Goal: Task Accomplishment & Management: Manage account settings

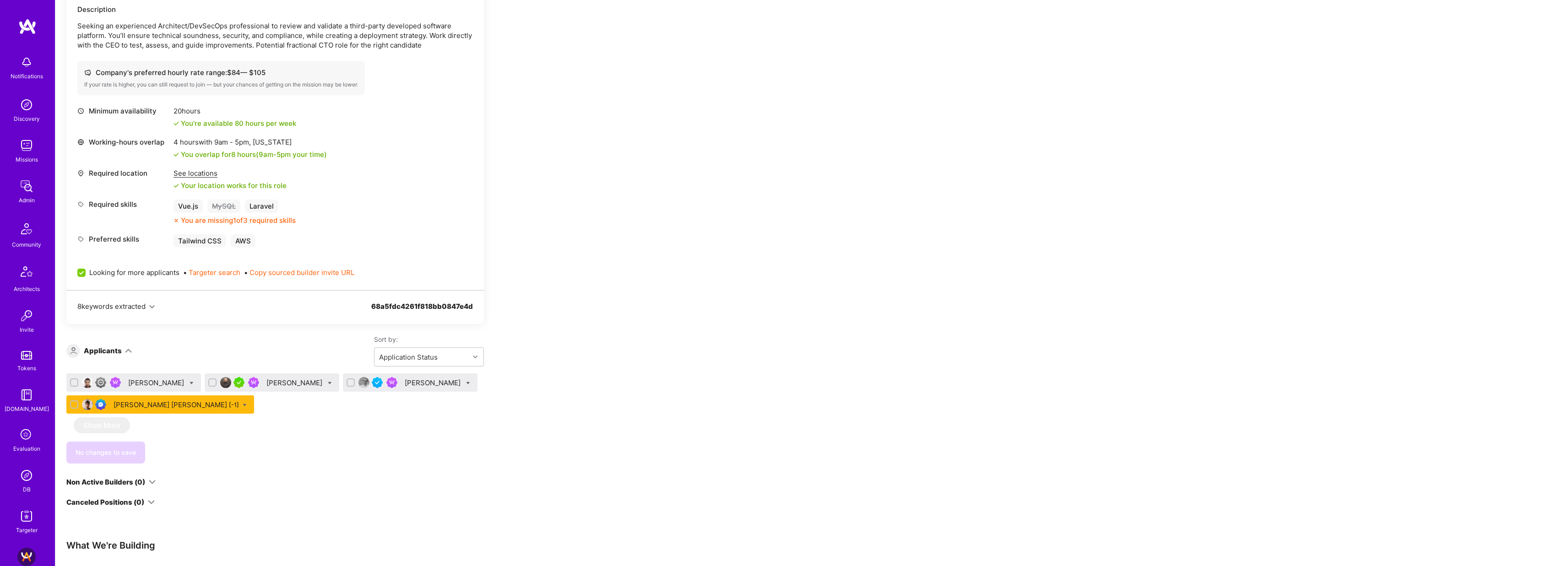
scroll to position [163, 0]
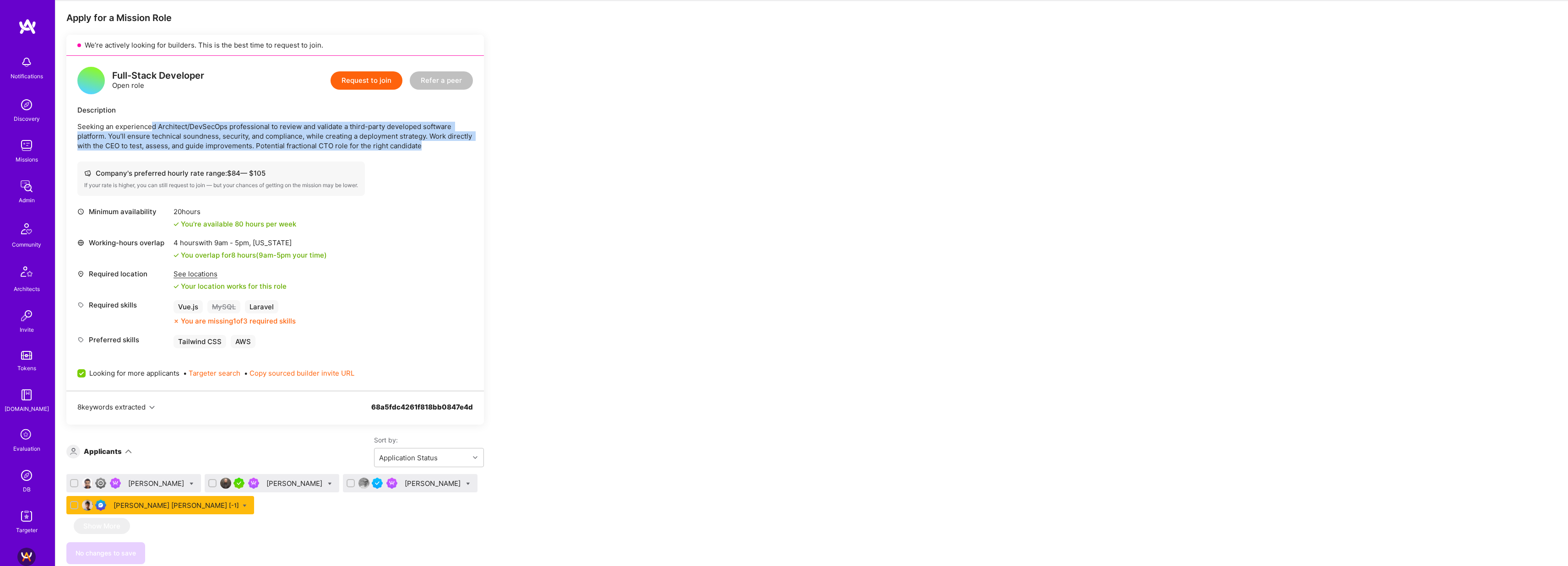
drag, startPoint x: 152, startPoint y: 124, endPoint x: 440, endPoint y: 142, distance: 288.6
click at [440, 142] on p "Seeking an experienced Architect/DevSecOps professional to review and validate …" at bounding box center [275, 136] width 396 height 29
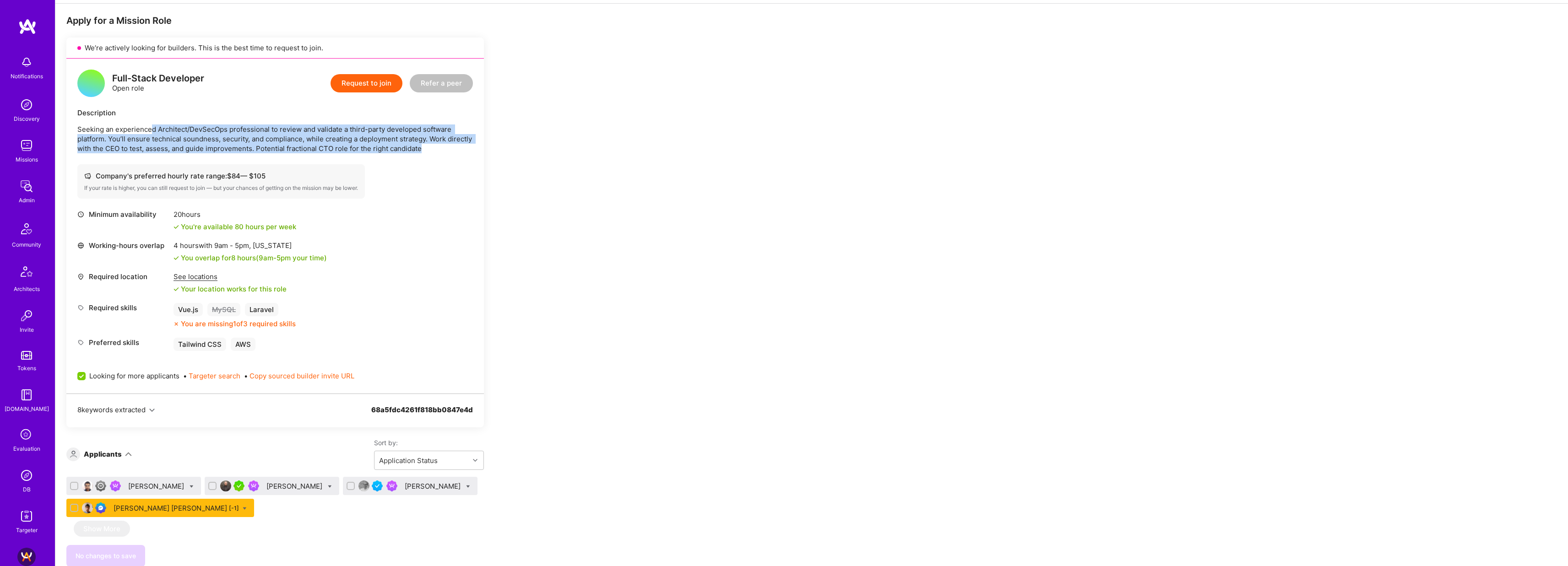
scroll to position [0, 0]
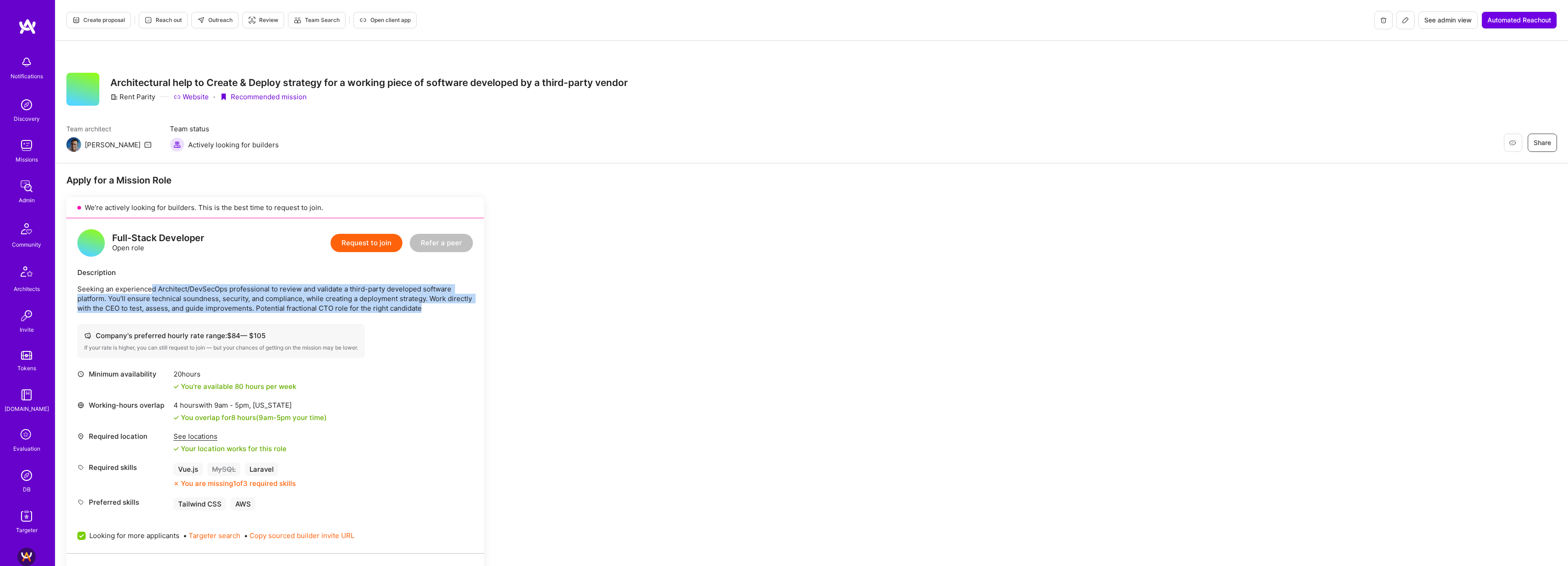
click at [212, 21] on span "Outreach" at bounding box center [215, 20] width 35 height 8
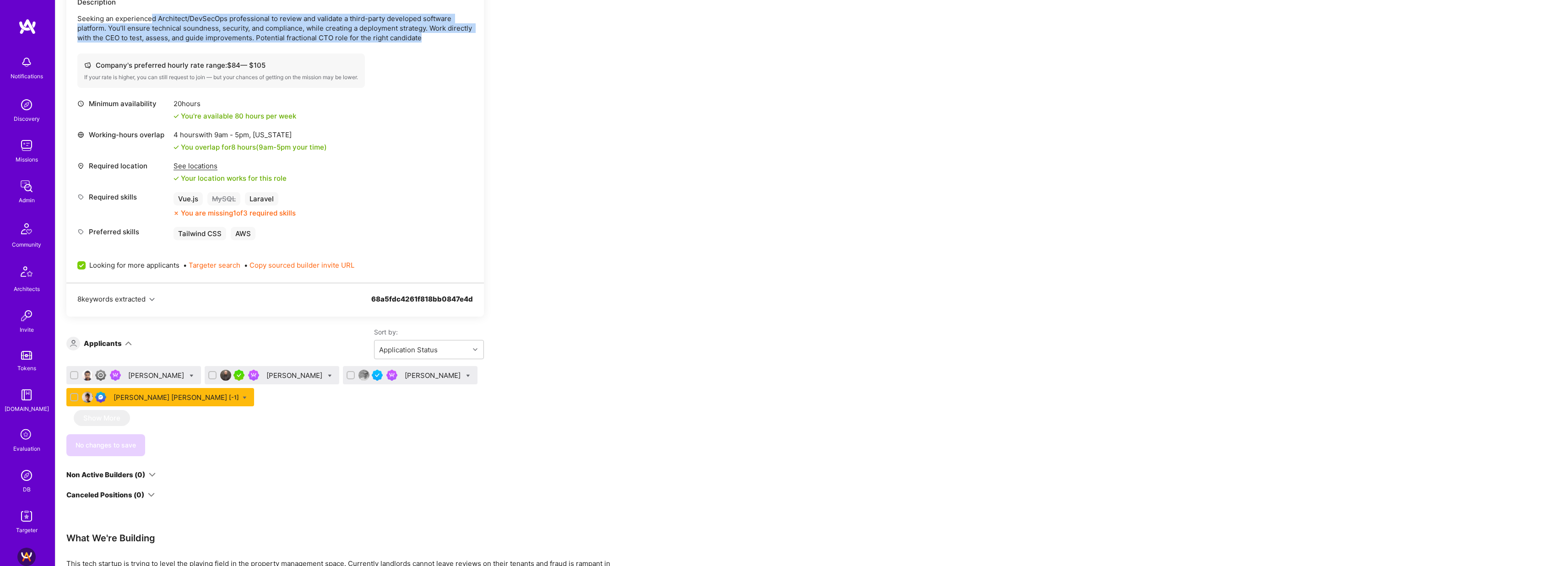
scroll to position [436, 0]
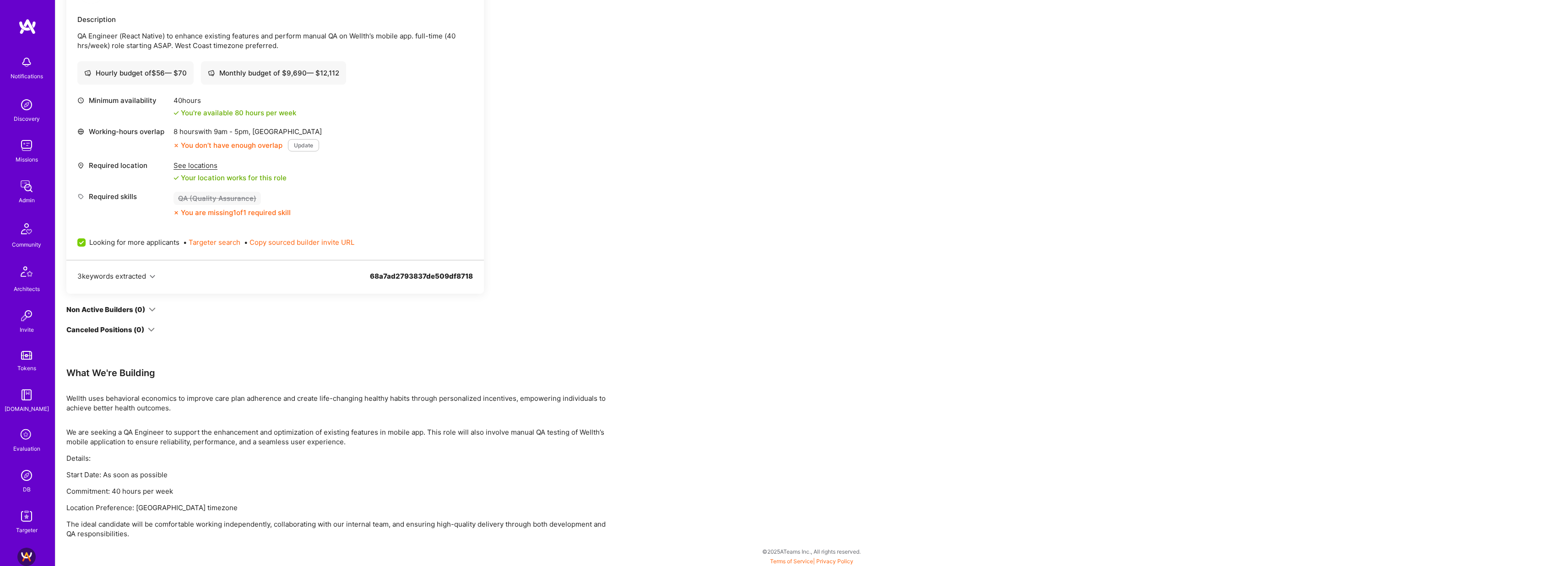
scroll to position [254, 0]
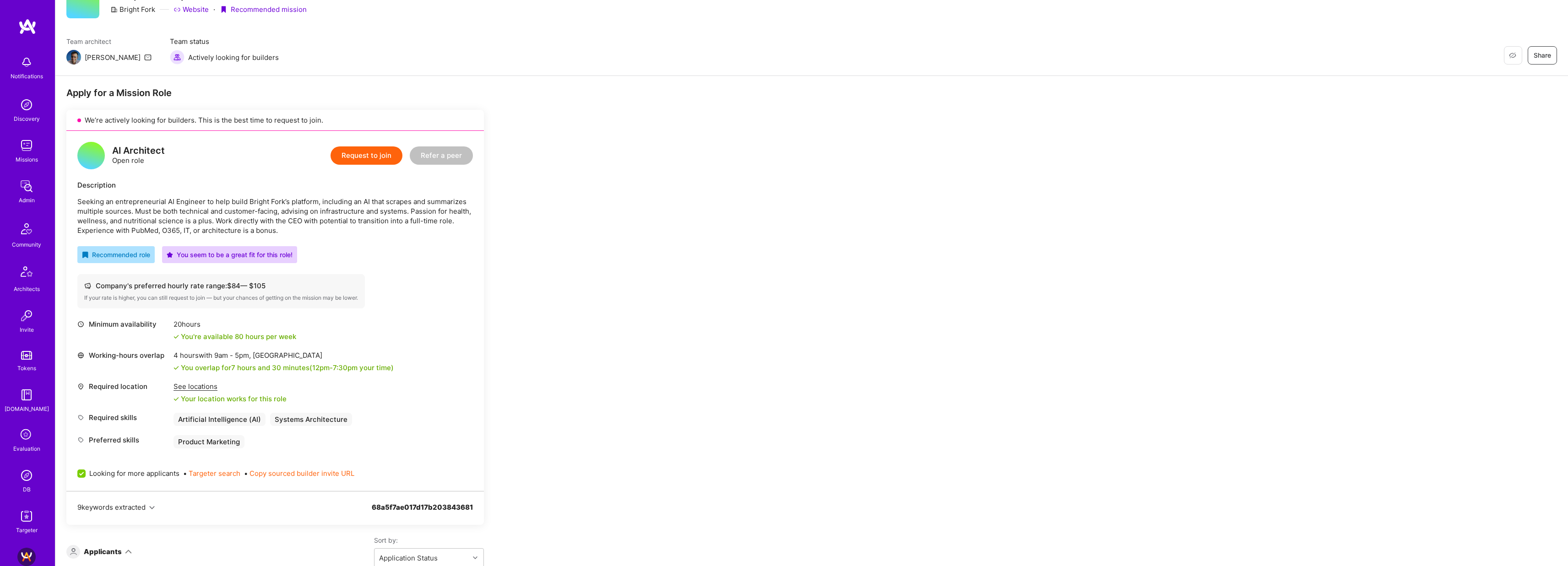
scroll to position [46, 0]
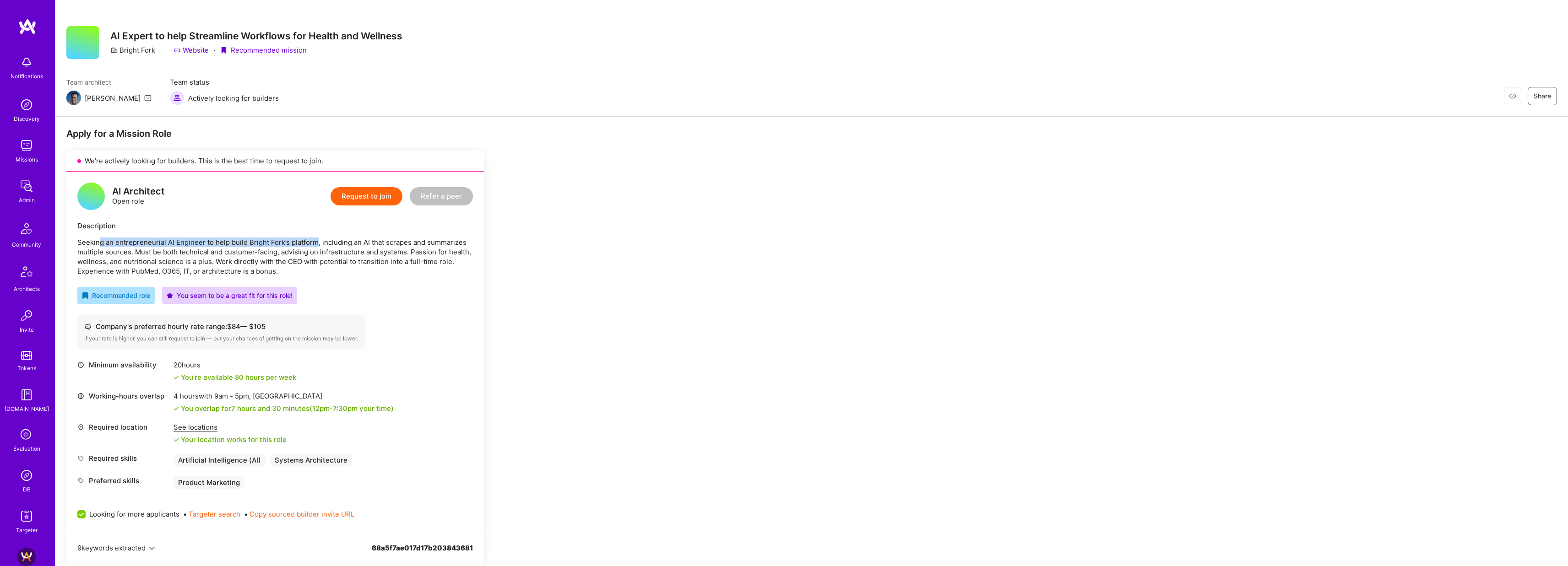
drag, startPoint x: 100, startPoint y: 243, endPoint x: 315, endPoint y: 243, distance: 215.0
click at [315, 243] on p "Seeking an entrepreneurial AI Engineer to help build Bright Fork’s platform, in…" at bounding box center [275, 257] width 396 height 39
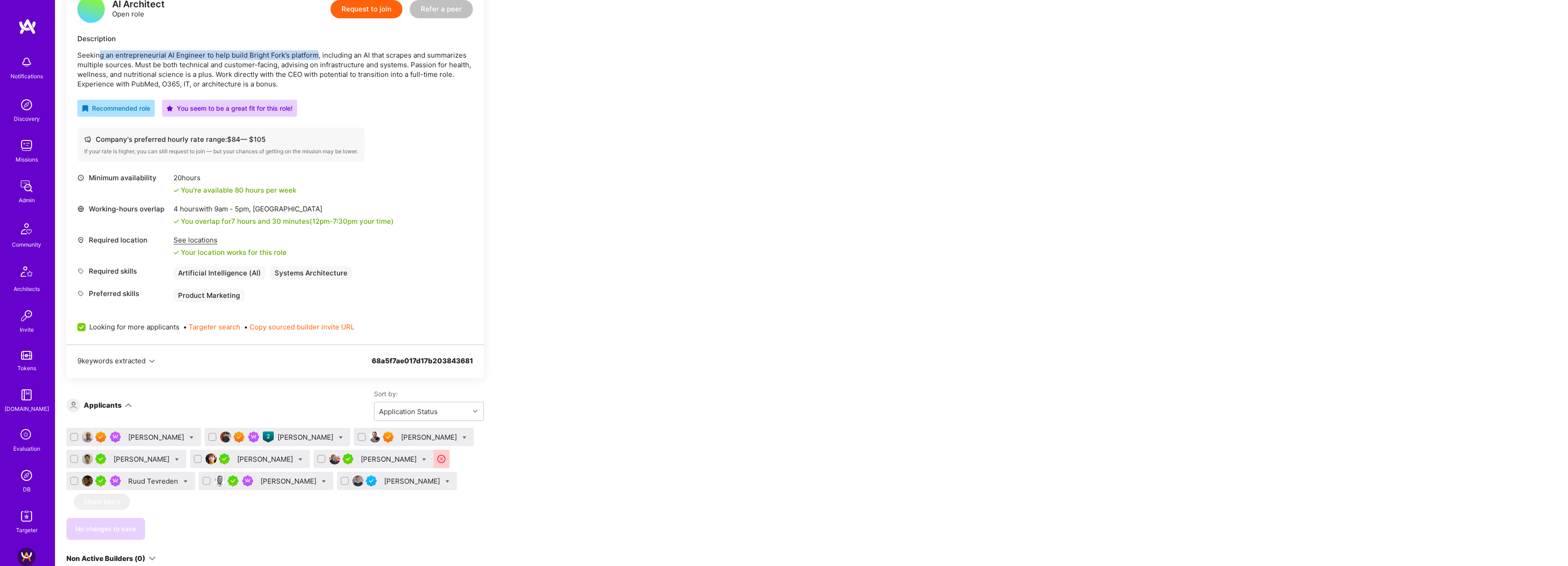
scroll to position [227, 0]
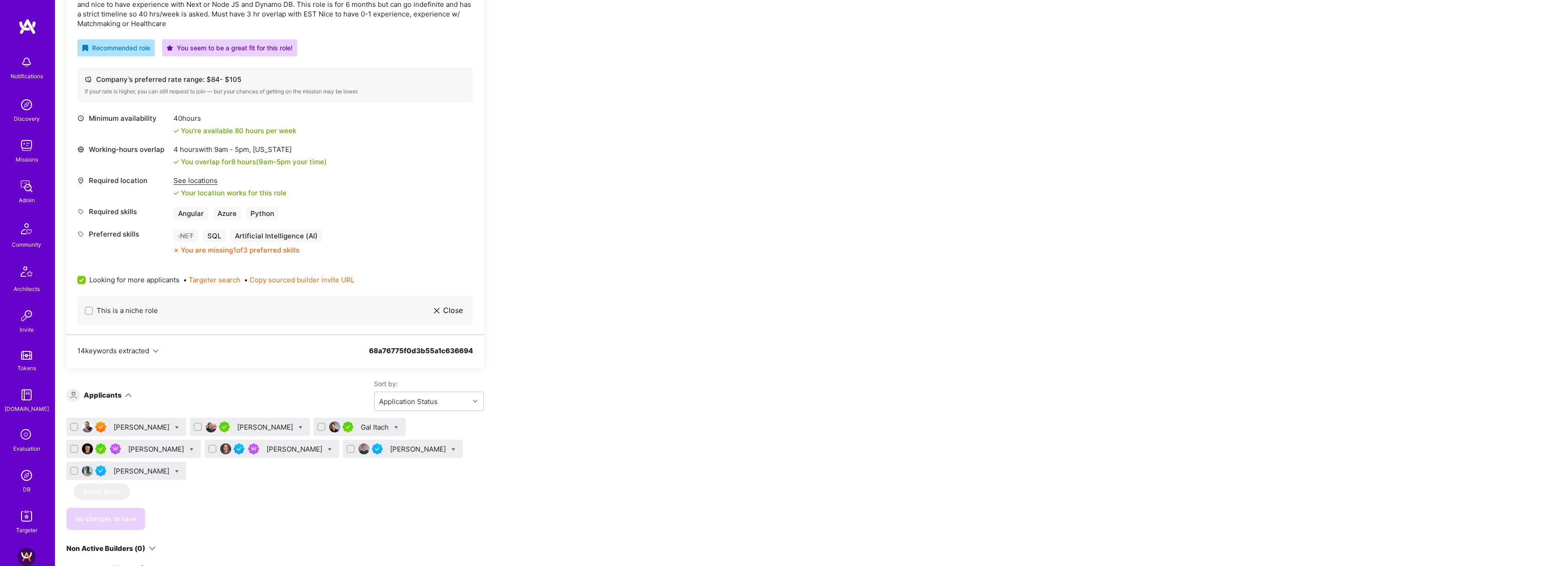
scroll to position [307, 0]
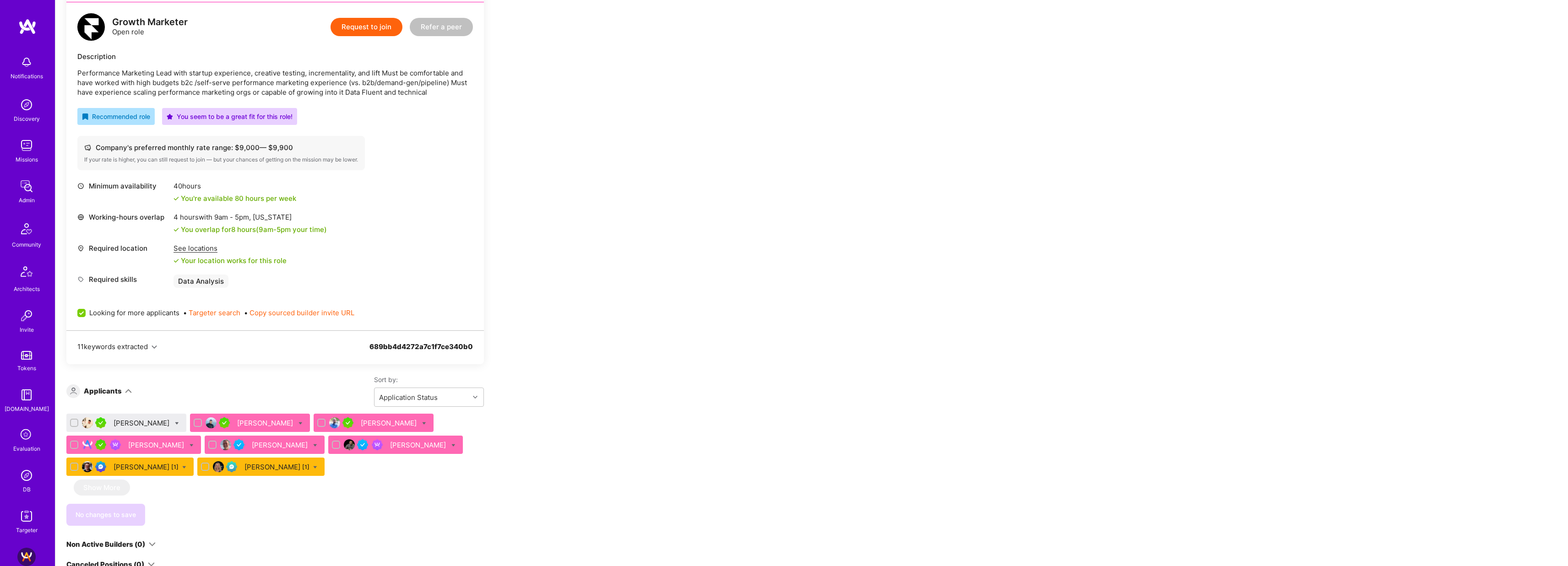
scroll to position [266, 0]
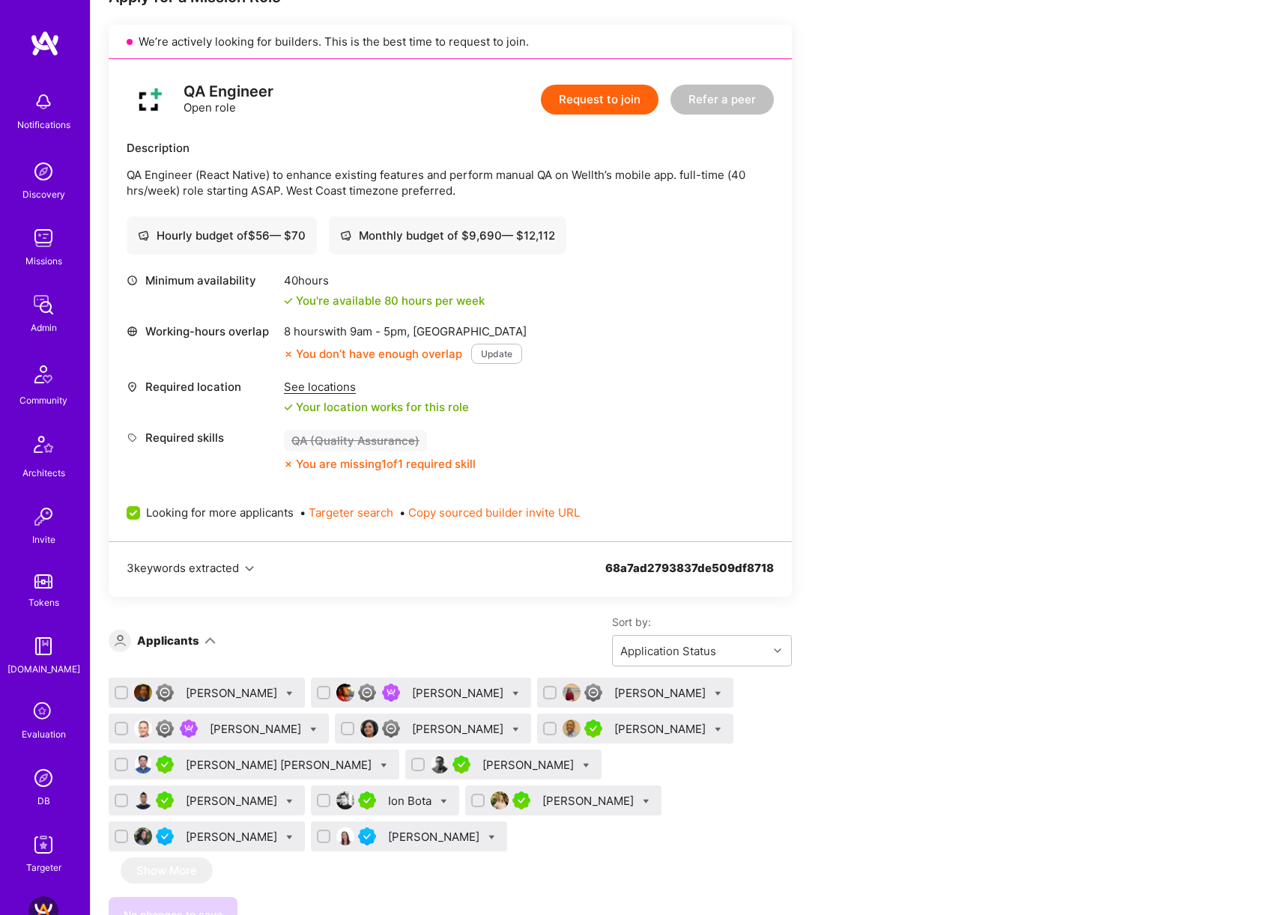
scroll to position [305, 0]
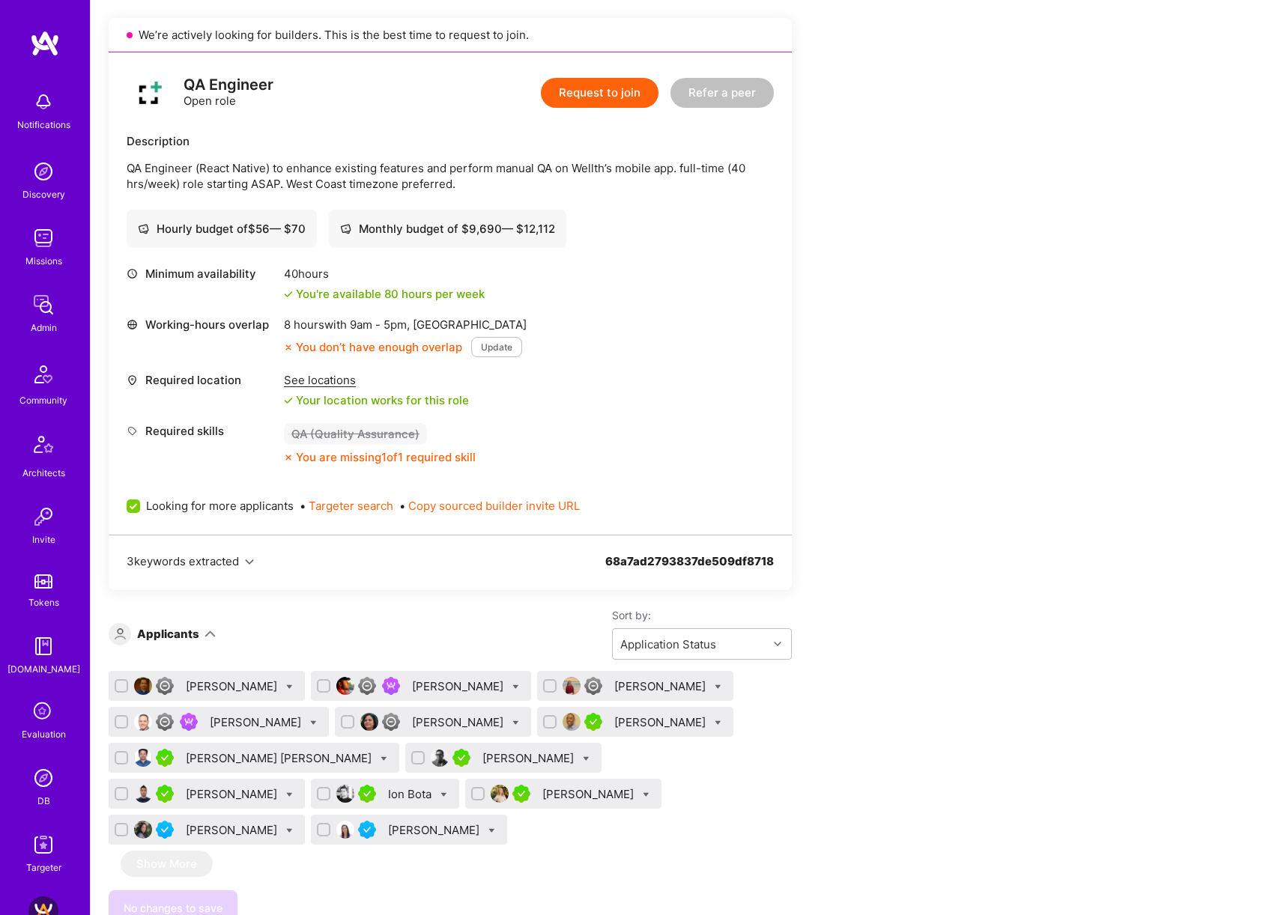
click at [482, 759] on div "Aasim Syed" at bounding box center [529, 758] width 94 height 16
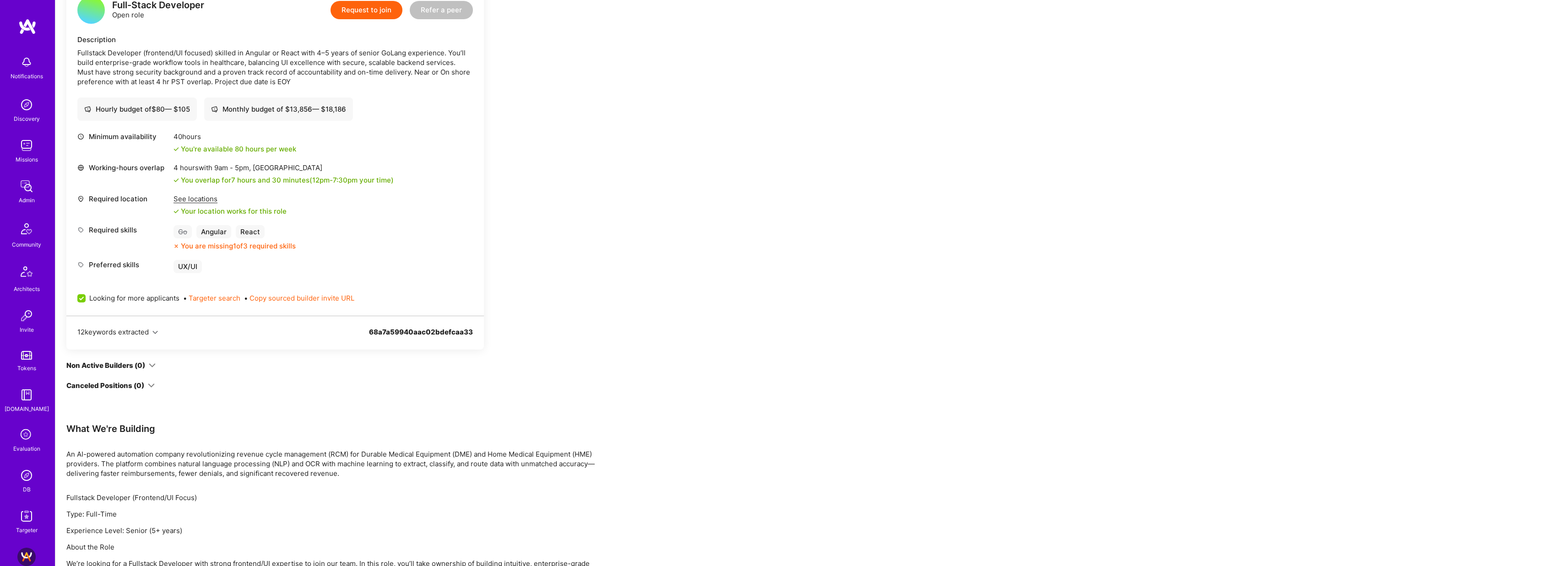
scroll to position [293, 0]
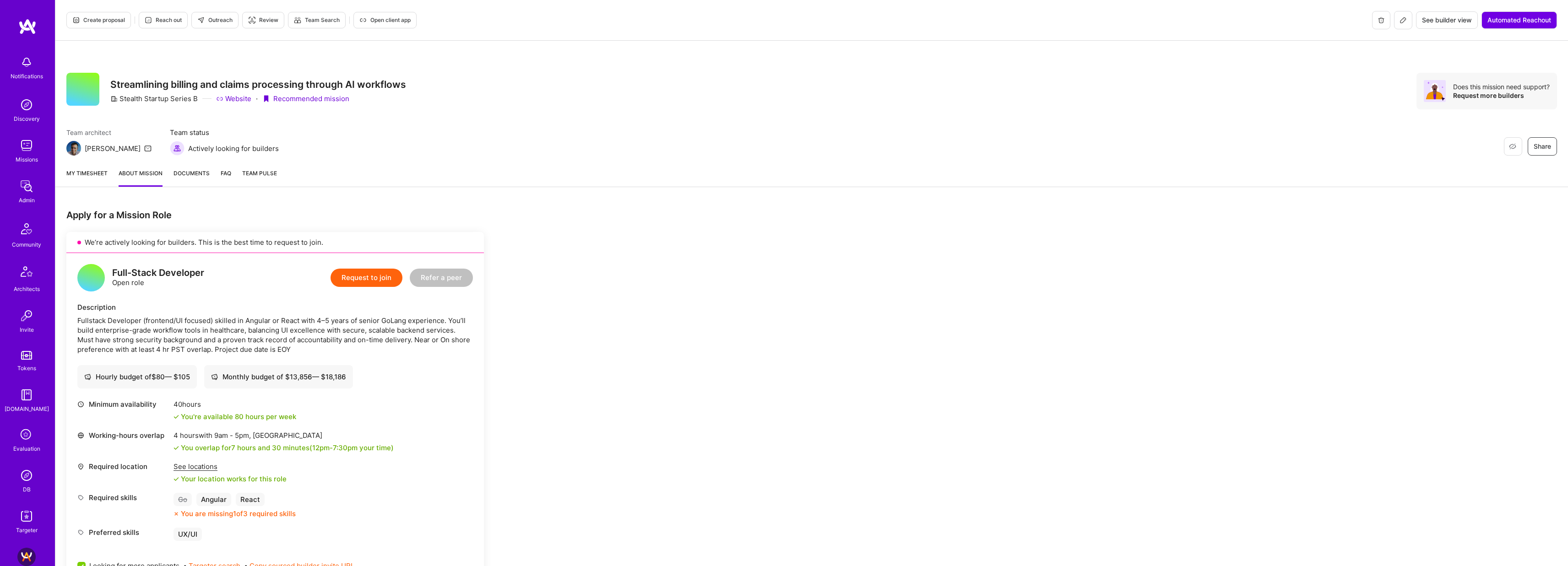
click at [167, 23] on span "Reach out" at bounding box center [163, 20] width 37 height 8
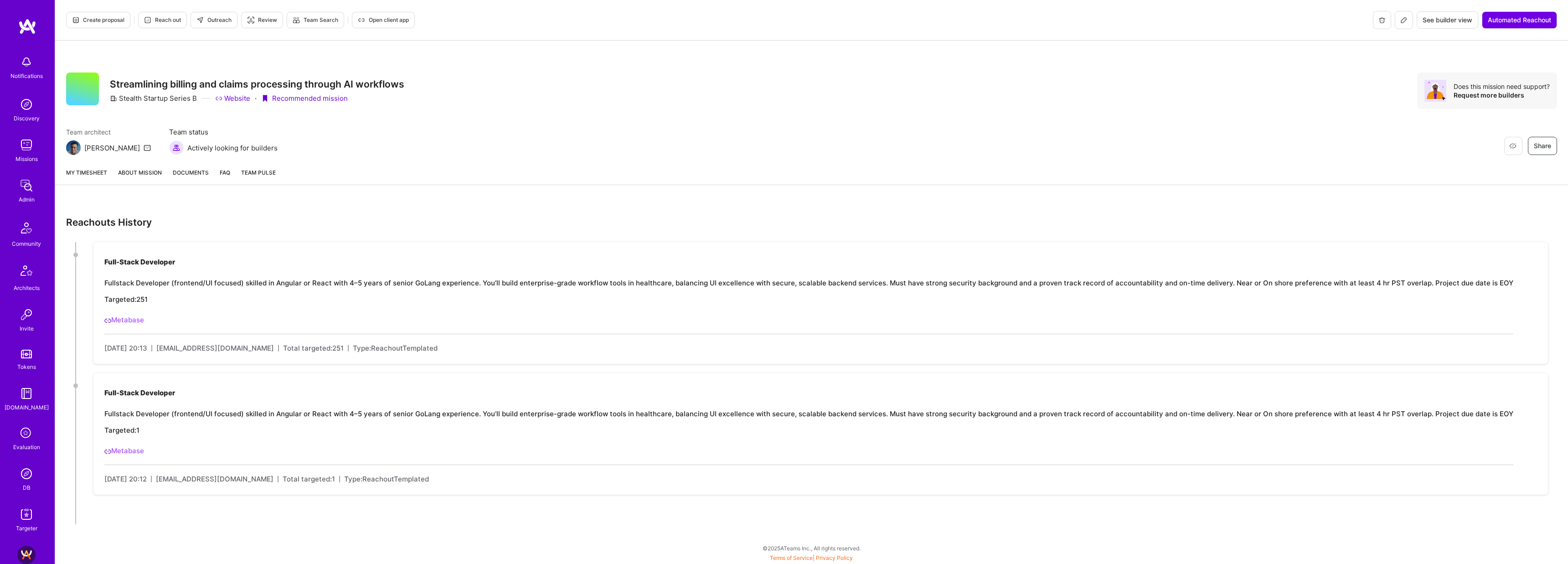
click at [131, 171] on link "About Mission" at bounding box center [140, 177] width 44 height 17
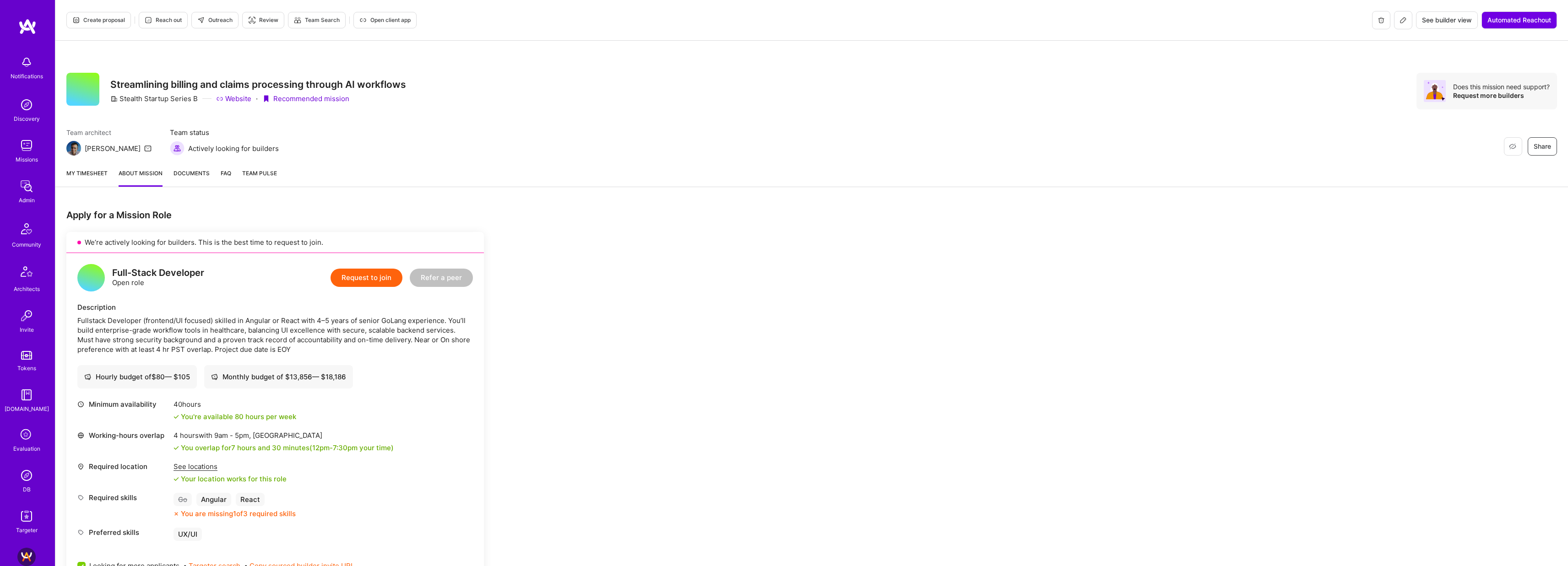
click at [208, 19] on span "Outreach" at bounding box center [215, 20] width 35 height 8
click at [167, 19] on span "Reach out" at bounding box center [163, 20] width 37 height 8
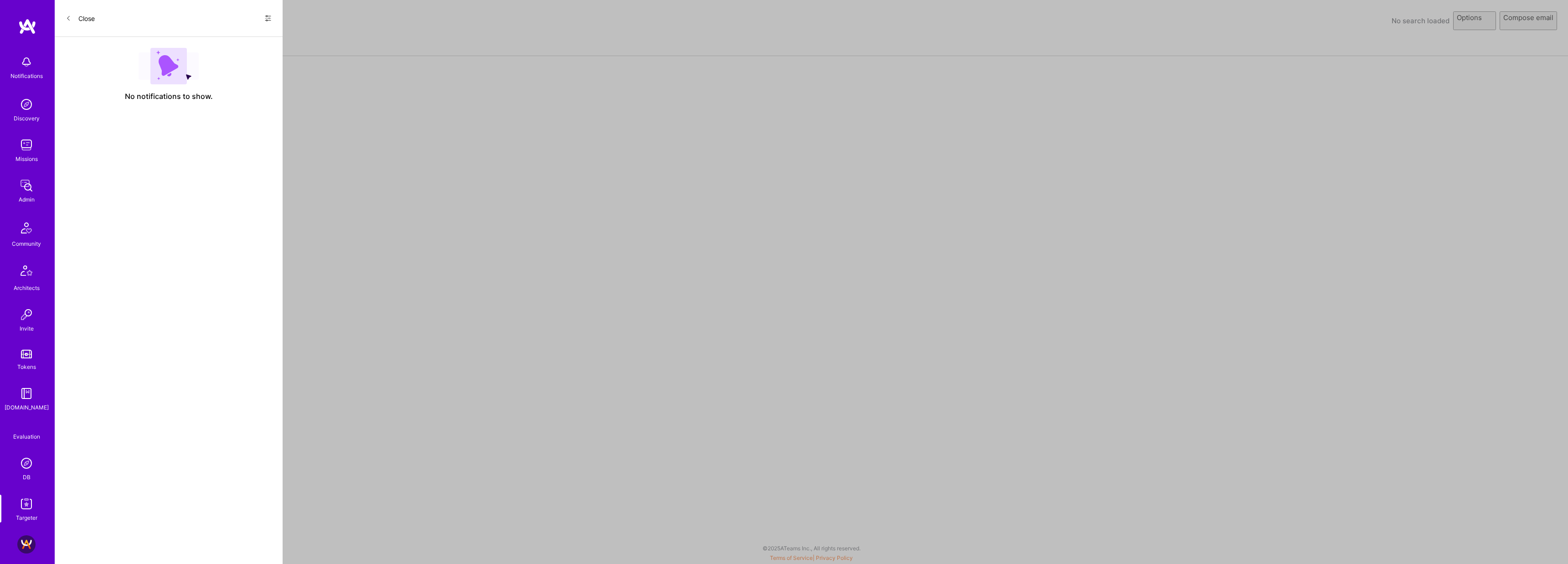
select select "rich-reachout"
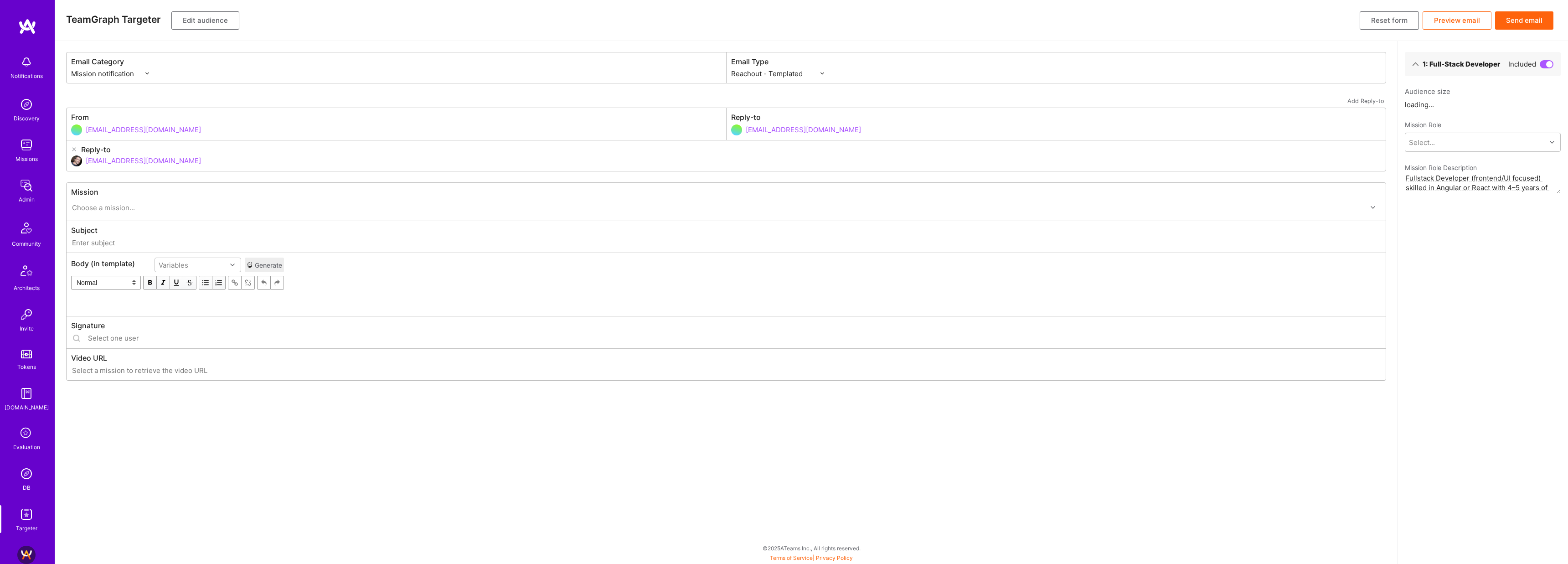
click at [217, 21] on button "Edit audience" at bounding box center [206, 21] width 68 height 18
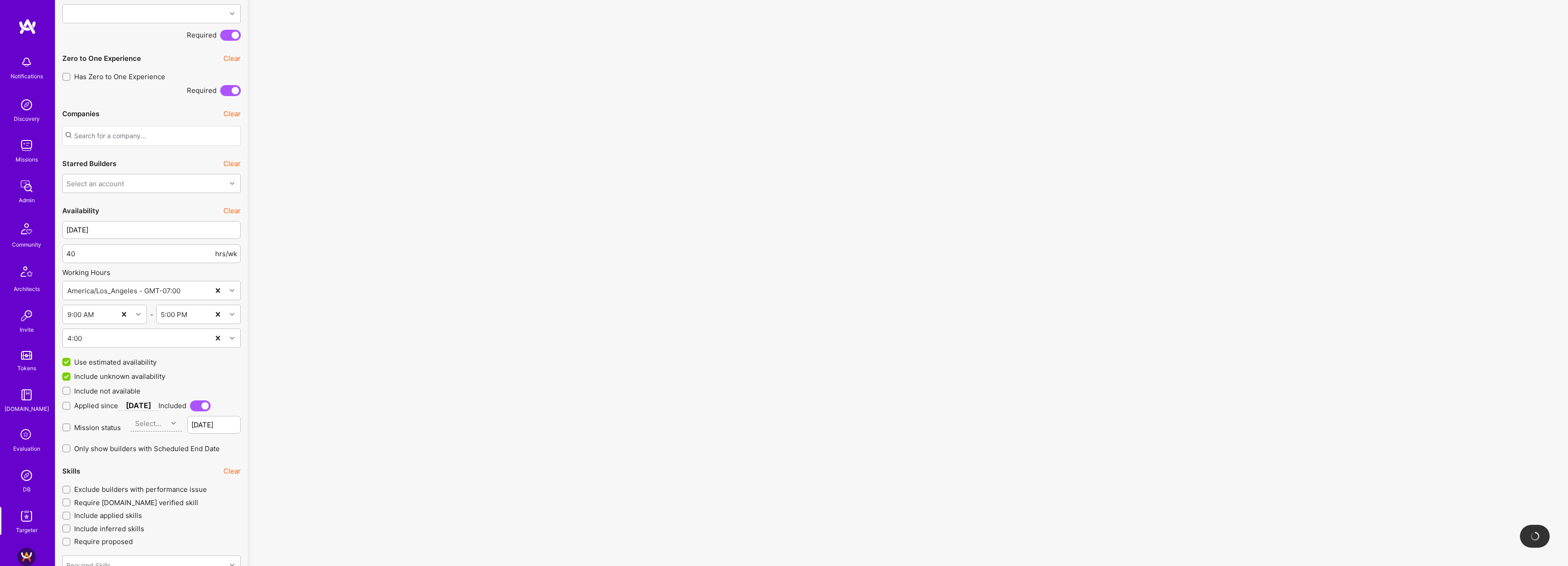
scroll to position [1096, 0]
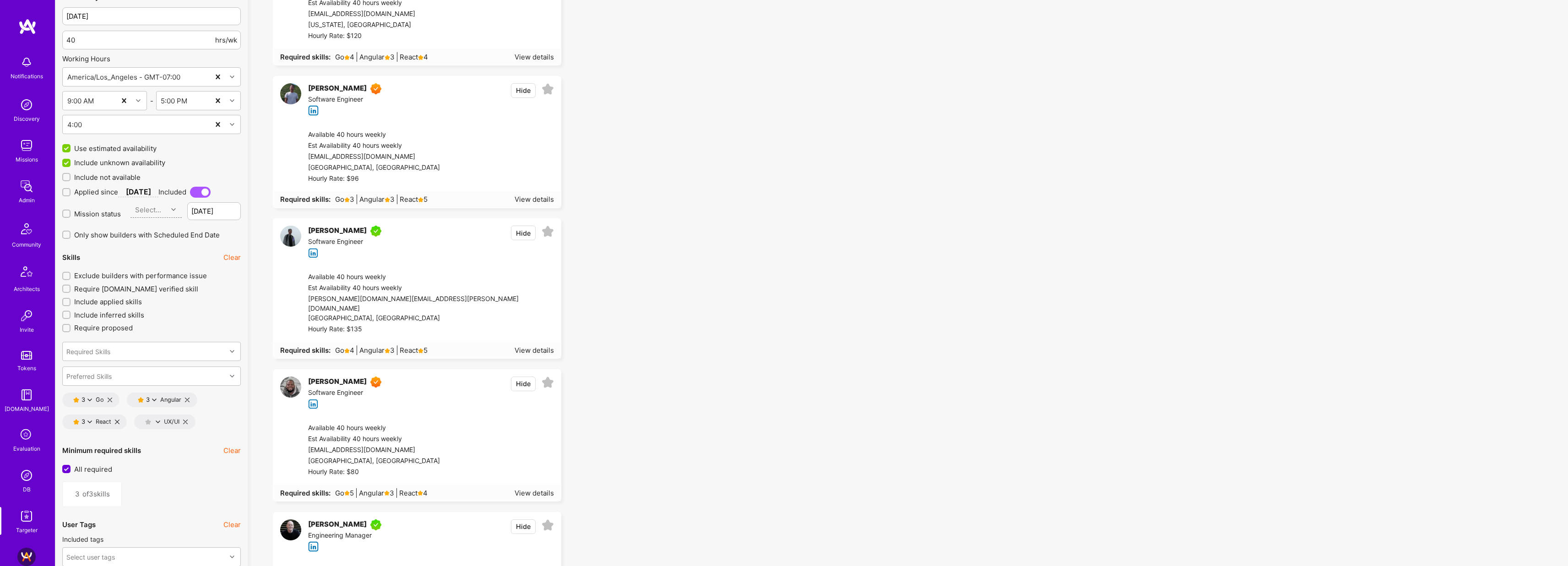
click at [117, 421] on icon at bounding box center [117, 422] width 4 height 4
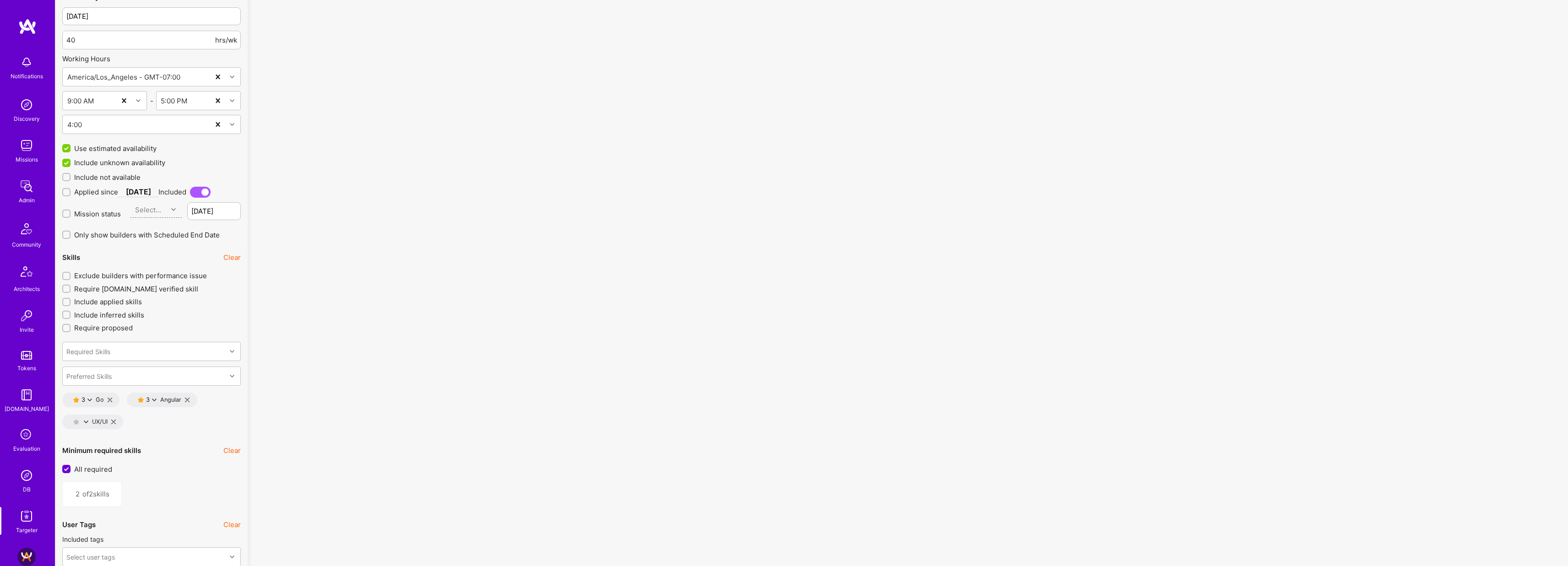
click at [187, 400] on icon at bounding box center [187, 400] width 4 height 4
type input "1"
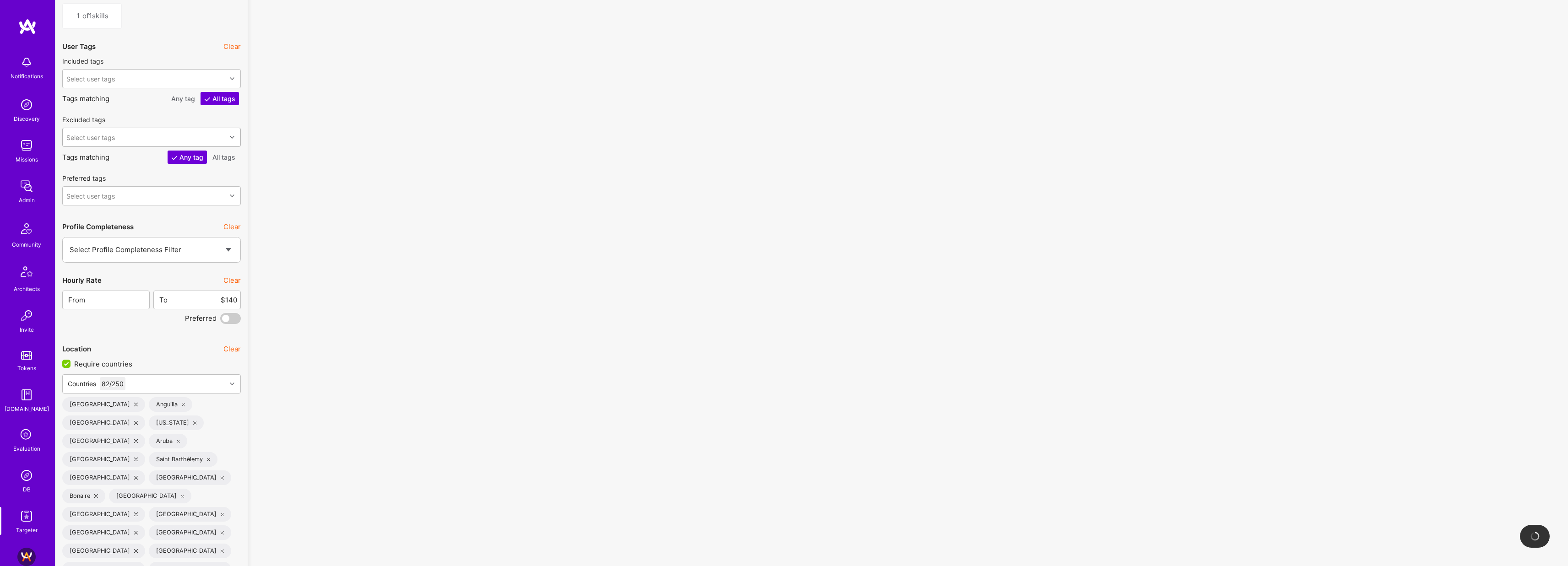
scroll to position [1559, 0]
click at [230, 274] on button "Clear" at bounding box center [232, 274] width 17 height 10
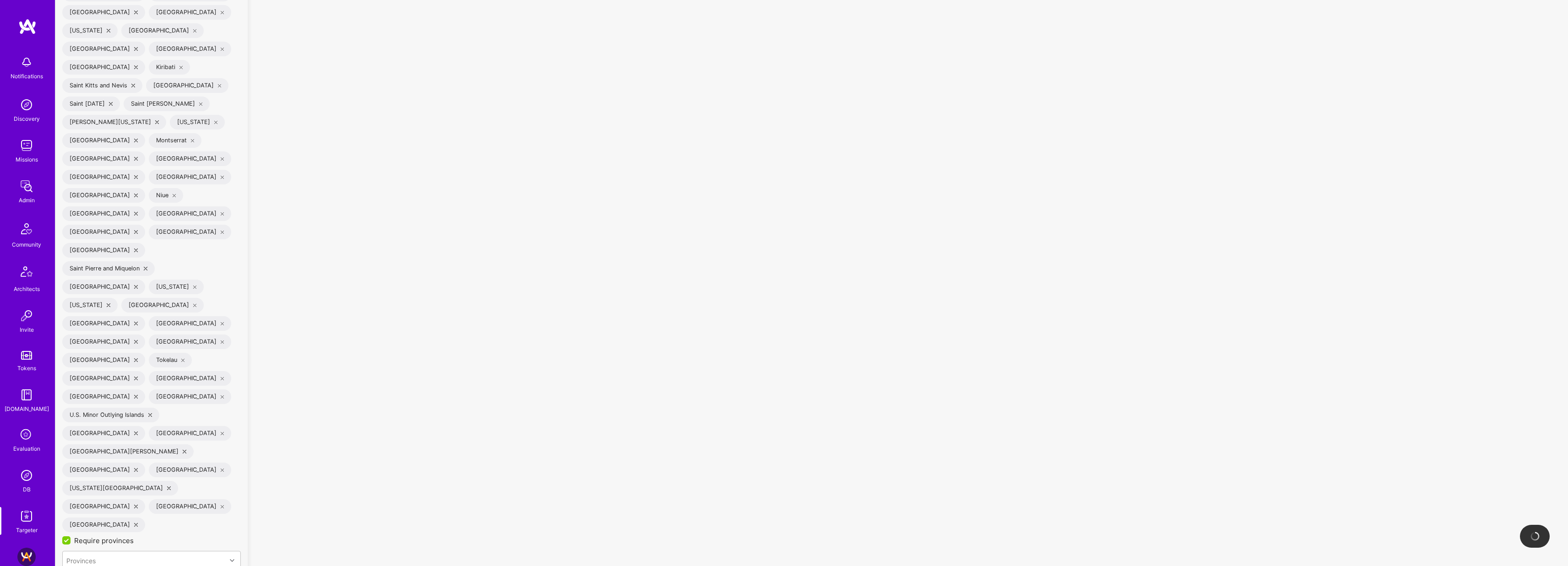
scroll to position [2516, 0]
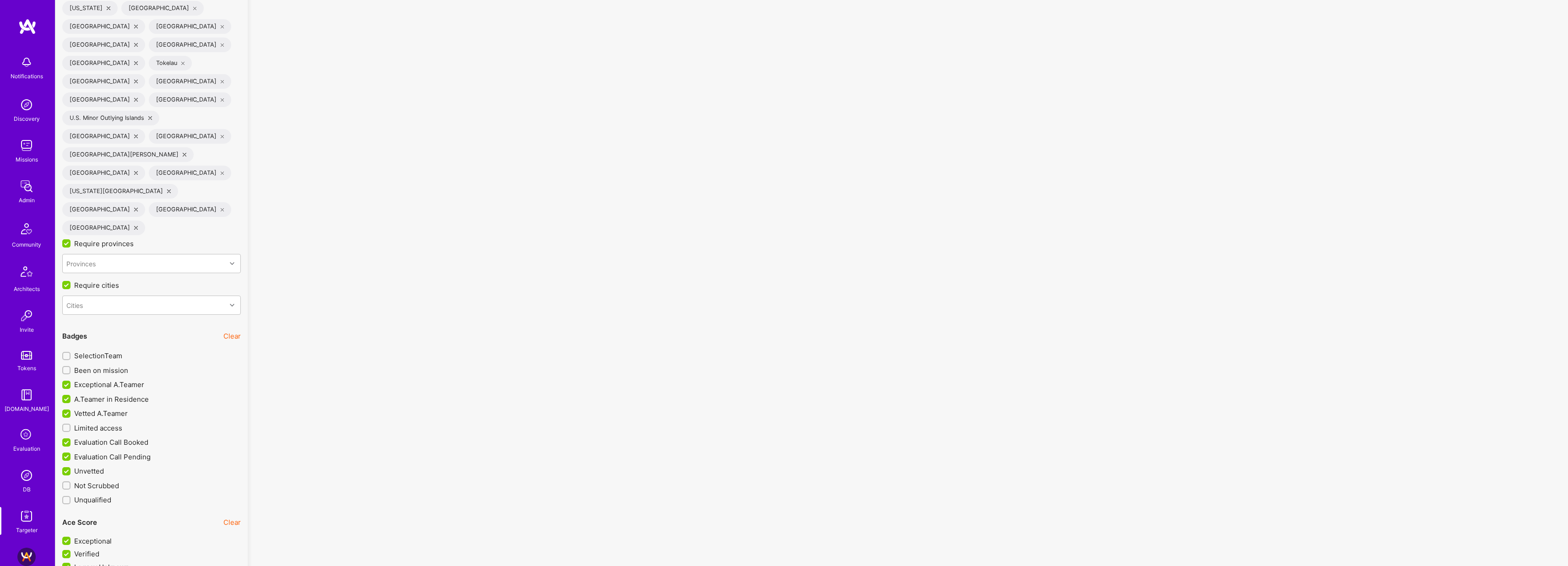
click at [107, 366] on span "Been on mission" at bounding box center [101, 370] width 54 height 10
click at [70, 367] on input "Been on mission" at bounding box center [67, 370] width 6 height 6
checkbox input "true"
click at [108, 351] on span "SelectionTeam" at bounding box center [98, 356] width 48 height 10
click at [70, 353] on input "SelectionTeam" at bounding box center [67, 356] width 6 height 6
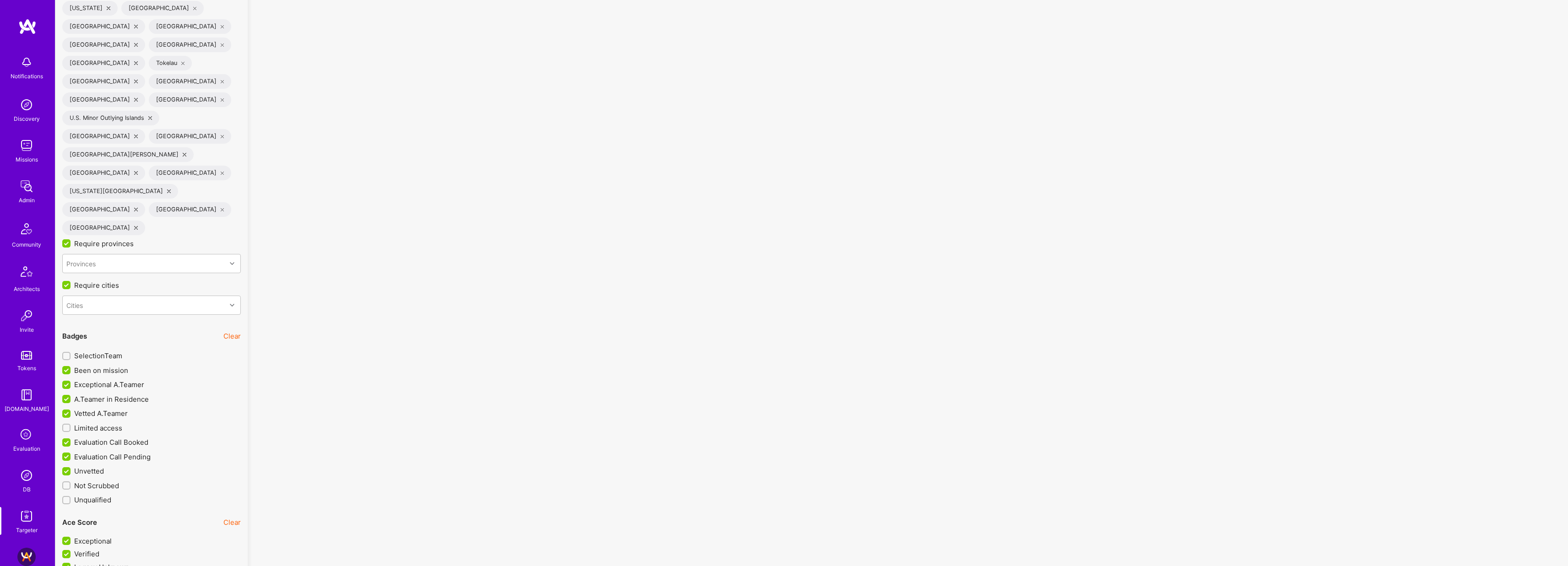
checkbox input "true"
click at [100, 424] on span "Limited access" at bounding box center [98, 428] width 48 height 10
click at [70, 425] on input "Limited access" at bounding box center [67, 428] width 6 height 6
checkbox input "true"
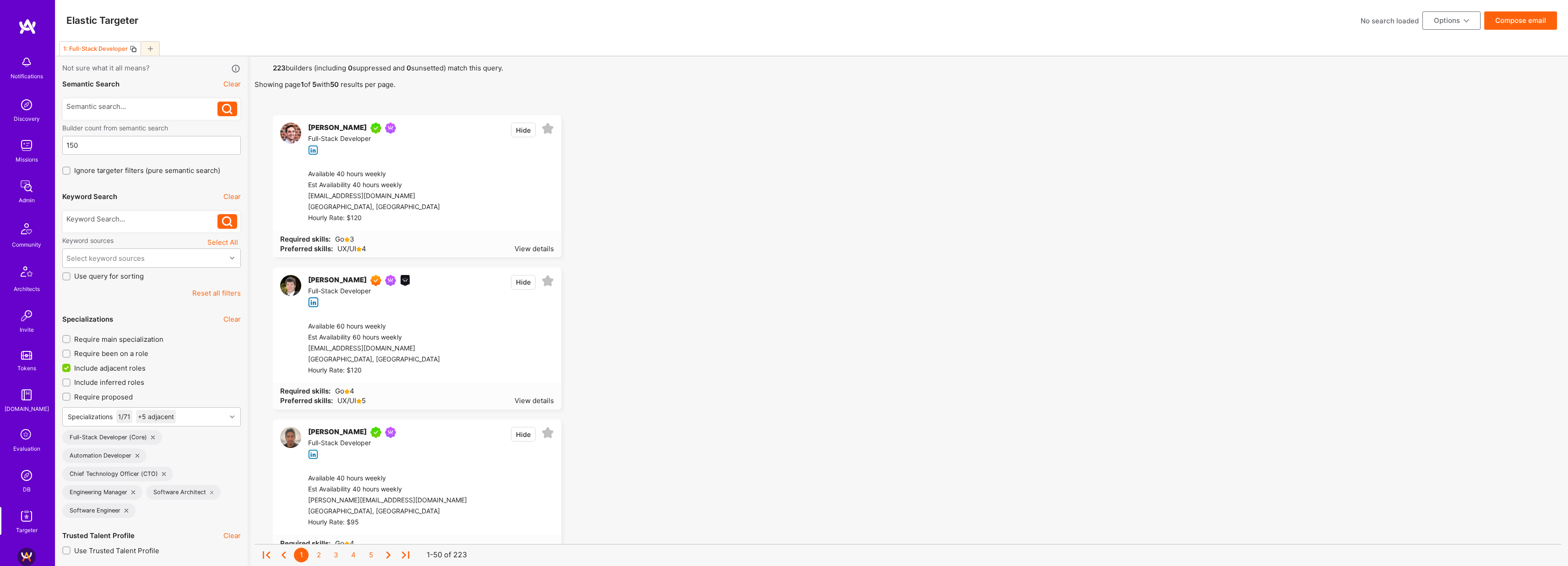
click at [1527, 20] on button "Compose email" at bounding box center [1520, 21] width 73 height 18
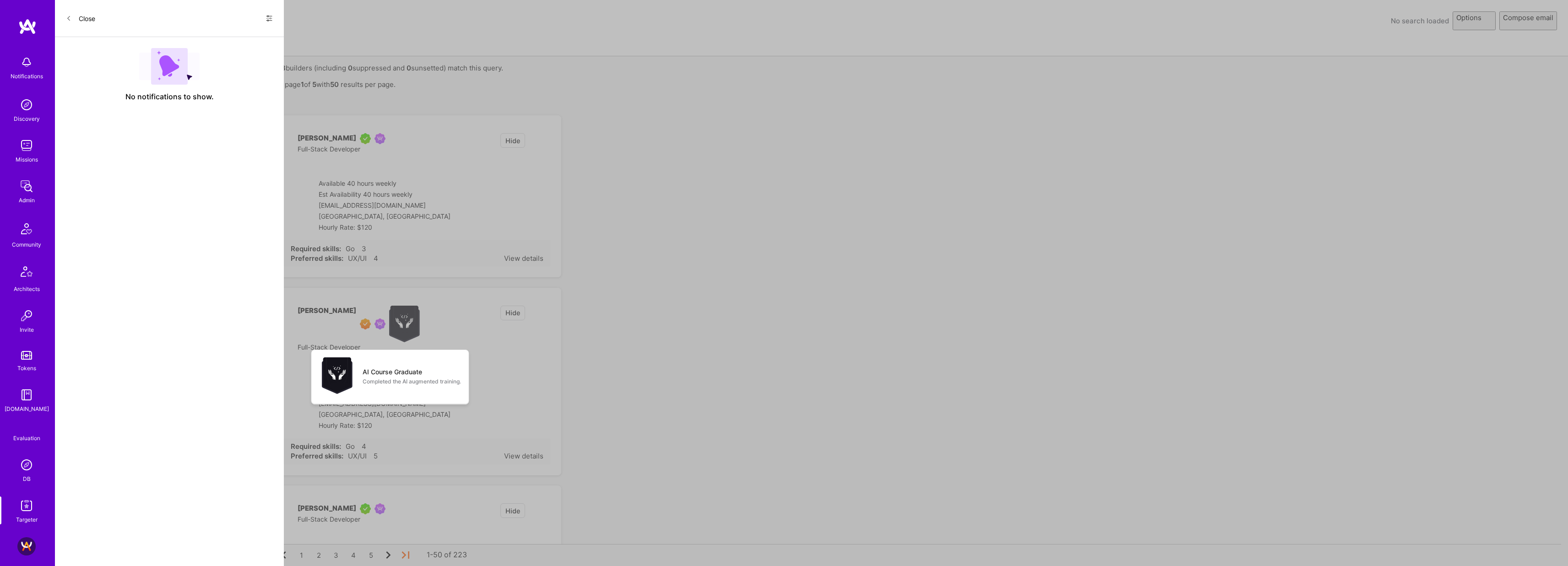
select select "rich-reachout"
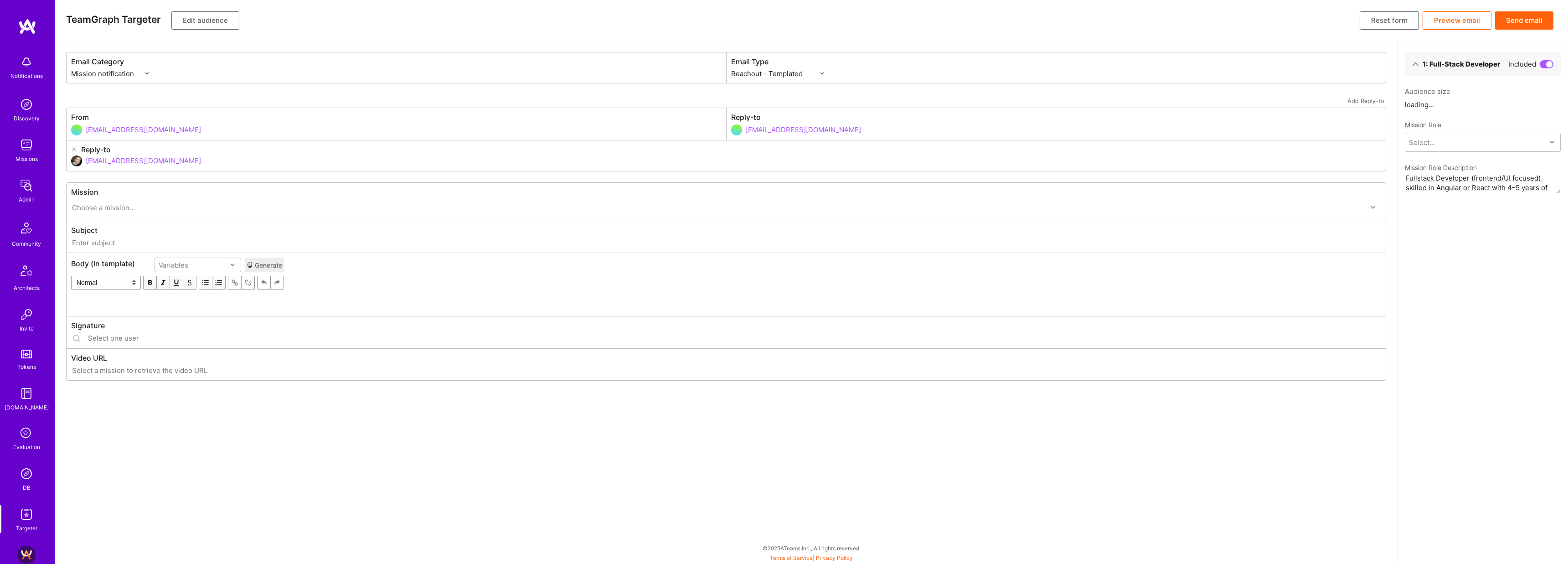
type input "A.Team // Stealth Startup Series B: Streamlining billing and claims processing …"
type input "luisteofilo@a.team"
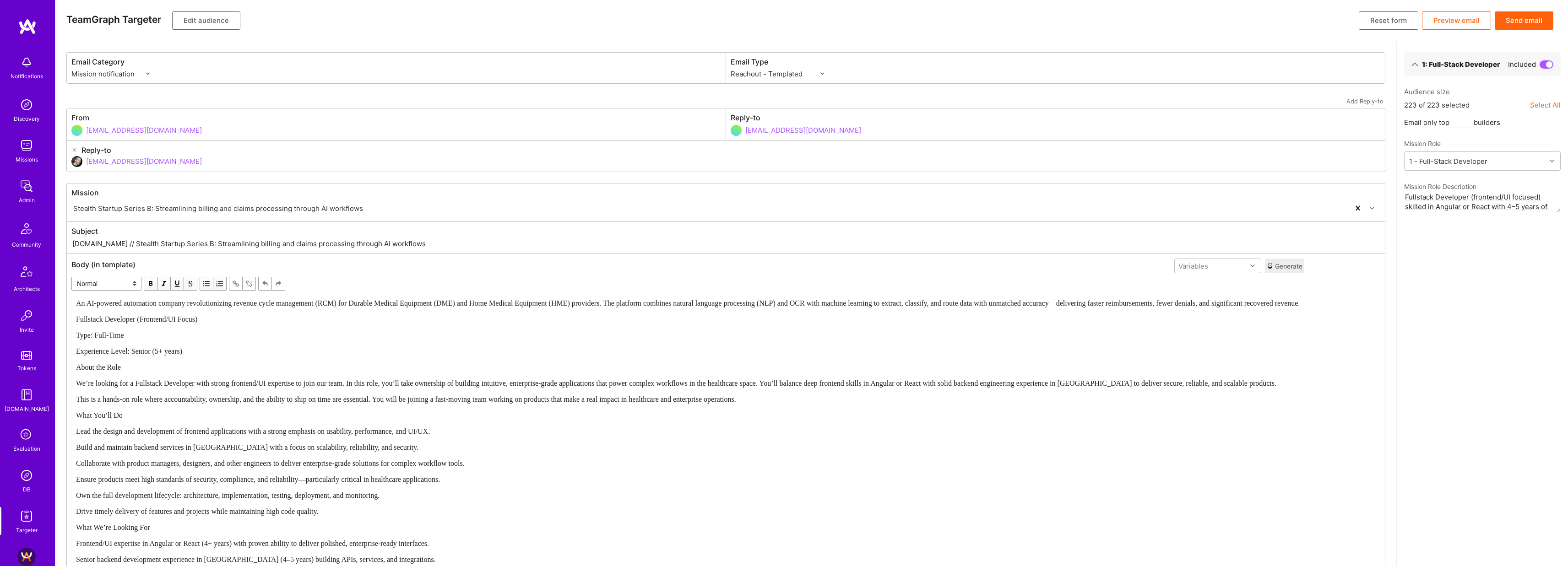
click at [430, 243] on input "A.Team // Stealth Startup Series B: Streamlining billing and claims processing …" at bounding box center [726, 243] width 1309 height 10
paste input "Full-Stack Opportunity - Streamlining"
type input "A.Team // Full-Stack Opportunity - Streamlining processing through AI workflows"
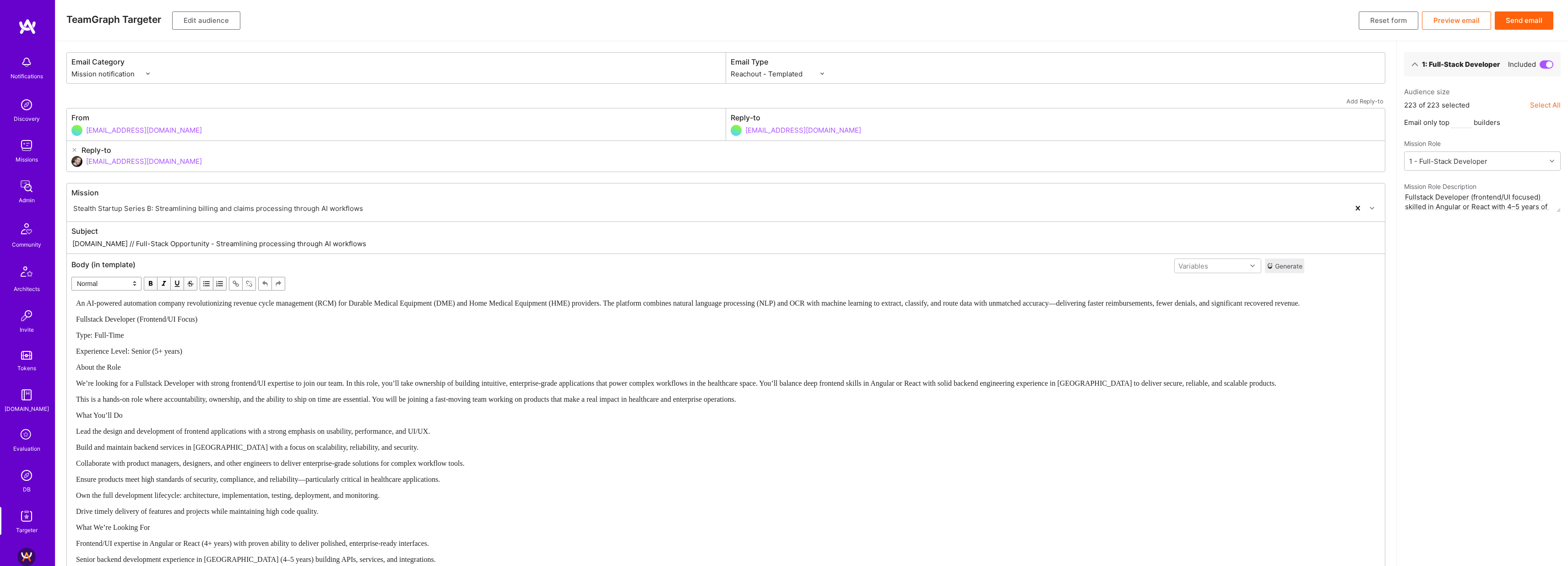
click at [250, 308] on div "An AI-powered automation company revolutionizing revenue cycle management (RCM)…" at bounding box center [688, 303] width 1224 height 10
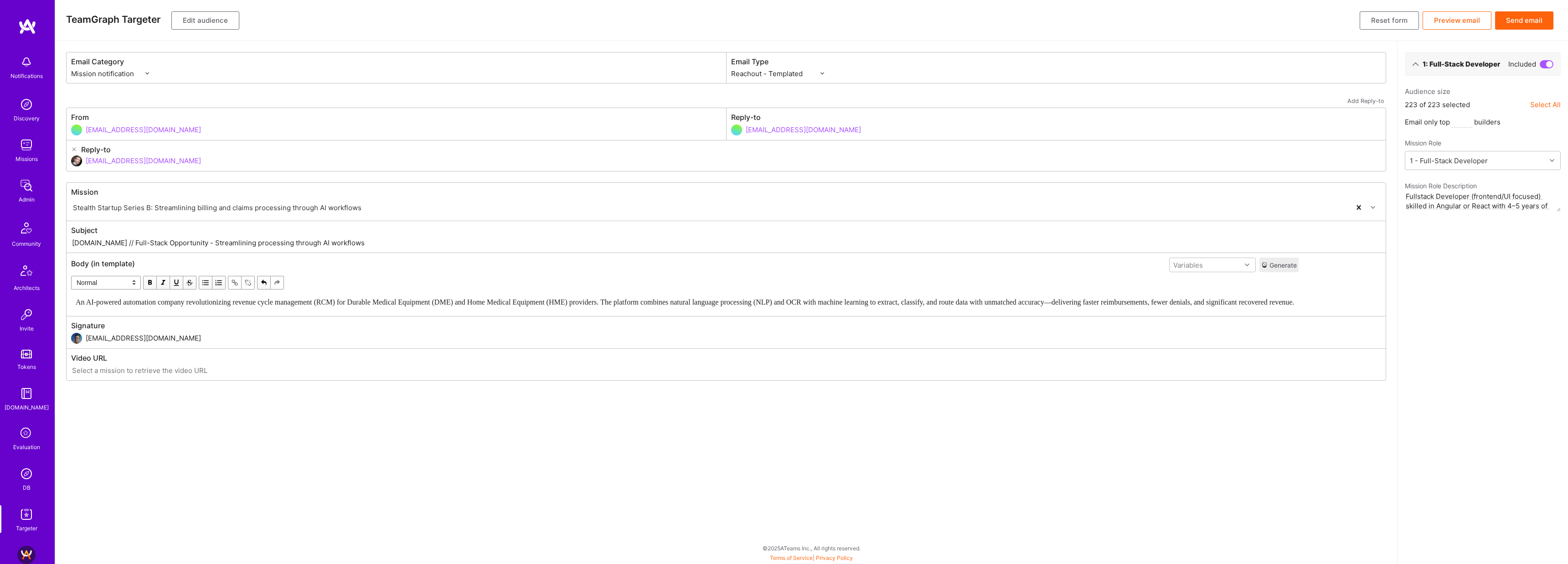
click at [142, 160] on input "dor@a.team" at bounding box center [733, 161] width 1295 height 23
type input "d"
type input "ך"
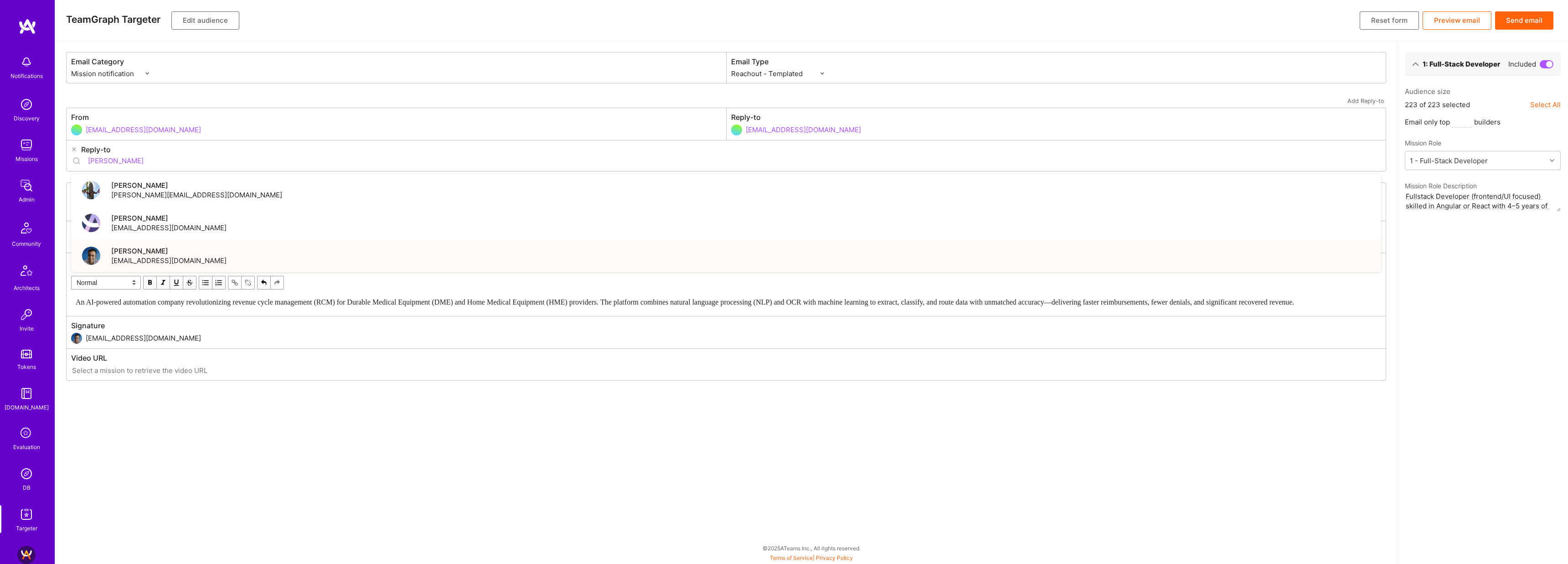
click at [144, 253] on span "Luis Teofilo" at bounding box center [169, 251] width 115 height 10
type input "luisteofilo@a.team"
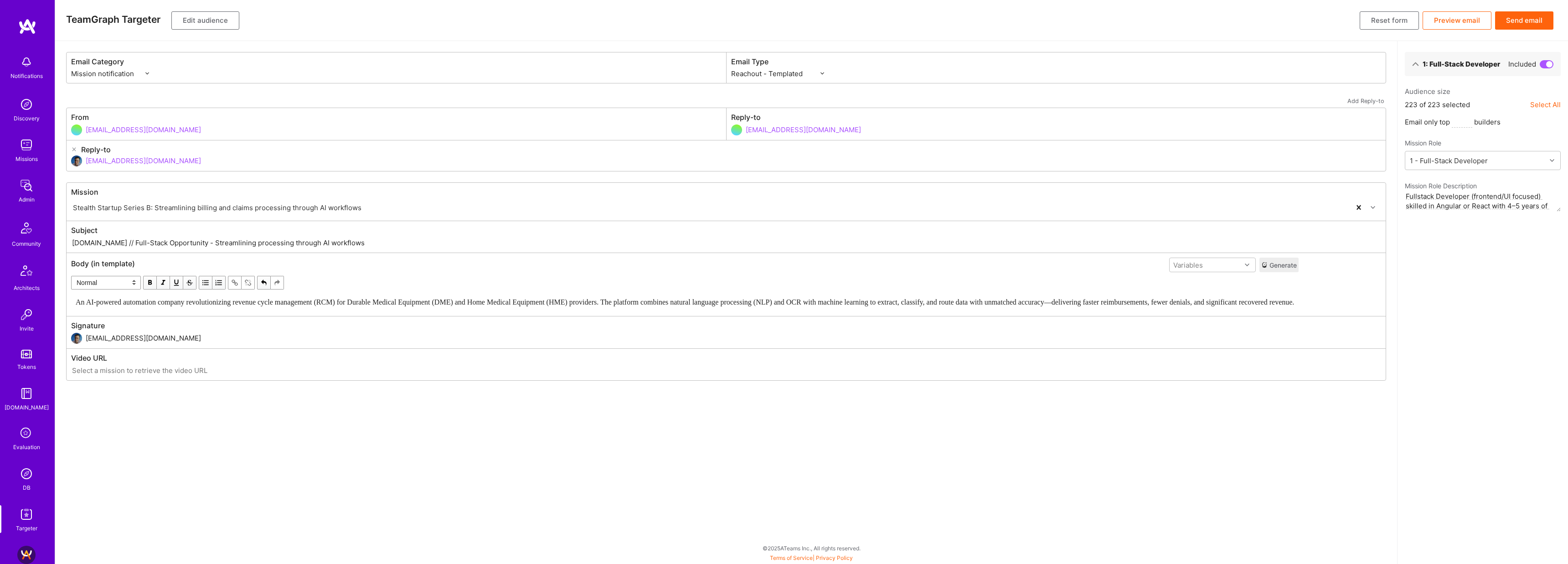
click at [1474, 19] on button "Preview email" at bounding box center [1457, 21] width 69 height 18
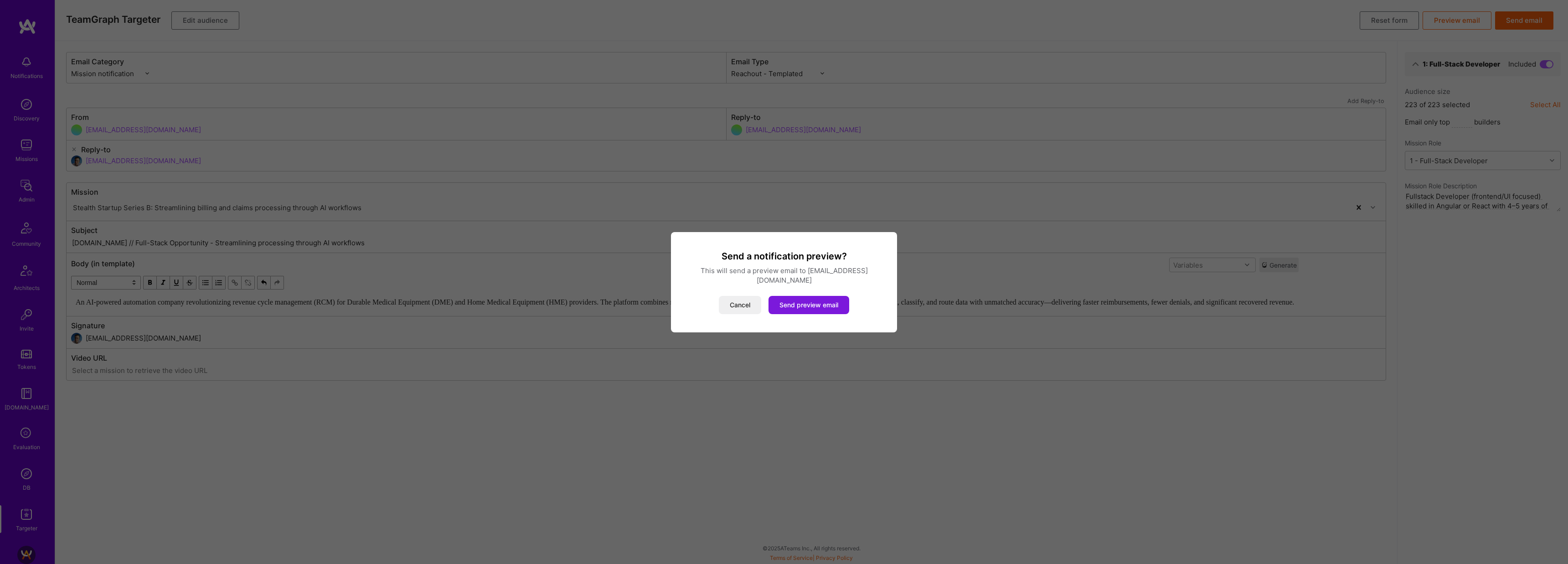
click at [803, 300] on button "Send preview email" at bounding box center [809, 305] width 81 height 18
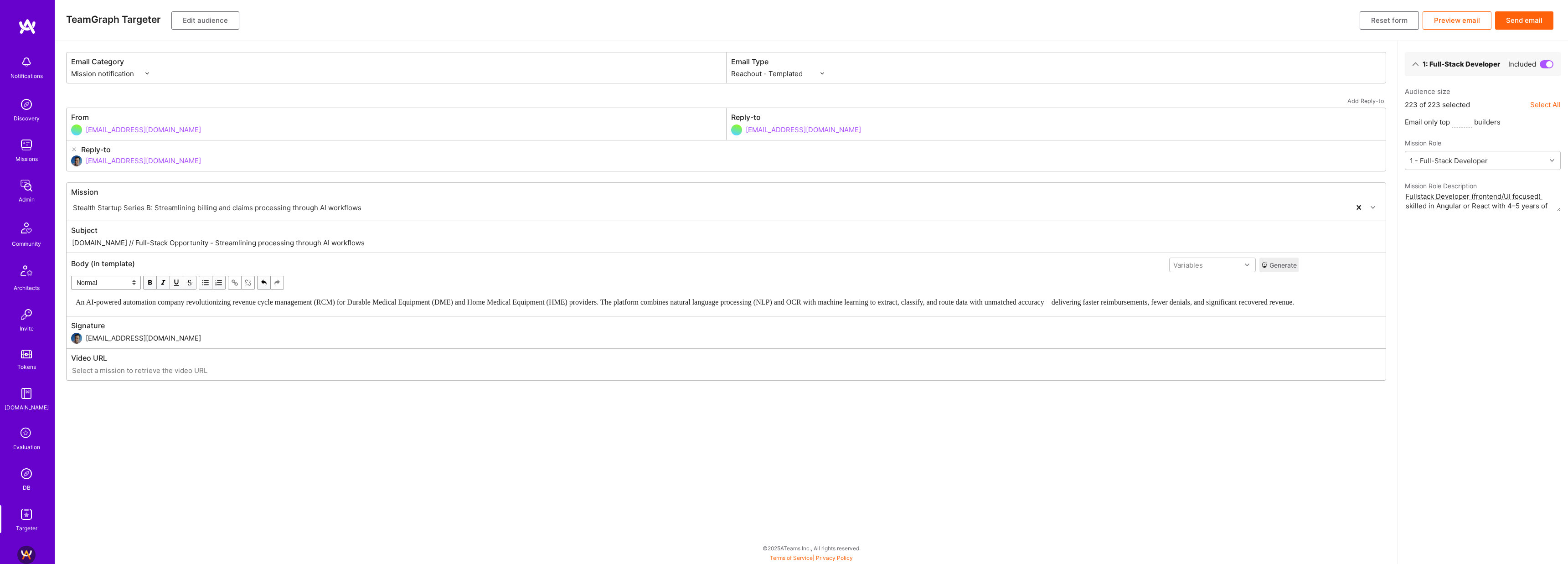
click at [1537, 23] on button "Send email" at bounding box center [1524, 21] width 58 height 18
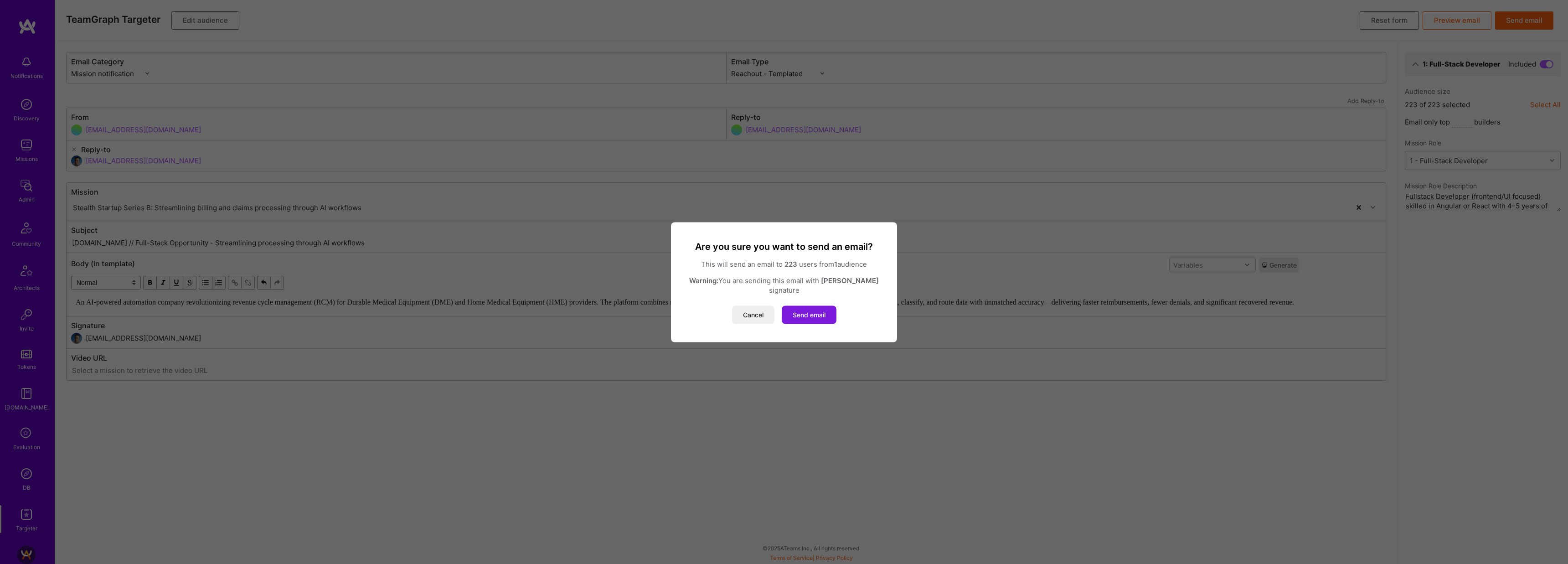
click at [814, 309] on button "Send email" at bounding box center [809, 315] width 55 height 18
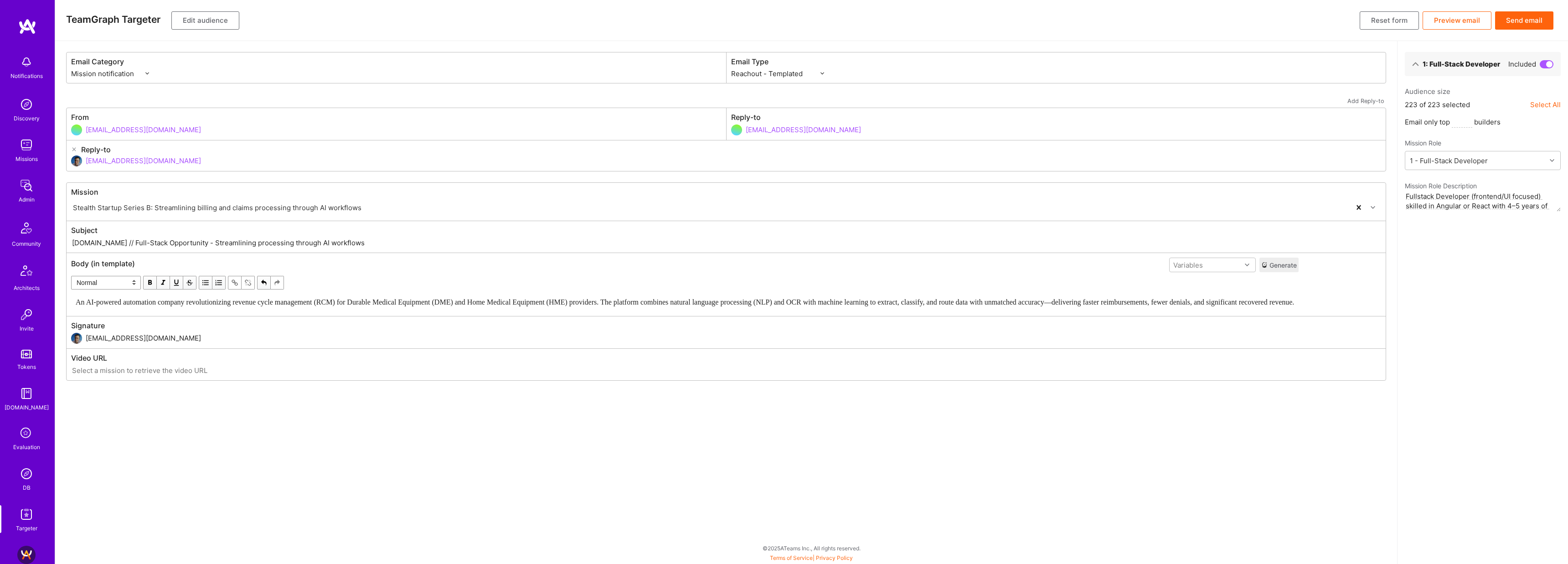
click at [383, 247] on input "A.Team // Full-Stack Opportunity - Streamlining processing through AI workflows" at bounding box center [726, 242] width 1310 height 10
type input "A.Team // Full-Stack Opportunity - Streamlining processing through AI workflows."
click at [188, 307] on div "An AI-powered automation company revolutionizing revenue cycle management (RCM)…" at bounding box center [685, 302] width 1219 height 10
click at [1536, 17] on button "Send email" at bounding box center [1524, 21] width 58 height 18
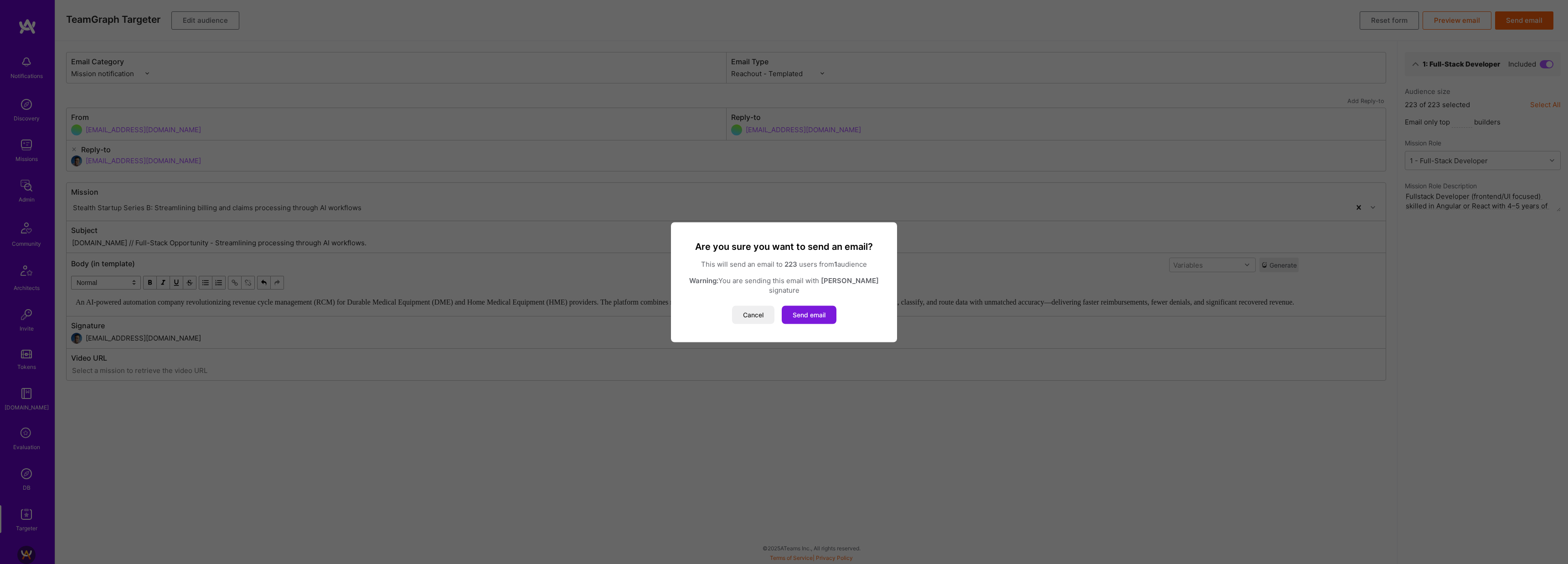
click at [812, 308] on button "Send email" at bounding box center [809, 315] width 55 height 18
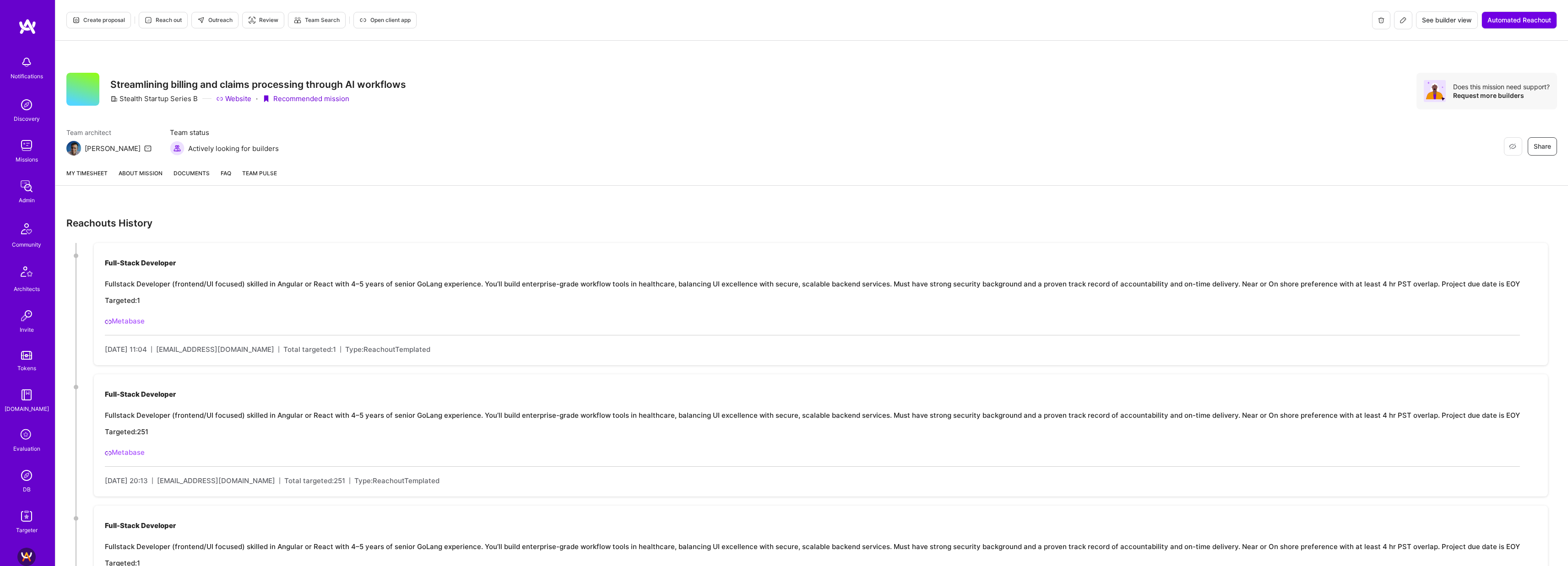
click at [128, 177] on link "About Mission" at bounding box center [141, 177] width 44 height 17
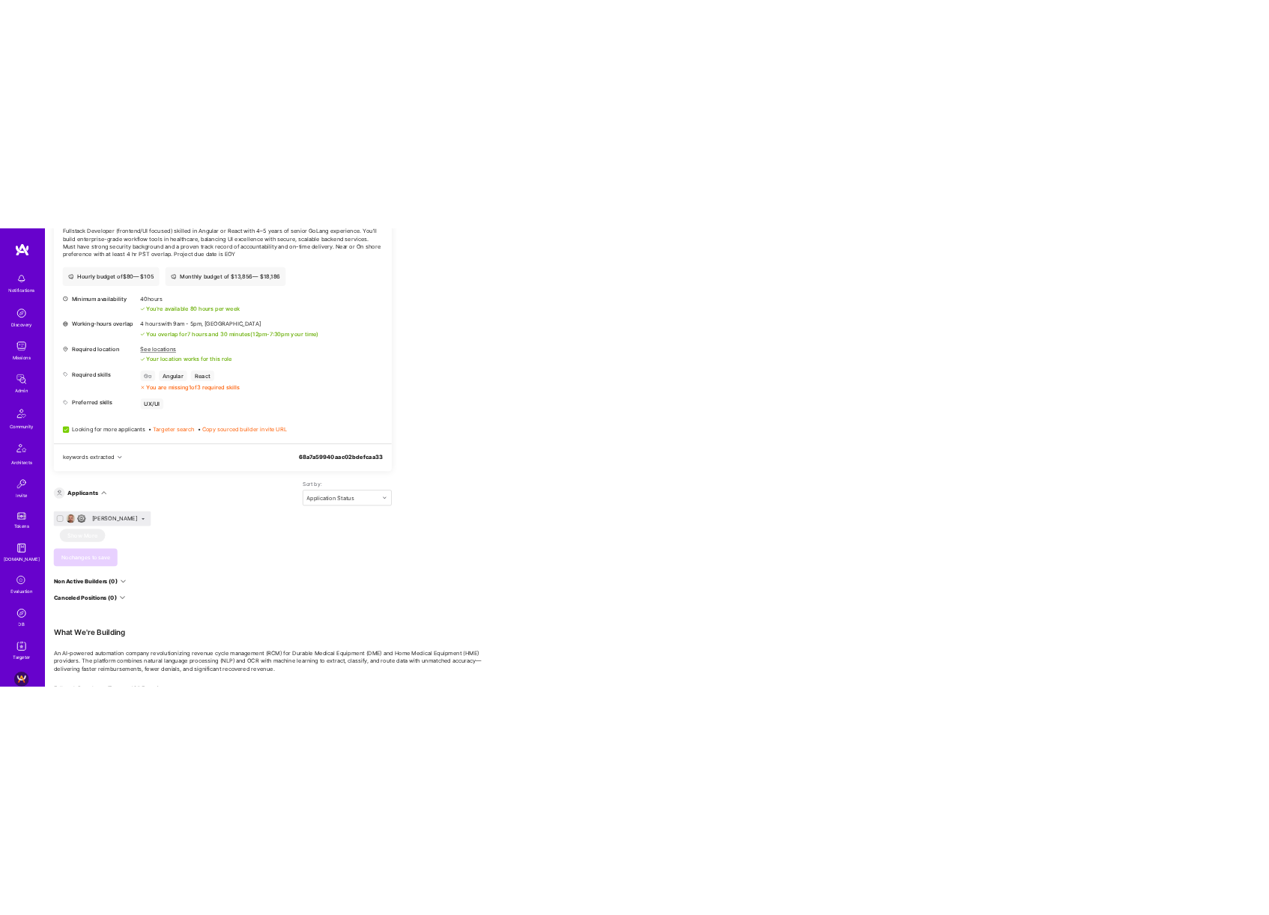
scroll to position [529, 0]
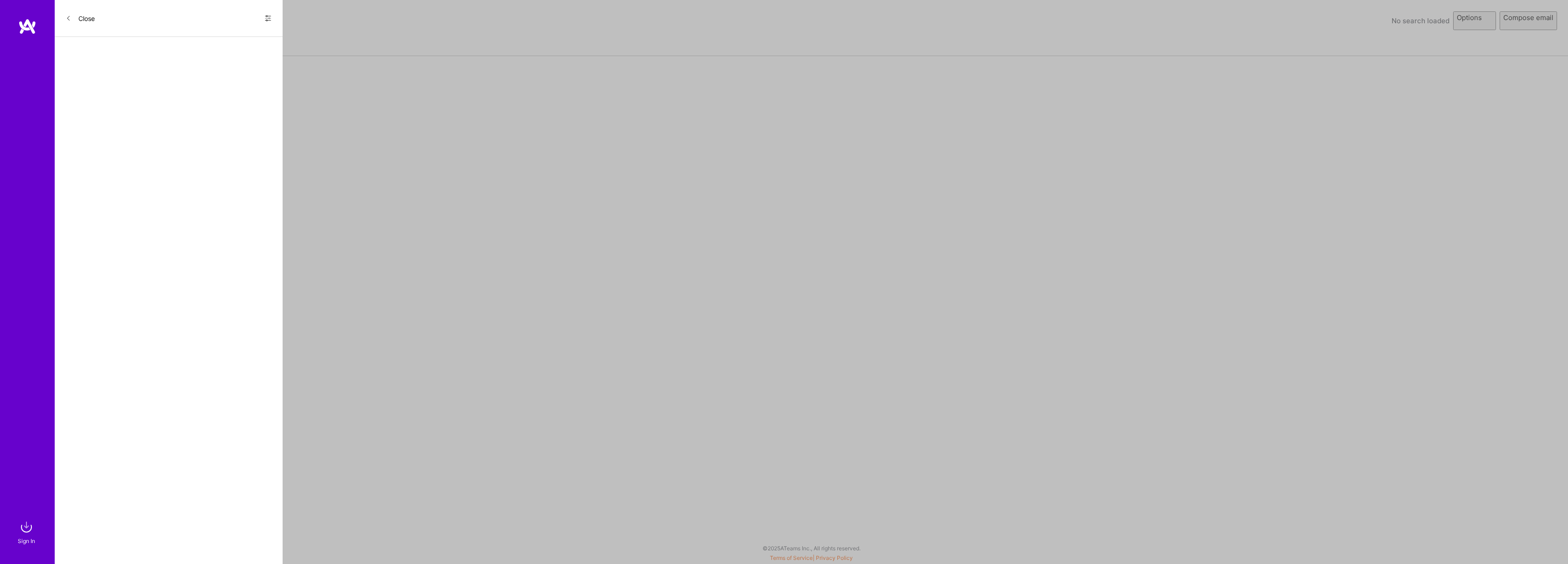
select select "rich-reachout"
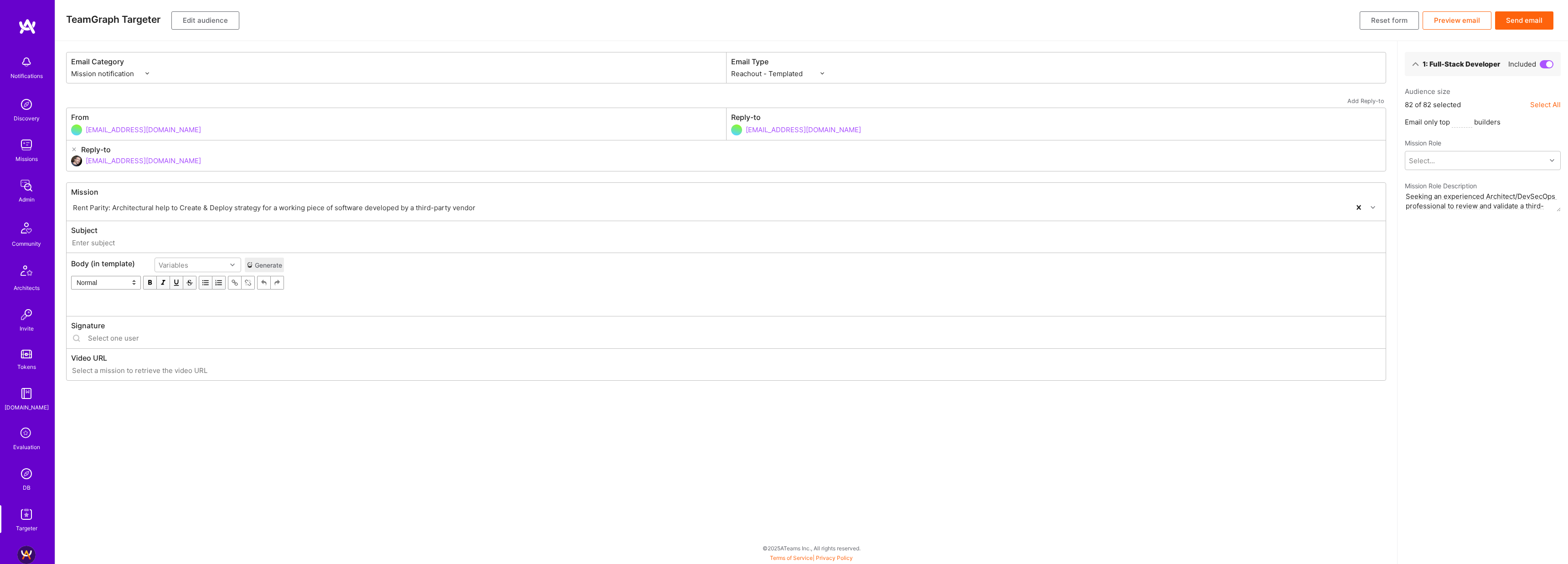
type input "A.Team // Rent Parity: Architectural help to Create & Deploy strategy for a wor…"
type input "luisteofilo@a.team"
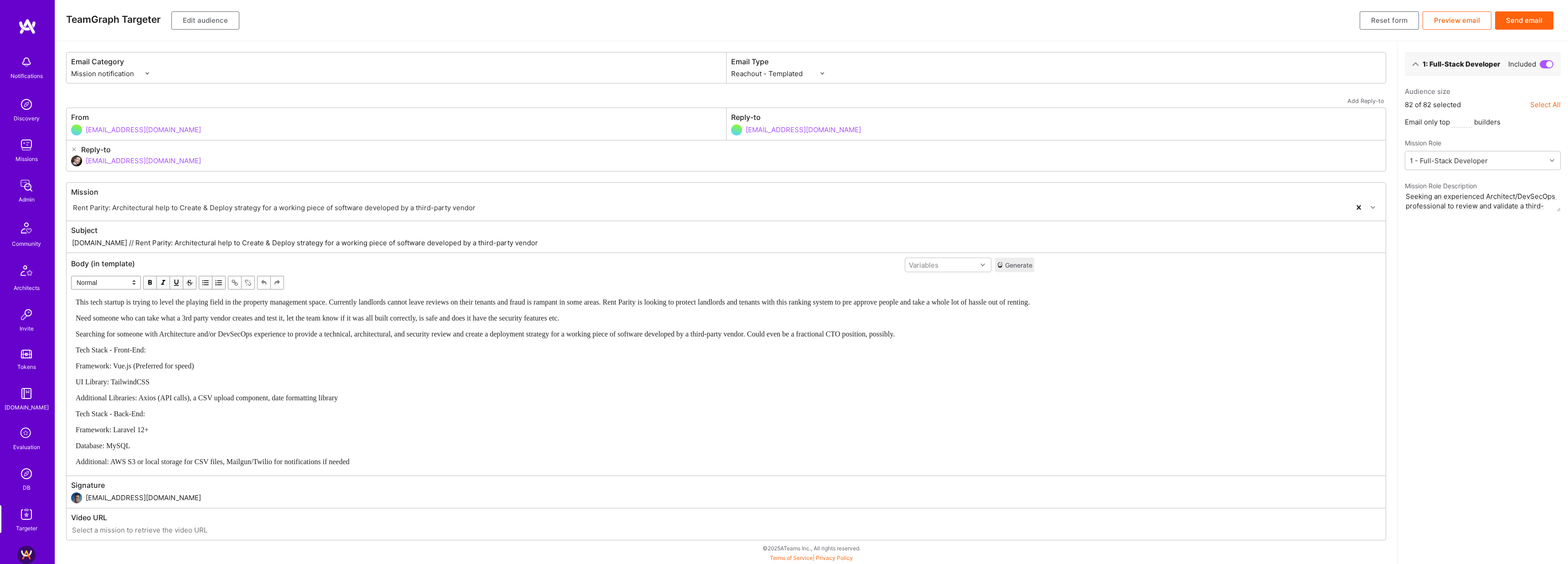
click at [219, 18] on button "Edit audience" at bounding box center [206, 21] width 68 height 18
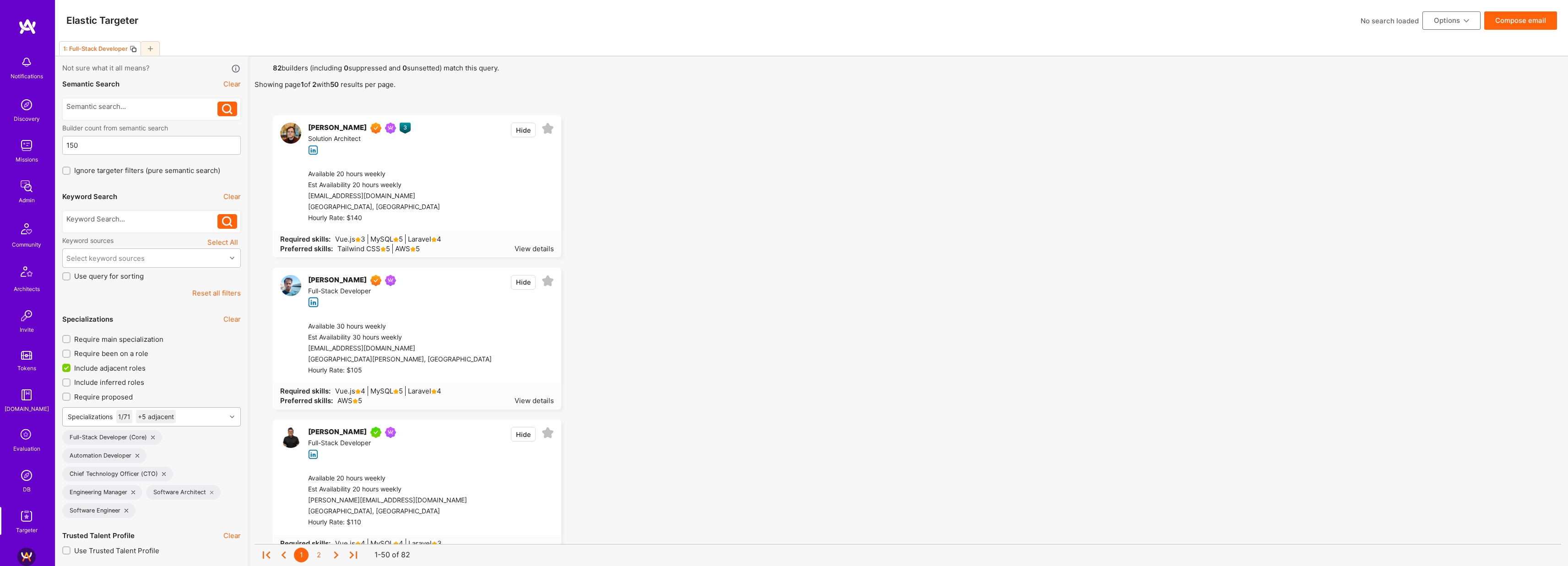
click at [197, 416] on div "Specializations 1 / 71 +5 adjacent" at bounding box center [144, 417] width 163 height 18
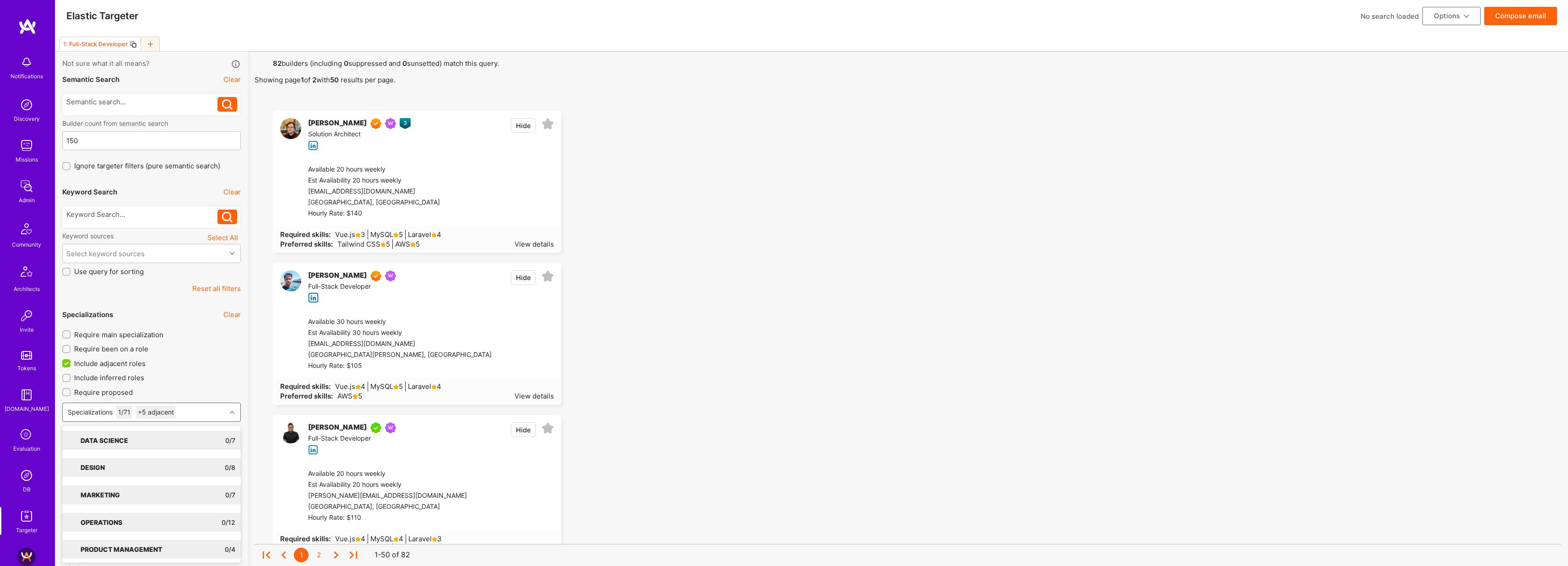
scroll to position [5, 0]
type input "secur"
click at [167, 440] on icon at bounding box center [169, 441] width 5 height 5
click at [109, 458] on div "Security Expert" at bounding box center [152, 459] width 167 height 10
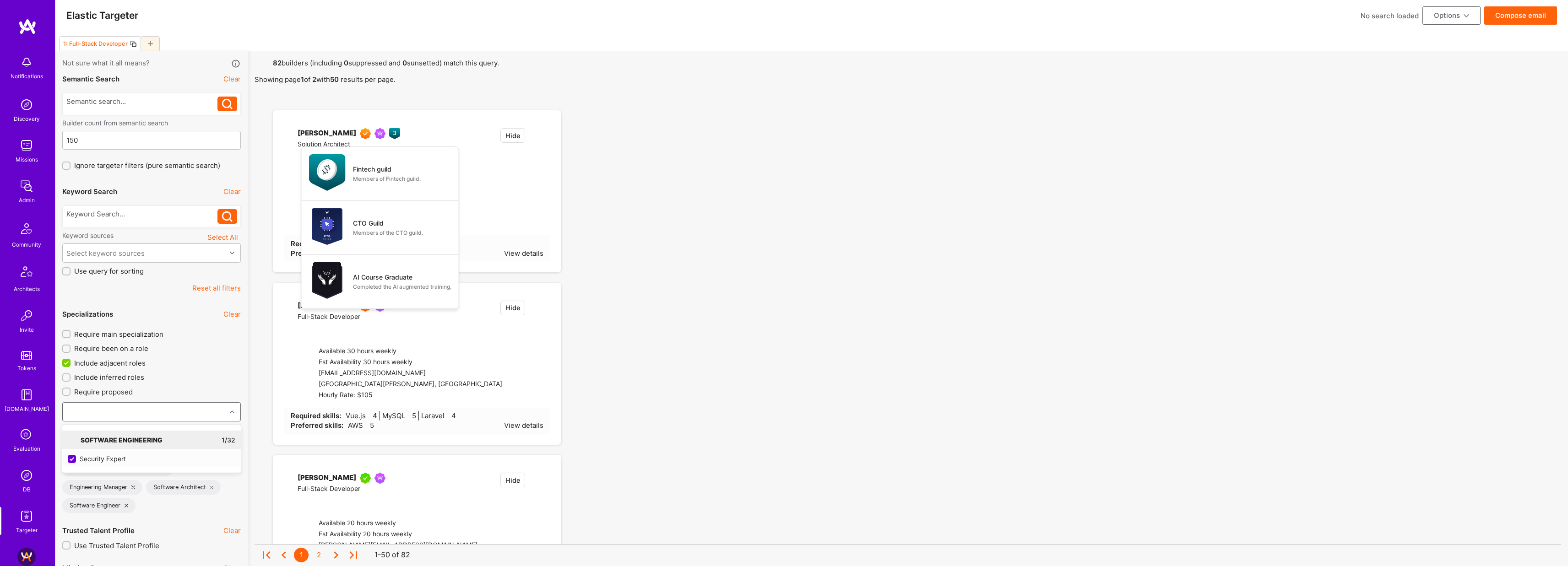
checkbox input "true"
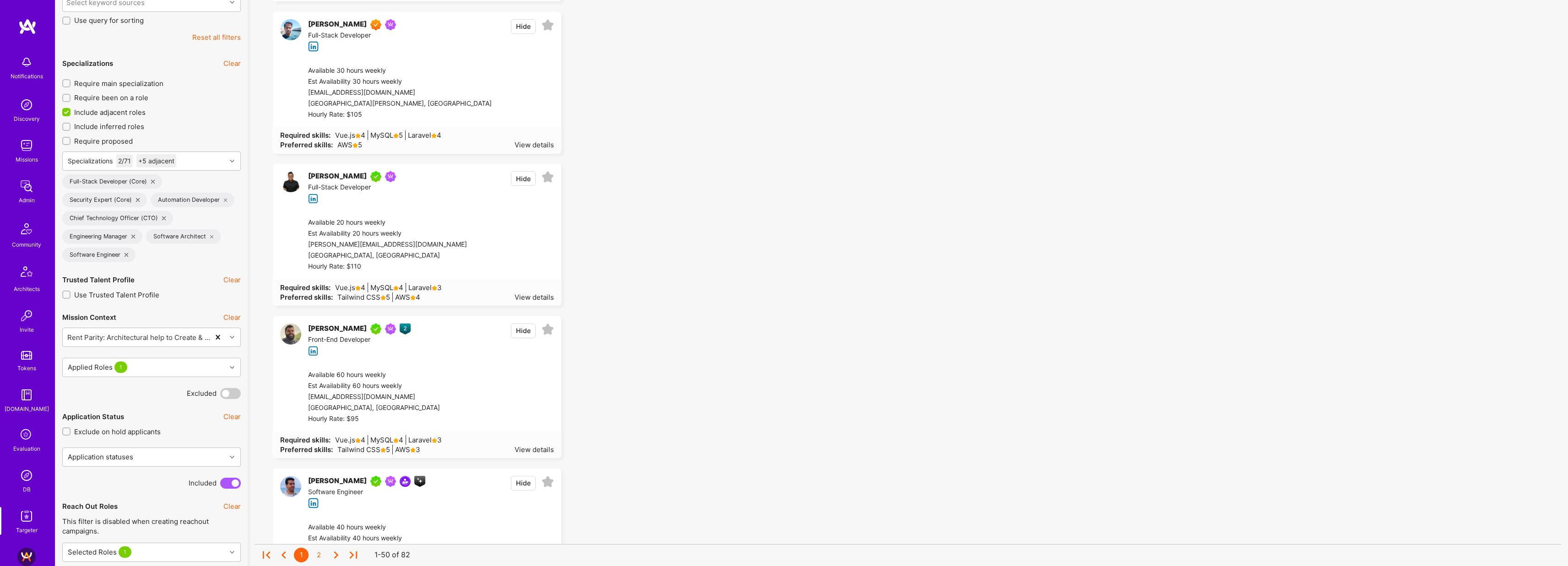
scroll to position [262, 0]
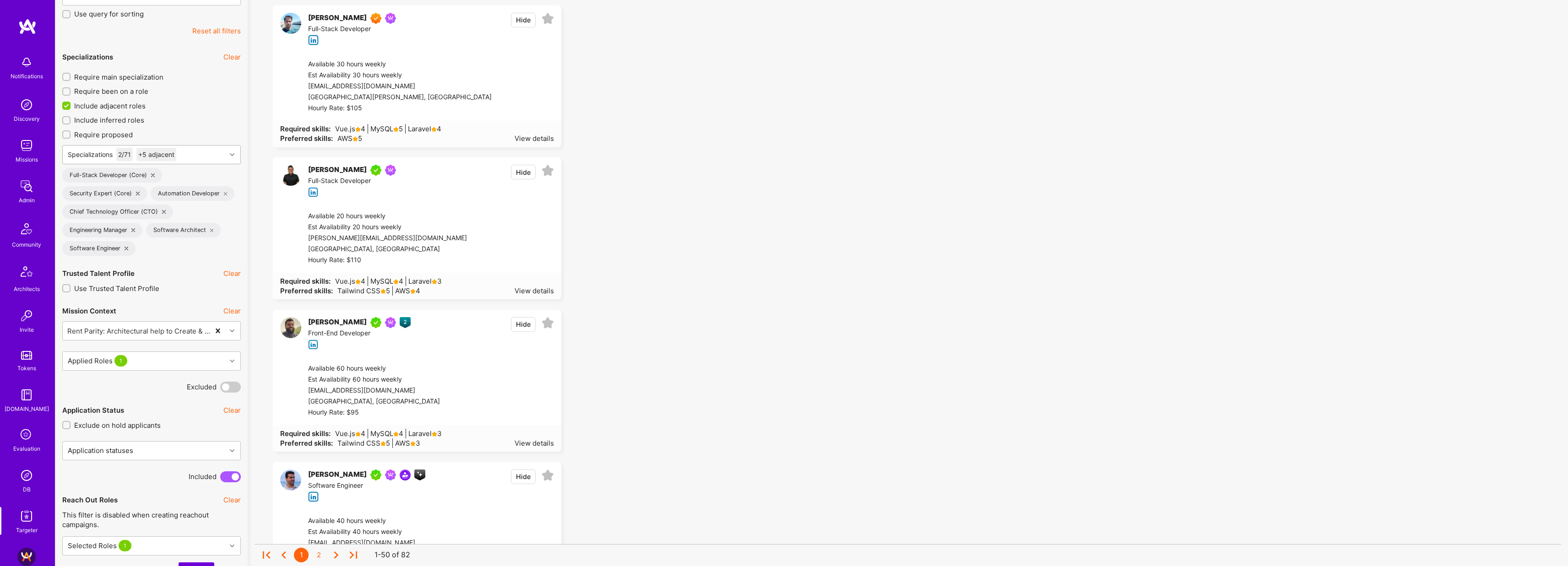
click at [203, 152] on div "Specializations 2 / 71 +5 adjacent" at bounding box center [144, 155] width 163 height 18
click at [169, 209] on icon at bounding box center [169, 211] width 5 height 5
type input "devop"
click at [105, 202] on div "DevOps Engineer" at bounding box center [152, 202] width 167 height 10
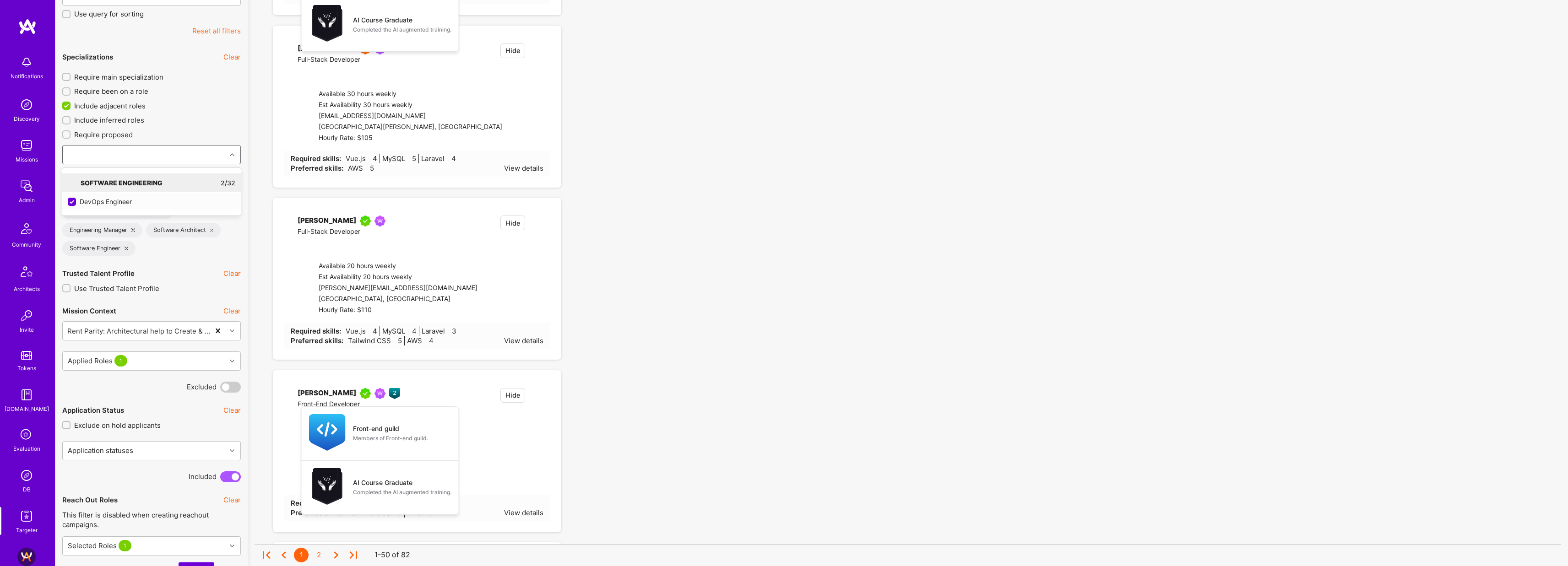
checkbox input "true"
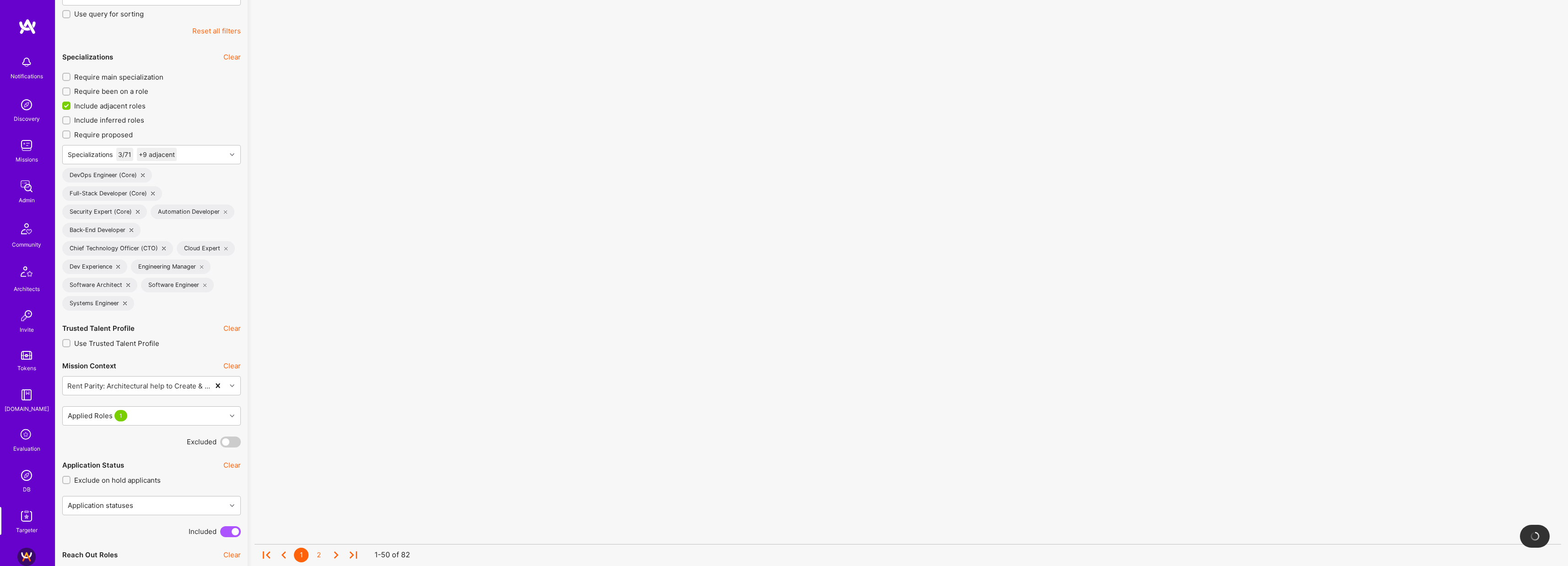
click at [117, 105] on span "Include adjacent roles" at bounding box center [109, 106] width 72 height 10
click at [72, 105] on input "Include adjacent roles" at bounding box center [67, 106] width 8 height 8
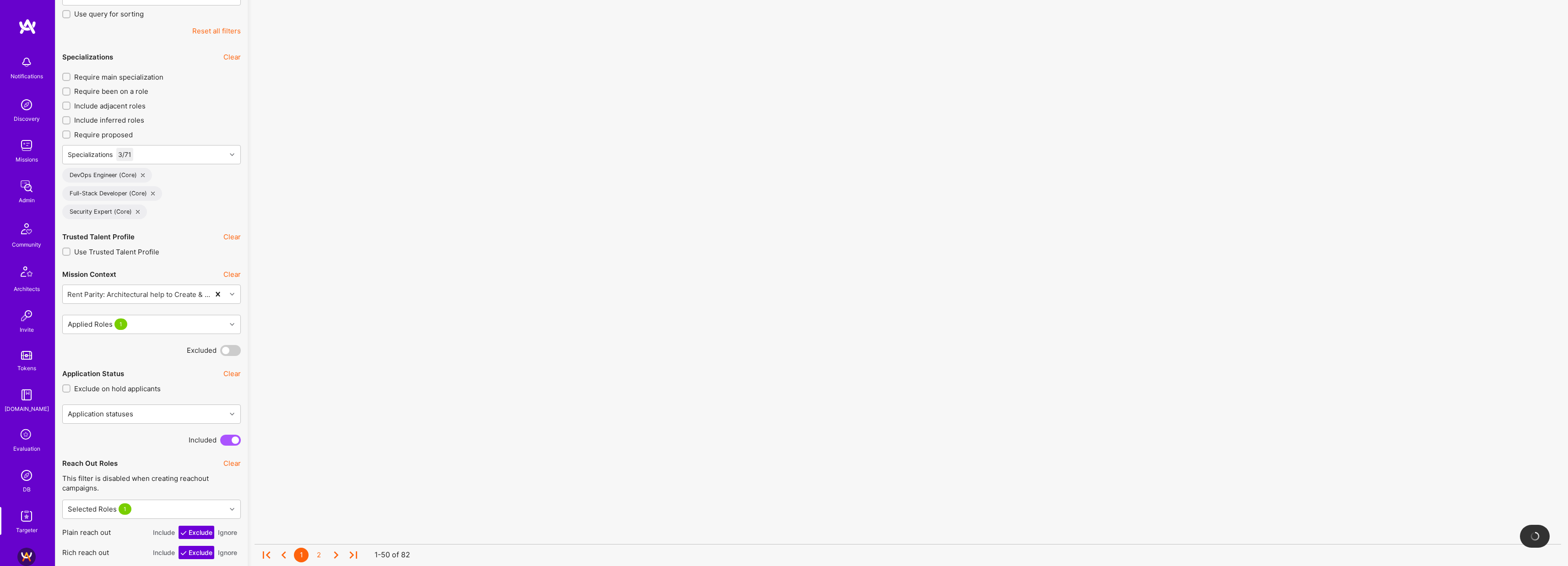
scroll to position [1, 0]
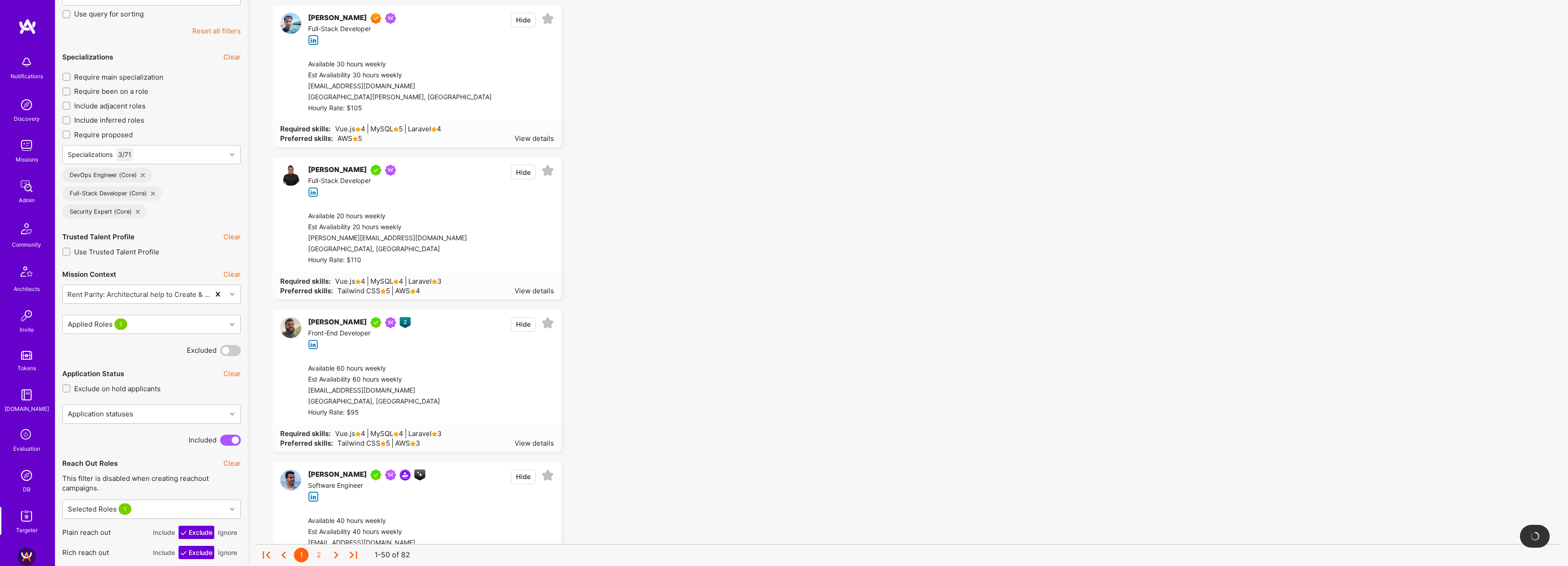
click at [153, 194] on icon at bounding box center [153, 194] width 4 height 4
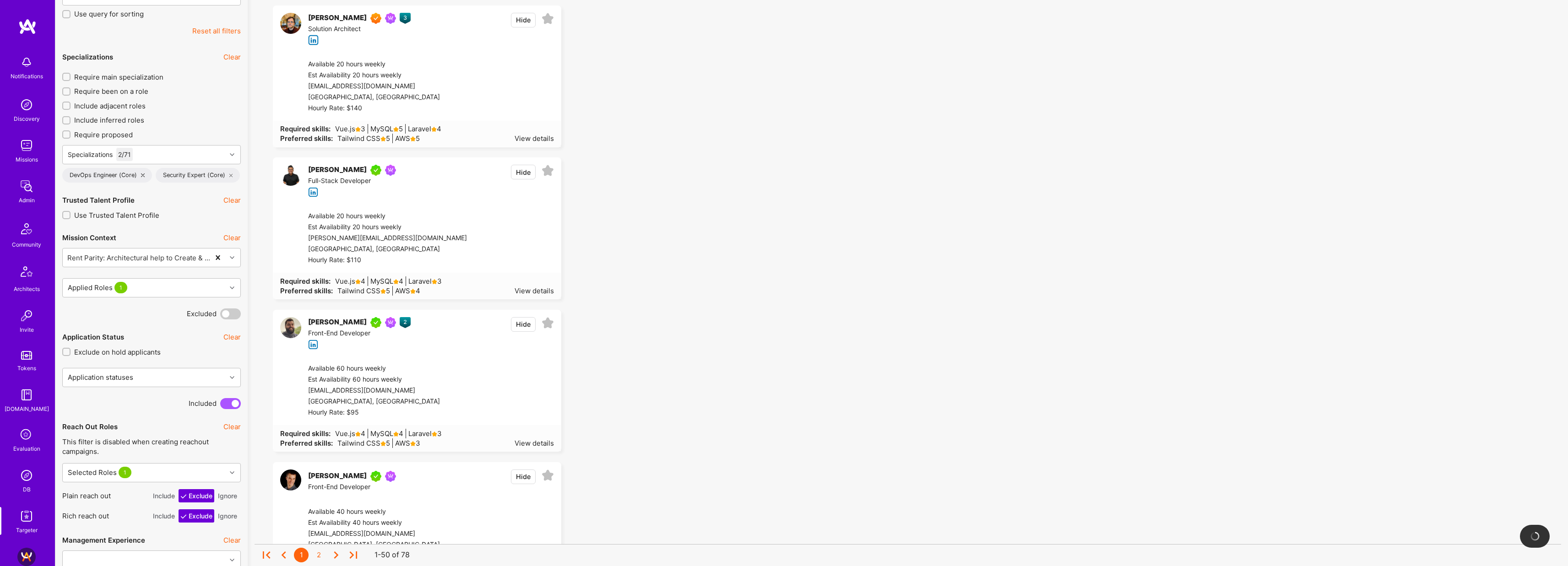
click at [103, 105] on span "Include adjacent roles" at bounding box center [109, 106] width 72 height 10
click at [70, 105] on input "Include adjacent roles" at bounding box center [67, 106] width 6 height 6
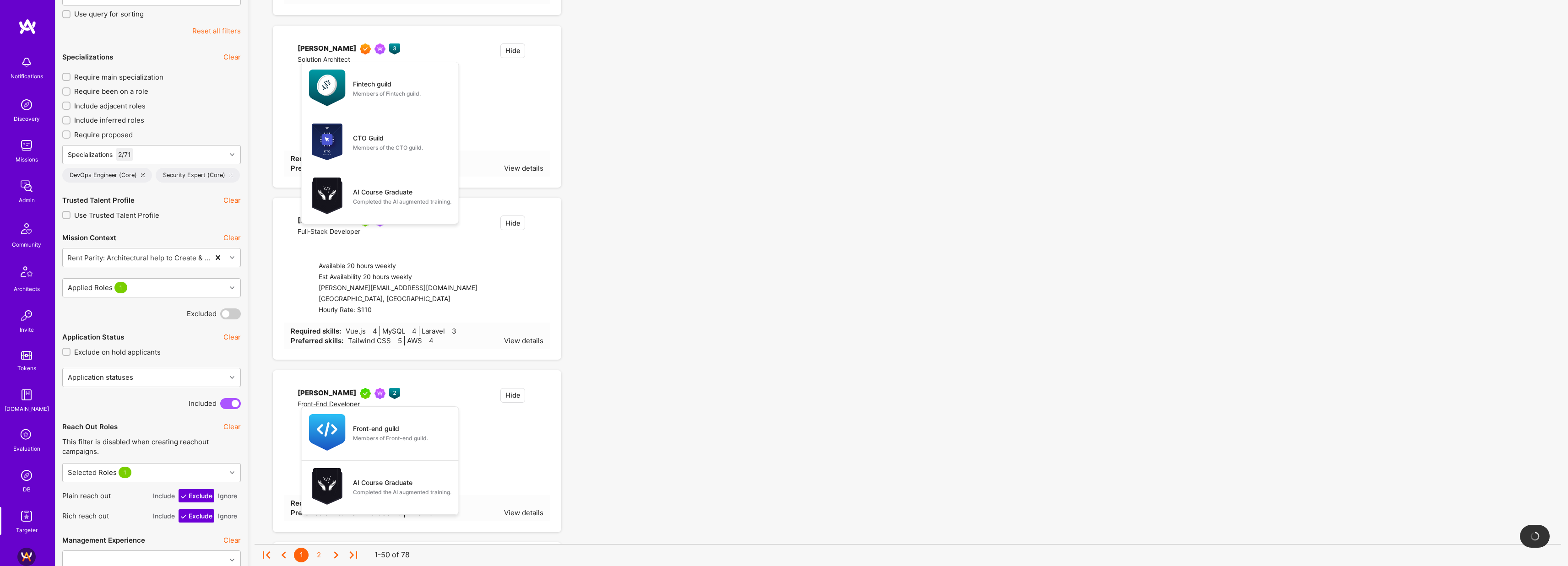
checkbox input "true"
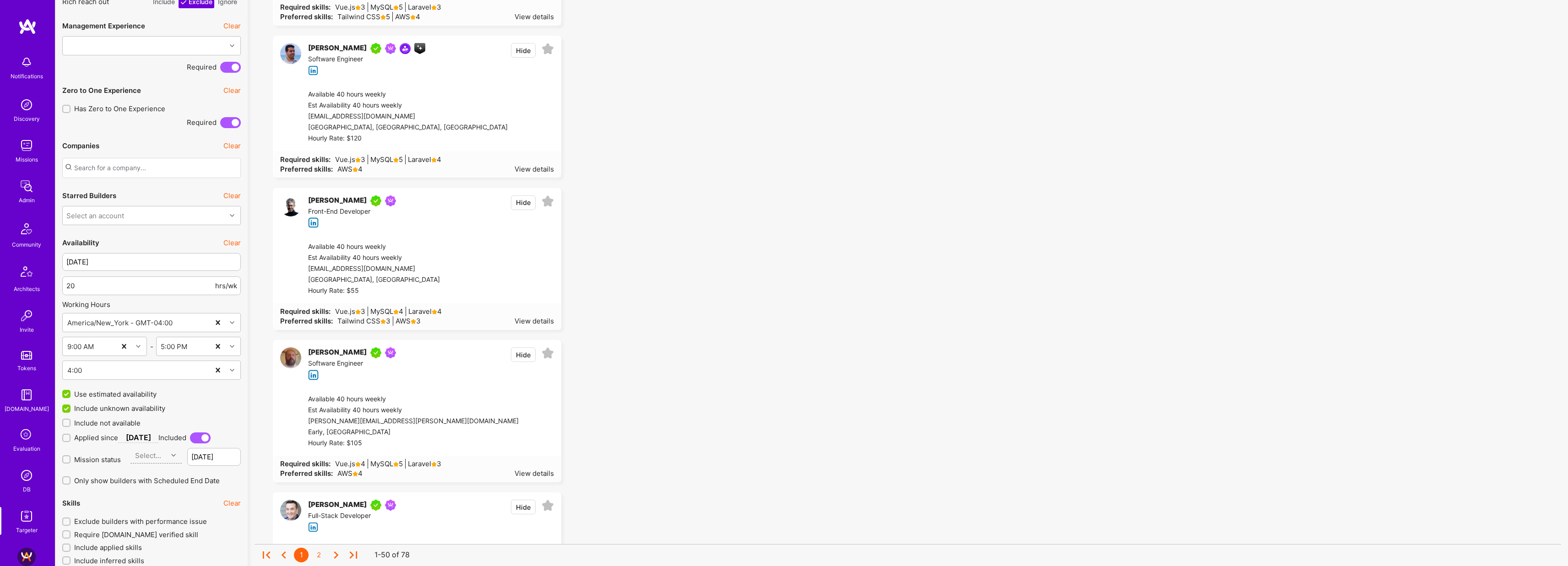
scroll to position [837, 0]
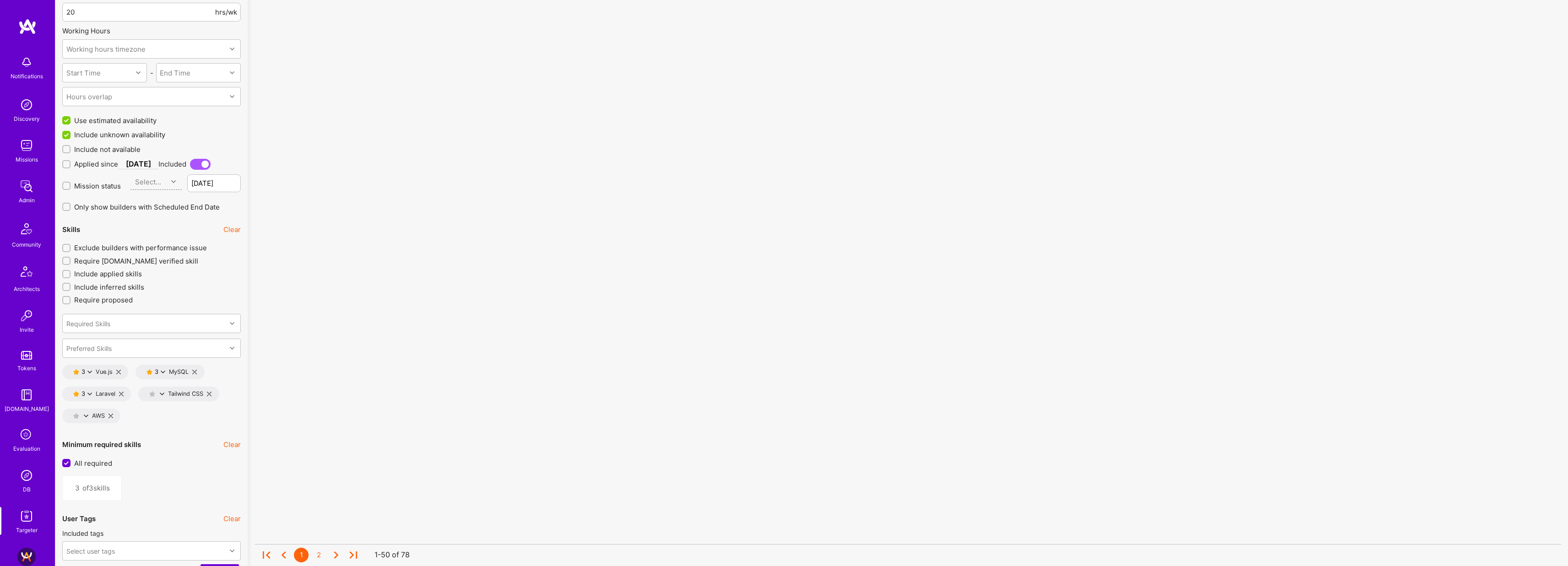
scroll to position [1159, 0]
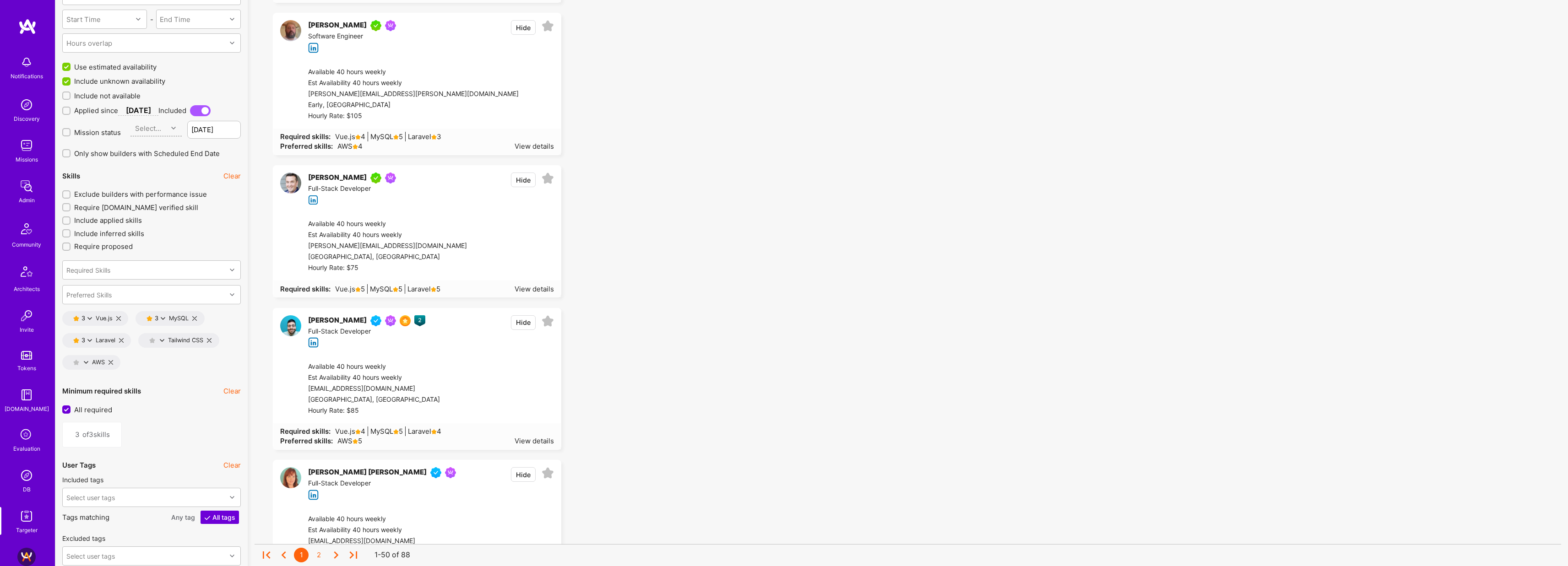
click at [121, 341] on icon at bounding box center [121, 340] width 4 height 4
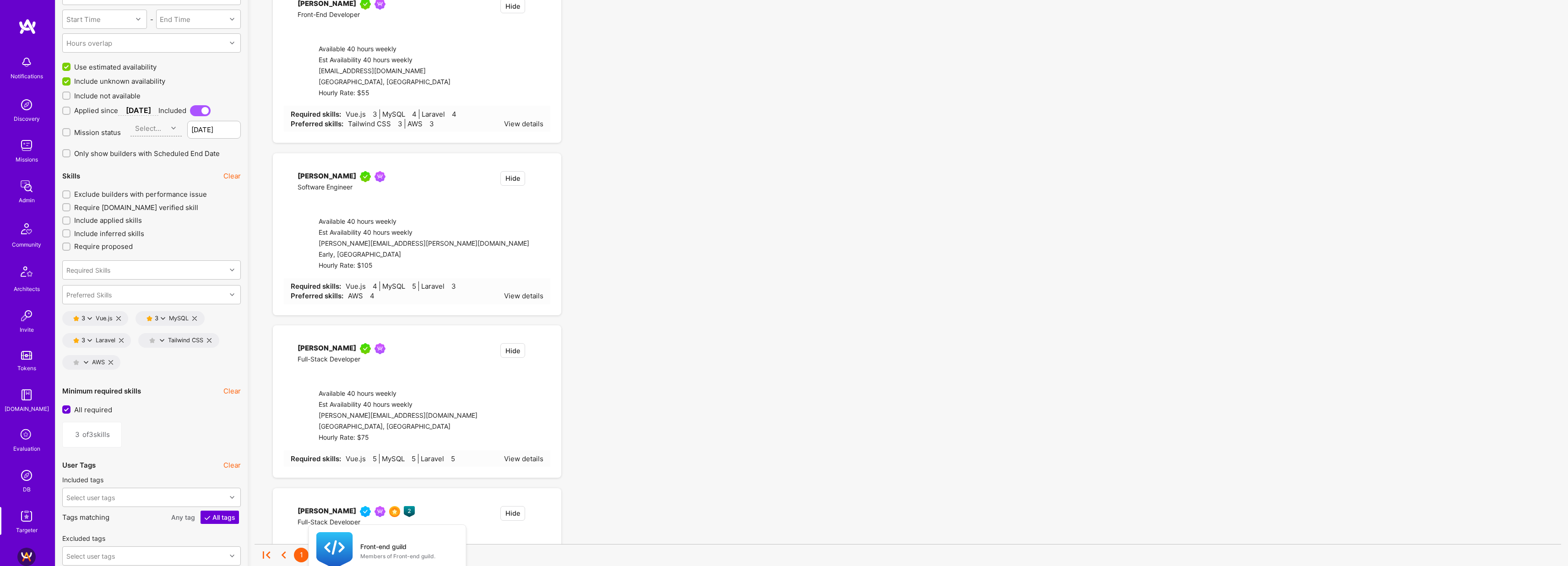
type input "2"
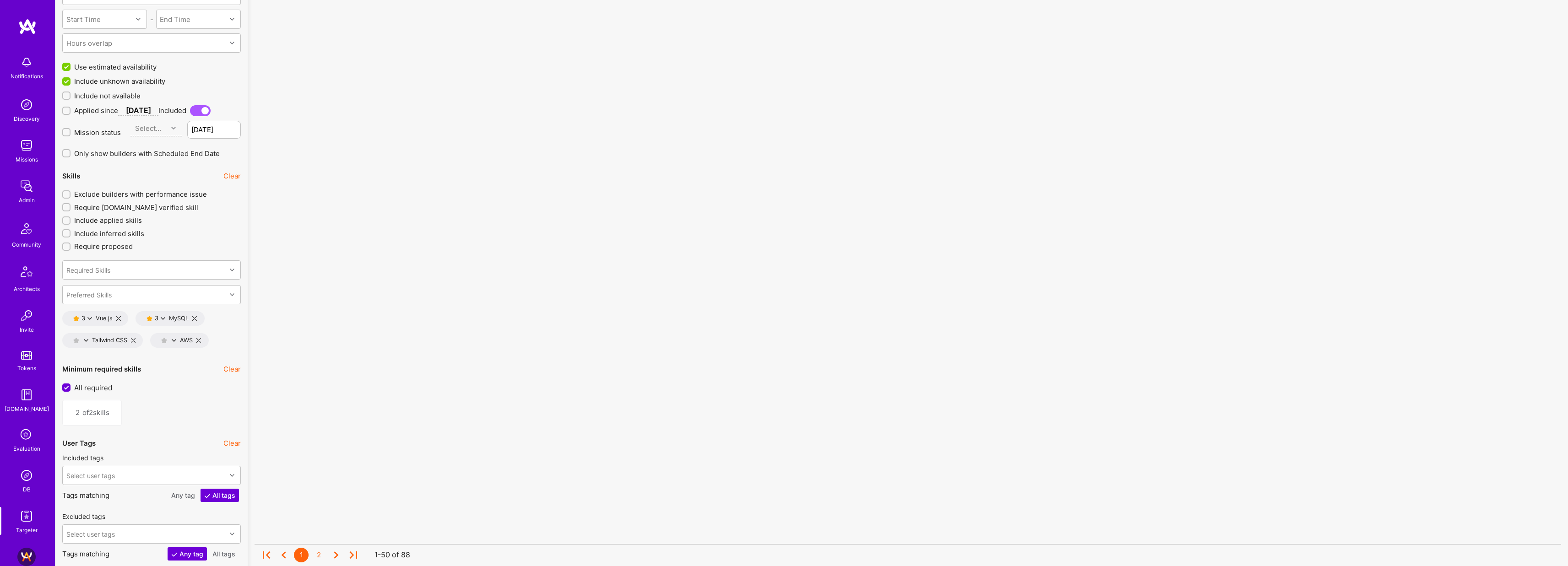
click at [134, 339] on icon at bounding box center [133, 340] width 4 height 4
click at [112, 342] on icon at bounding box center [110, 340] width 4 height 4
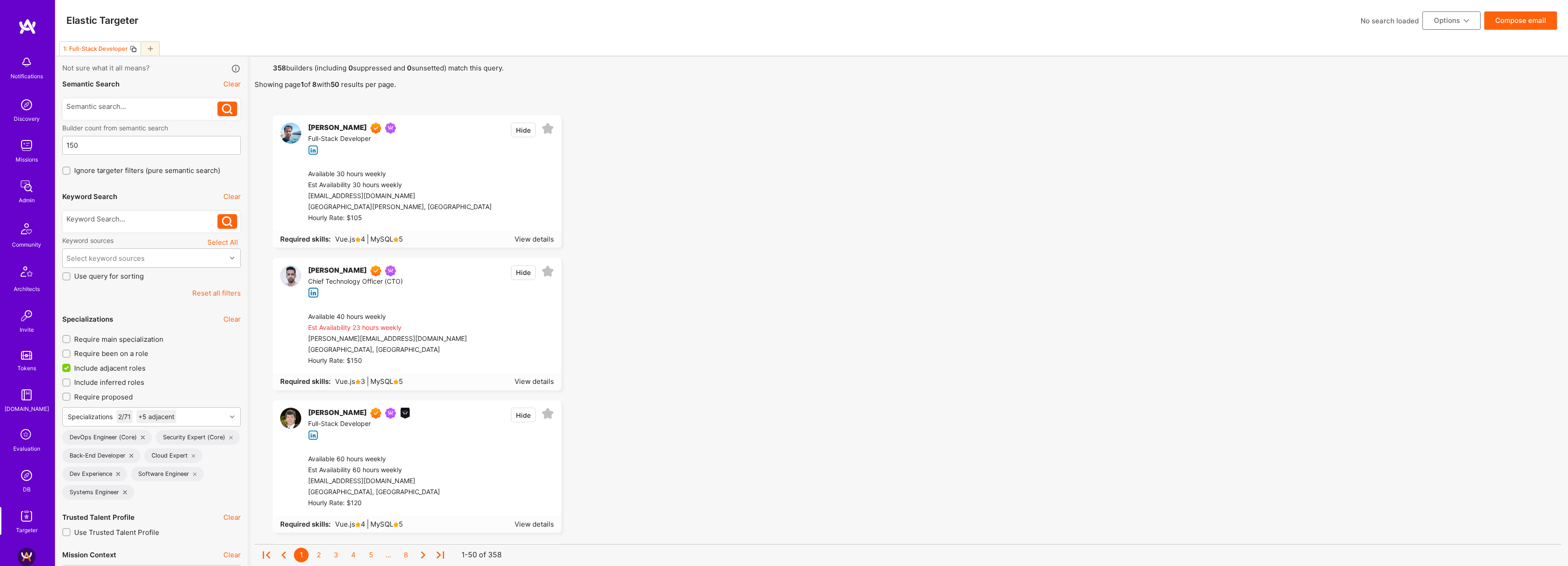
click at [1515, 18] on button "Compose email" at bounding box center [1520, 21] width 73 height 18
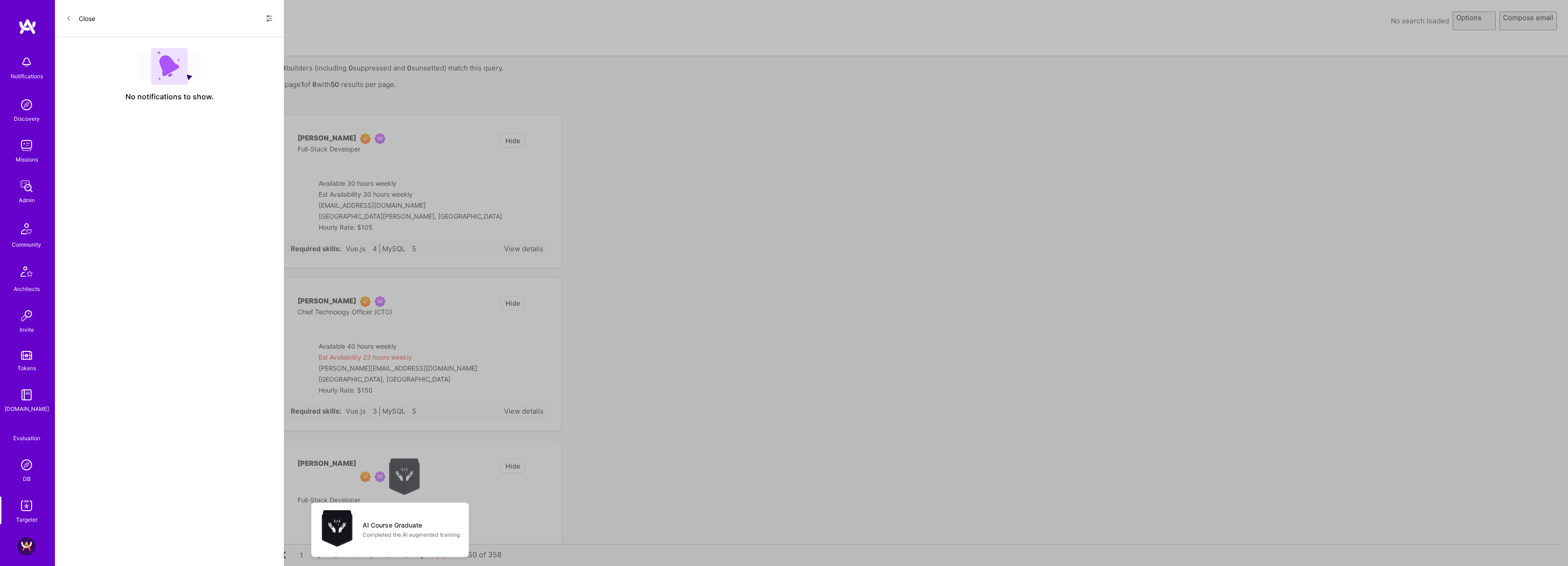
select select "rich-reachout"
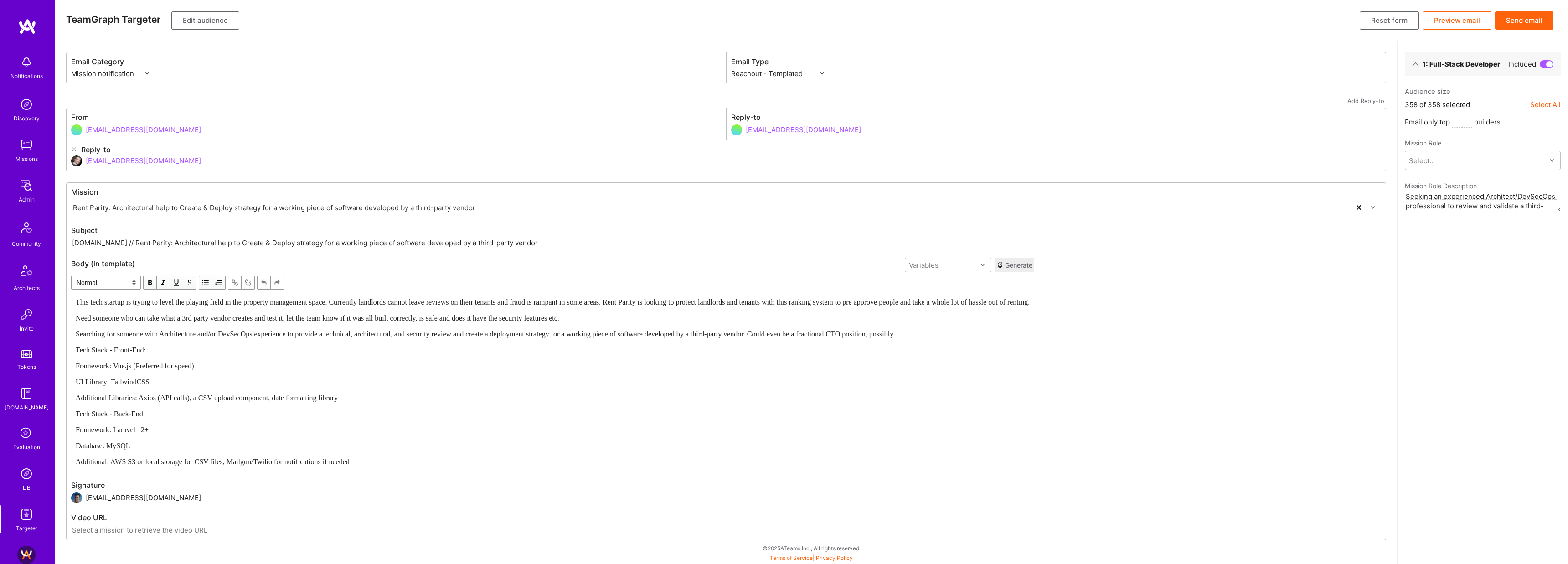
click at [419, 242] on input "A.Team // Rent Parity: Architectural help to Create & Deploy strategy for a wor…" at bounding box center [726, 242] width 1310 height 10
paste input "text"
type input "A.Team // Rent Parity: Architectural help to Create & Deploy strategy"
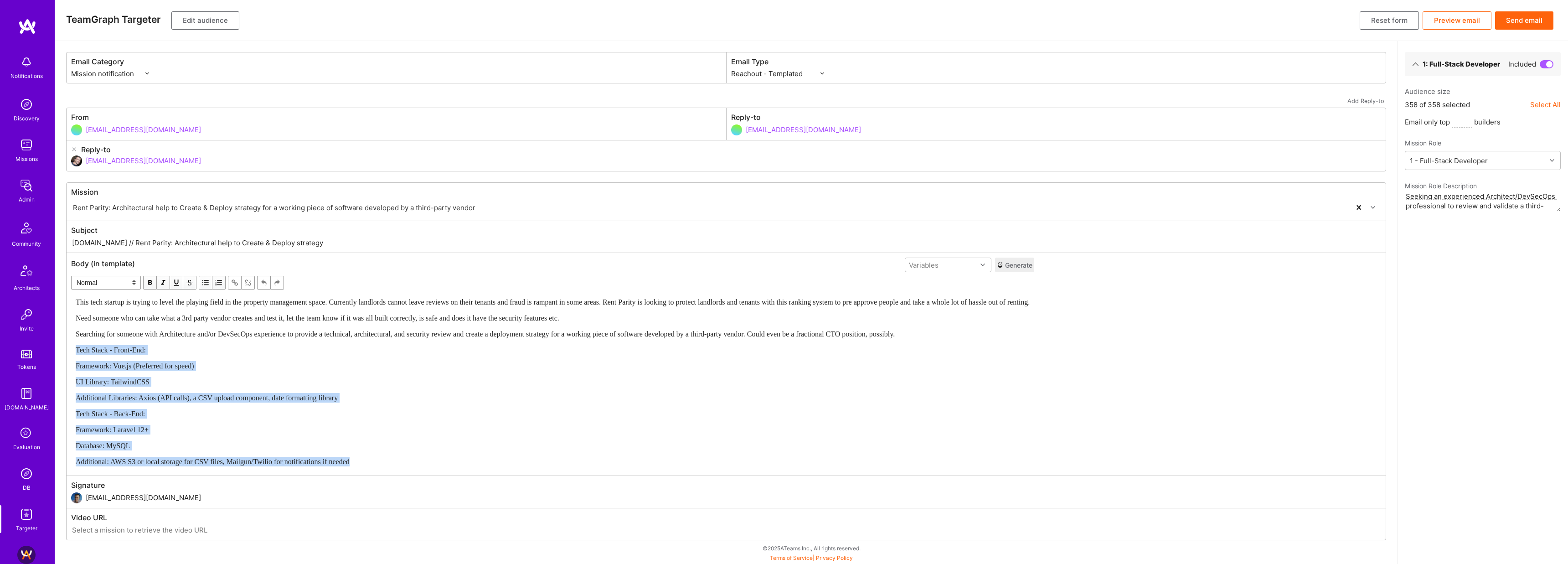
drag, startPoint x: 453, startPoint y: 468, endPoint x: 55, endPoint y: 344, distance: 416.9
click at [55, 344] on div "Email Category Mission notification Community & Product Email Type Custom - Tem…" at bounding box center [726, 302] width 1342 height 523
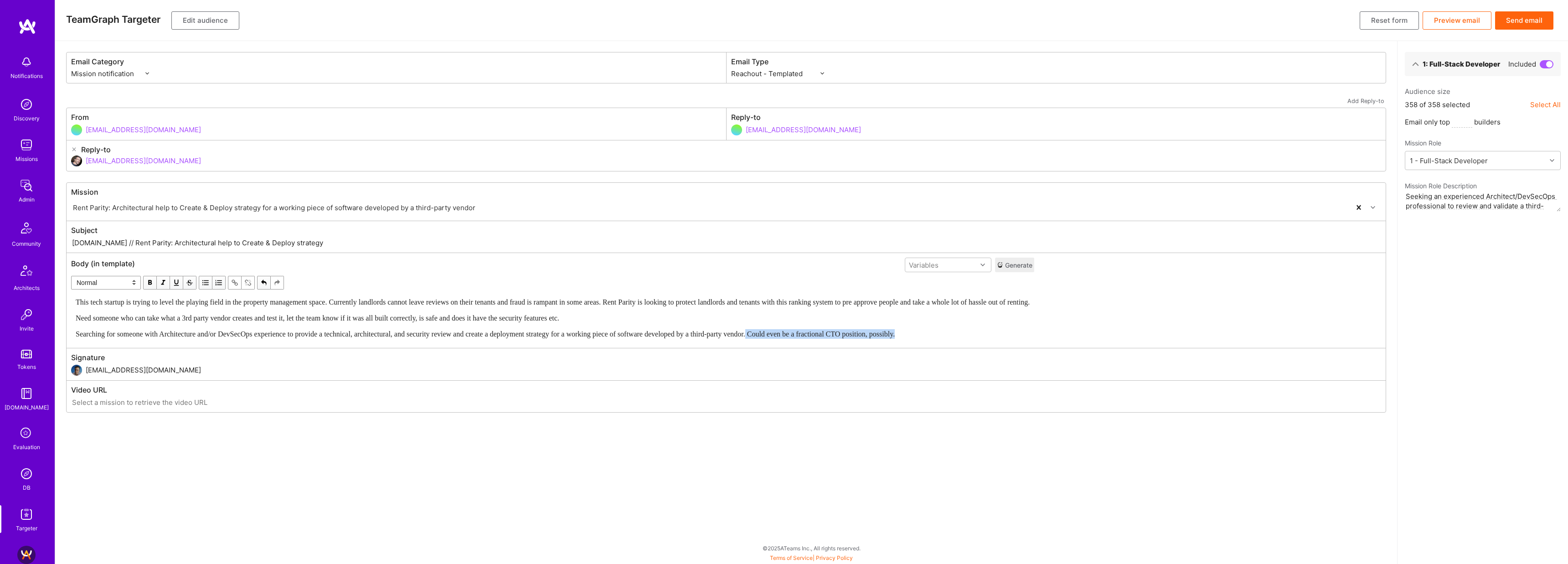
drag, startPoint x: 810, startPoint y: 334, endPoint x: 1030, endPoint y: 342, distance: 220.1
click at [1030, 342] on div "This tech startup is trying to level the playing field in the property manageme…" at bounding box center [553, 319] width 962 height 50
click at [421, 470] on div "Email Category Mission notification Community & Product Email Type Custom - Tem…" at bounding box center [726, 302] width 1342 height 523
click at [131, 160] on input "dor@a.team" at bounding box center [733, 161] width 1295 height 23
type input "d"
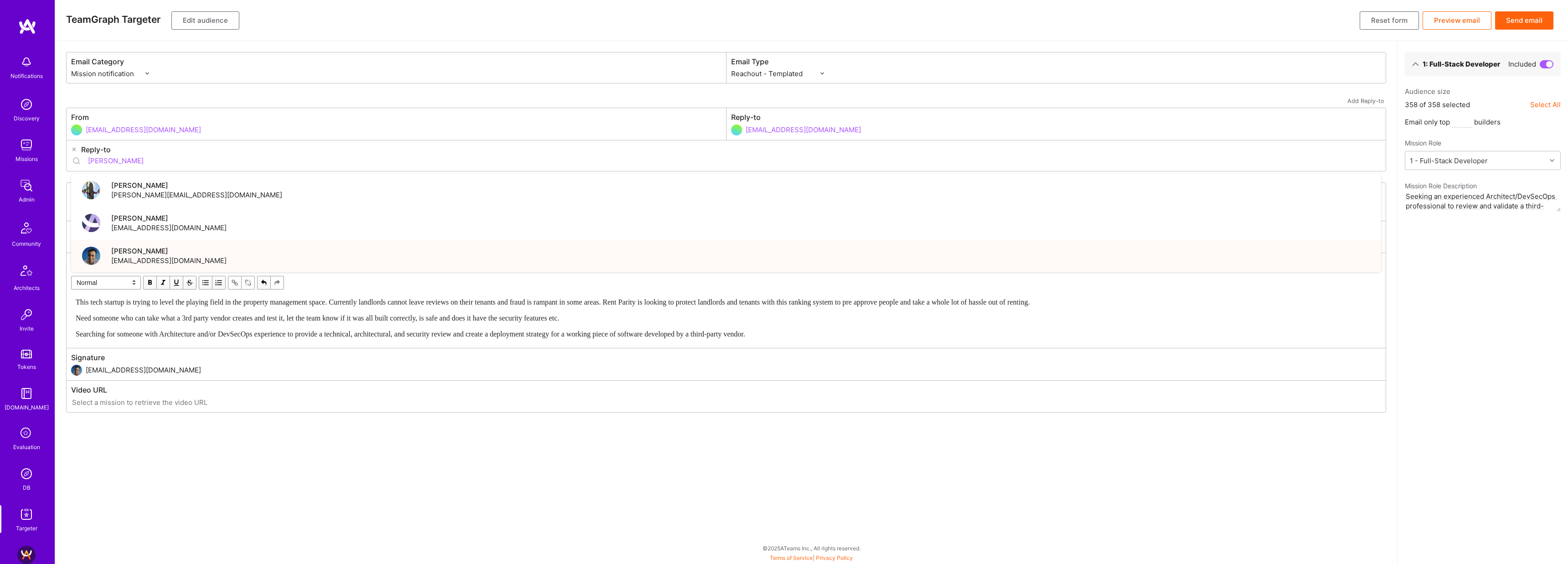
click at [138, 256] on span "luisteofilo@a.team" at bounding box center [169, 261] width 115 height 10
type input "luisteofilo@a.team"
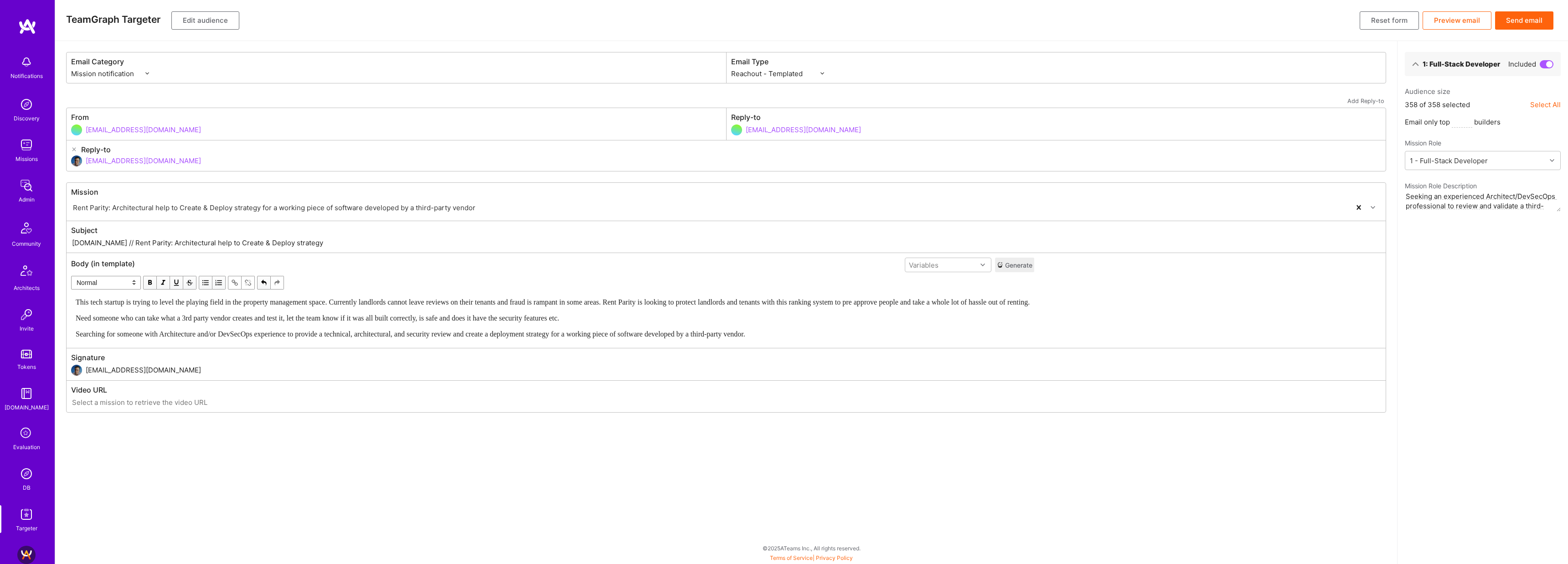
click at [1471, 23] on button "Preview email" at bounding box center [1457, 21] width 69 height 18
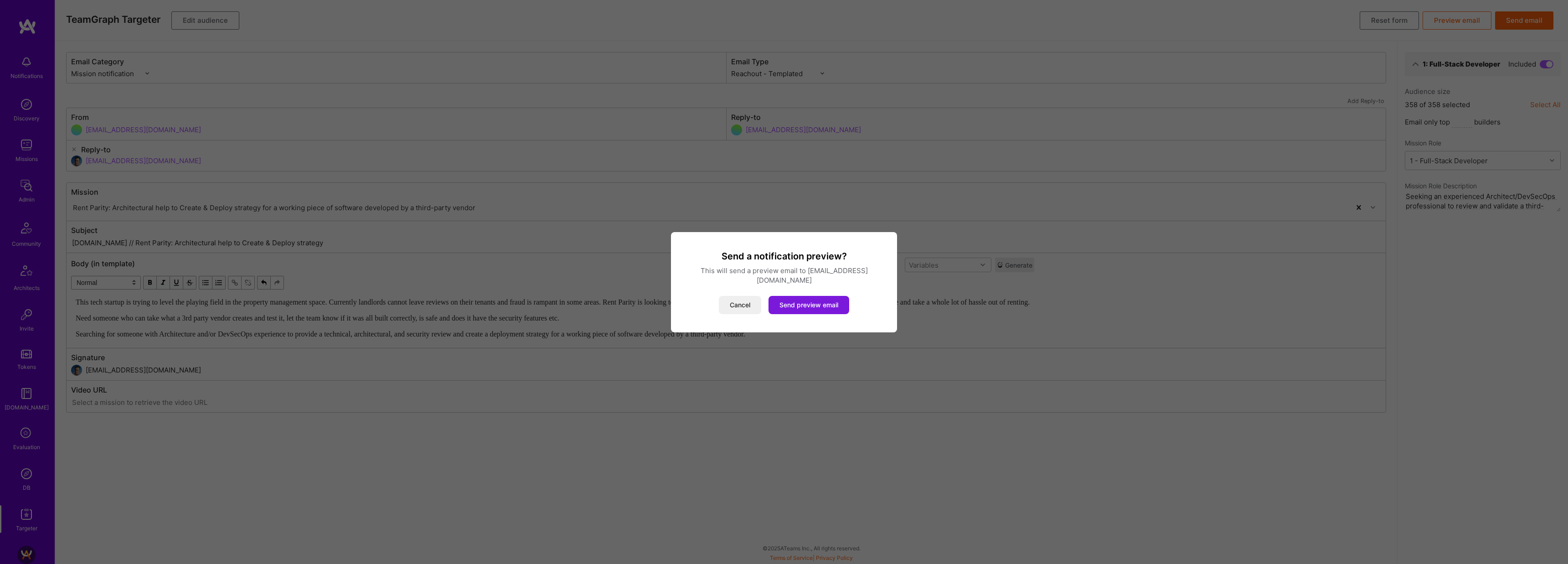
click at [836, 302] on button "Send preview email" at bounding box center [809, 305] width 81 height 18
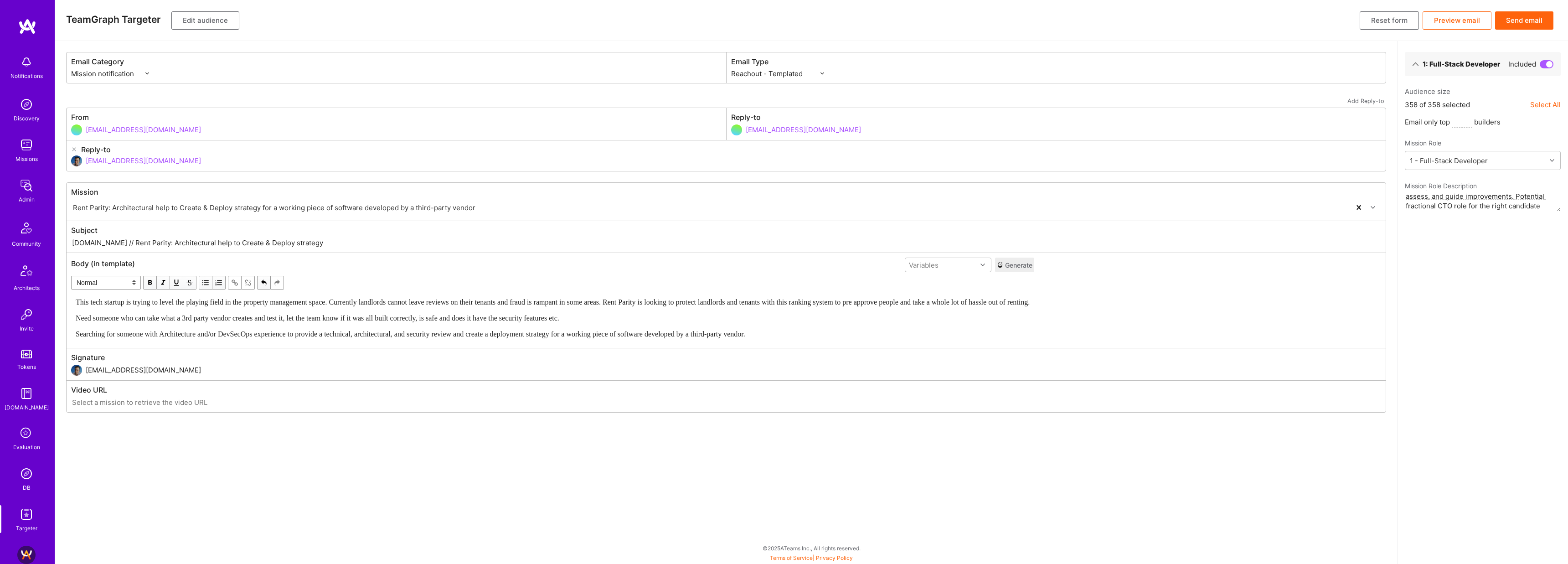
scroll to position [67, 0]
drag, startPoint x: 1453, startPoint y: 194, endPoint x: 1503, endPoint y: 210, distance: 52.5
click at [1503, 210] on textarea "Seeking an experienced Architect/DevSecOps professional to review and validate …" at bounding box center [1483, 201] width 156 height 21
type textarea "Seeking an experienced Architect/DevSecOps professional to review and validate …"
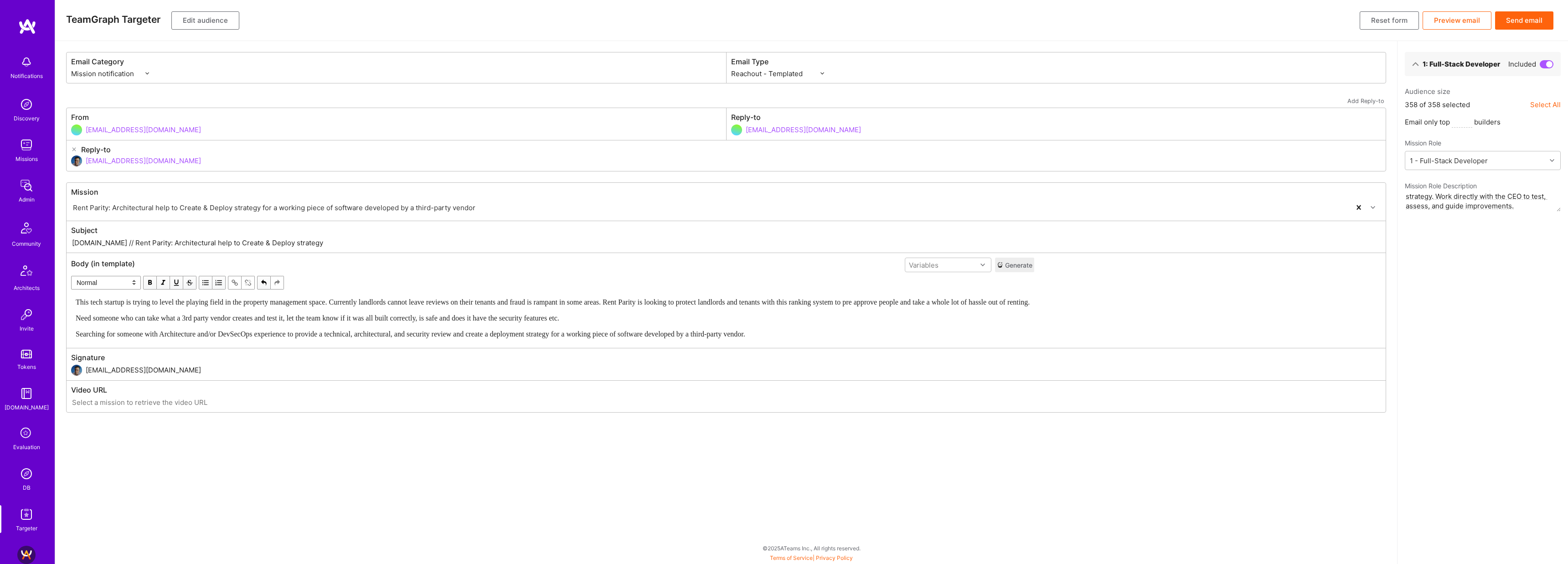
click at [1522, 19] on button "Send email" at bounding box center [1524, 21] width 58 height 18
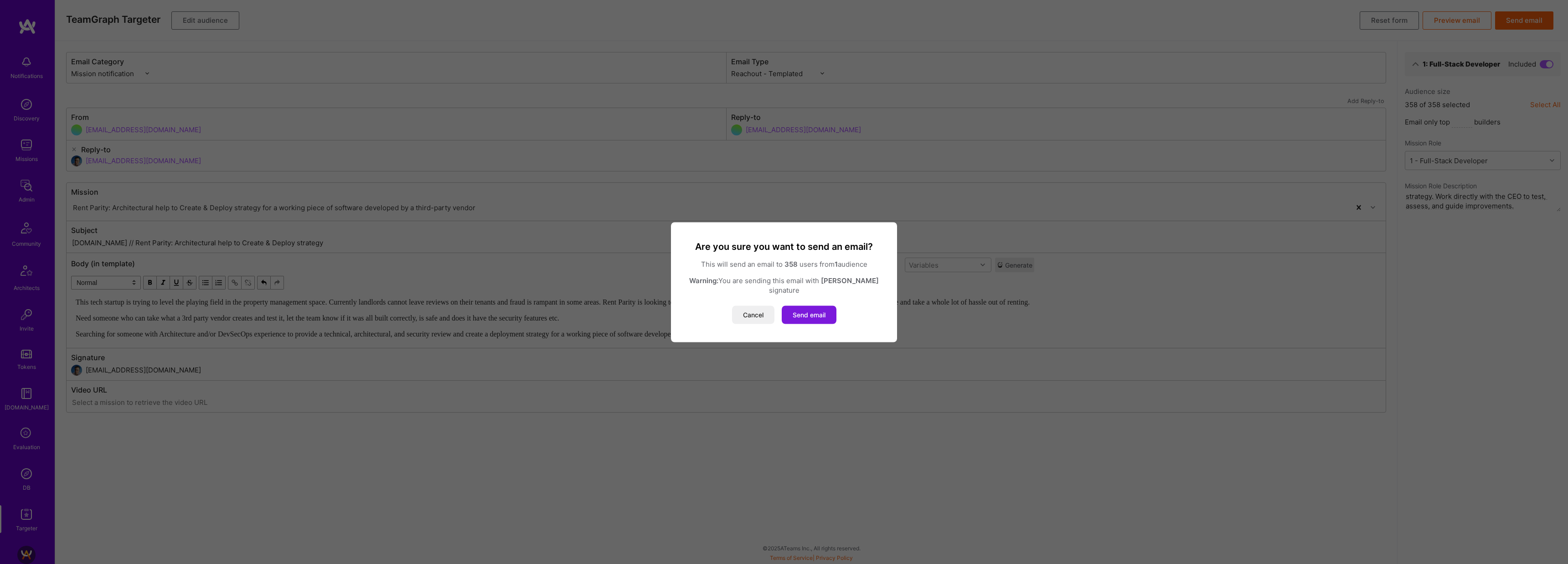
click at [814, 308] on button "Send email" at bounding box center [809, 315] width 55 height 18
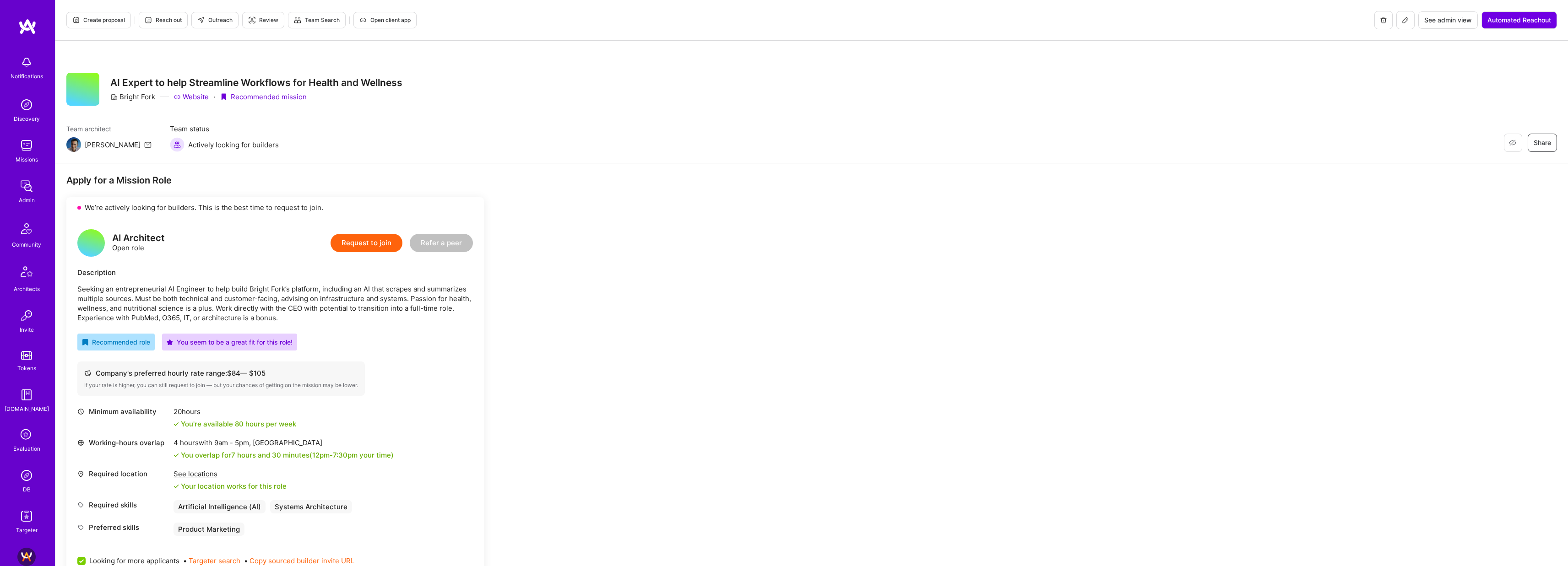
click at [1406, 21] on icon at bounding box center [1405, 20] width 7 height 7
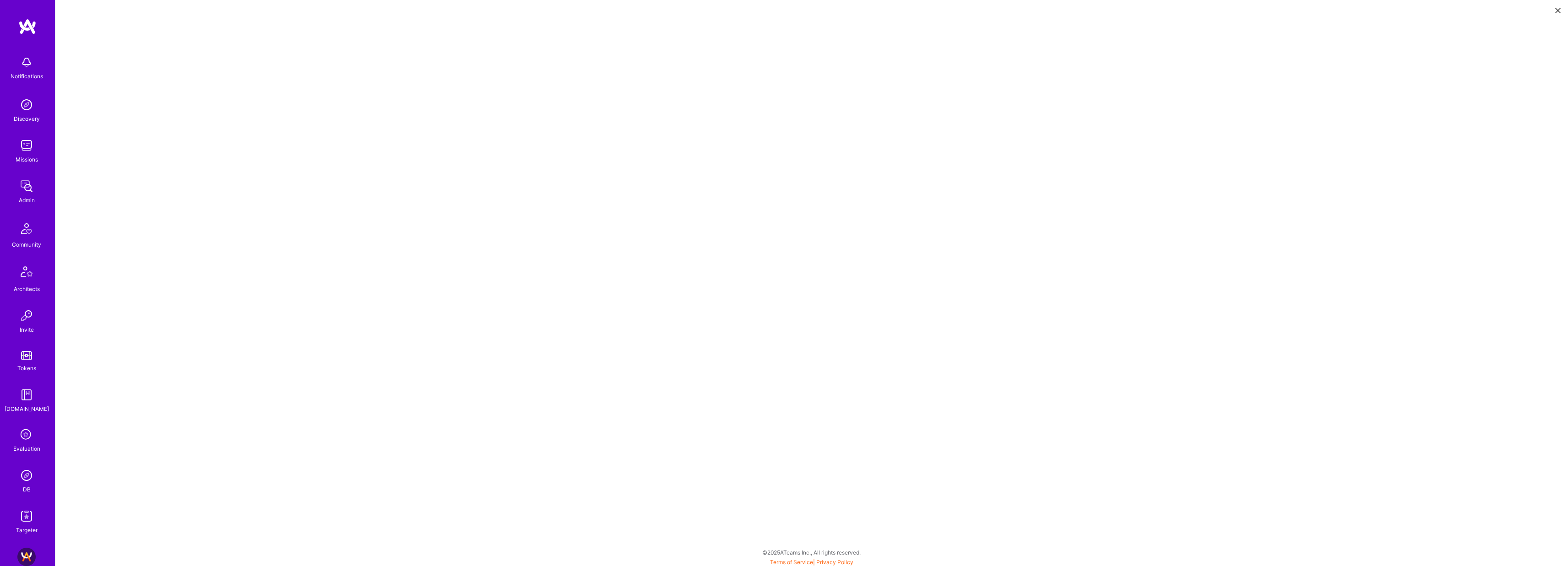
scroll to position [2, 0]
click at [1559, 11] on icon at bounding box center [1558, 10] width 6 height 6
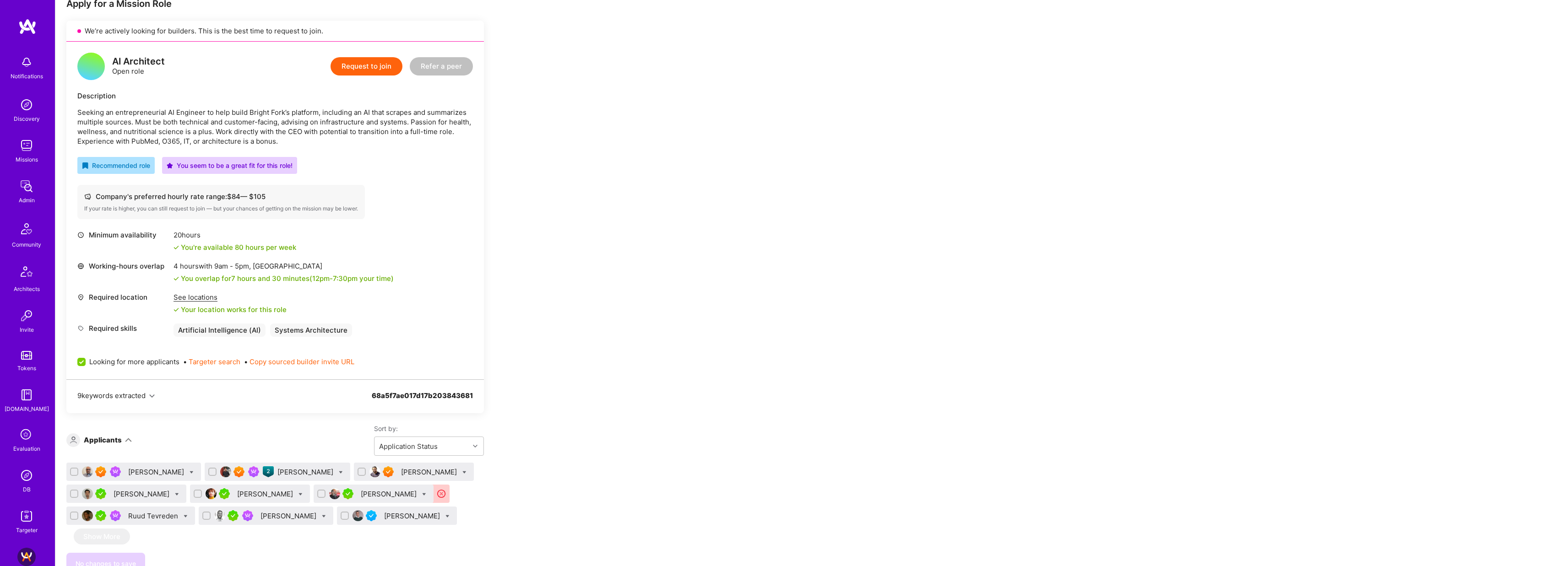
scroll to position [252, 0]
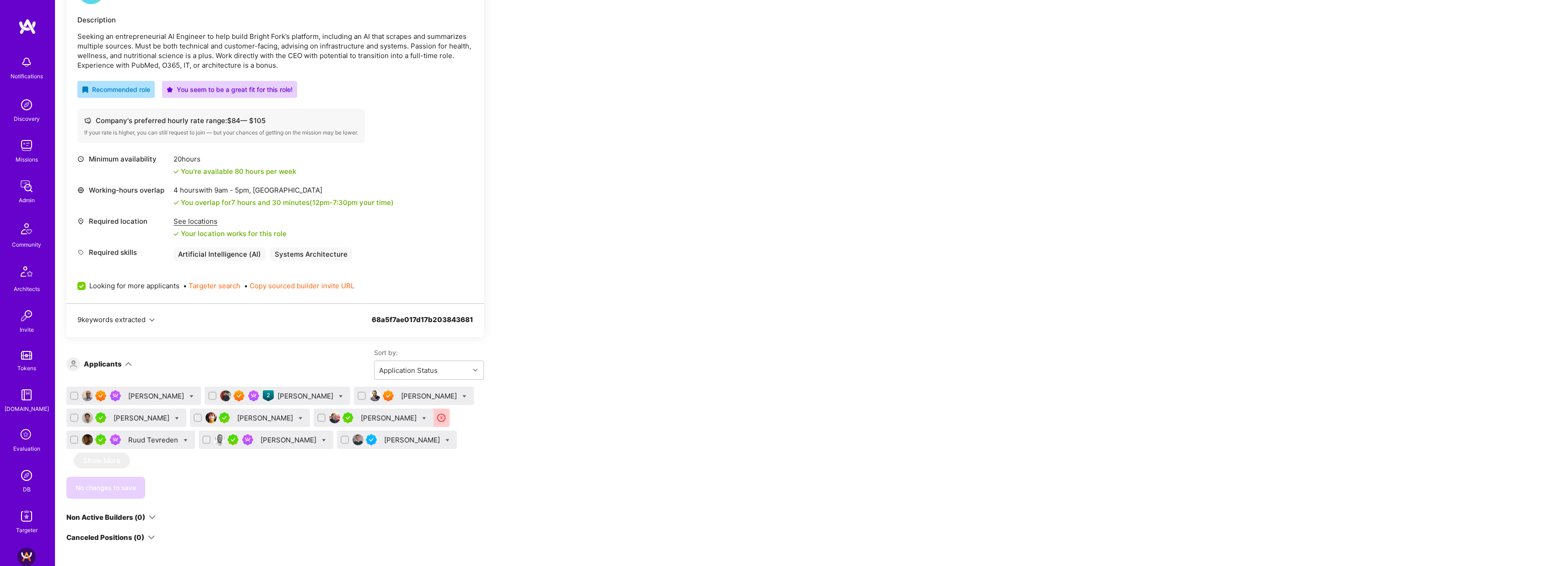
click at [269, 440] on div "[PERSON_NAME]" at bounding box center [289, 440] width 57 height 10
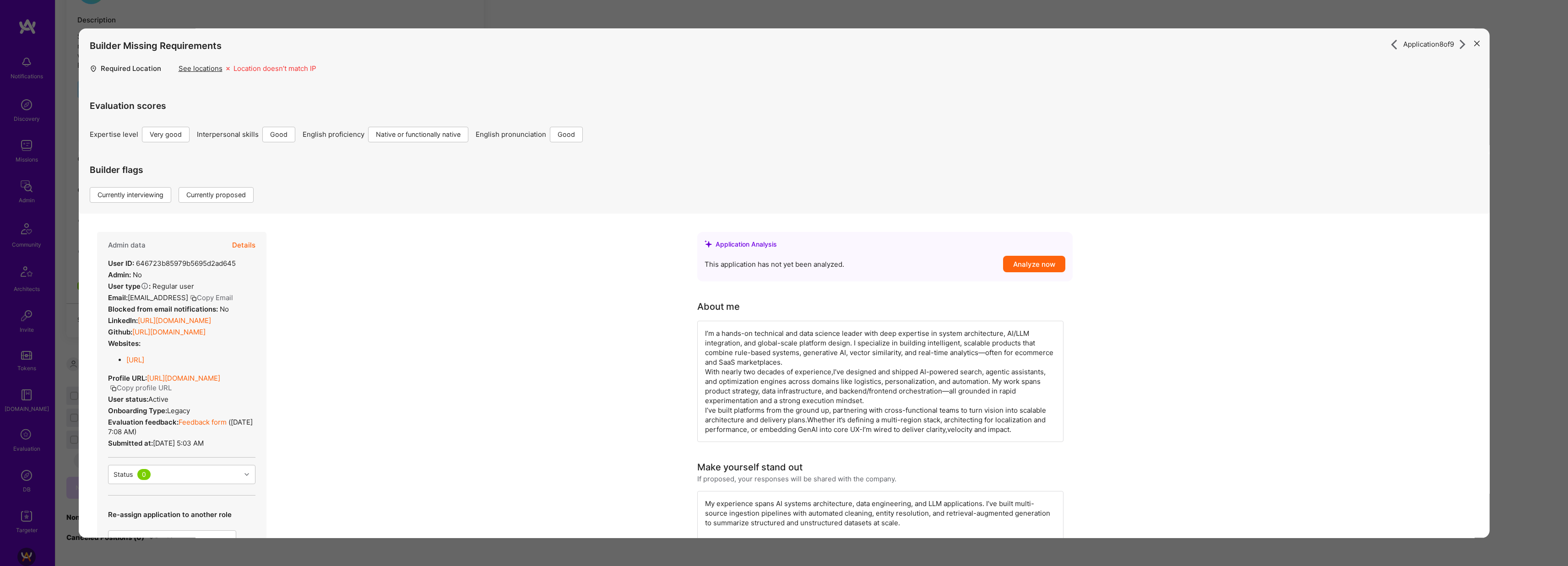
scroll to position [207, 0]
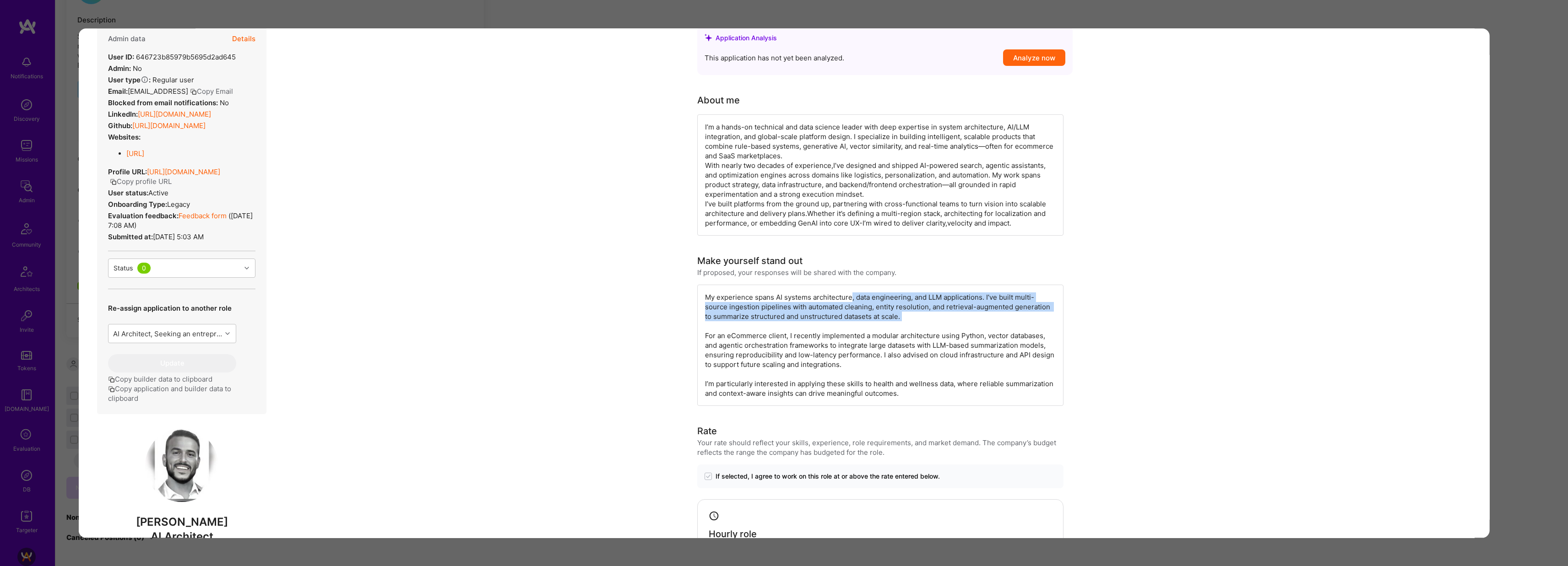
drag, startPoint x: 849, startPoint y: 297, endPoint x: 892, endPoint y: 326, distance: 51.9
click at [892, 326] on div "My experience spans AI systems architecture, data engineering, and LLM applicat…" at bounding box center [880, 345] width 366 height 121
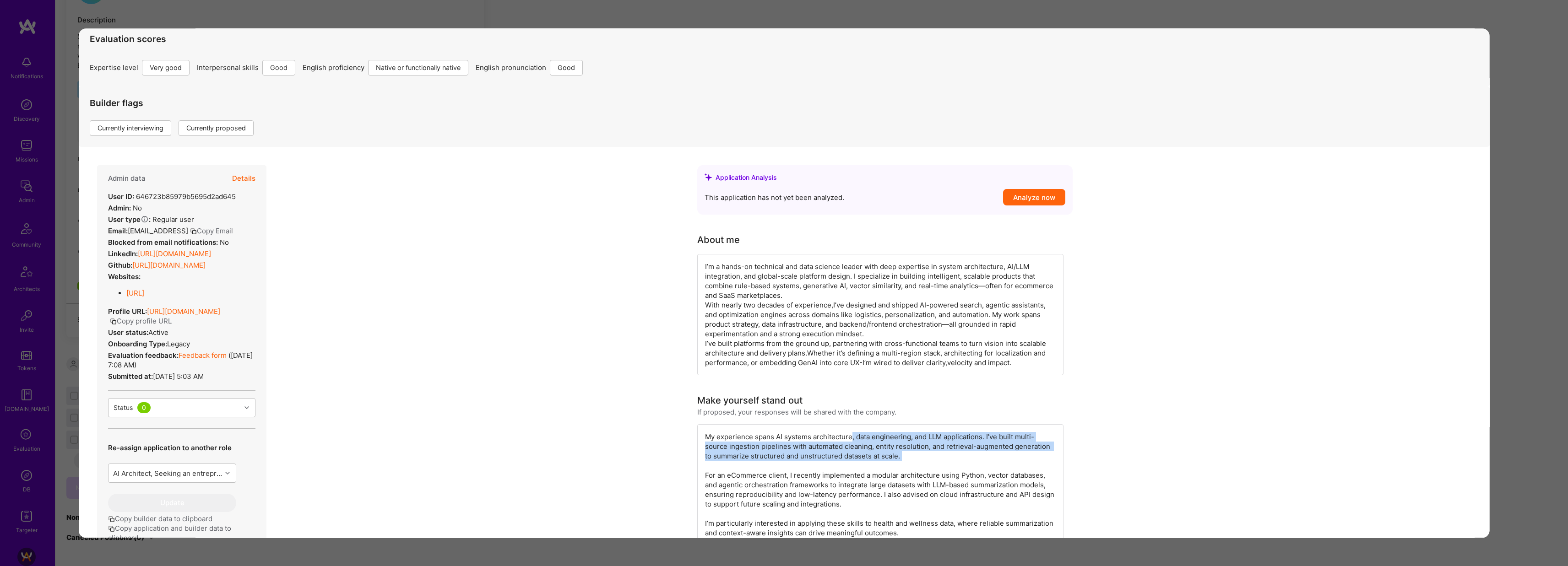
scroll to position [42, 0]
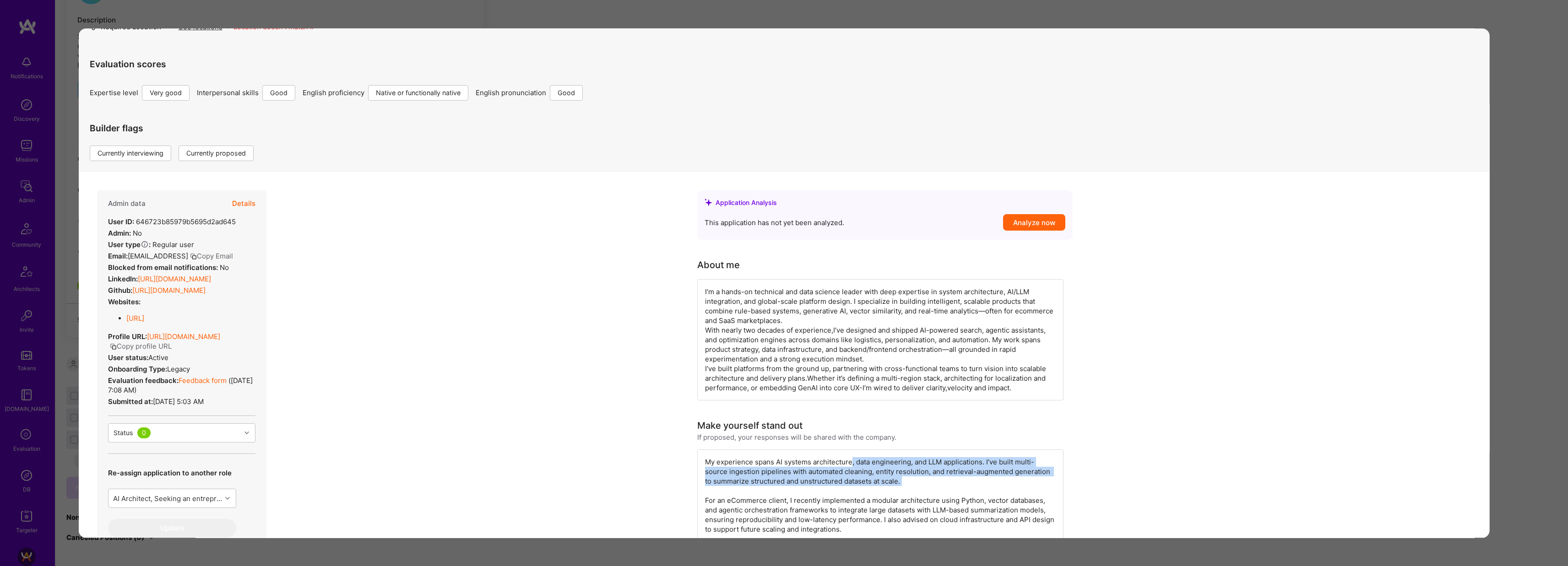
click at [247, 205] on button "Details" at bounding box center [243, 204] width 23 height 26
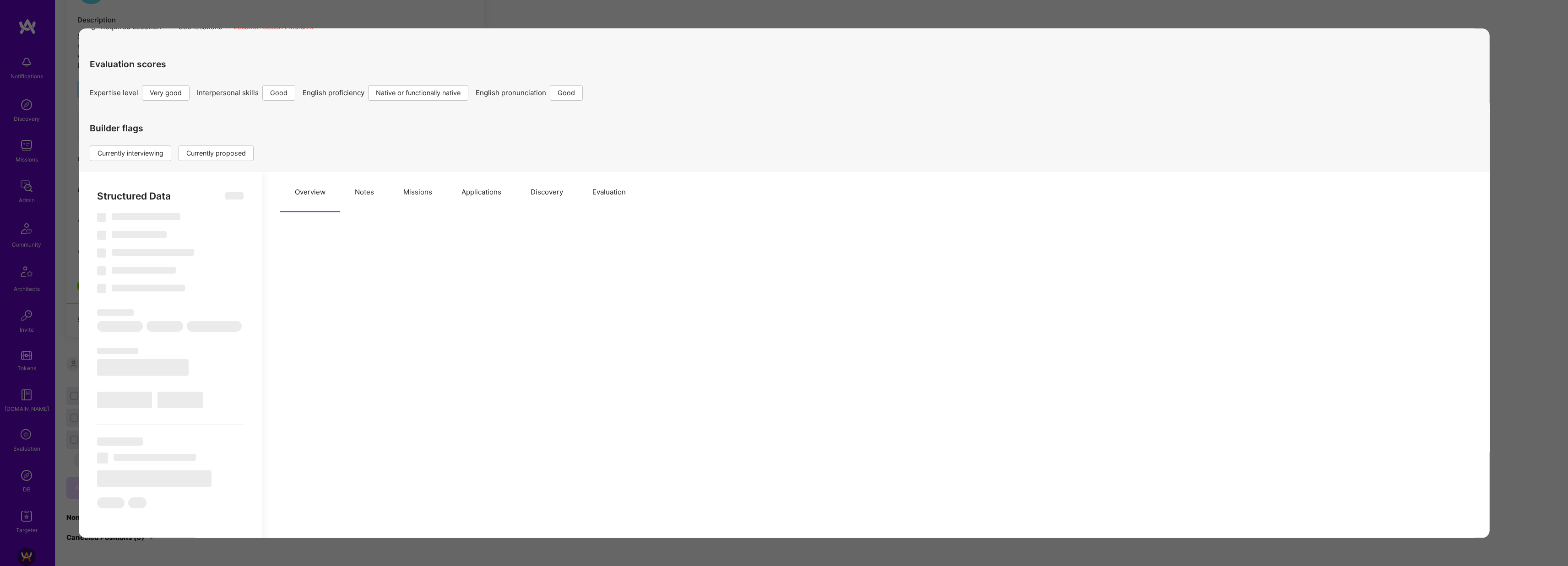
click at [460, 195] on button "Applications" at bounding box center [480, 193] width 69 height 40
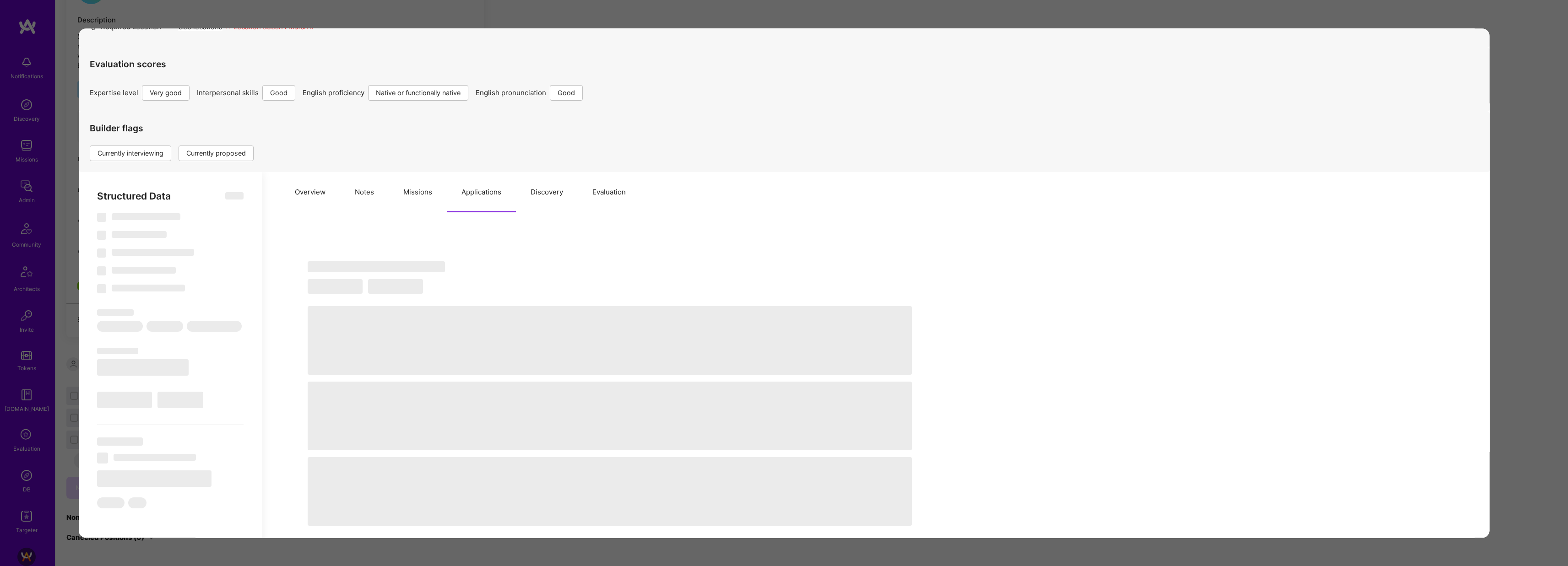
click at [421, 200] on button "Missions" at bounding box center [417, 193] width 58 height 40
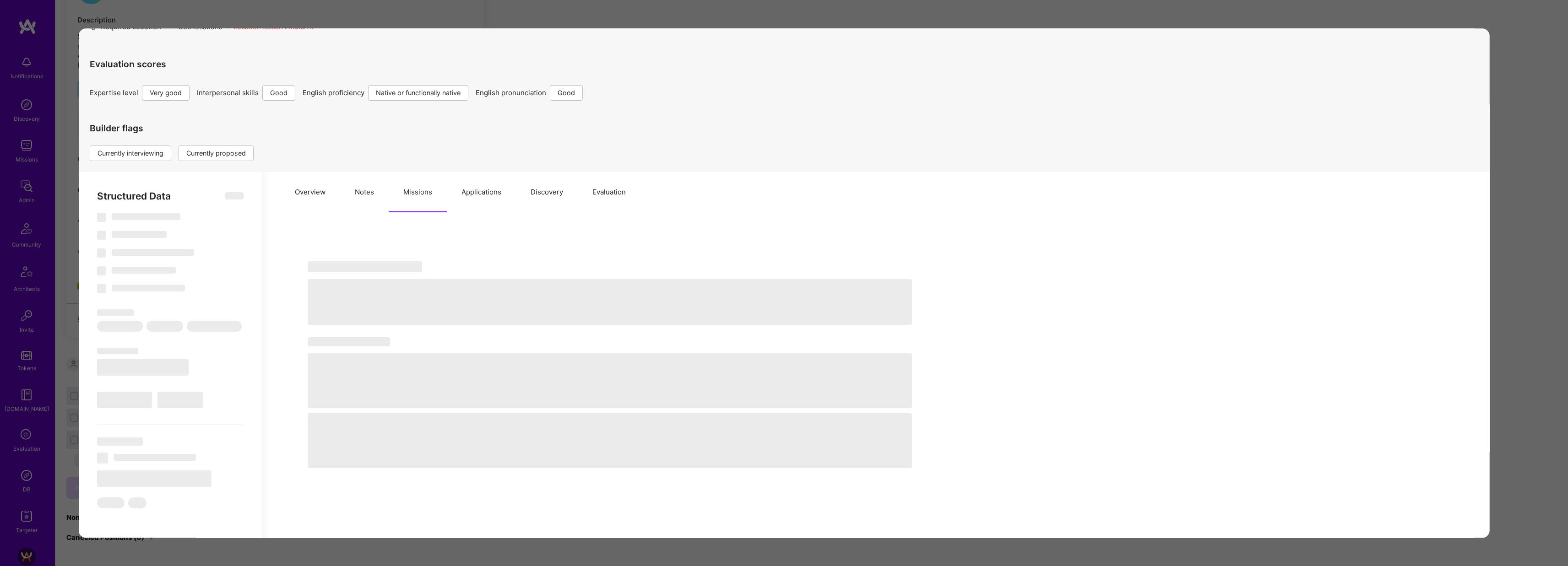
select select "Right Now"
select select "5"
select select "4"
select select "7"
select select "6"
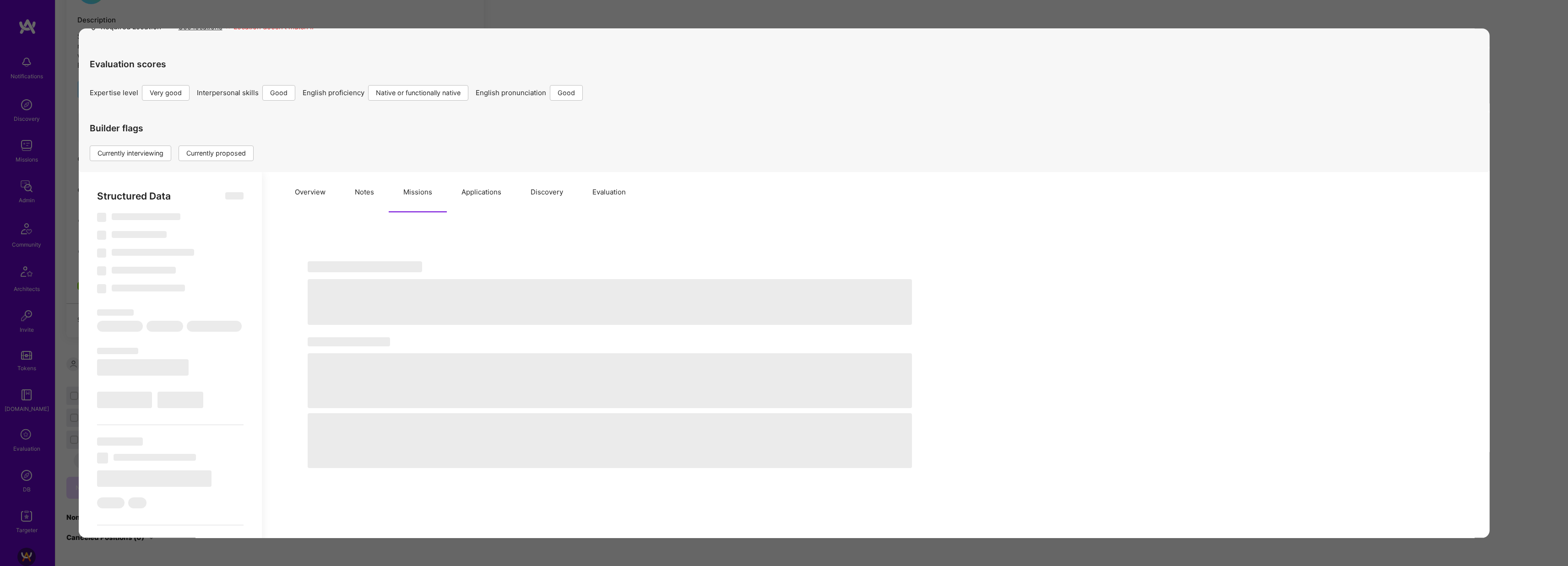
select select "US"
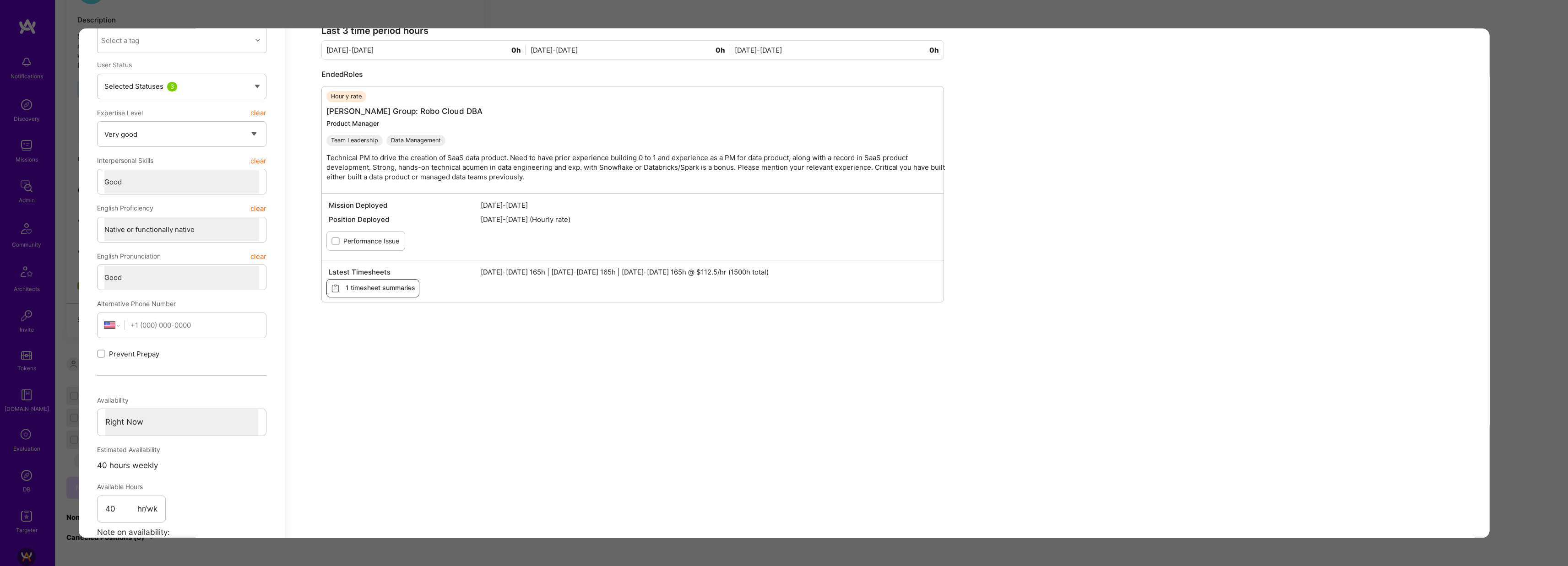
scroll to position [0, 0]
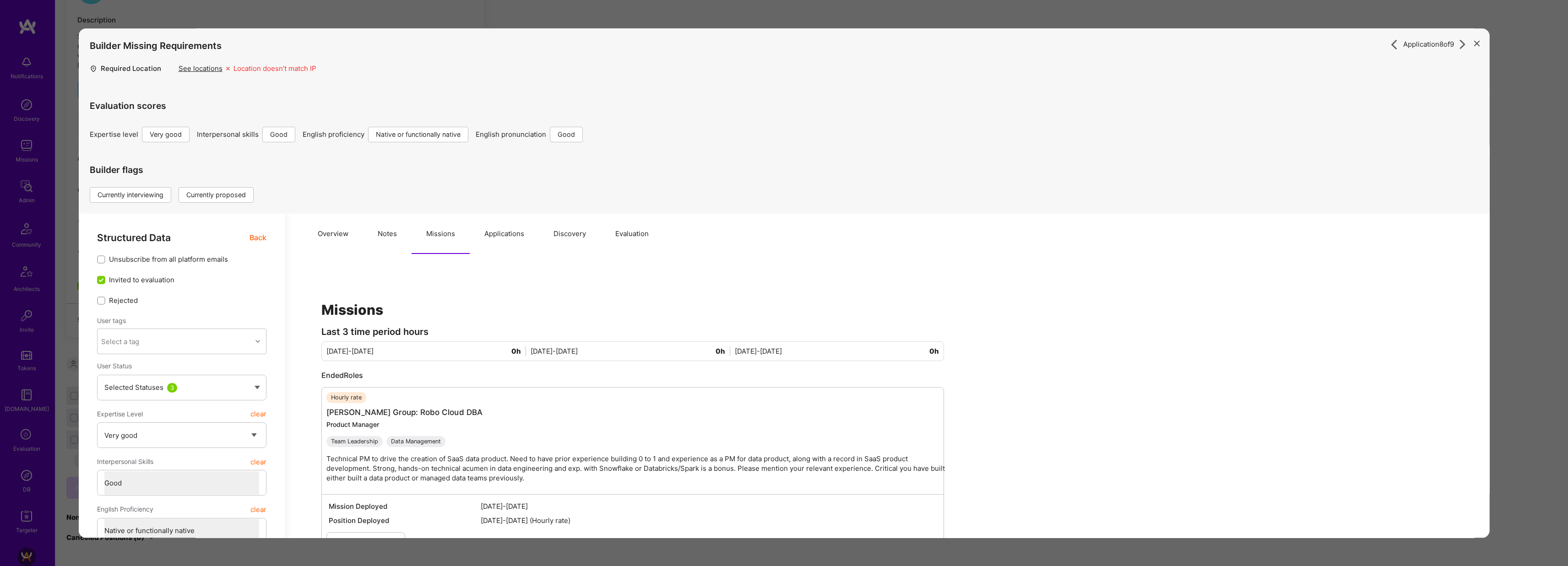
click at [502, 17] on div "Application 8 of 9 Builder Missing Requirements Required Location See locations…" at bounding box center [784, 283] width 1568 height 566
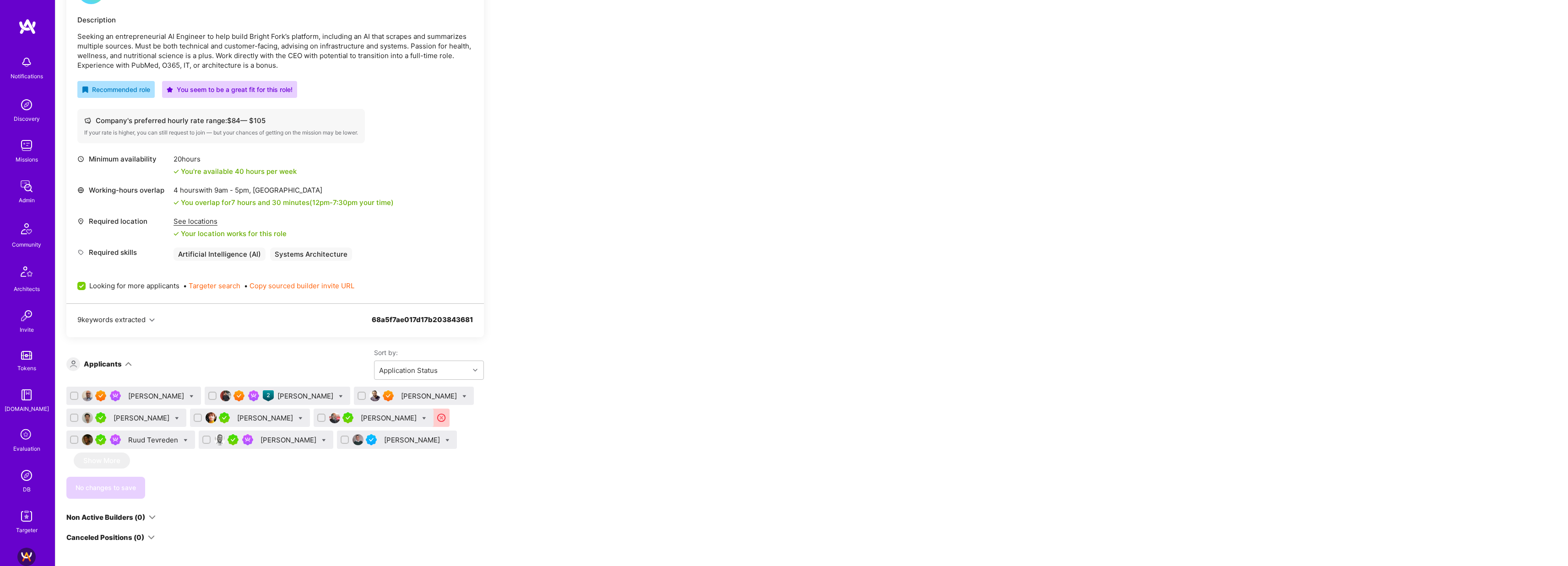
click at [322, 439] on icon at bounding box center [323, 440] width 4 height 4
checkbox input "true"
click at [352, 530] on span "Shortlist" at bounding box center [366, 531] width 28 height 10
click at [342, 530] on input "Shortlist" at bounding box center [345, 531] width 6 height 6
checkbox input "false"
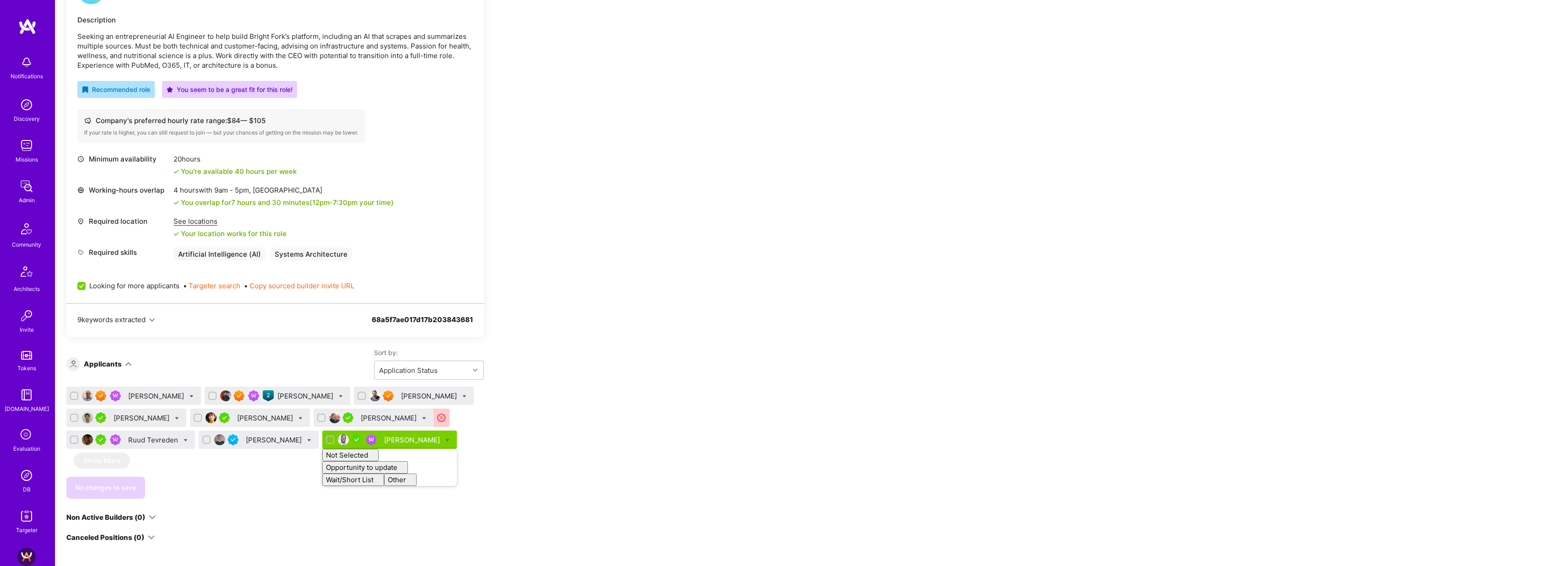
click at [617, 430] on div "Apply for a Mission Role We’re actively looking for builders. This is the best …" at bounding box center [812, 302] width 1512 height 782
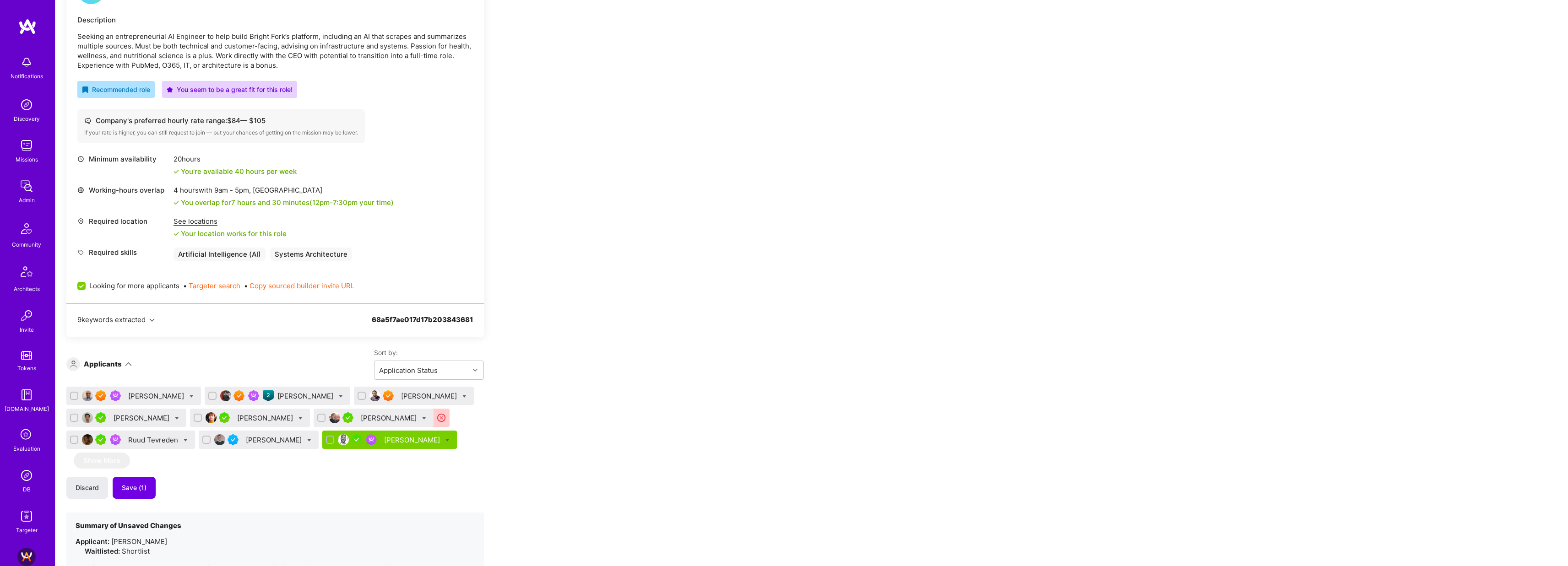
click at [164, 442] on div "Ruud Tevreden" at bounding box center [154, 440] width 52 height 10
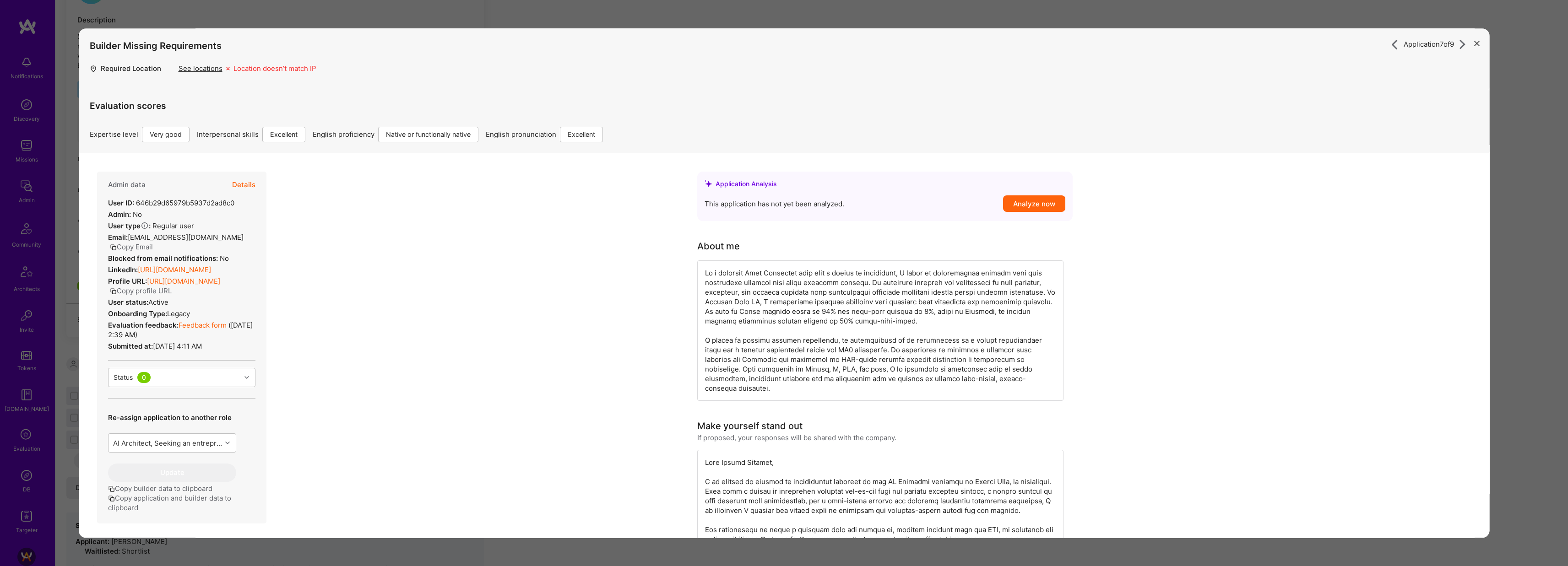
click at [586, 15] on div "Application 7 of 9 Builder Missing Requirements Required Location See locations…" at bounding box center [784, 283] width 1568 height 566
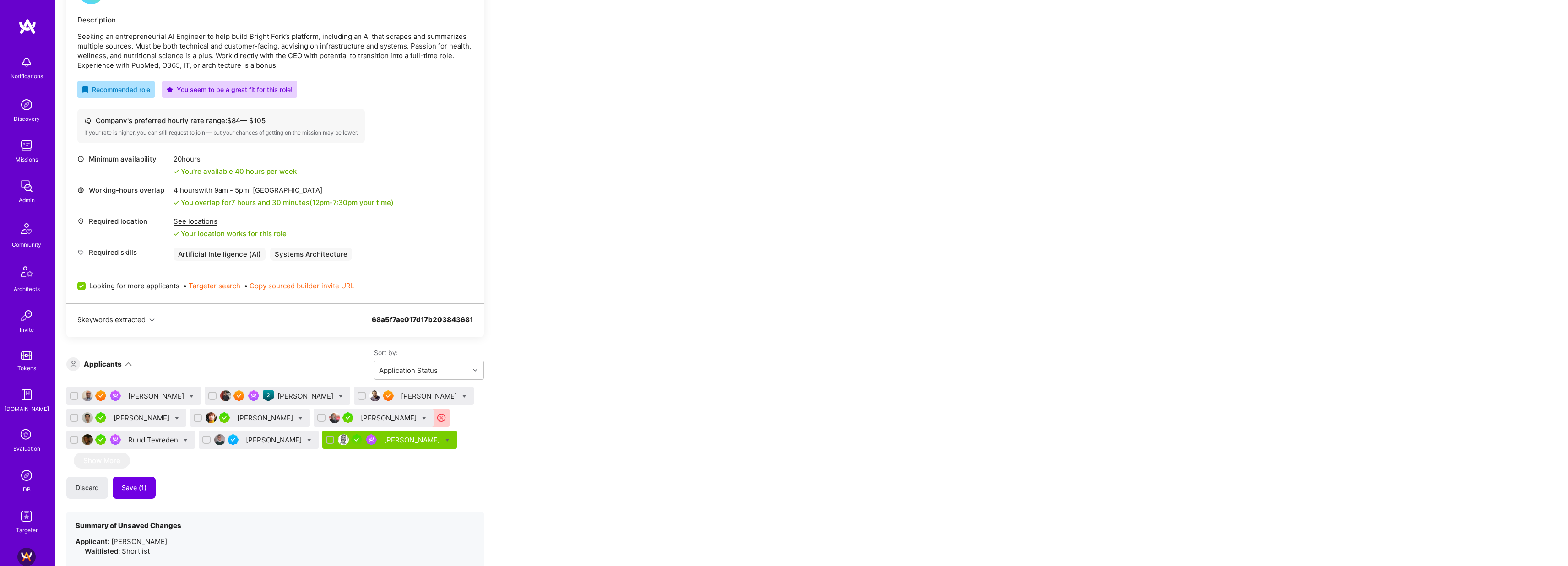
click at [183, 440] on icon at bounding box center [185, 440] width 4 height 4
checkbox input "true"
click at [205, 461] on input "Not selected" at bounding box center [207, 461] width 6 height 6
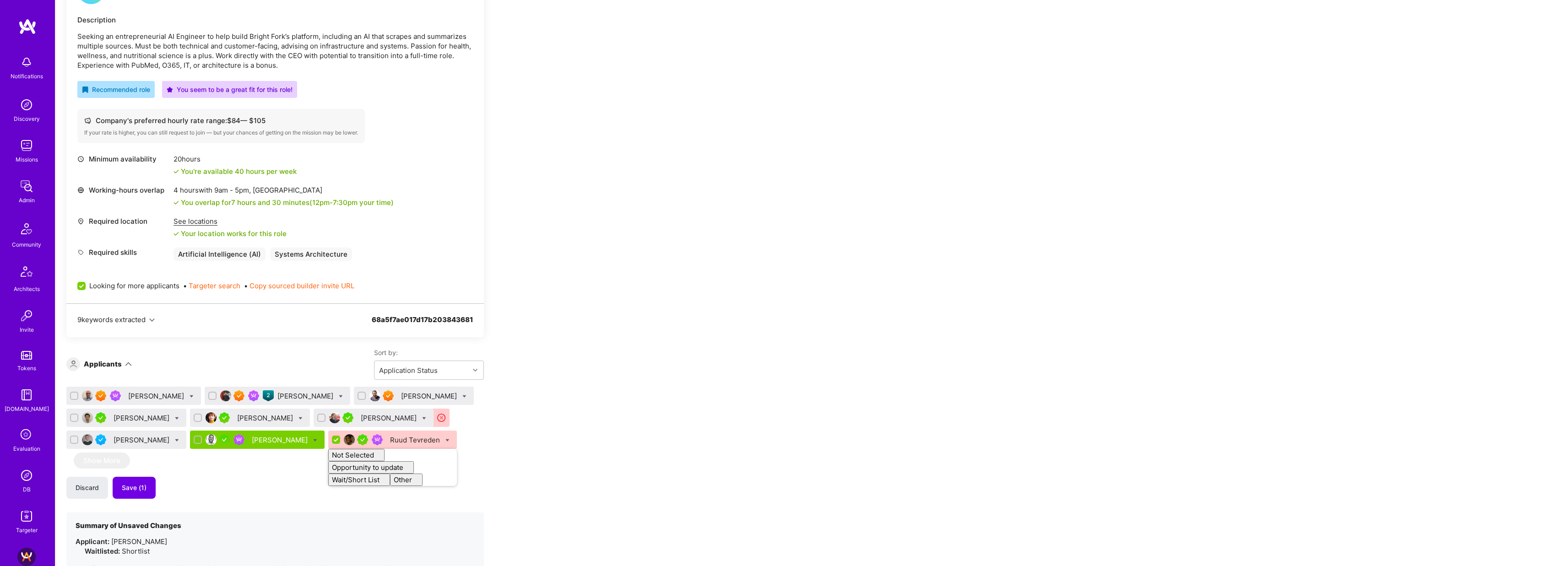
checkbox input "false"
click at [262, 502] on div "Pratik Biswas Mohan Singh Luve Singh Kevin Vo Nikolai Kruglikov Gurpreet Singh …" at bounding box center [275, 485] width 418 height 196
click at [175, 440] on icon at bounding box center [177, 440] width 4 height 4
checkbox input "true"
click at [205, 504] on span "Waitlist" at bounding box center [216, 507] width 23 height 10
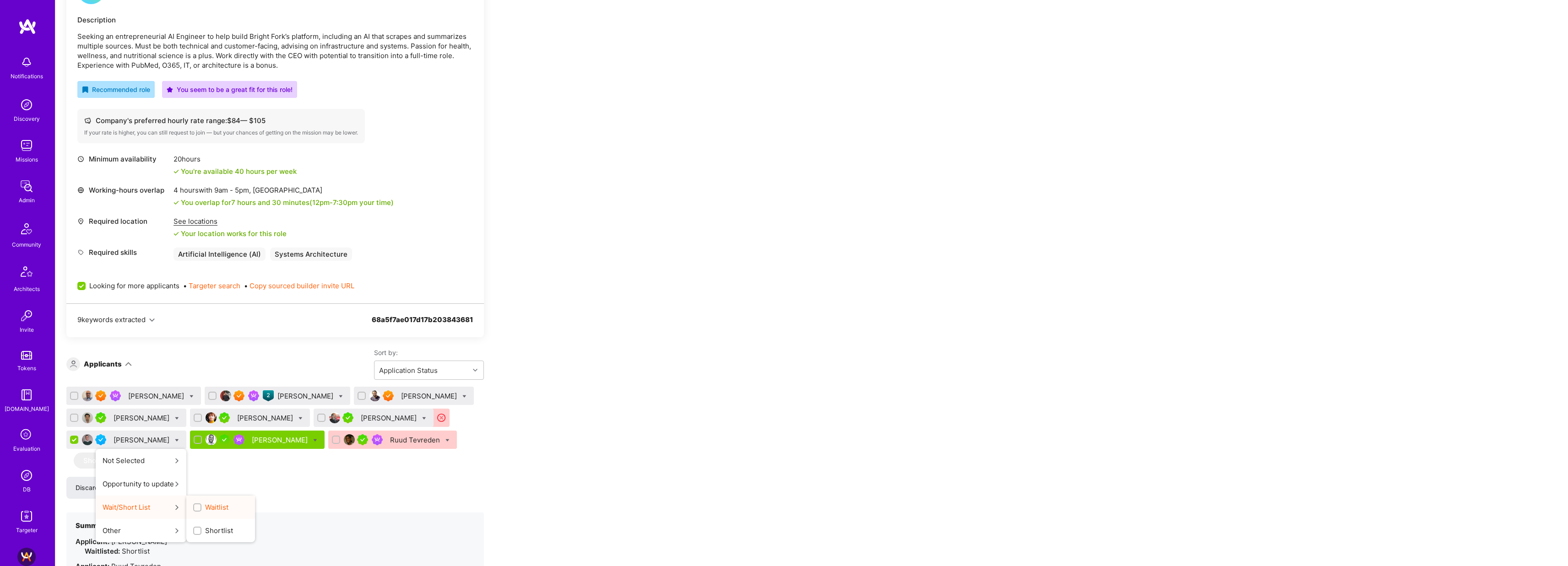
click at [195, 505] on input "Waitlist" at bounding box center [198, 508] width 6 height 6
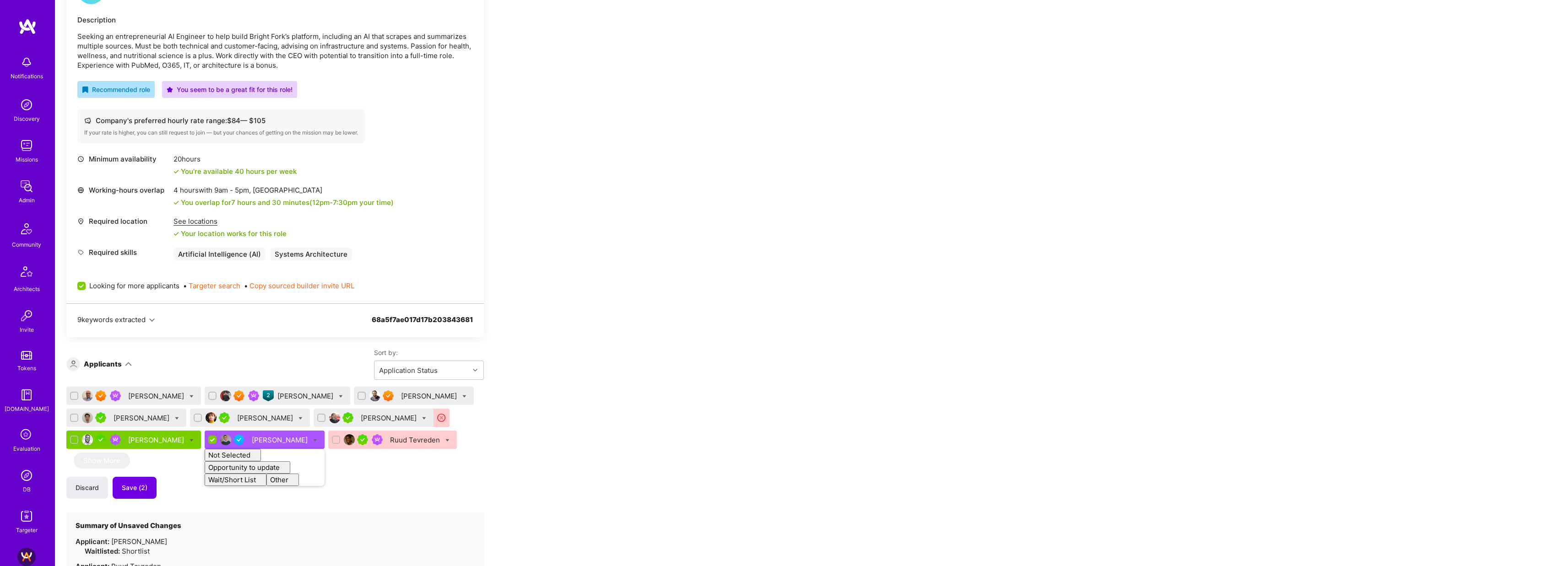
checkbox input "false"
click at [578, 405] on div "Apply for a Mission Role We’re actively looking for builders. This is the best …" at bounding box center [341, 345] width 550 height 847
click at [368, 419] on div "[PERSON_NAME]" at bounding box center [389, 418] width 57 height 10
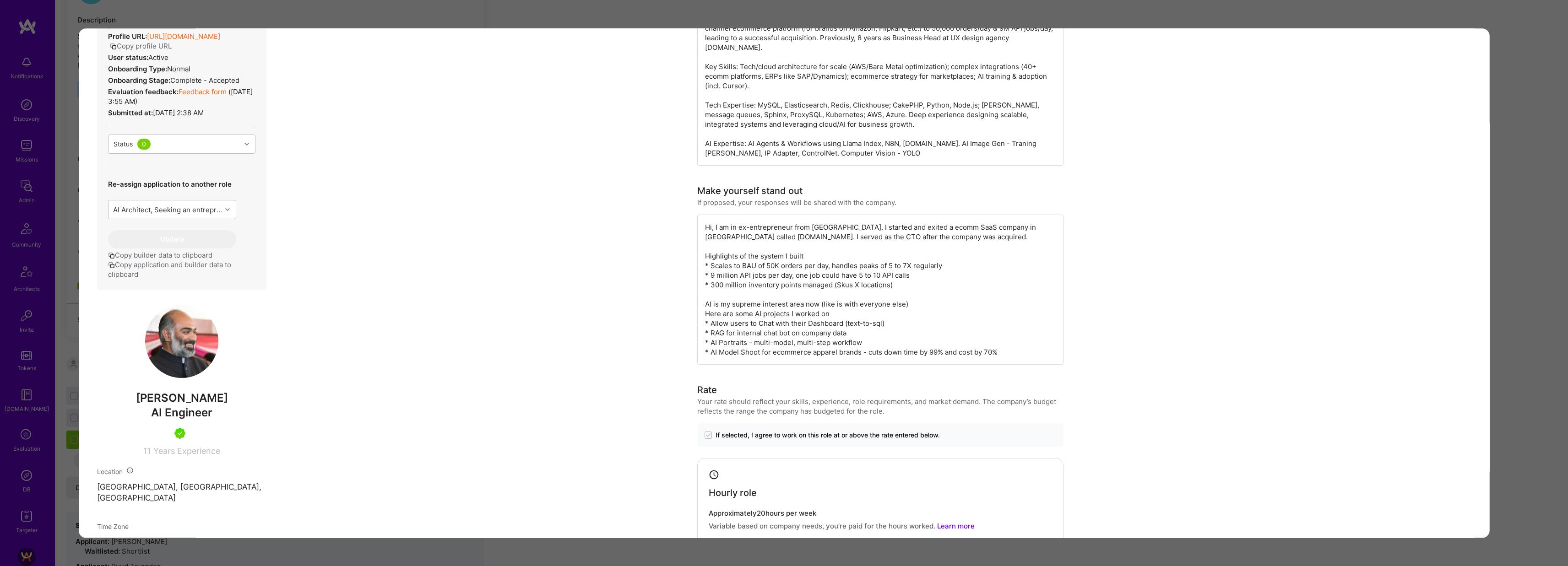
scroll to position [295, 0]
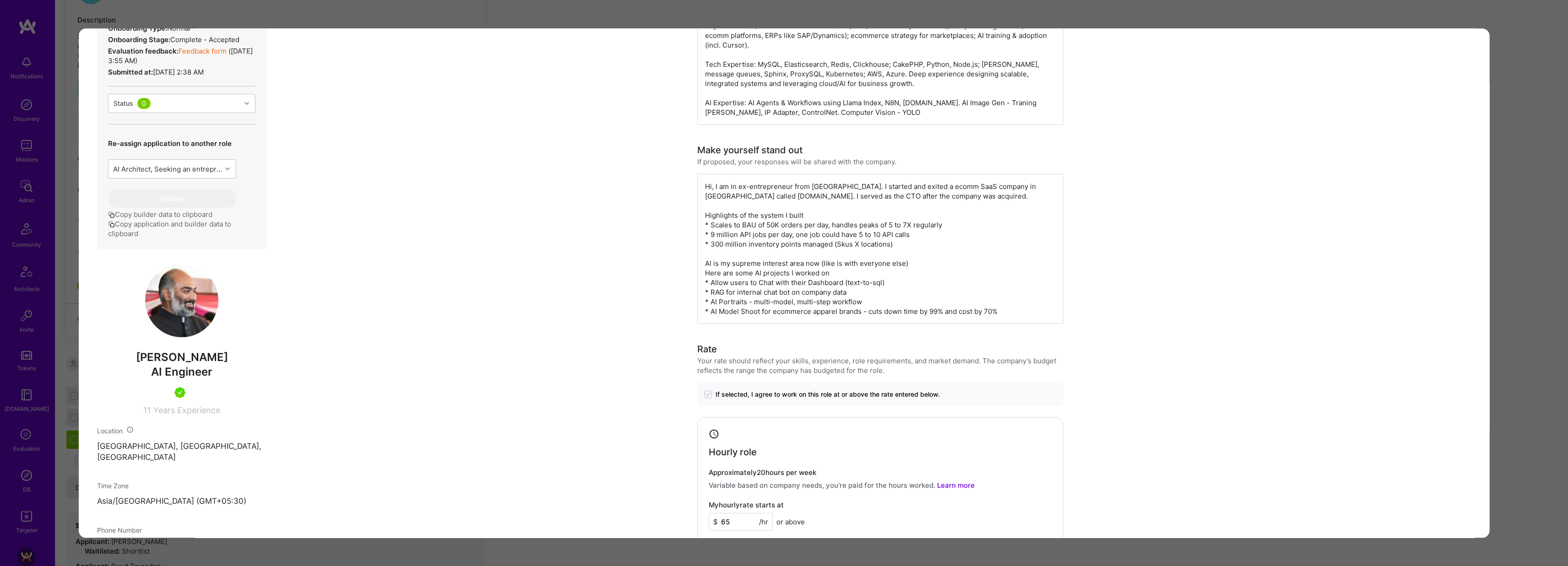
click at [572, 9] on div "Application 6 of 9 Builder Missing Requirements Timezone Overlap 4 hours hours …" at bounding box center [784, 283] width 1568 height 566
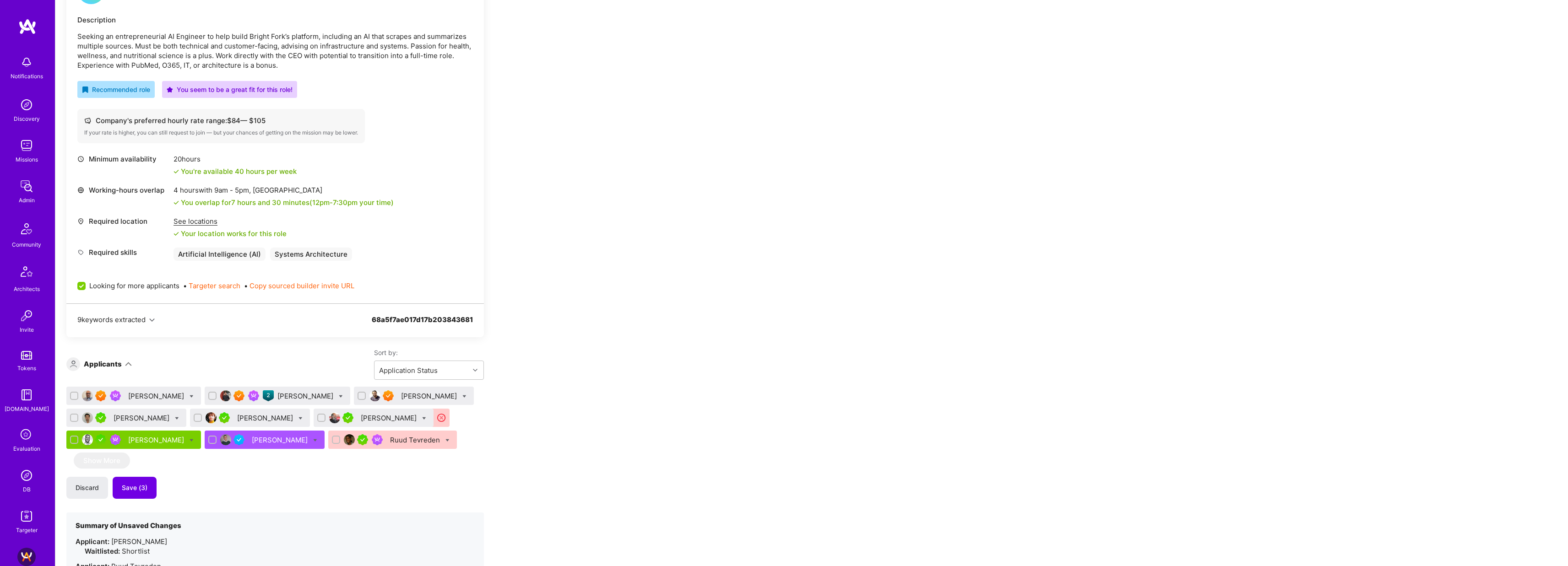
click at [422, 418] on icon at bounding box center [424, 418] width 4 height 4
checkbox input "true"
click at [452, 509] on span "Working hours not ideal" at bounding box center [491, 509] width 77 height 10
click at [449, 509] on input "Working hours not ideal" at bounding box center [445, 509] width 6 height 6
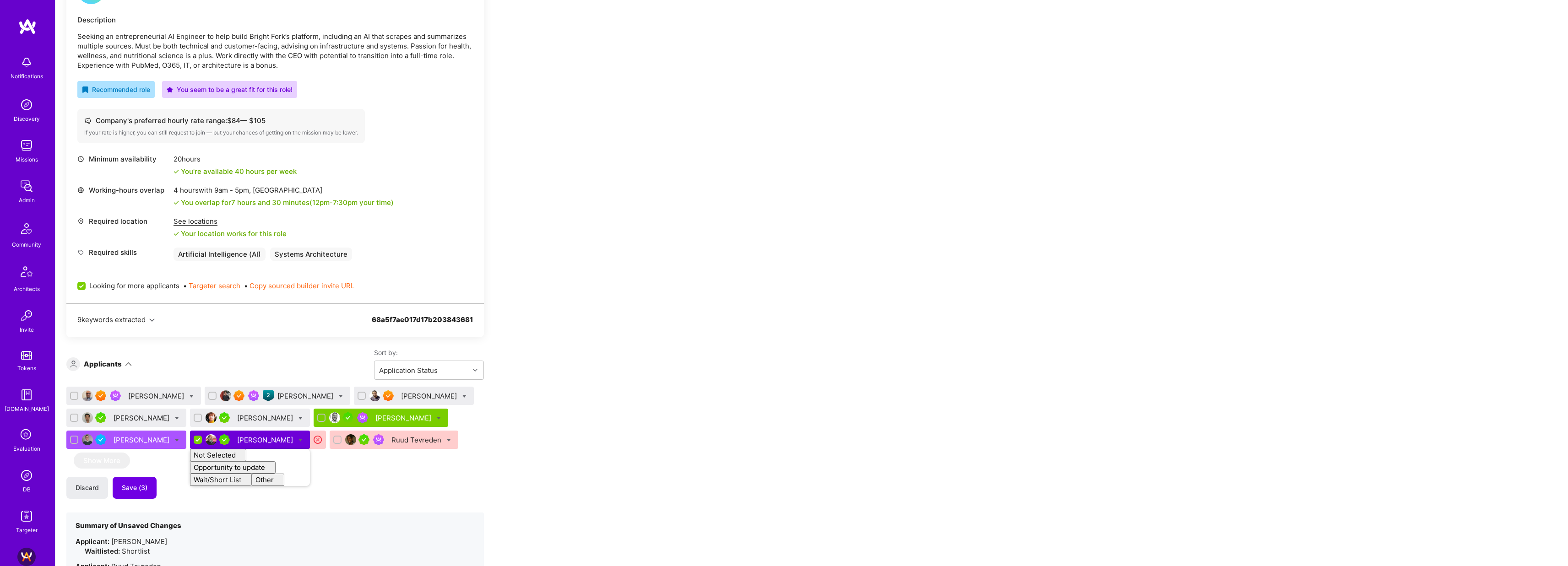
checkbox input "false"
click at [586, 336] on div "Apply for a Mission Role We’re actively looking for builders. This is the best …" at bounding box center [341, 370] width 550 height 896
click at [237, 418] on div "Nikolai Kruglikov" at bounding box center [266, 418] width 57 height 10
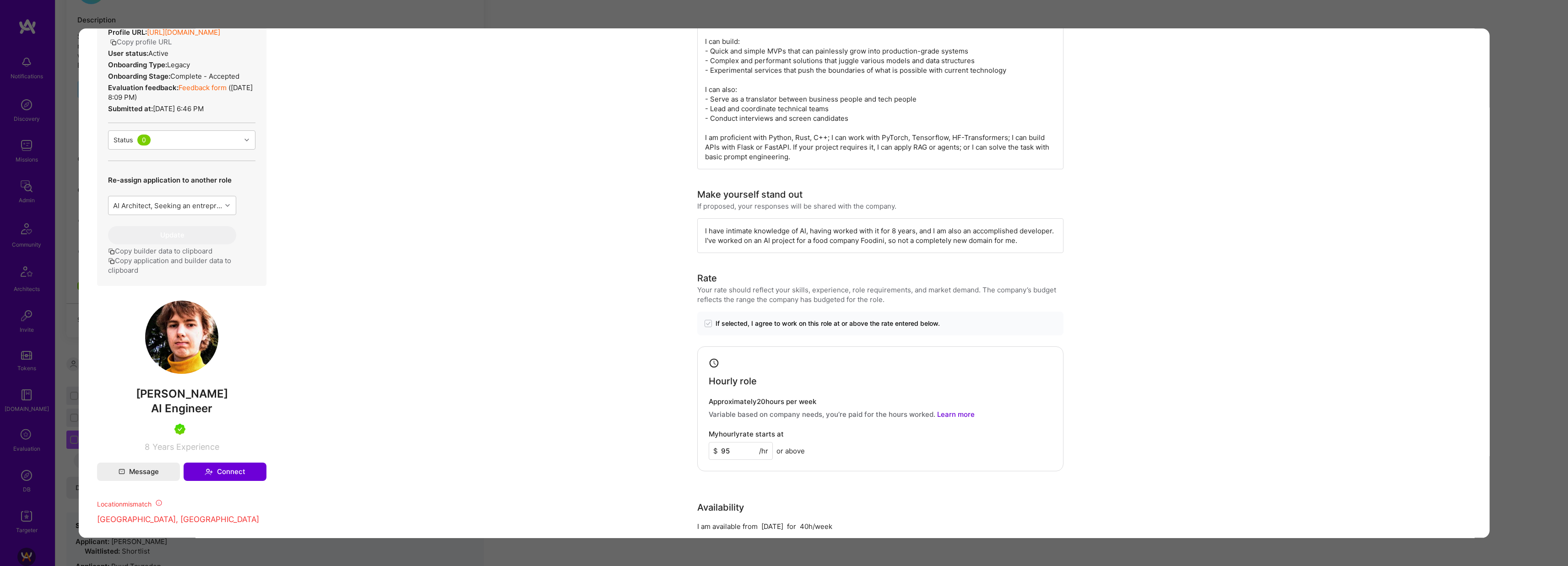
scroll to position [277, 0]
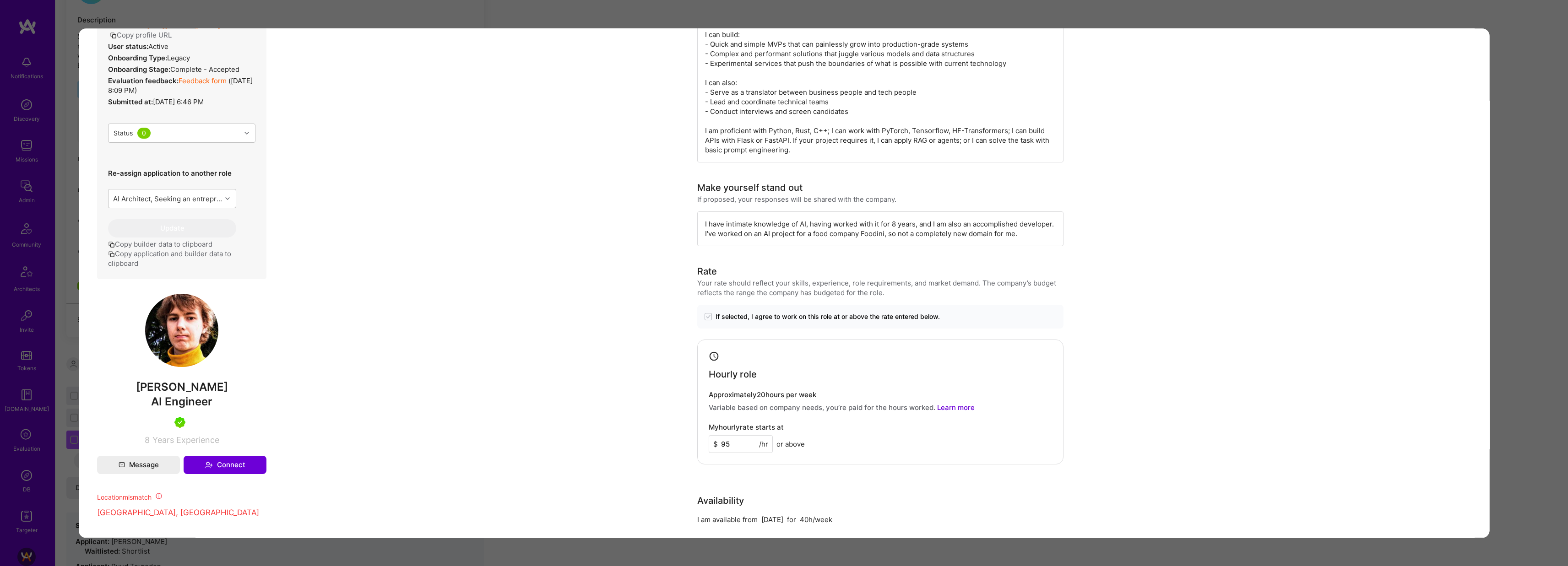
click at [601, 18] on div "Application 5 of 9 Builder Missing Requirements Required Location See locations…" at bounding box center [784, 283] width 1568 height 566
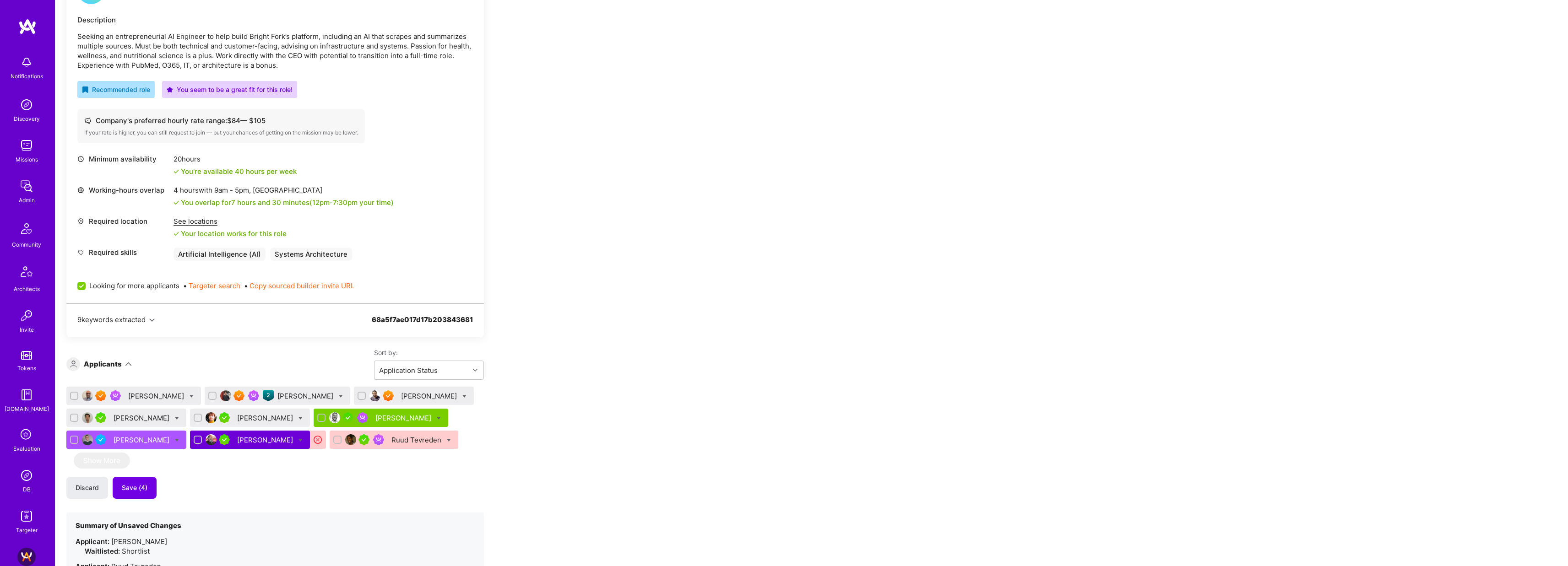
click at [298, 417] on icon at bounding box center [300, 418] width 4 height 4
checkbox input "true"
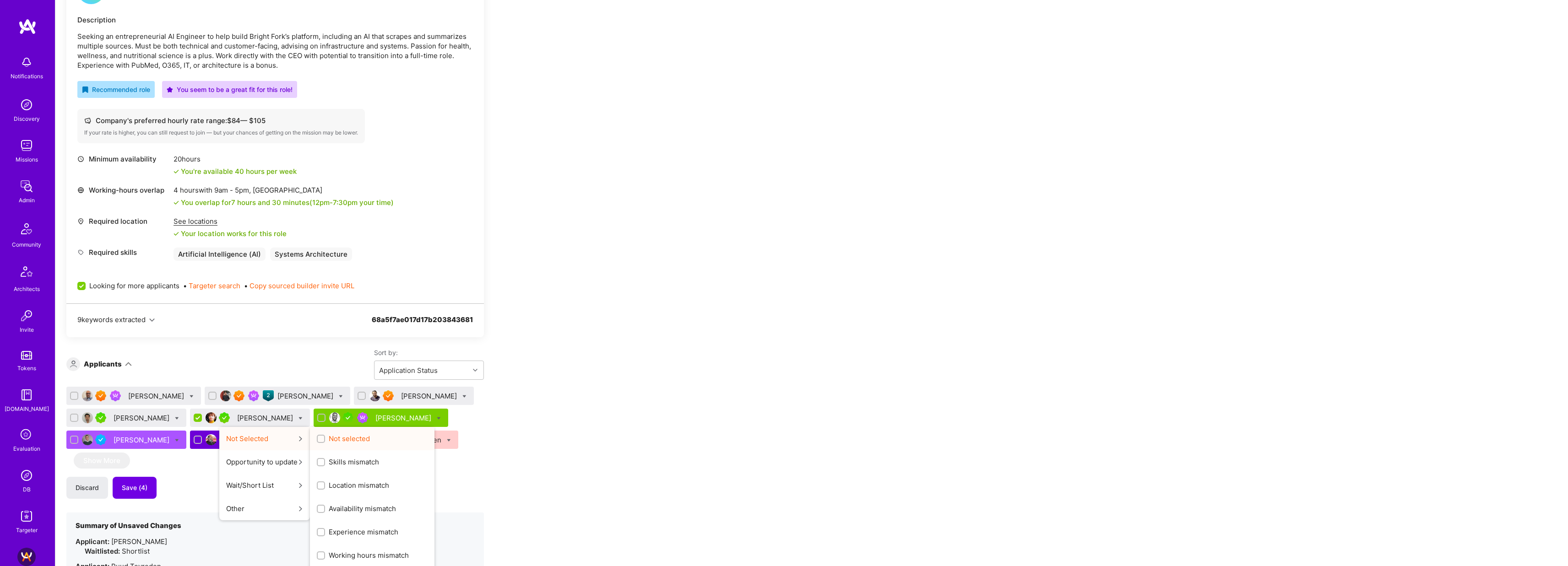
click at [317, 438] on div "button" at bounding box center [320, 438] width 8 height 8
click at [318, 438] on input "Not selected" at bounding box center [322, 439] width 6 height 6
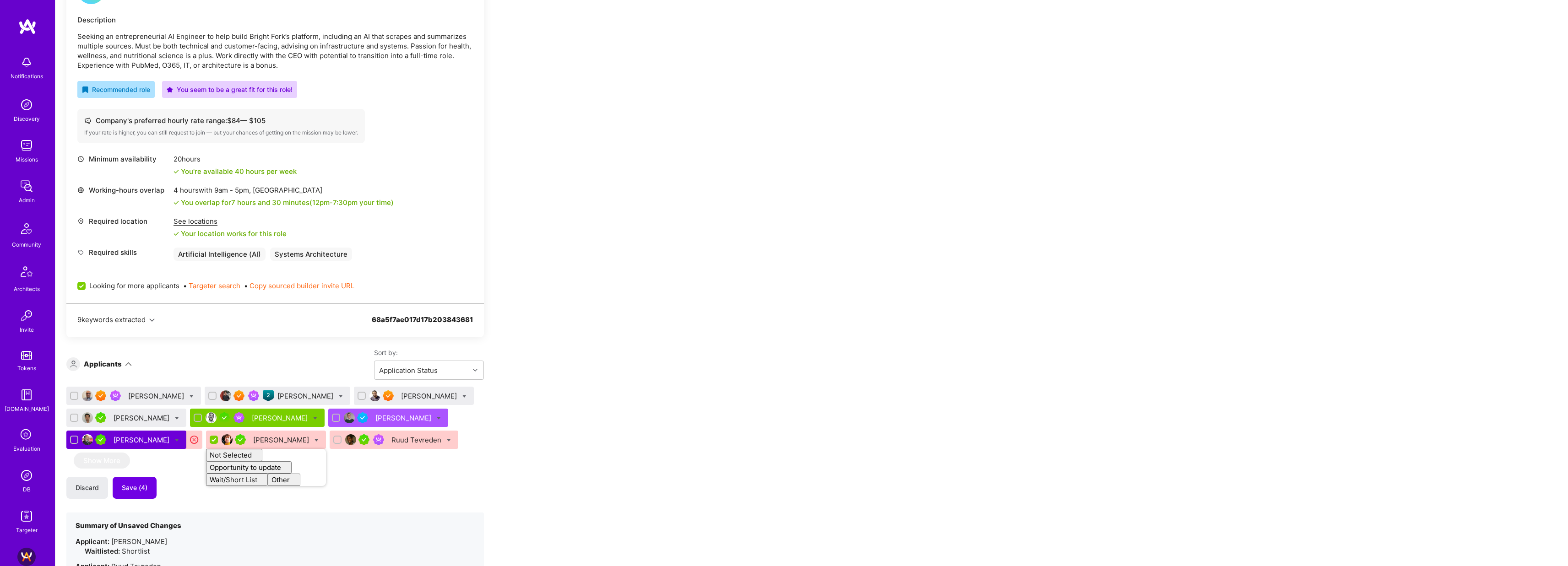
checkbox input "false"
click at [567, 370] on div "Apply for a Mission Role We’re actively looking for builders. This is the best …" at bounding box center [341, 370] width 550 height 896
click at [130, 417] on div "Kevin Vo" at bounding box center [142, 418] width 57 height 10
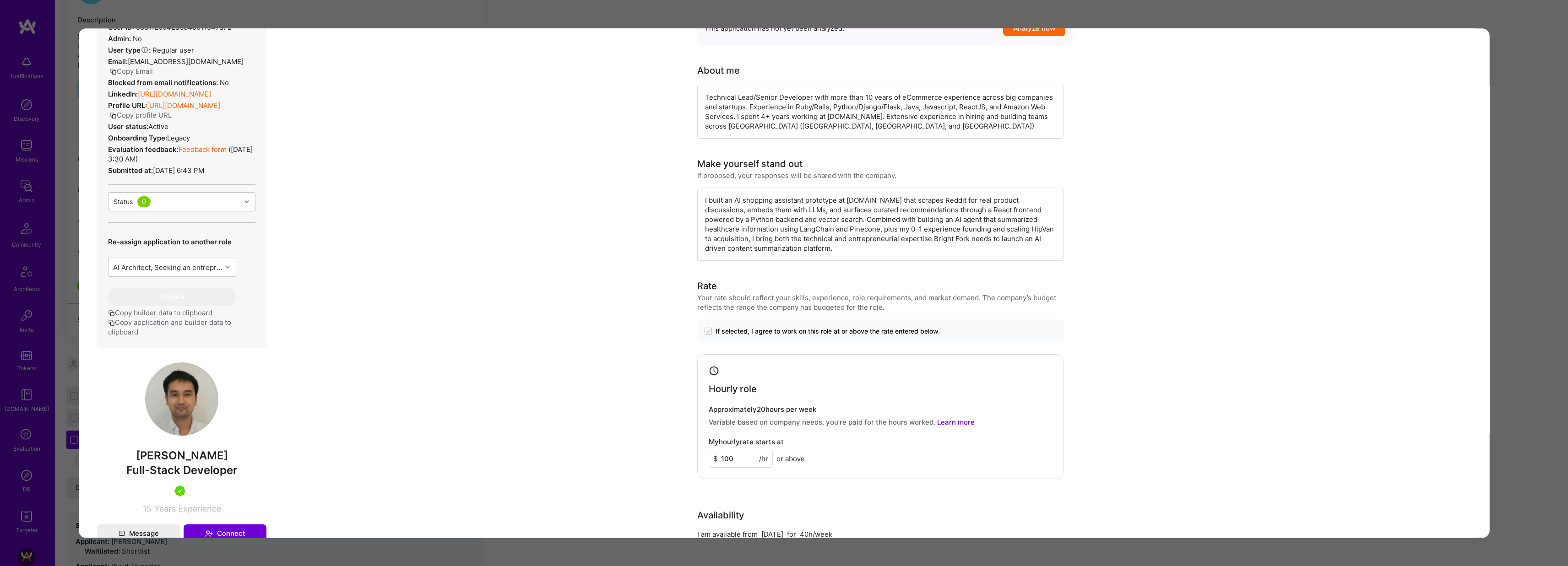
scroll to position [12, 0]
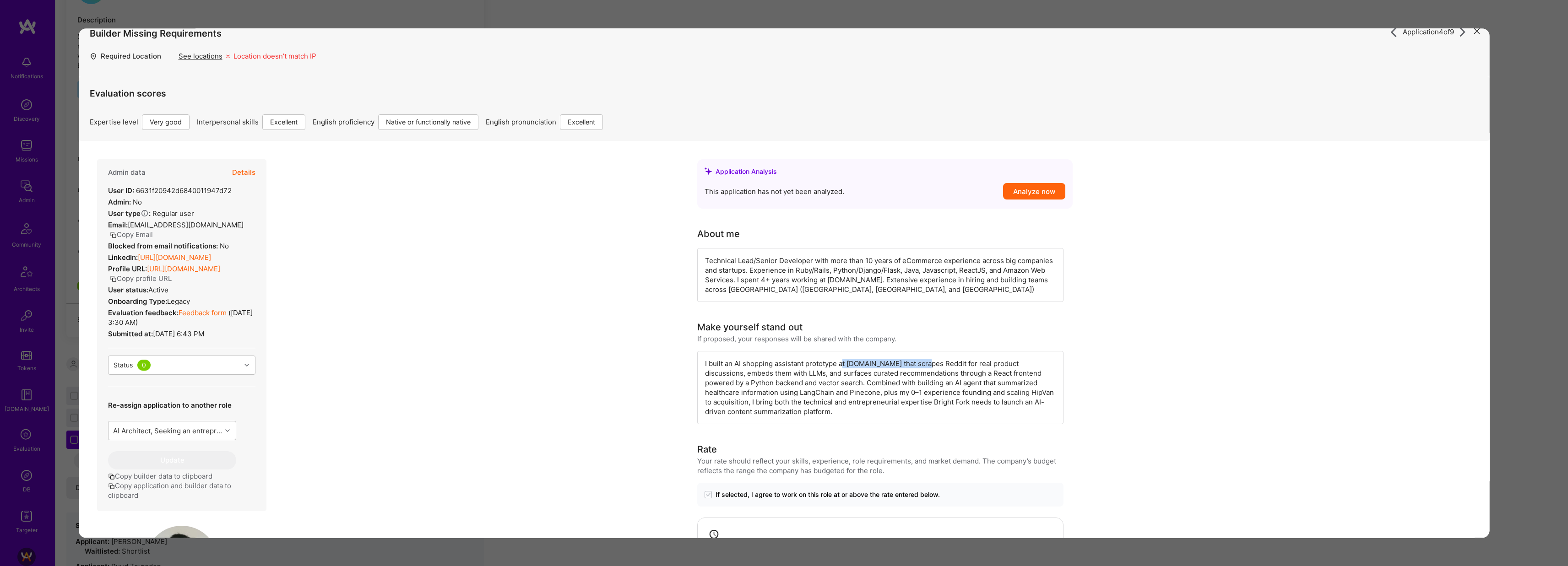
drag, startPoint x: 839, startPoint y: 363, endPoint x: 926, endPoint y: 364, distance: 87.0
click at [926, 364] on div "I built an AI shopping assistant prototype at reddit-shopping-app.netlify.app t…" at bounding box center [880, 388] width 366 height 73
drag, startPoint x: 926, startPoint y: 364, endPoint x: 888, endPoint y: 338, distance: 46.0
click at [926, 364] on div "I built an AI shopping assistant prototype at reddit-shopping-app.netlify.app t…" at bounding box center [880, 388] width 366 height 73
click at [441, 21] on div "Application 4 of 9 Builder Missing Requirements Required Location See locations…" at bounding box center [784, 283] width 1568 height 566
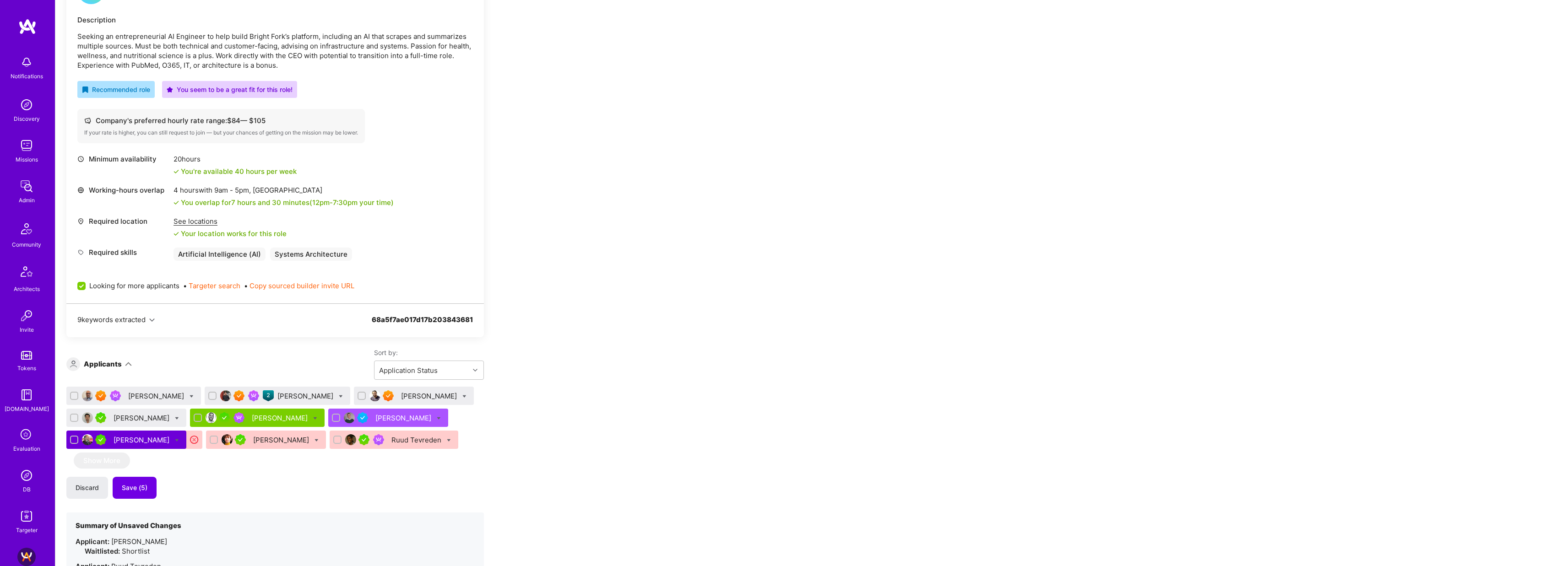
click at [175, 417] on icon at bounding box center [177, 418] width 4 height 4
checkbox input "true"
click at [205, 505] on span "Shortlist" at bounding box center [219, 509] width 28 height 10
click at [195, 506] on input "Shortlist" at bounding box center [198, 509] width 6 height 6
checkbox input "true"
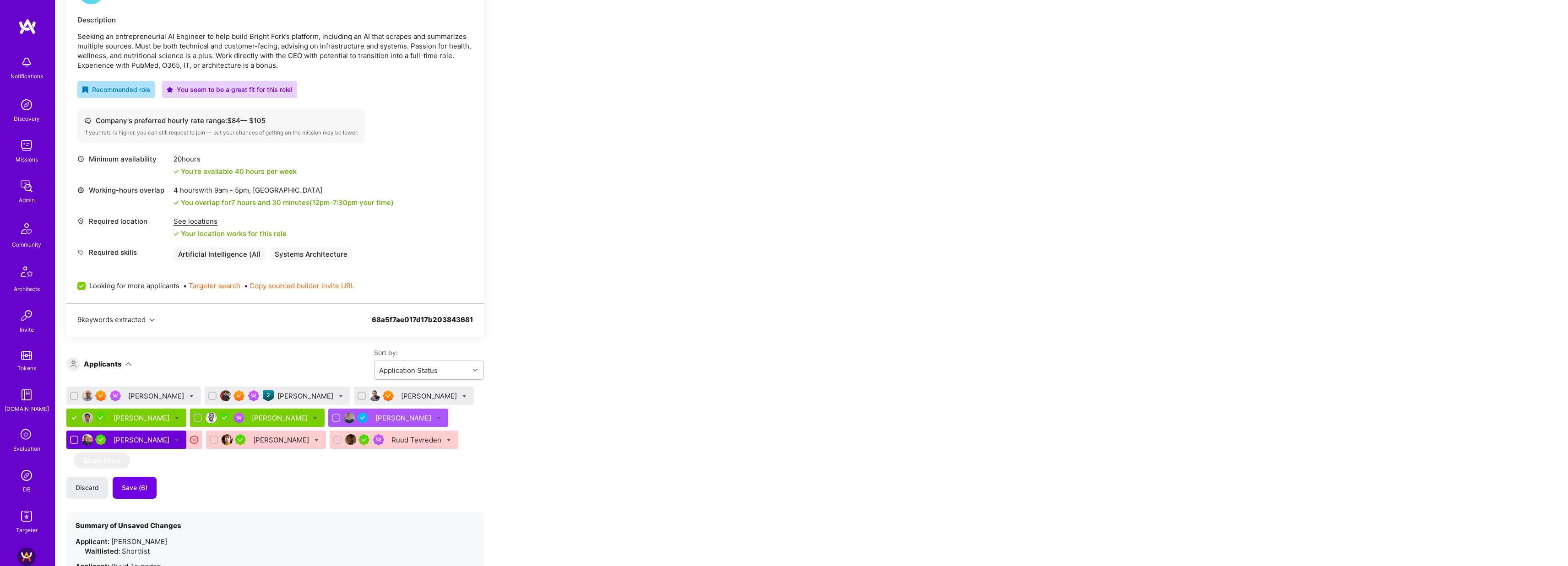
checkbox input "false"
click at [644, 406] on div "Apply for a Mission Role We’re actively looking for builders. This is the best …" at bounding box center [812, 403] width 1512 height 985
click at [284, 397] on div "Mohan Singh" at bounding box center [306, 396] width 57 height 10
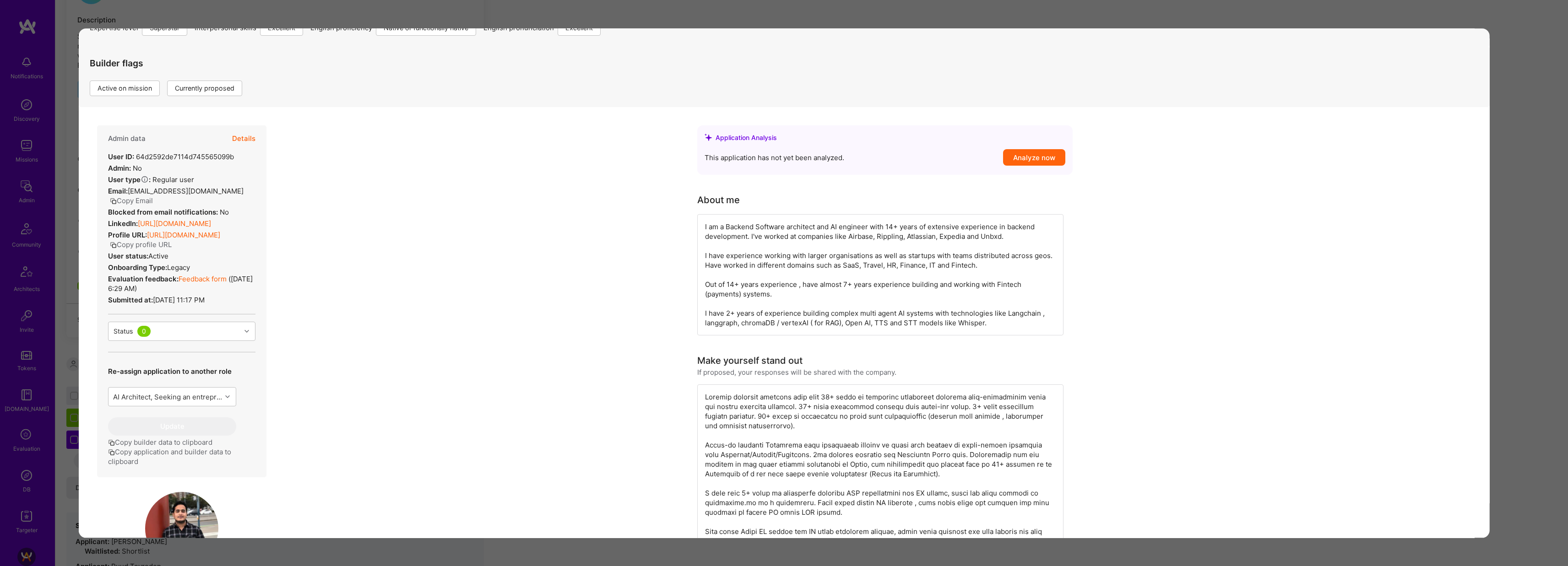
scroll to position [47, 0]
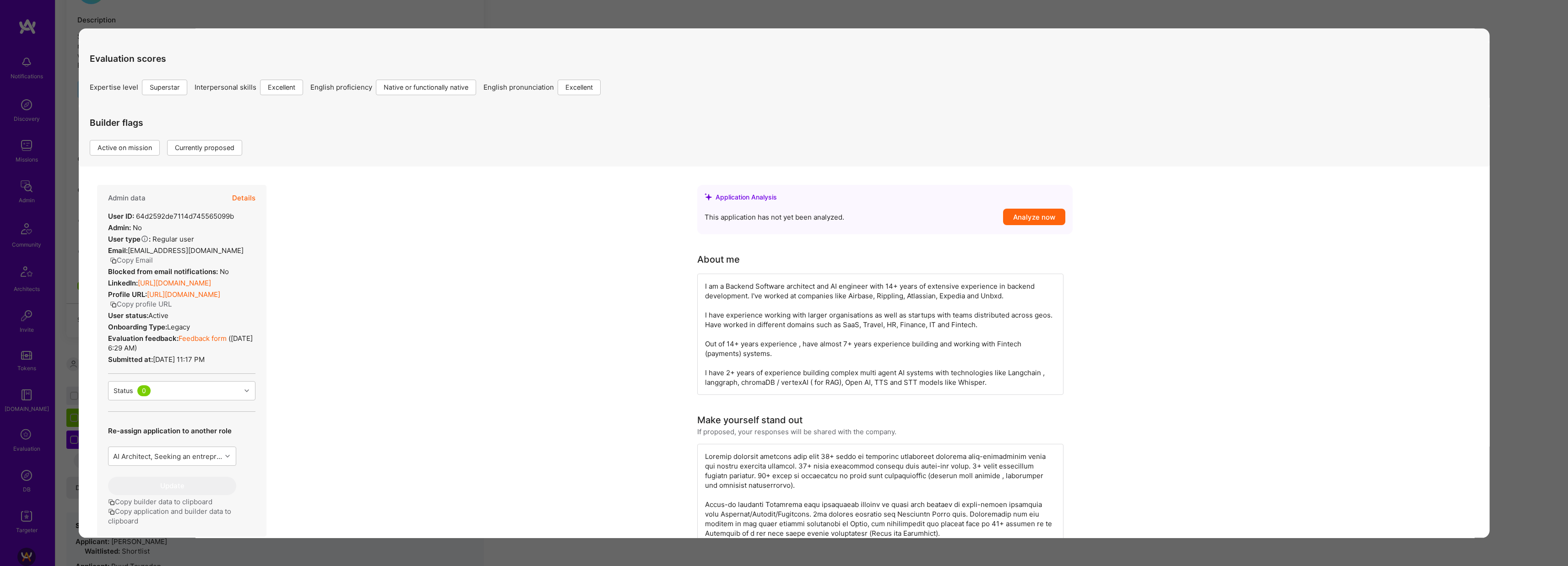
click at [446, 10] on div "Application 2 of 9 Builder Missing Requirements Required Location See locations…" at bounding box center [784, 283] width 1568 height 566
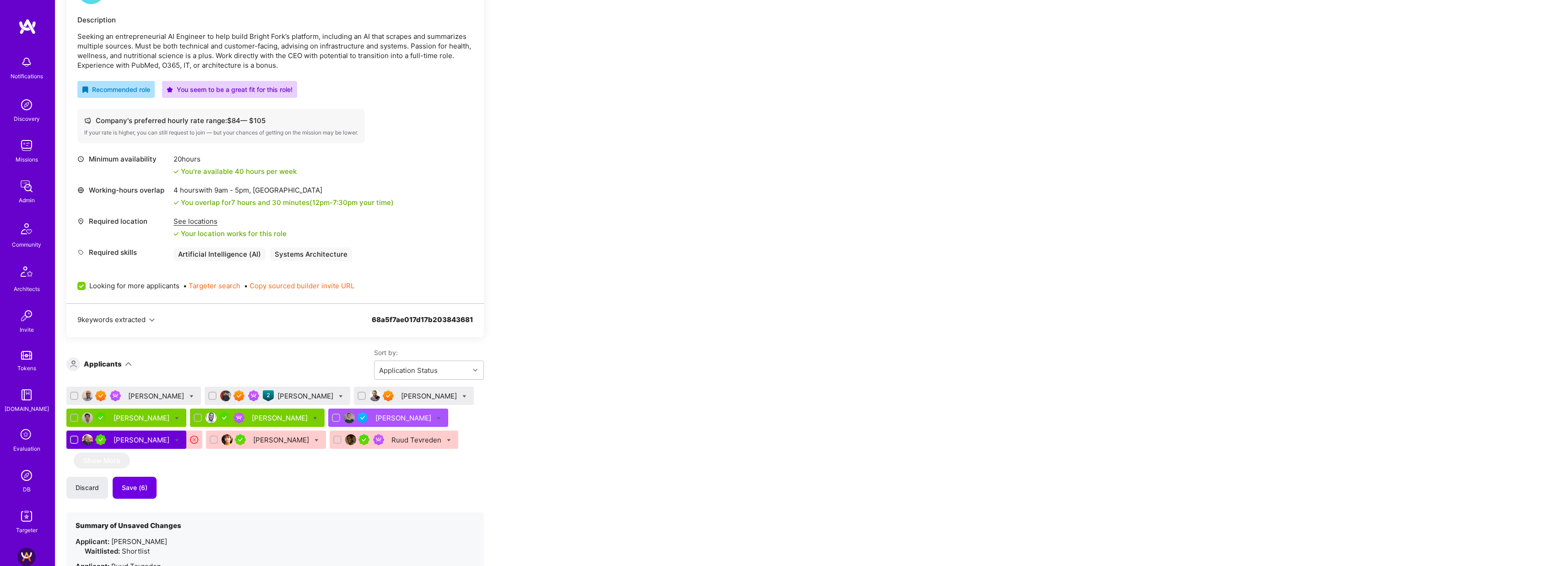
click at [287, 396] on div "Mohan Singh" at bounding box center [306, 396] width 57 height 10
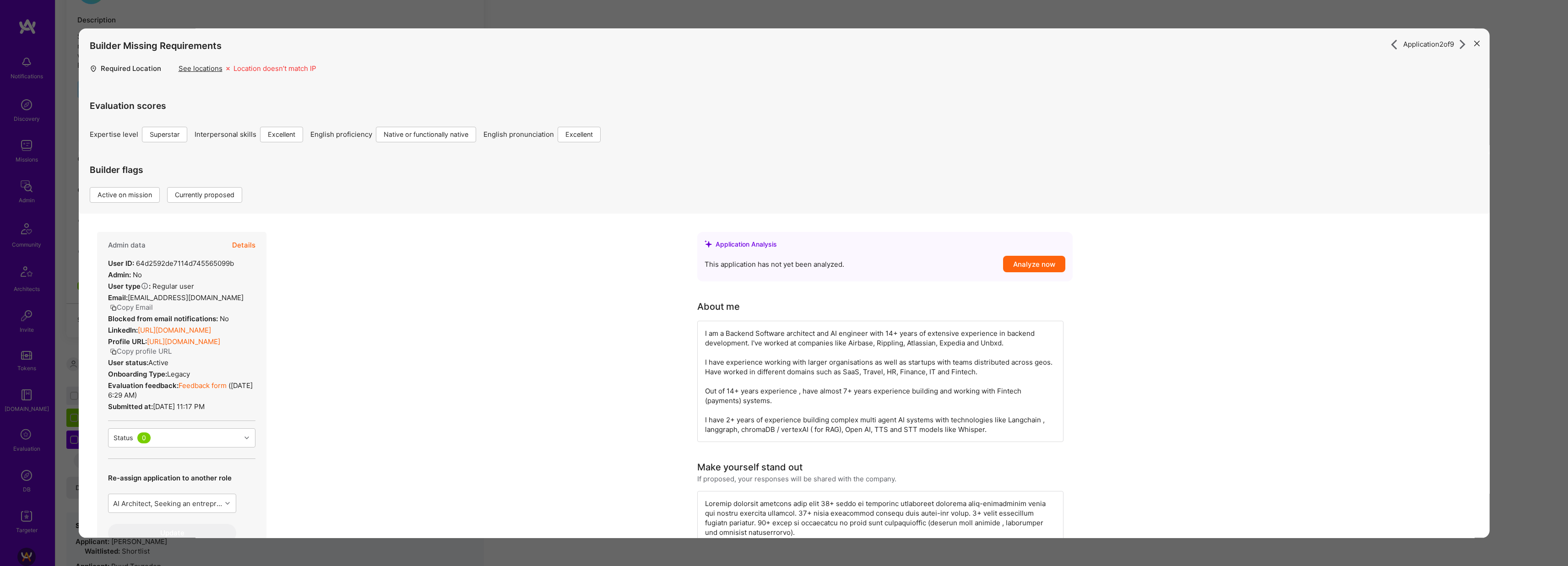
click at [247, 243] on button "Details" at bounding box center [243, 245] width 23 height 26
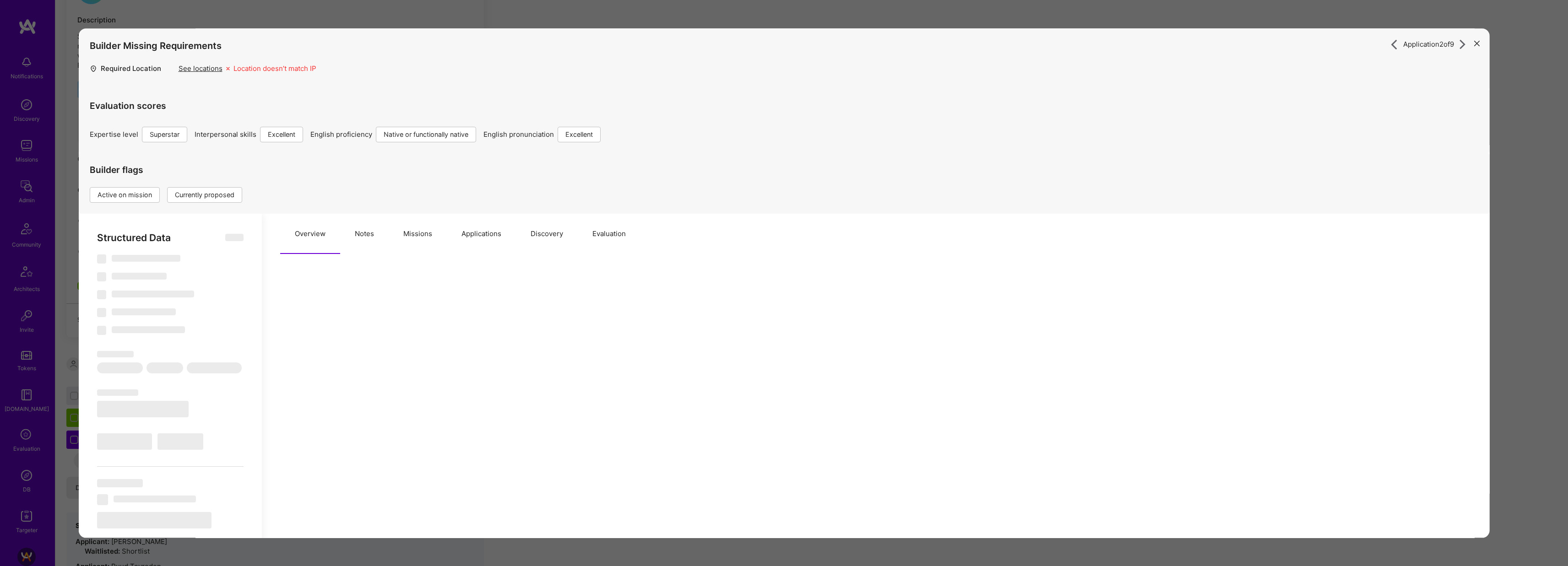
click at [418, 240] on button "Missions" at bounding box center [417, 234] width 58 height 40
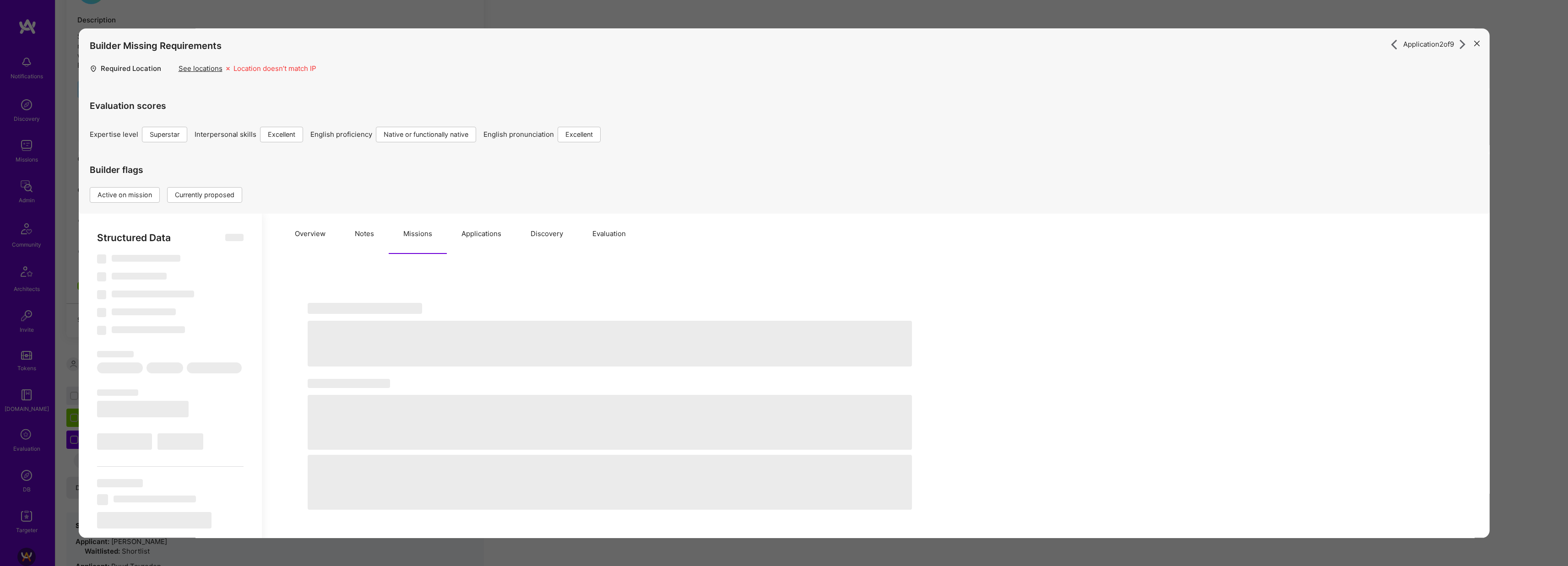
type textarea "x"
select select "Right Now"
select select "7"
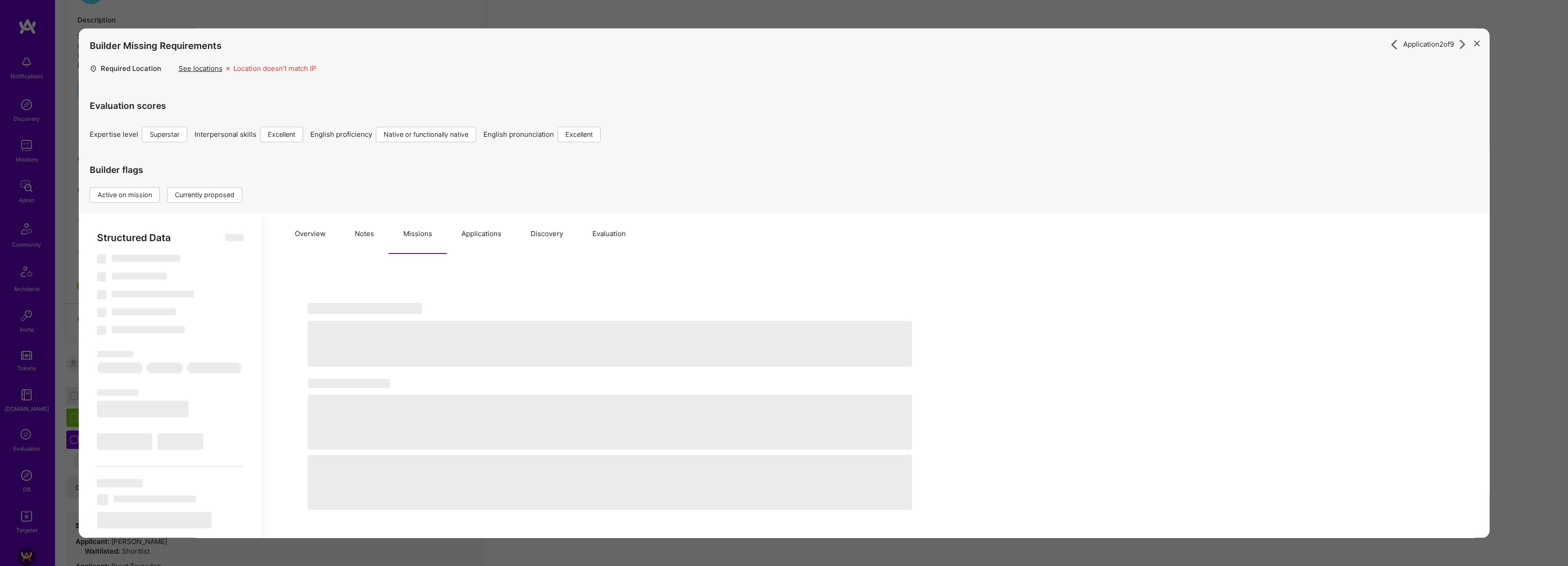
select select "7"
select select "IN"
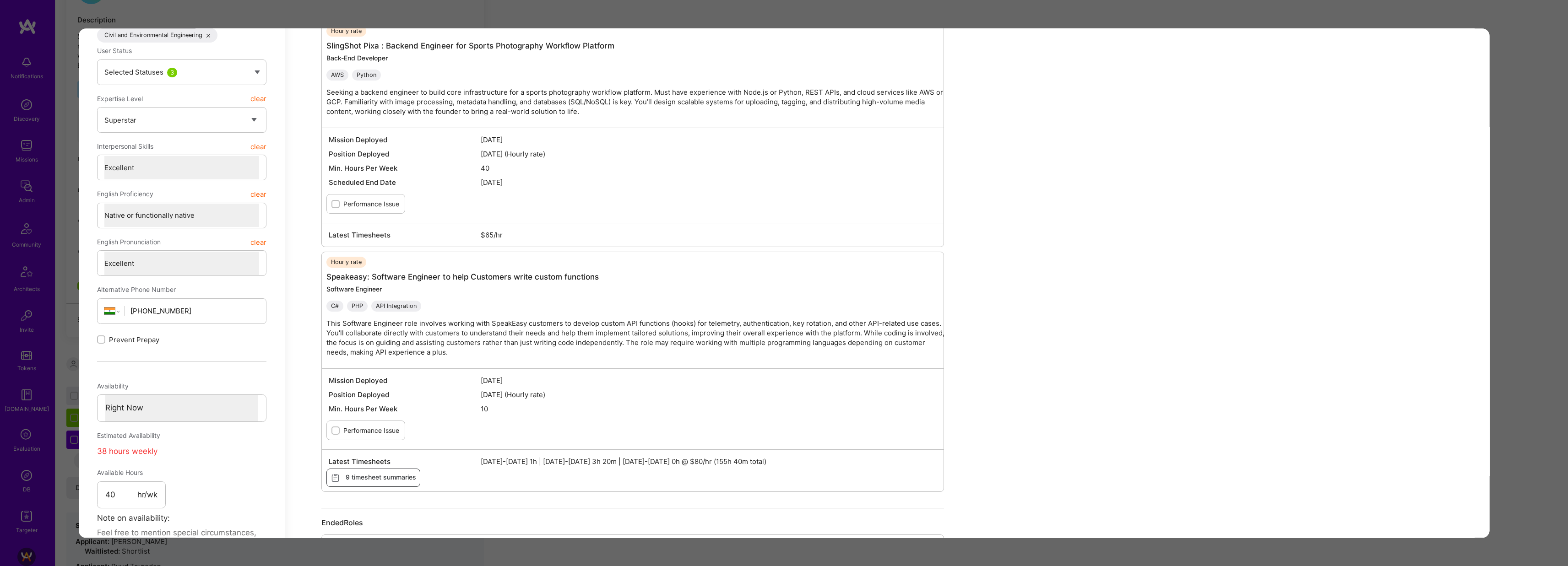
scroll to position [395, 0]
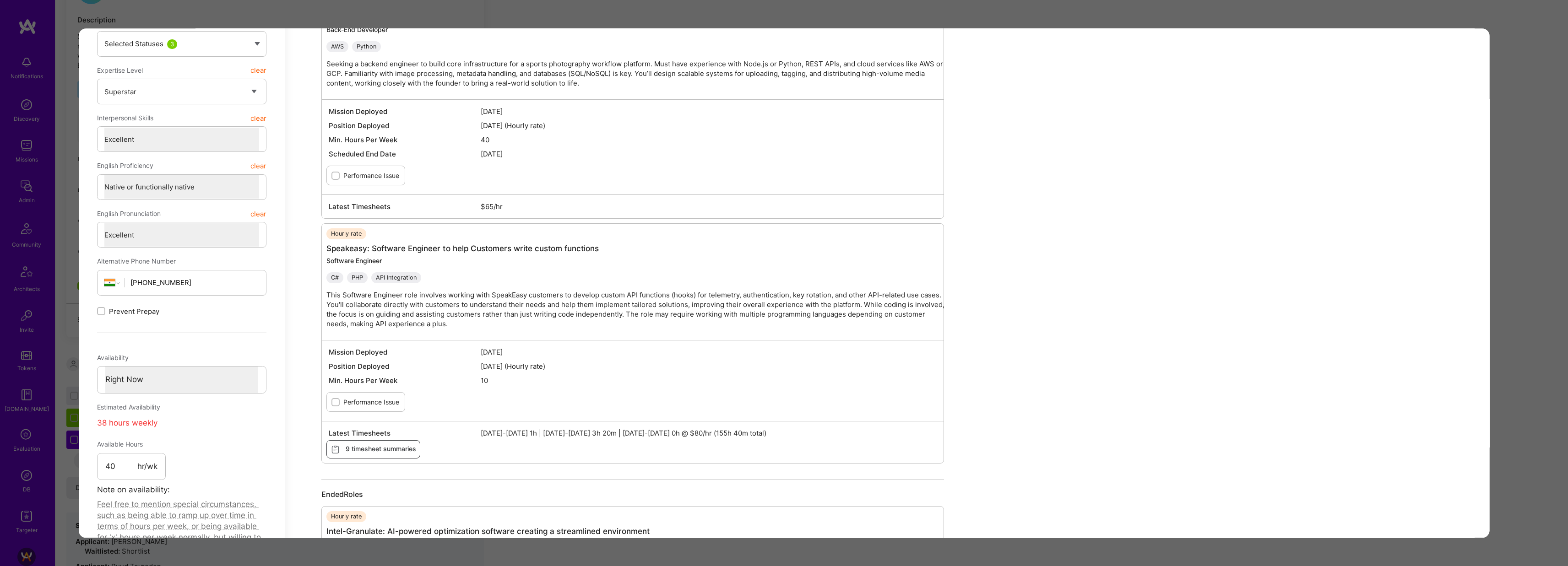
click at [598, 23] on div "Application 2 of 9 Builder Missing Requirements Required Location See locations…" at bounding box center [784, 283] width 1568 height 566
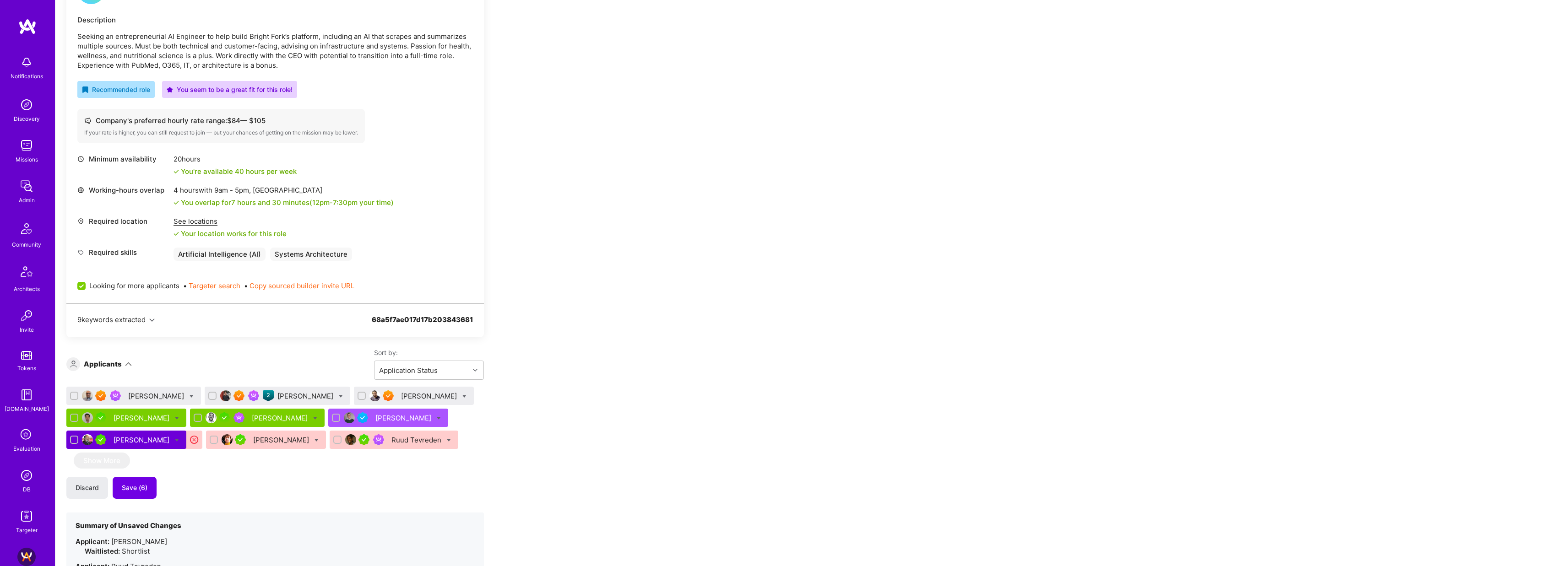
click at [339, 395] on icon at bounding box center [340, 396] width 4 height 4
checkbox input "true"
click at [369, 464] on span "Waitlist" at bounding box center [381, 463] width 23 height 10
click at [359, 464] on input "Waitlist" at bounding box center [362, 464] width 6 height 6
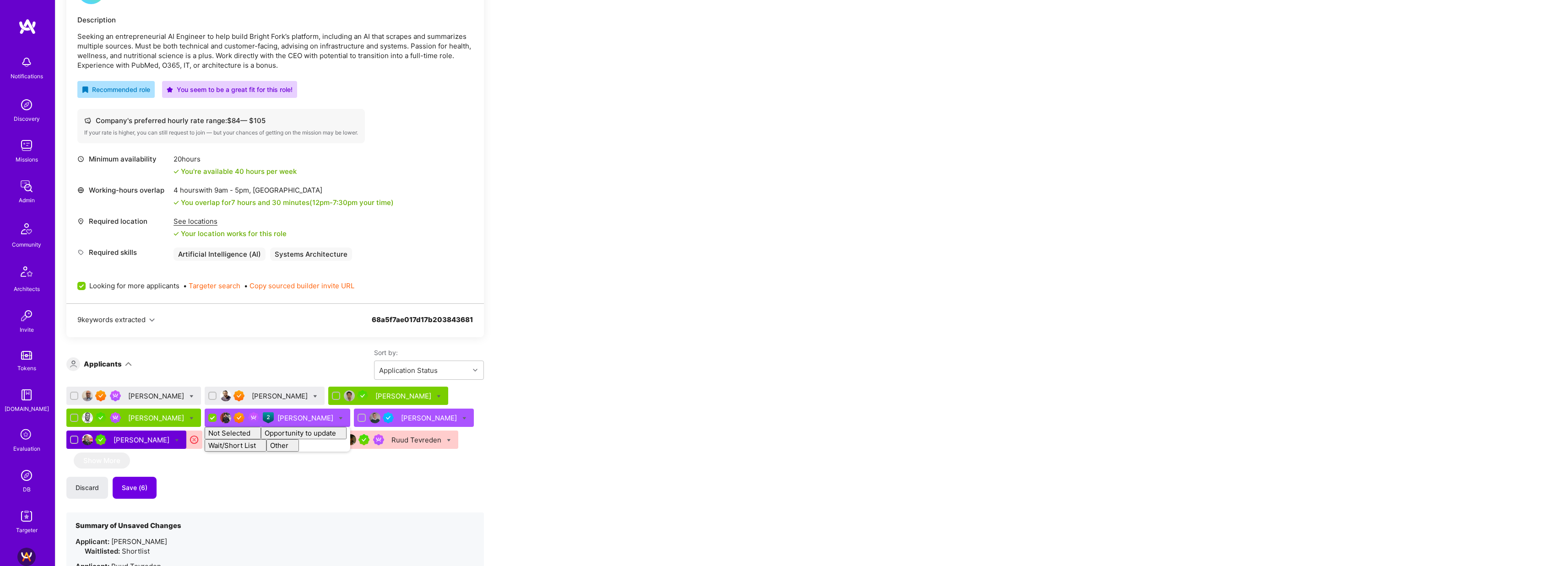
checkbox input "false"
click at [548, 386] on div "Apply for a Mission Role We’re actively looking for builders. This is the best …" at bounding box center [341, 394] width 550 height 946
click at [254, 396] on div "Luve Singh" at bounding box center [281, 396] width 57 height 10
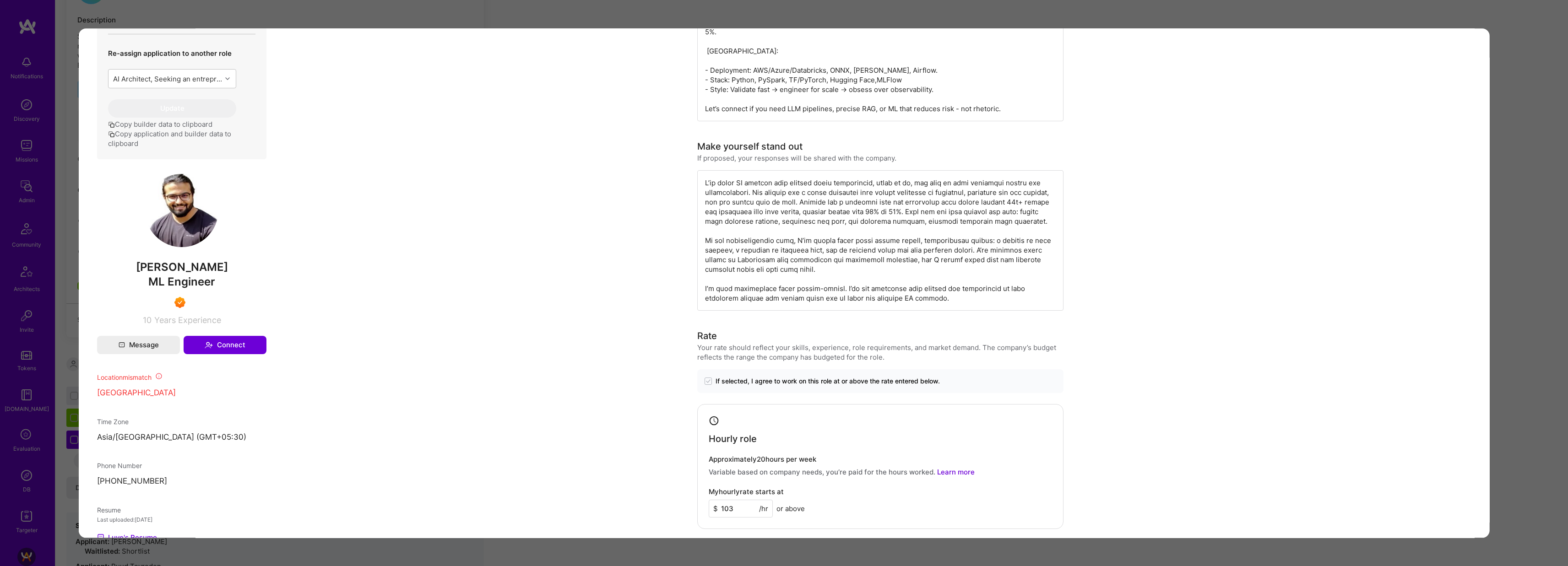
scroll to position [442, 0]
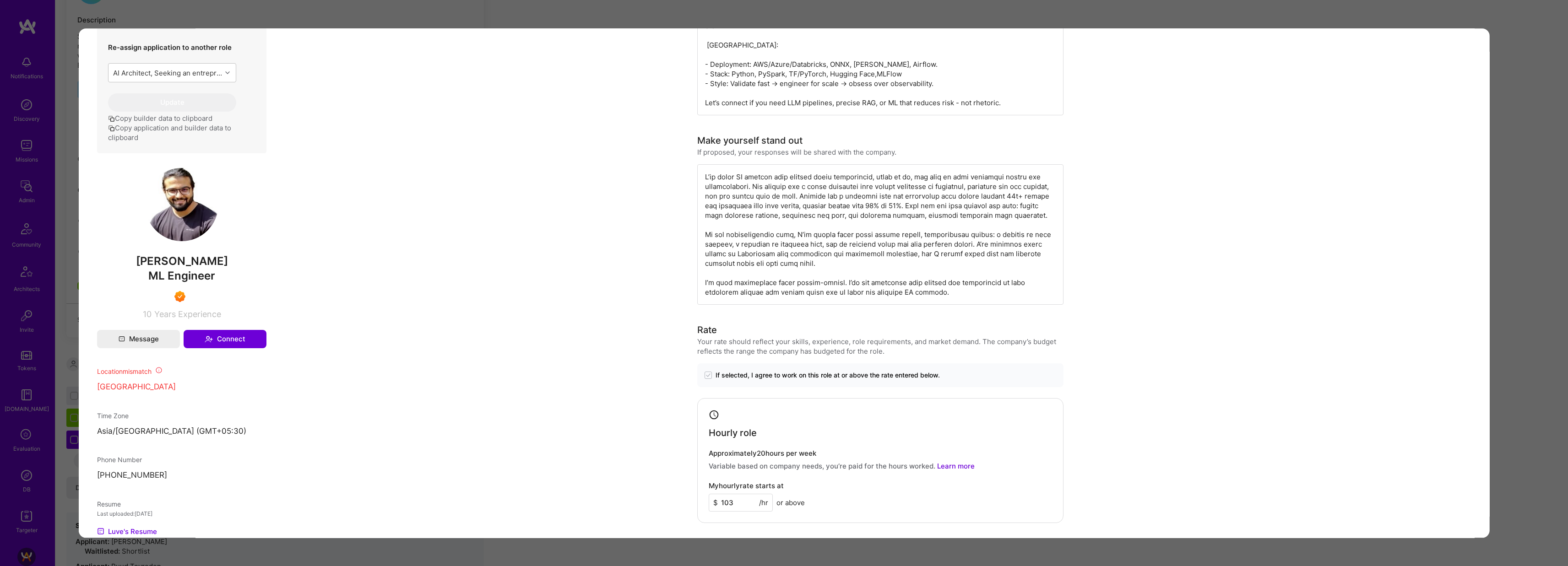
click at [538, 19] on div "Application 2 of 9 Builder Missing Requirements Required Location See locations…" at bounding box center [784, 283] width 1568 height 566
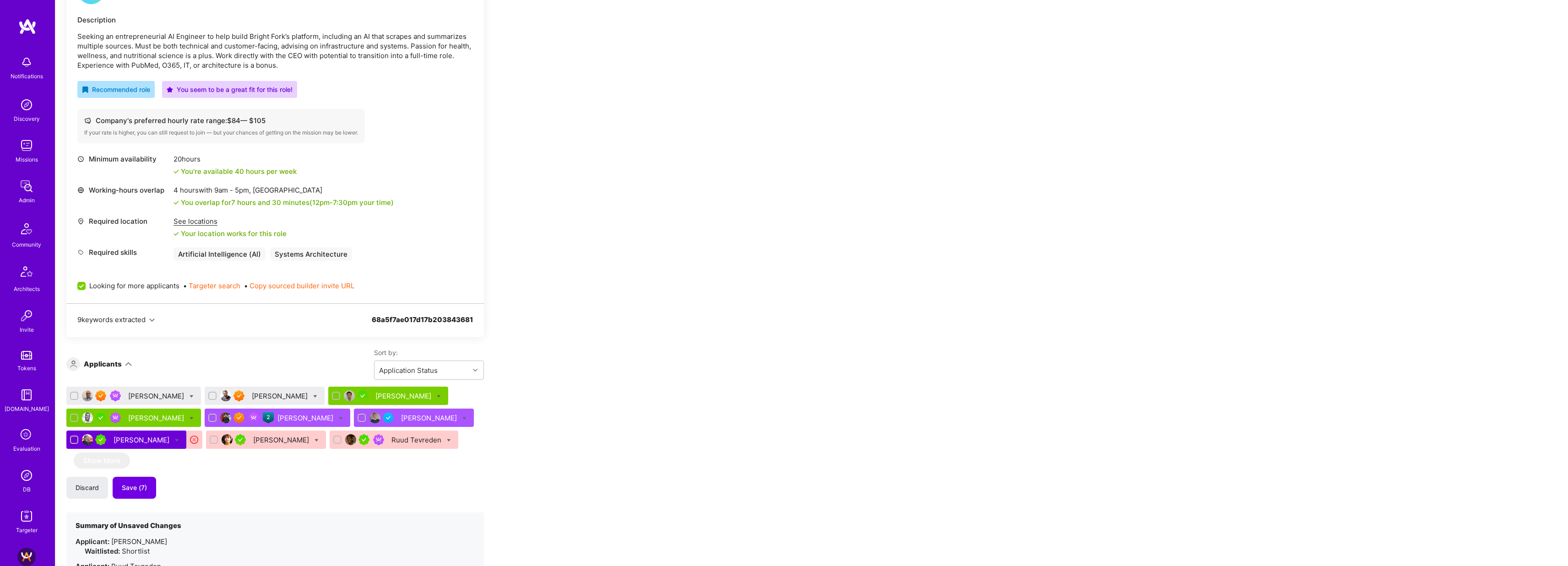
click at [313, 393] on div at bounding box center [315, 396] width 4 height 10
checkbox input "true"
click at [331, 462] on label "Waitlist" at bounding box center [349, 463] width 35 height 10
click at [333, 462] on input "Waitlist" at bounding box center [336, 464] width 6 height 6
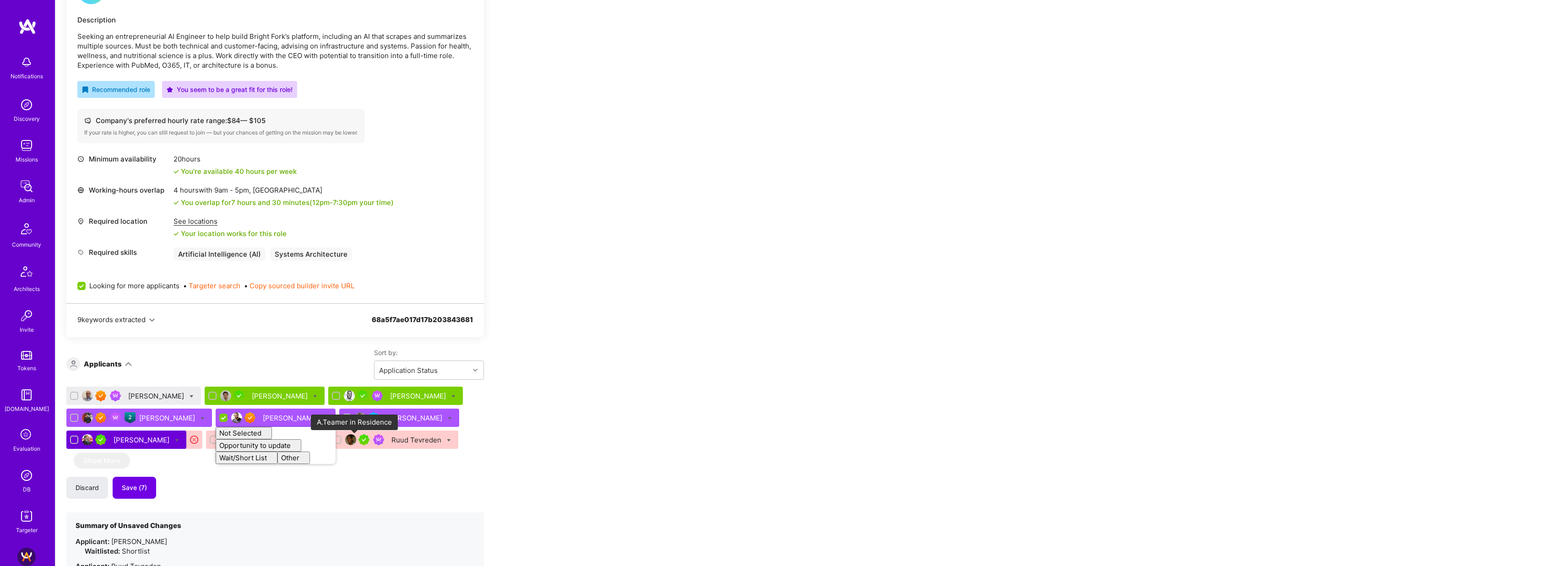
checkbox input "false"
click at [575, 382] on div "Apply for a Mission Role We’re actively looking for builders. This is the best …" at bounding box center [341, 419] width 550 height 995
click at [190, 396] on icon at bounding box center [191, 396] width 4 height 4
checkbox input "true"
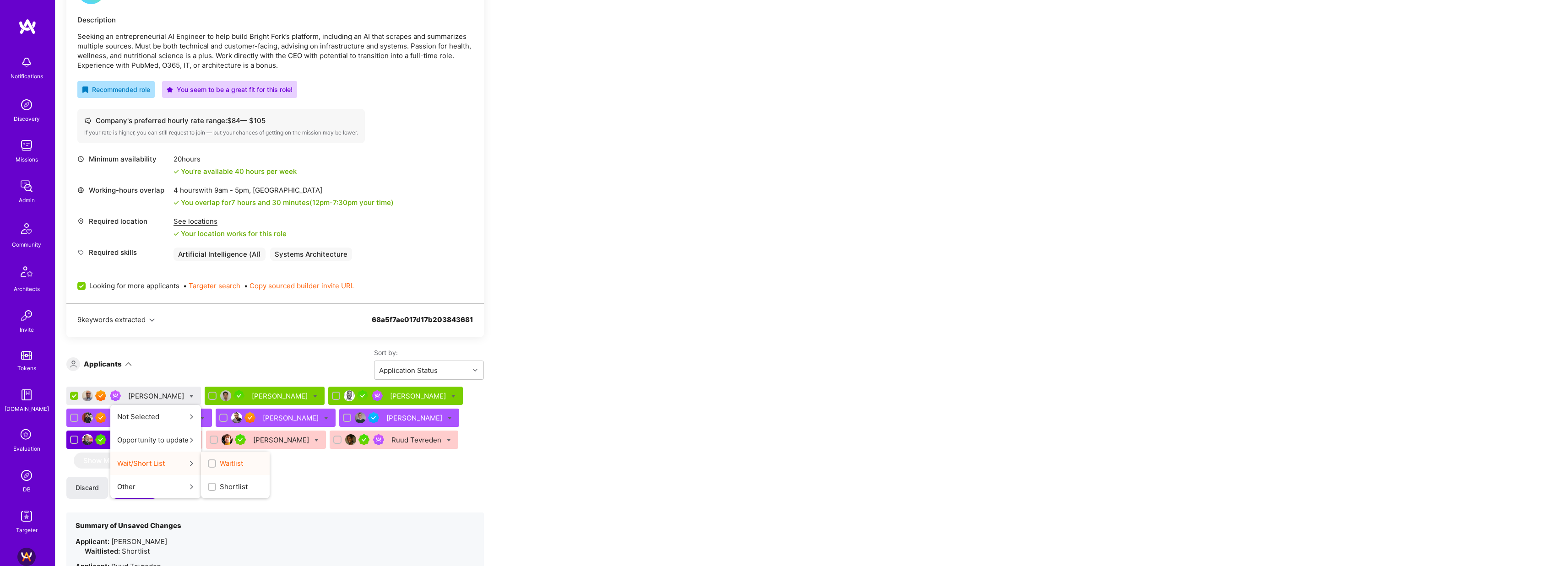
click at [208, 460] on label "Waitlist" at bounding box center [226, 463] width 35 height 10
click at [210, 461] on input "Waitlist" at bounding box center [213, 464] width 6 height 6
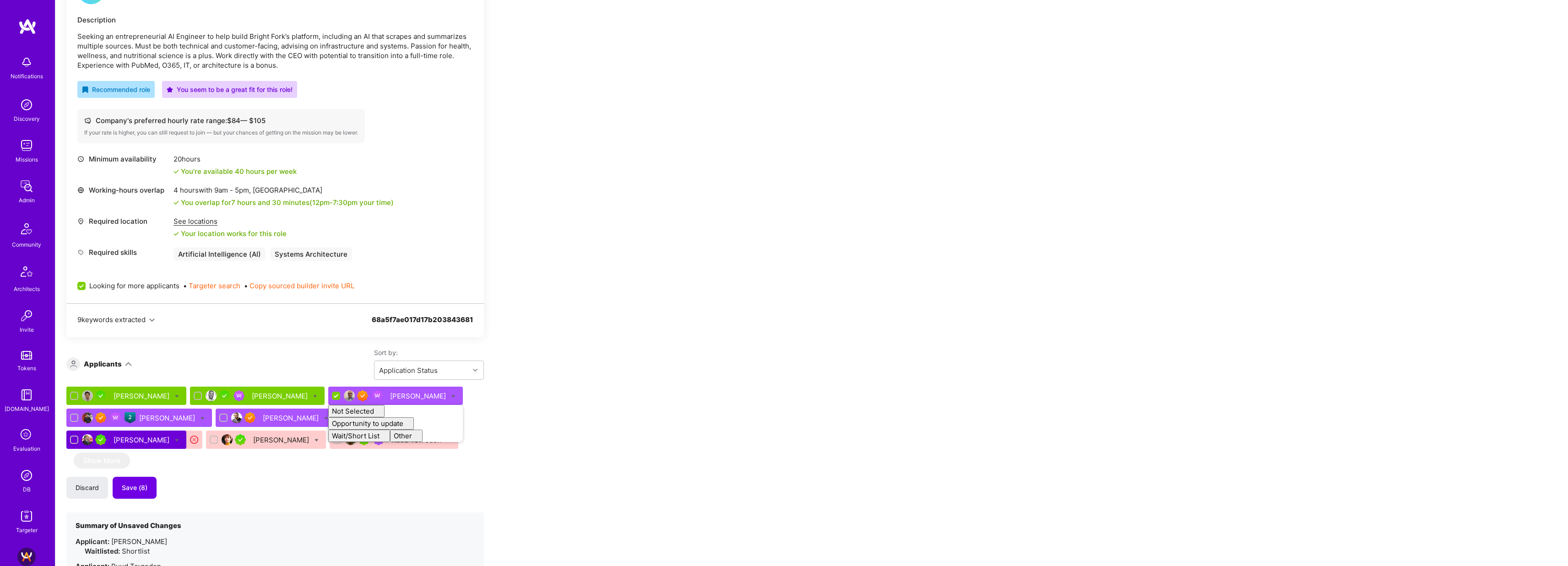
checkbox input "false"
click at [654, 409] on div "Apply for a Mission Role We’re actively looking for builders. This is the best …" at bounding box center [812, 428] width 1512 height 1035
click at [145, 487] on span "Save (9)" at bounding box center [134, 488] width 26 height 9
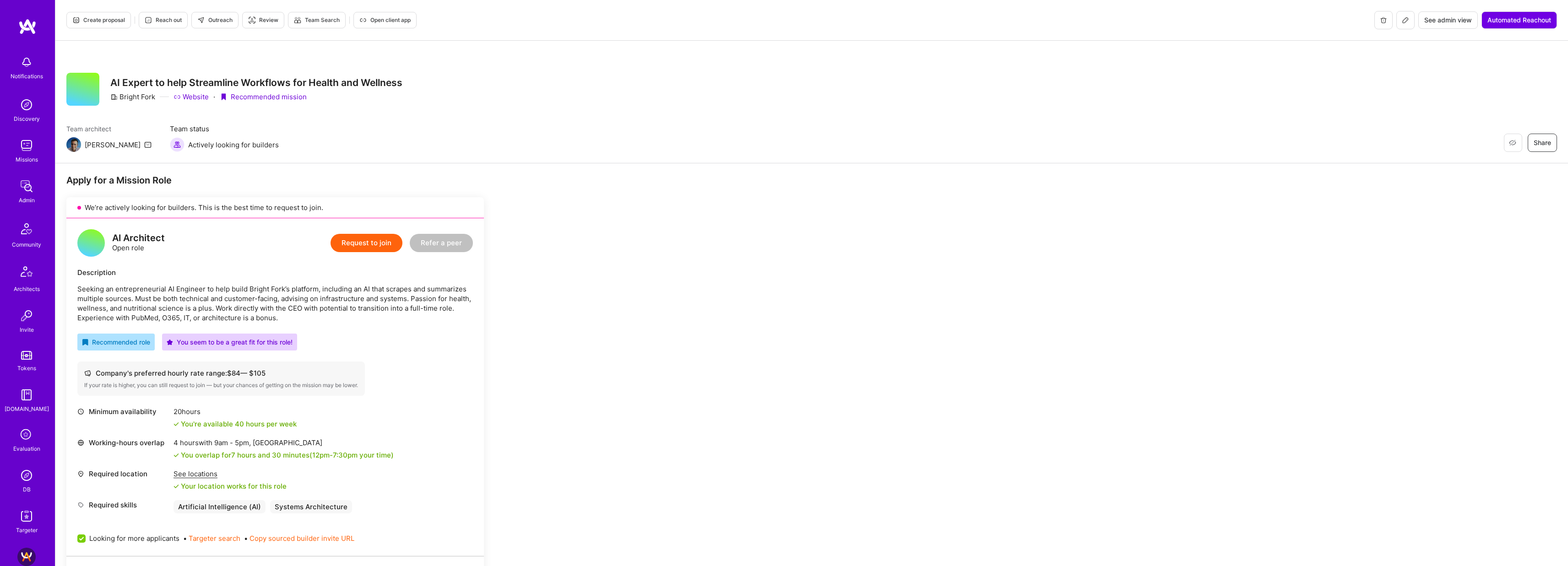
click at [94, 20] on span "Create proposal" at bounding box center [98, 20] width 53 height 8
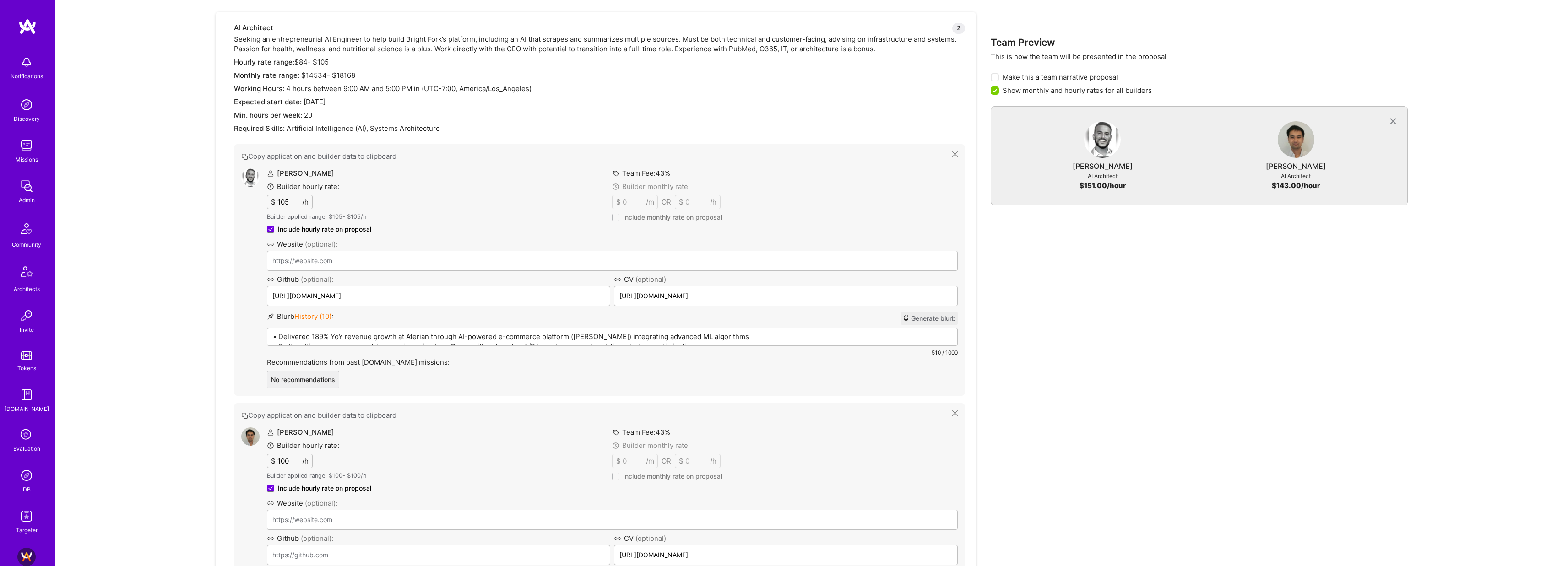
scroll to position [391, 0]
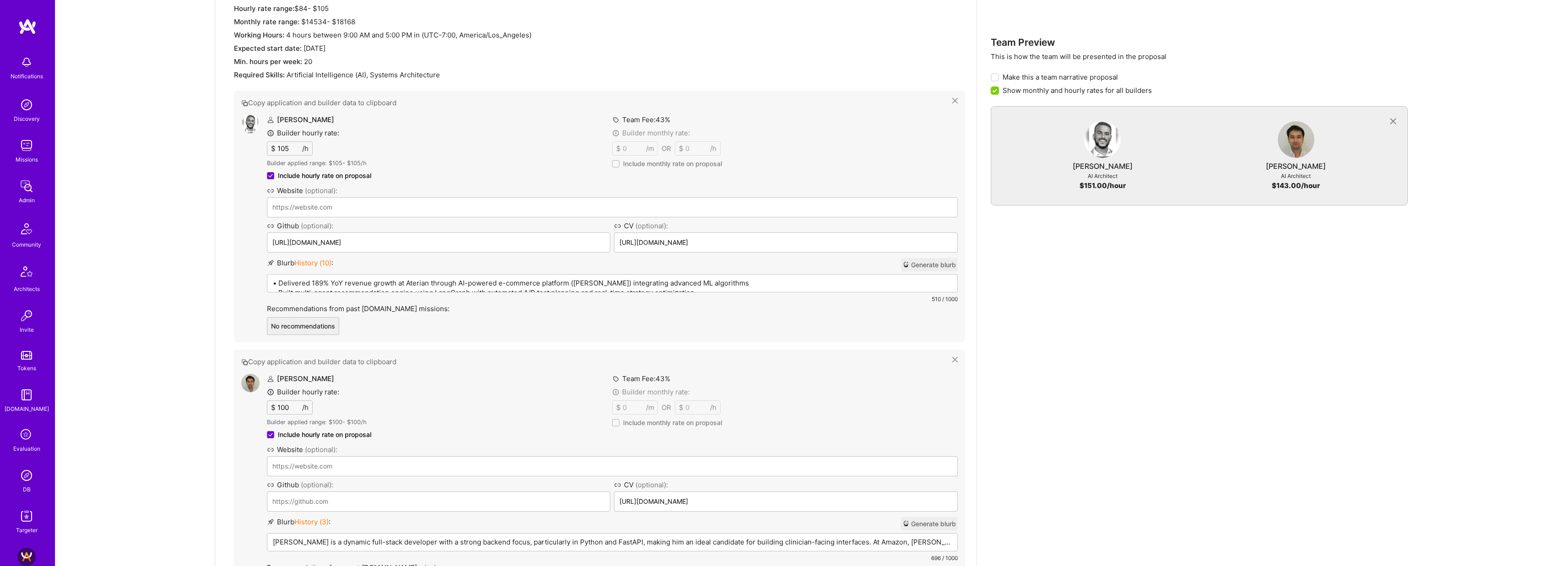
click at [920, 262] on button "Generate blurb" at bounding box center [929, 265] width 57 height 13
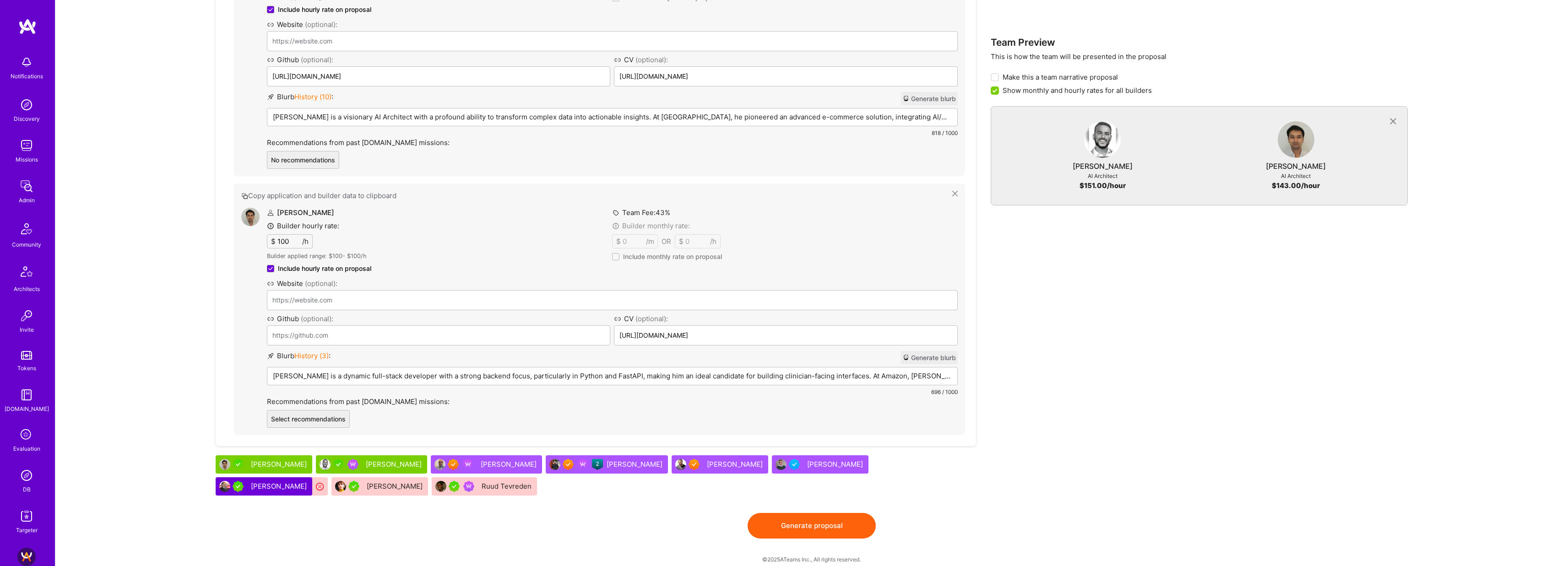
click at [924, 356] on button "Generate blurb" at bounding box center [929, 358] width 57 height 13
click at [293, 120] on p "Tamir Kedmi is a visionary AI Architect with a profound ability to transform co…" at bounding box center [612, 117] width 679 height 10
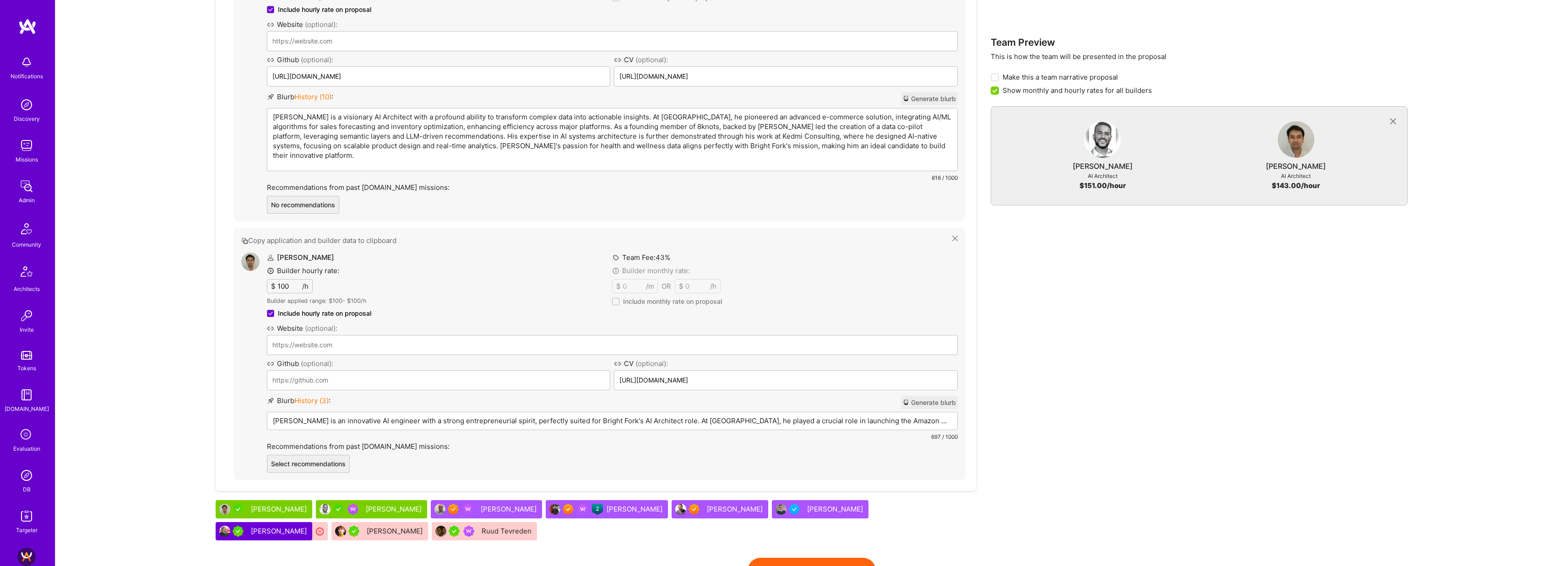
click at [299, 119] on p "Tamir Kedmi is a visionary AI Architect with a profound ability to transform co…" at bounding box center [612, 136] width 679 height 48
drag, startPoint x: 647, startPoint y: 138, endPoint x: 771, endPoint y: 138, distance: 124.0
click at [771, 138] on p "Tamir is a visionary AI Architect with a profound ability to transform complex …" at bounding box center [612, 136] width 679 height 48
drag, startPoint x: 804, startPoint y: 138, endPoint x: 440, endPoint y: 139, distance: 364.0
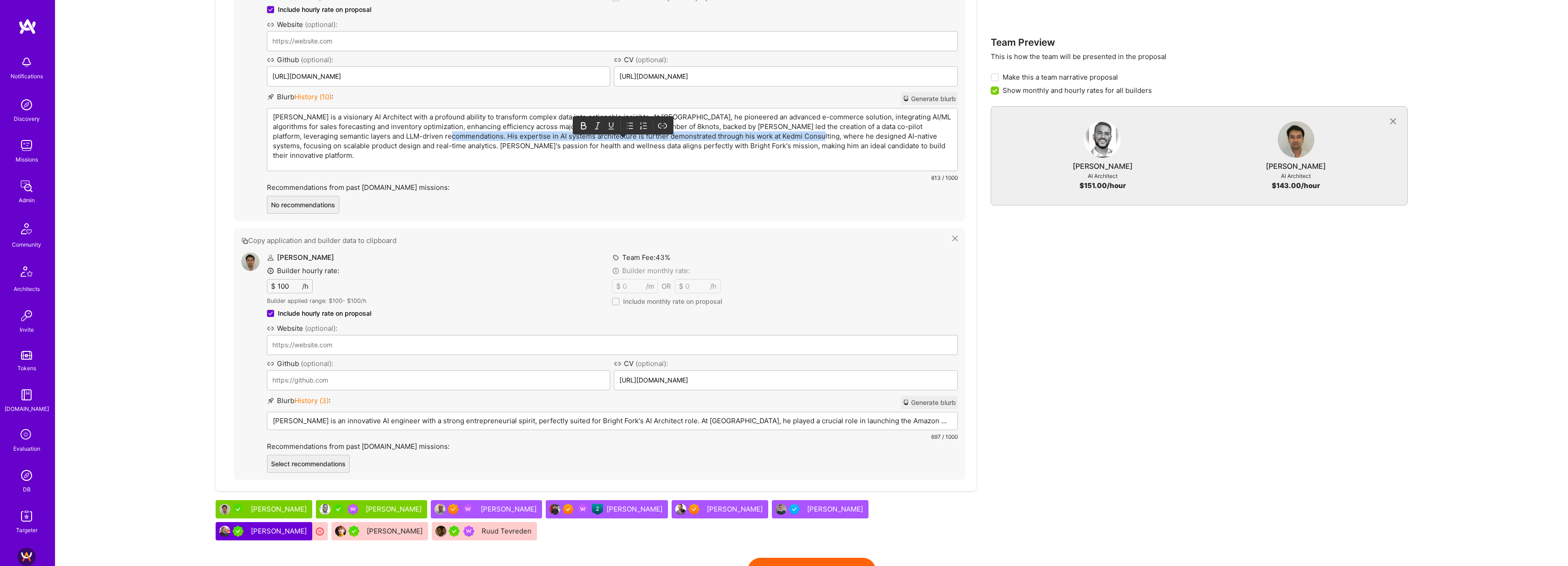
click at [440, 139] on p "Tamir is a visionary AI Architect with a profound ability to transform complex …" at bounding box center [612, 136] width 679 height 48
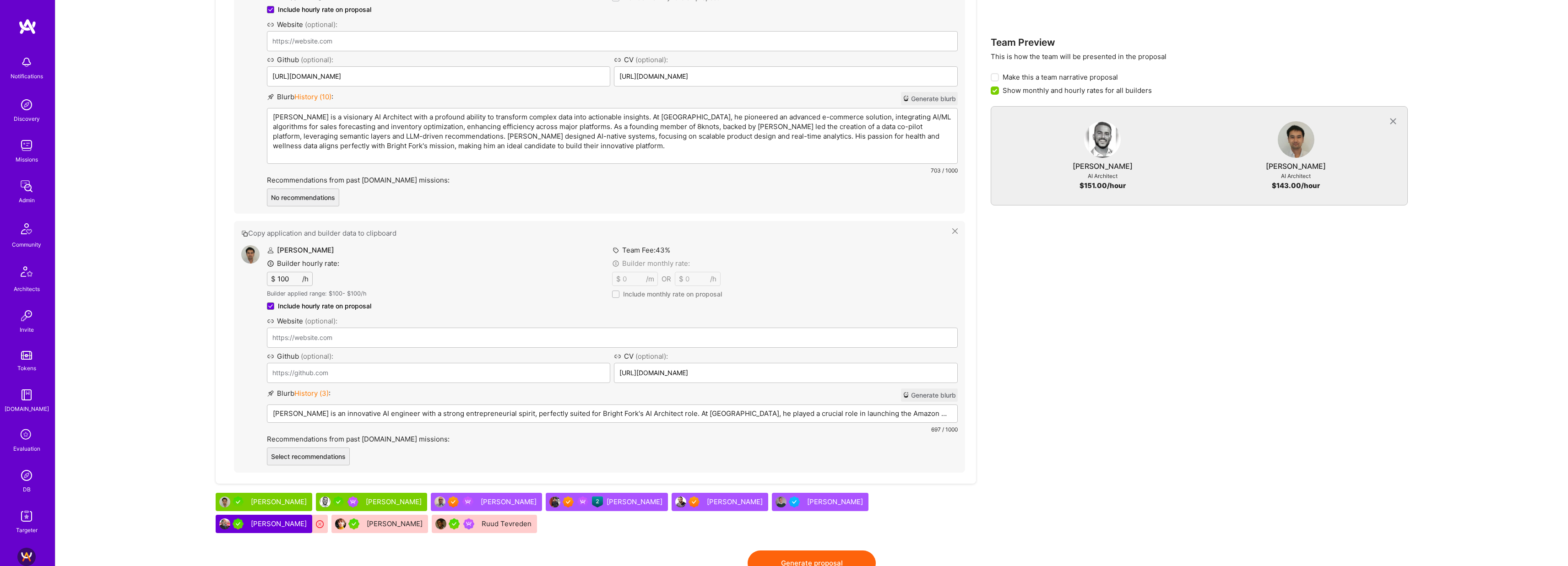
click at [1053, 318] on div "Team Preview This is how the team will be presented in the proposal Make this a…" at bounding box center [1199, 152] width 418 height 798
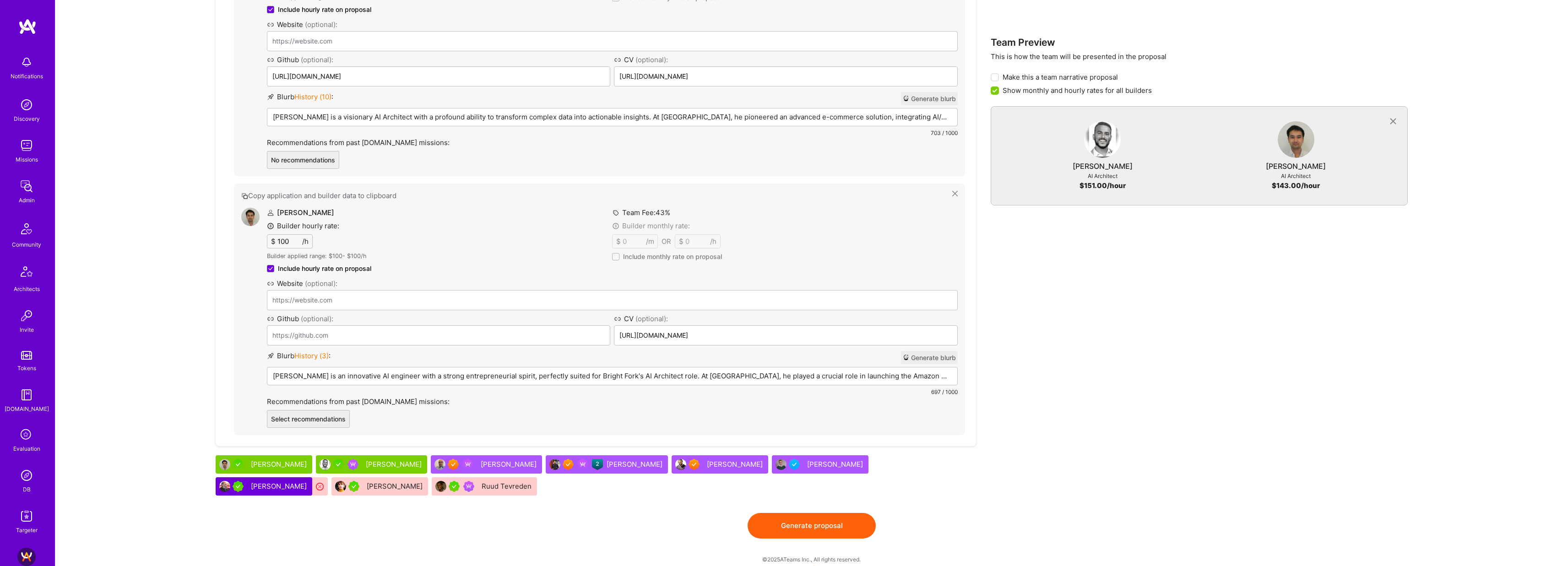
scroll to position [554, 0]
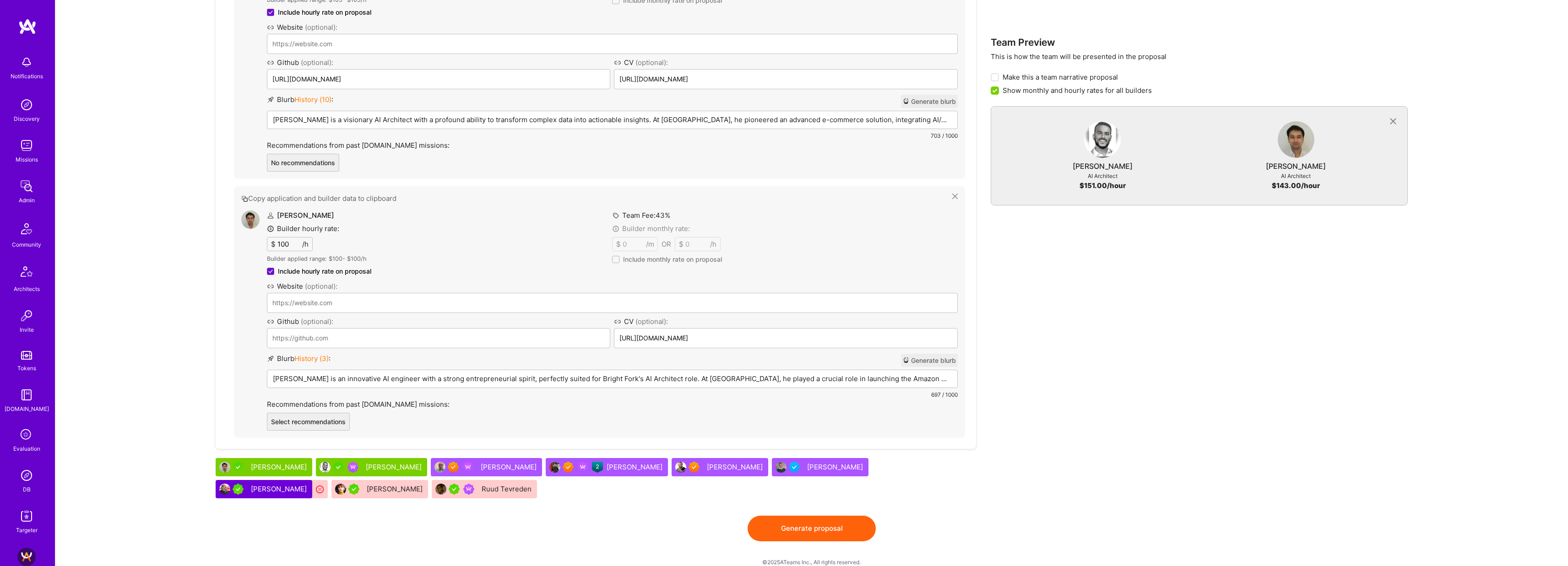
click at [534, 120] on p "Tamir is a visionary AI Architect with a profound ability to transform complex …" at bounding box center [612, 120] width 679 height 10
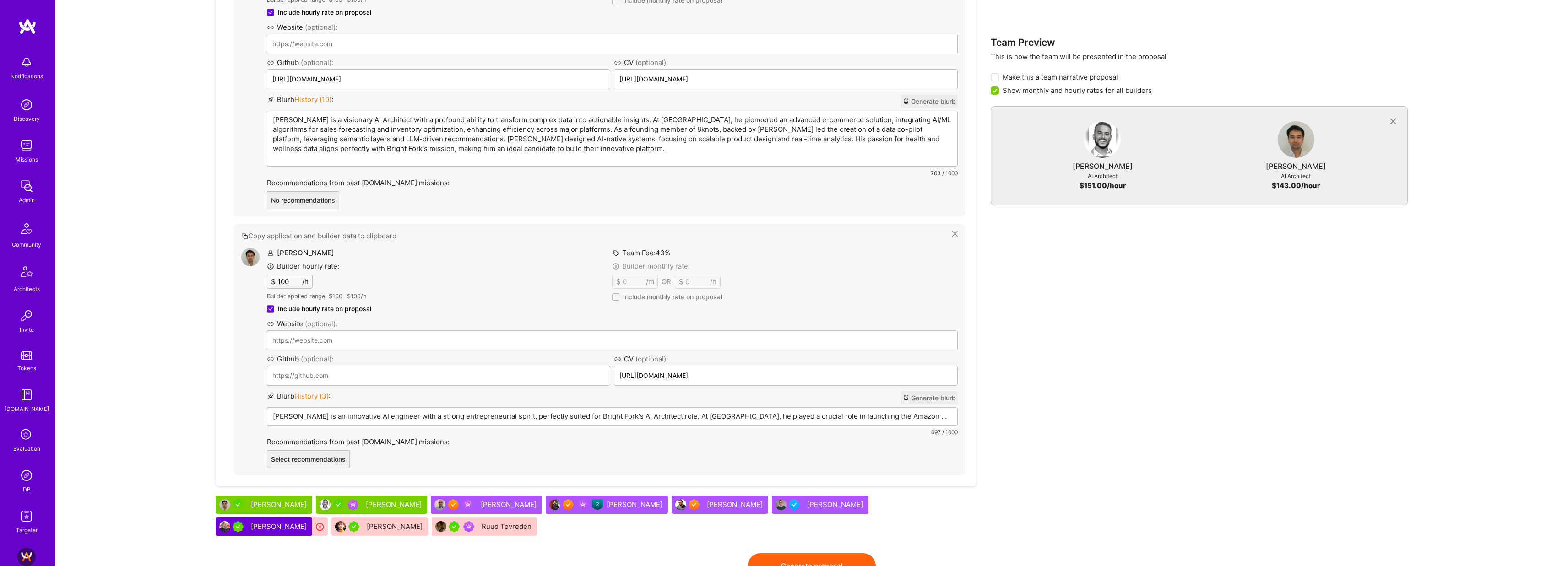
click at [378, 119] on p "Tamir is a visionary AI Architect with a profound ability to transform complex …" at bounding box center [612, 134] width 679 height 39
click at [444, 147] on p "Tamir is a visionary AI Architect and entrepreneur with a profound ability to t…" at bounding box center [612, 134] width 679 height 39
click at [1066, 261] on div "Team Preview This is how the team will be presented in the proposal Make this a…" at bounding box center [1199, 154] width 418 height 798
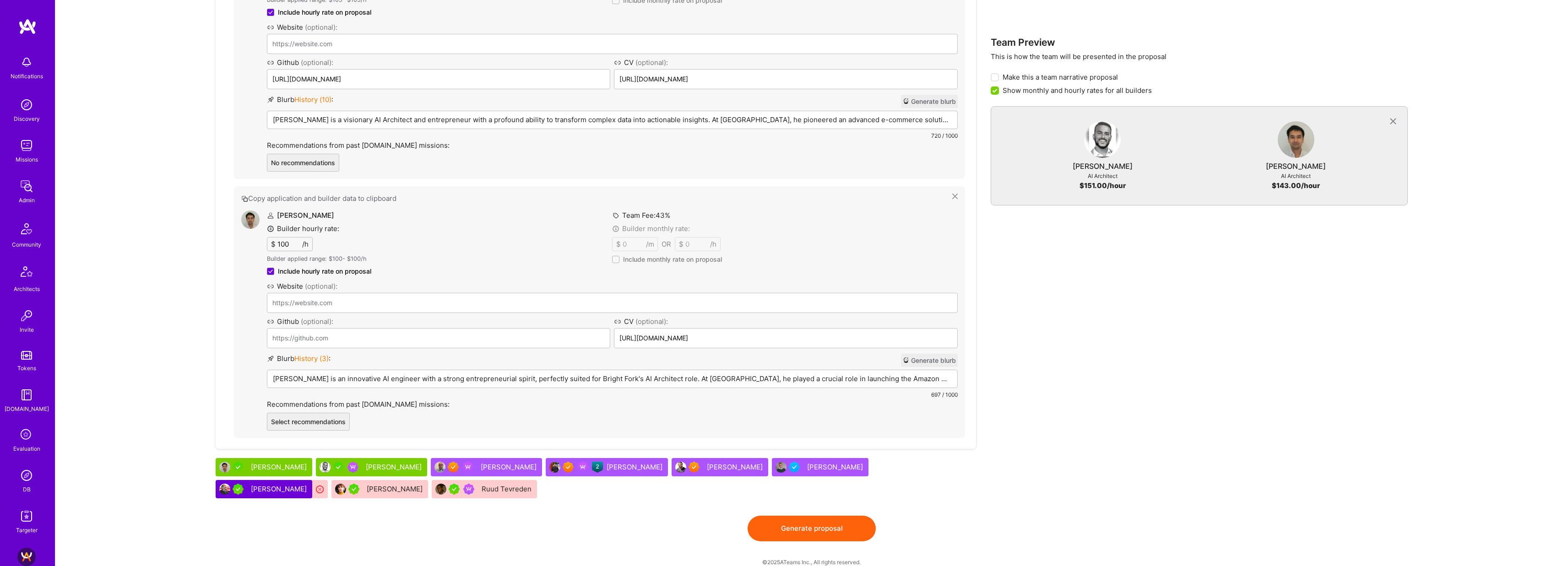
click at [433, 380] on p "Kevin is an innovative AI engineer with a strong entrepreneurial spirit, perfec…" at bounding box center [612, 379] width 679 height 10
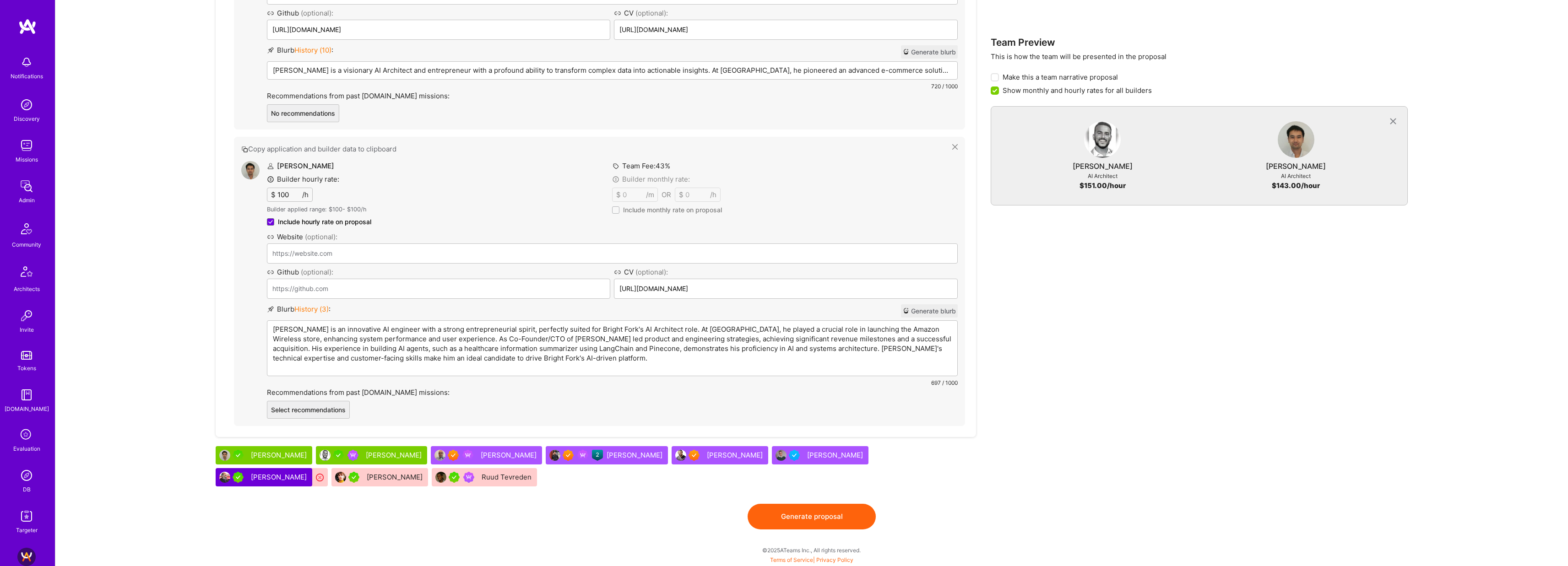
scroll to position [600, 0]
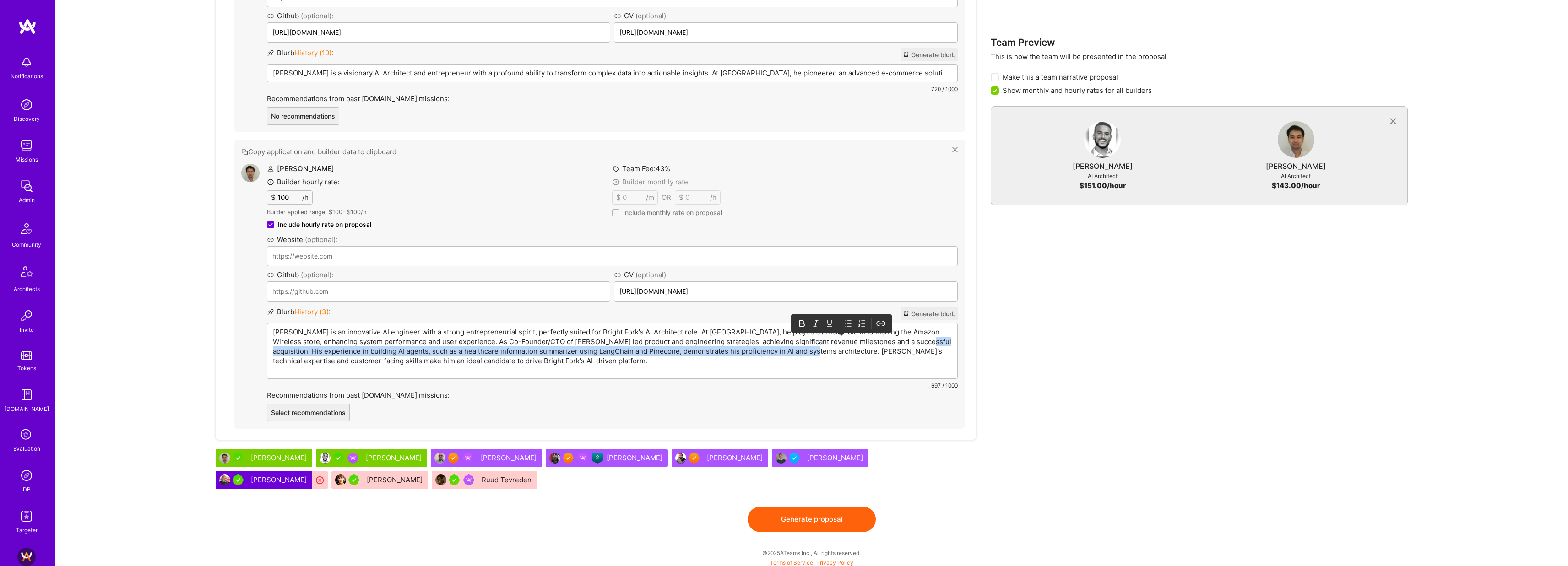
drag, startPoint x: 890, startPoint y: 340, endPoint x: 790, endPoint y: 352, distance: 100.7
click at [790, 352] on p "Kevin is an innovative AI engineer with a strong entrepreneurial spirit, perfec…" at bounding box center [612, 346] width 679 height 39
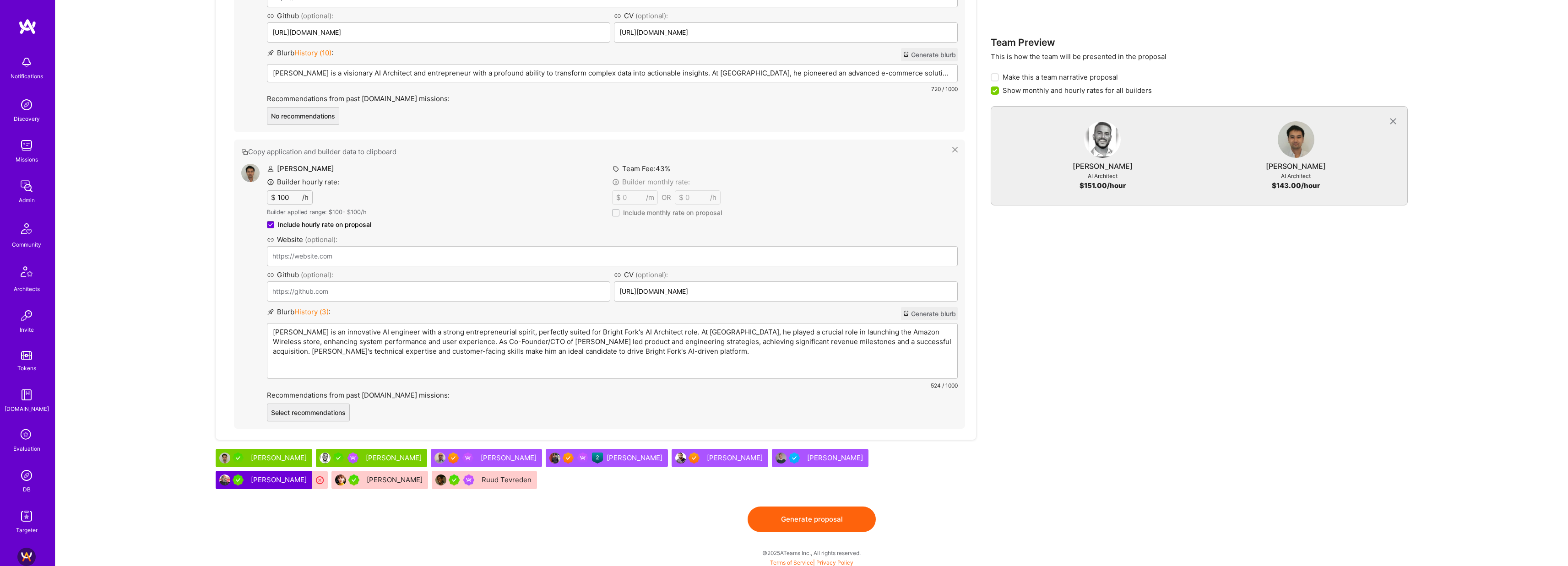
click at [411, 342] on p "Kevin is an innovative AI engineer with a strong entrepreneurial spirit, perfec…" at bounding box center [612, 341] width 679 height 29
click at [1147, 353] on div "Team Preview This is how the team will be presented in the proposal Make this a…" at bounding box center [1199, 108] width 418 height 798
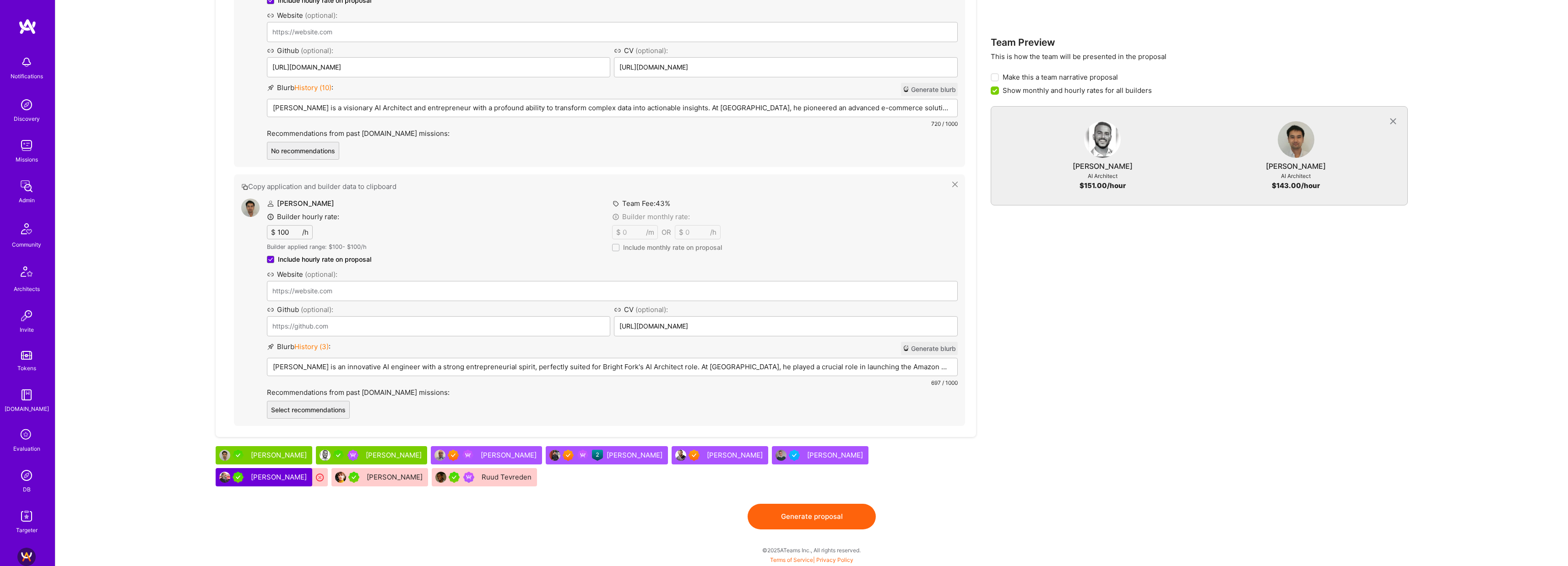
click at [812, 513] on button "Generate proposal" at bounding box center [812, 516] width 128 height 26
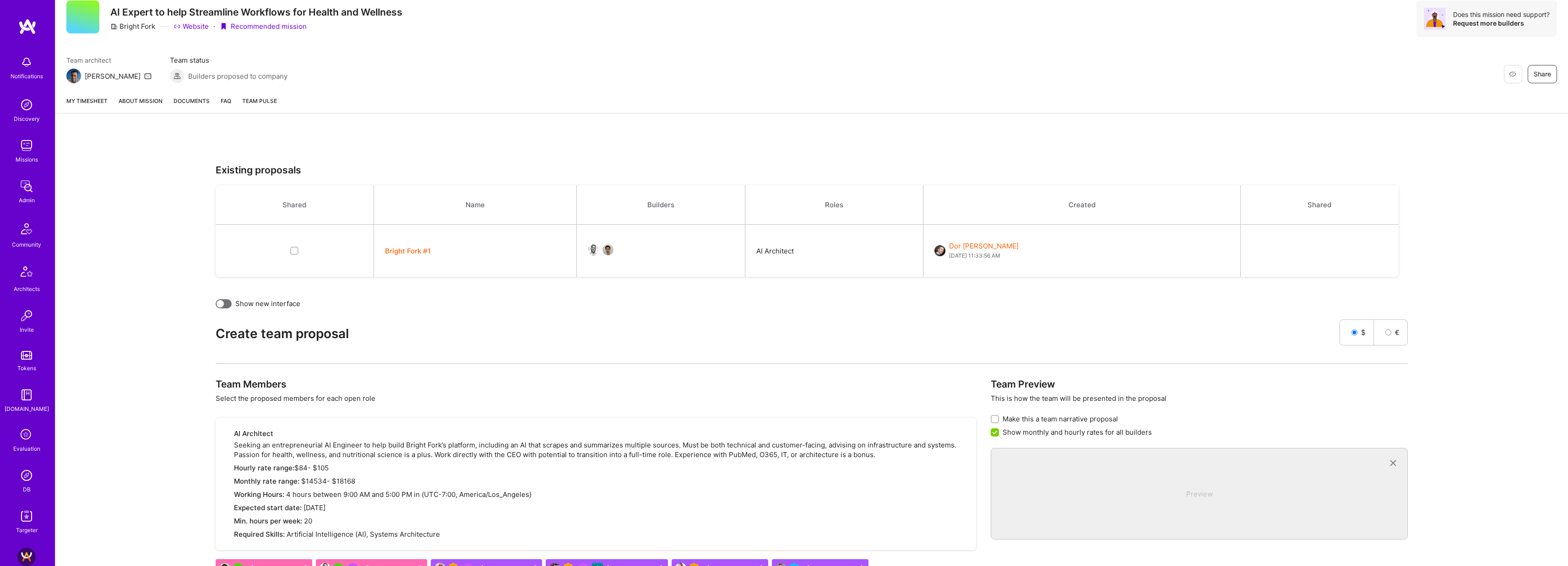
scroll to position [0, 0]
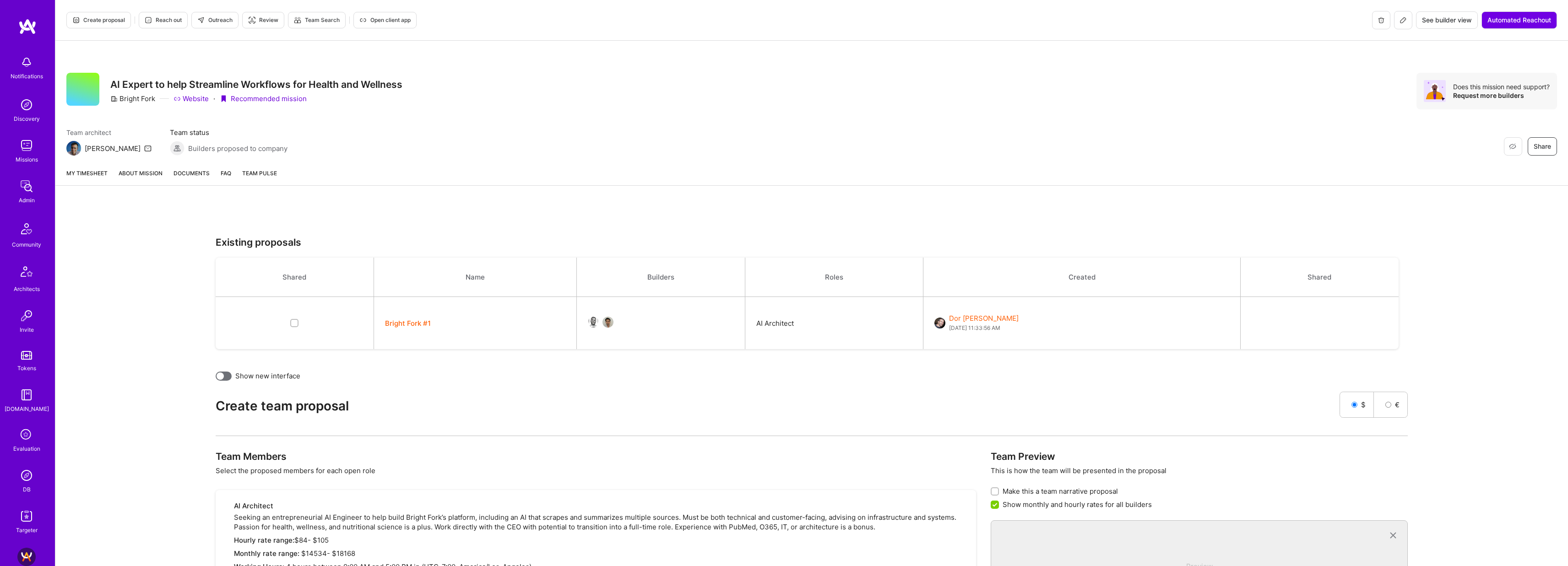
click at [141, 176] on link "About Mission" at bounding box center [141, 177] width 44 height 17
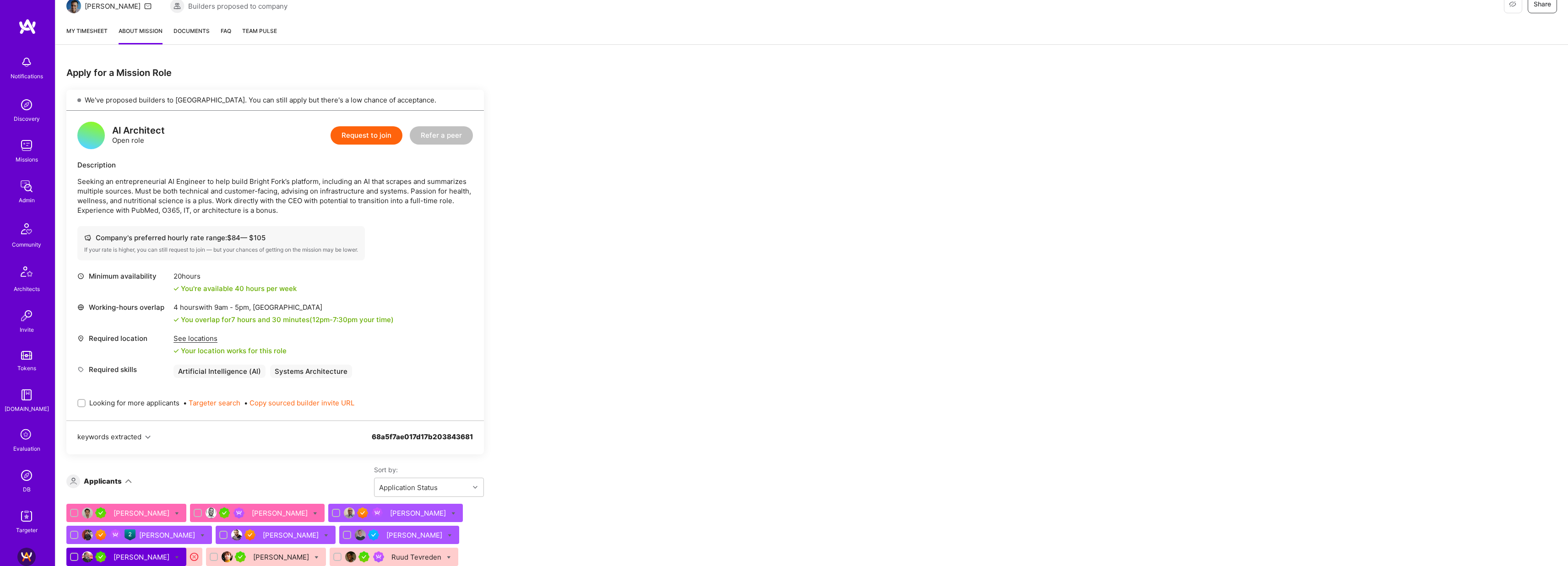
scroll to position [268, 0]
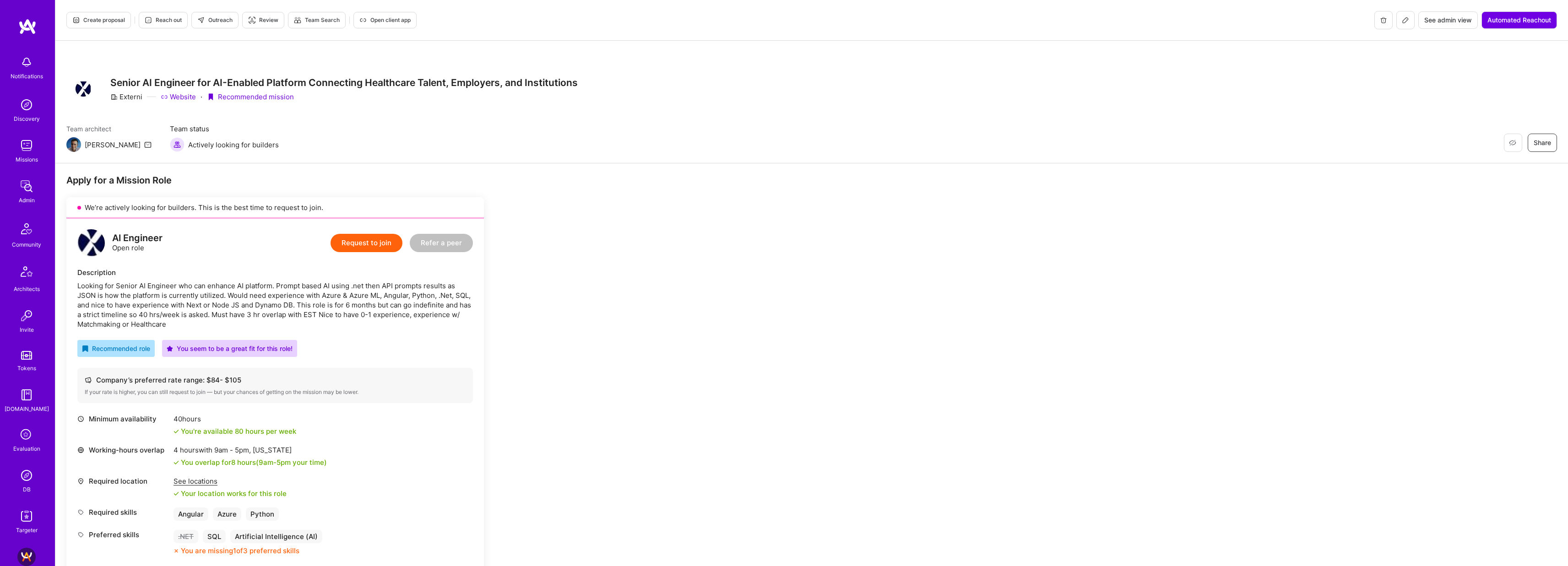
scroll to position [307, 0]
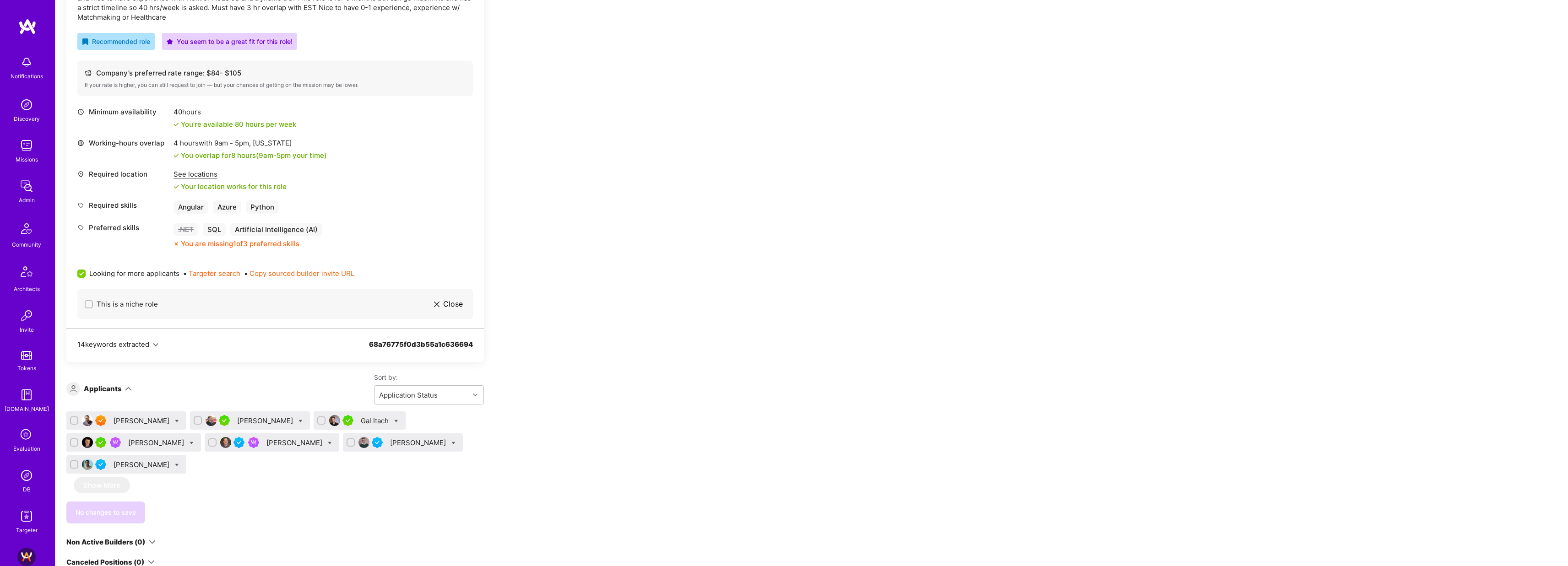
click at [136, 422] on div "[PERSON_NAME]" at bounding box center [142, 421] width 57 height 10
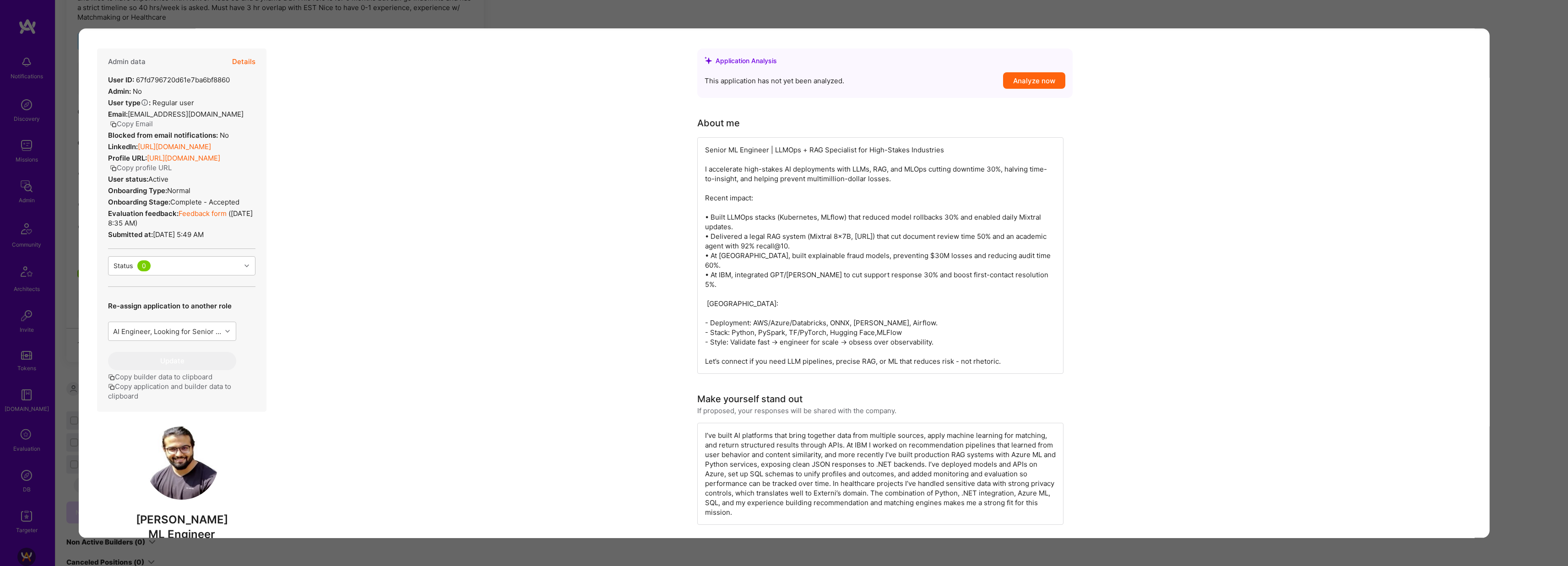
scroll to position [256, 0]
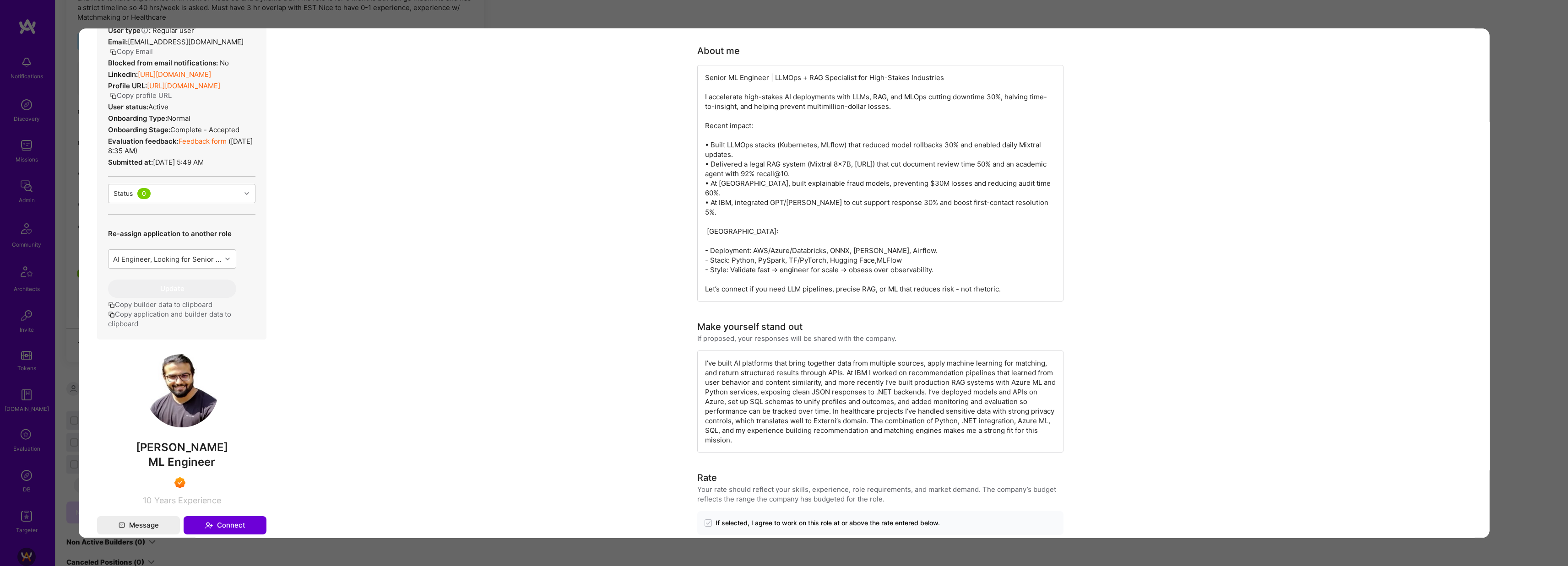
click at [565, 12] on div "Application 1 of 7 Builder Missing Requirements Required Location See locations…" at bounding box center [784, 283] width 1568 height 566
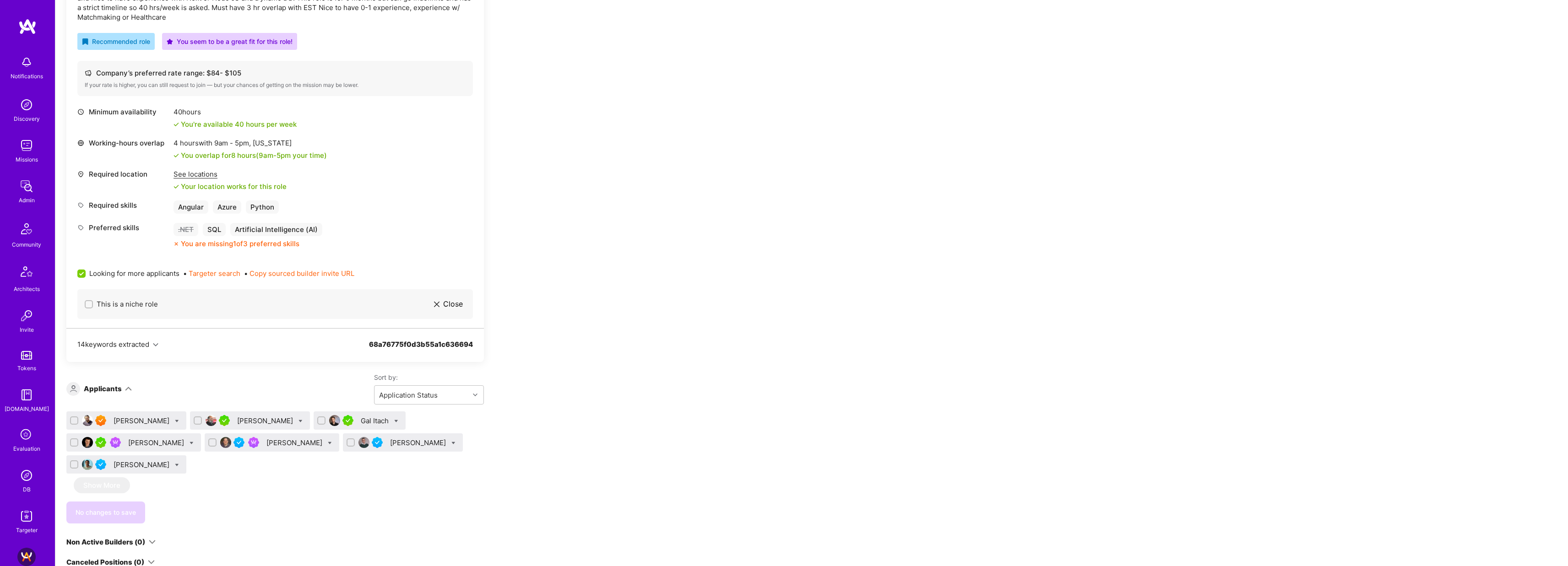
scroll to position [241, 0]
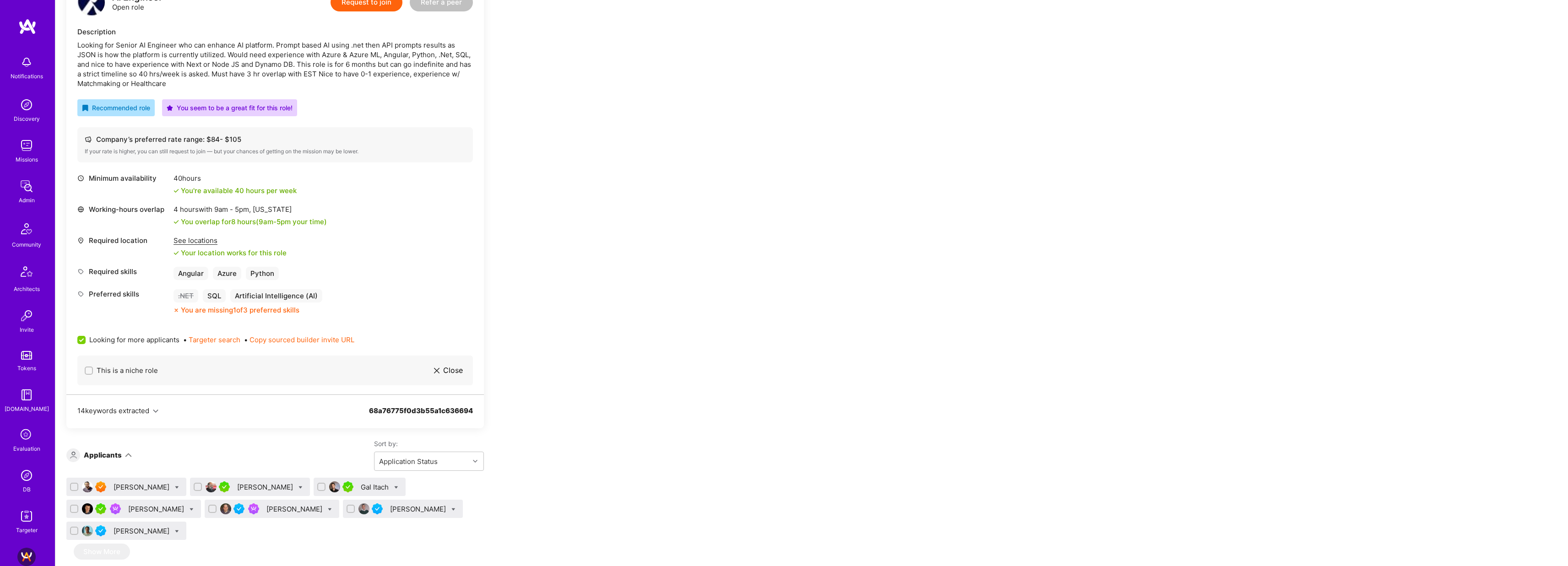
click at [652, 225] on div "Apply for a Mission Role We’re actively looking for builders. This is the best …" at bounding box center [812, 433] width 1512 height 1021
click at [361, 482] on div "Gal Itach" at bounding box center [375, 487] width 30 height 10
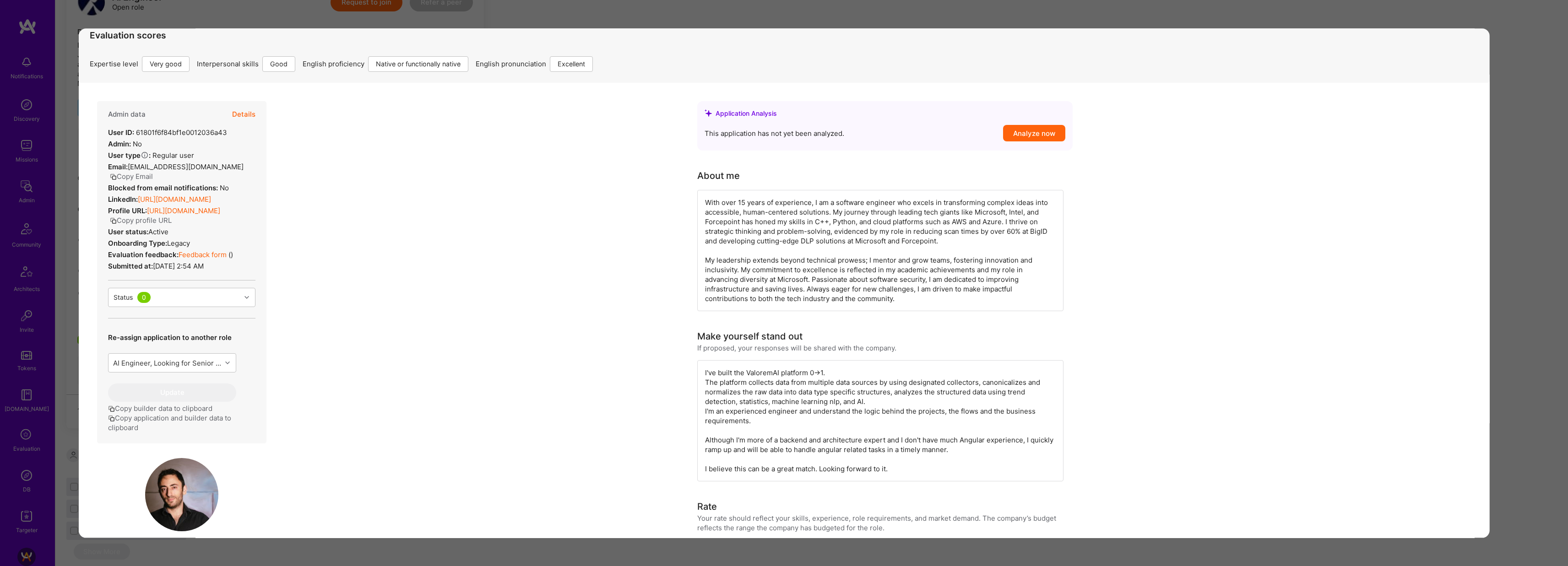
scroll to position [64, 0]
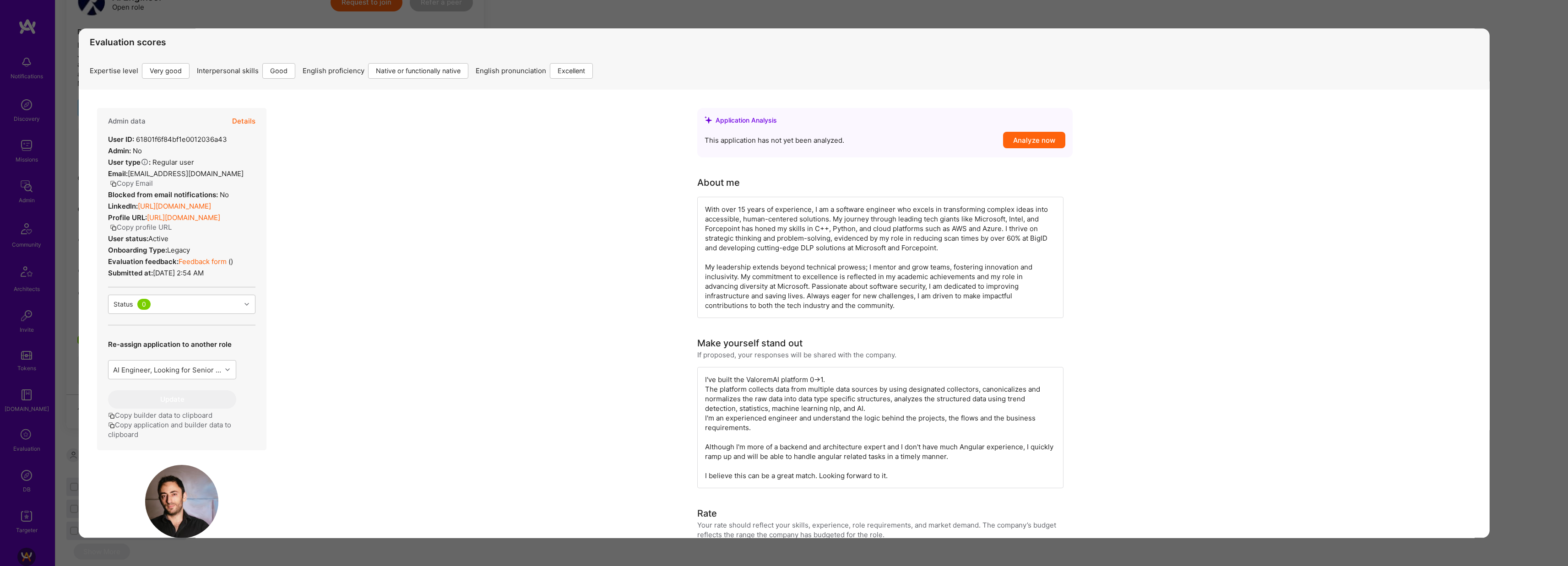
click at [251, 120] on button "Details" at bounding box center [243, 121] width 23 height 26
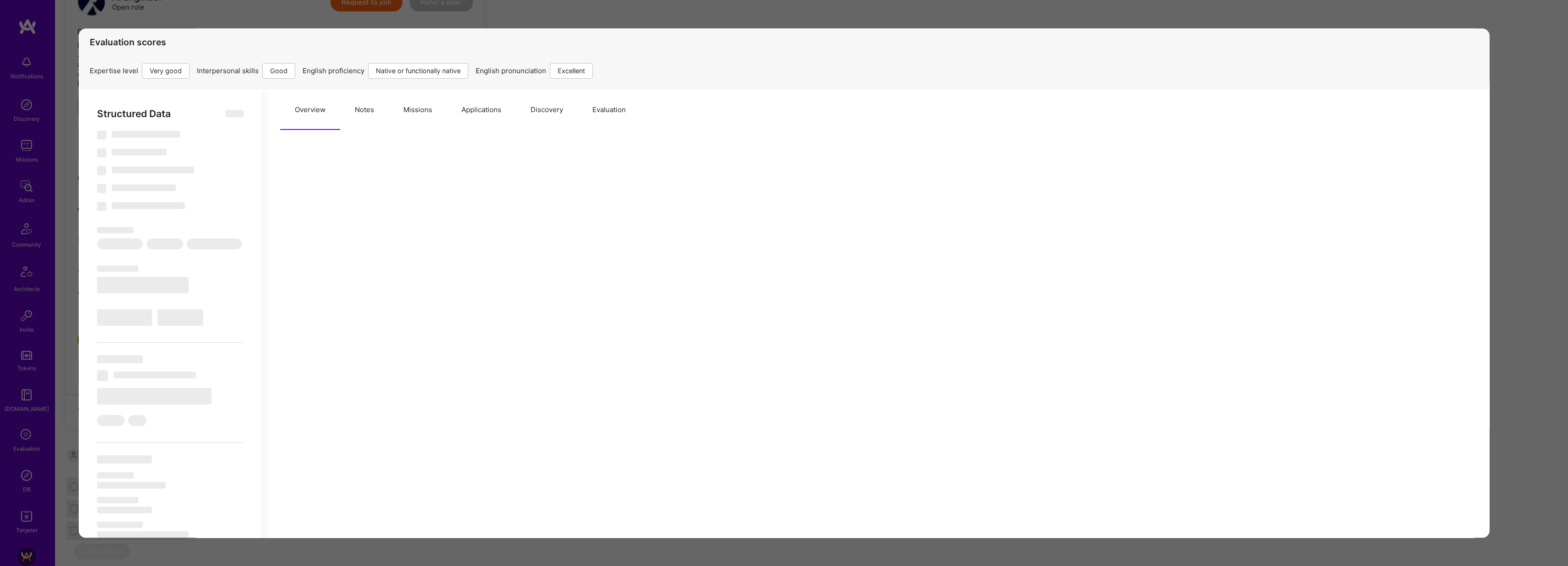
select select "Right Now"
select select "5"
select select "4"
select select "7"
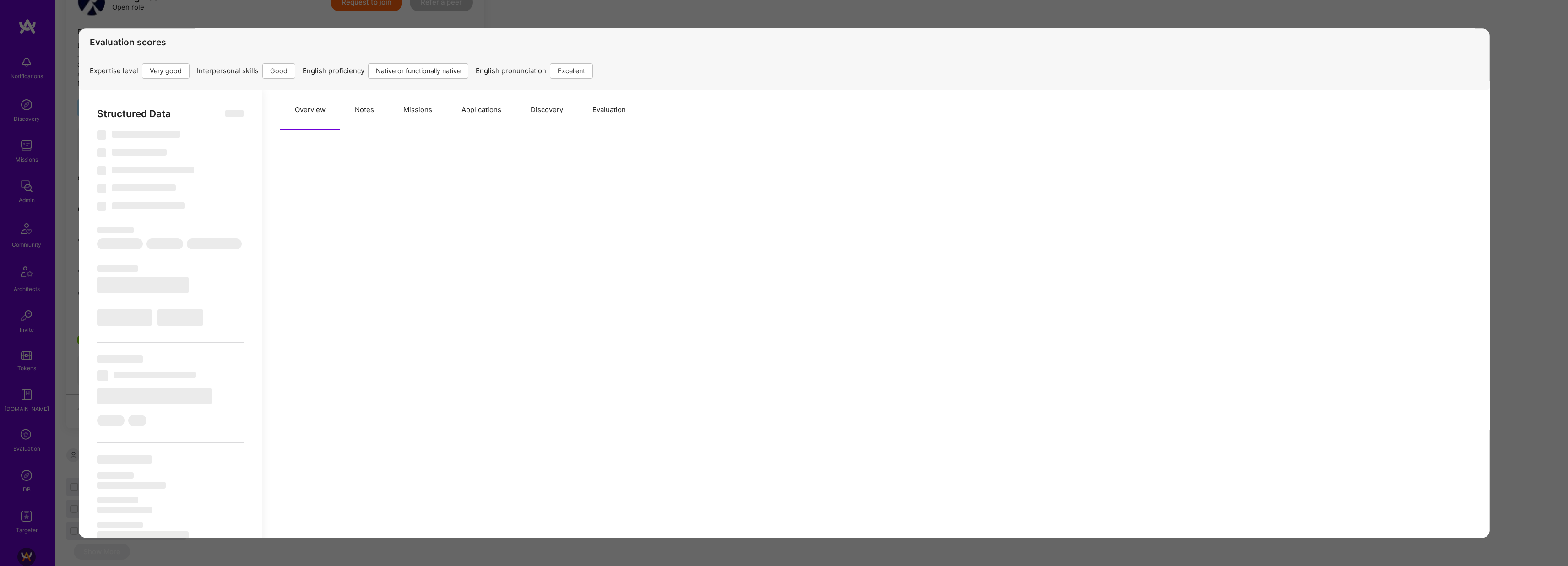
select select "IL"
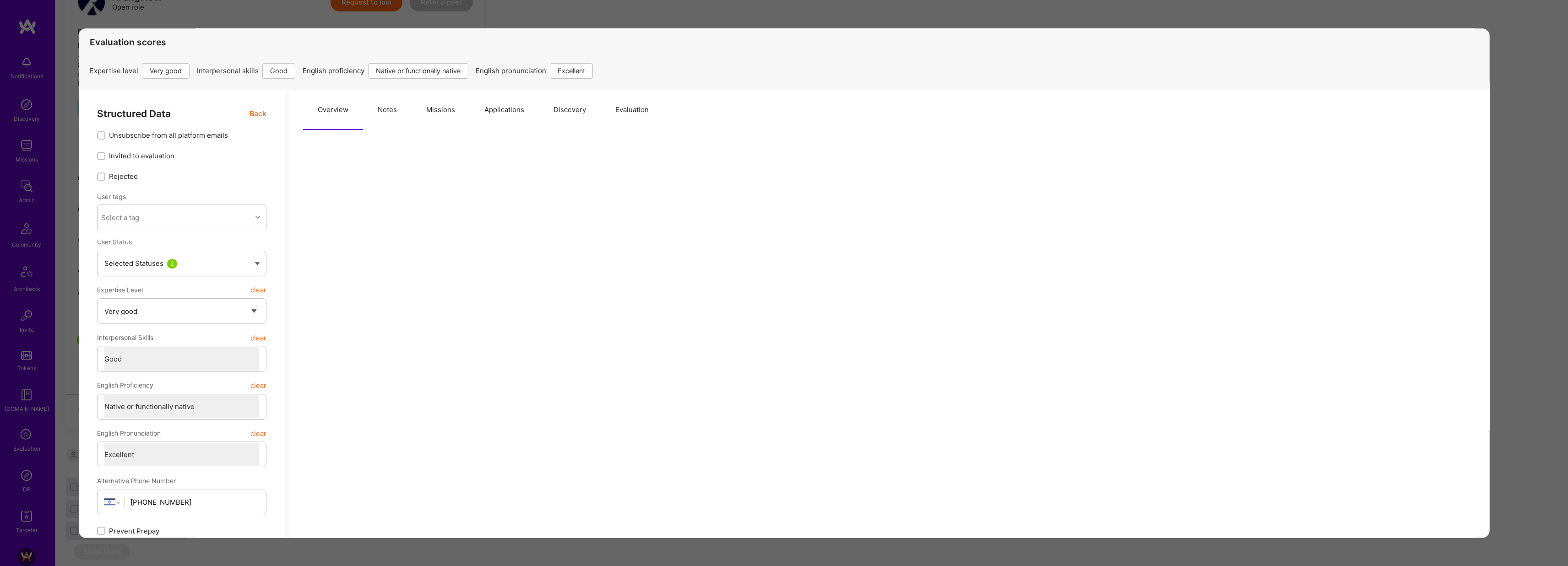
click at [615, 111] on button "Evaluation" at bounding box center [631, 110] width 63 height 40
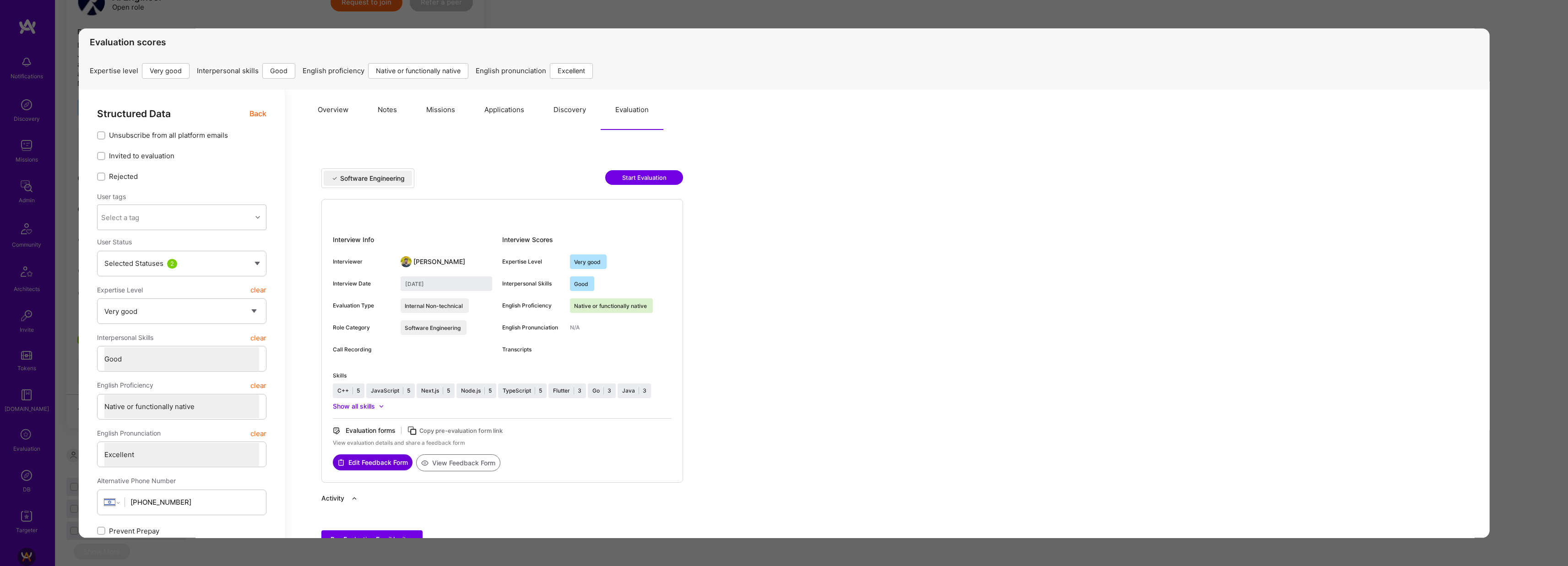
click at [479, 463] on button "View Feedback Form" at bounding box center [458, 463] width 84 height 17
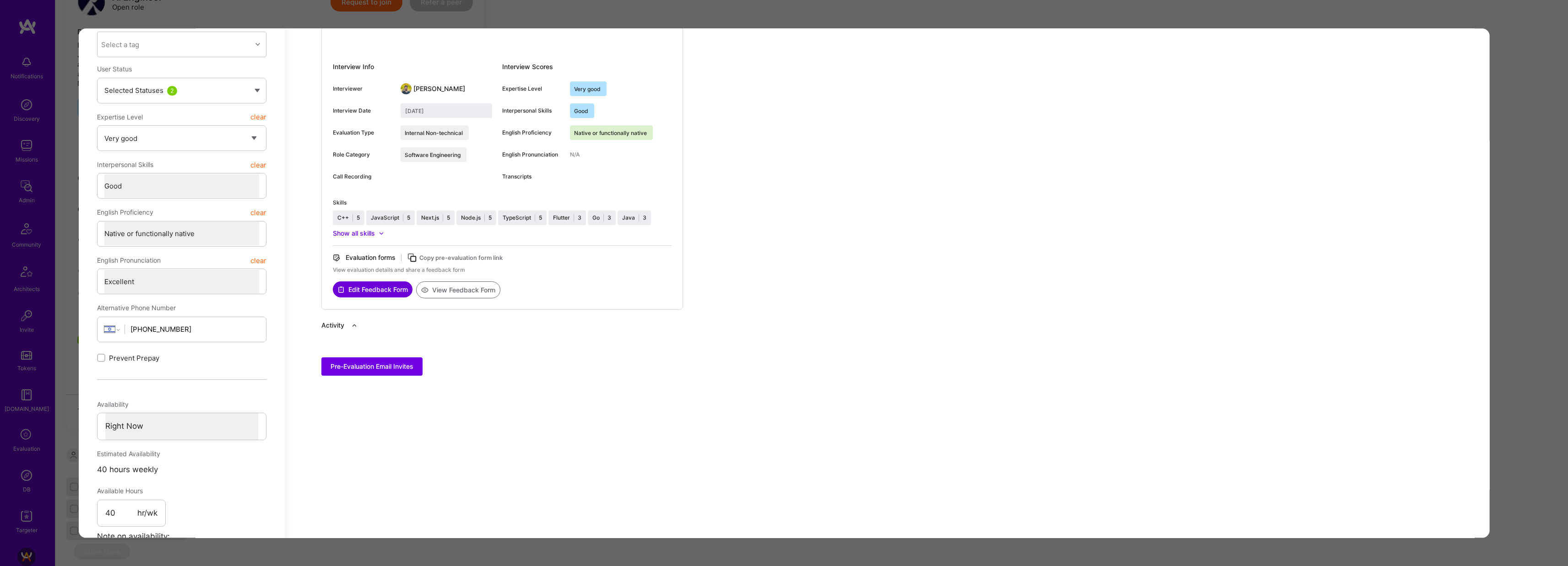
scroll to position [0, 0]
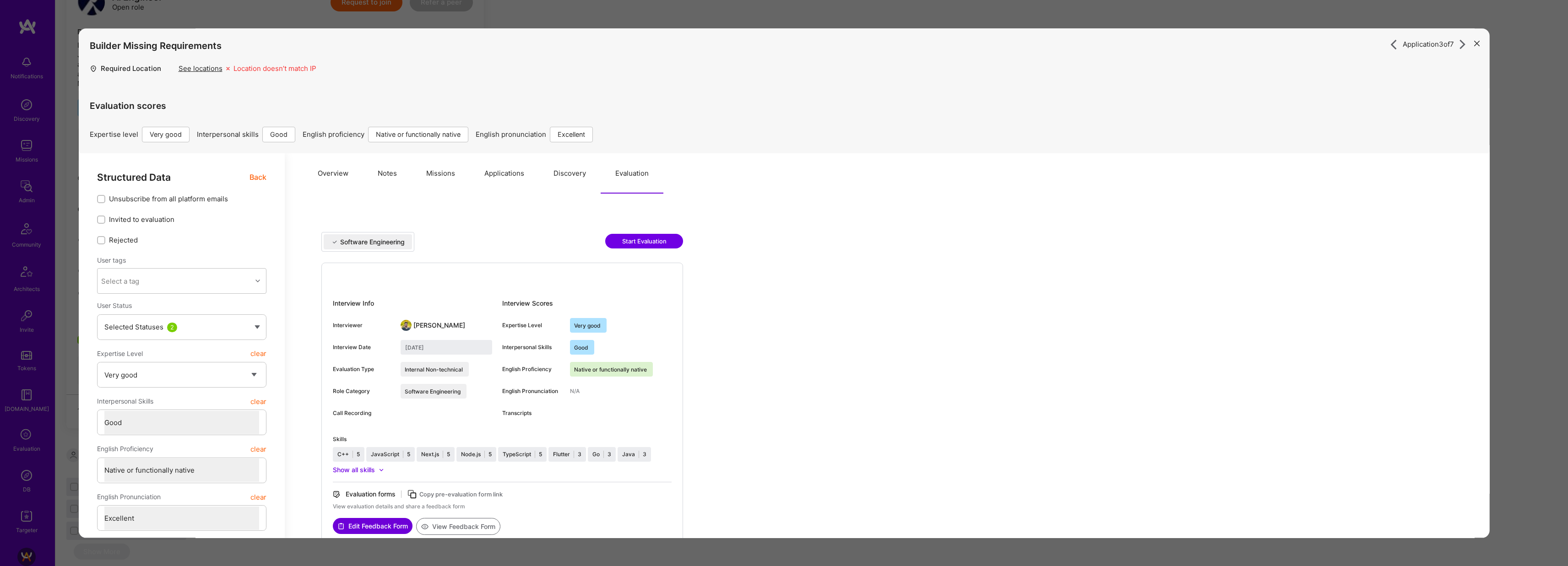
click at [489, 177] on button "Applications" at bounding box center [504, 174] width 69 height 40
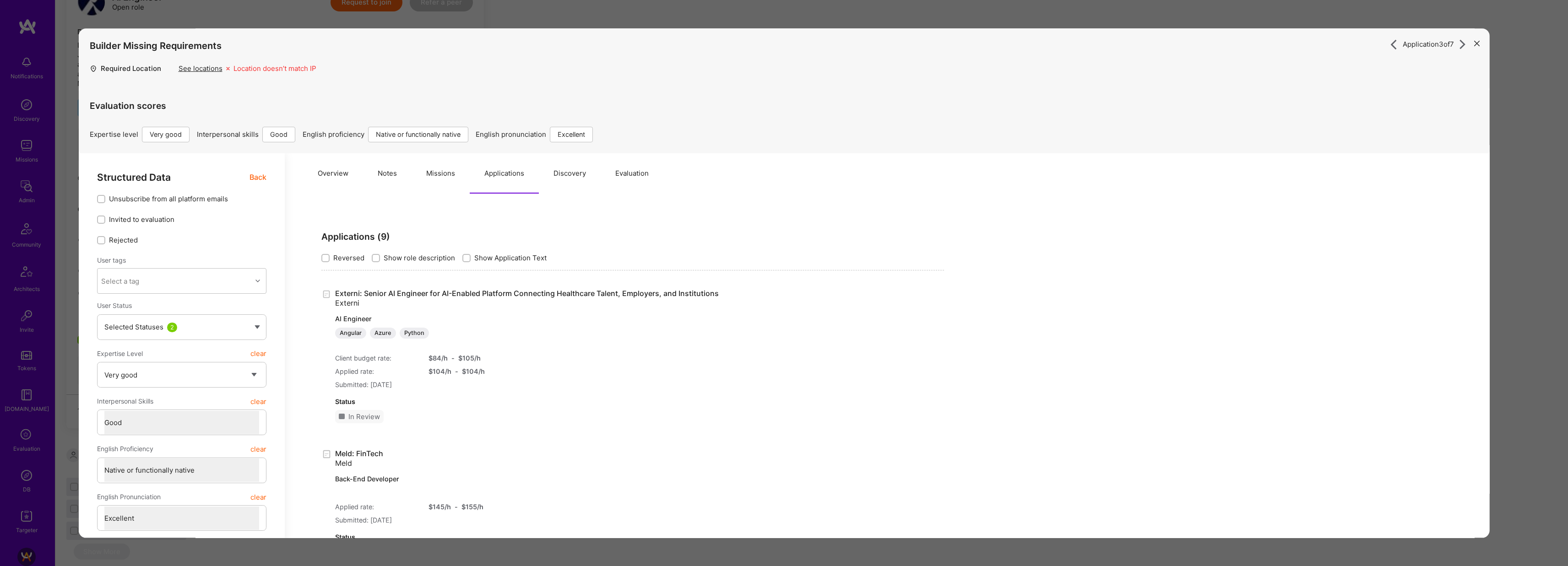
click at [257, 180] on span "Back" at bounding box center [257, 177] width 17 height 12
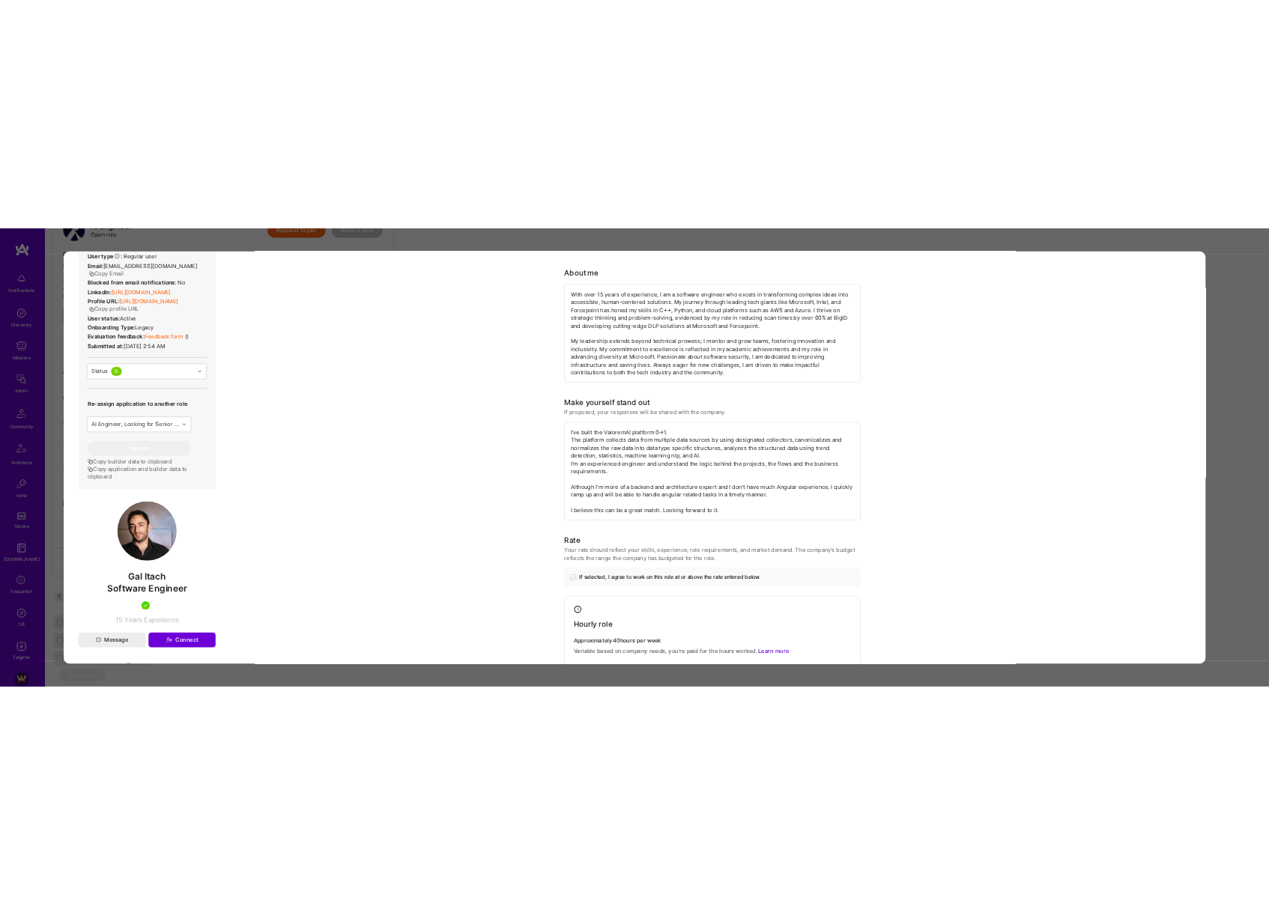
scroll to position [365, 0]
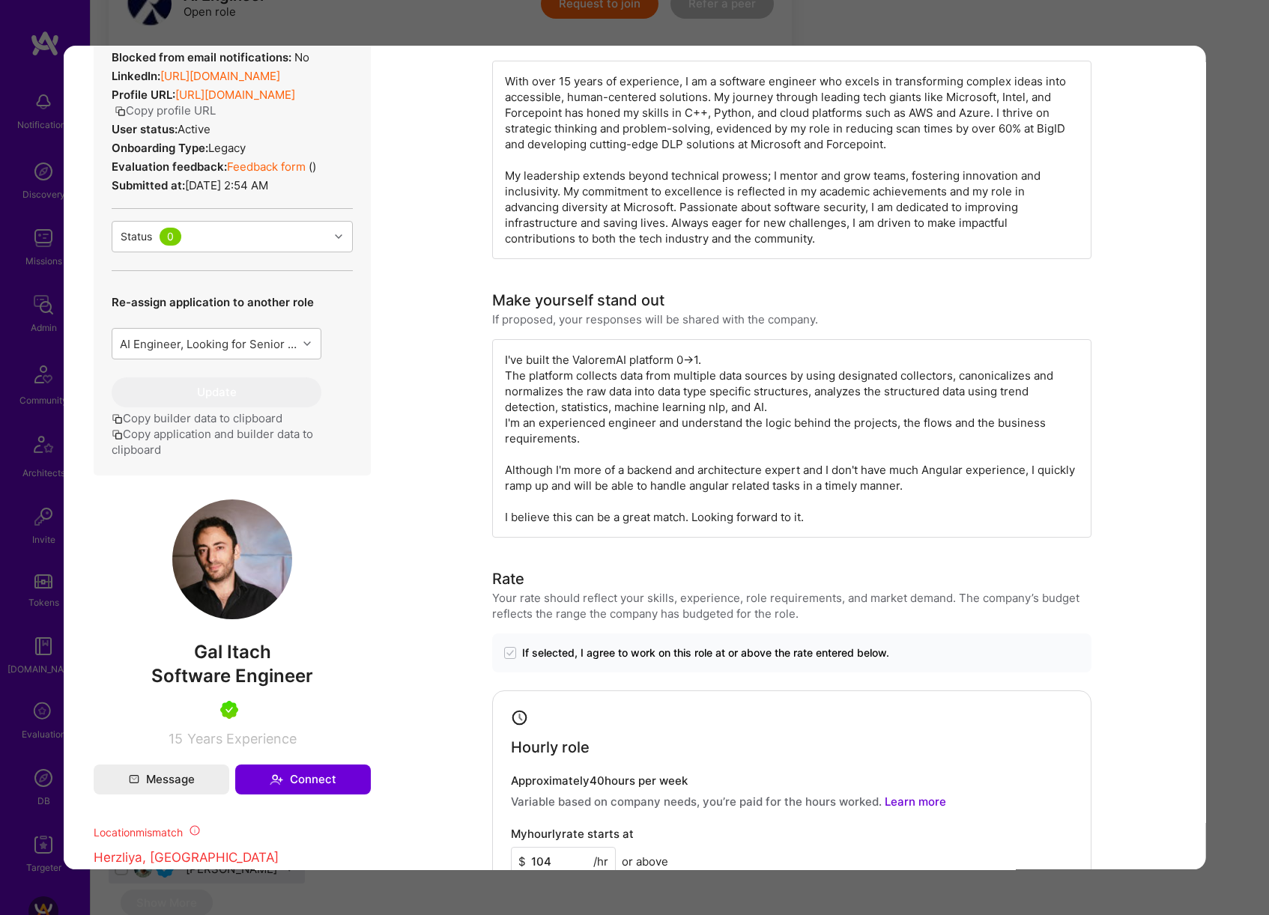
click at [1233, 399] on div "Application 3 of 7 Builder Missing Requirements Required Location See locations…" at bounding box center [634, 457] width 1269 height 915
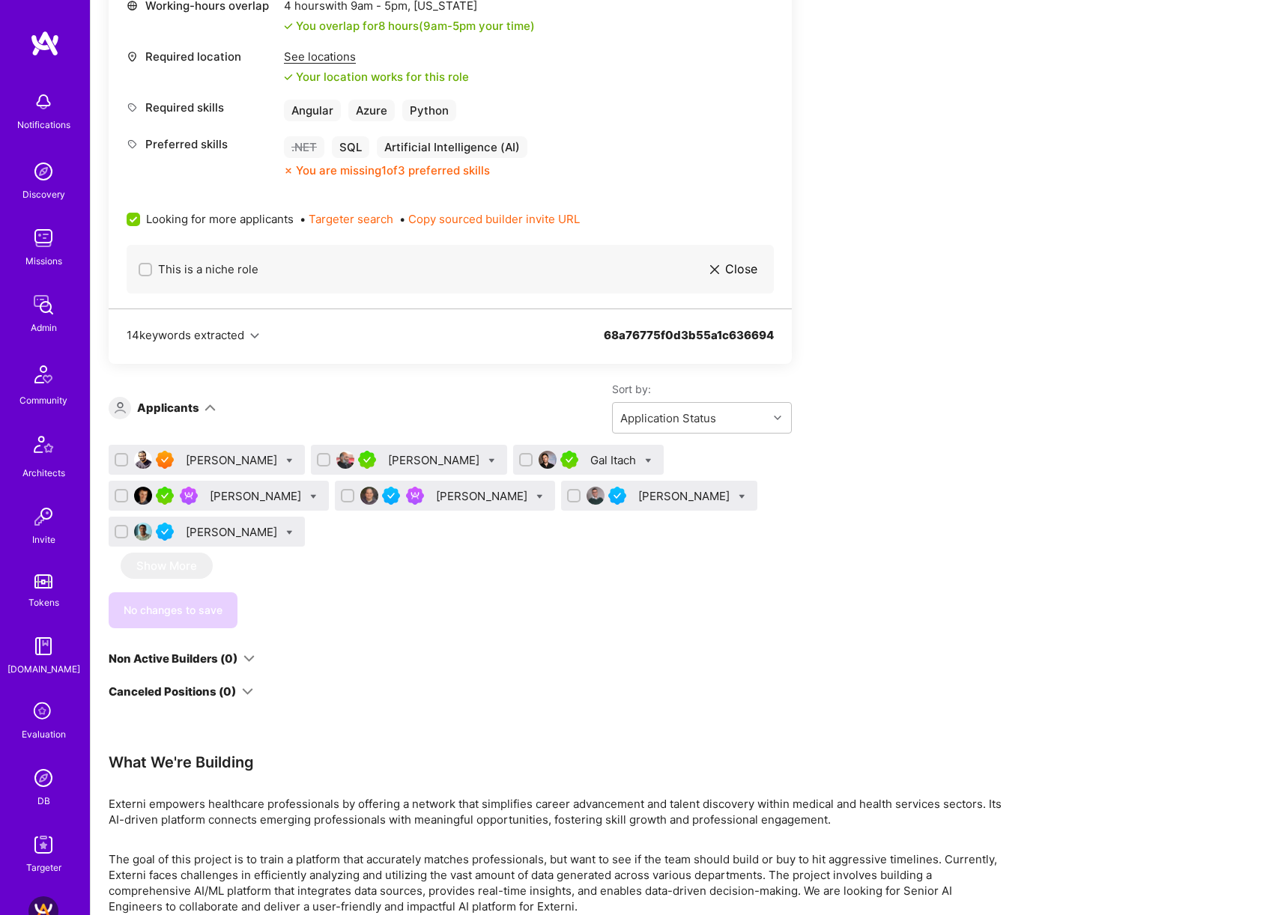
scroll to position [767, 0]
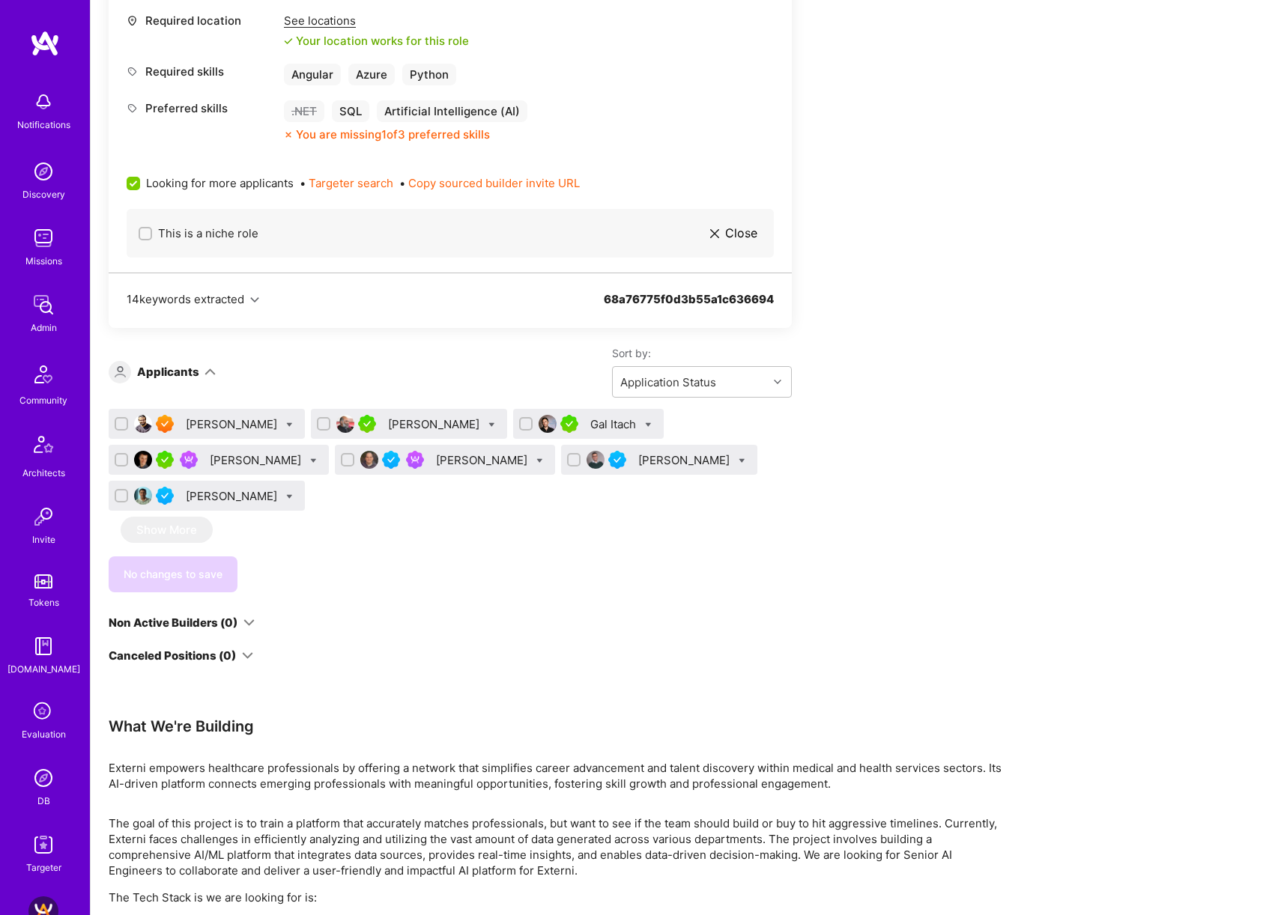
click at [645, 423] on icon at bounding box center [648, 425] width 7 height 7
checkbox input "true"
click at [678, 573] on input "Shortlist" at bounding box center [683, 573] width 10 height 10
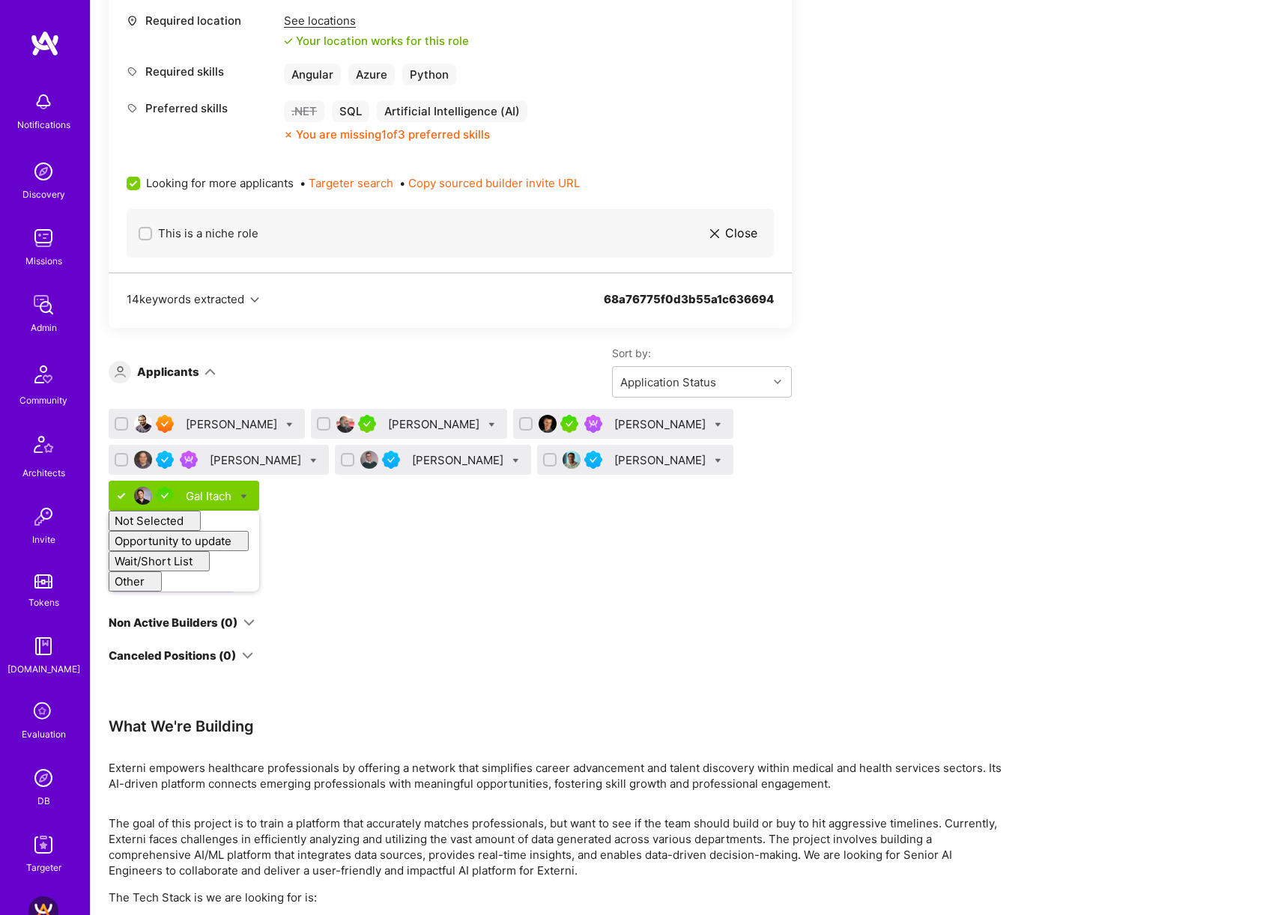
checkbox input "false"
click at [901, 499] on div "Apply for a Mission Role We’re actively looking for builders. This is the best …" at bounding box center [558, 326] width 899 height 1617
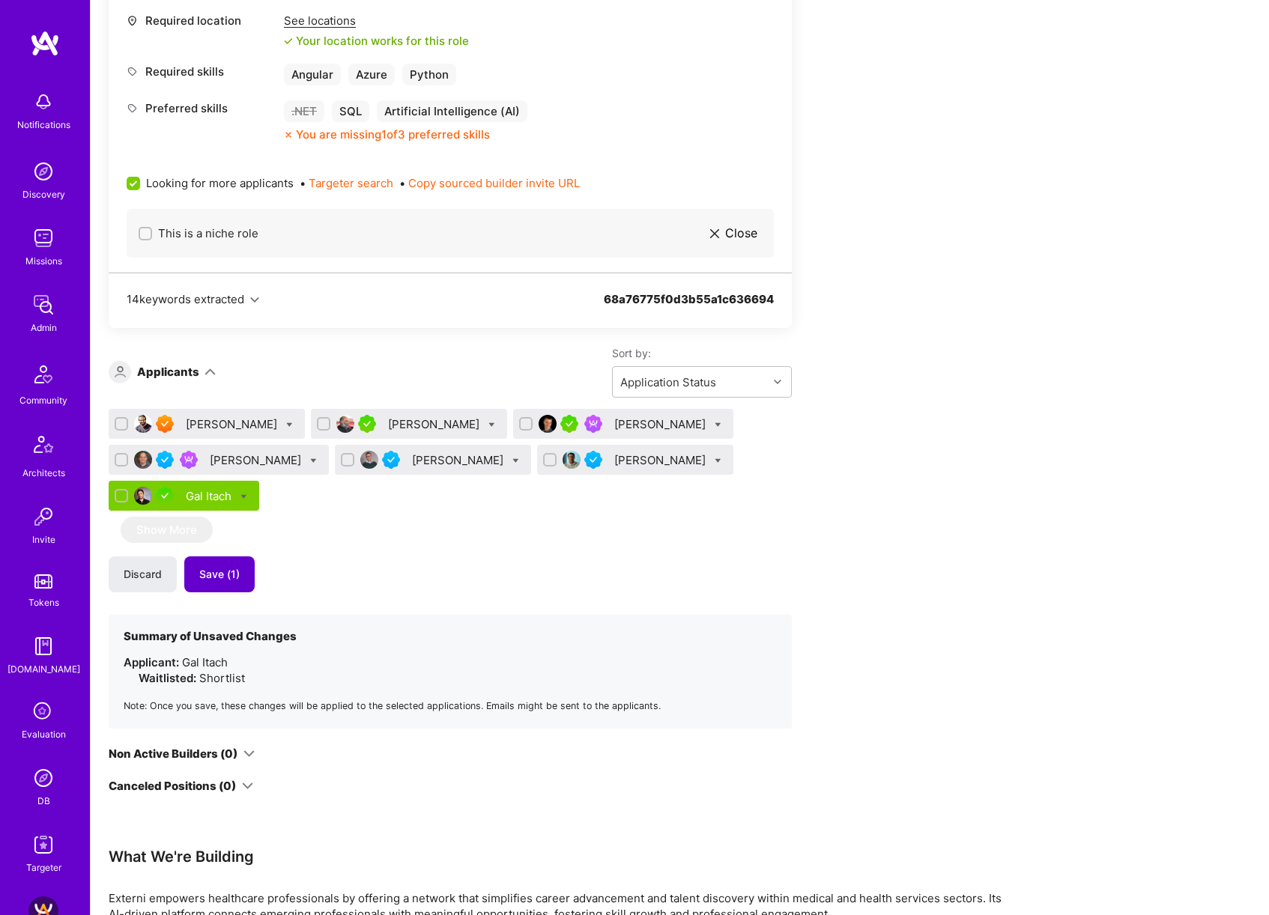
click at [231, 570] on span "Save (1)" at bounding box center [219, 574] width 40 height 15
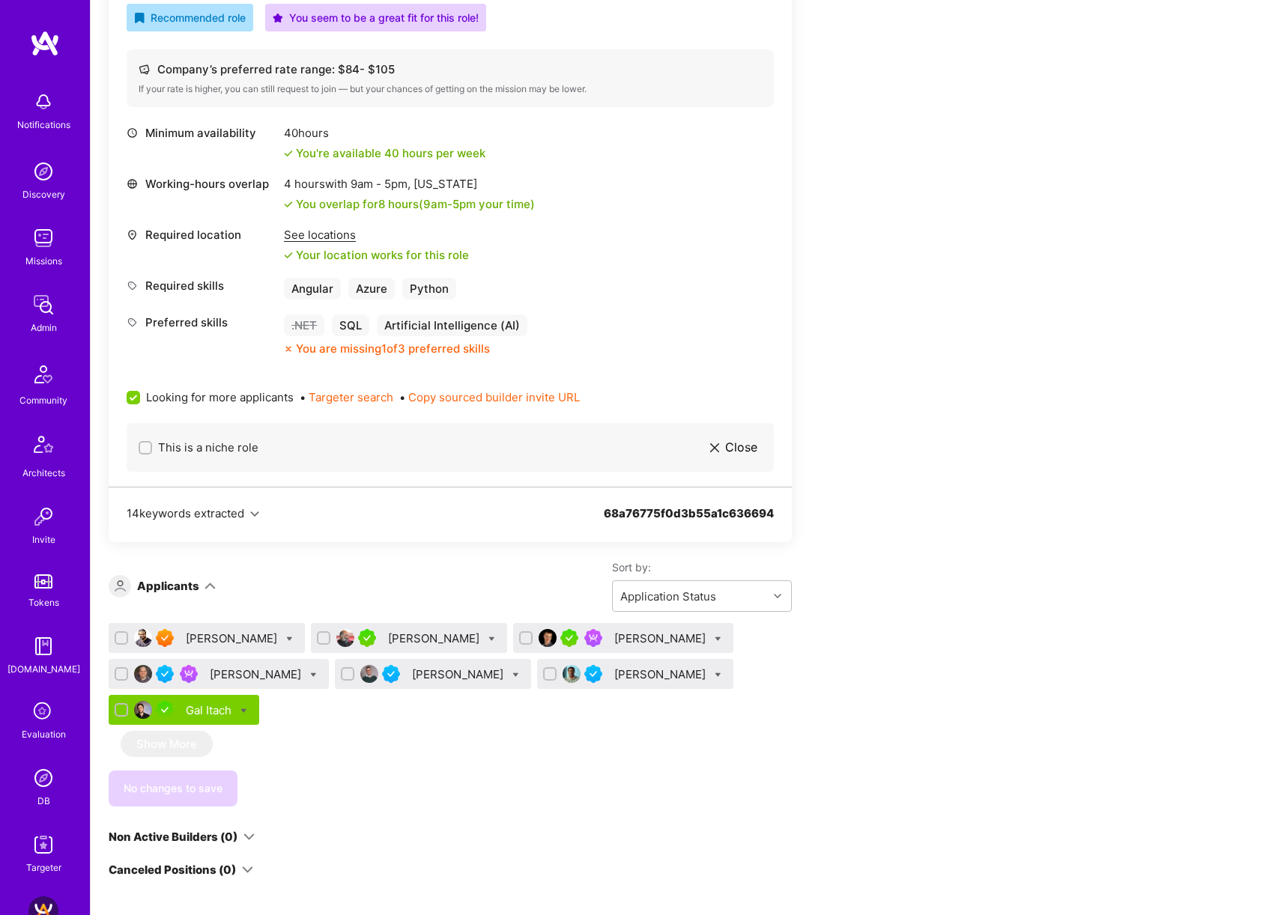
scroll to position [598, 0]
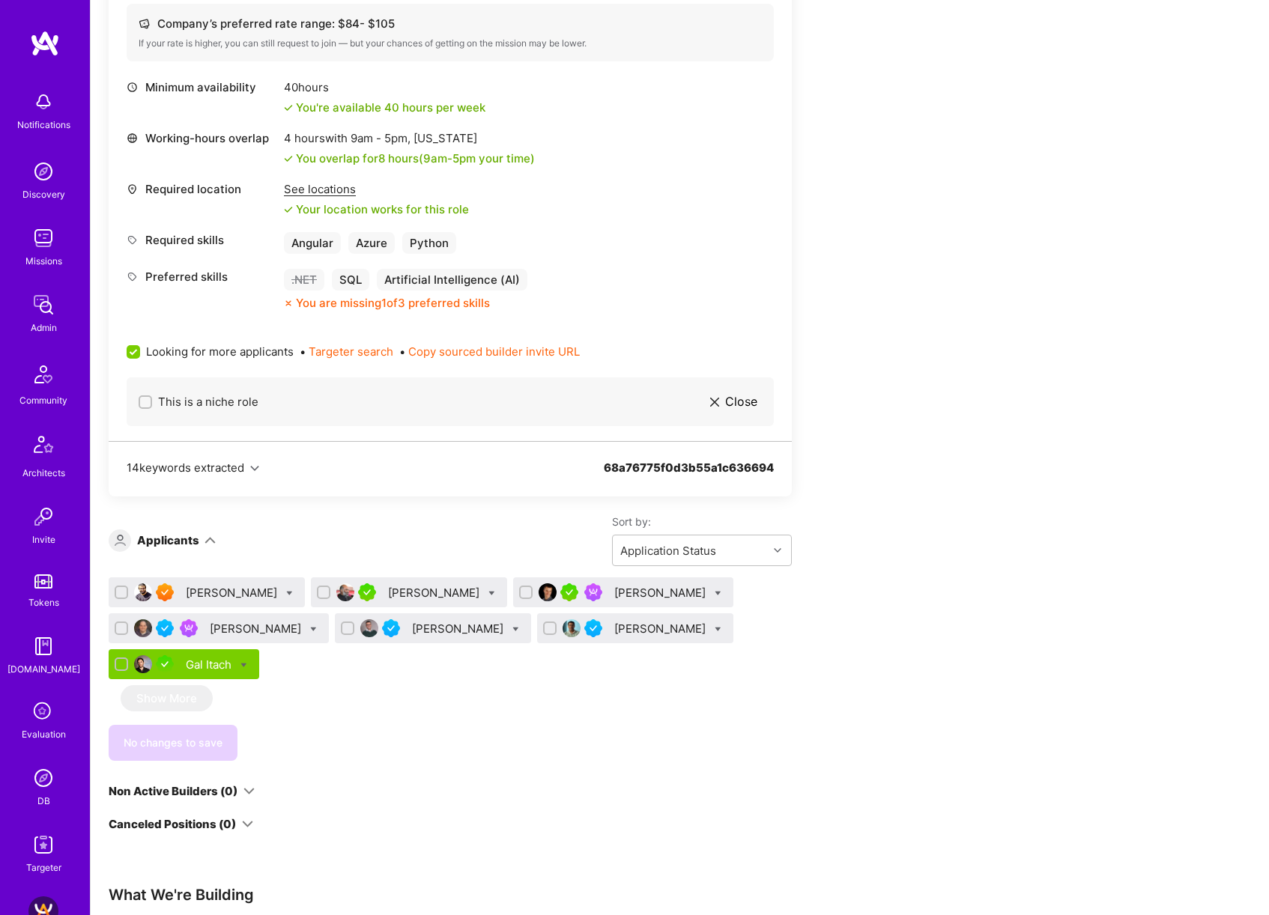
click at [614, 590] on div "Bojan Aleksic" at bounding box center [661, 593] width 94 height 16
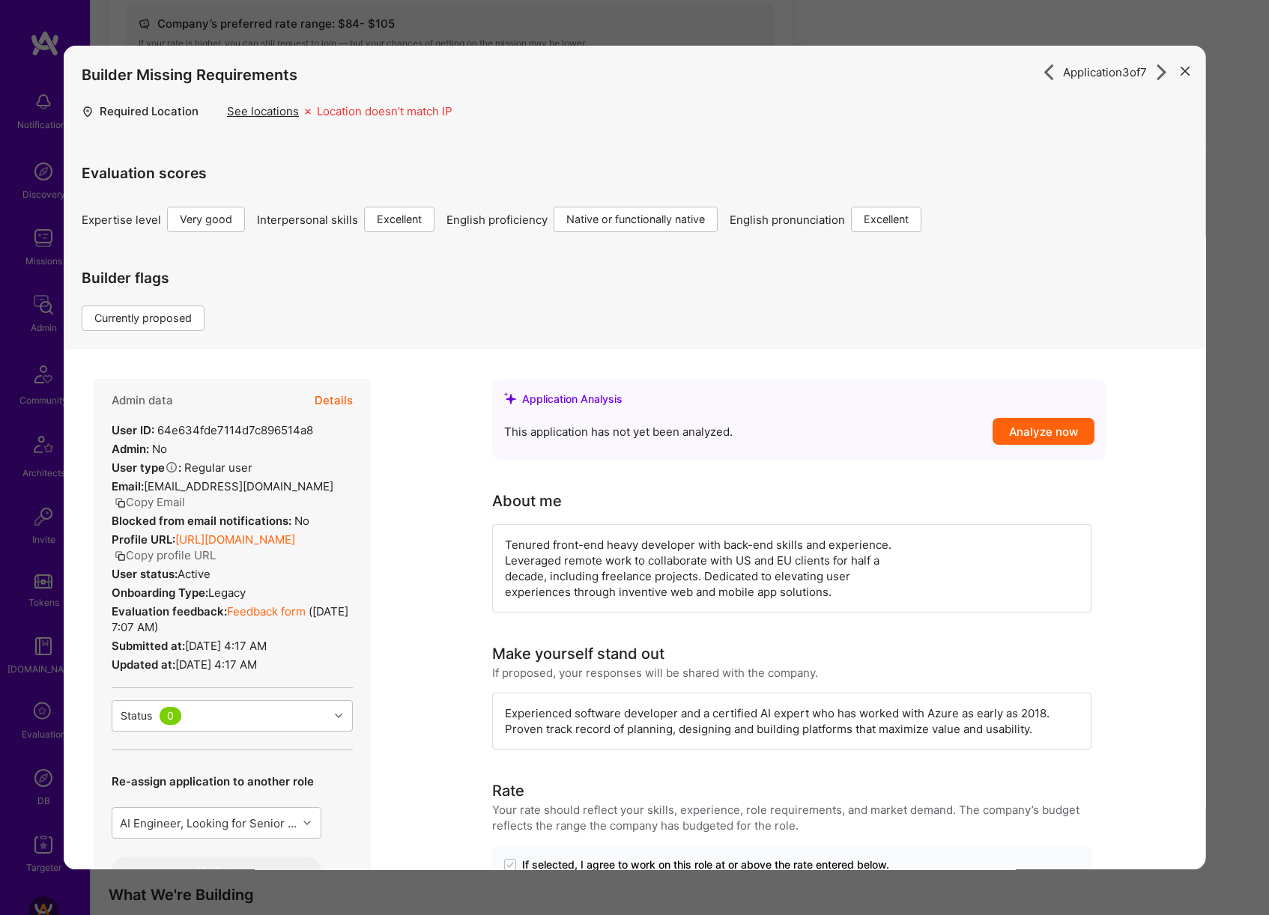
click at [1219, 419] on div "Application 3 of 7 Builder Missing Requirements Required Location See locations…" at bounding box center [634, 457] width 1269 height 915
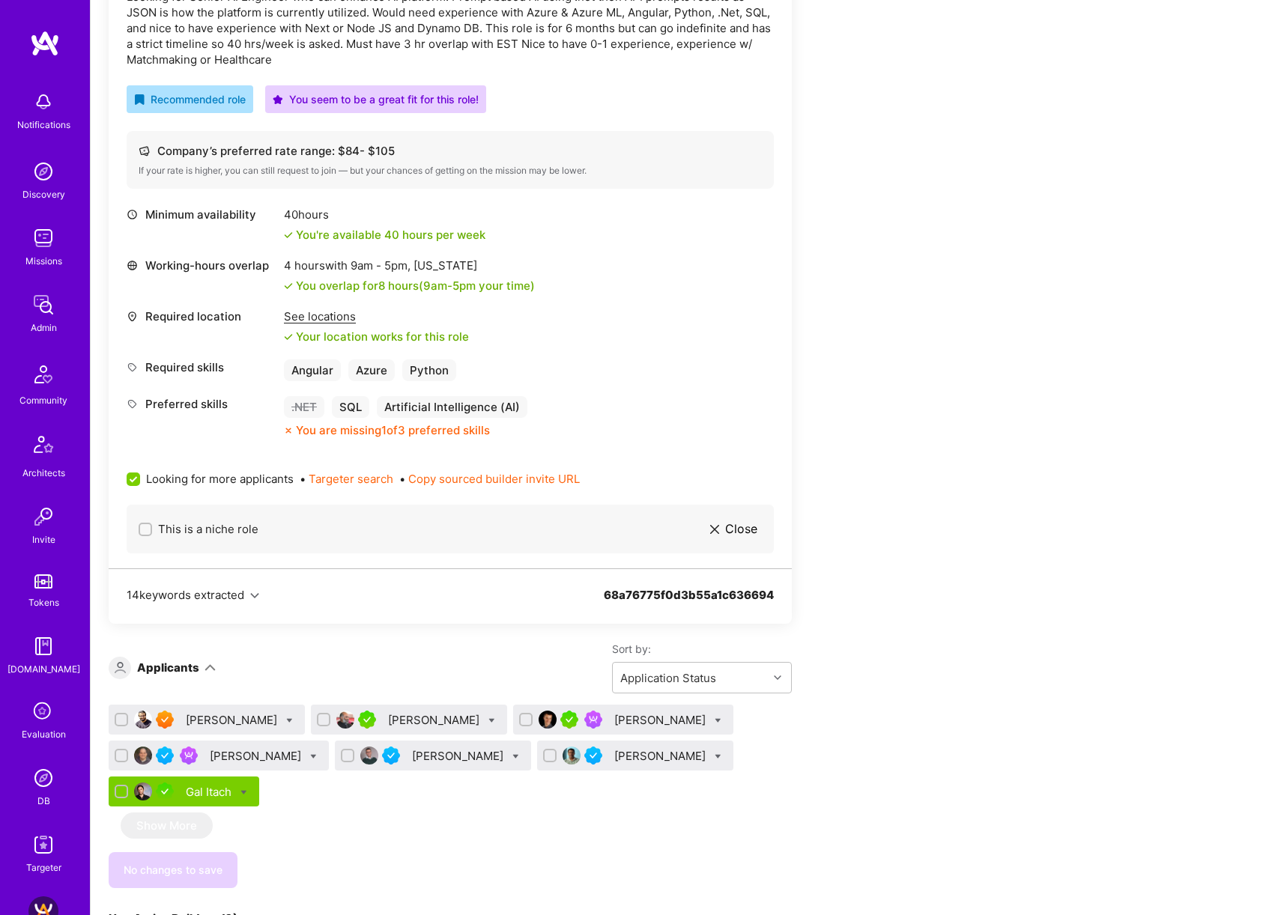
scroll to position [610, 0]
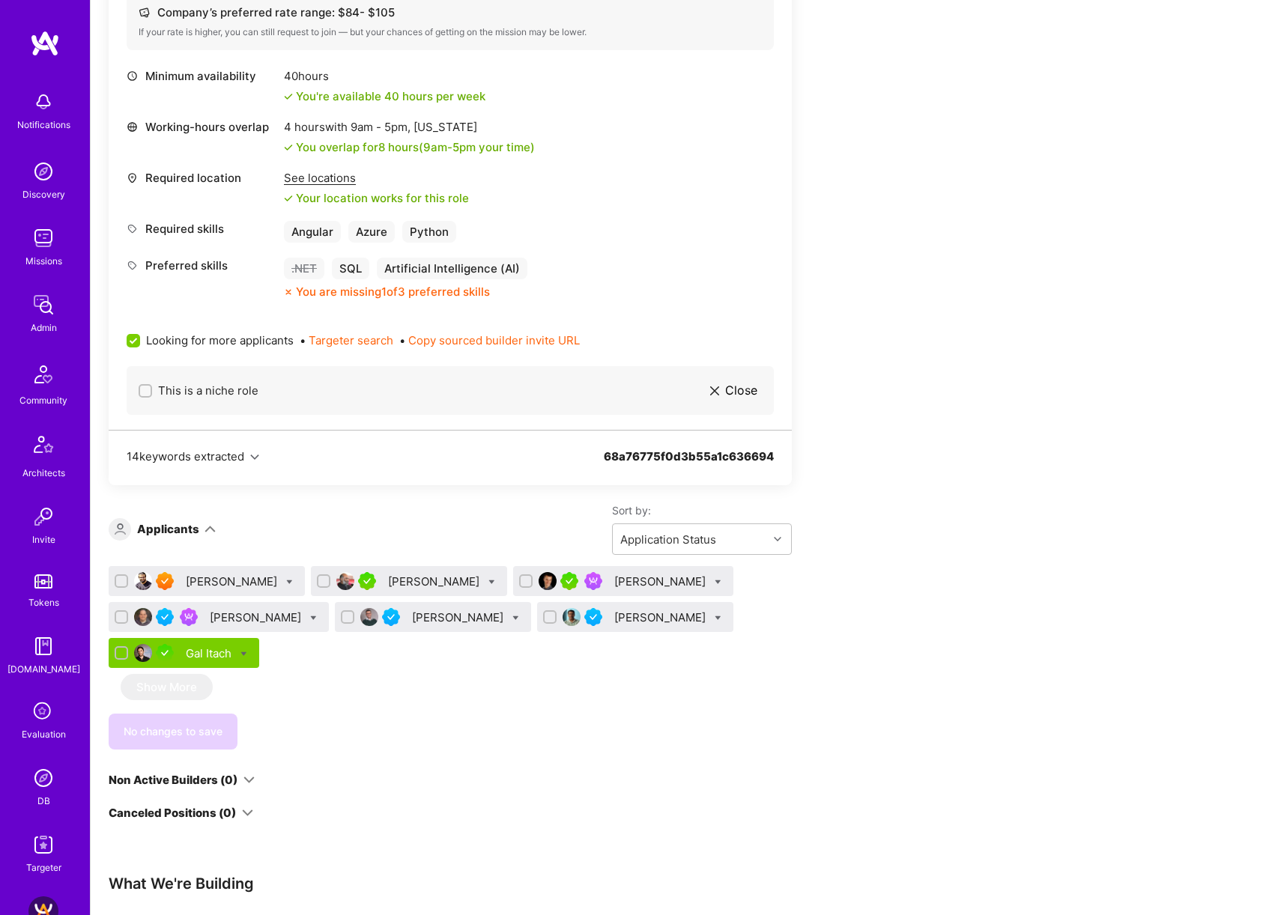
click at [218, 649] on div "Gal Itach" at bounding box center [210, 653] width 49 height 16
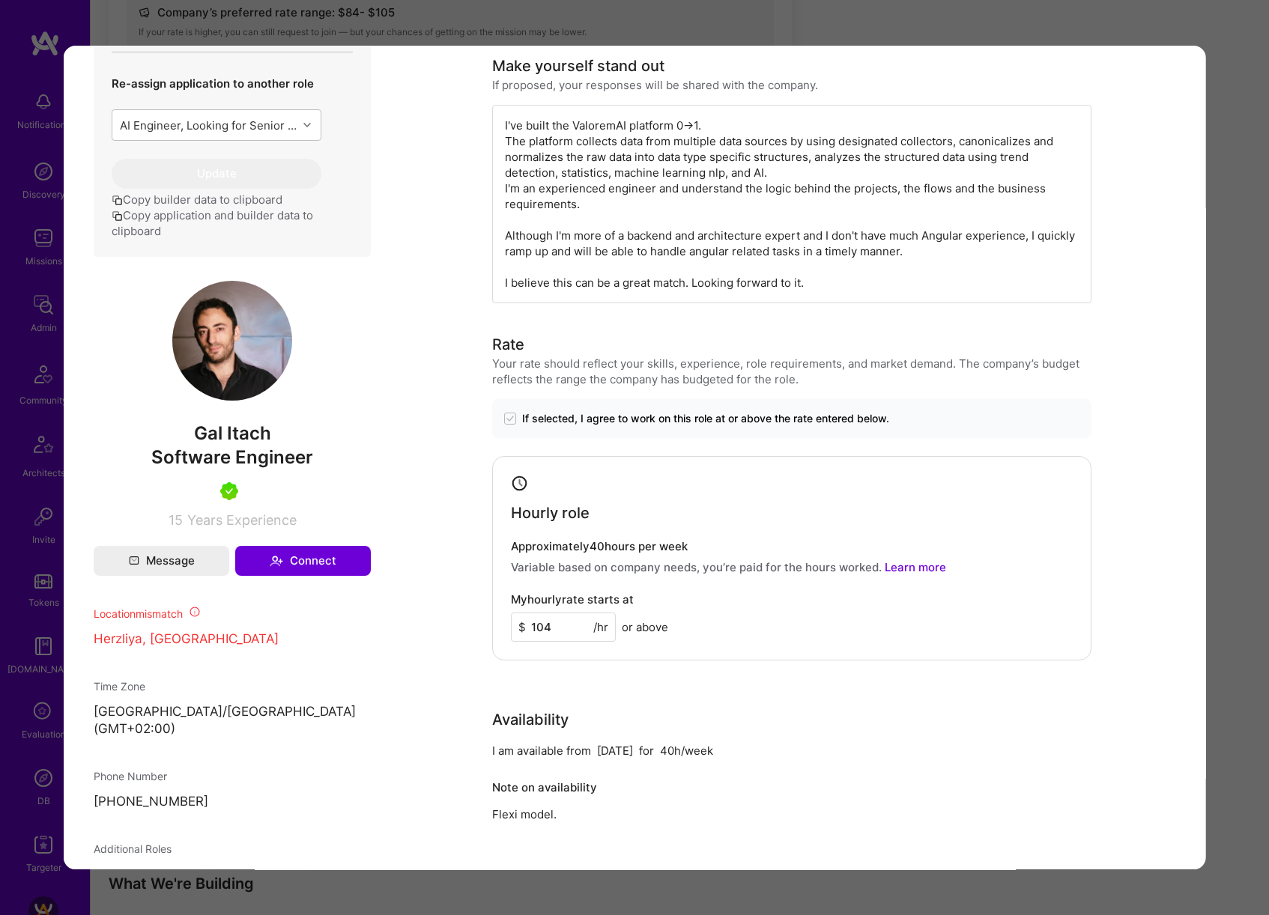
scroll to position [604, 0]
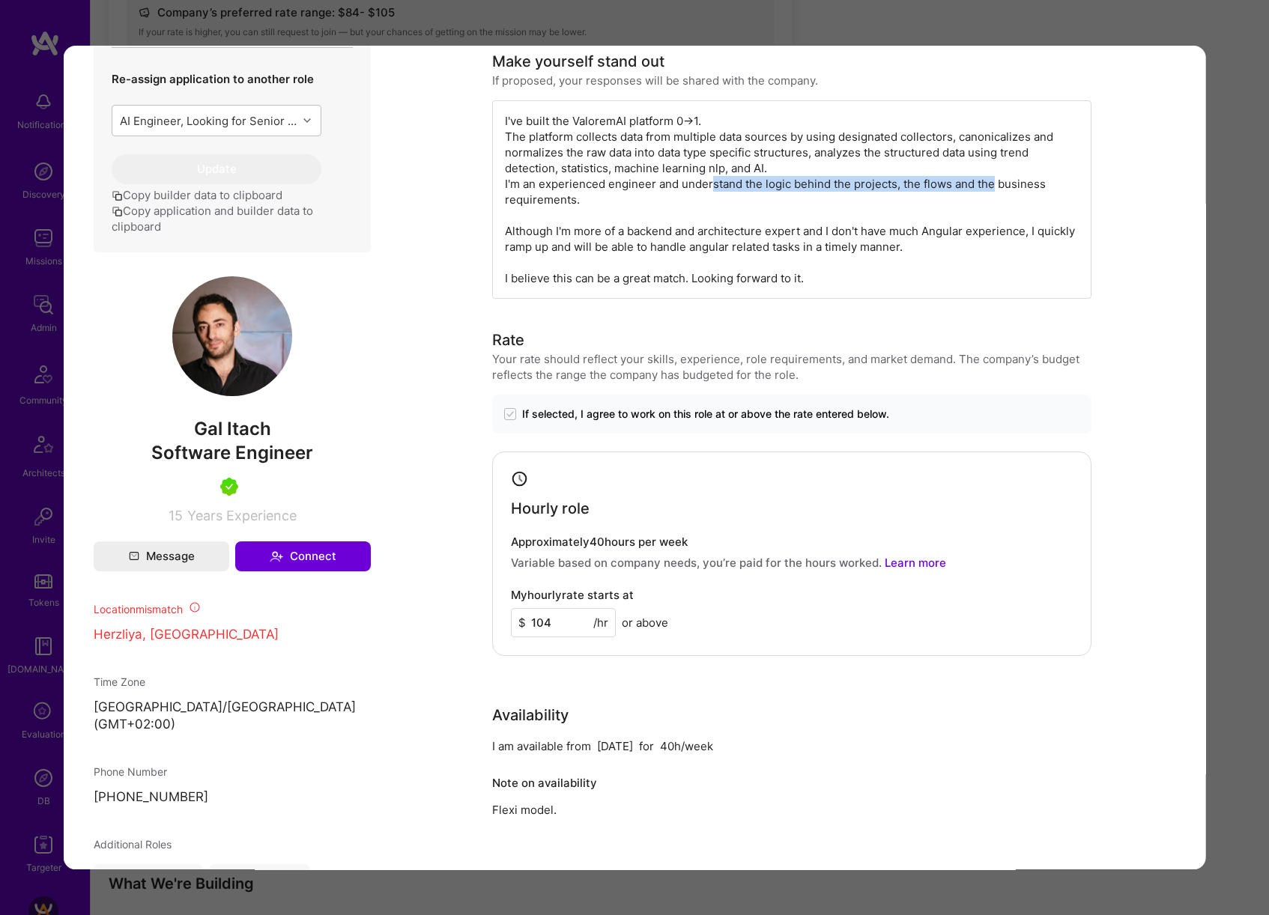
drag, startPoint x: 704, startPoint y: 183, endPoint x: 990, endPoint y: 192, distance: 286.2
click at [989, 192] on div "I've built the ValoremAI platform 0->1. The platform collects data from multipl…" at bounding box center [791, 199] width 599 height 198
click at [1242, 207] on div "Application 7 of 7 Builder Missing Requirements Required Location See locations…" at bounding box center [634, 457] width 1269 height 915
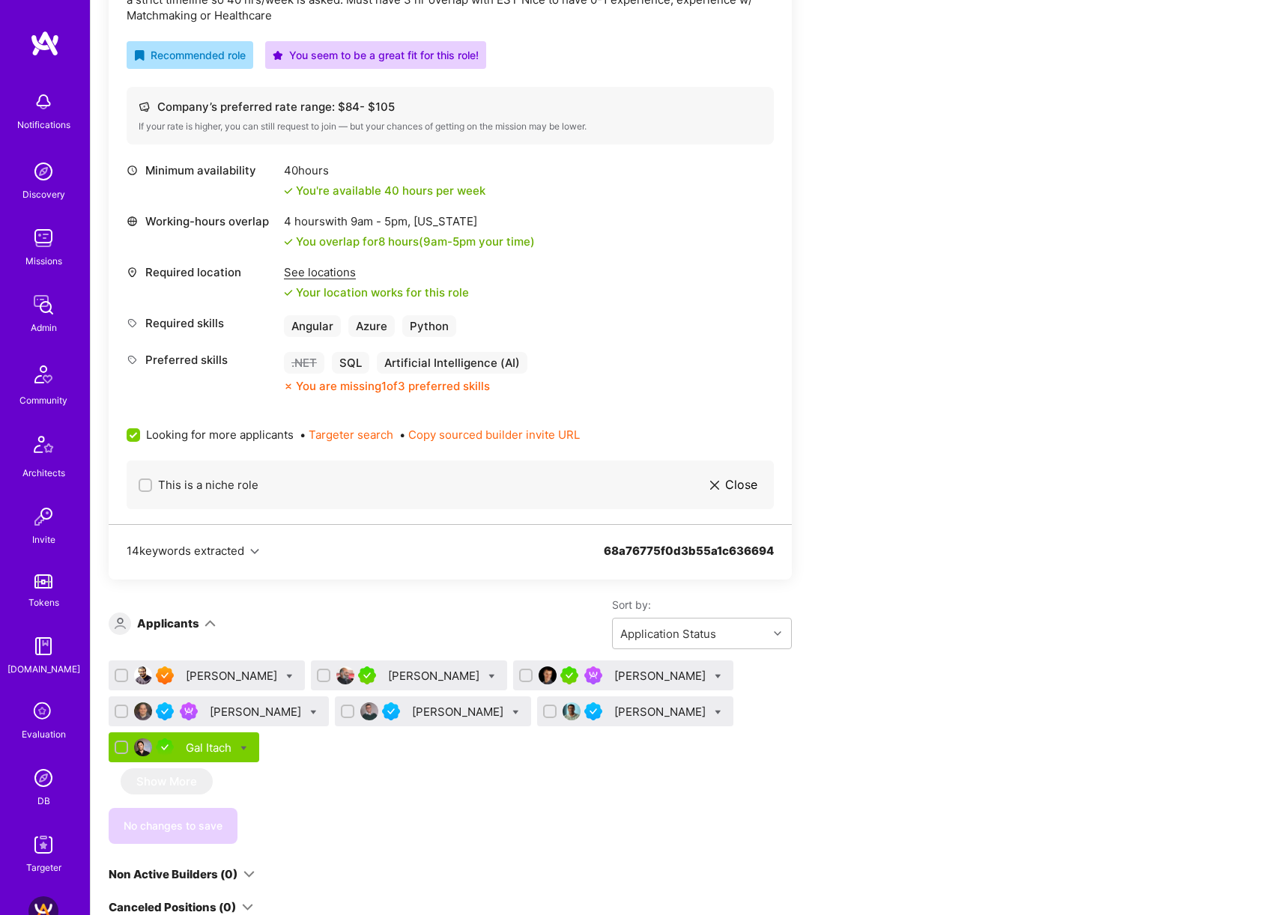
scroll to position [514, 0]
click at [207, 679] on div "Luve Singh" at bounding box center [233, 677] width 94 height 16
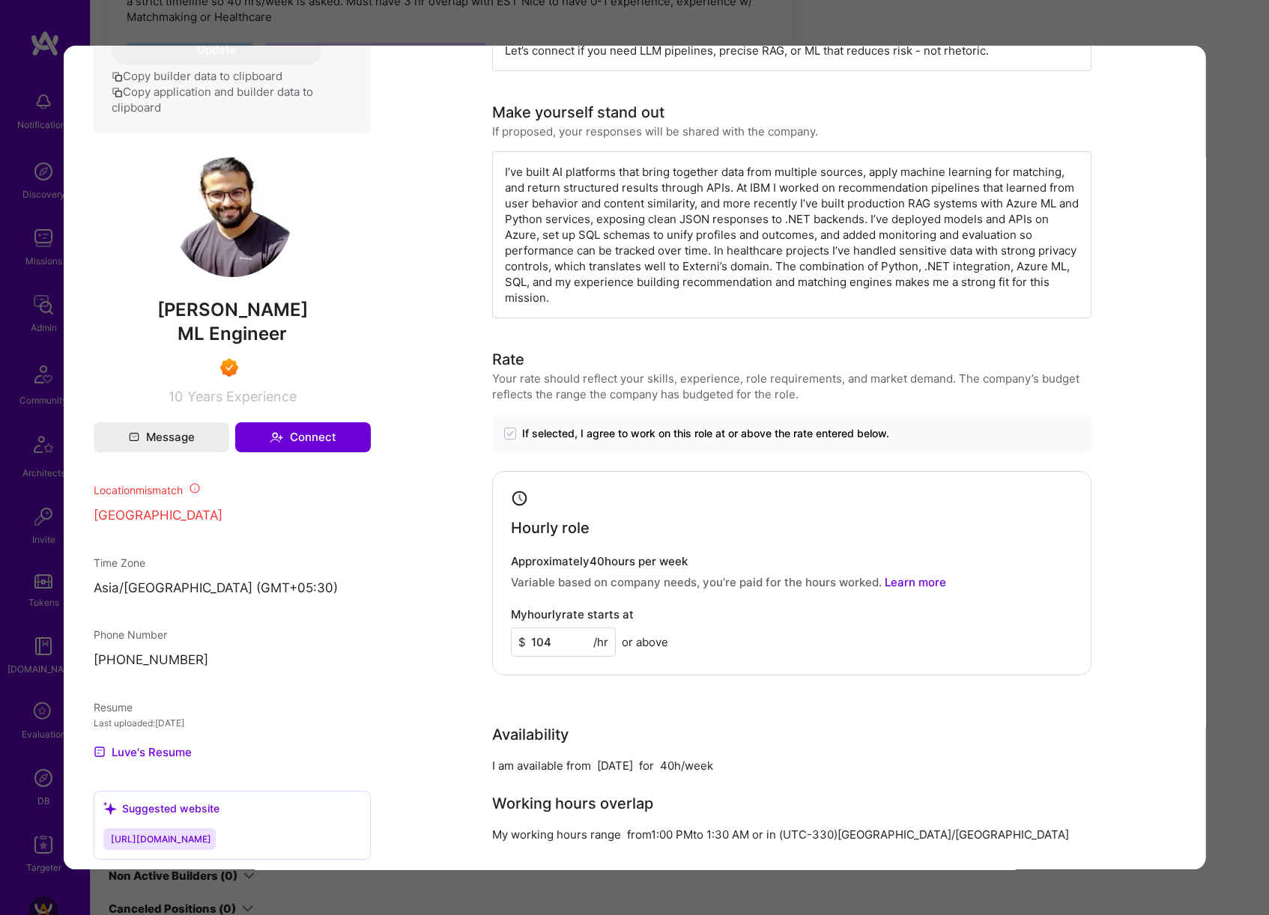
scroll to position [830, 0]
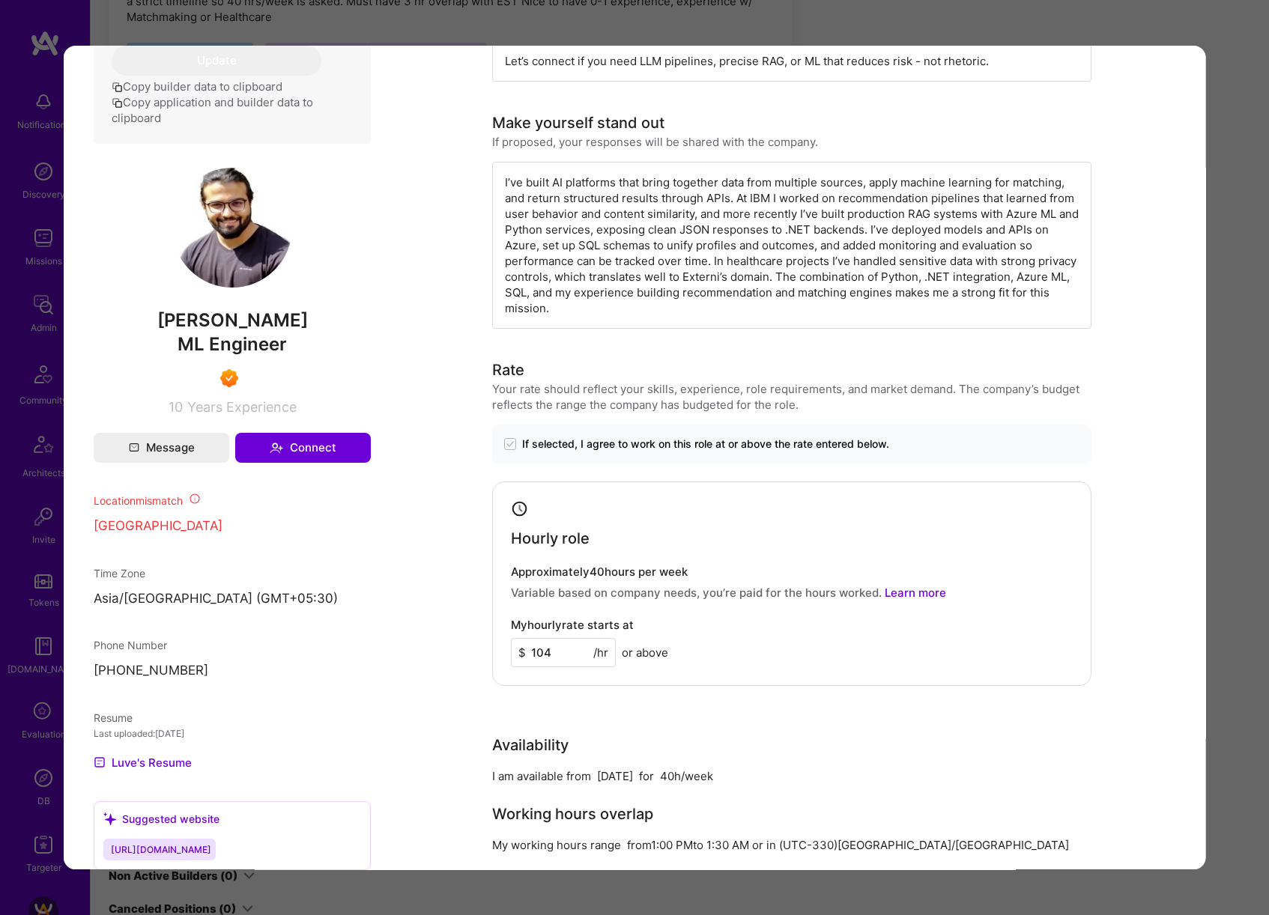
click at [825, 211] on div "I’ve built AI platforms that bring together data from multiple sources, apply m…" at bounding box center [791, 245] width 599 height 167
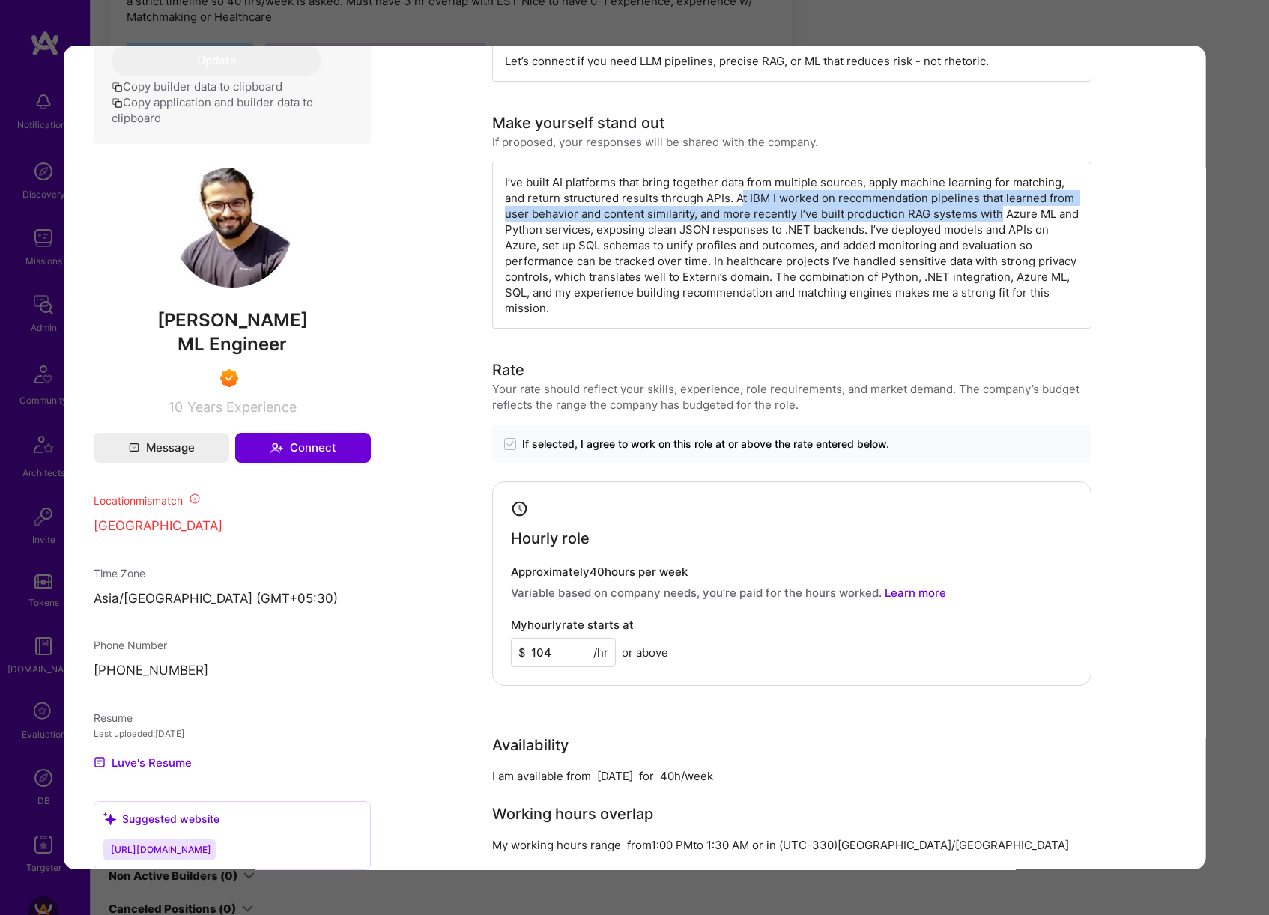
drag, startPoint x: 735, startPoint y: 167, endPoint x: 997, endPoint y: 184, distance: 262.7
click at [997, 184] on div "I’ve built AI platforms that bring together data from multiple sources, apply m…" at bounding box center [791, 245] width 599 height 167
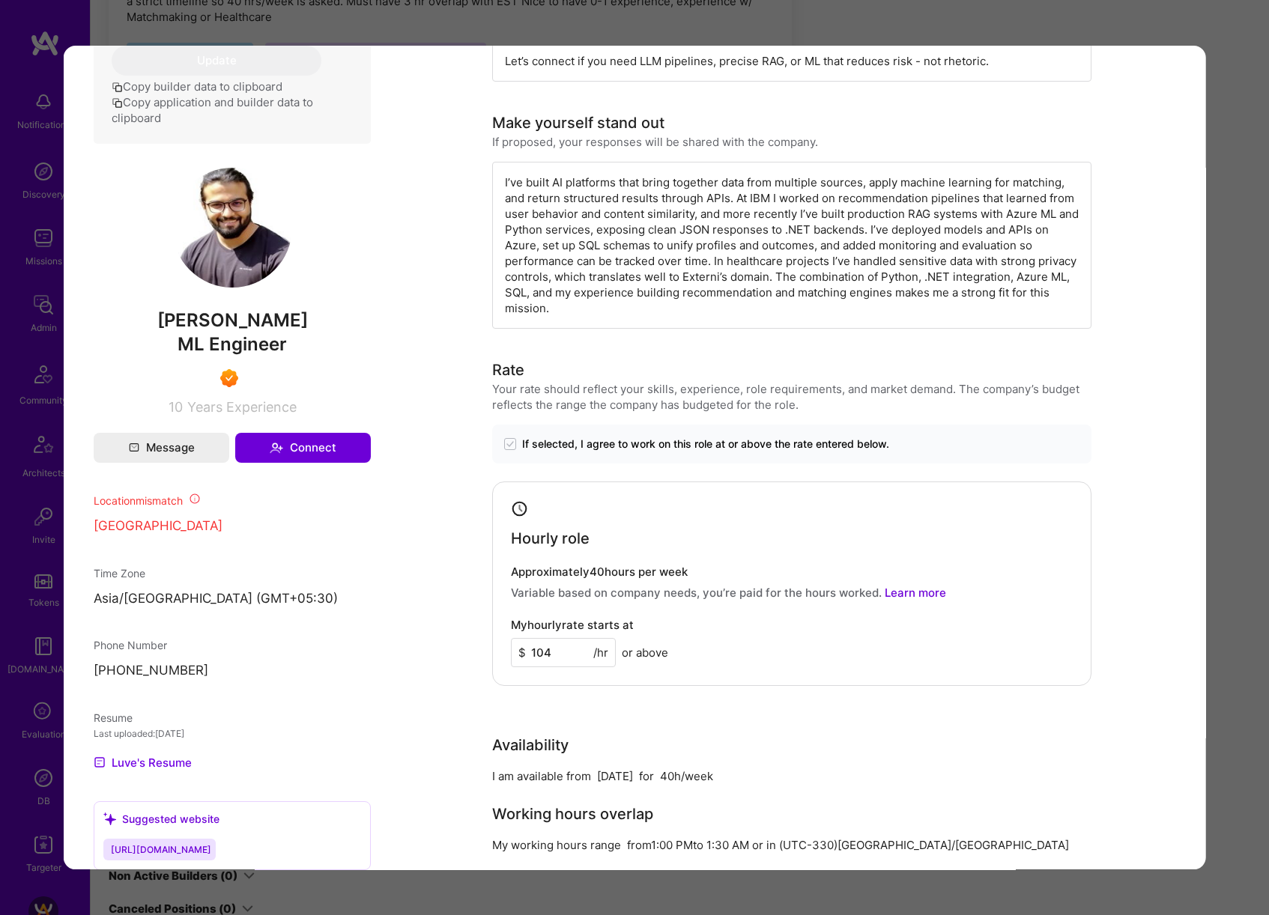
click at [1238, 203] on div "Application 1 of 7 Builder Missing Requirements Required Location See locations…" at bounding box center [634, 457] width 1269 height 915
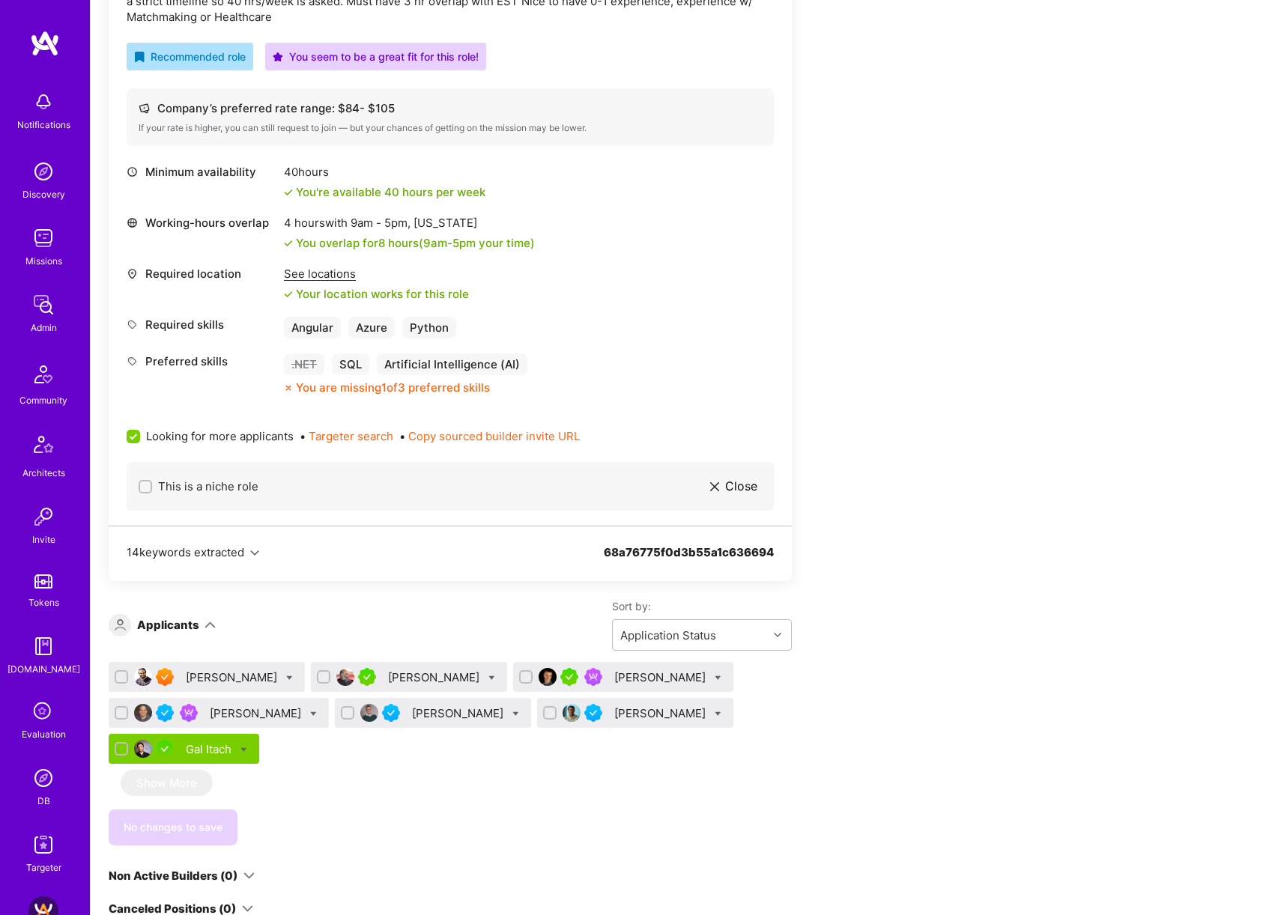
click at [286, 672] on div at bounding box center [289, 677] width 7 height 16
checkbox input "true"
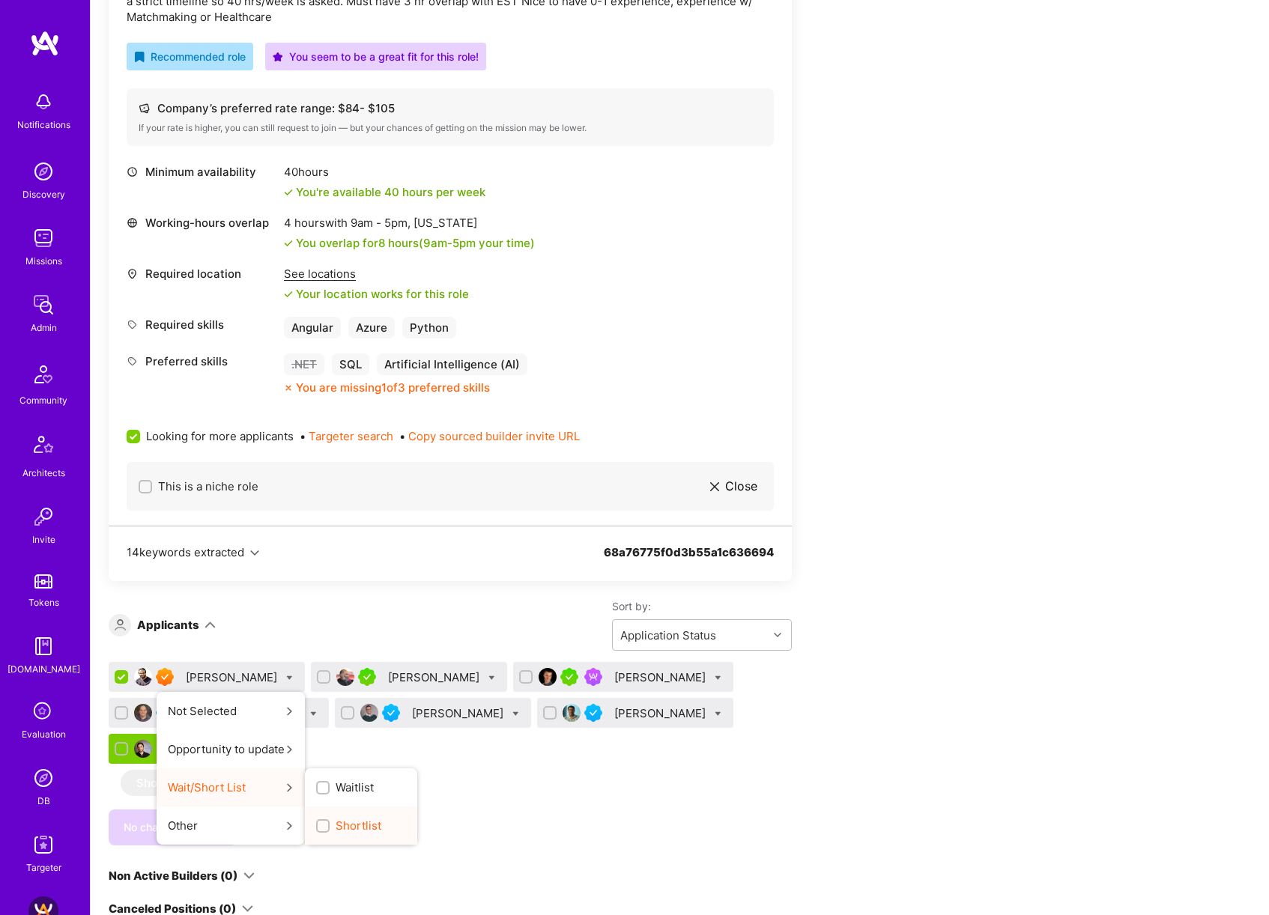
click at [335, 823] on span "Shortlist" at bounding box center [358, 826] width 46 height 16
click at [319, 823] on input "Shortlist" at bounding box center [324, 826] width 10 height 10
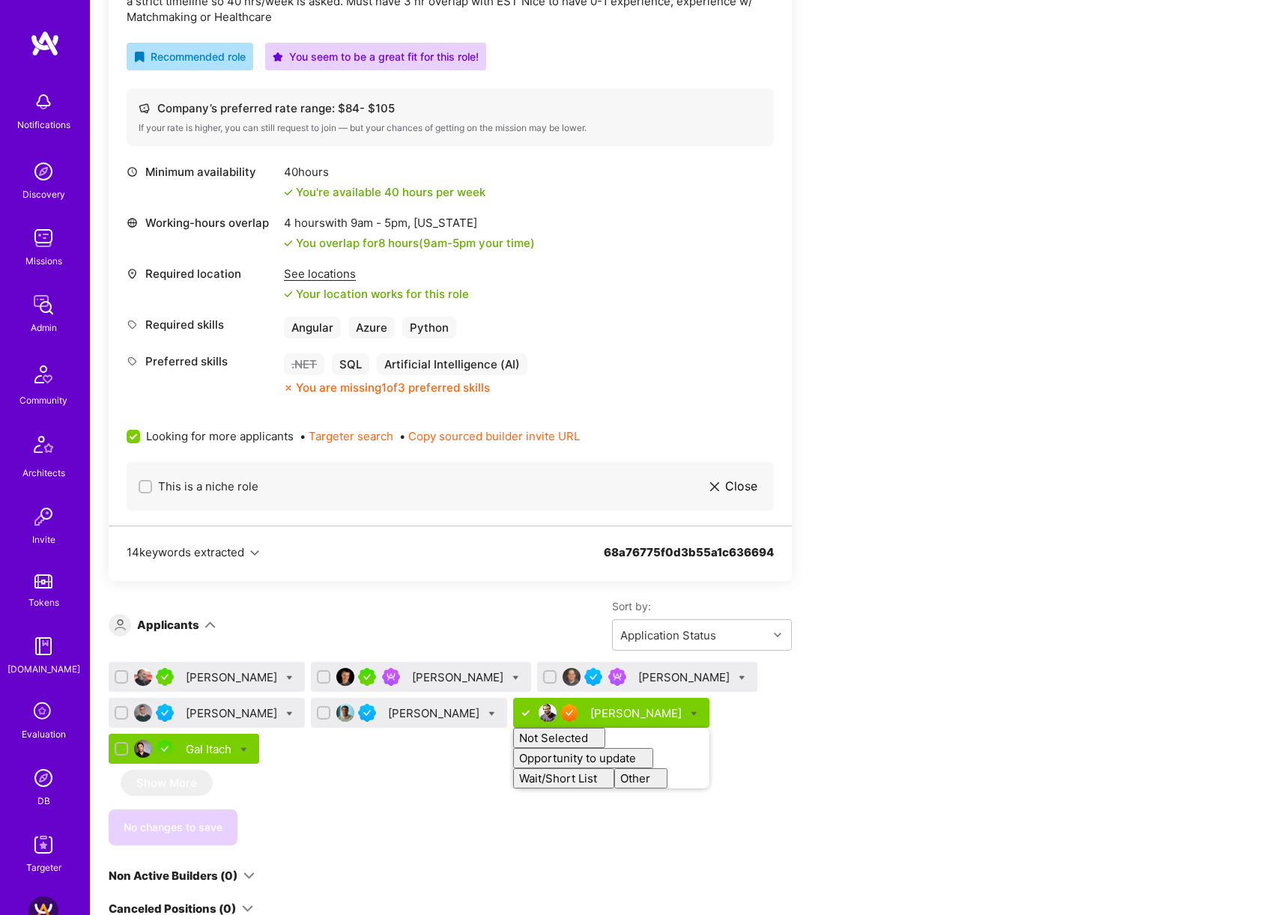
checkbox input "false"
click at [860, 637] on div "Apply for a Mission Role We’re actively looking for builders. This is the best …" at bounding box center [558, 580] width 899 height 1617
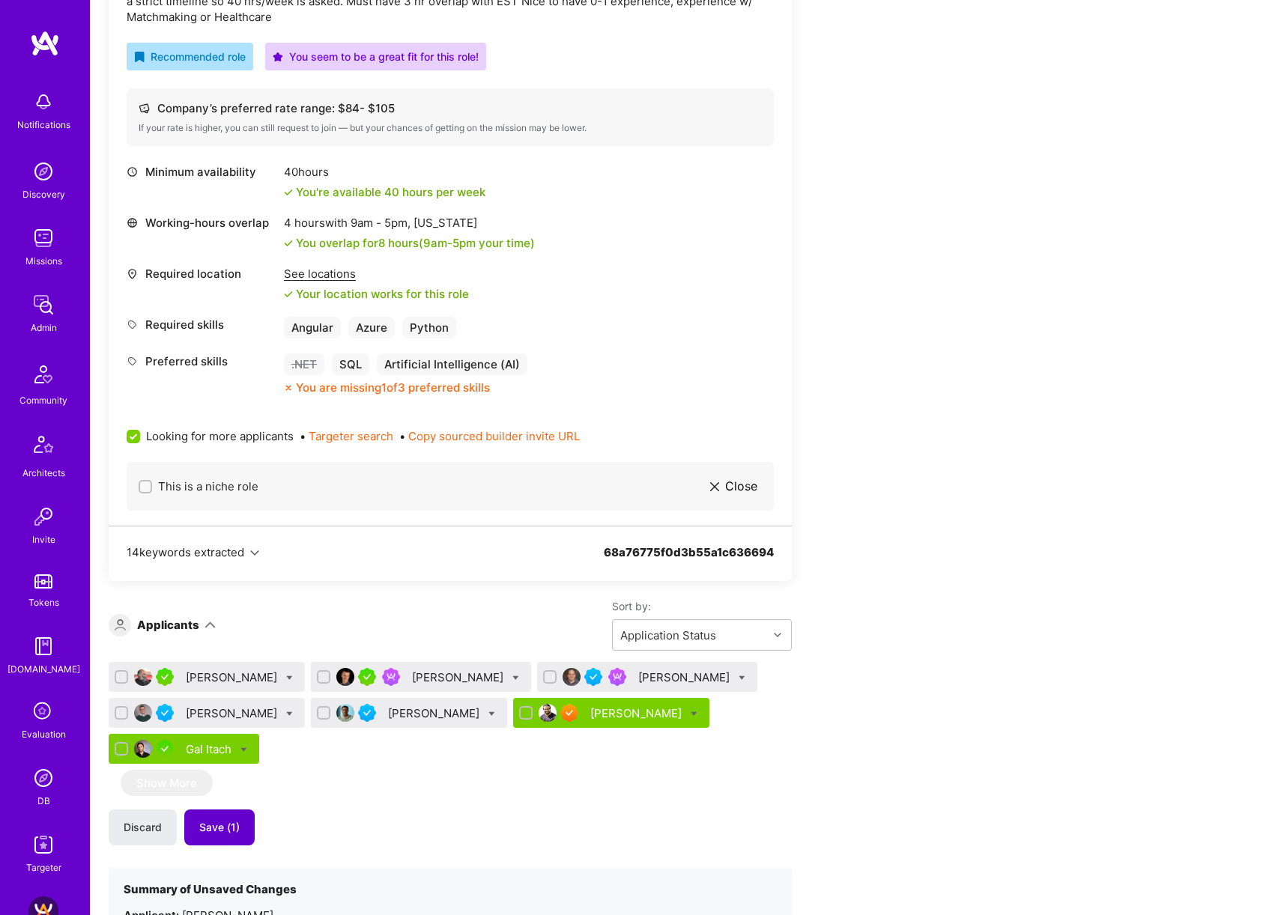
click at [232, 821] on span "Save (1)" at bounding box center [219, 827] width 40 height 15
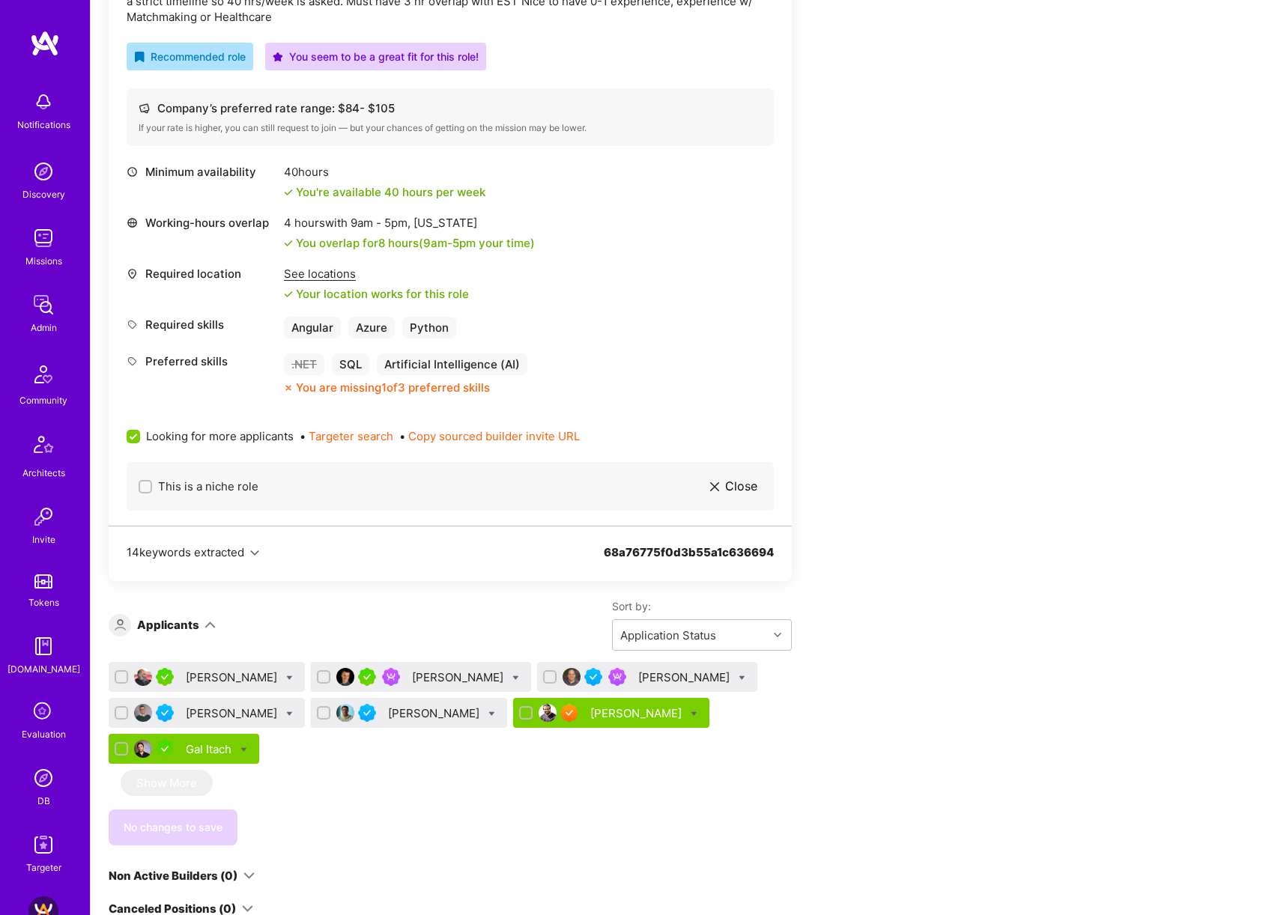
click at [233, 678] on div "Gurpreet Singh" at bounding box center [233, 677] width 94 height 16
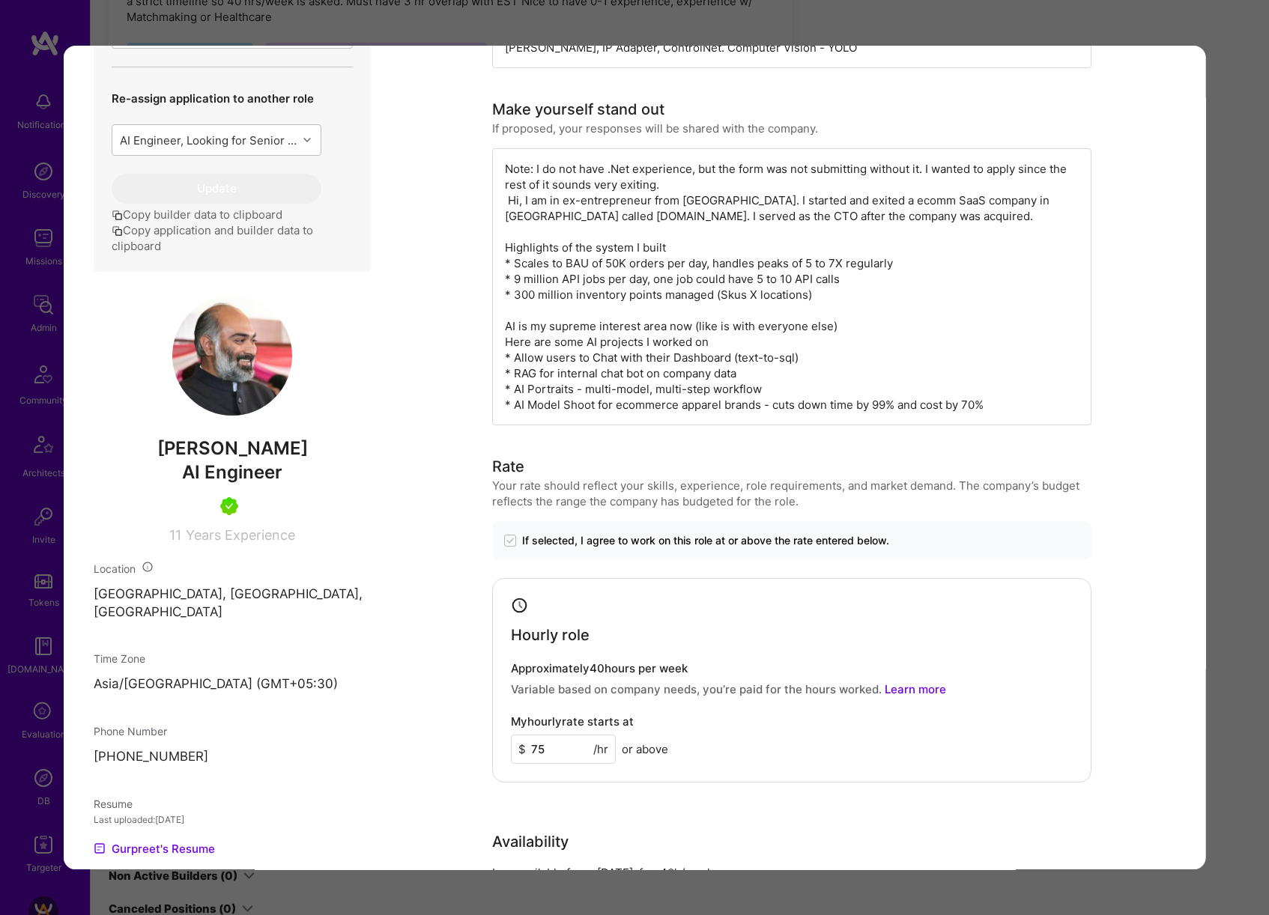
scroll to position [550, 0]
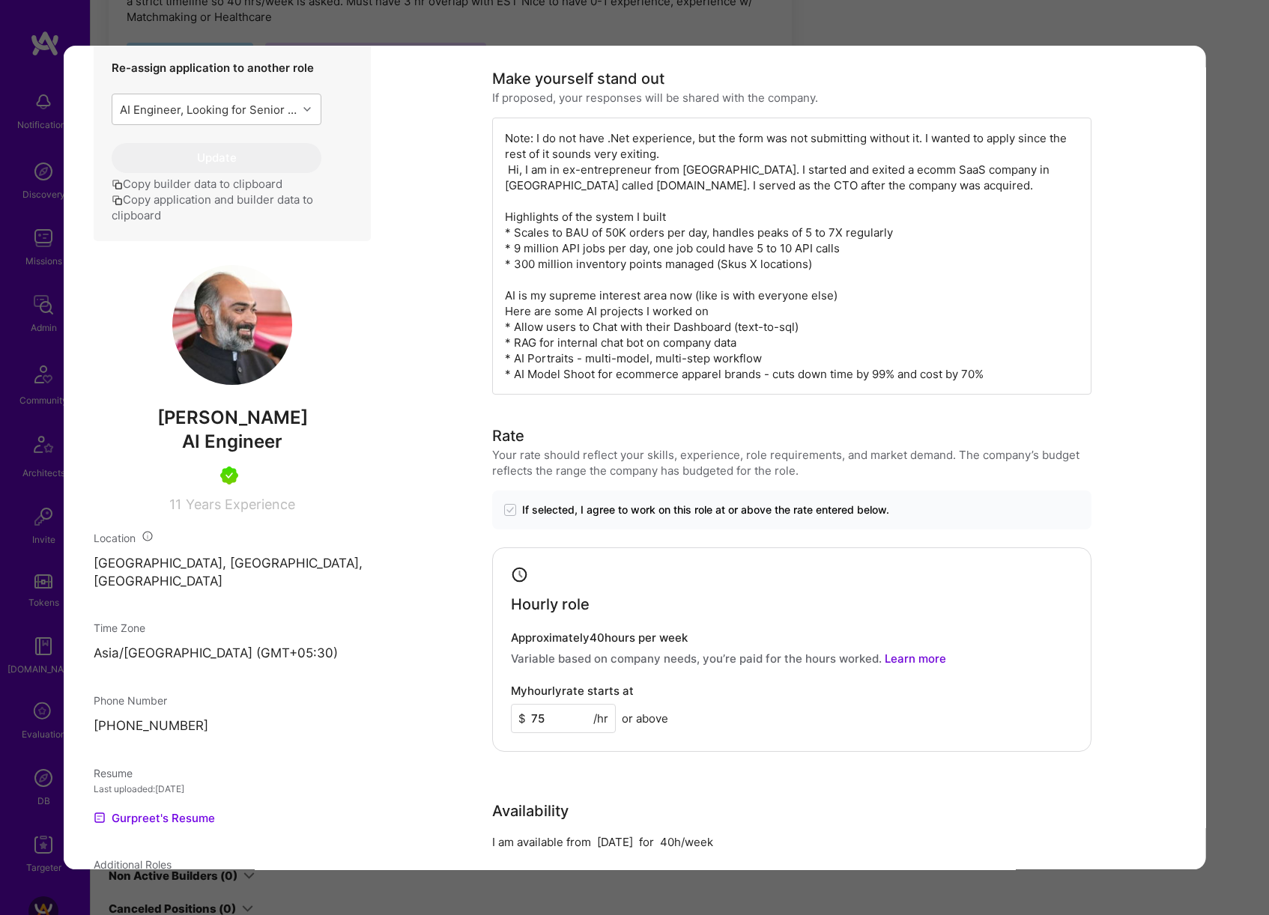
click at [1230, 418] on div "Application 1 of 7 Evaluation scores Expertise level Very good Interpersonal sk…" at bounding box center [634, 457] width 1269 height 915
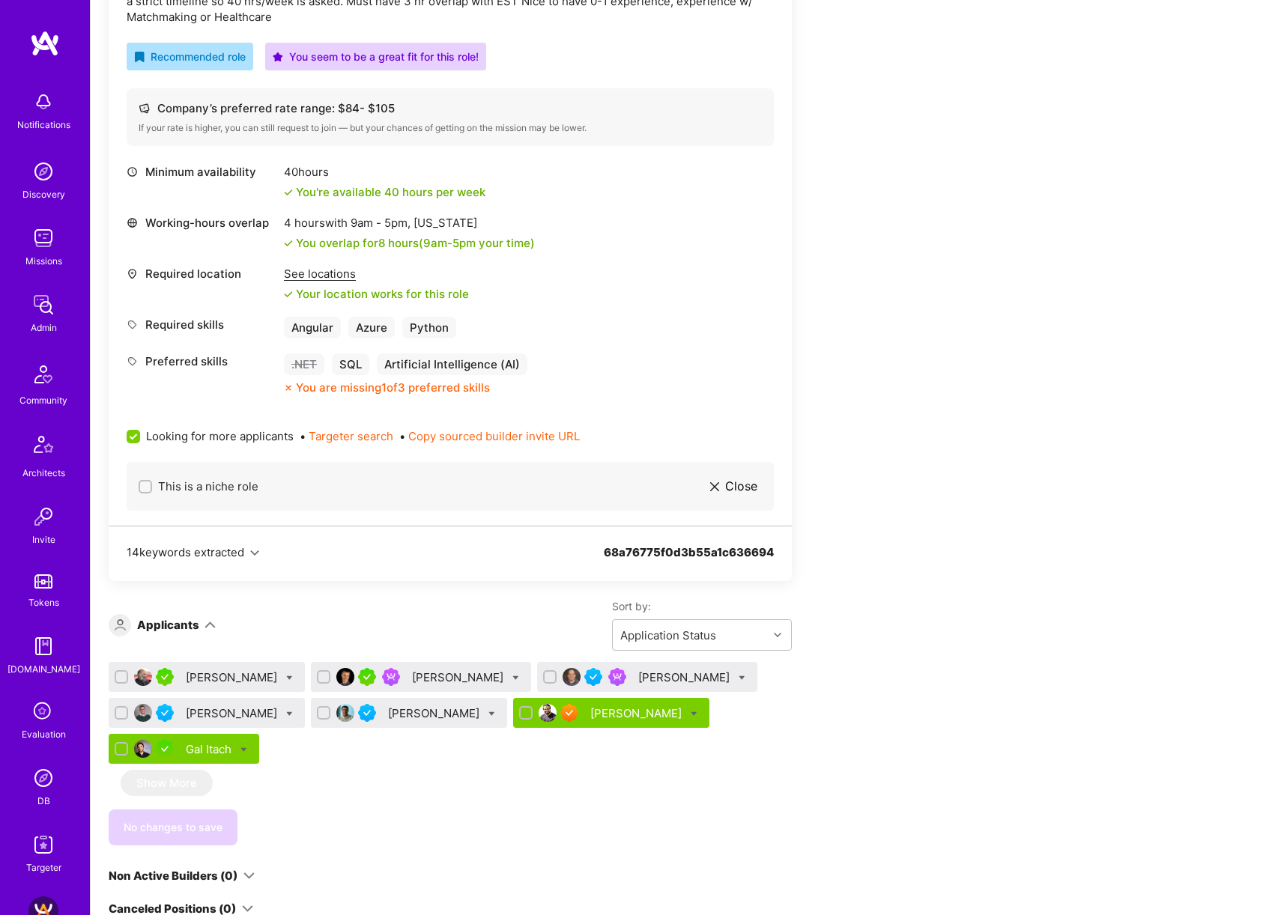
click at [286, 676] on icon at bounding box center [289, 678] width 7 height 7
checkbox input "true"
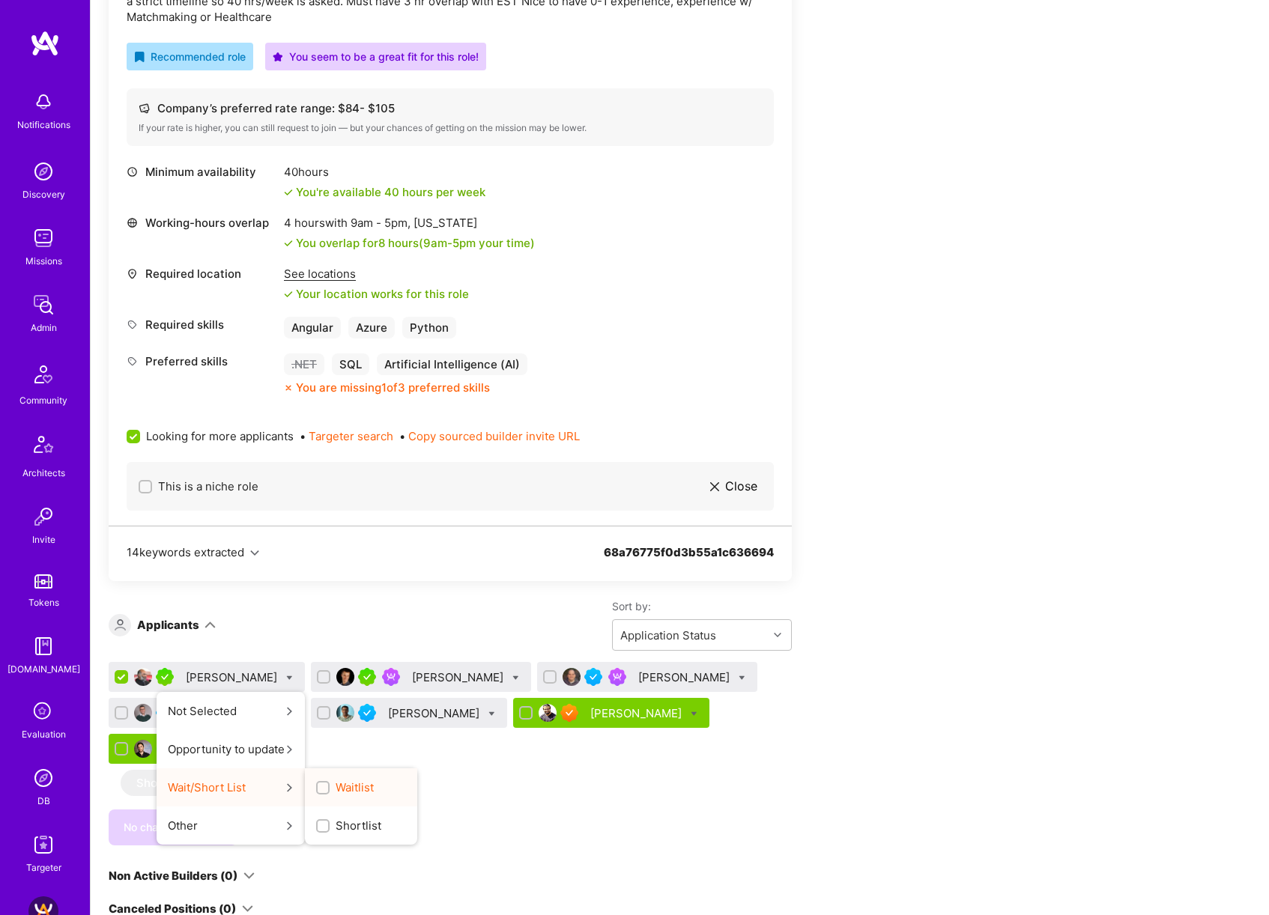
click at [347, 786] on span "Waitlist" at bounding box center [354, 788] width 38 height 16
click at [329, 786] on input "Waitlist" at bounding box center [324, 788] width 10 height 10
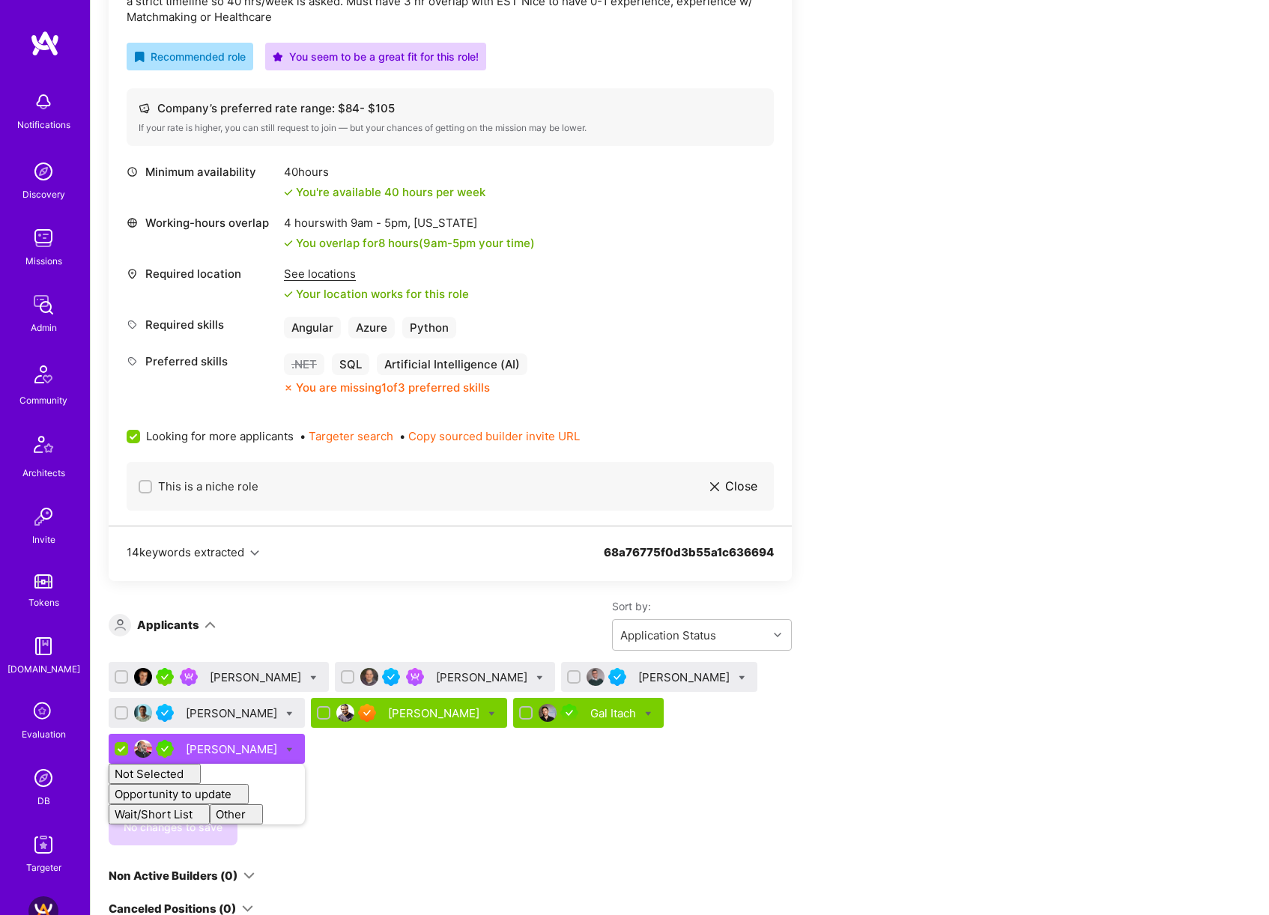
checkbox input "false"
click at [896, 684] on div "Apply for a Mission Role We’re actively looking for builders. This is the best …" at bounding box center [558, 580] width 899 height 1617
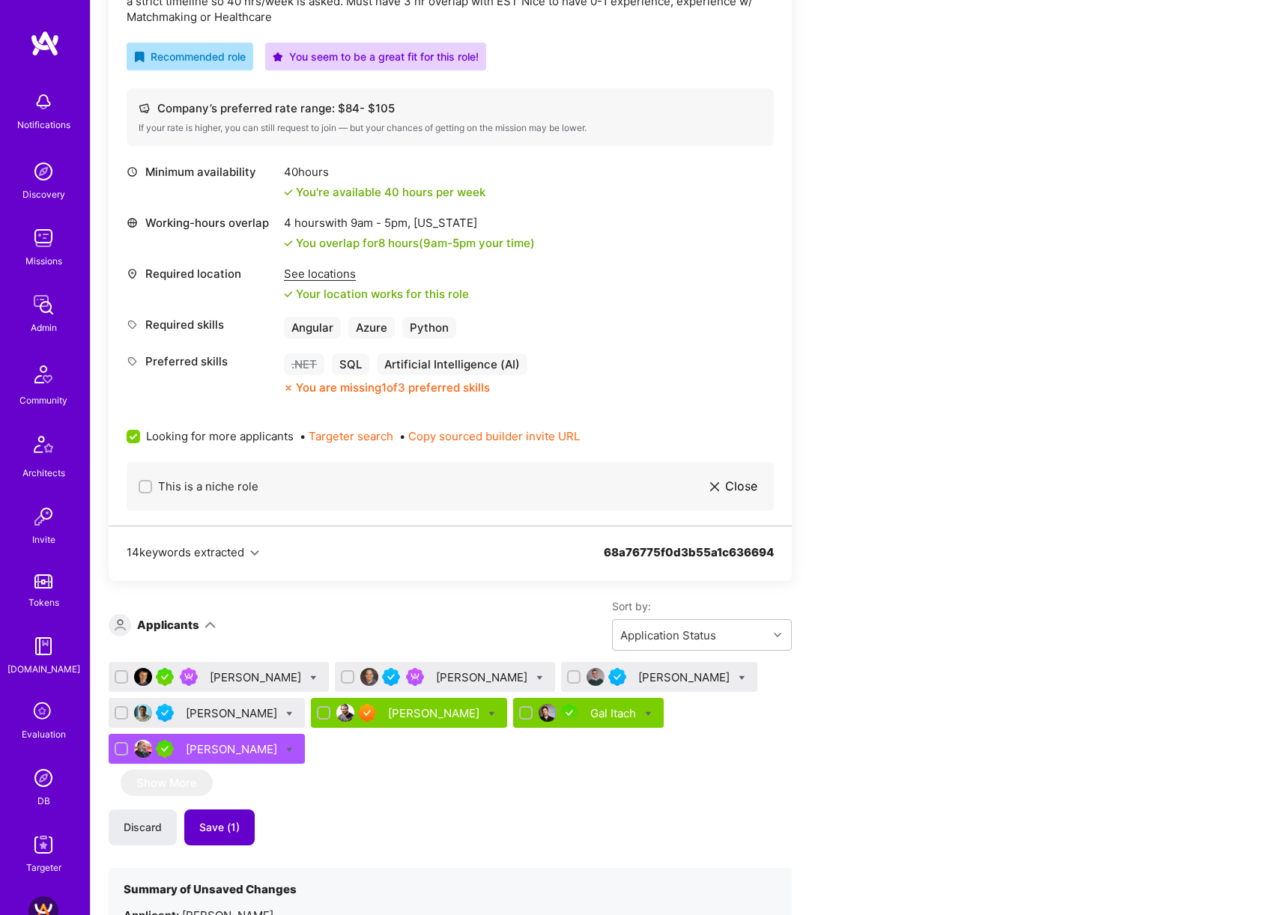
click at [219, 822] on span "Save (1)" at bounding box center [219, 827] width 40 height 15
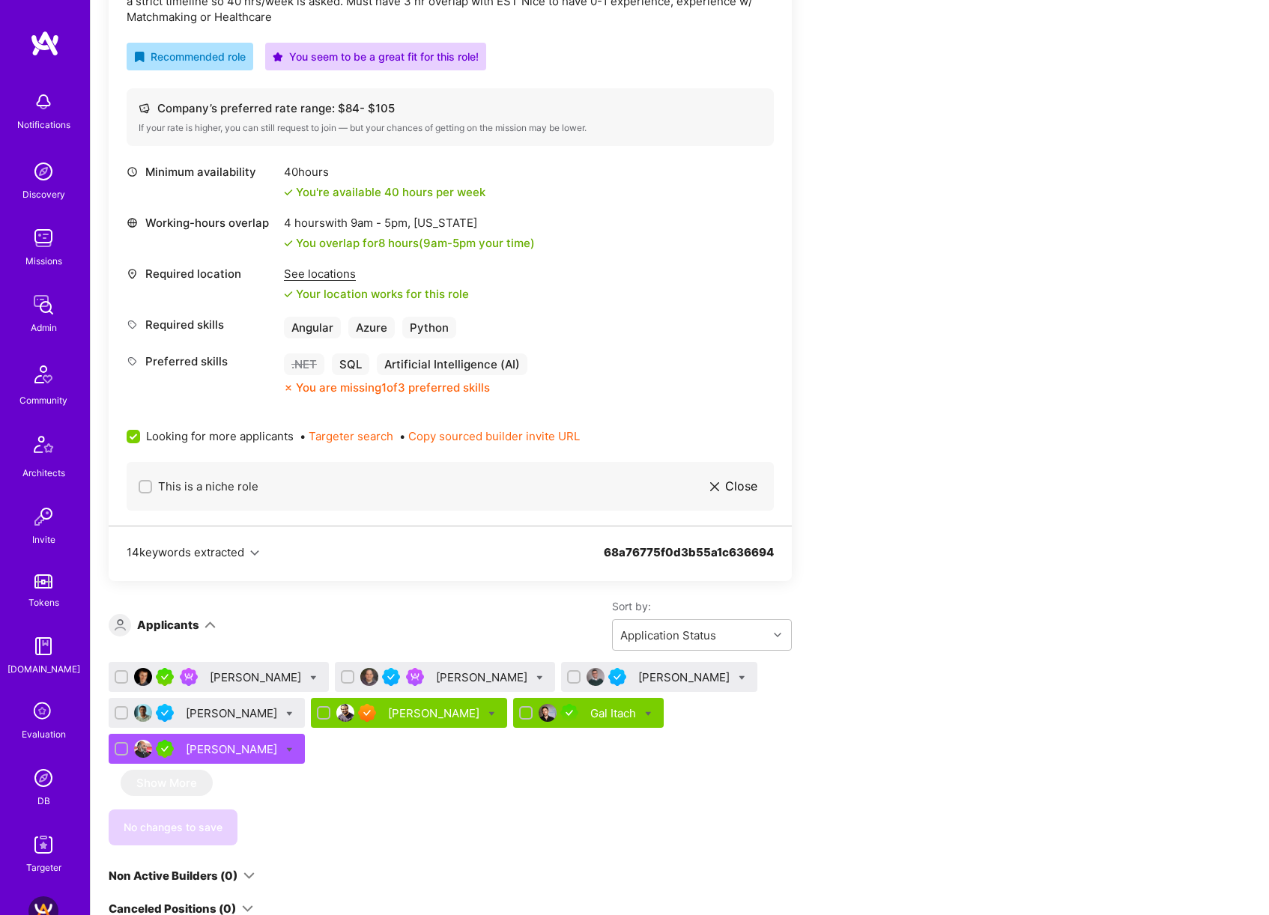
click at [247, 675] on div "Bojan Aleksic" at bounding box center [257, 677] width 94 height 16
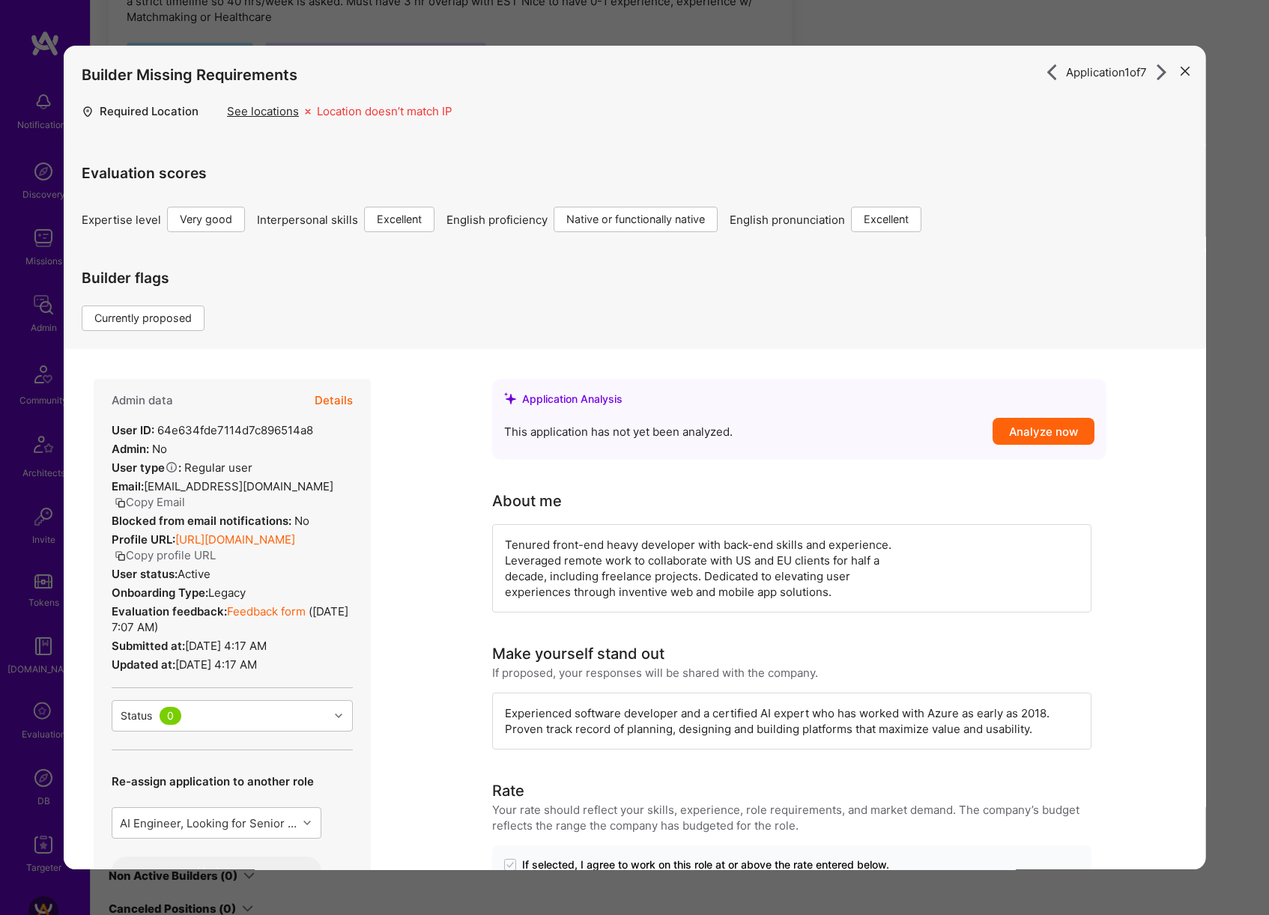
click at [1238, 438] on div "Application 1 of 7 Builder Missing Requirements Required Location See locations…" at bounding box center [634, 457] width 1269 height 915
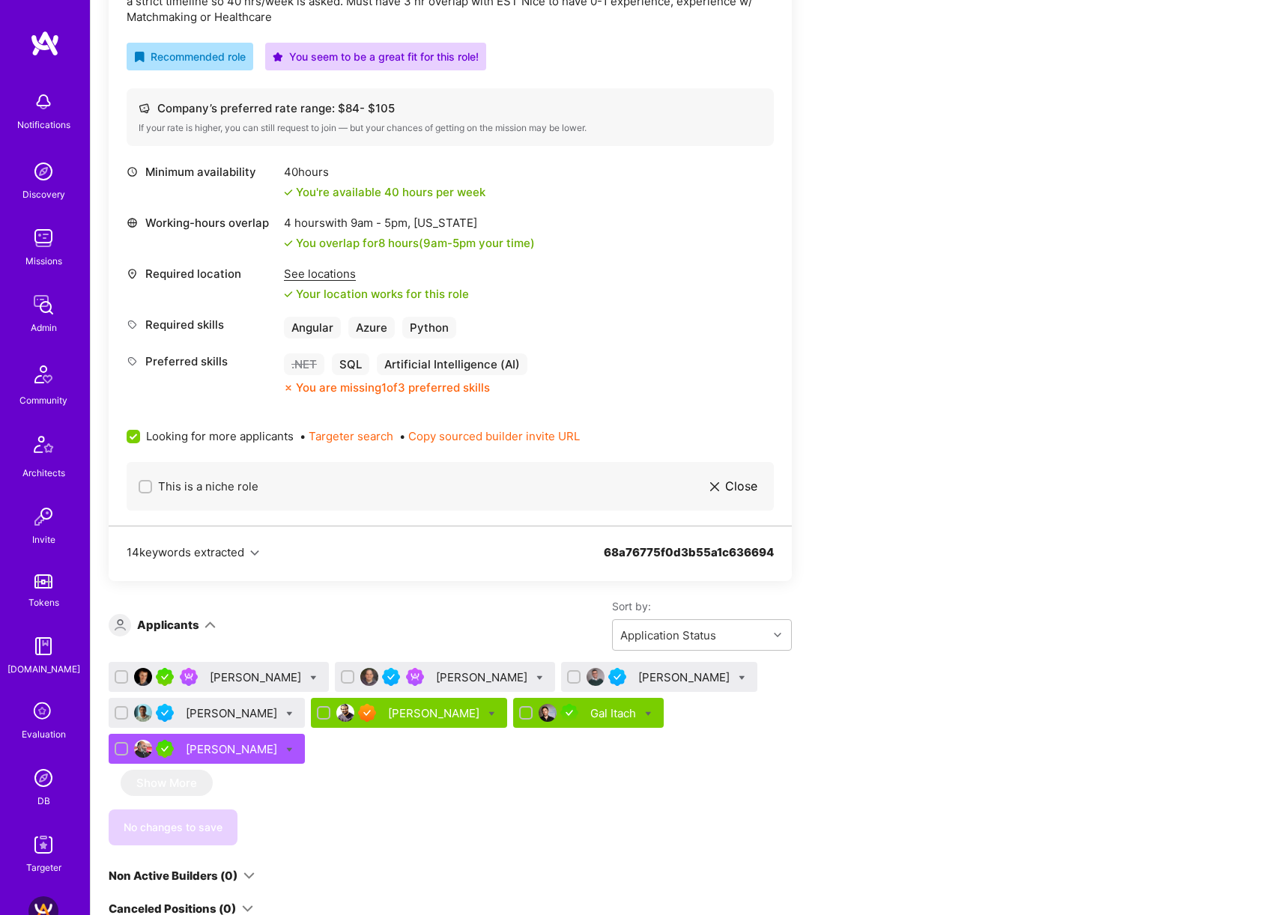
click at [231, 751] on div "Gurpreet Singh" at bounding box center [233, 749] width 94 height 16
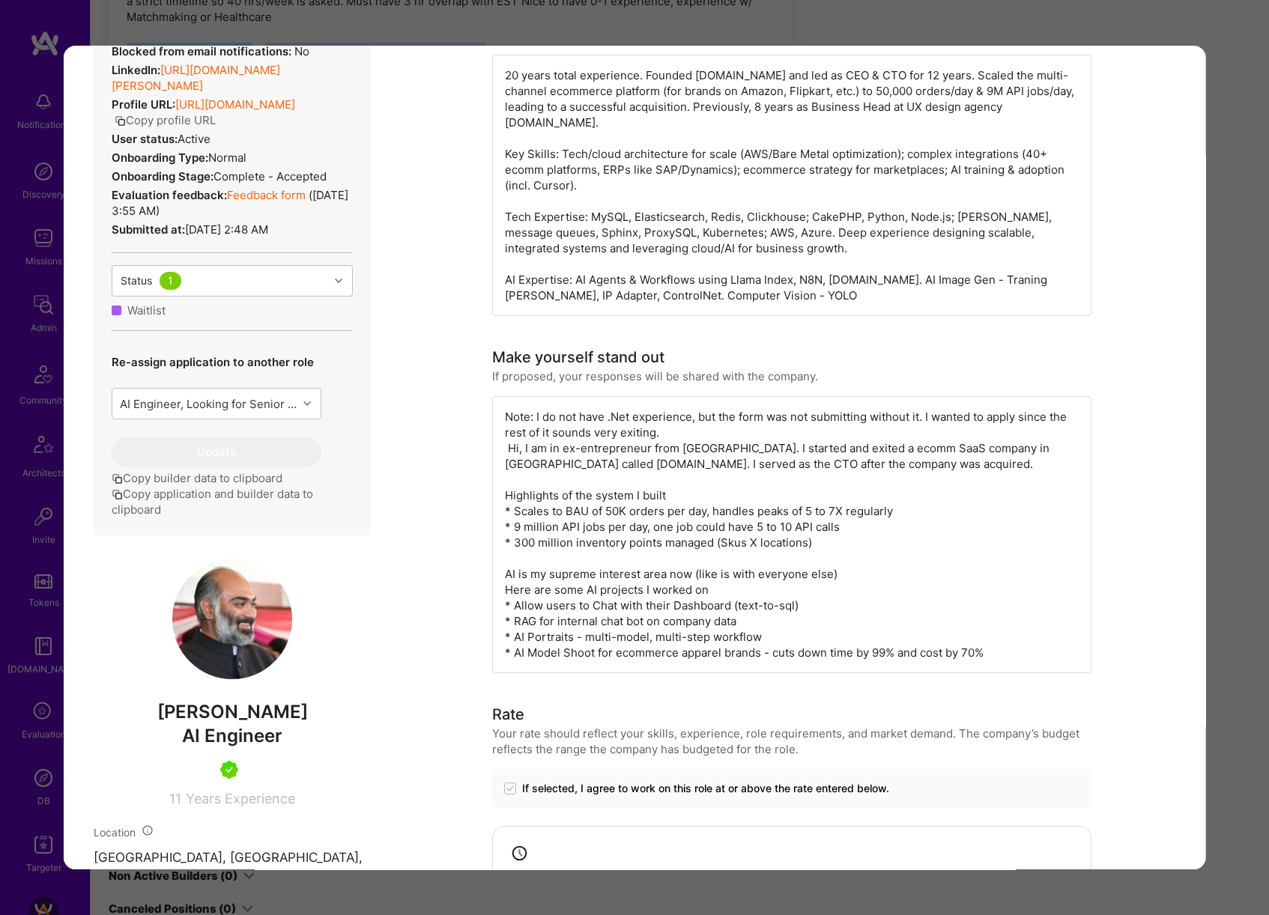
scroll to position [348, 0]
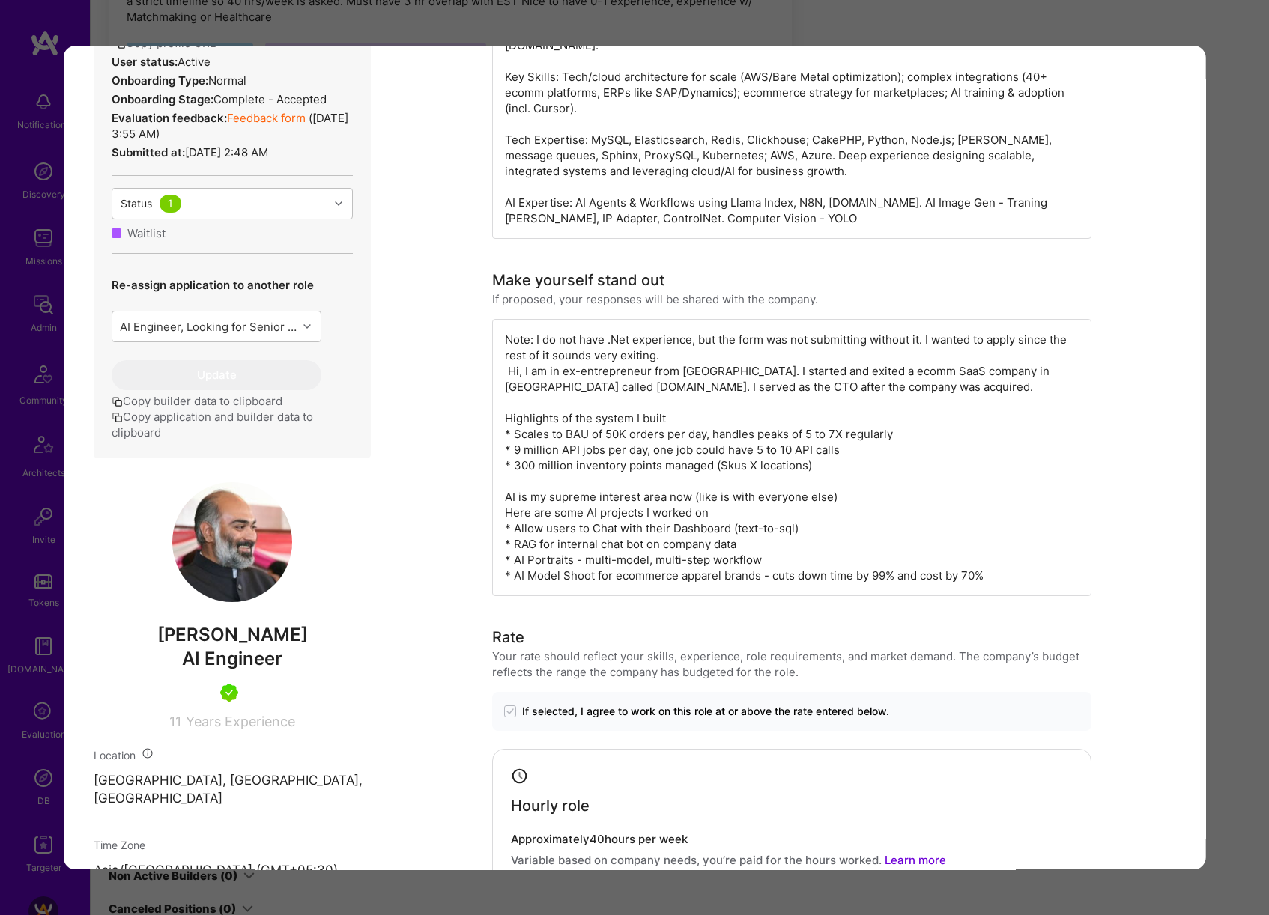
click at [1221, 373] on div "Application 7 of 7 Evaluation scores Expertise level Very good Interpersonal sk…" at bounding box center [634, 457] width 1269 height 915
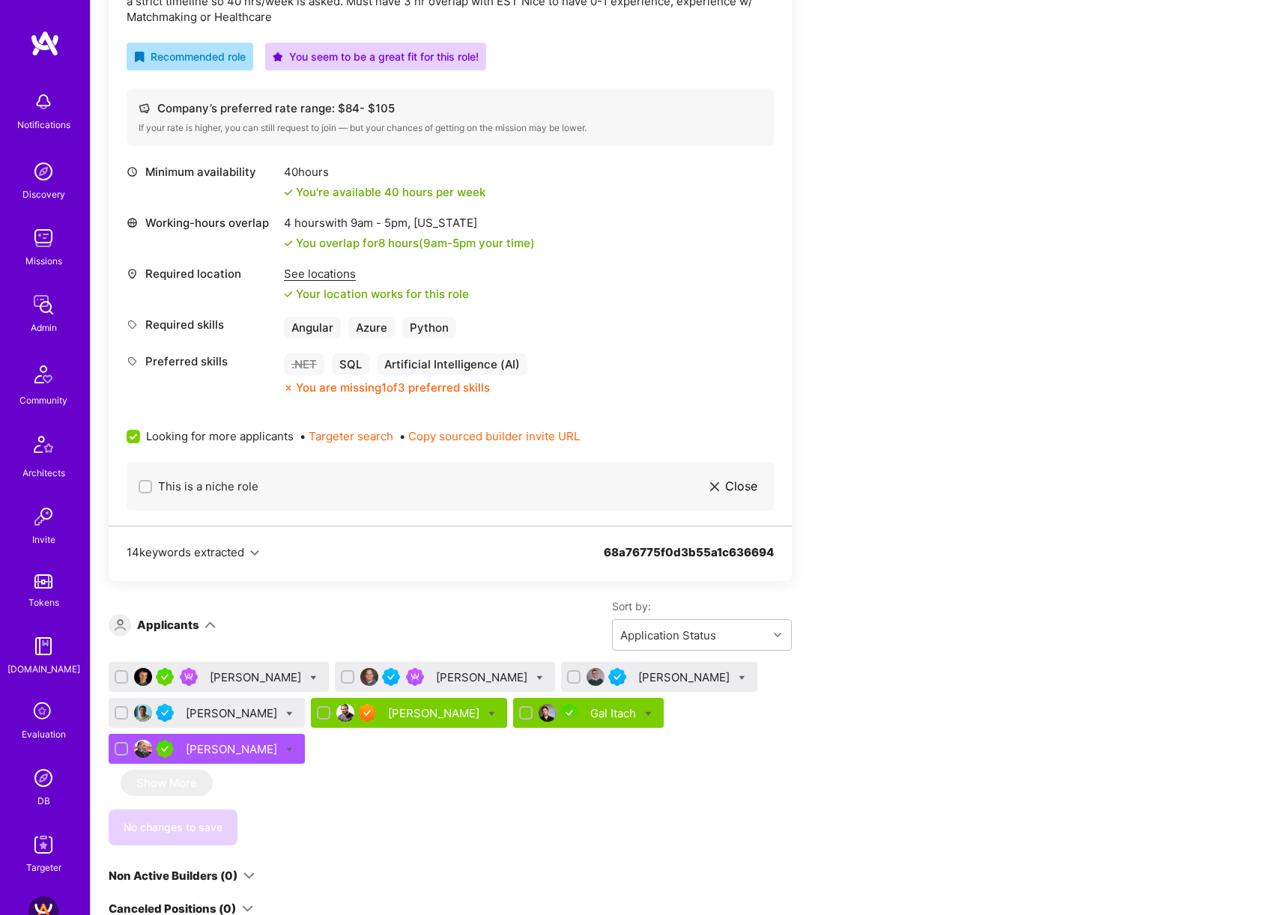
click at [243, 672] on div "Bojan Aleksic" at bounding box center [257, 677] width 94 height 16
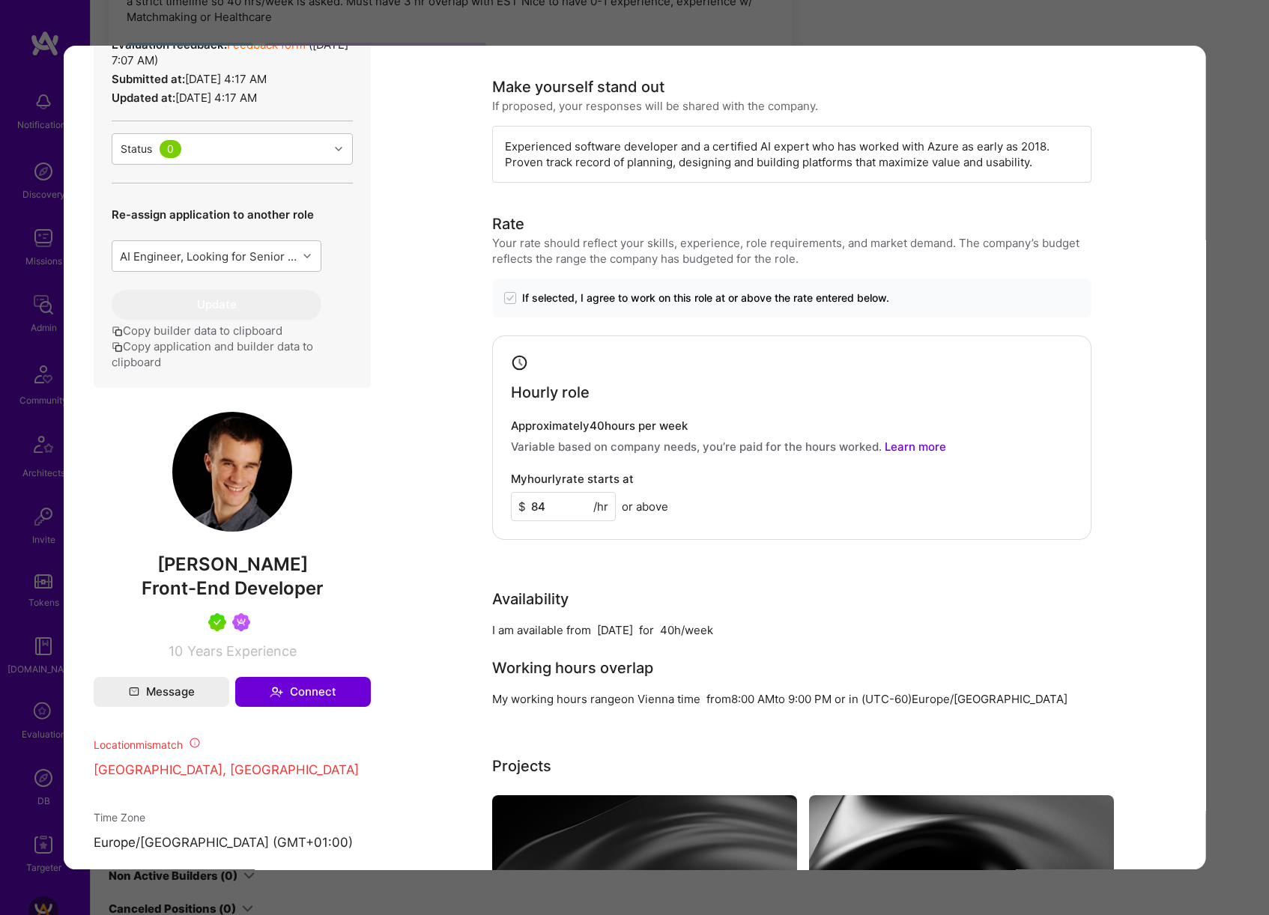
scroll to position [568, 0]
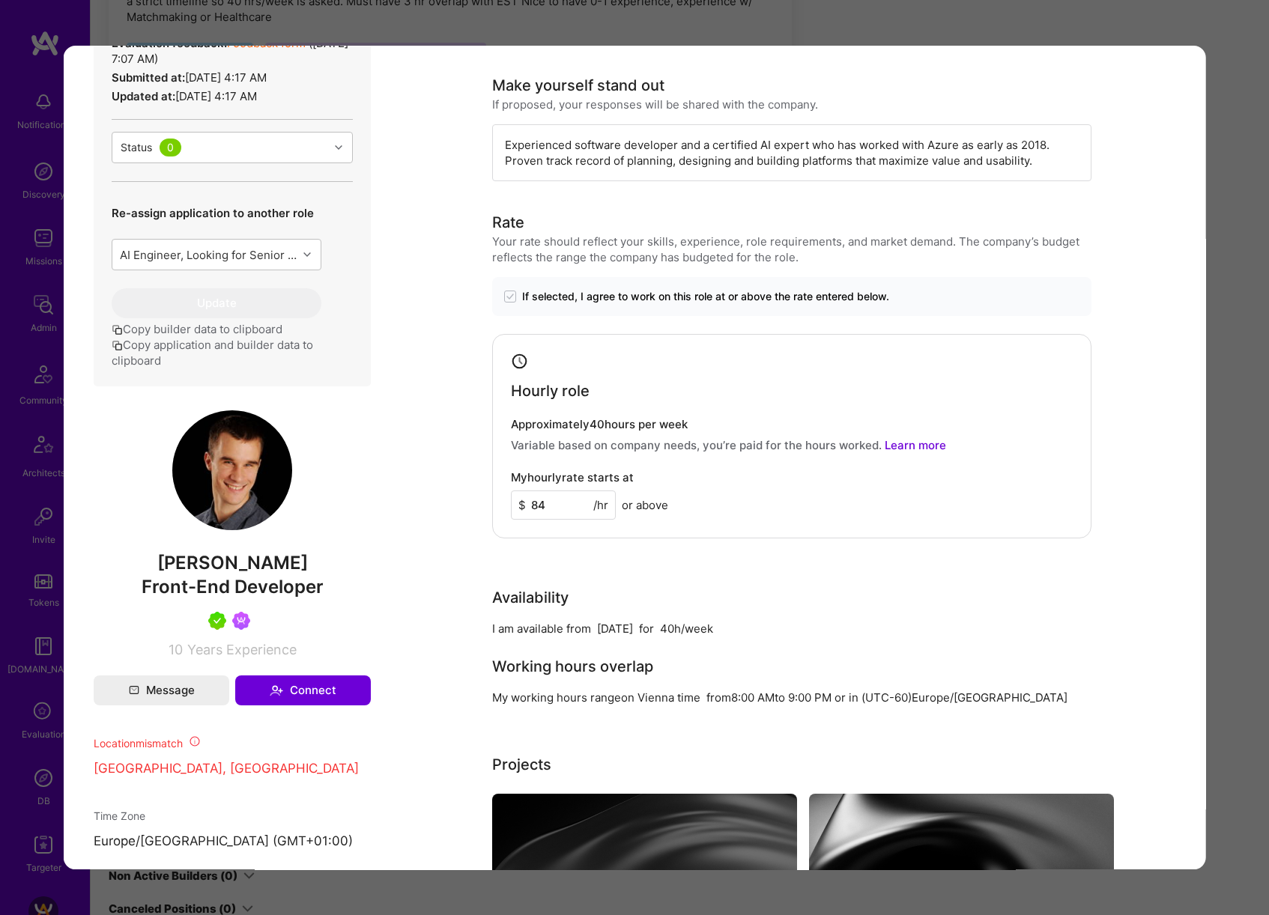
click at [1250, 337] on div "Application 1 of 7 Builder Missing Requirements Required Location See locations…" at bounding box center [634, 457] width 1269 height 915
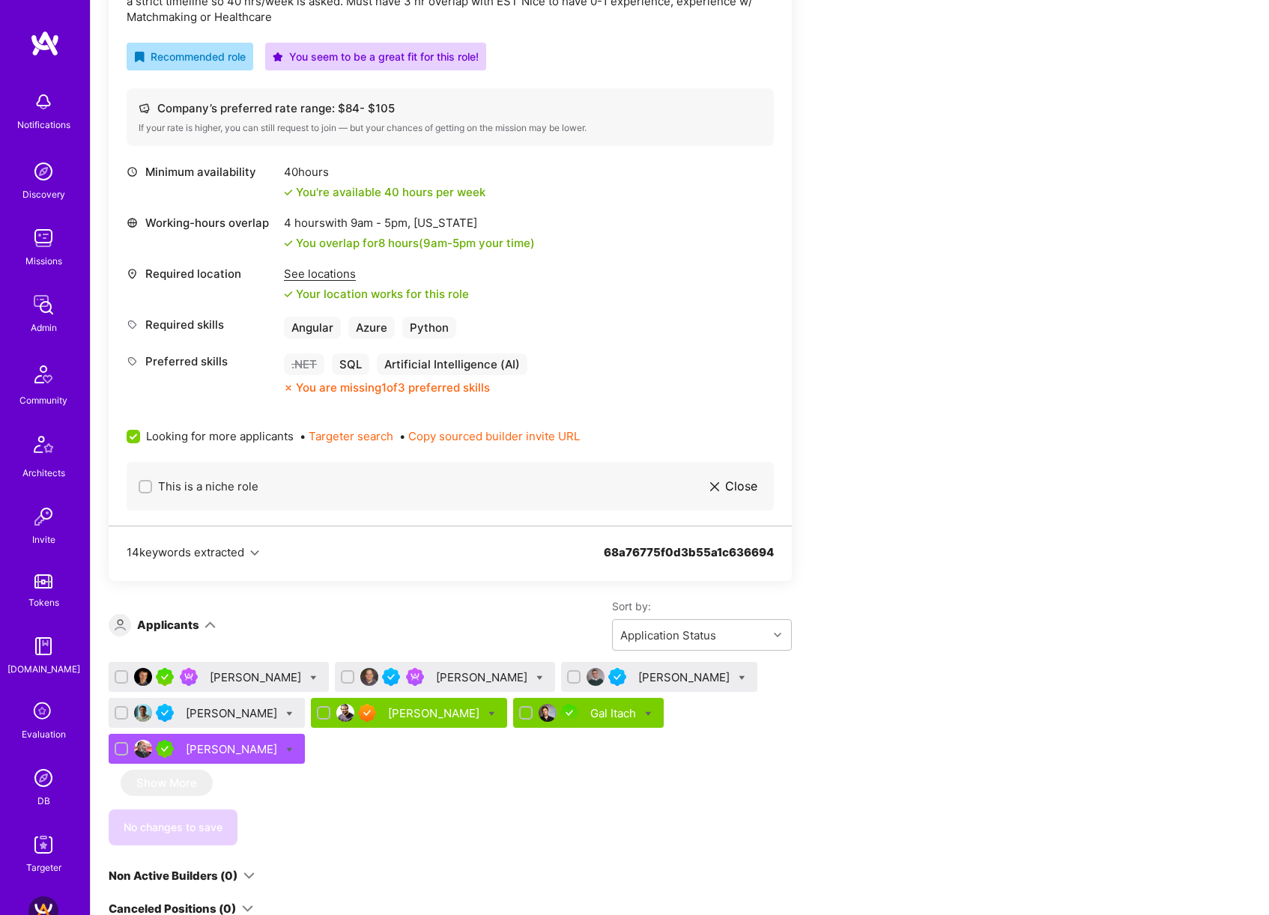
click at [310, 675] on icon at bounding box center [313, 678] width 7 height 7
checkbox input "true"
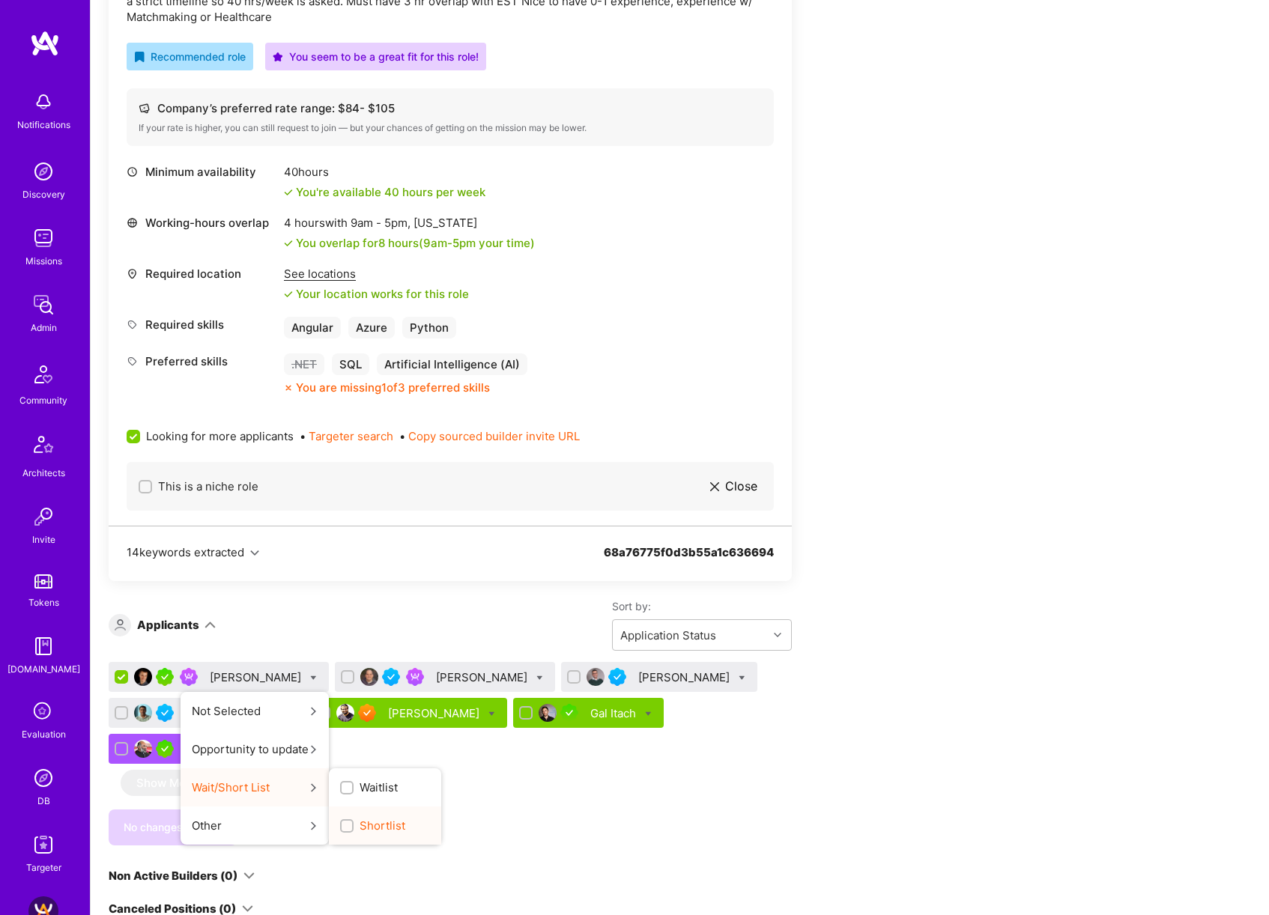
click at [333, 815] on div "Shortlist" at bounding box center [385, 825] width 112 height 38
click at [340, 822] on div "button" at bounding box center [346, 825] width 13 height 13
click at [343, 822] on input "Shortlist" at bounding box center [348, 826] width 10 height 10
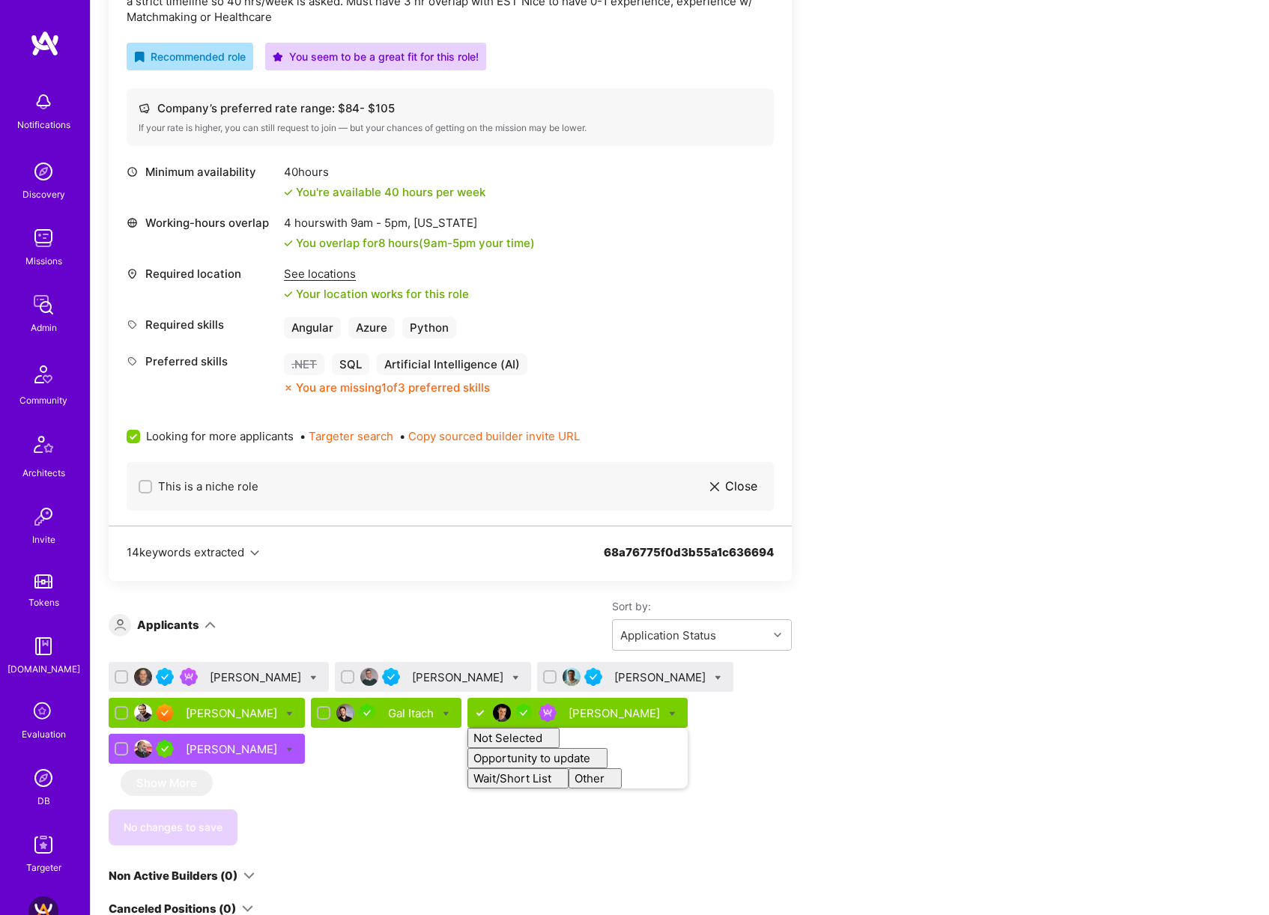
checkbox input "false"
click at [907, 705] on div "Apply for a Mission Role We’re actively looking for builders. This is the best …" at bounding box center [558, 580] width 899 height 1617
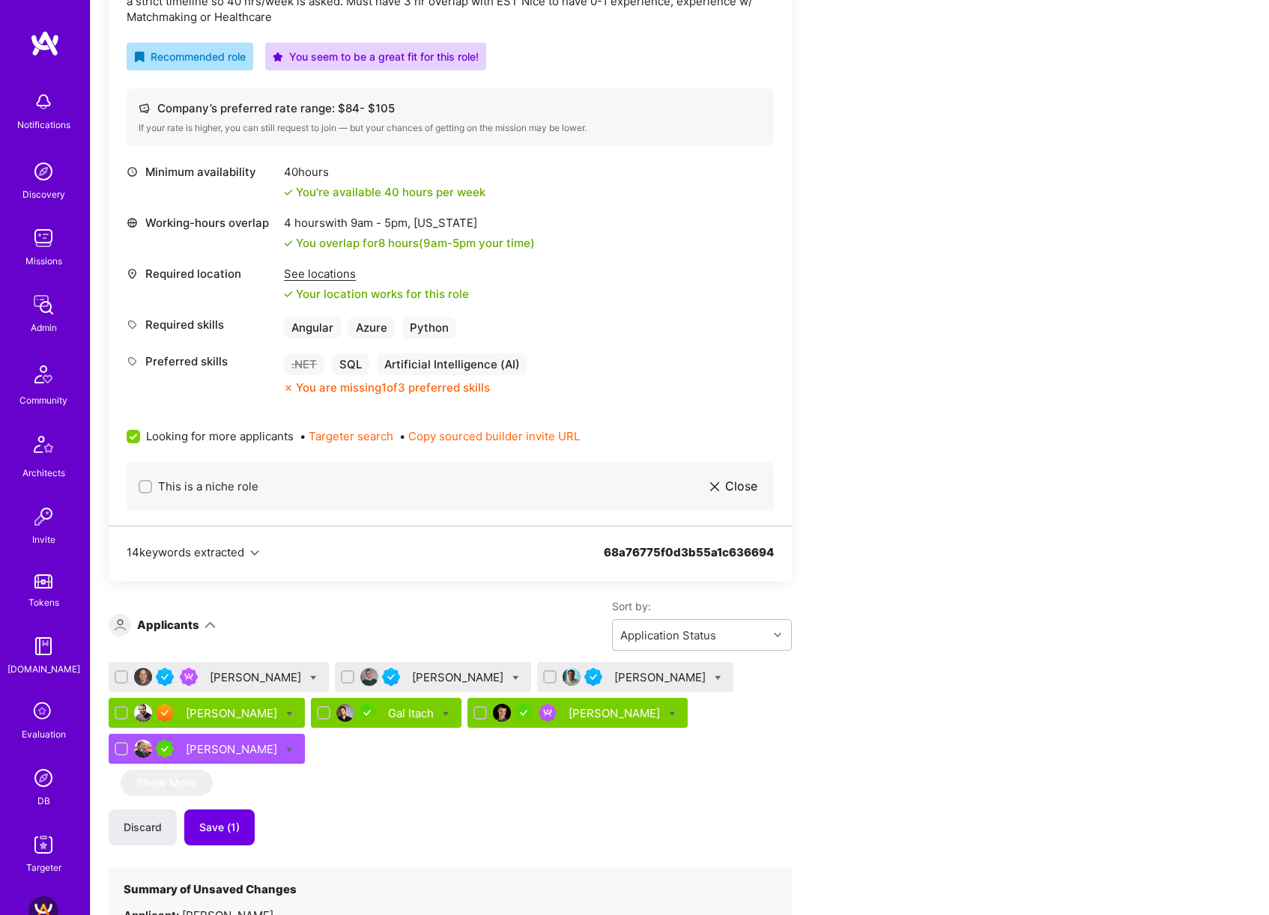
click at [310, 675] on icon at bounding box center [313, 678] width 7 height 7
checkbox input "true"
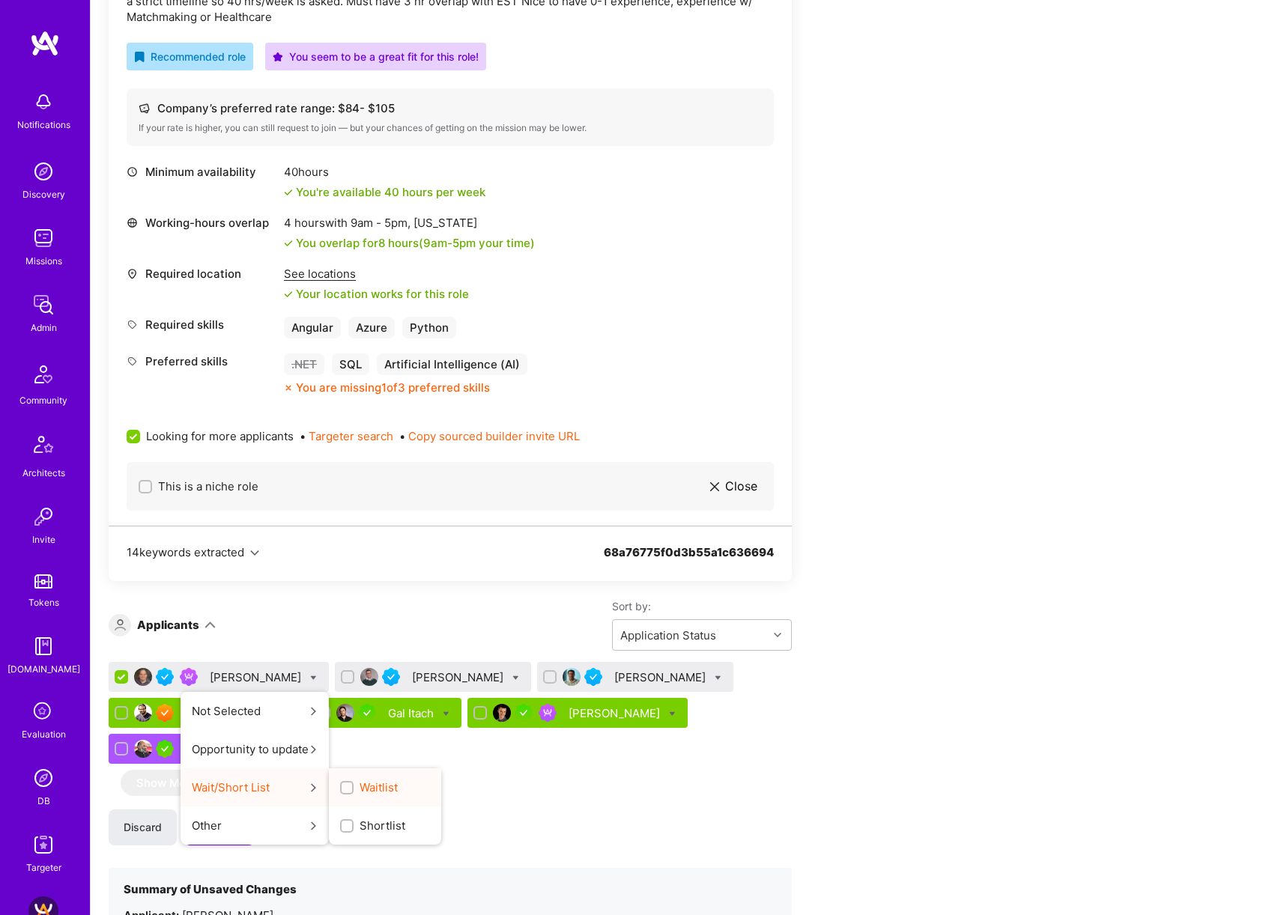
click at [340, 783] on label "Waitlist" at bounding box center [369, 788] width 58 height 16
click at [343, 783] on input "Waitlist" at bounding box center [348, 788] width 10 height 10
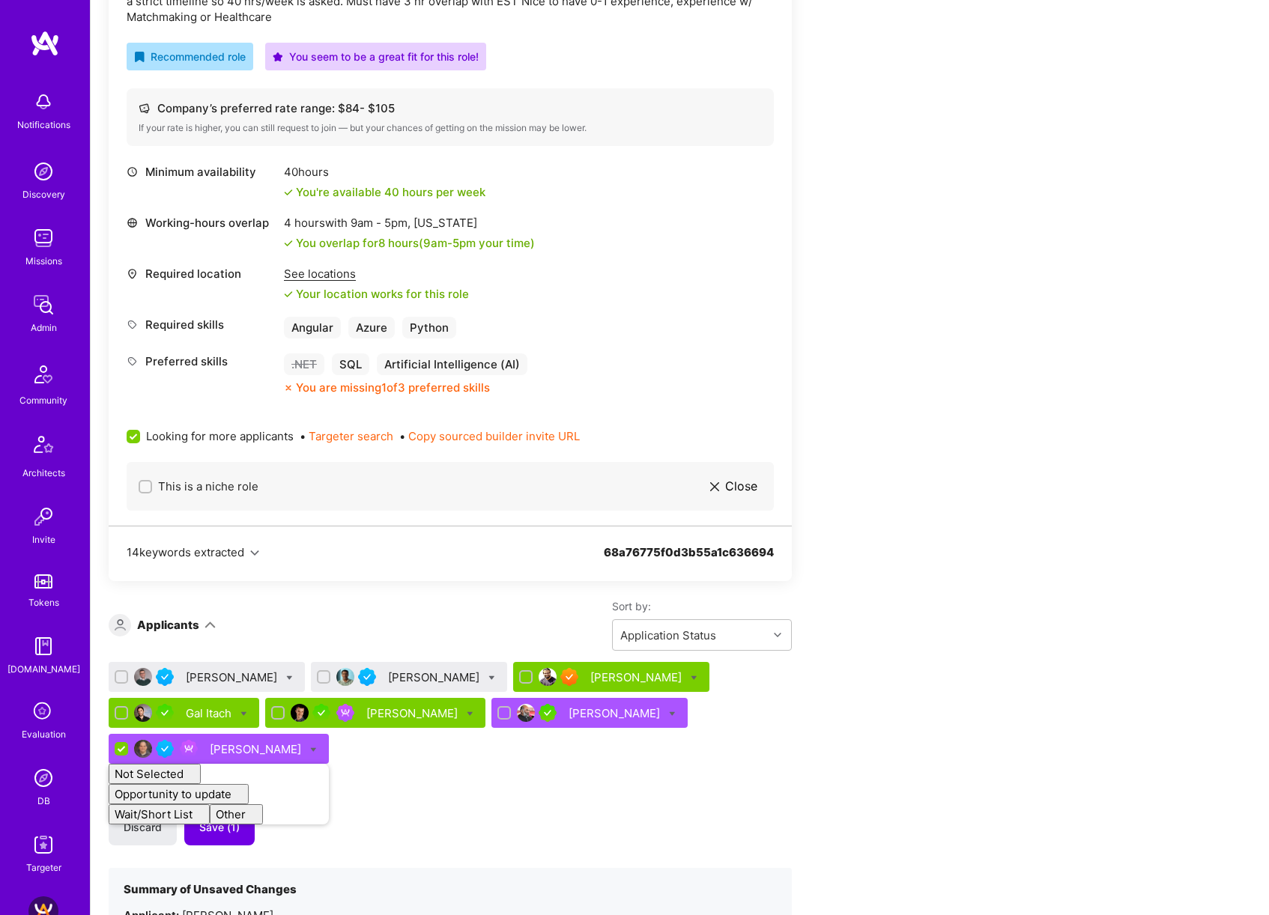
checkbox input "false"
click at [746, 781] on div "Tiago Peres Nagaraju Vutla Luve Singh Gal Itach Bojan Aleksic Gurpreet Singh Pe…" at bounding box center [450, 822] width 683 height 320
click at [229, 677] on div "Tiago Peres" at bounding box center [233, 677] width 94 height 16
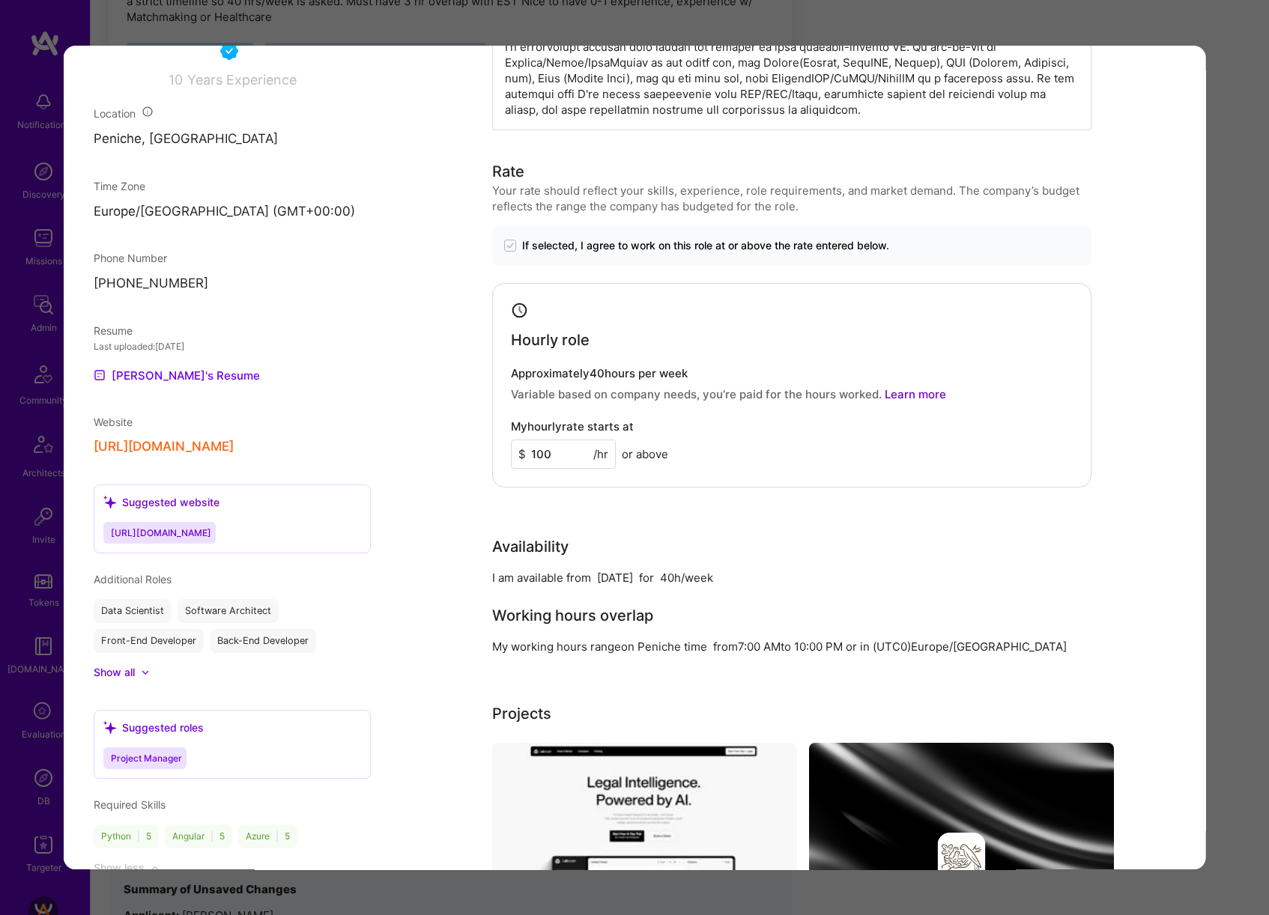
scroll to position [1385, 0]
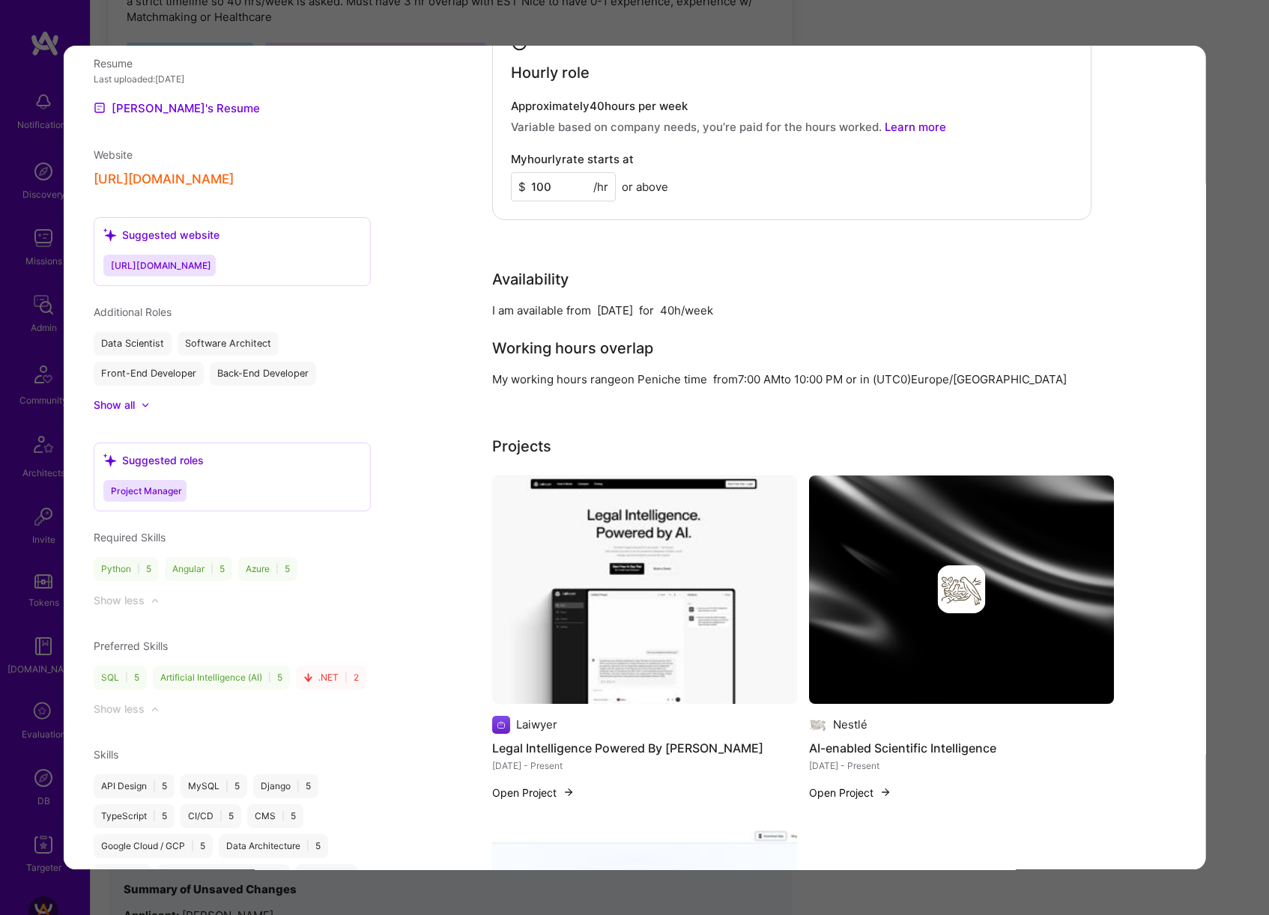
click at [1236, 533] on div "Application 1 of 7 Evaluation scores Expertise level Very good Interpersonal sk…" at bounding box center [634, 457] width 1269 height 915
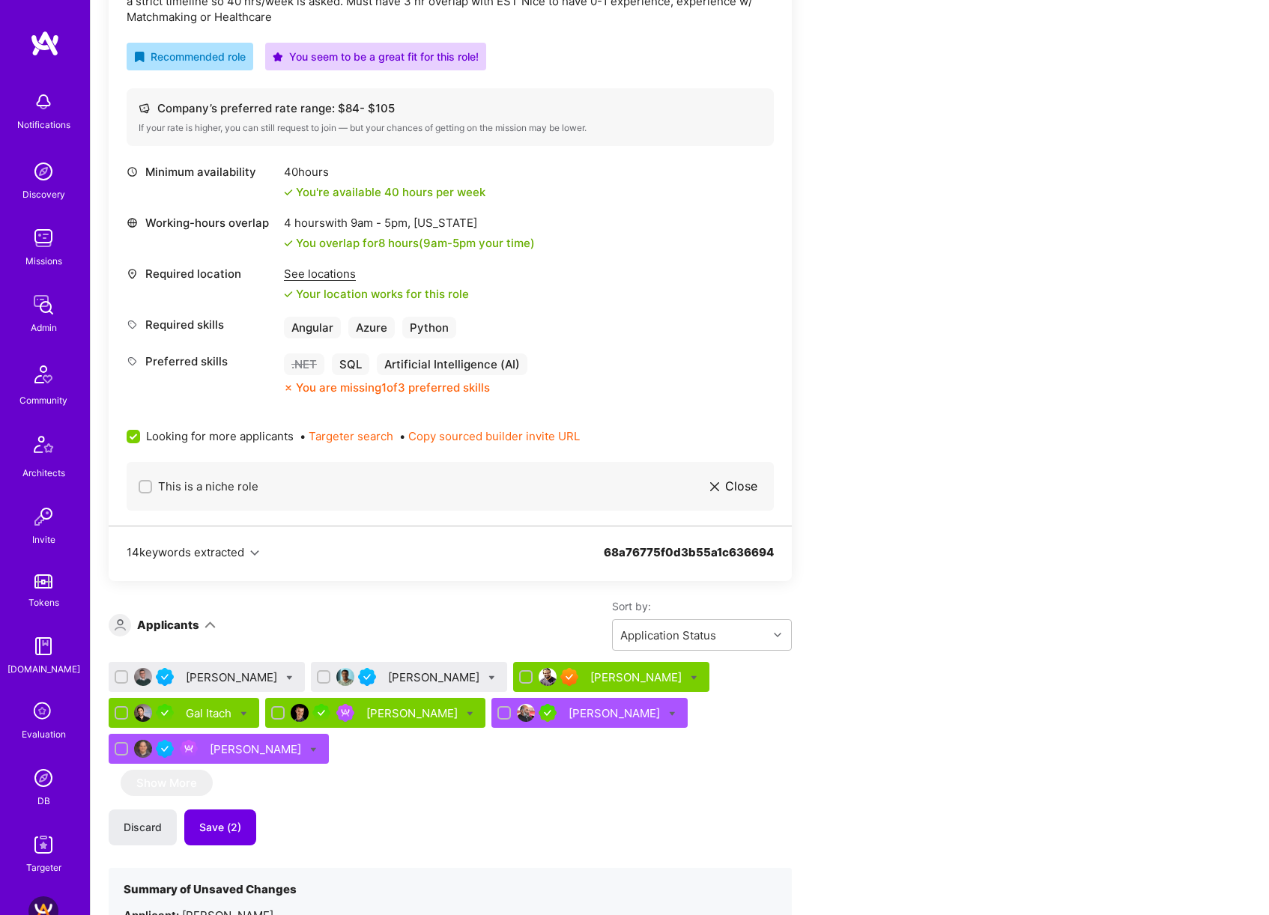
click at [286, 675] on icon at bounding box center [289, 678] width 7 height 7
checkbox input "true"
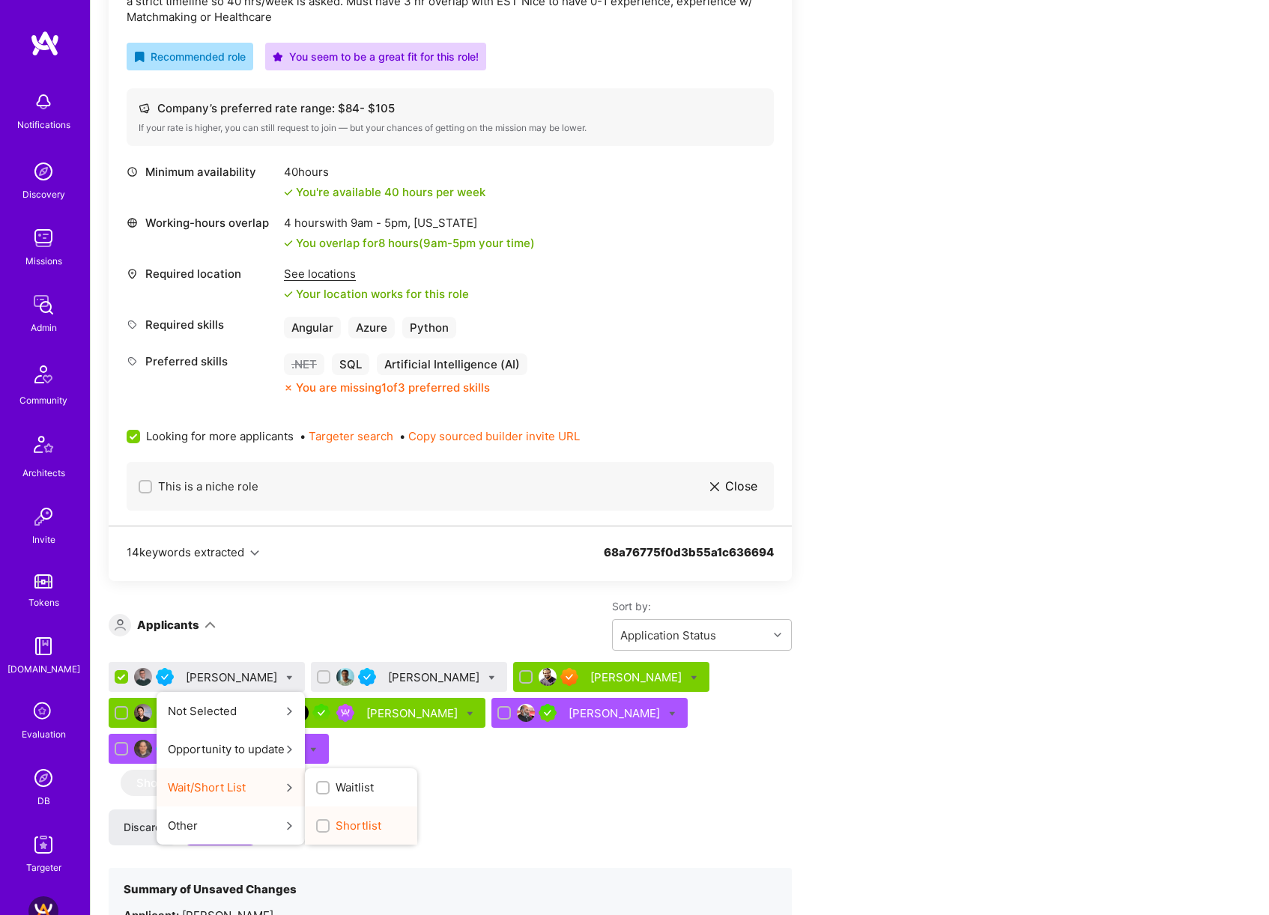
click at [335, 823] on span "Shortlist" at bounding box center [358, 826] width 46 height 16
click at [319, 823] on input "Shortlist" at bounding box center [324, 826] width 10 height 10
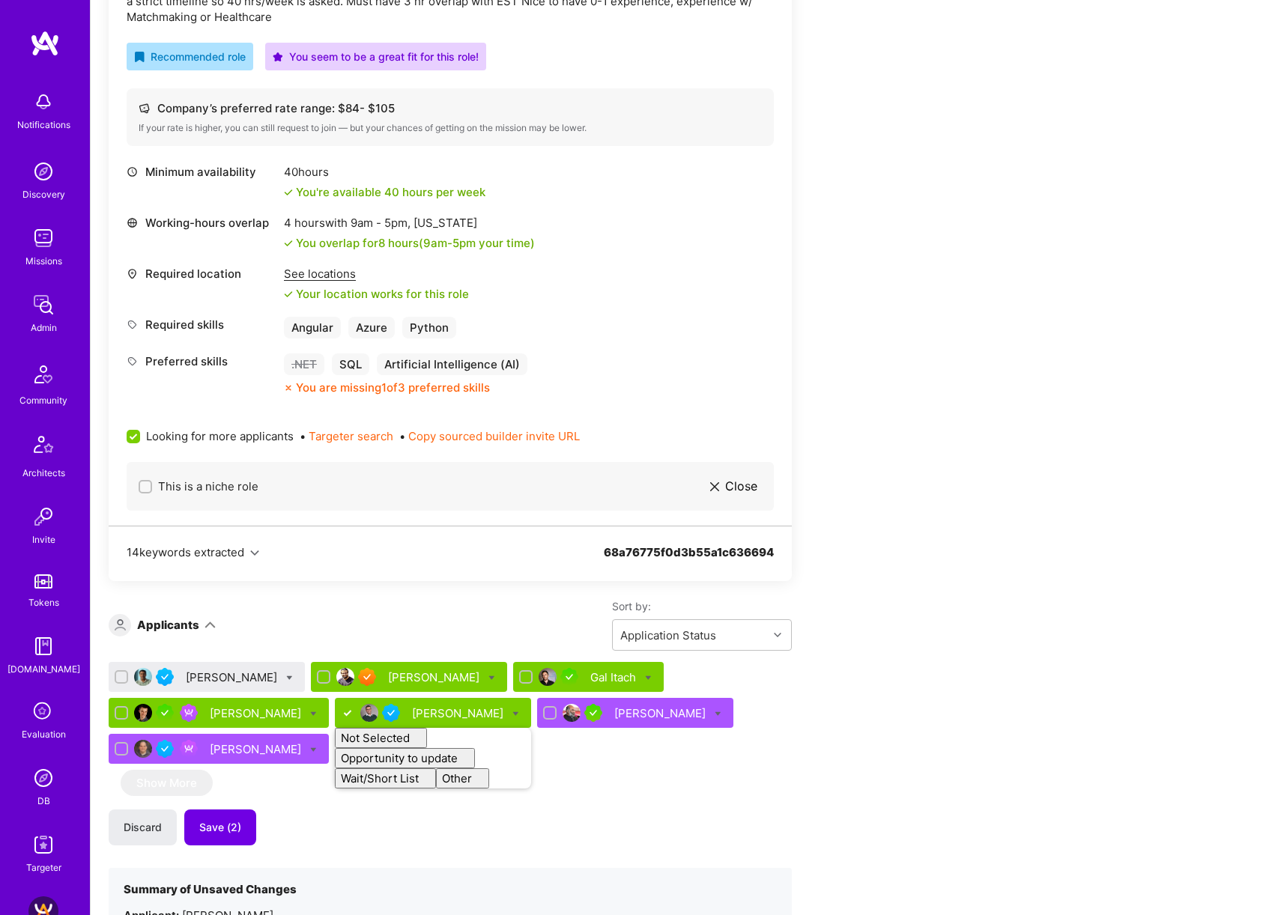
checkbox input "false"
drag, startPoint x: 925, startPoint y: 672, endPoint x: 876, endPoint y: 677, distance: 48.9
click at [925, 672] on div "Apply for a Mission Role We’re actively looking for builders. This is the best …" at bounding box center [558, 666] width 899 height 1788
click at [222, 674] on div "Nagaraju Vutla" at bounding box center [233, 677] width 94 height 16
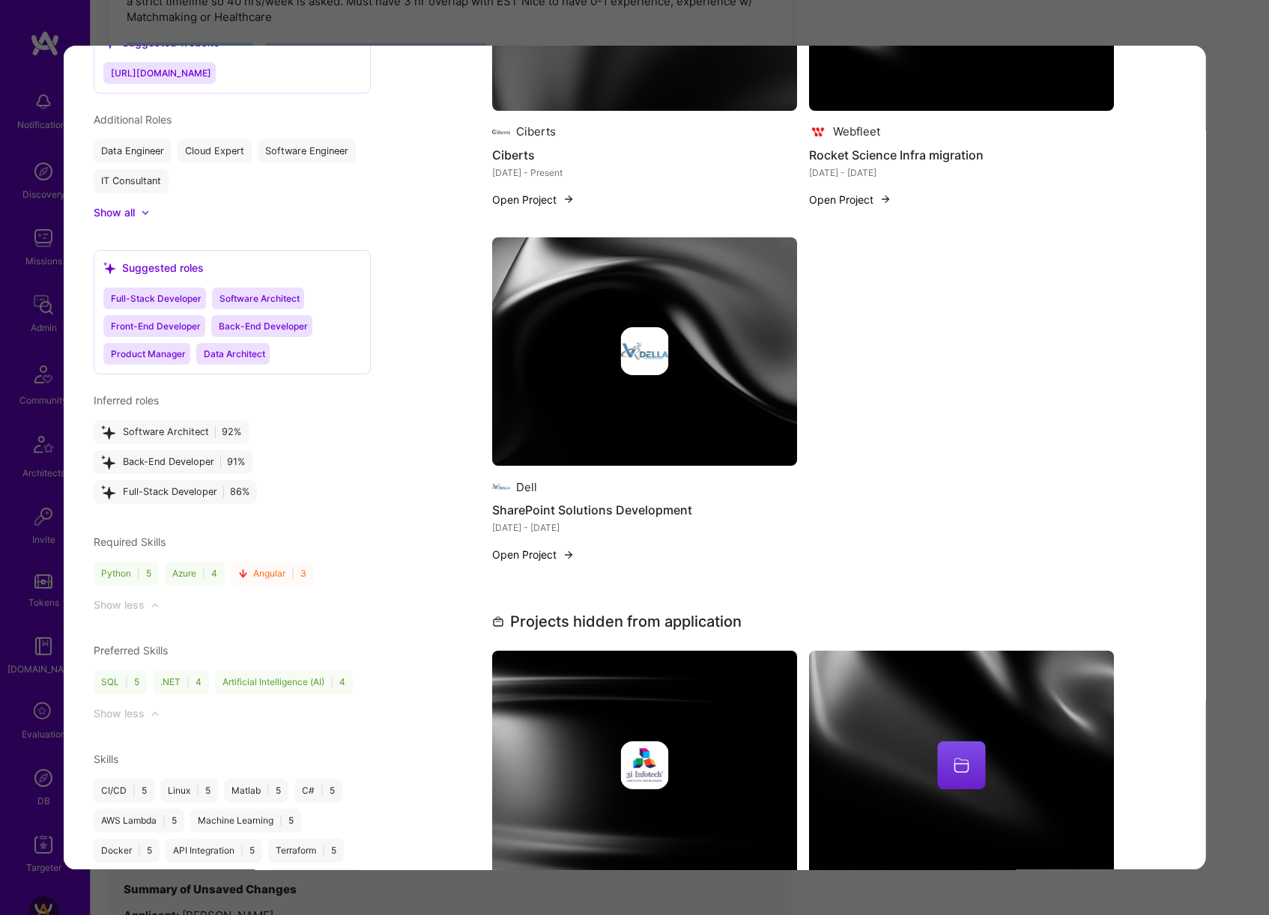
scroll to position [1433, 0]
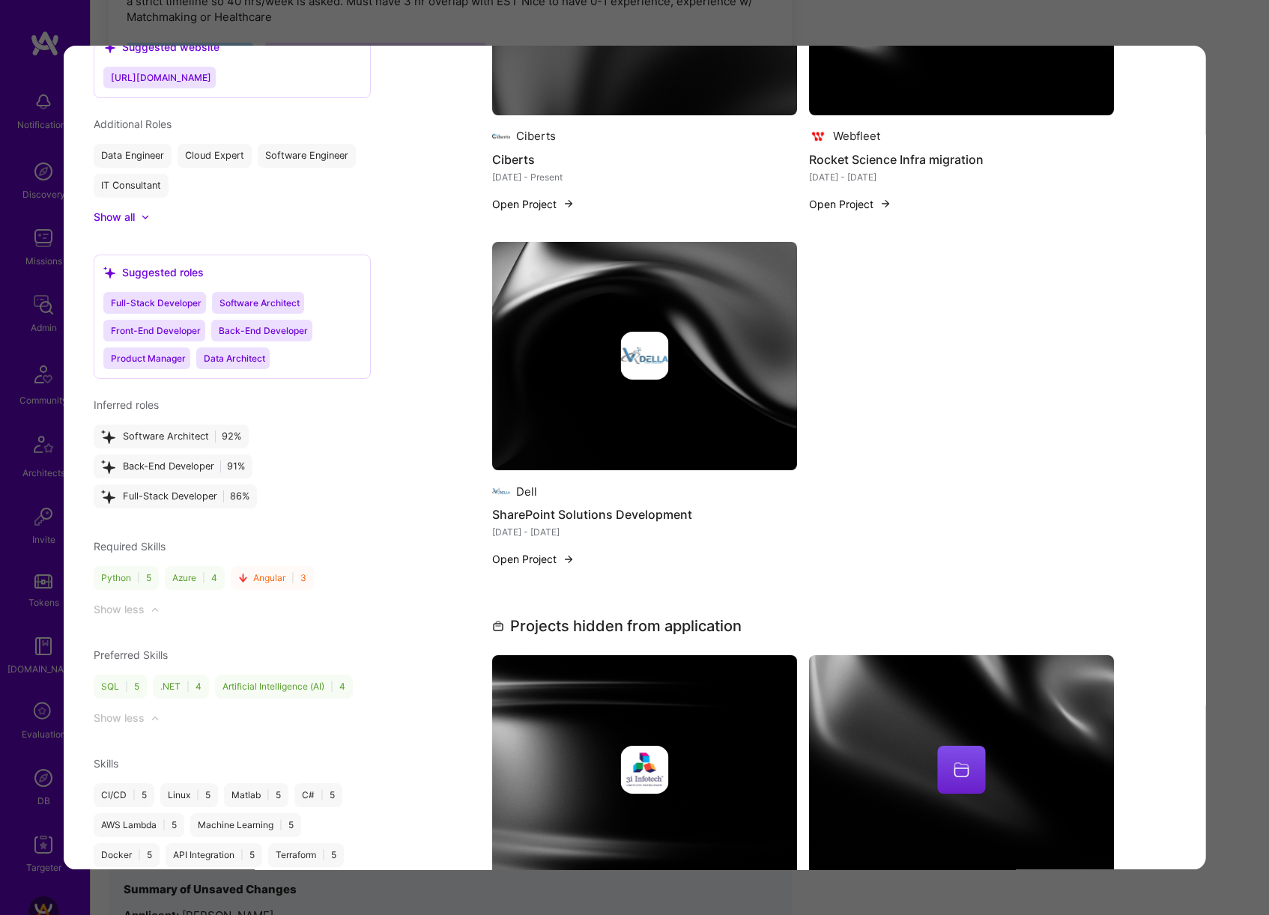
click at [1228, 565] on div "Application 1 of 7 Evaluation scores Expertise level Very good Interpersonal sk…" at bounding box center [634, 457] width 1269 height 915
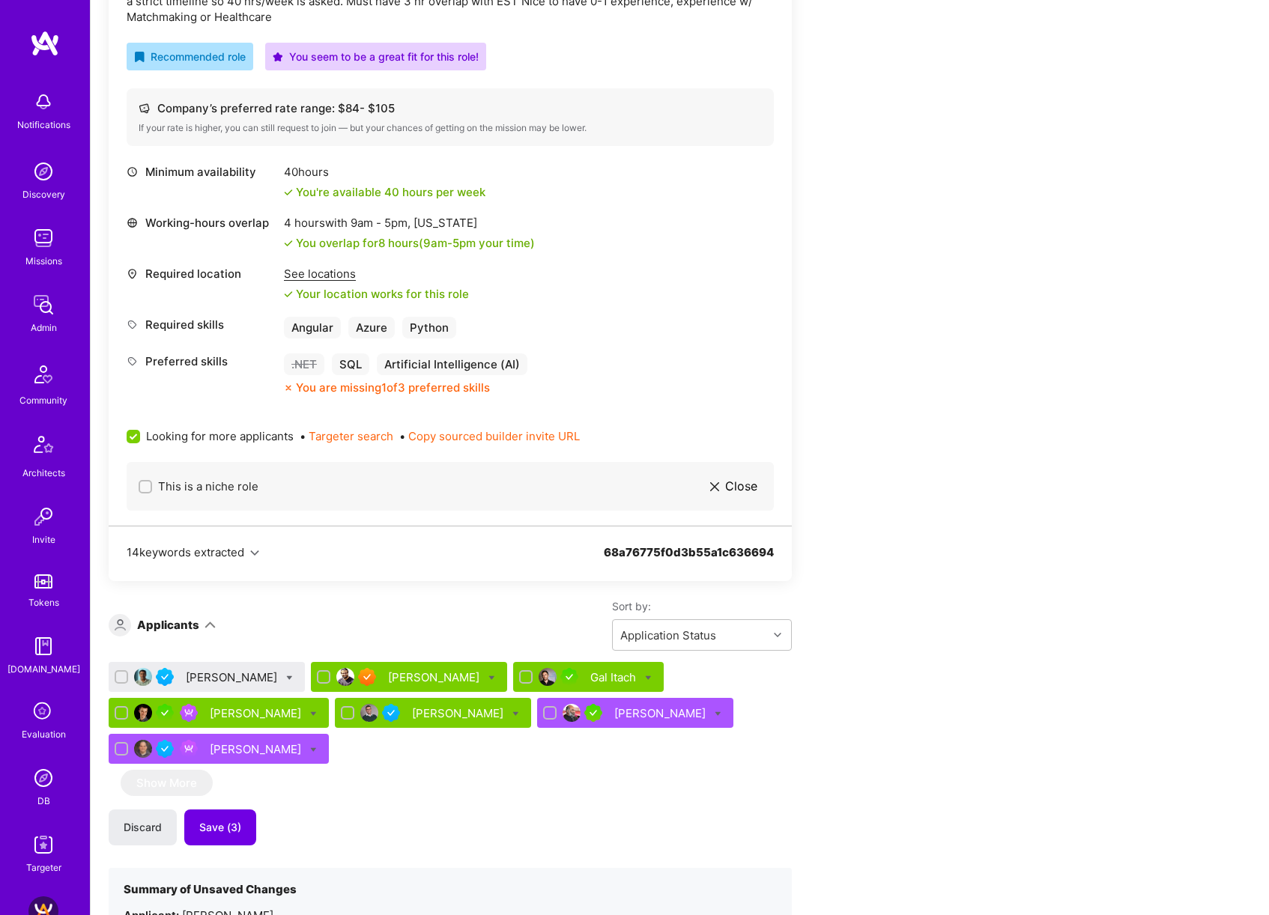
click at [280, 675] on div "Nagaraju Vutla" at bounding box center [207, 677] width 196 height 30
click at [286, 677] on icon at bounding box center [289, 678] width 7 height 7
checkbox input "true"
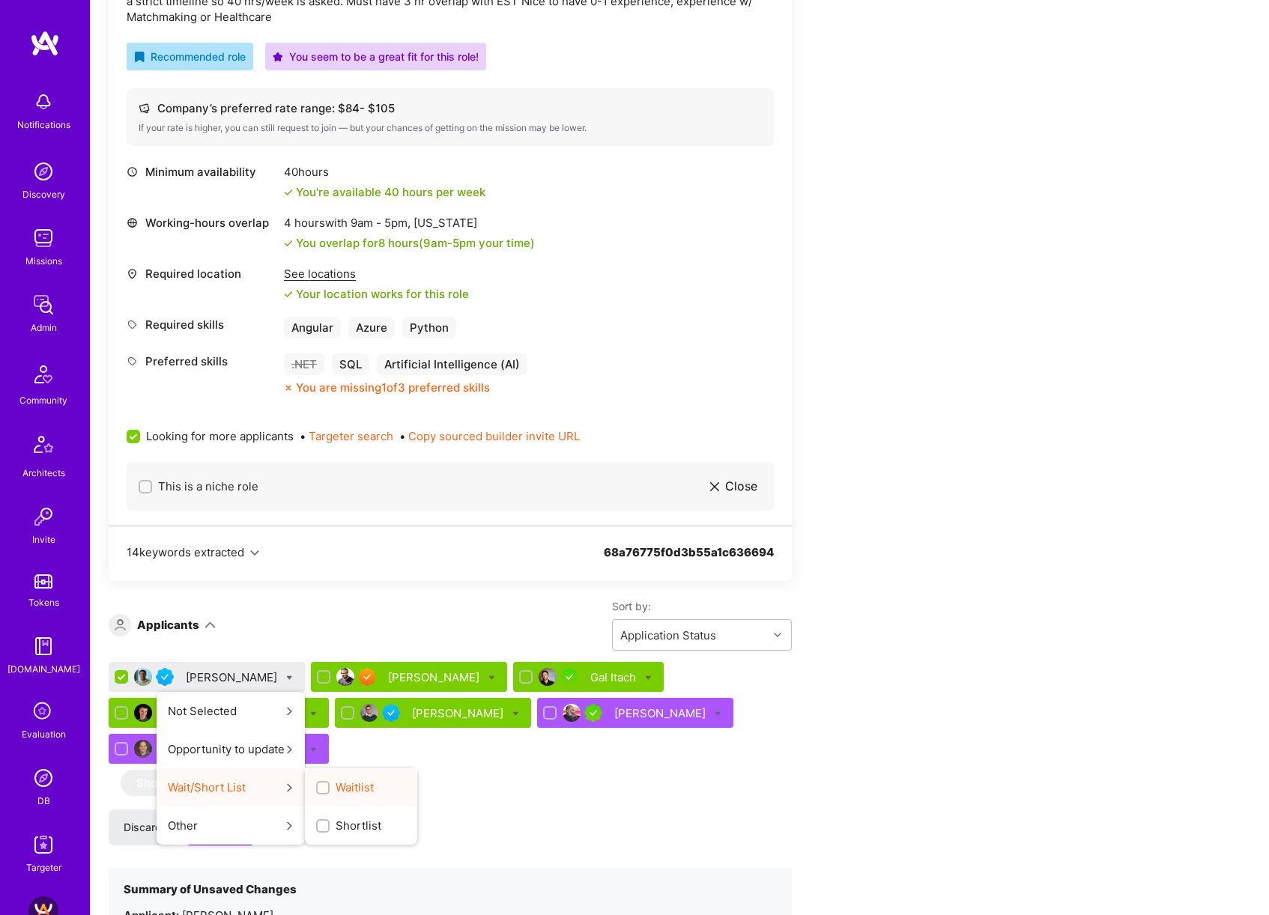
click at [335, 789] on span "Waitlist" at bounding box center [354, 788] width 38 height 16
click at [323, 789] on input "Waitlist" at bounding box center [324, 788] width 10 height 10
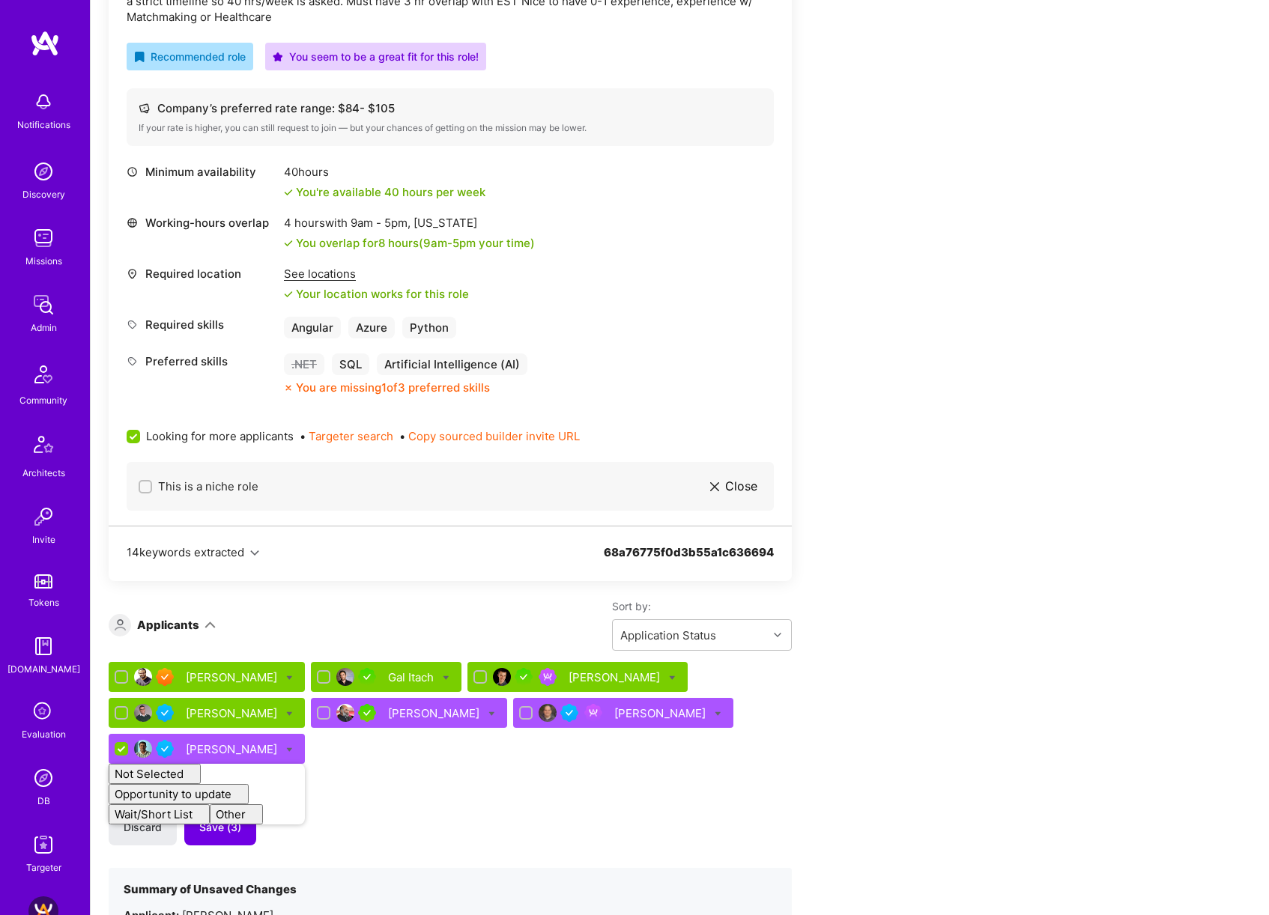
checkbox input "false"
click at [878, 693] on div "Apply for a Mission Role We’re actively looking for builders. This is the best …" at bounding box center [558, 706] width 899 height 1869
click at [220, 824] on span "Save (4)" at bounding box center [220, 827] width 42 height 15
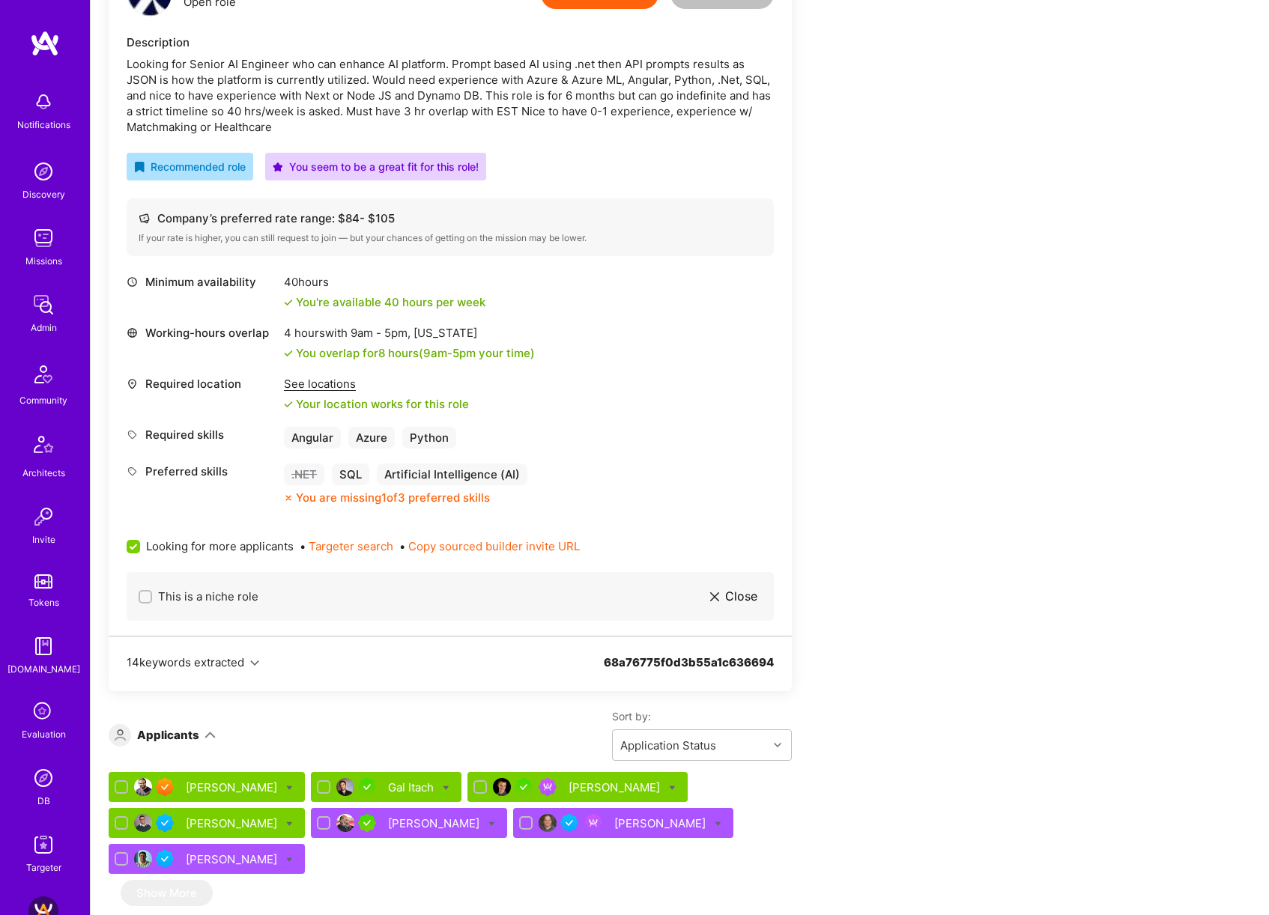
scroll to position [501, 0]
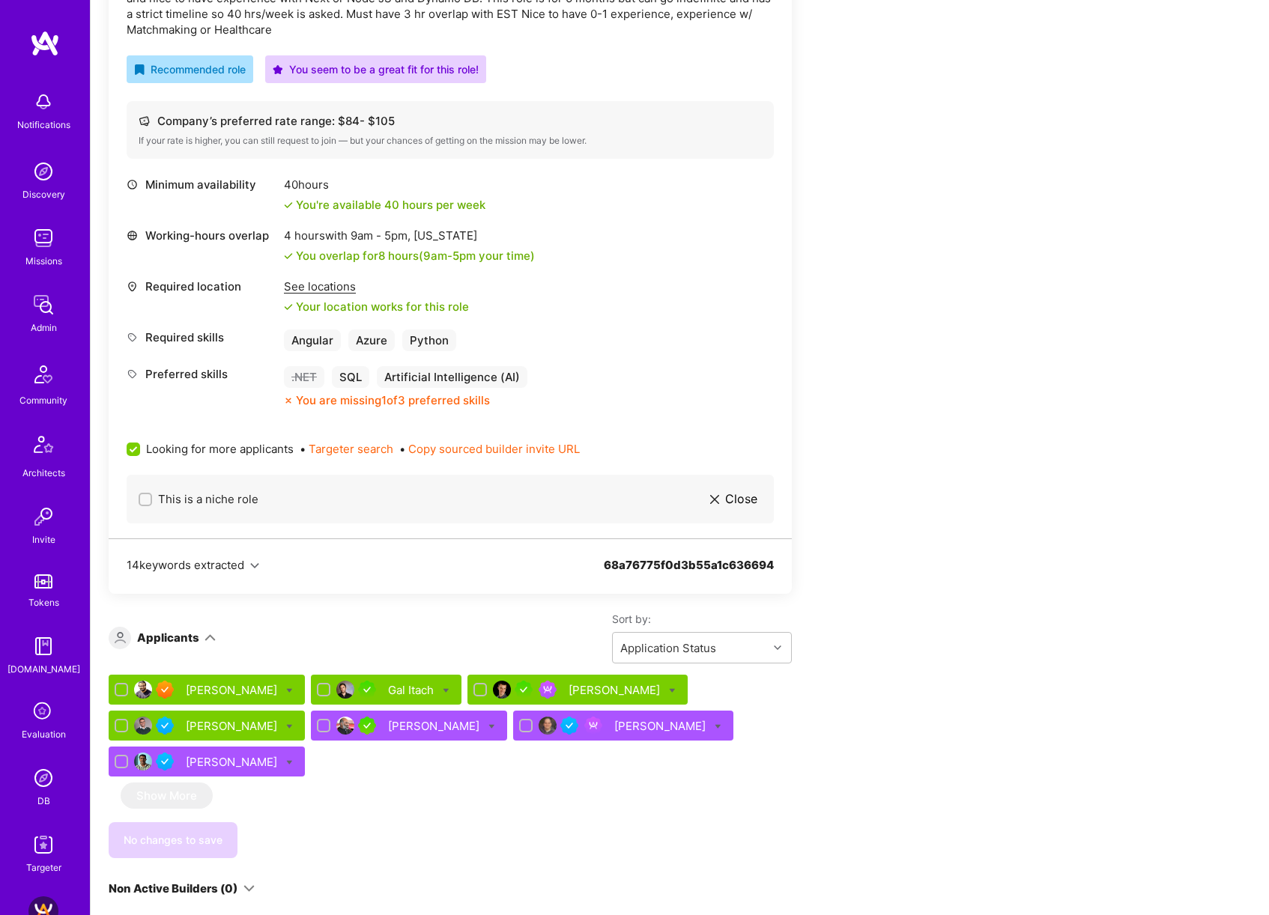
click at [571, 690] on div "Bojan Aleksic" at bounding box center [615, 690] width 94 height 16
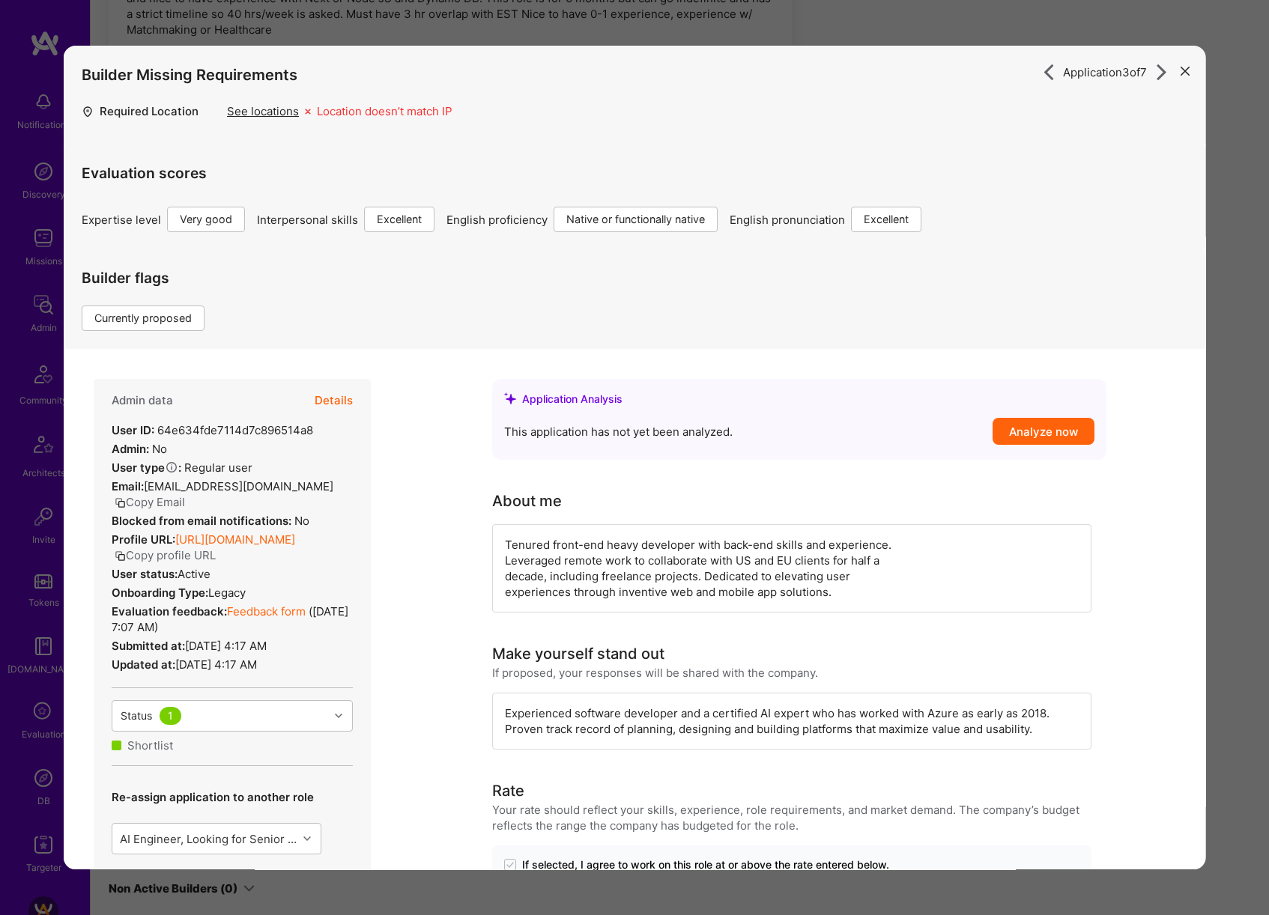
click at [333, 398] on button "Details" at bounding box center [334, 401] width 38 height 43
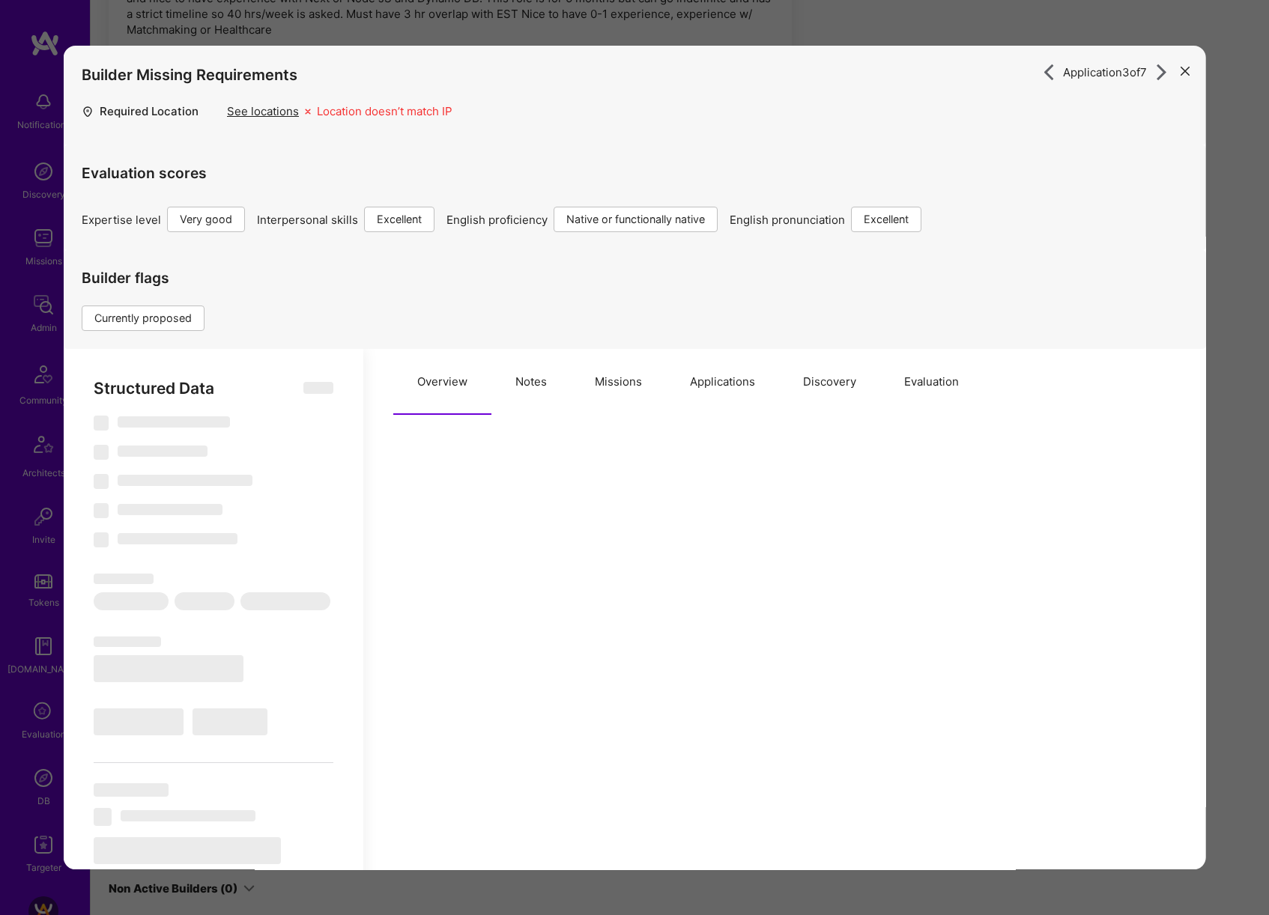
click at [530, 403] on button "Notes" at bounding box center [530, 383] width 79 height 66
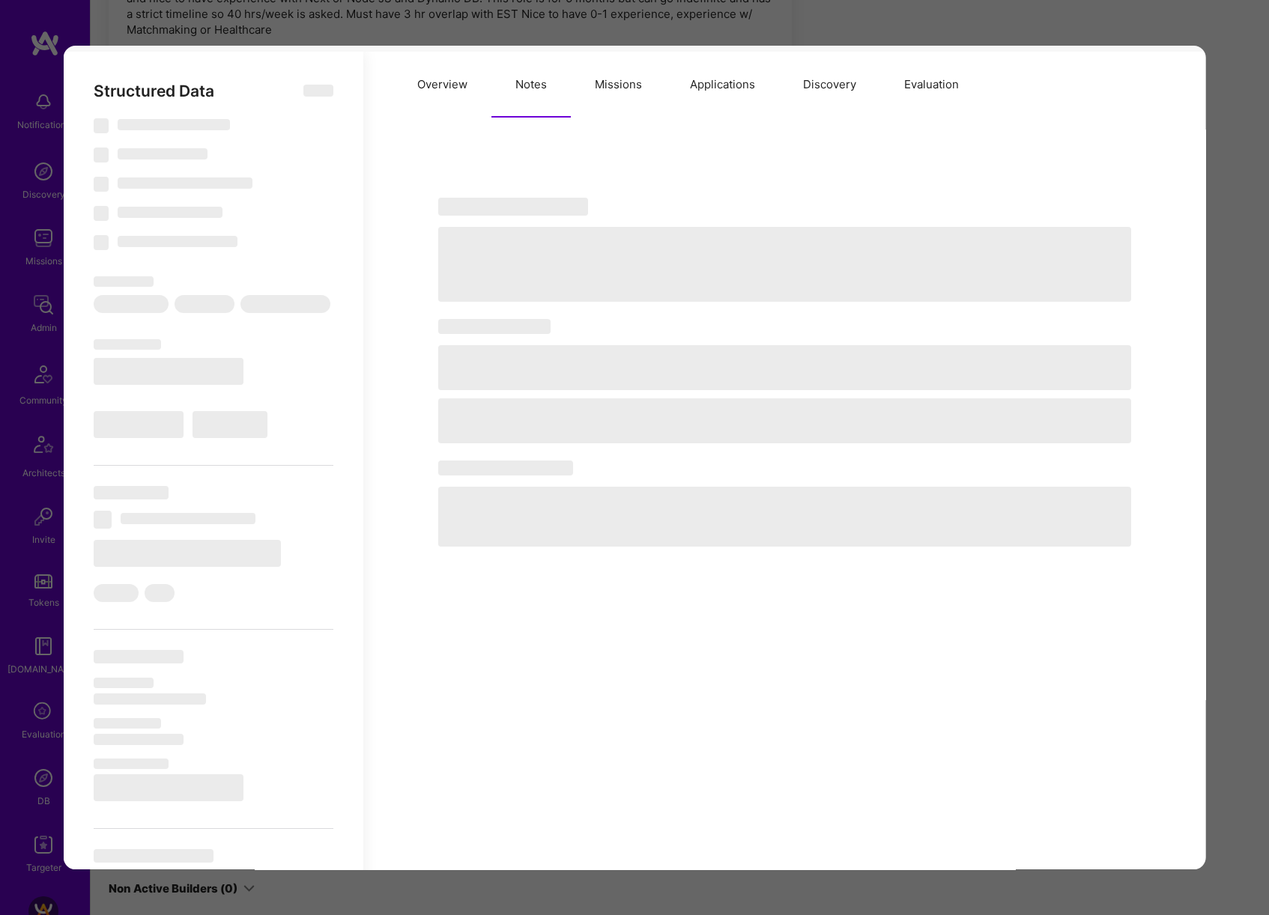
scroll to position [328, 0]
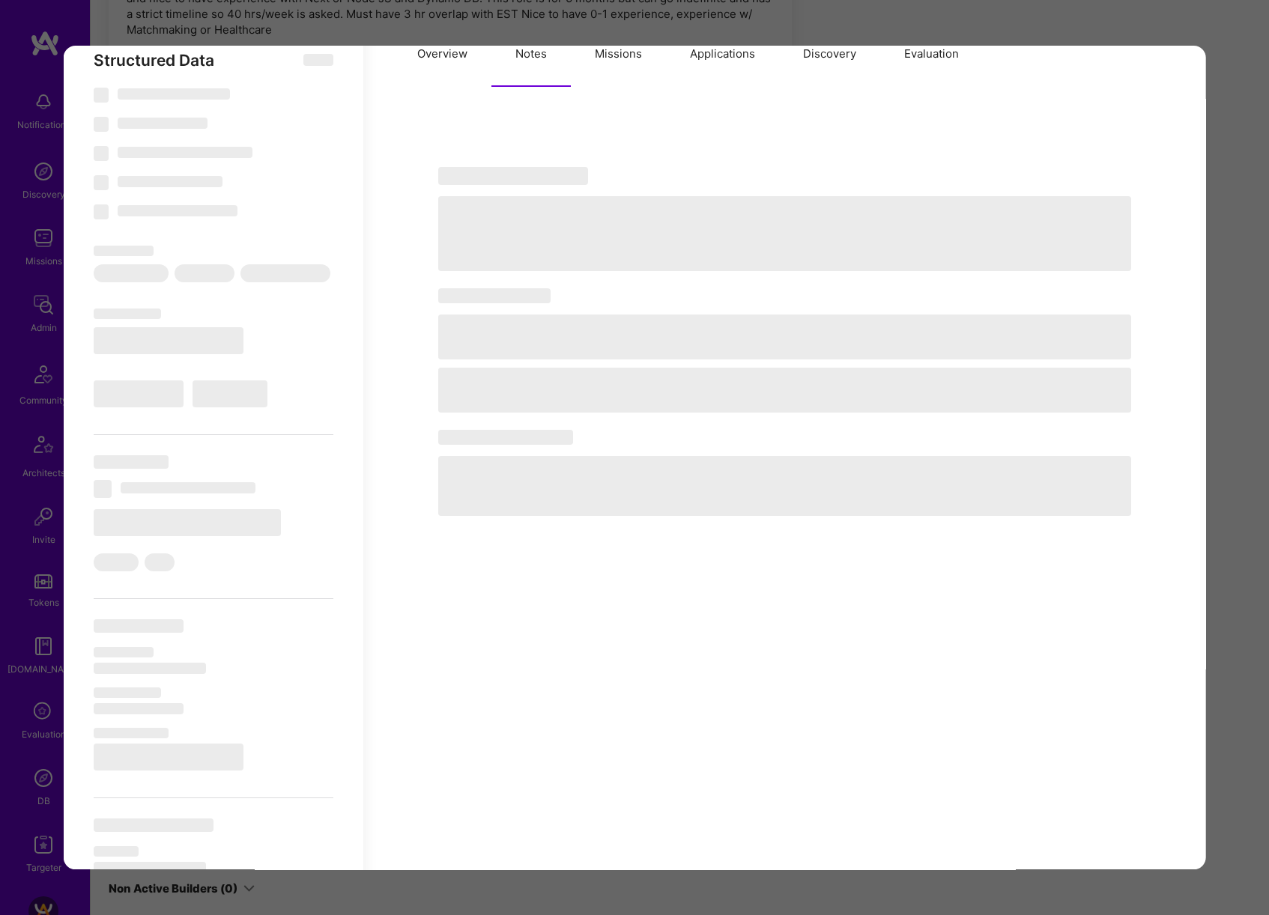
type textarea "x"
select select "Right Now"
select select "5"
select select "7"
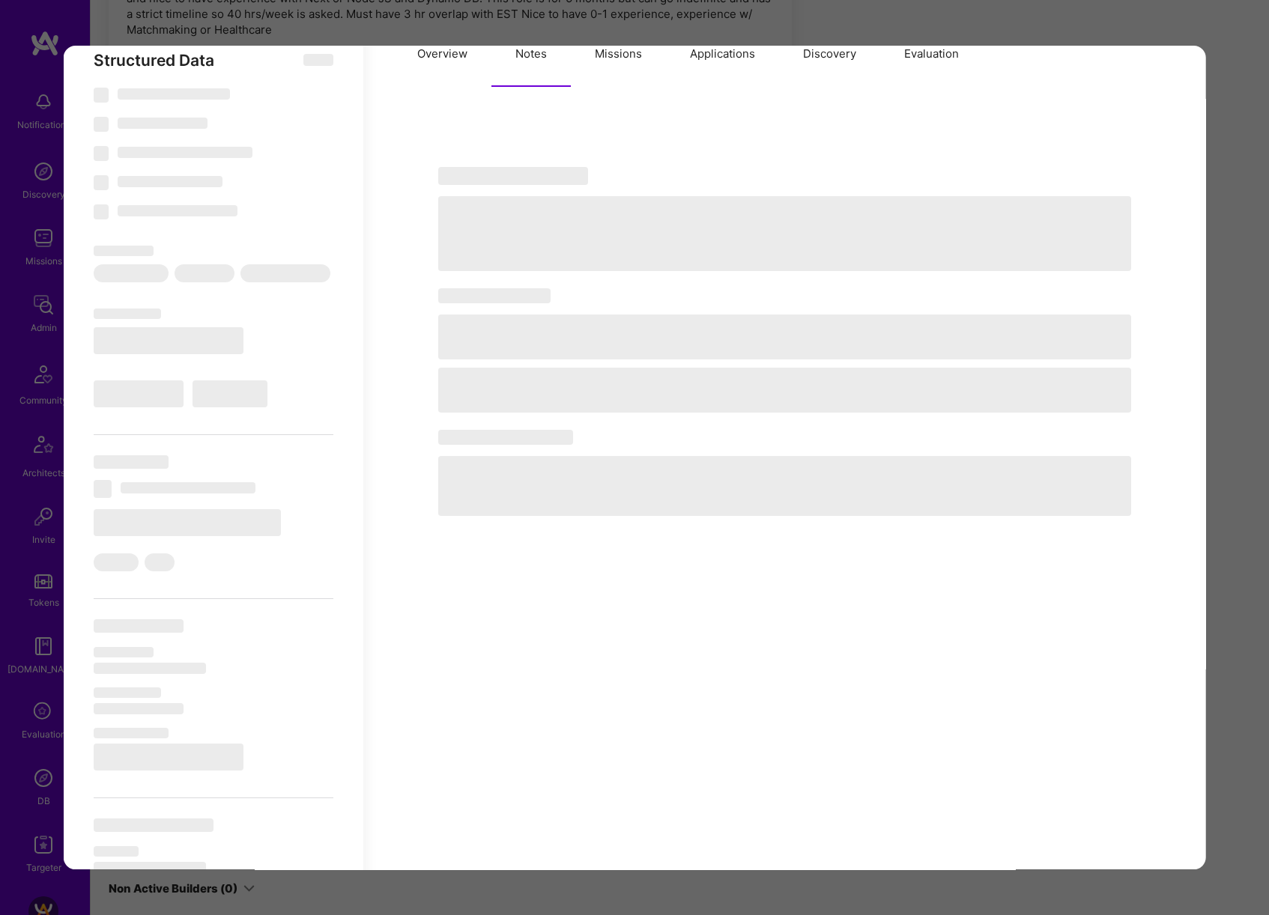
select select "7"
select select "AT"
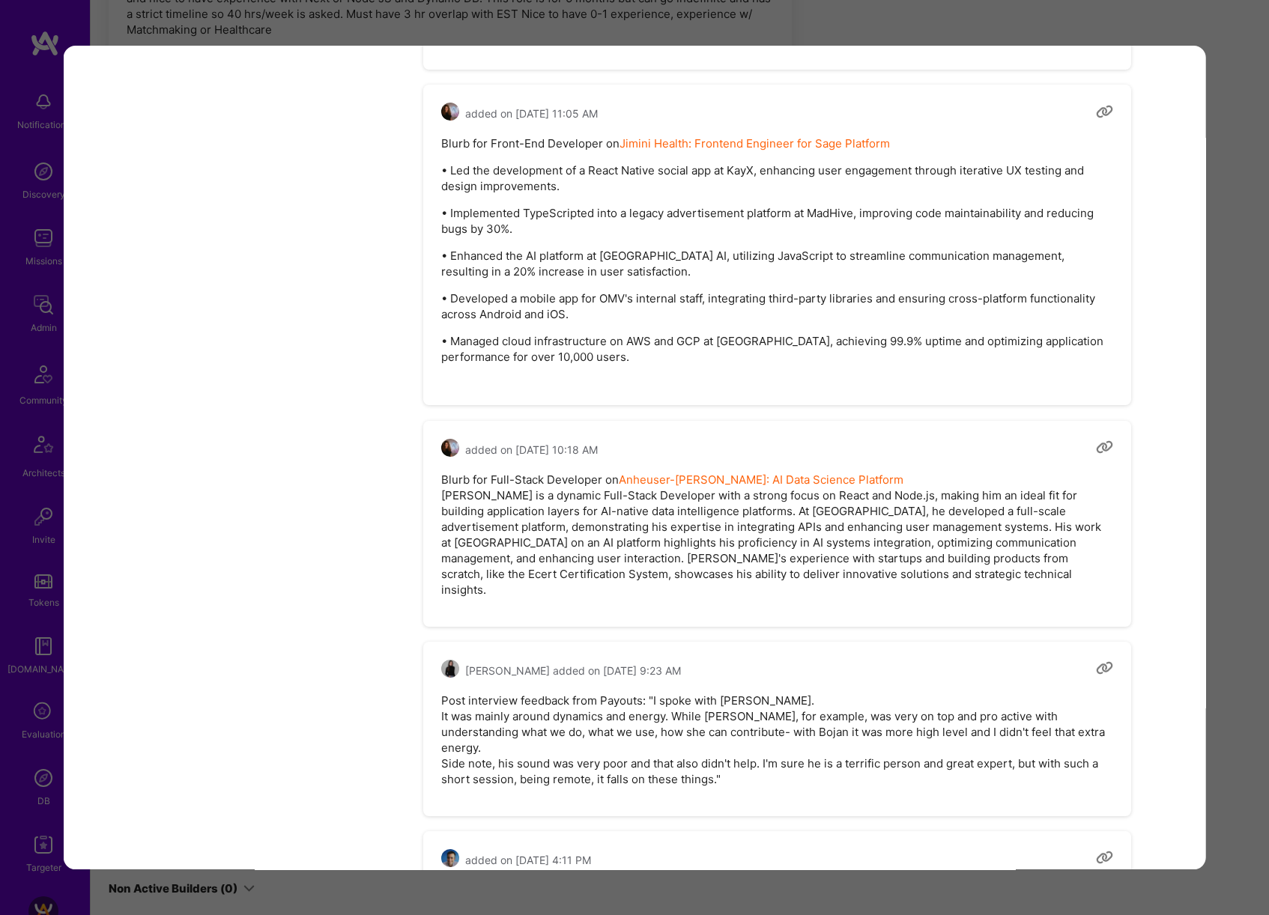
scroll to position [3517, 0]
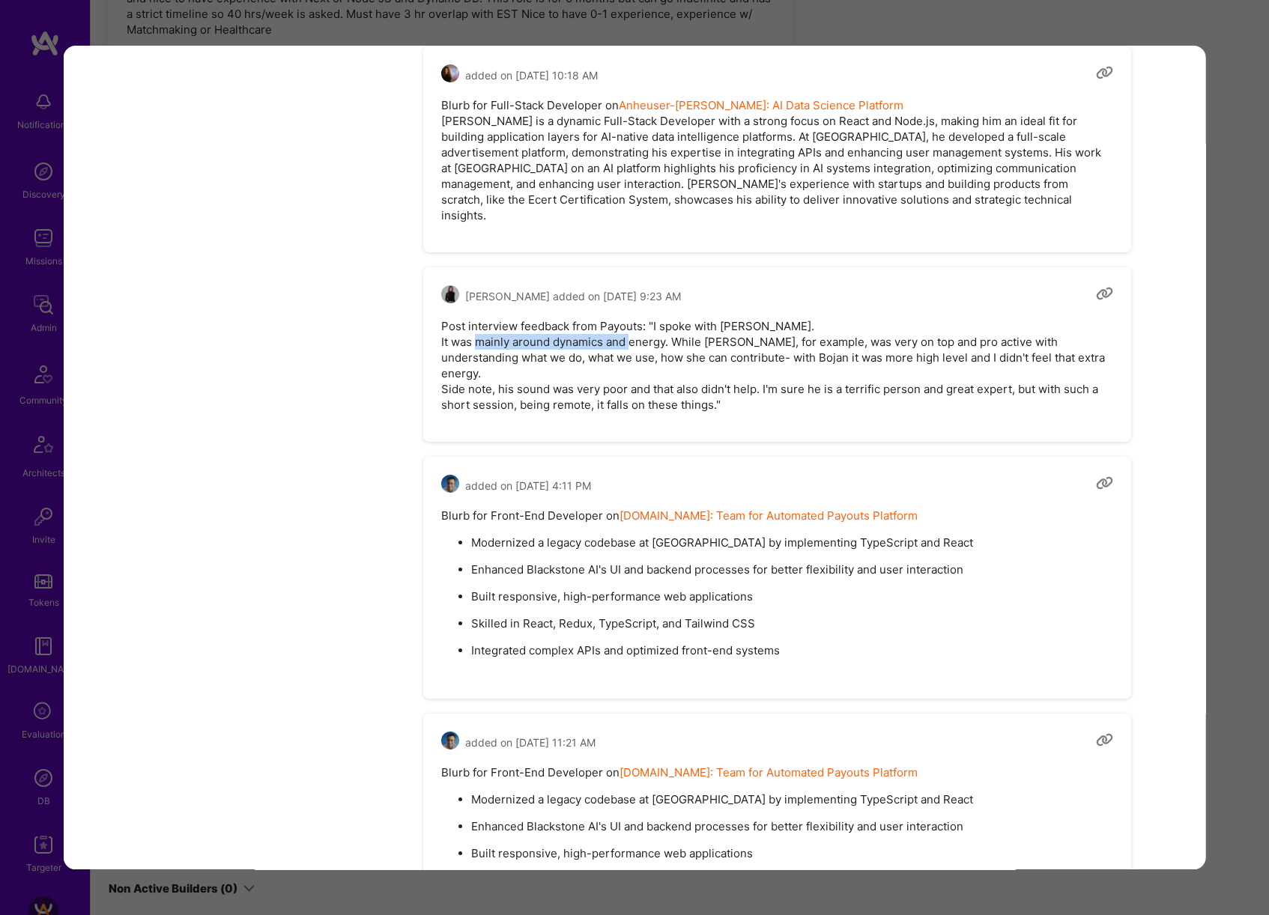
drag, startPoint x: 518, startPoint y: 296, endPoint x: 673, endPoint y: 299, distance: 155.0
click at [673, 318] on pre "Post interview feedback from Payouts: "I spoke with Bohan. It was mainly around…" at bounding box center [777, 365] width 672 height 94
click at [1214, 323] on div "Application 3 of 7 Builder Missing Requirements Required Location See locations…" at bounding box center [634, 457] width 1269 height 915
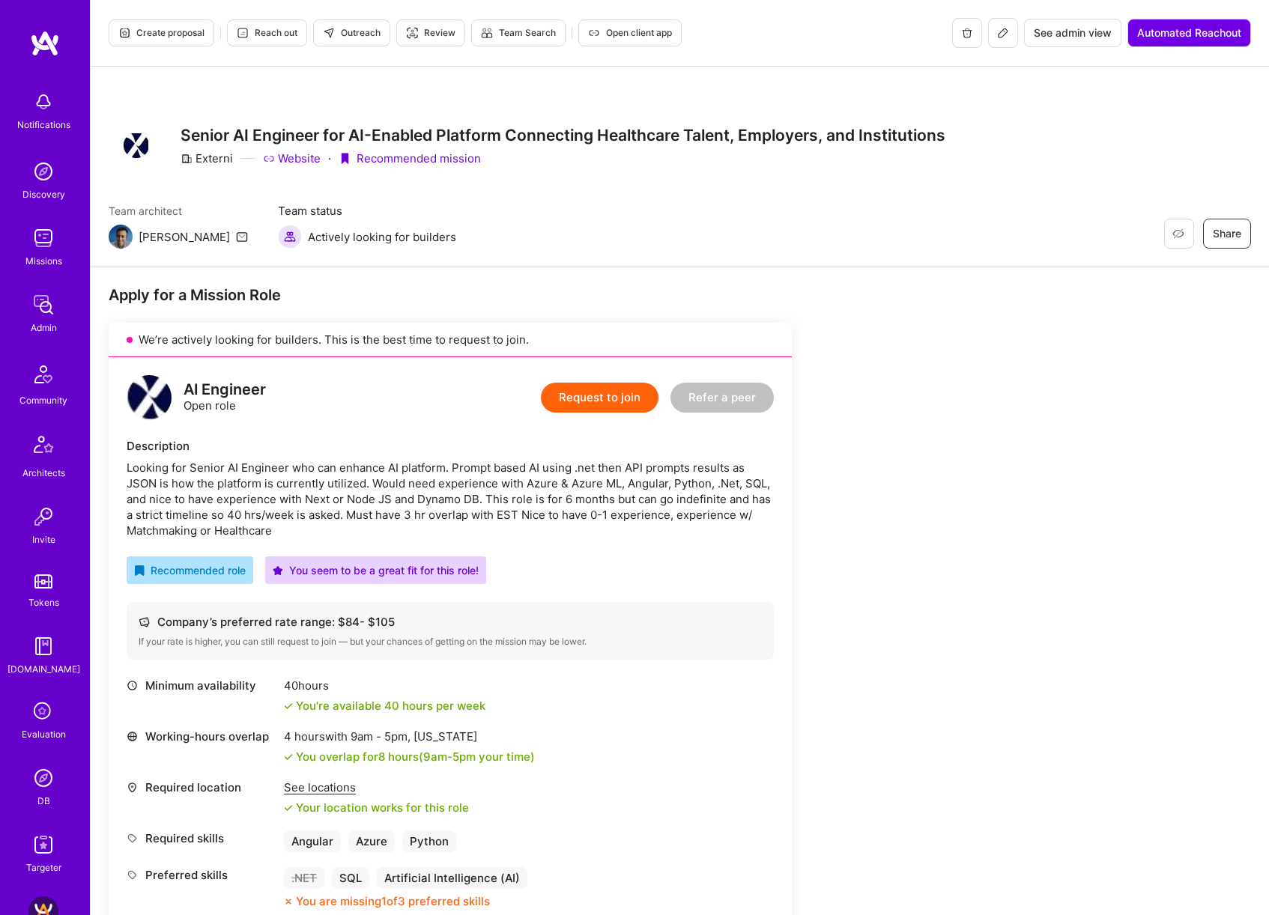
click at [157, 34] on span "Create proposal" at bounding box center [161, 32] width 86 height 13
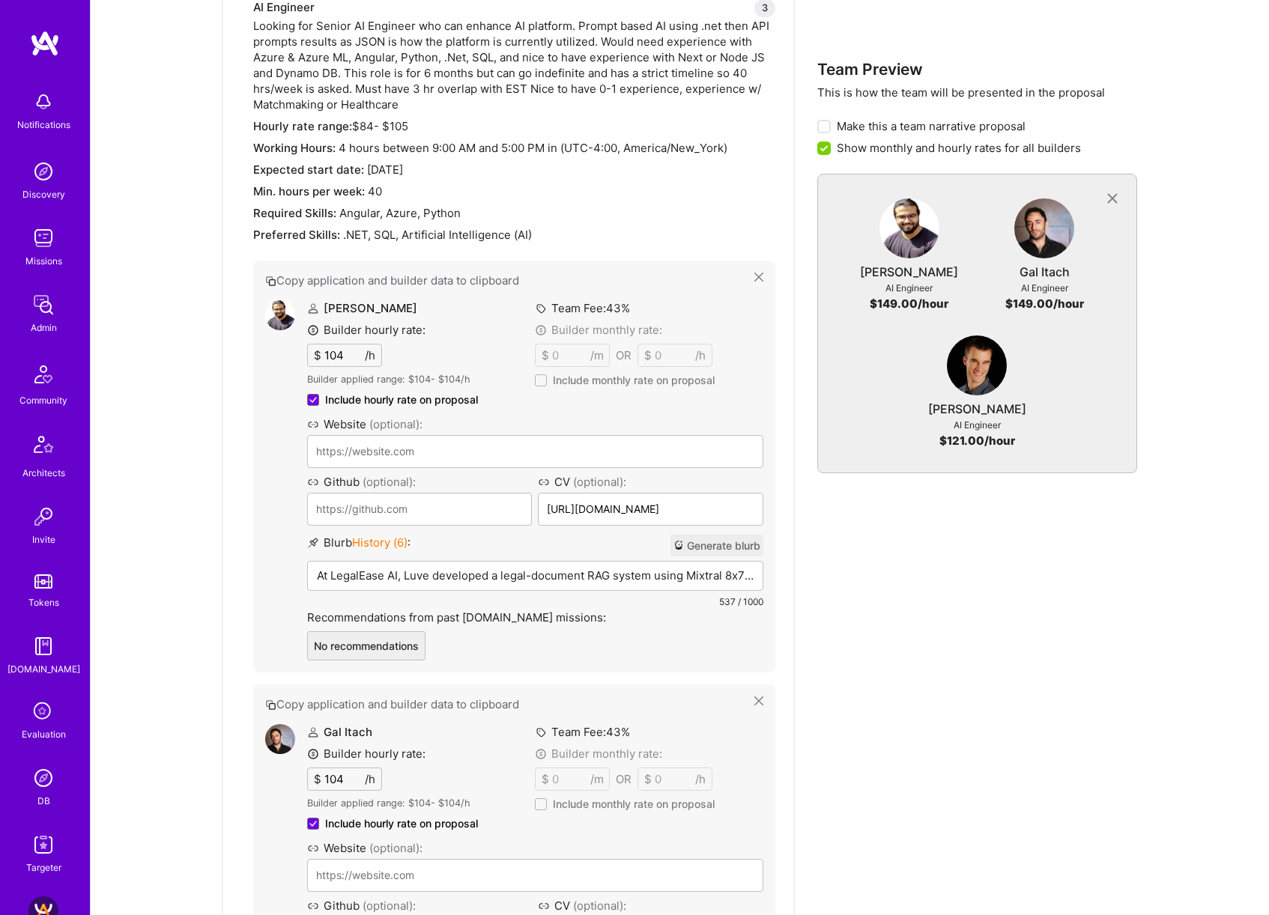
scroll to position [600, 0]
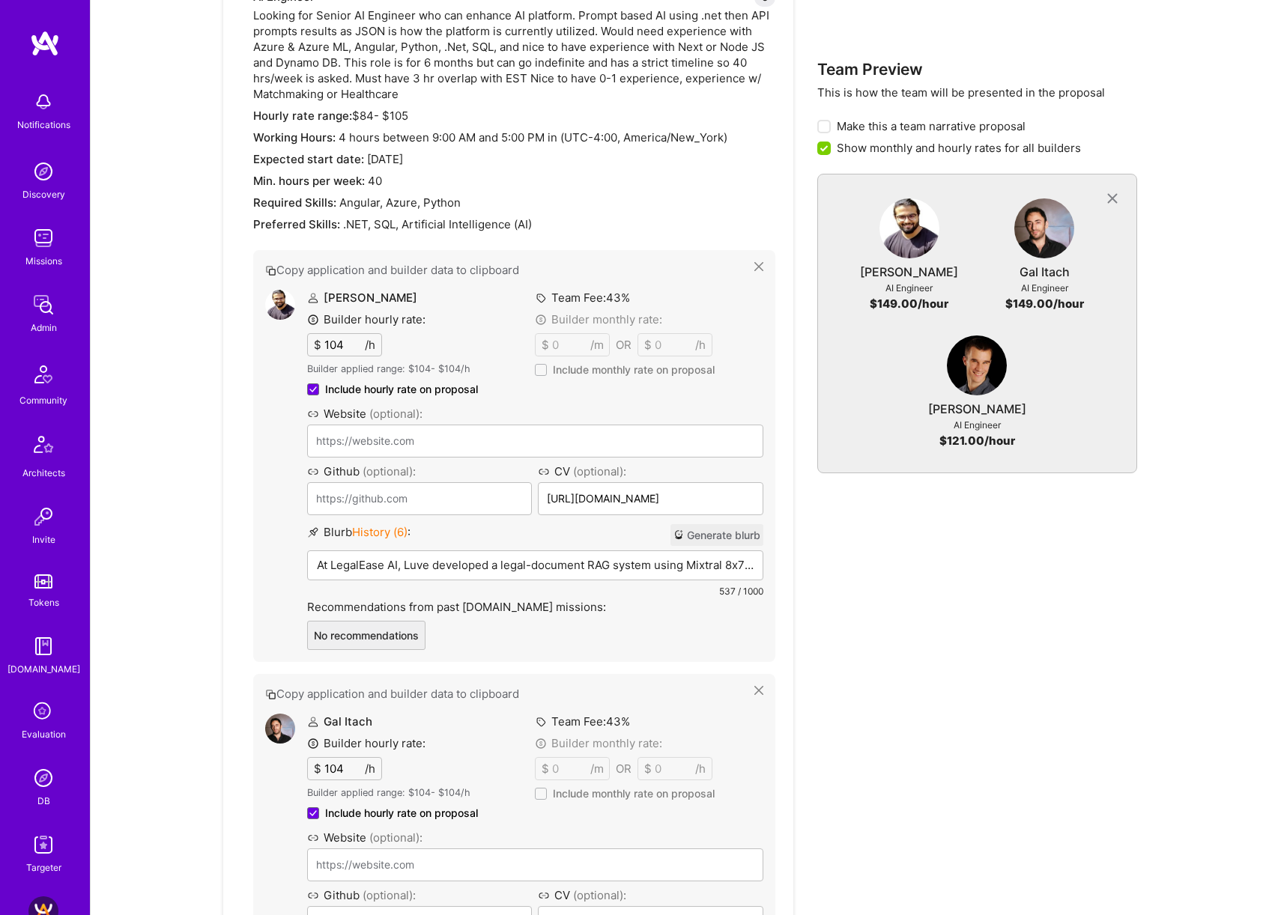
click at [731, 534] on button "Generate blurb" at bounding box center [716, 535] width 93 height 22
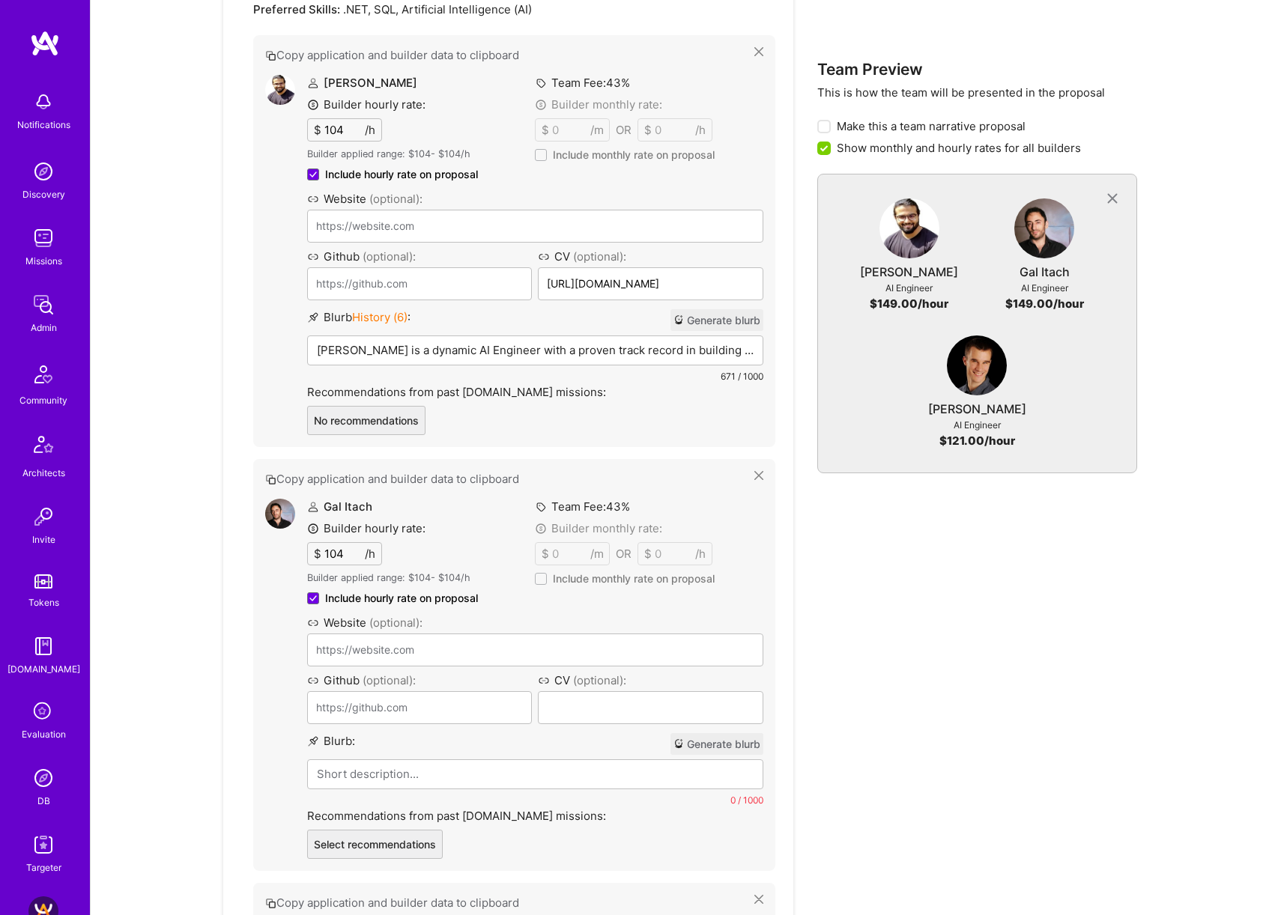
scroll to position [804, 0]
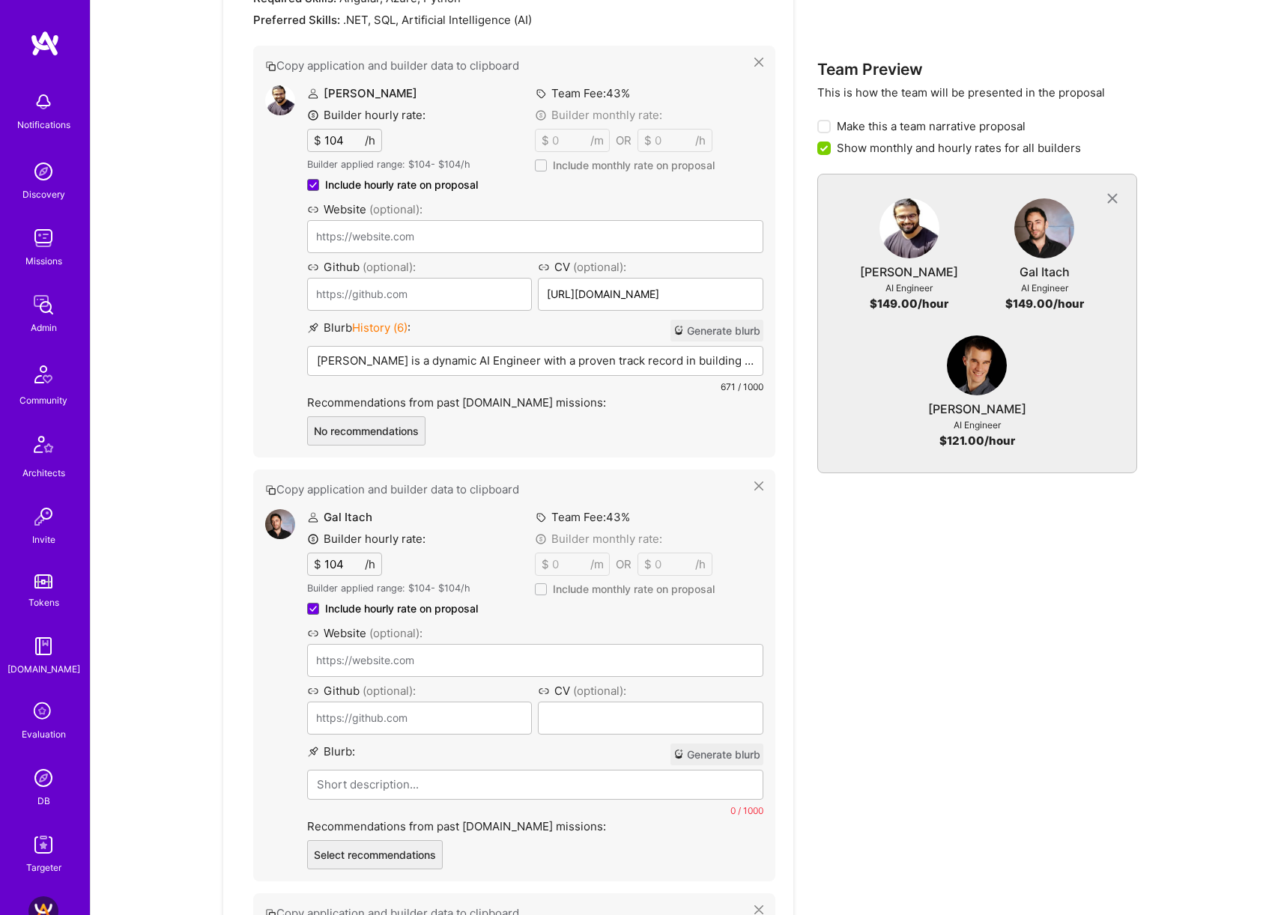
click at [733, 757] on button "Generate blurb" at bounding box center [716, 755] width 93 height 22
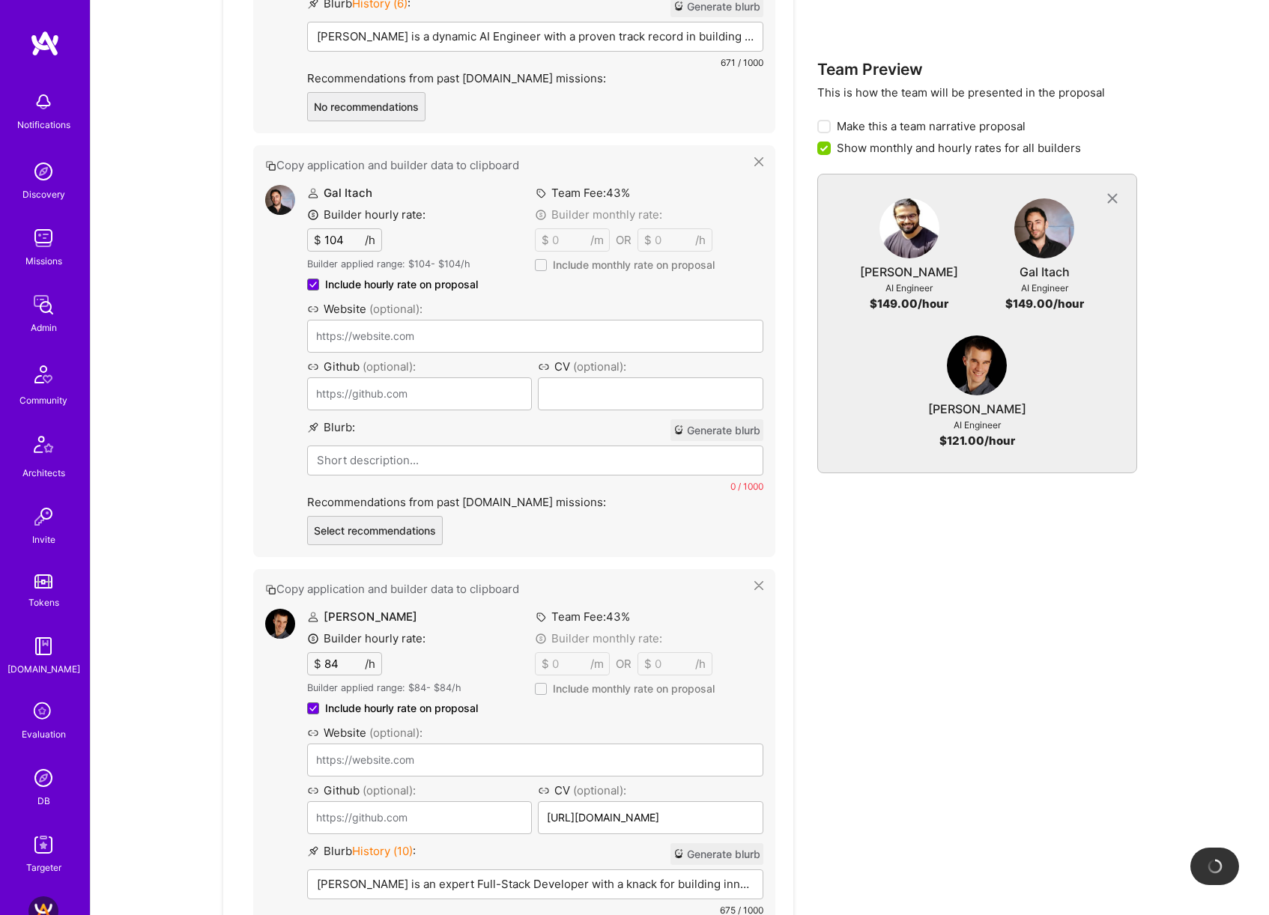
scroll to position [1179, 0]
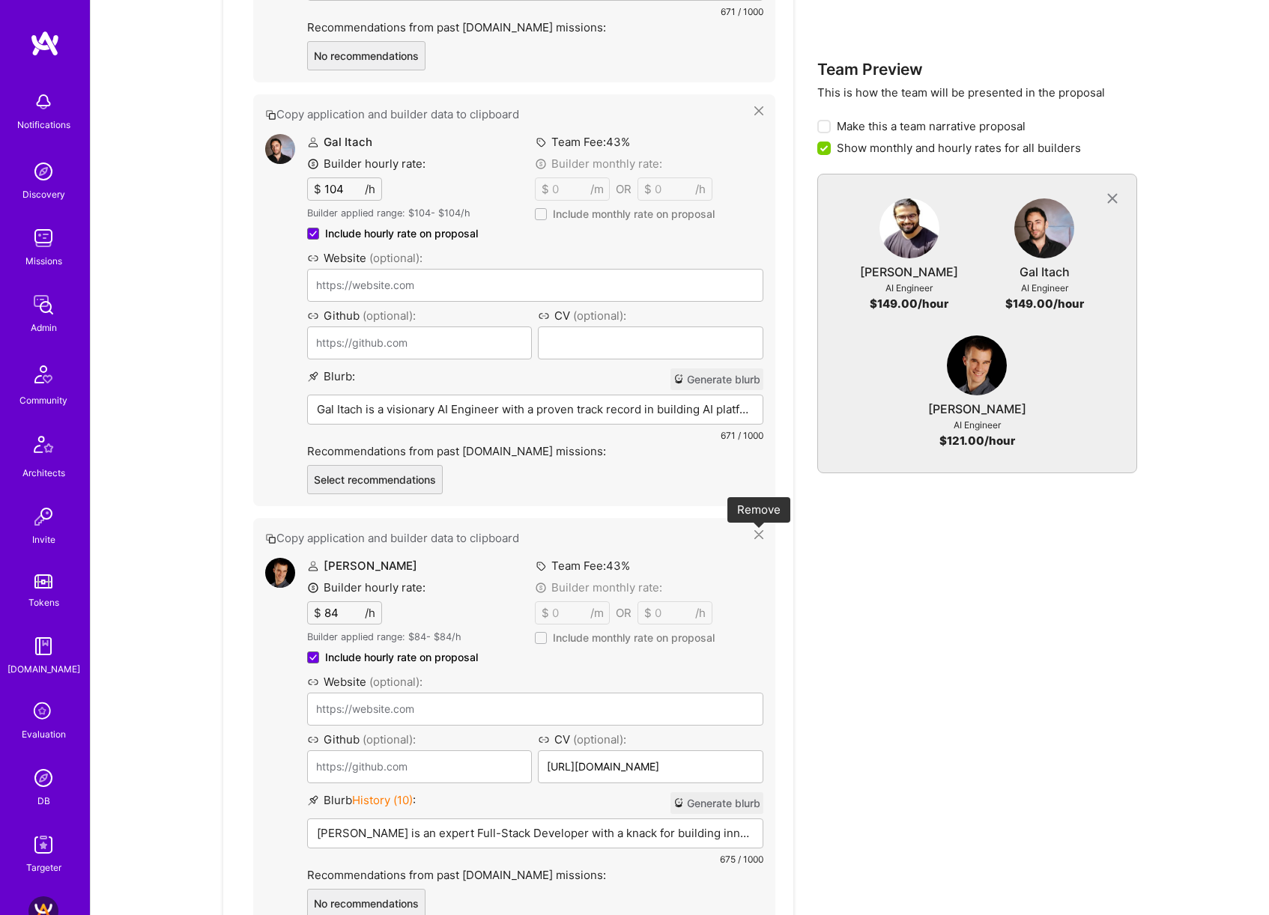
click at [762, 532] on icon at bounding box center [758, 534] width 9 height 9
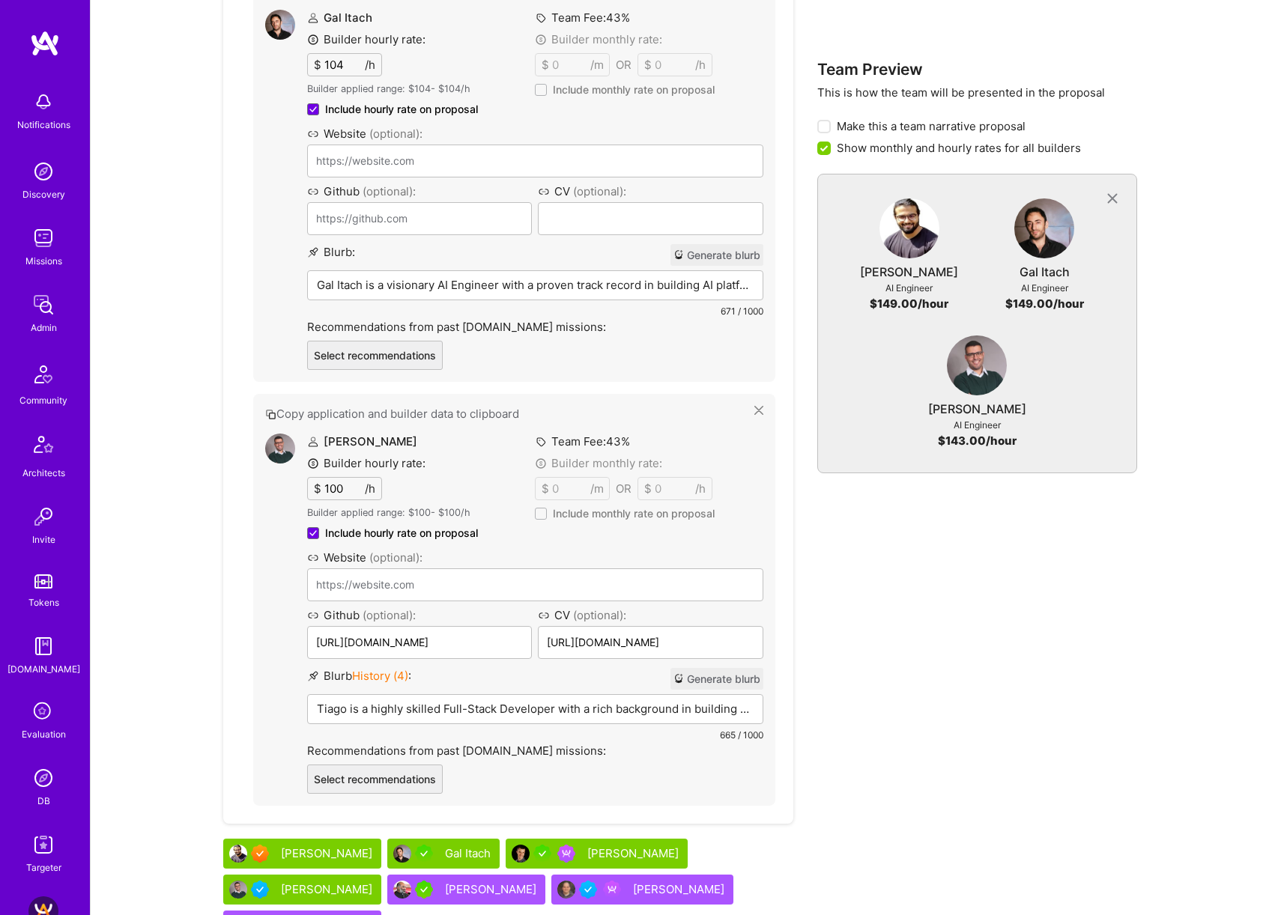
scroll to position [1424, 0]
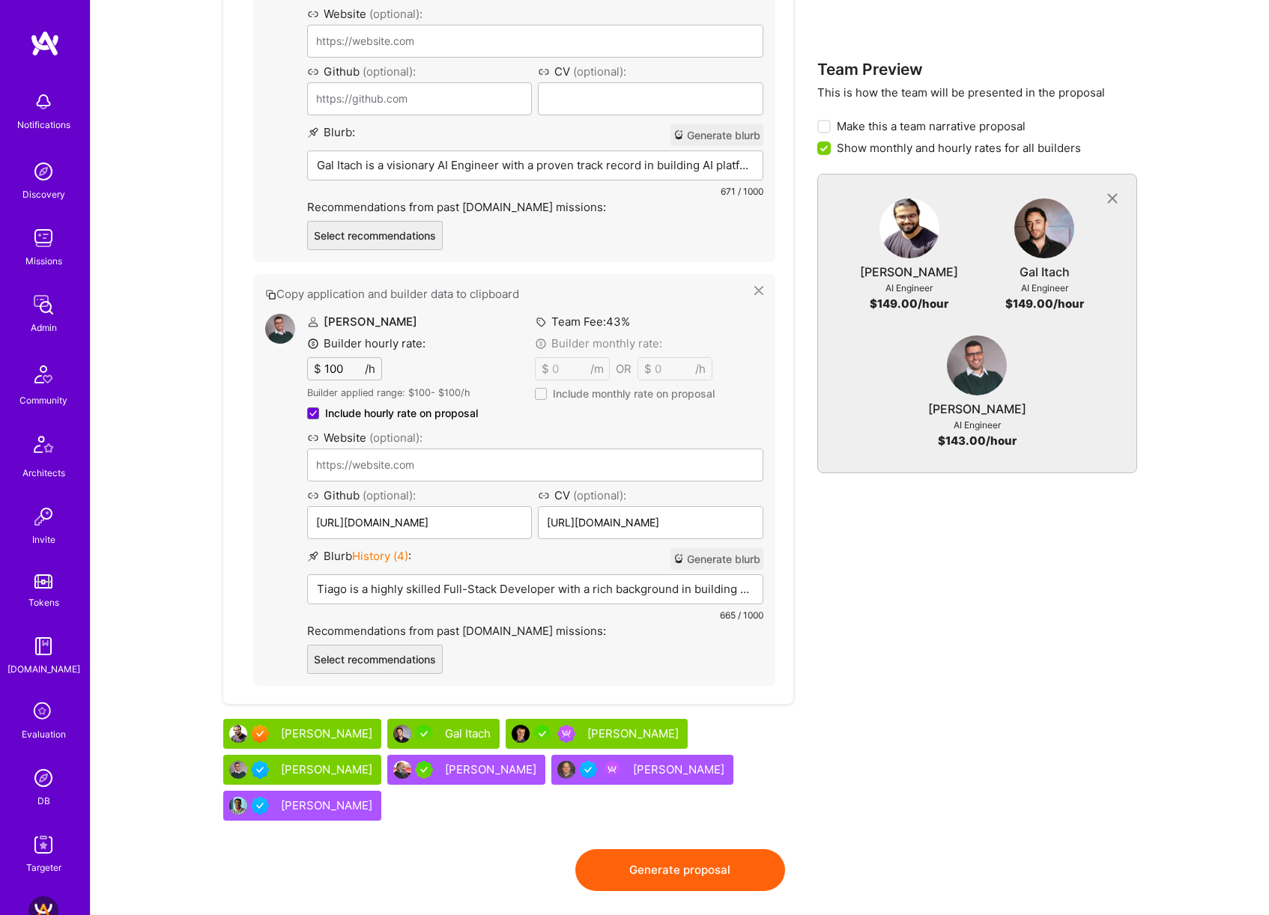
click at [735, 564] on button "Generate blurb" at bounding box center [716, 559] width 93 height 22
click at [482, 588] on p "Tiago is an AI Engineer with a robust background in developing AI-powered platf…" at bounding box center [535, 589] width 437 height 16
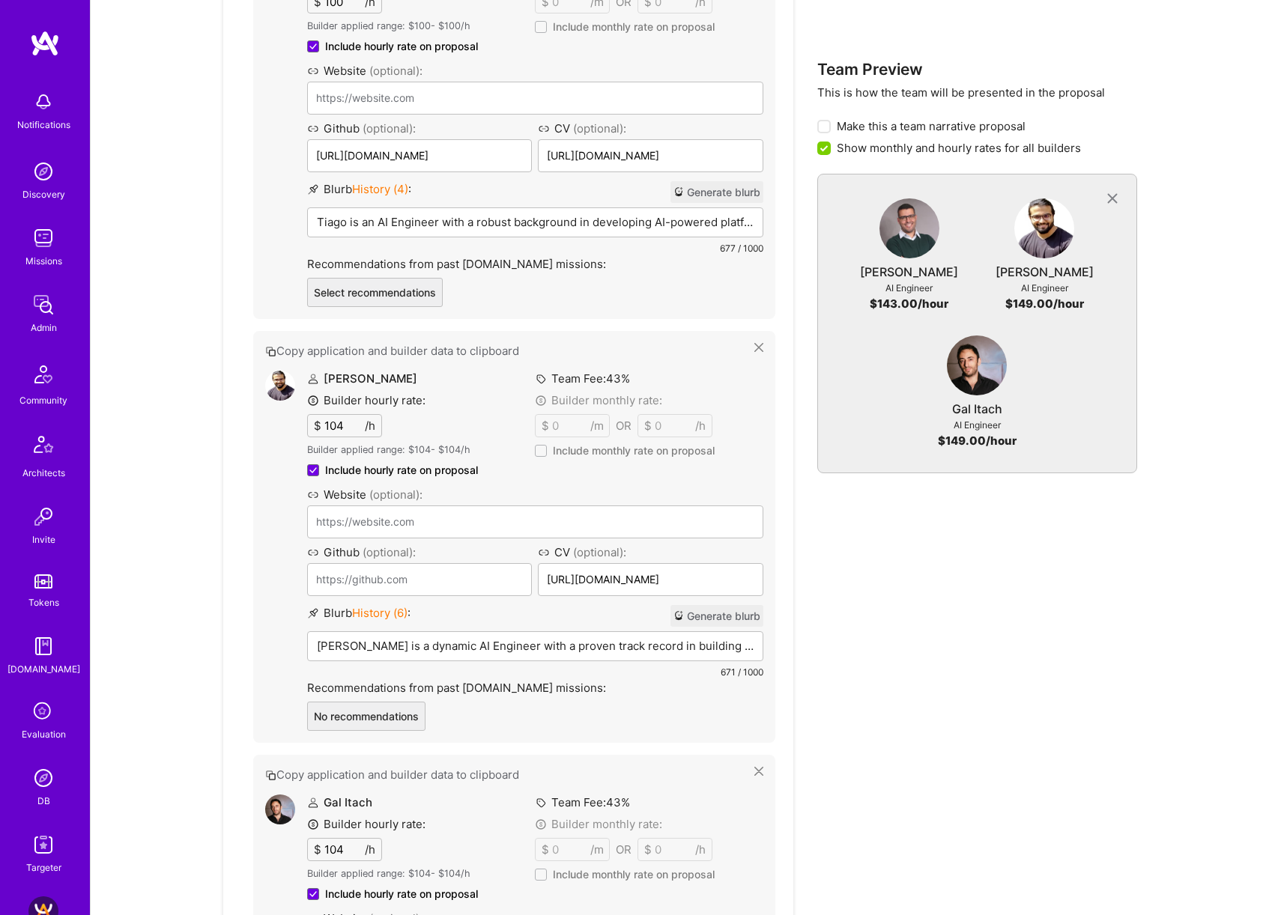
scroll to position [974, 0]
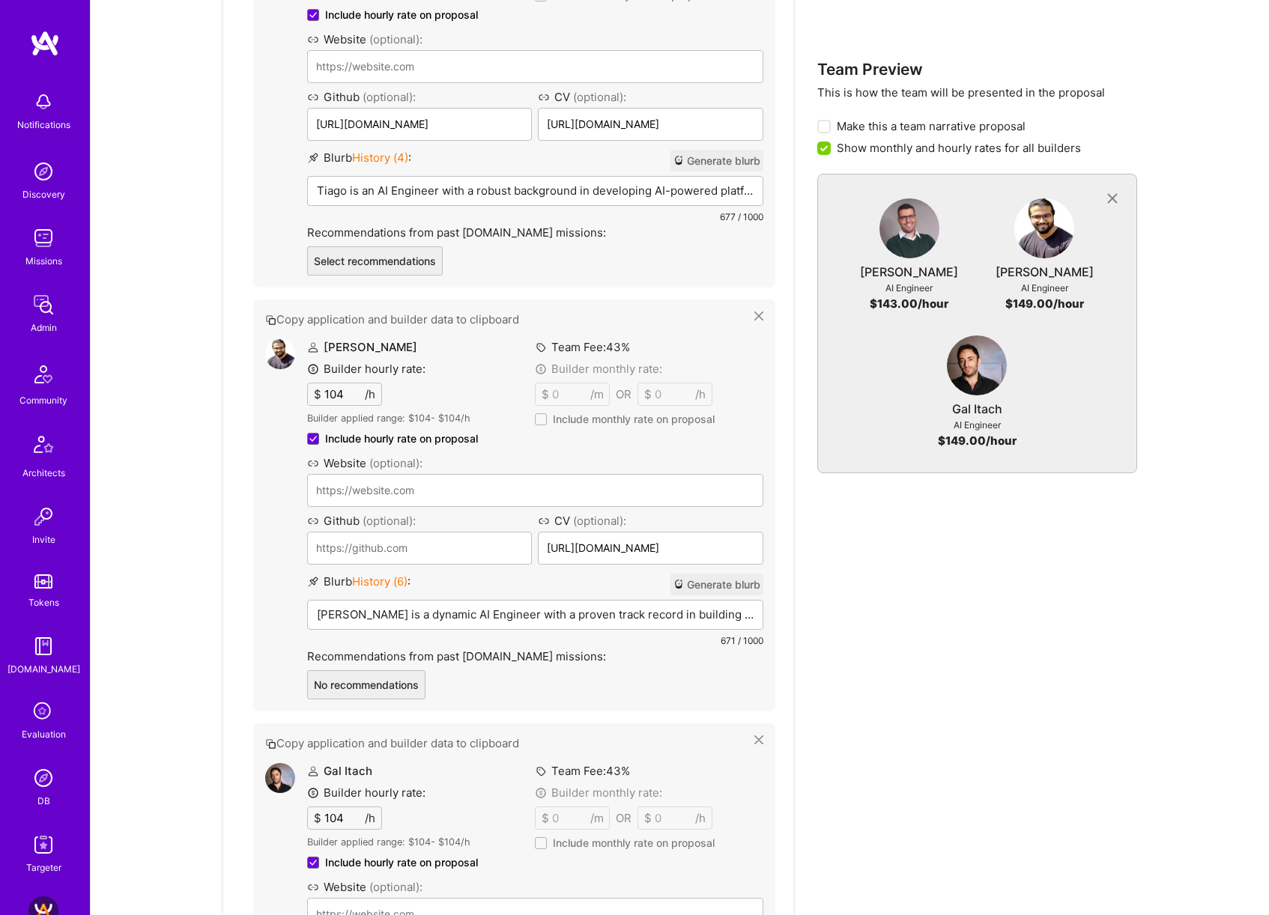
click at [482, 609] on p "Luve Singh is a dynamic AI Engineer with a proven track record in building AI p…" at bounding box center [535, 615] width 437 height 16
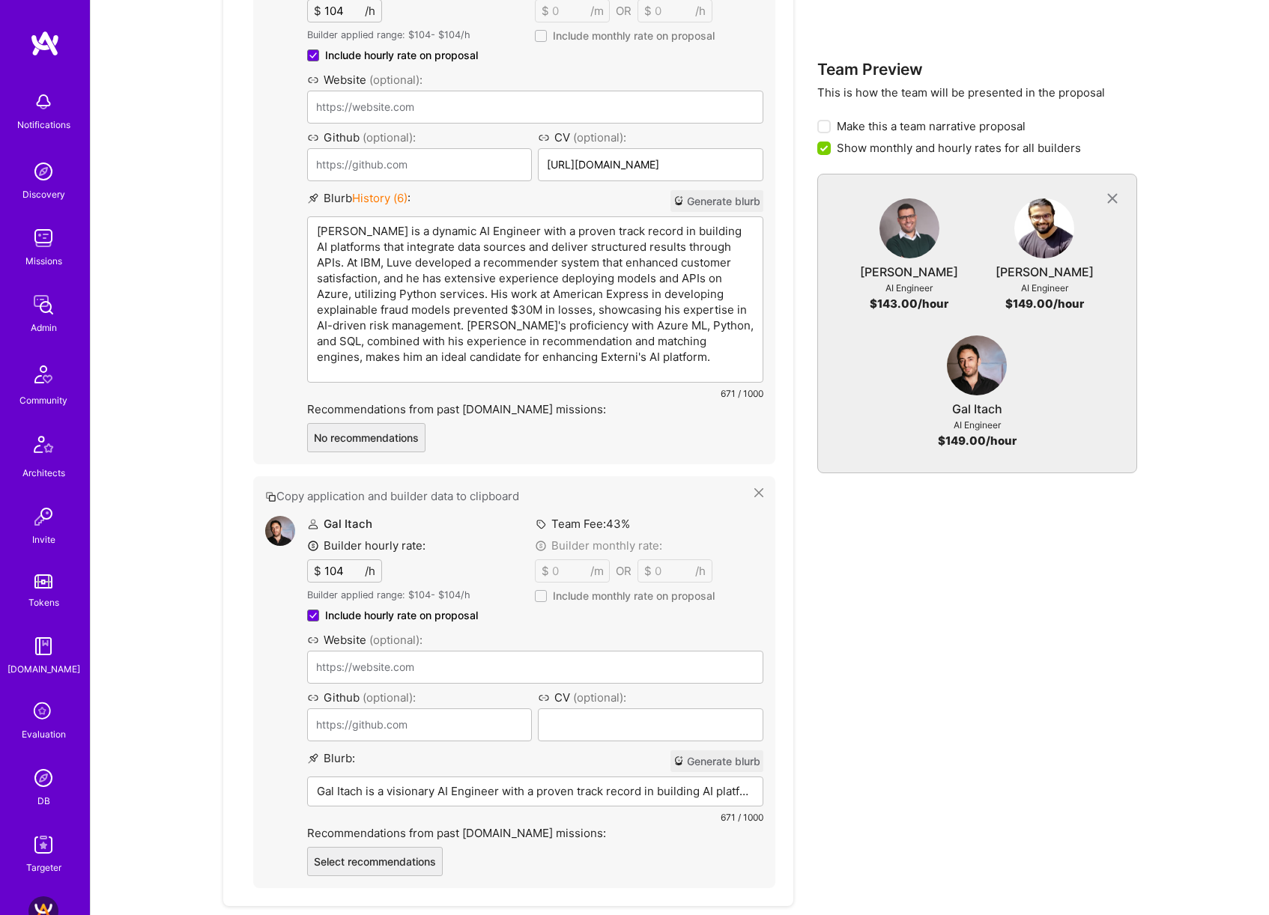
scroll to position [1560, 0]
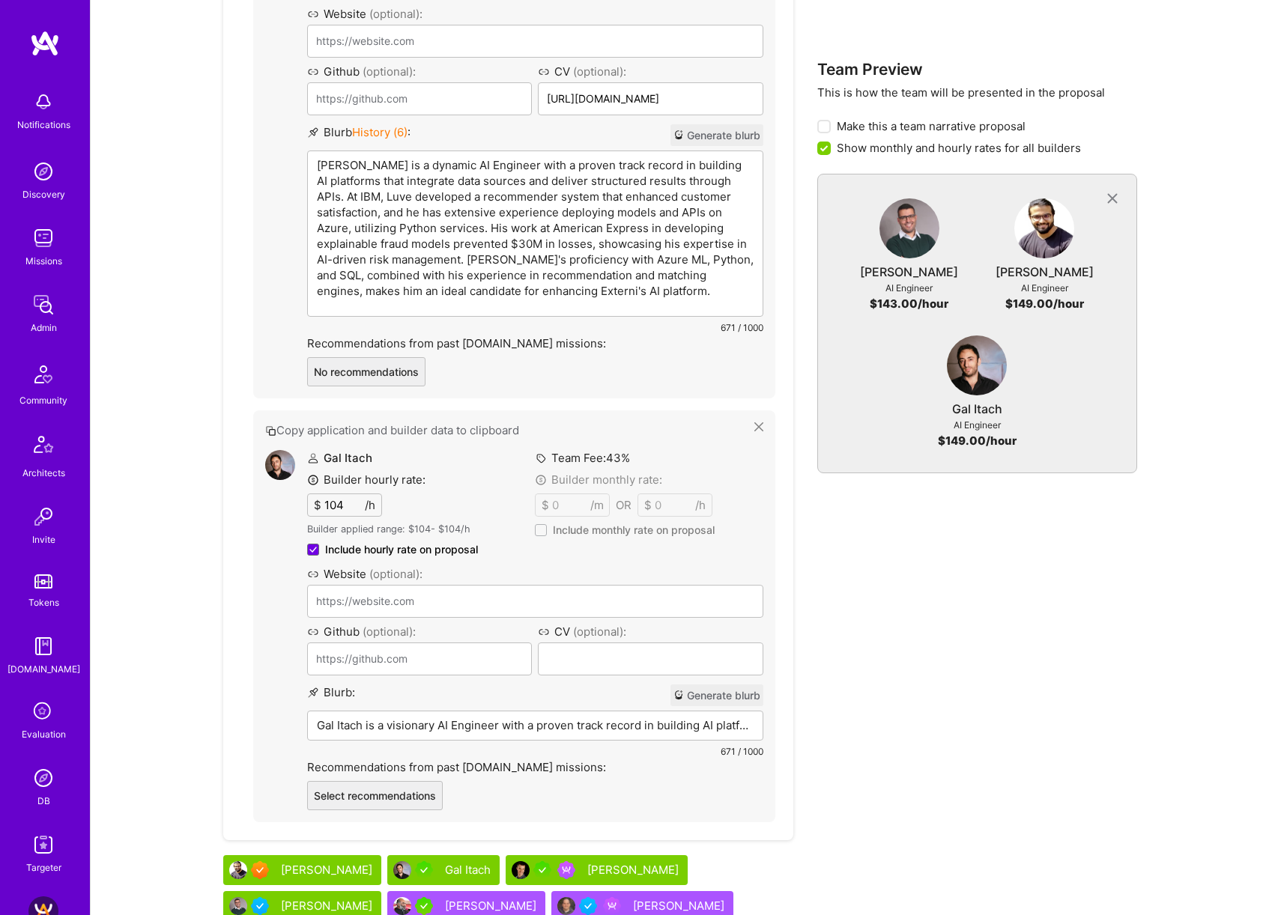
click at [436, 717] on p "Gal Itach is a visionary AI Engineer with a proven track record in building AI …" at bounding box center [535, 725] width 437 height 16
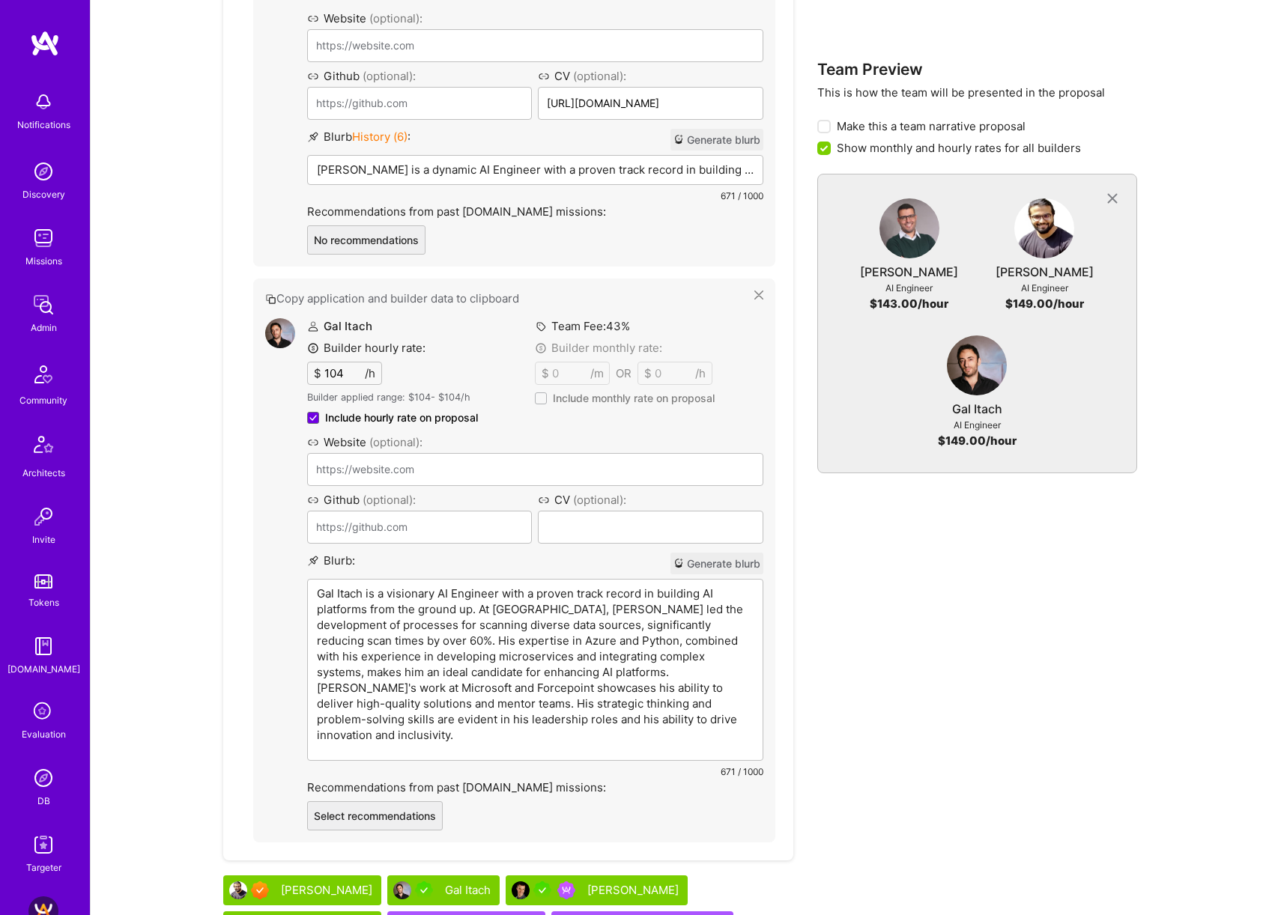
scroll to position [1409, 0]
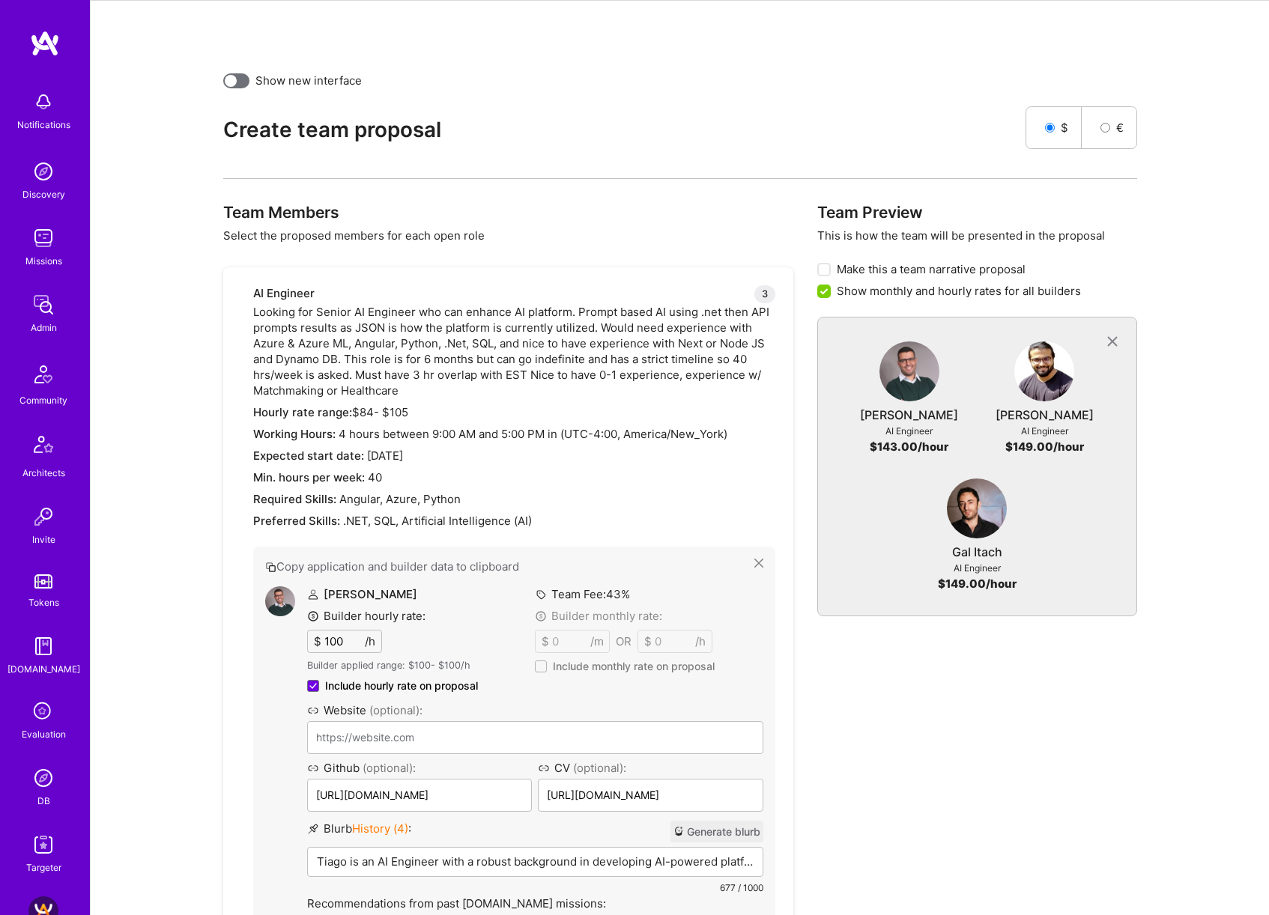
scroll to position [1424, 0]
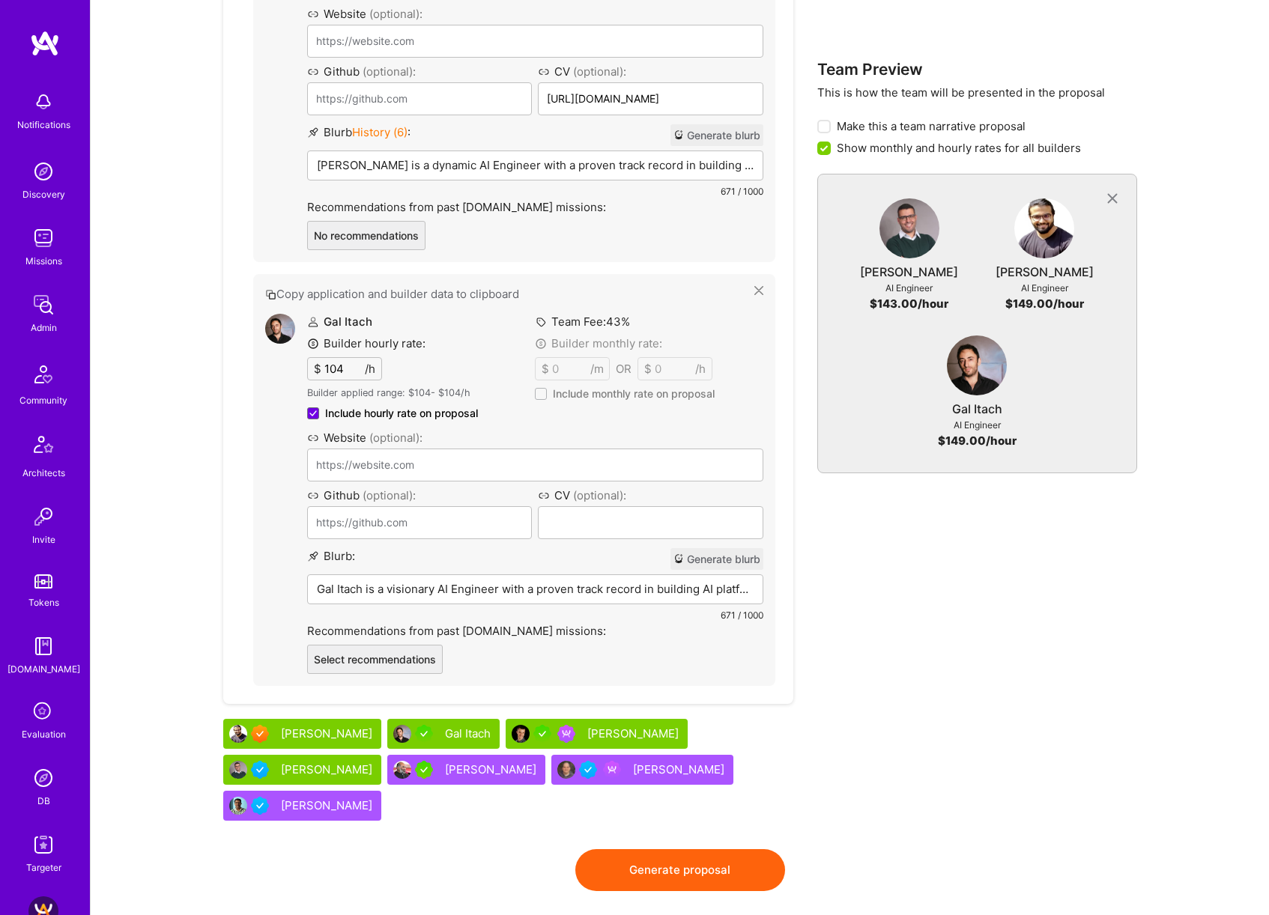
click at [723, 849] on button "Generate proposal" at bounding box center [680, 870] width 210 height 42
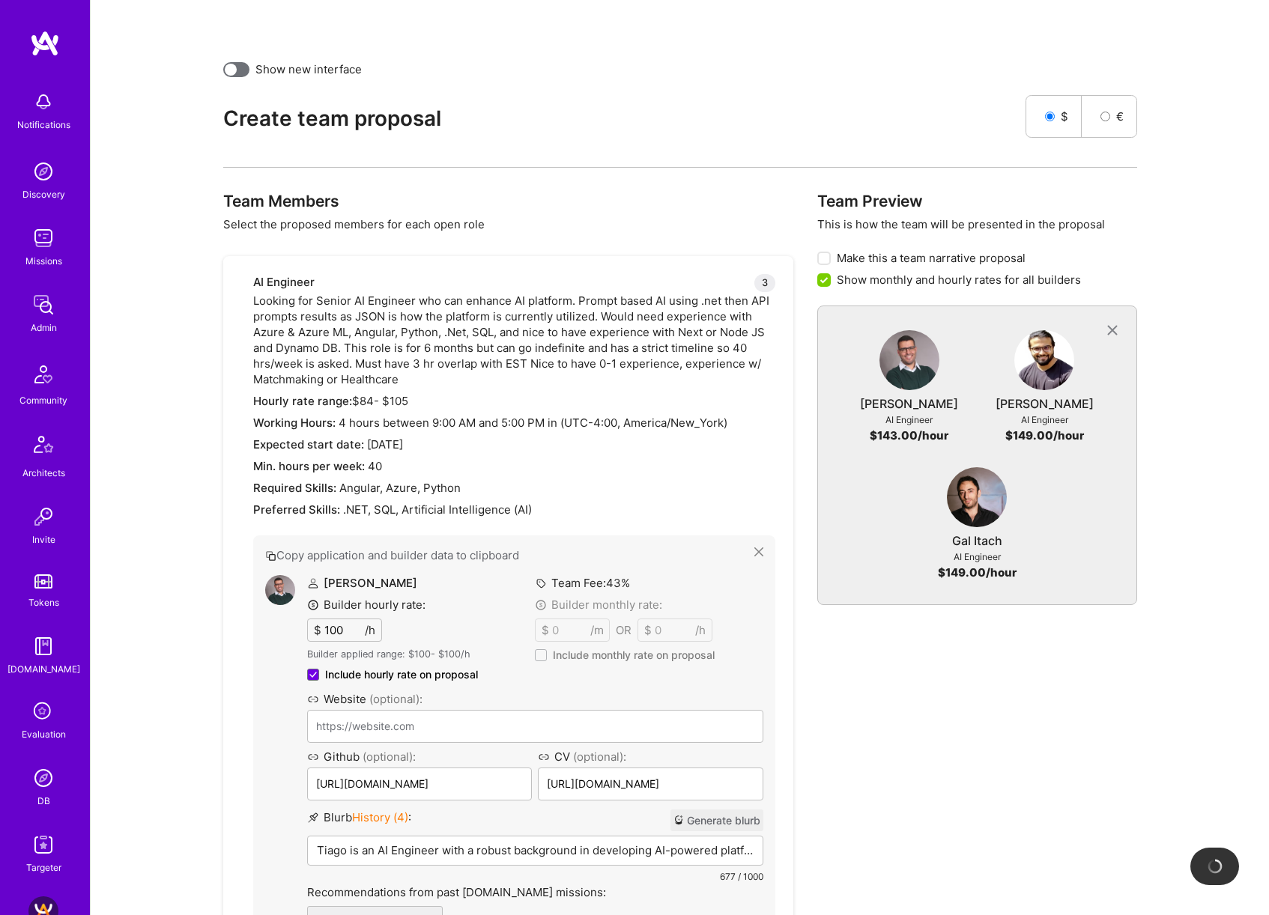
scroll to position [0, 0]
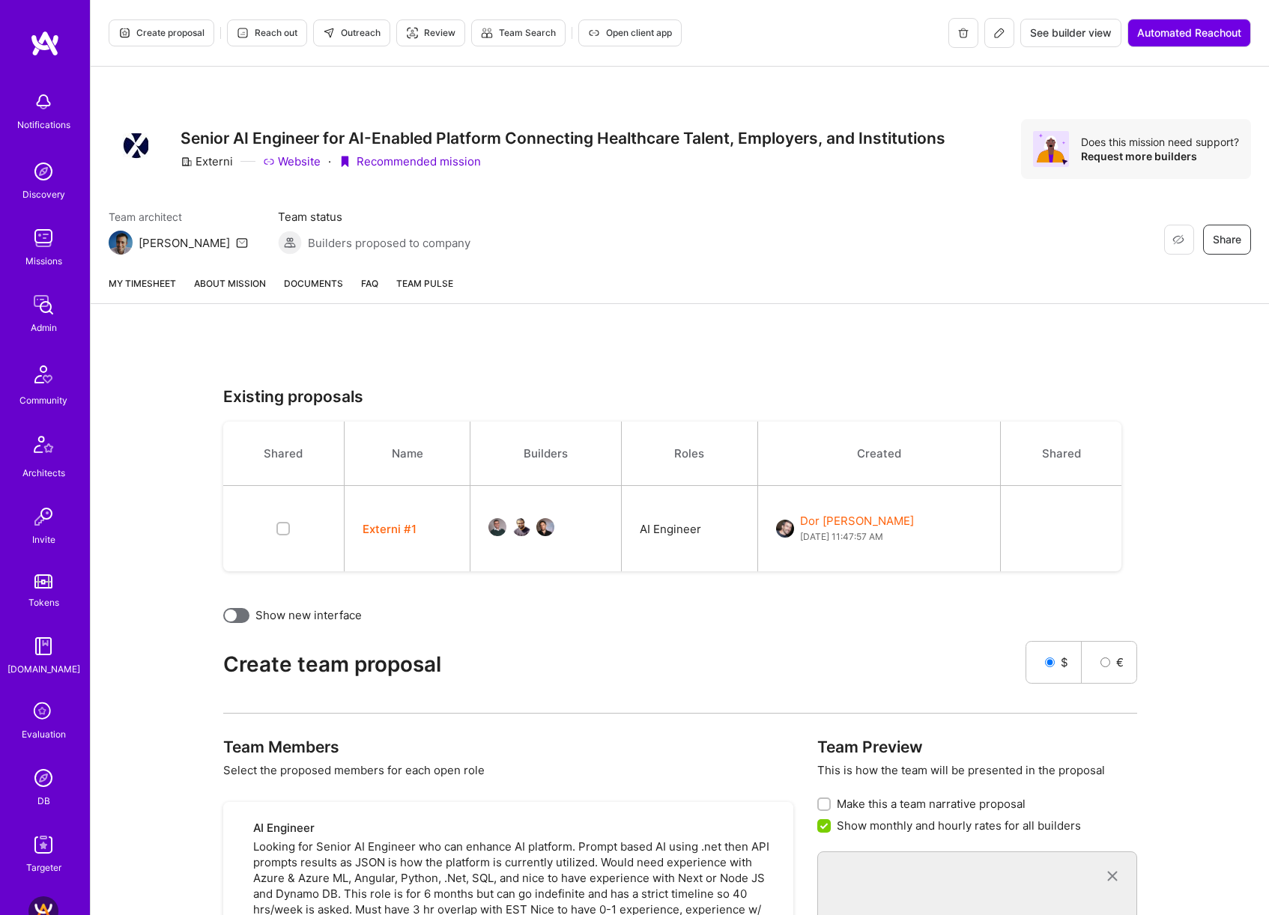
click at [225, 278] on link "About Mission" at bounding box center [230, 290] width 72 height 28
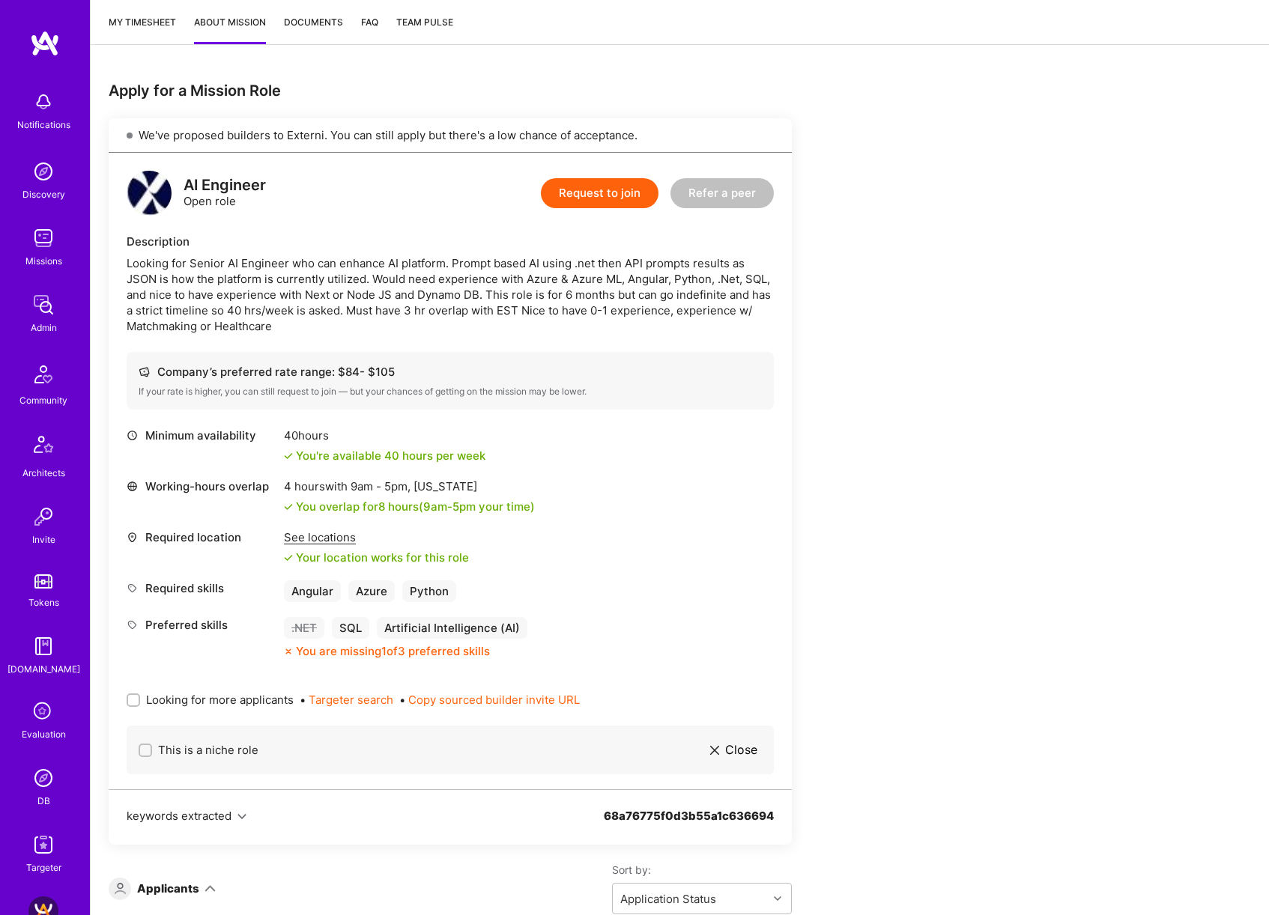
scroll to position [338, 0]
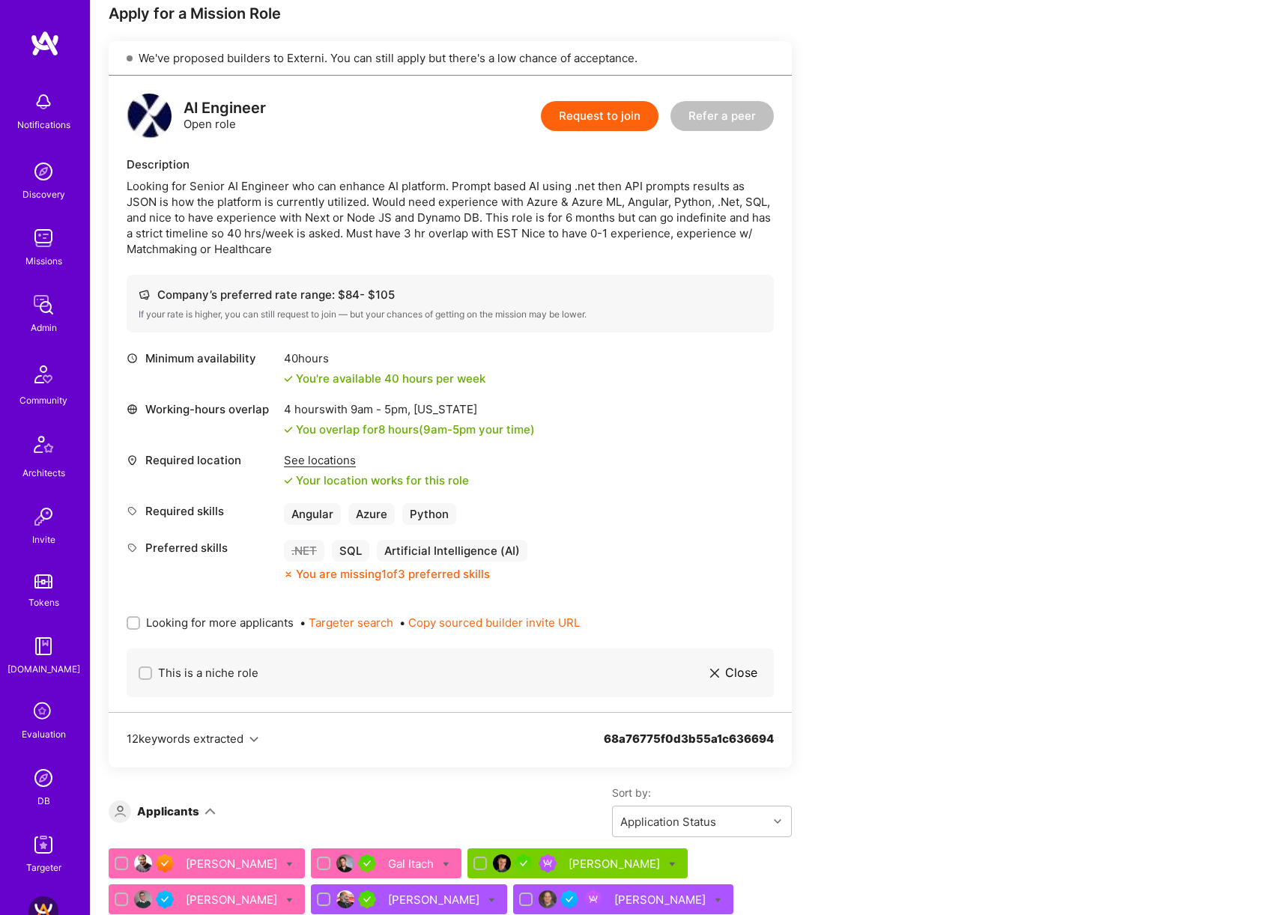
click at [252, 624] on span "Looking for more applicants" at bounding box center [220, 623] width 148 height 16
click at [140, 624] on input "Looking for more applicants" at bounding box center [135, 624] width 10 height 10
checkbox input "true"
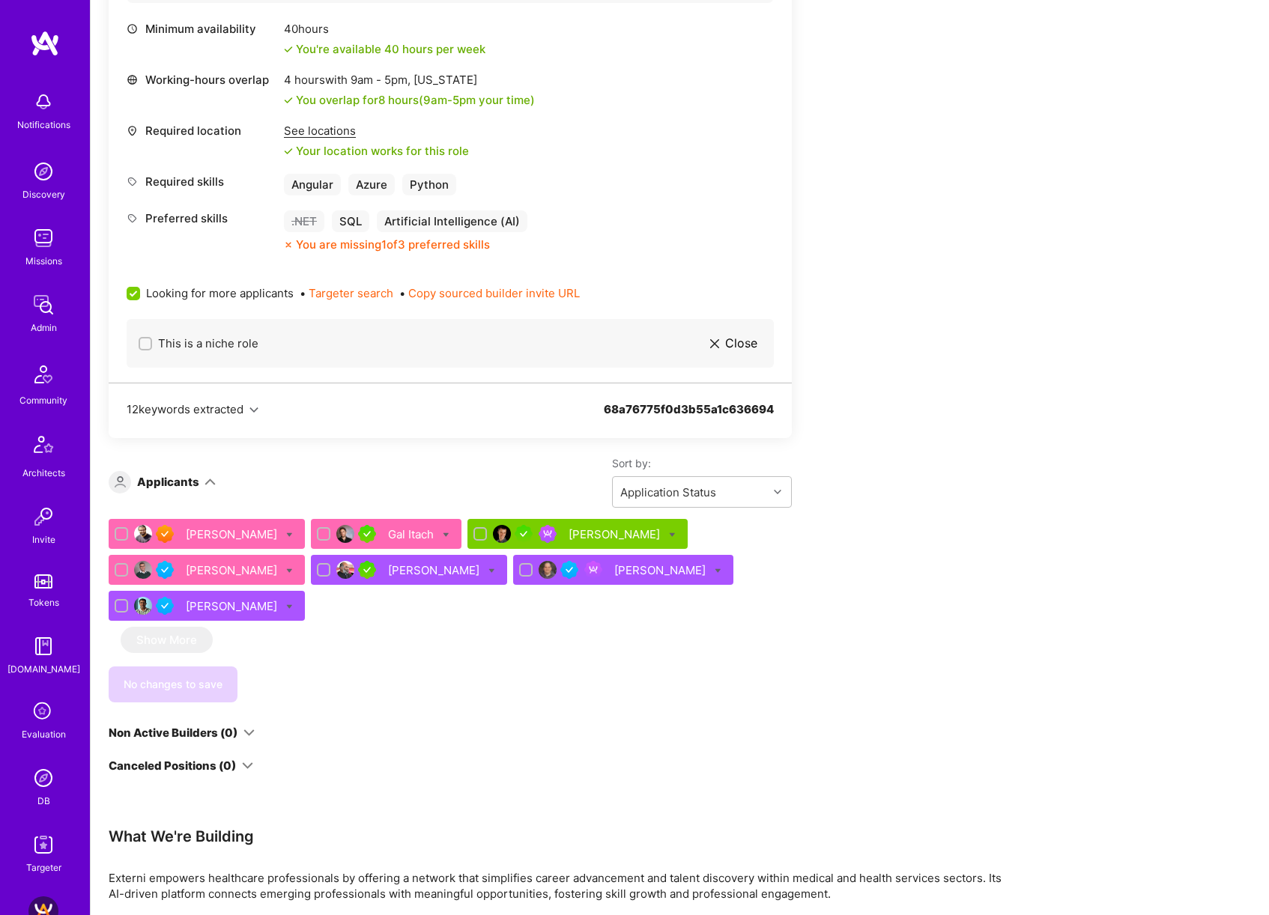
scroll to position [669, 0]
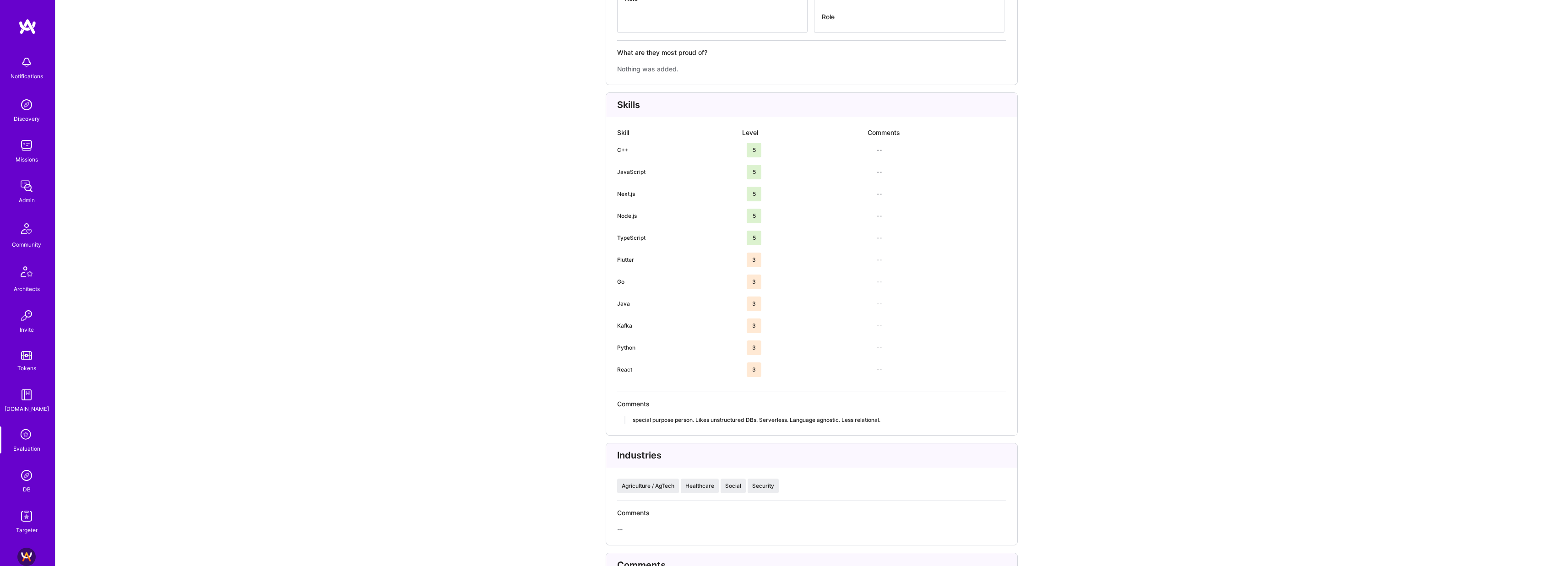
scroll to position [1733, 0]
drag, startPoint x: 628, startPoint y: 370, endPoint x: 631, endPoint y: 169, distance: 201.0
click at [631, 169] on div "Skill Level Comments C++ 5 -- JavaScript 5 -- Next.js 5 -- Node.js 5 -- TypeScr…" at bounding box center [811, 263] width 389 height 256
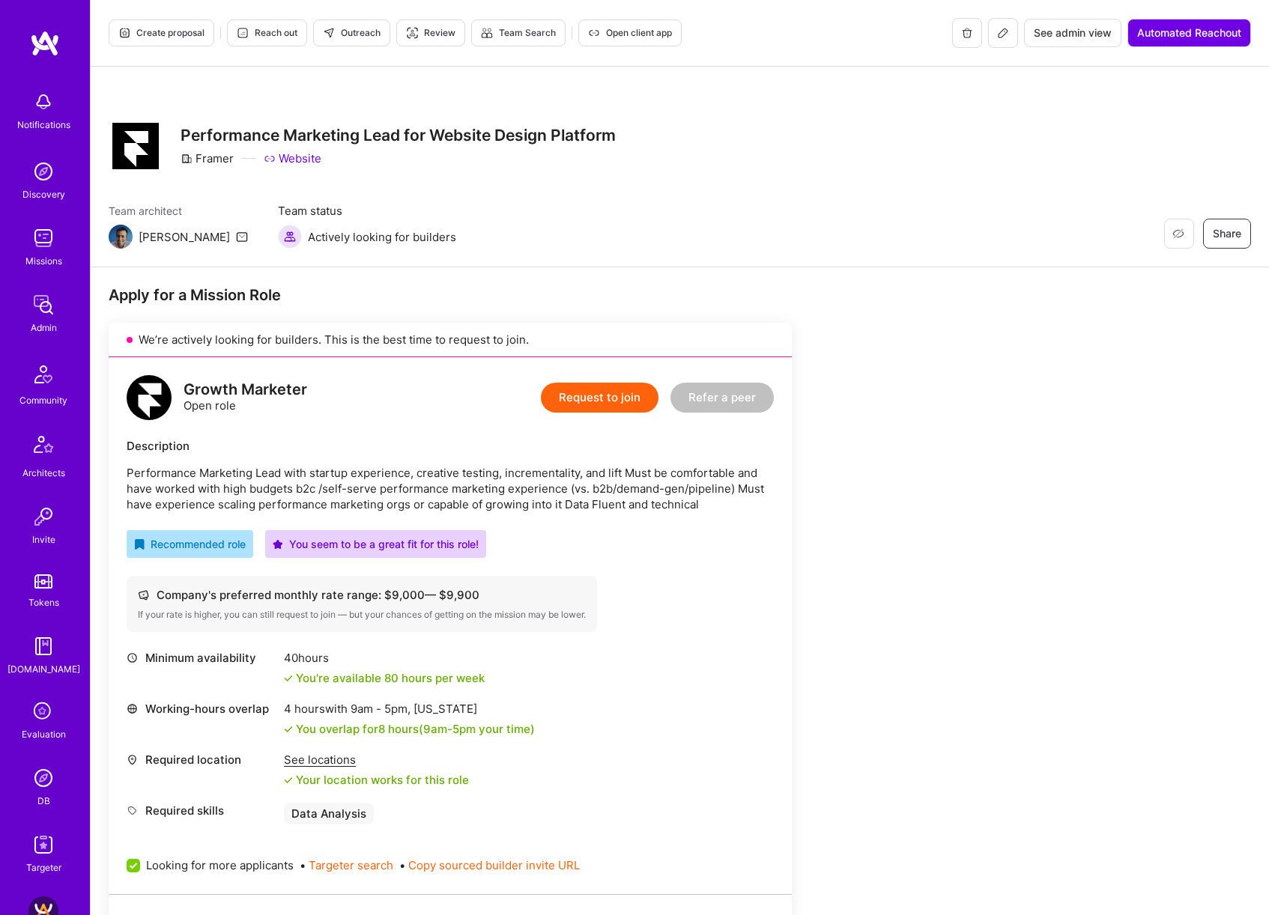
scroll to position [435, 0]
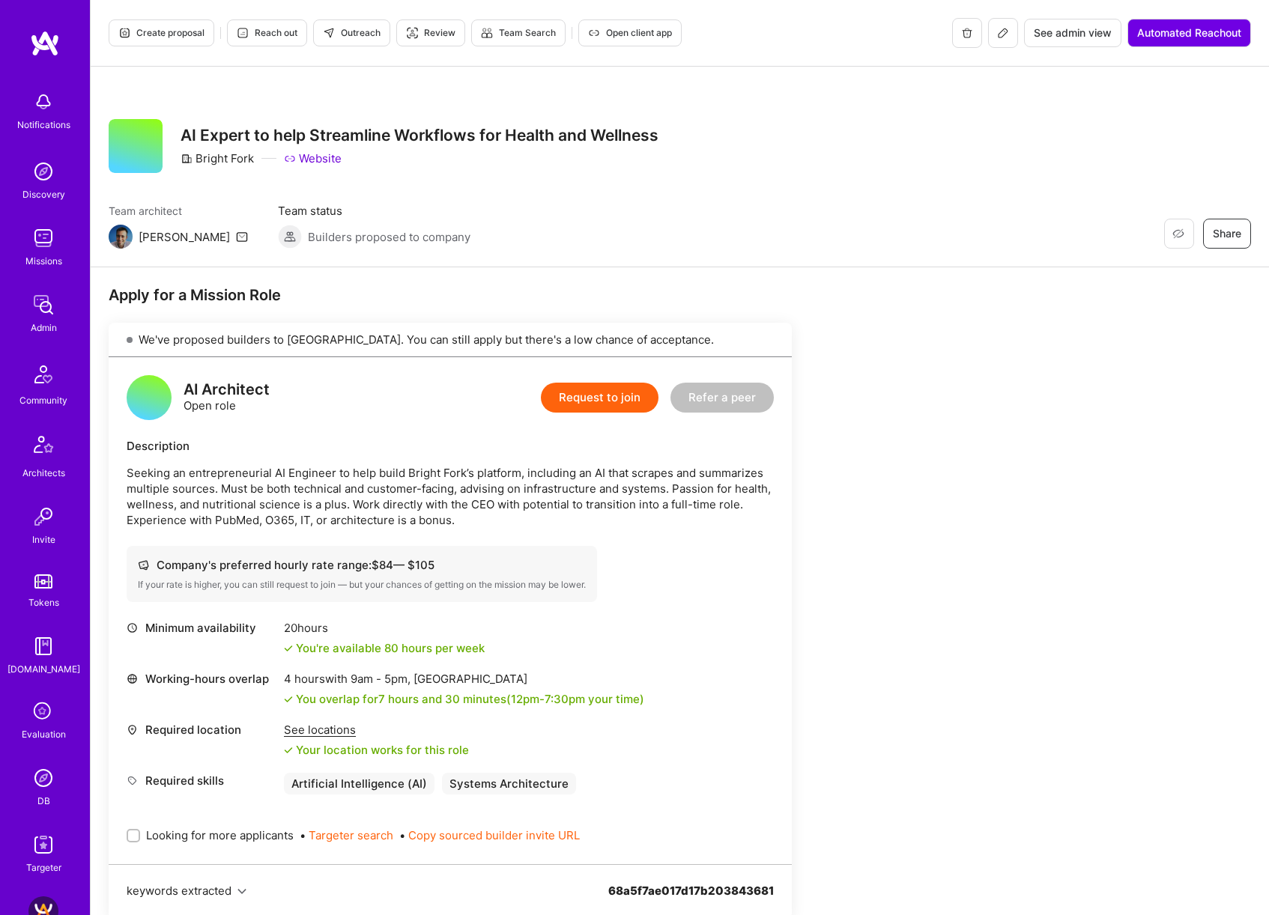
scroll to position [285, 0]
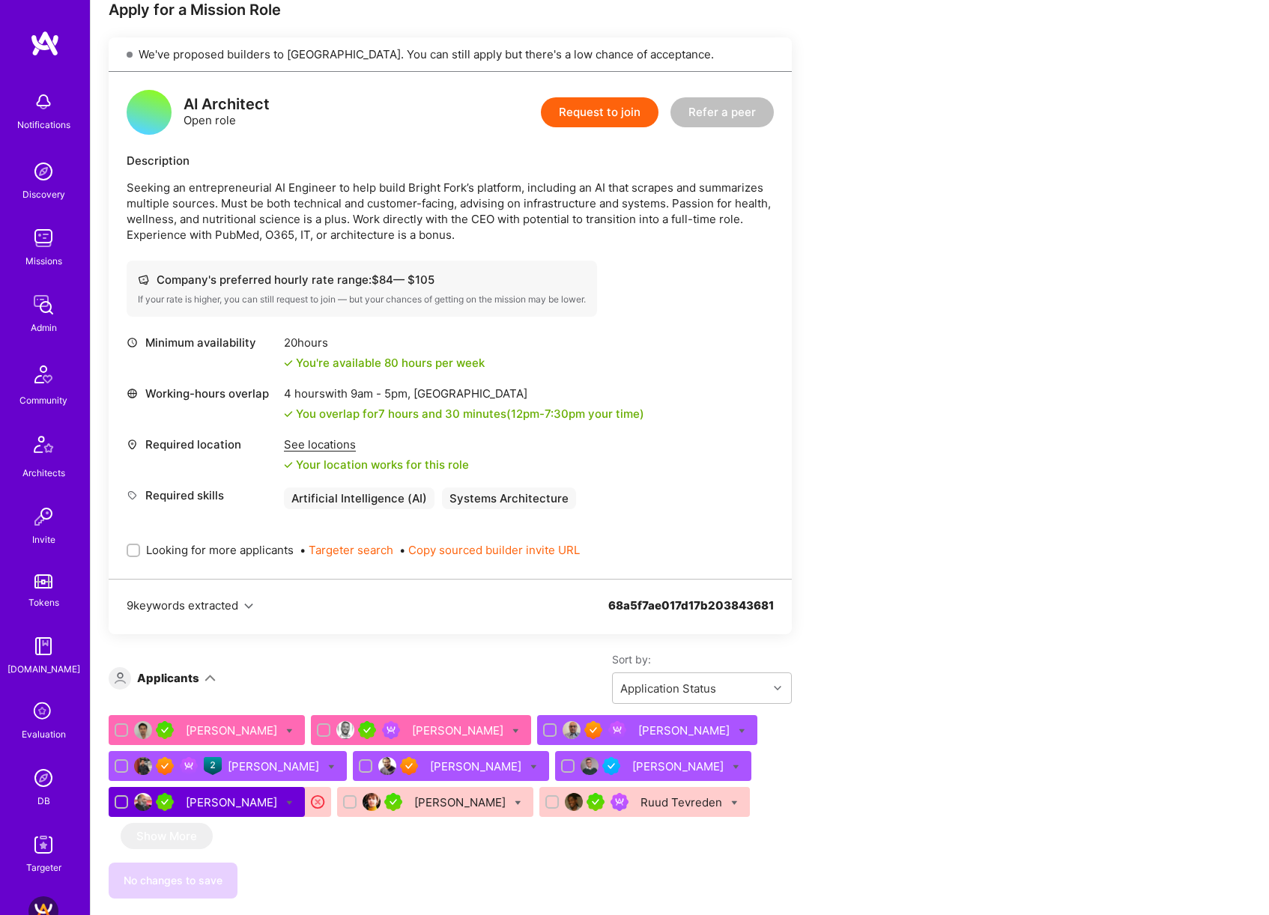
click at [246, 548] on span "Looking for more applicants" at bounding box center [220, 550] width 148 height 16
click at [140, 548] on input "Looking for more applicants" at bounding box center [135, 551] width 10 height 10
checkbox input "true"
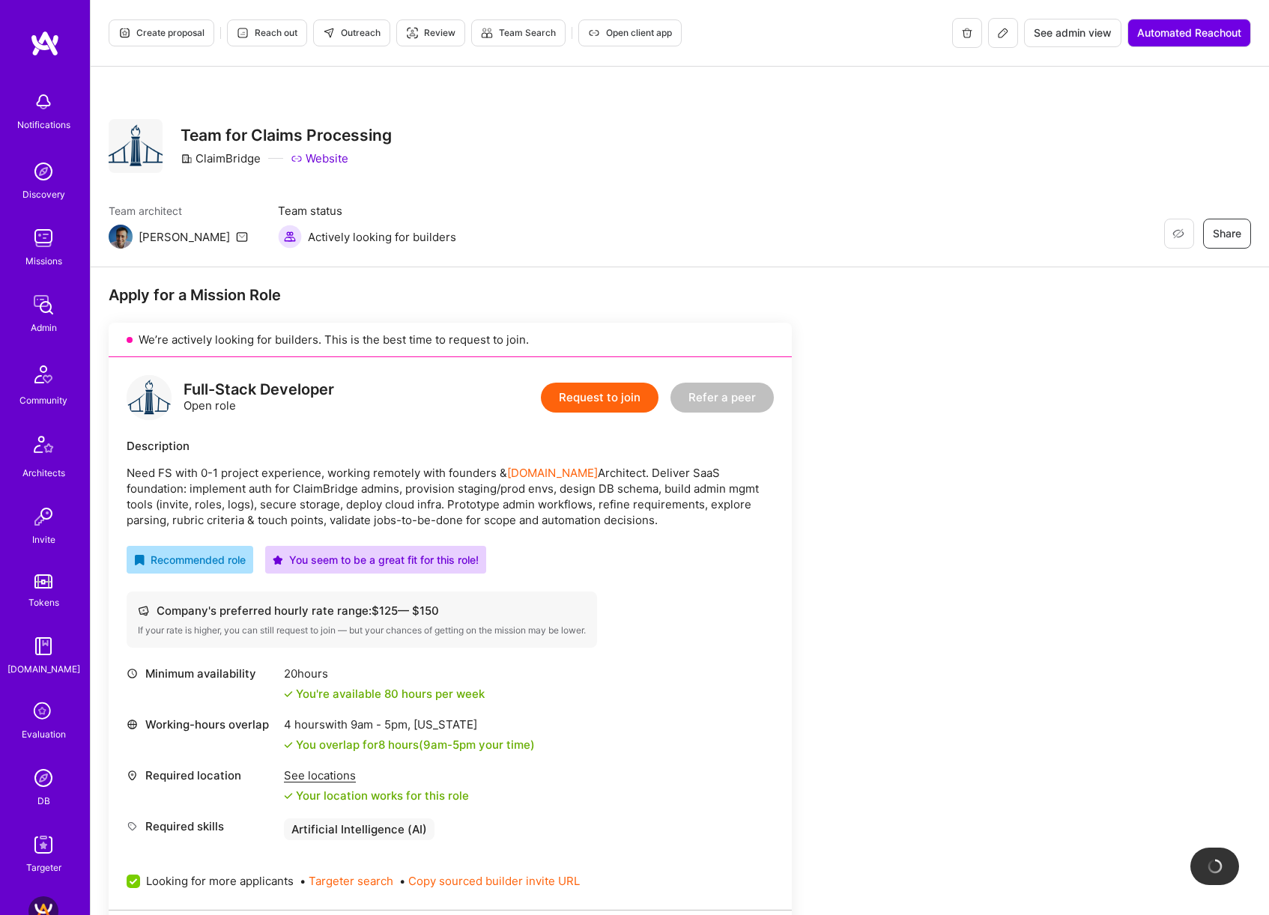
scroll to position [347, 0]
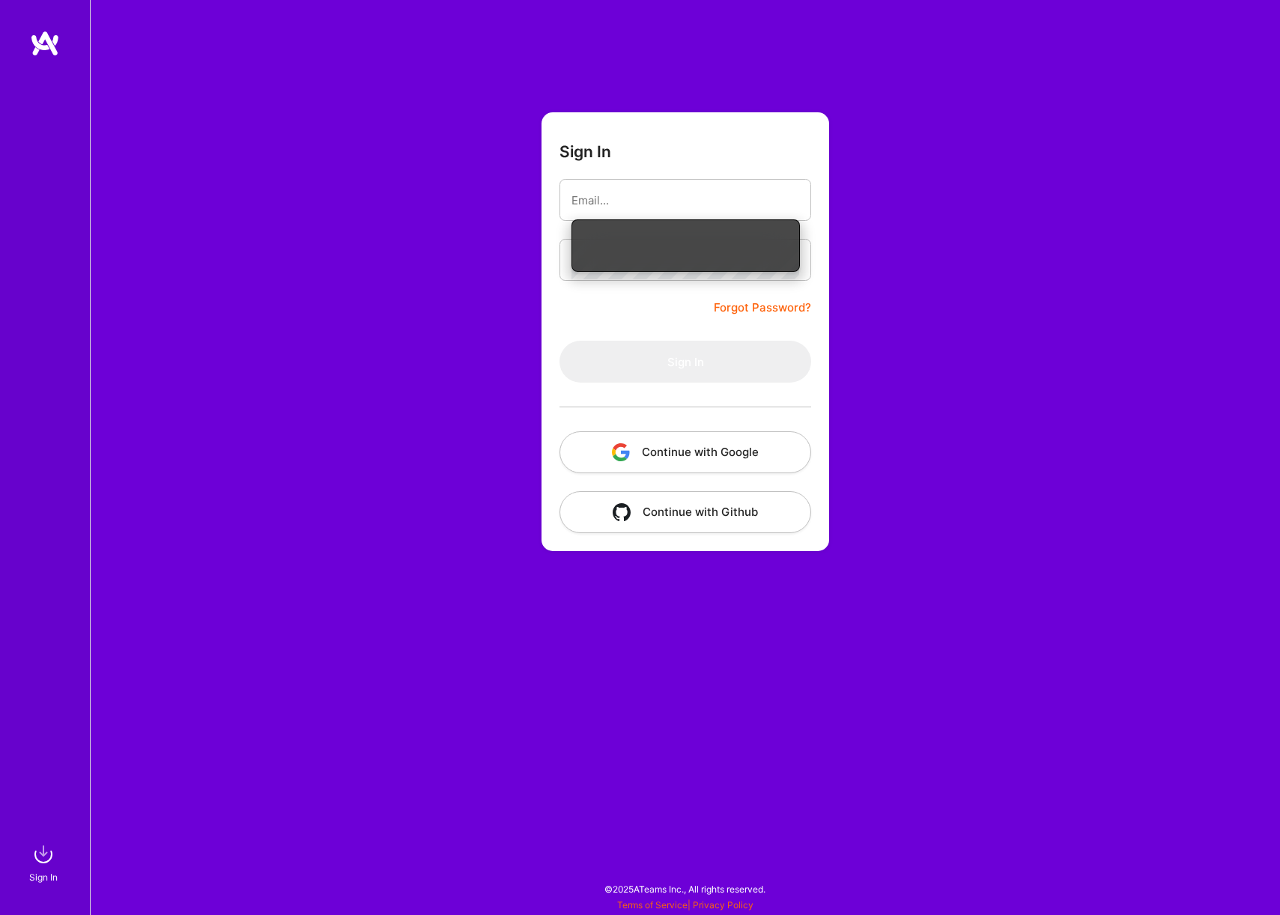
click at [695, 458] on button "Continue with Google" at bounding box center [685, 452] width 252 height 42
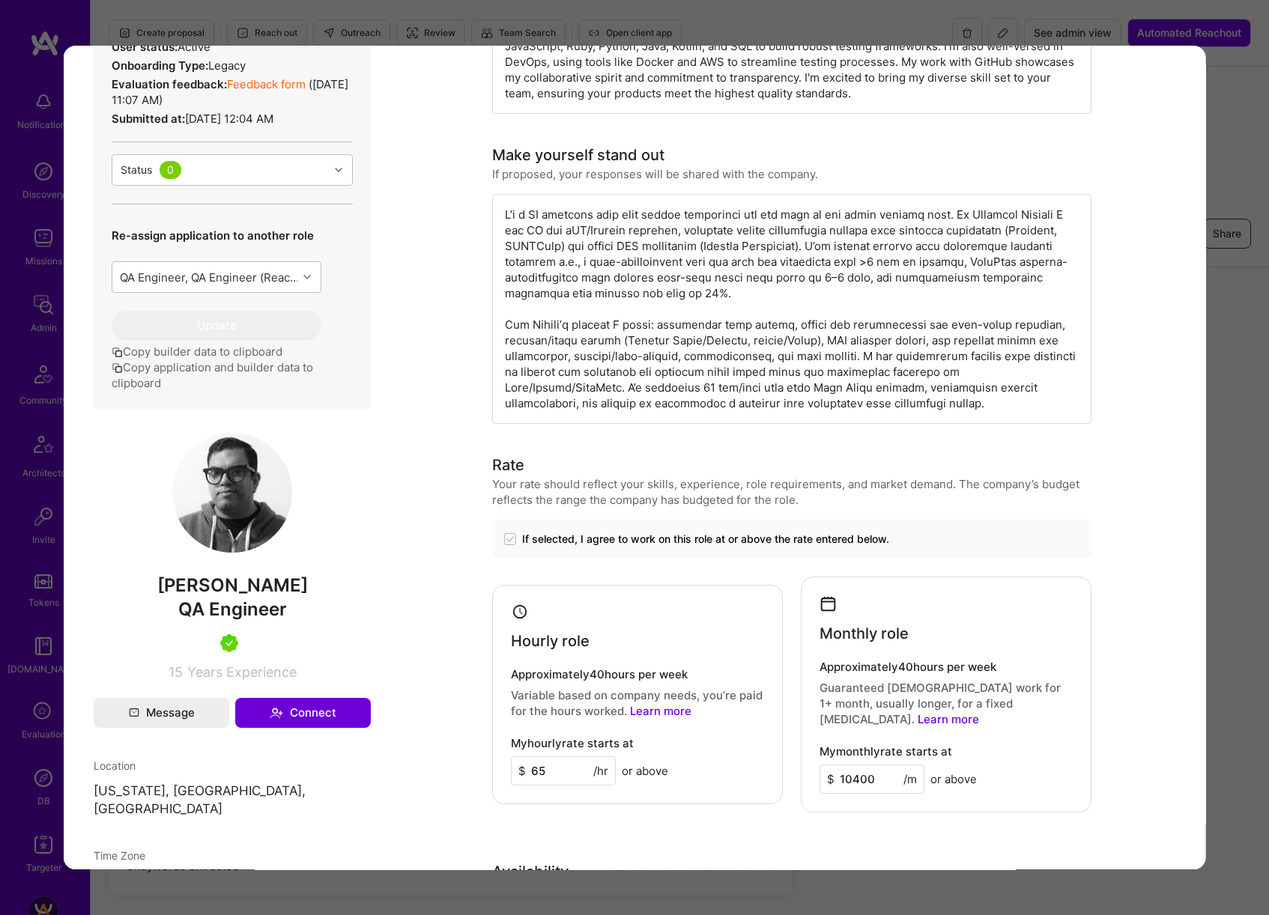
scroll to position [440, 0]
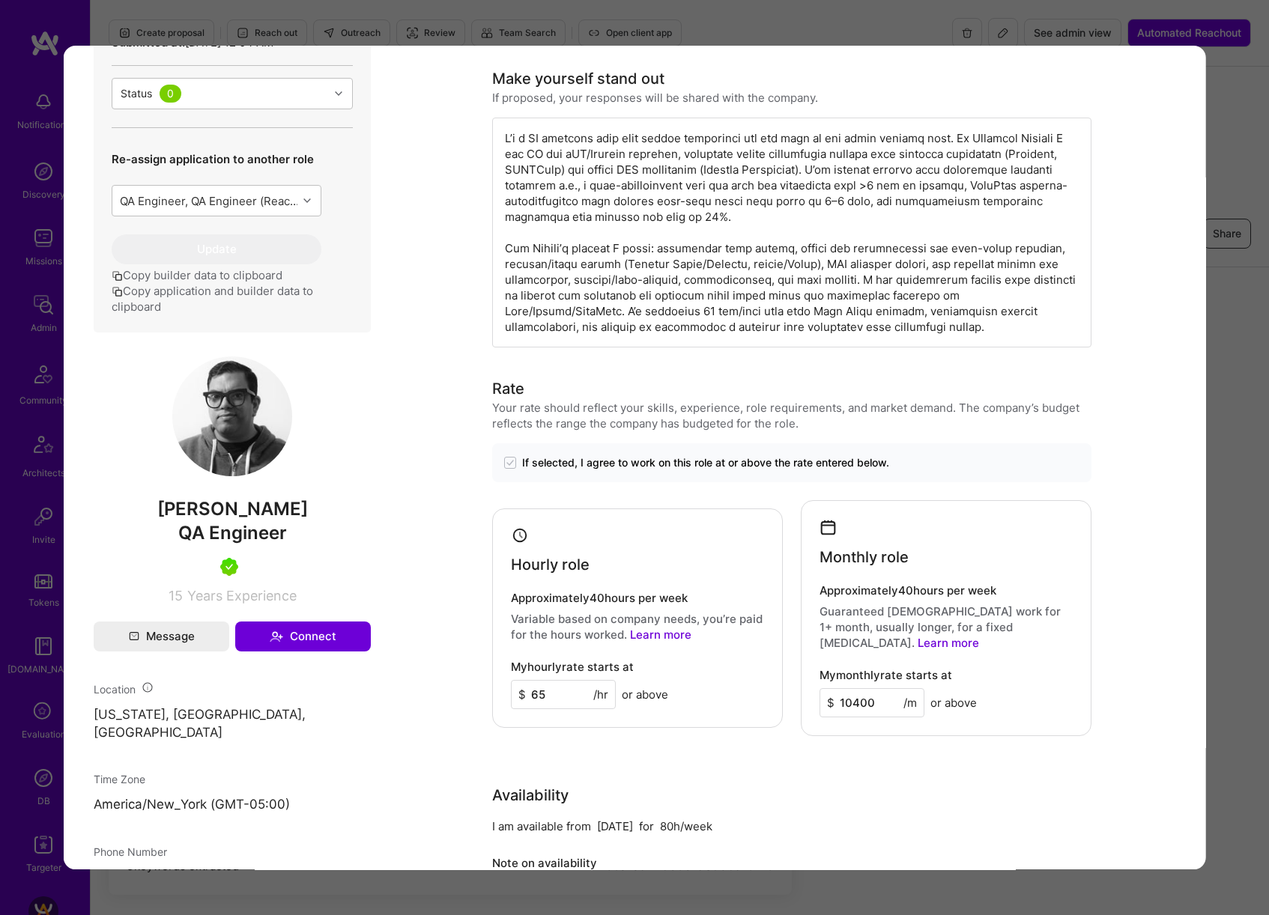
click at [1215, 359] on div "Application 8 of 14 Evaluation scores Expertise level Very good Interpersonal s…" at bounding box center [634, 457] width 1269 height 915
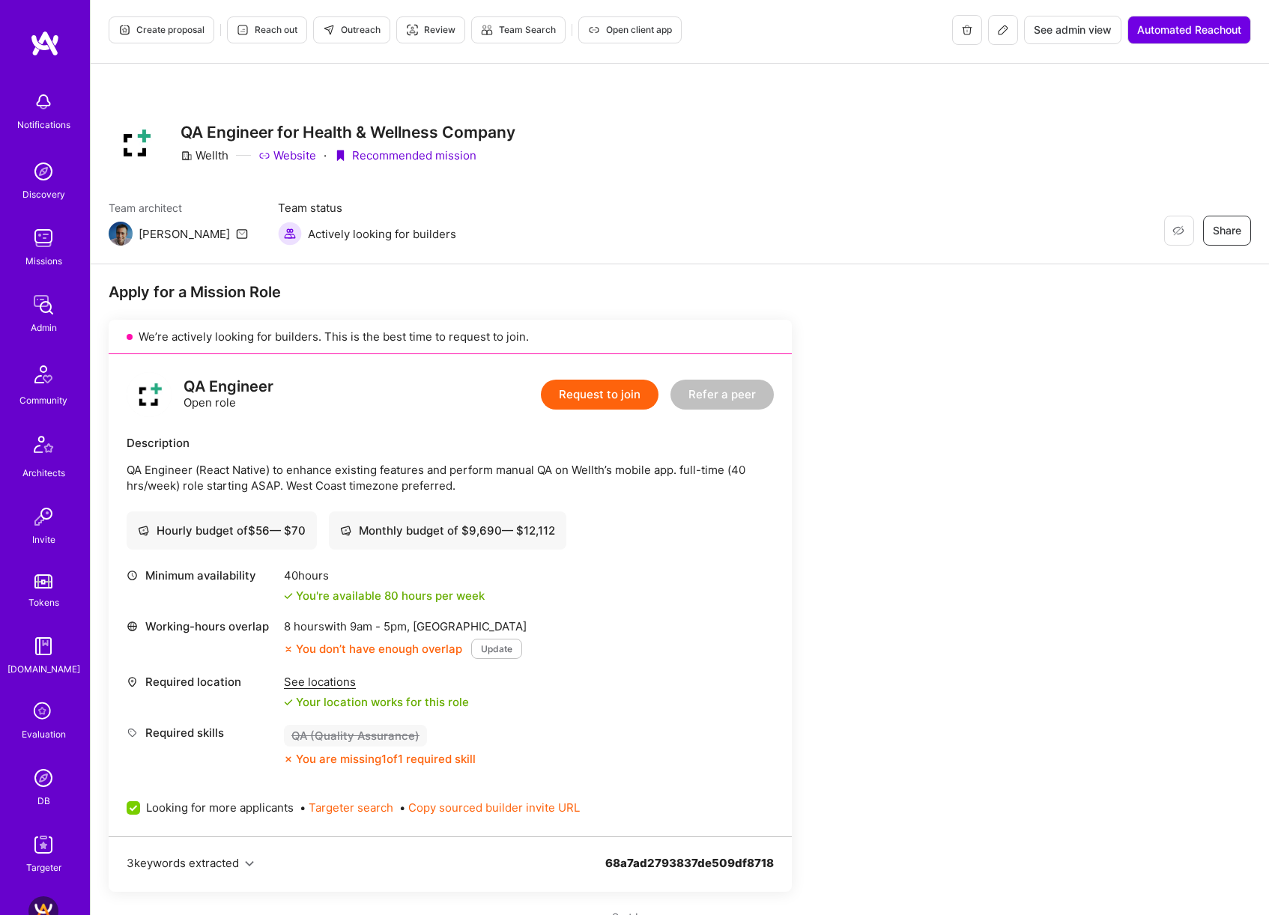
scroll to position [412, 0]
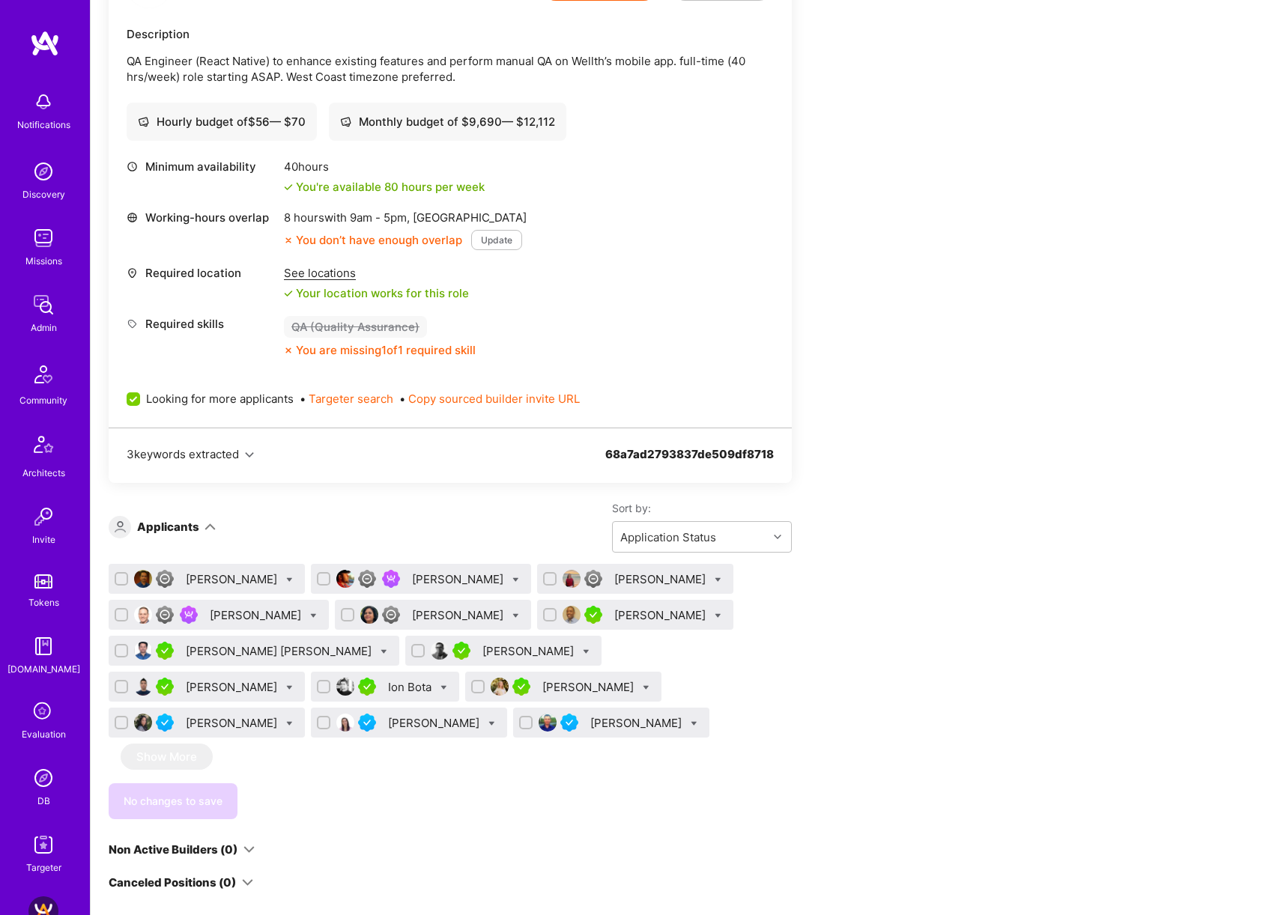
click at [583, 649] on icon at bounding box center [586, 651] width 7 height 7
checkbox input "true"
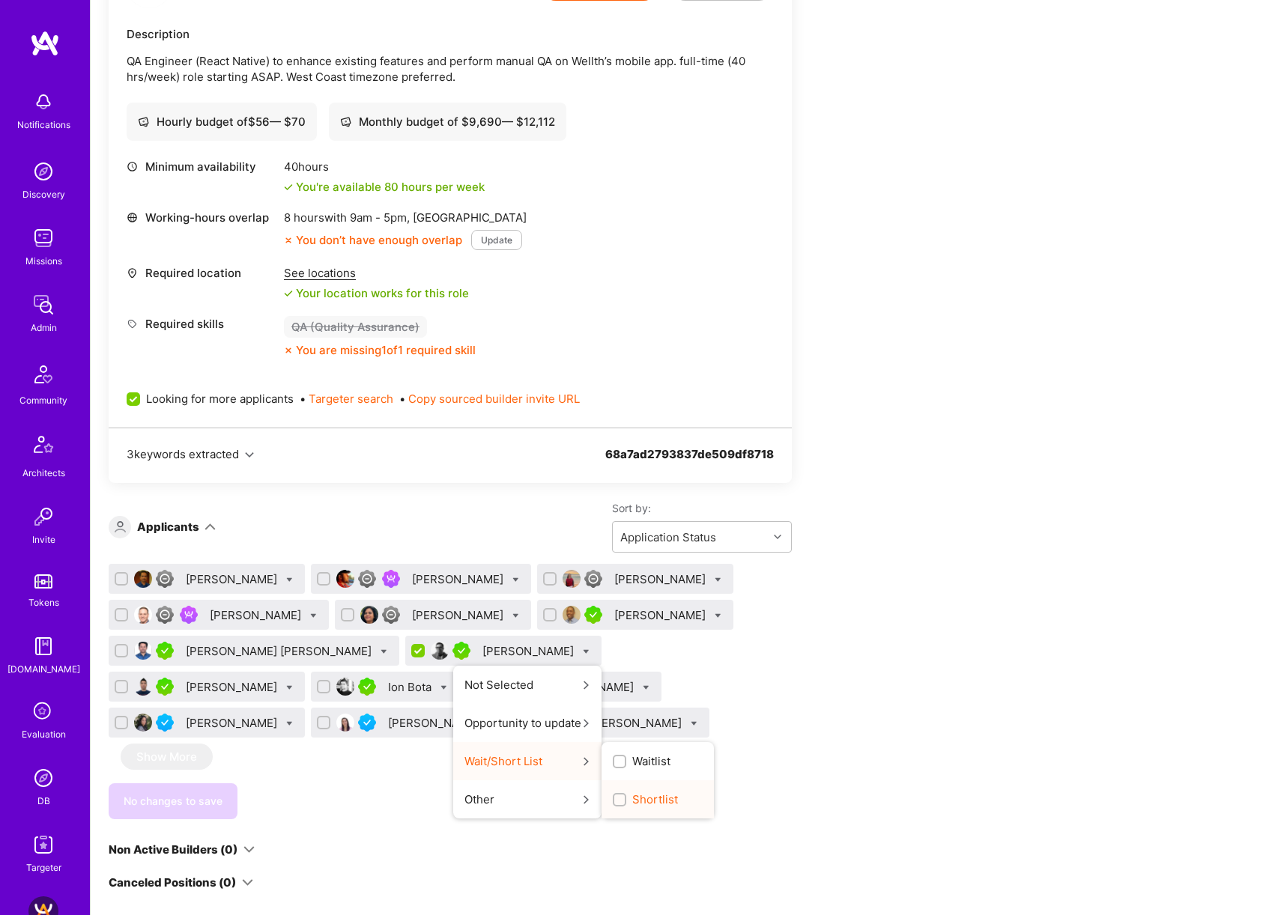
click at [616, 798] on input "Shortlist" at bounding box center [621, 800] width 10 height 10
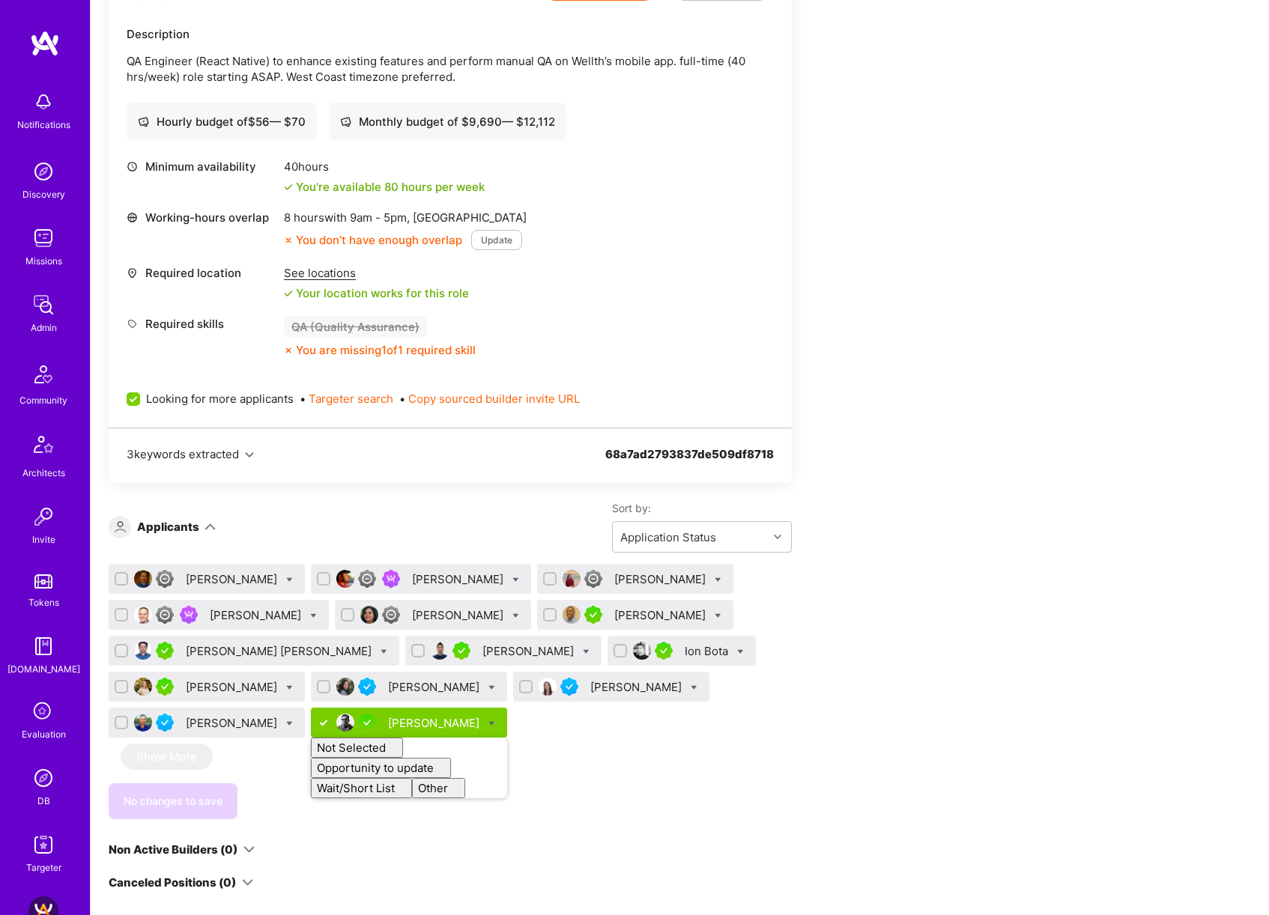
checkbox input "false"
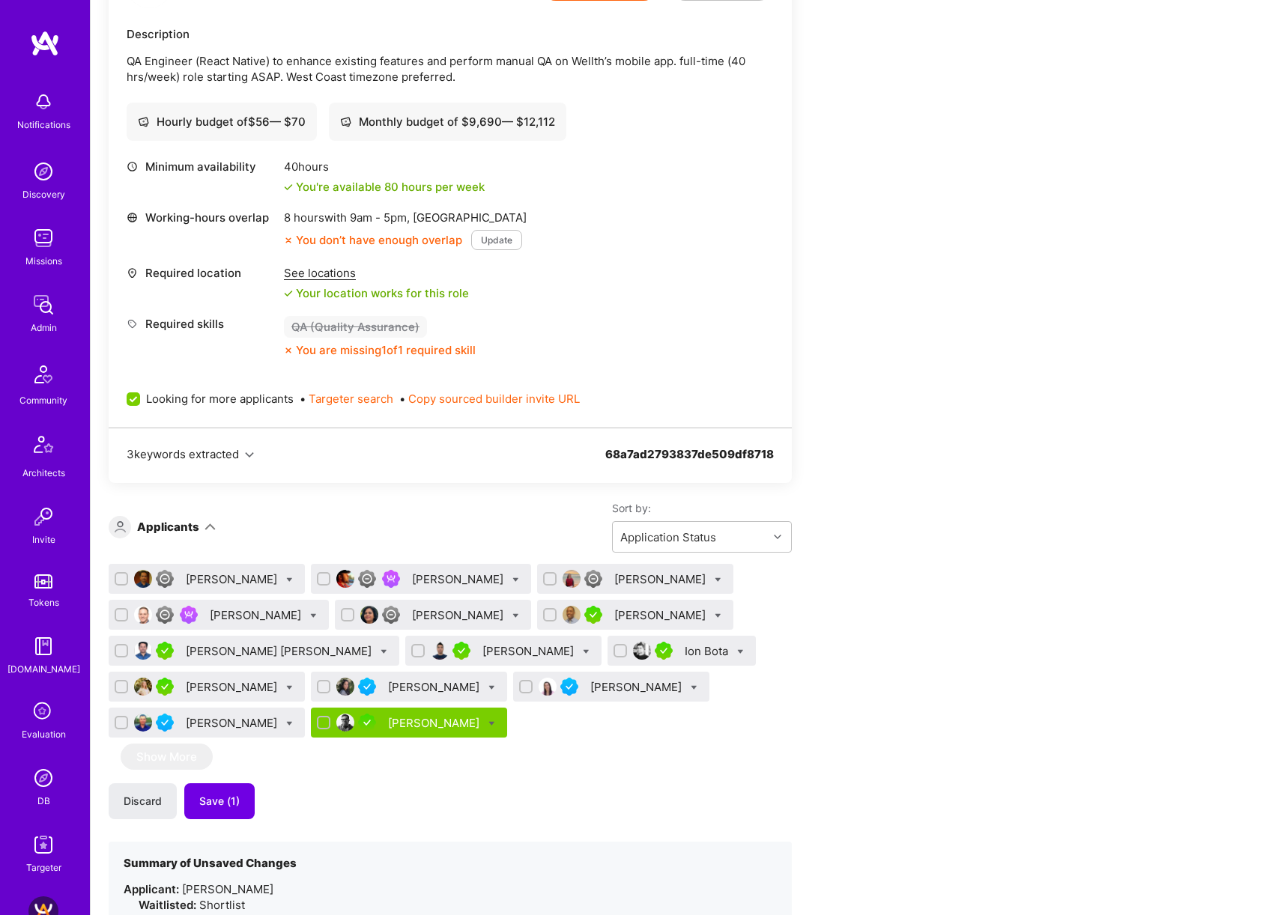
click at [908, 673] on div "Apply for a Mission Role We’re actively looking for builders. This is the best …" at bounding box center [558, 613] width 899 height 1481
click at [228, 688] on div "[PERSON_NAME]" at bounding box center [233, 687] width 94 height 16
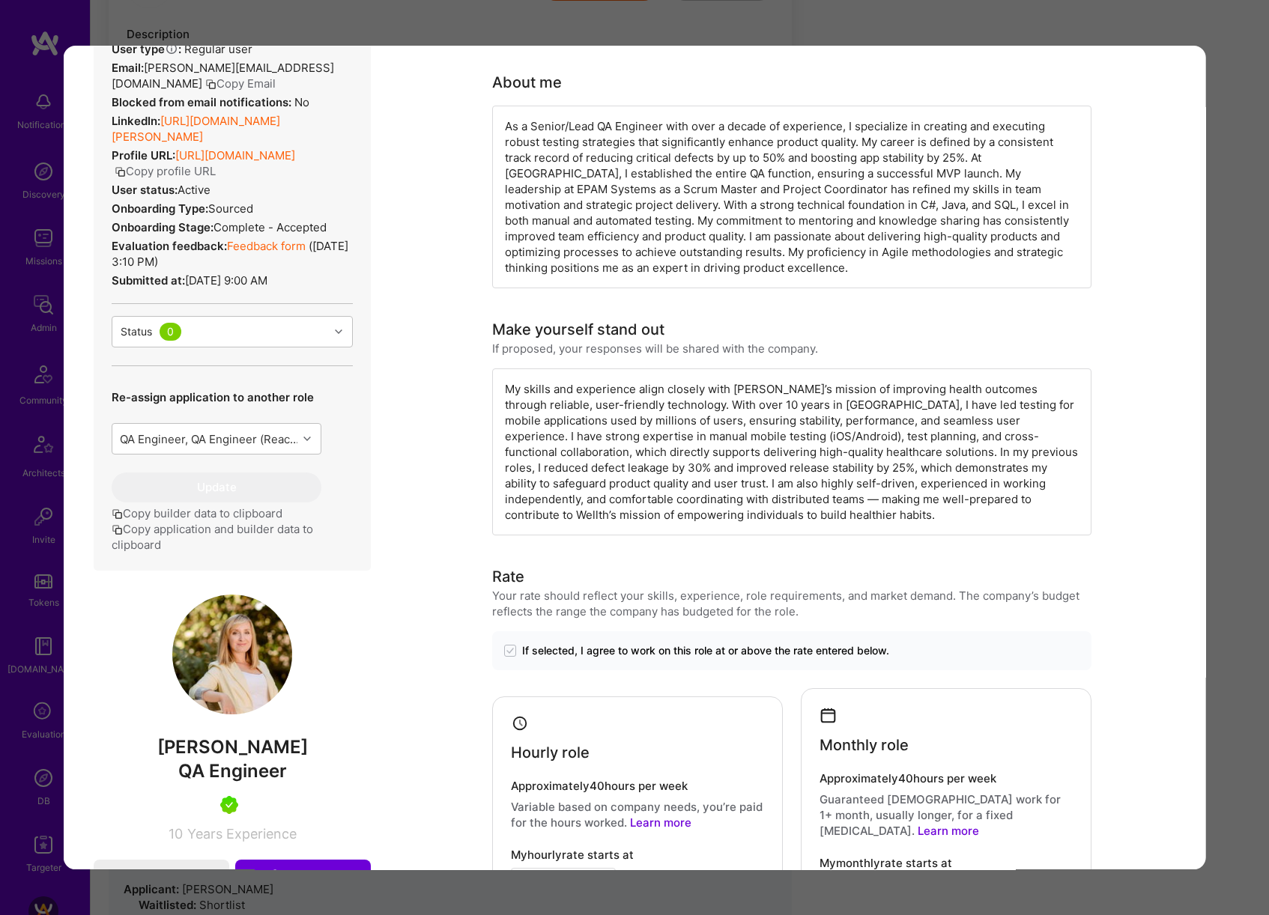
scroll to position [305, 0]
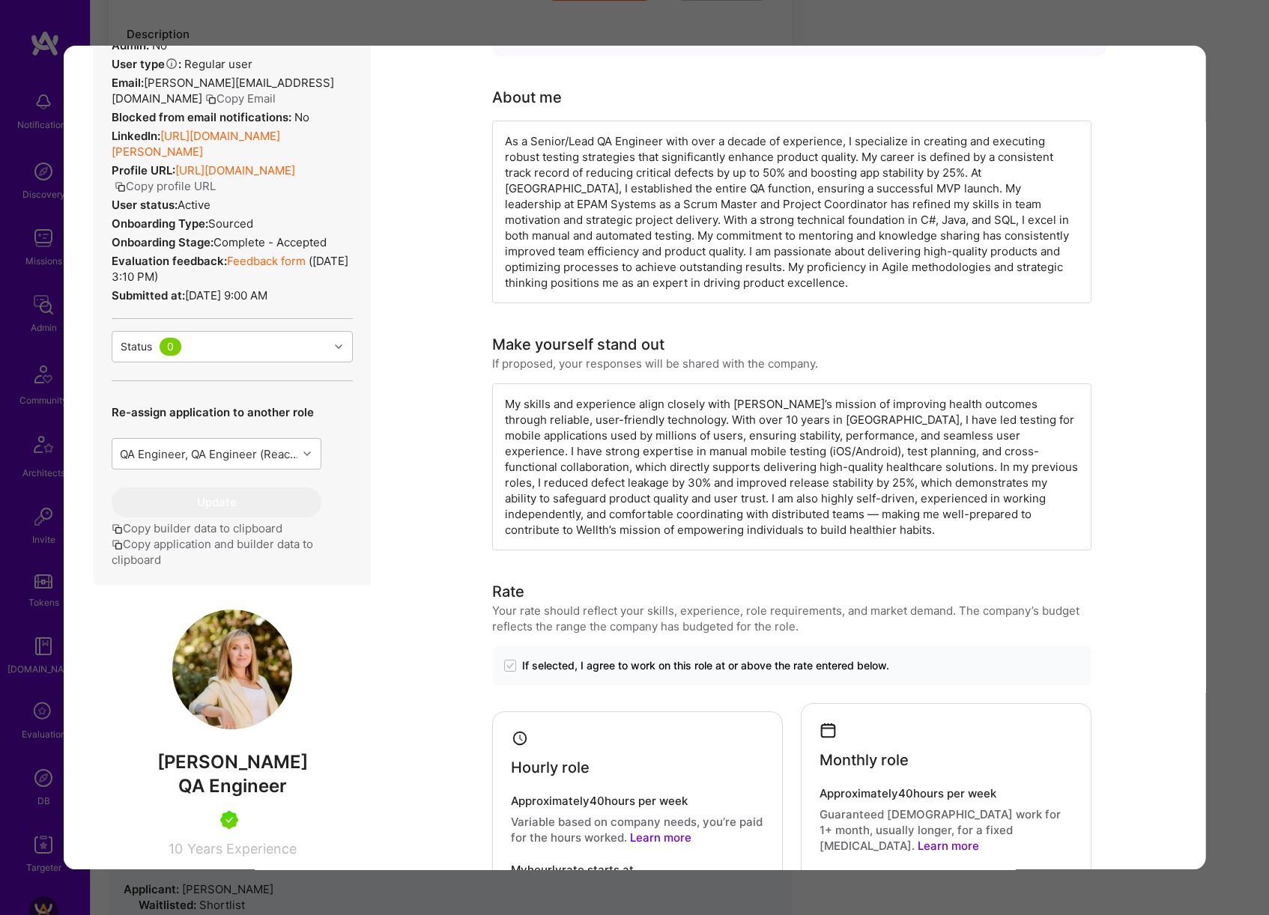
click at [1219, 437] on div "Application 10 of 14 Builder Missing Requirements Required Location See locatio…" at bounding box center [634, 457] width 1269 height 915
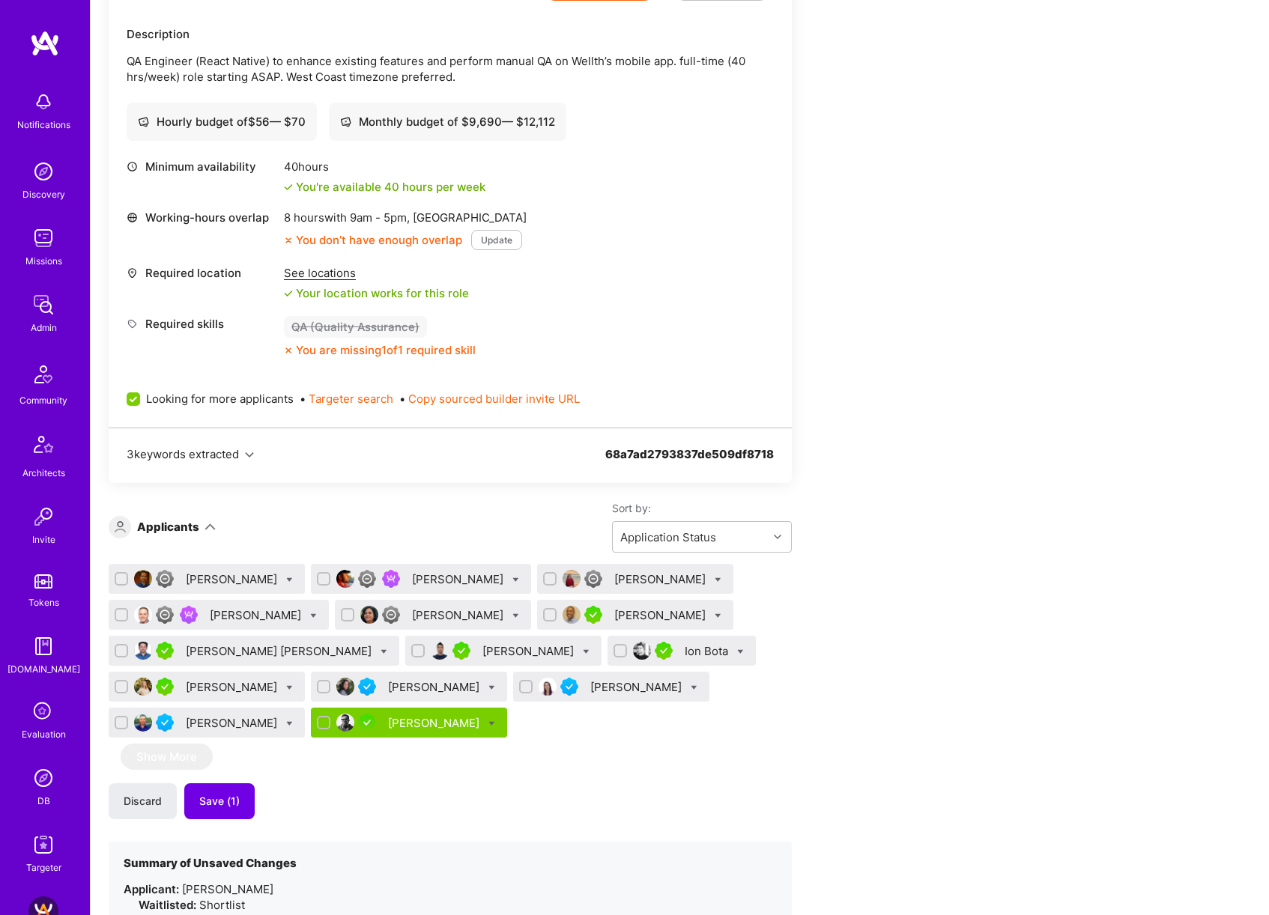
click at [293, 687] on icon at bounding box center [289, 687] width 7 height 7
checkbox input "true"
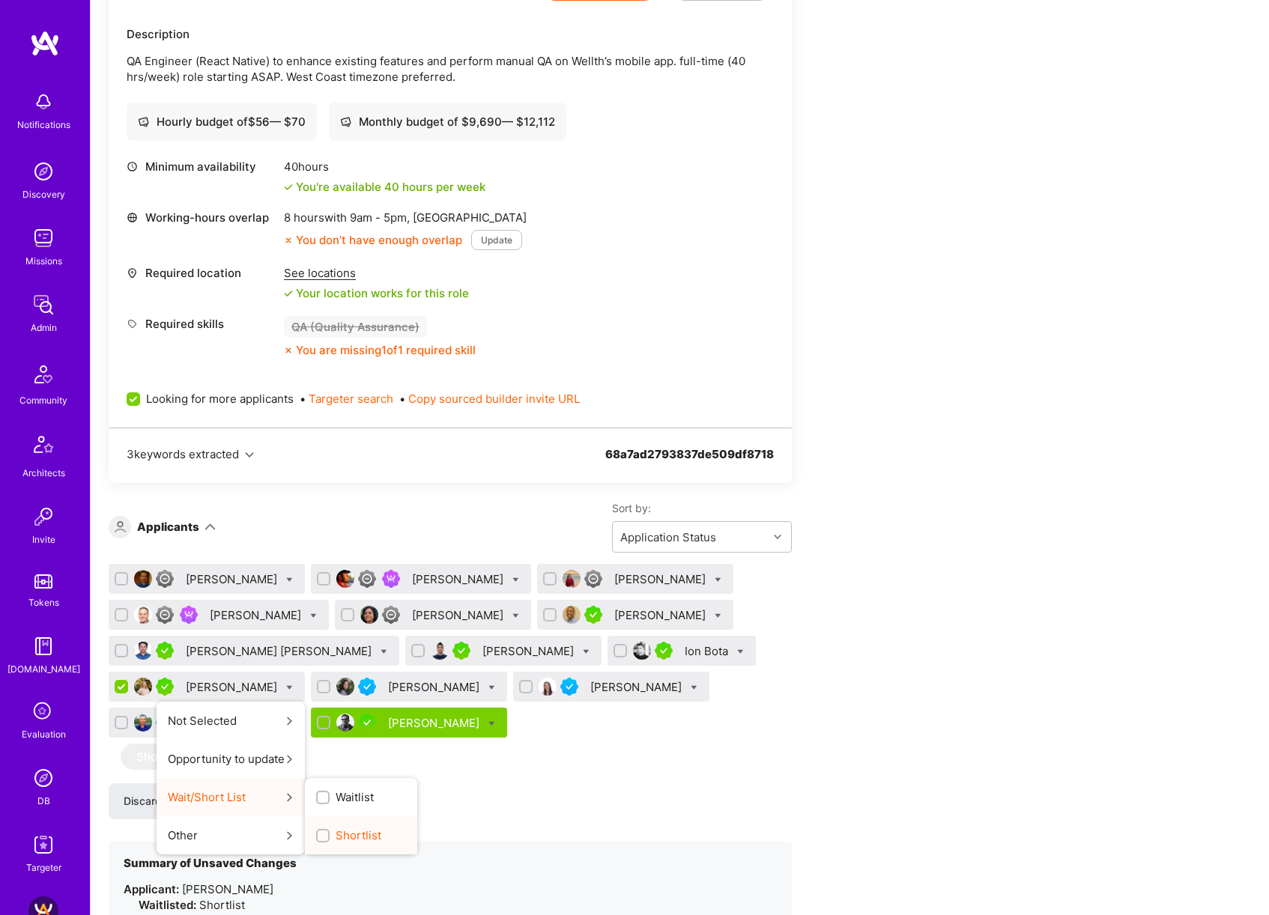
click at [375, 832] on span "Shortlist" at bounding box center [358, 835] width 46 height 16
click at [329, 832] on input "Shortlist" at bounding box center [324, 836] width 10 height 10
checkbox input "true"
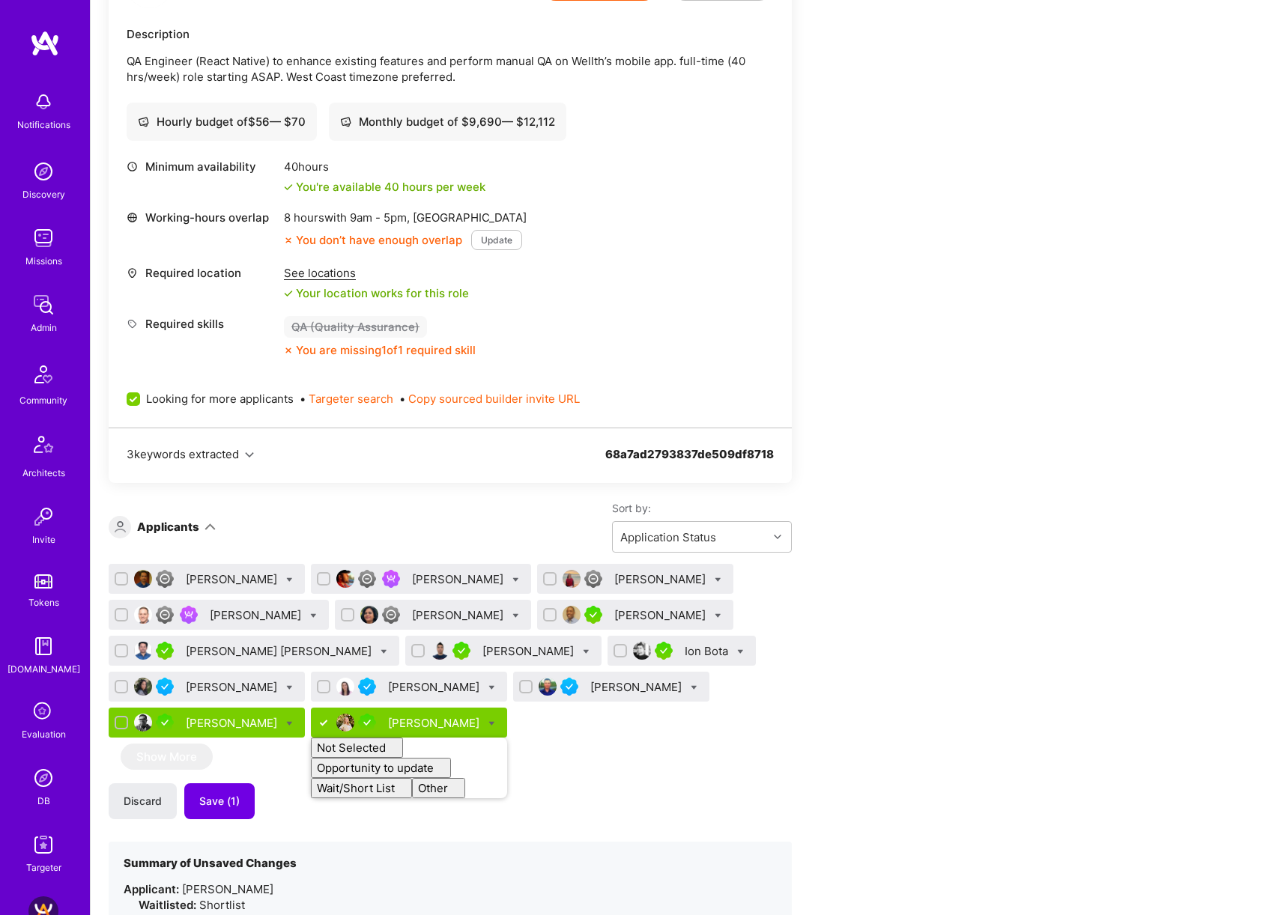
checkbox input "false"
click at [837, 726] on div "Apply for a Mission Role We’re actively looking for builders. This is the best …" at bounding box center [558, 613] width 899 height 1481
click at [238, 808] on span "Save (2)" at bounding box center [220, 801] width 42 height 15
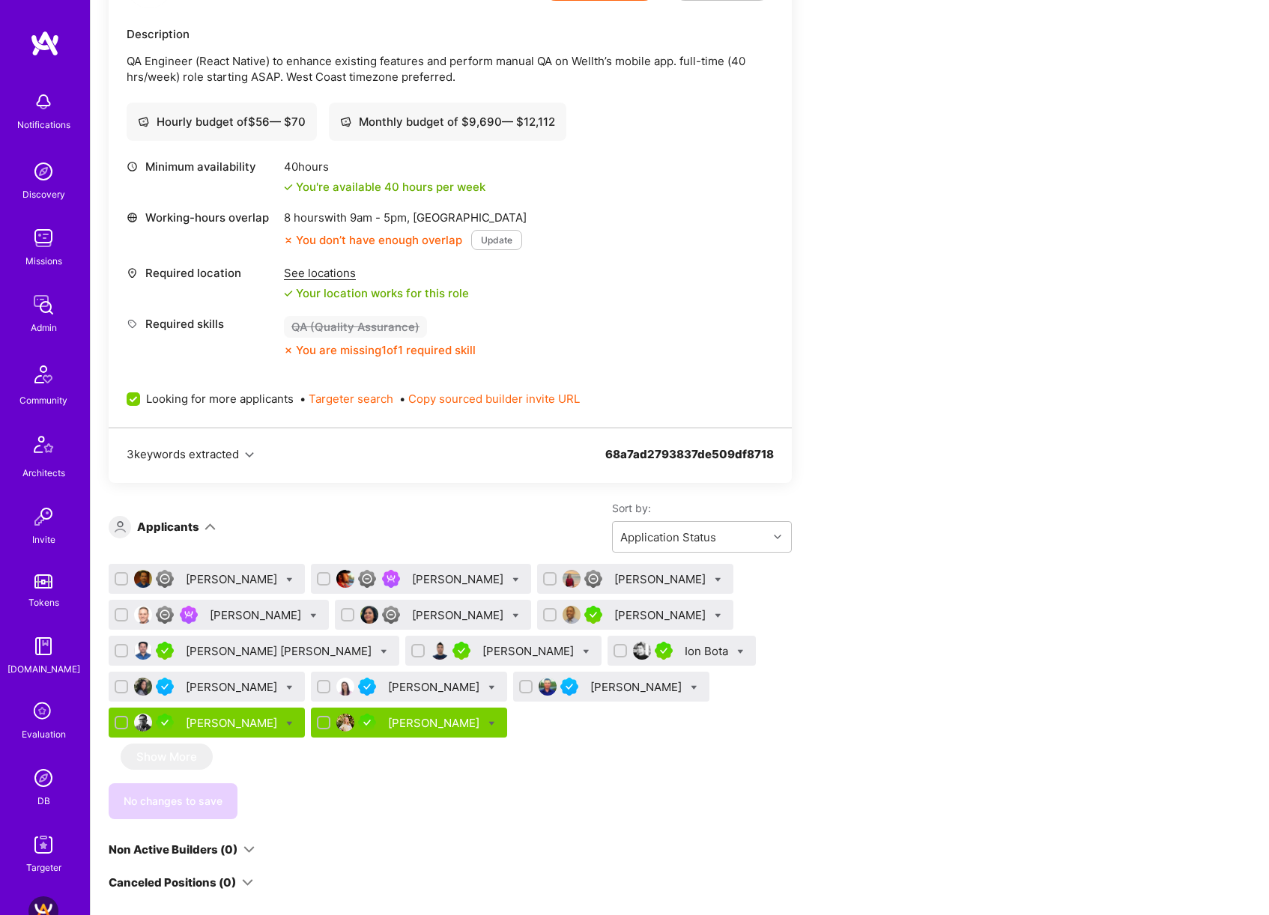
click at [244, 654] on div "[PERSON_NAME] [PERSON_NAME]" at bounding box center [280, 651] width 189 height 16
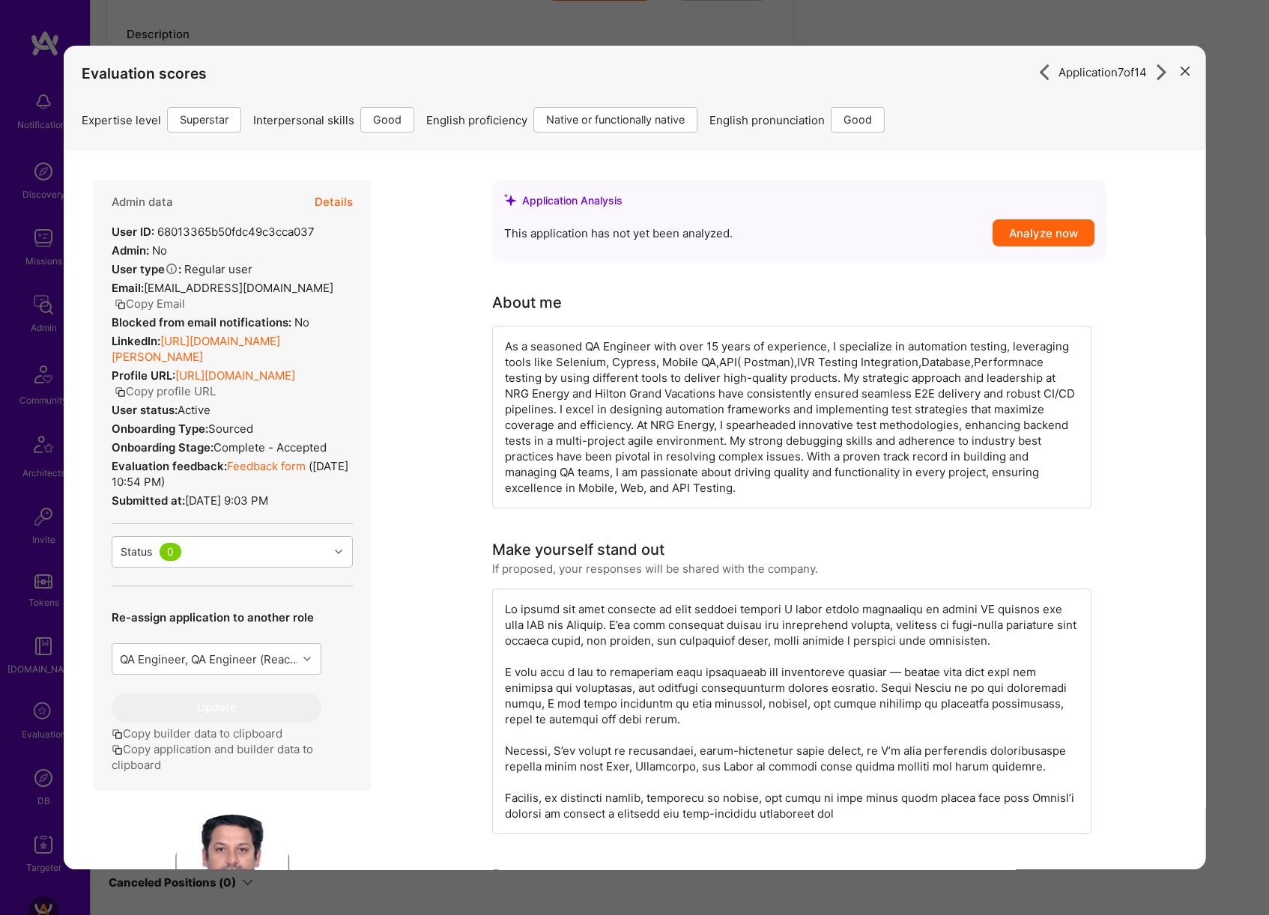
scroll to position [425, 0]
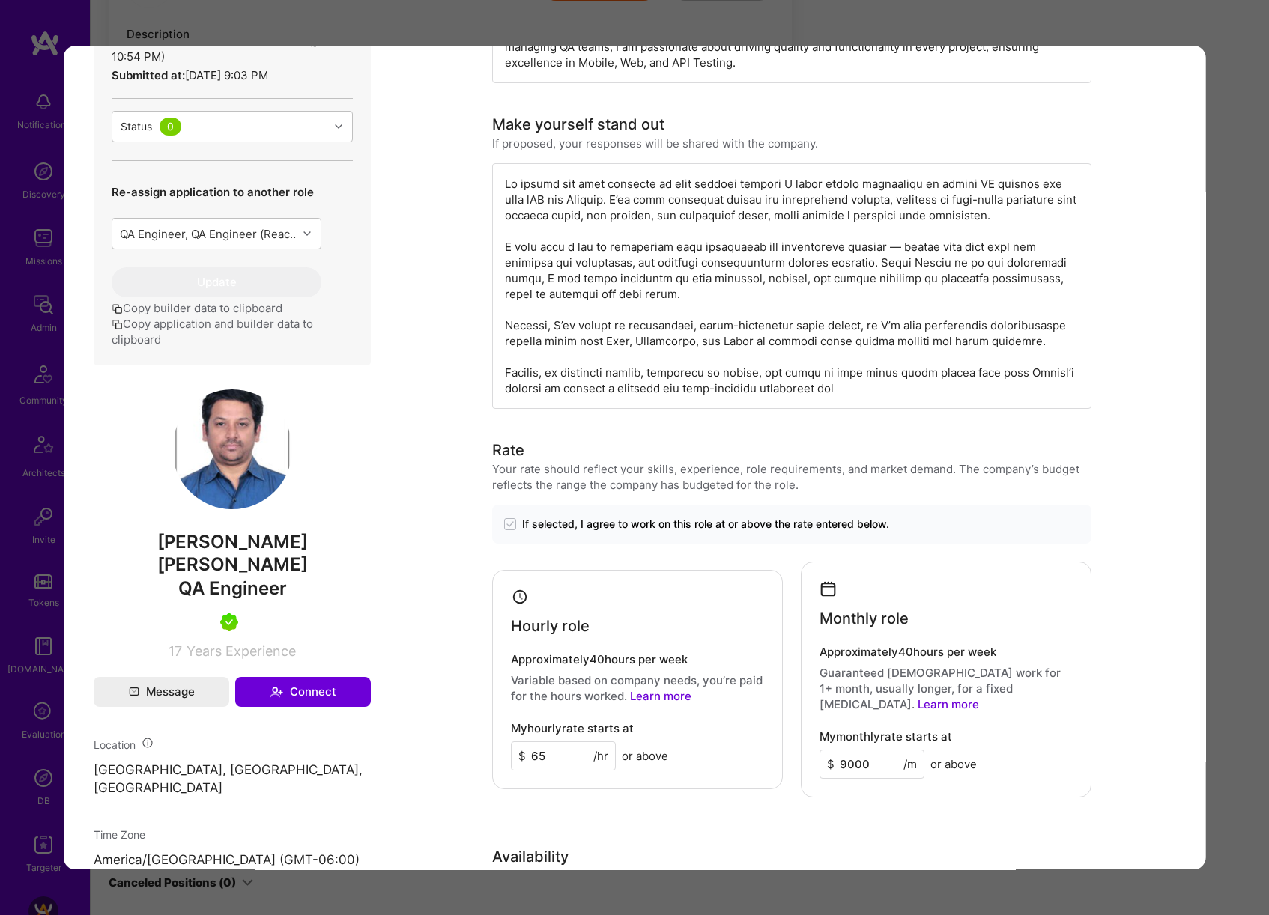
click at [1228, 467] on div "Application 7 of 14 Evaluation scores Expertise level Superstar Interpersonal s…" at bounding box center [634, 457] width 1269 height 915
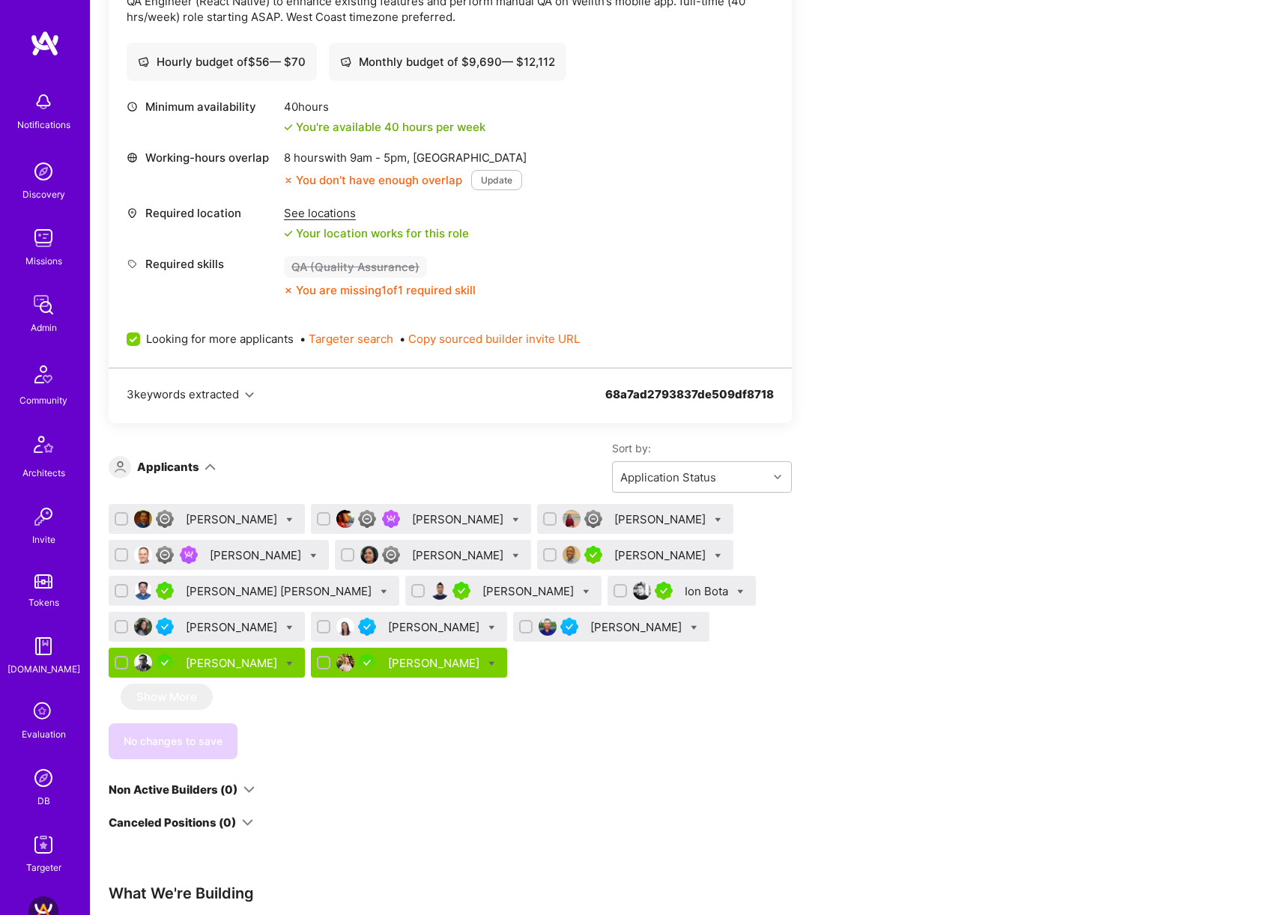
scroll to position [512, 0]
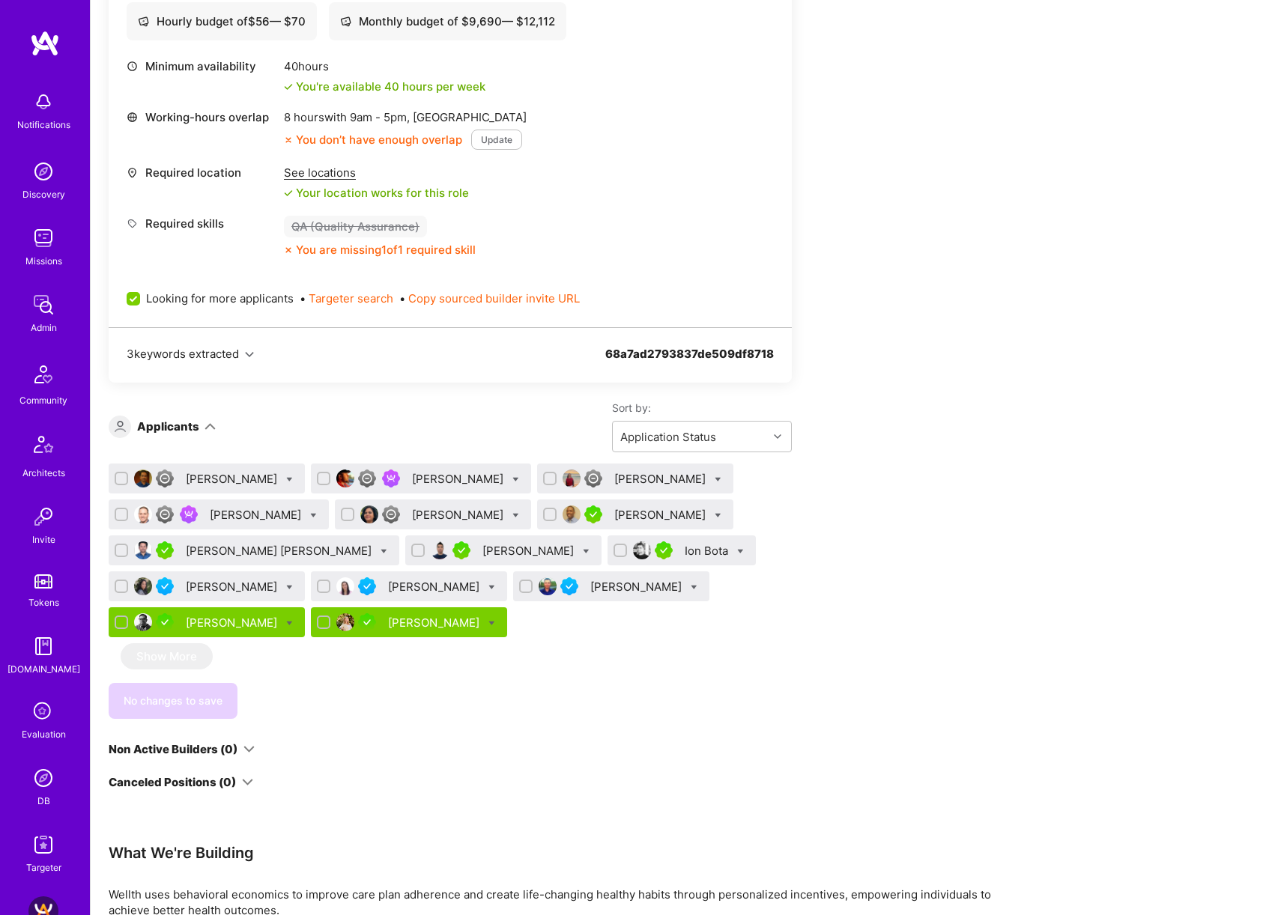
click at [402, 621] on div "Katerina Ostrovskaya" at bounding box center [435, 623] width 94 height 16
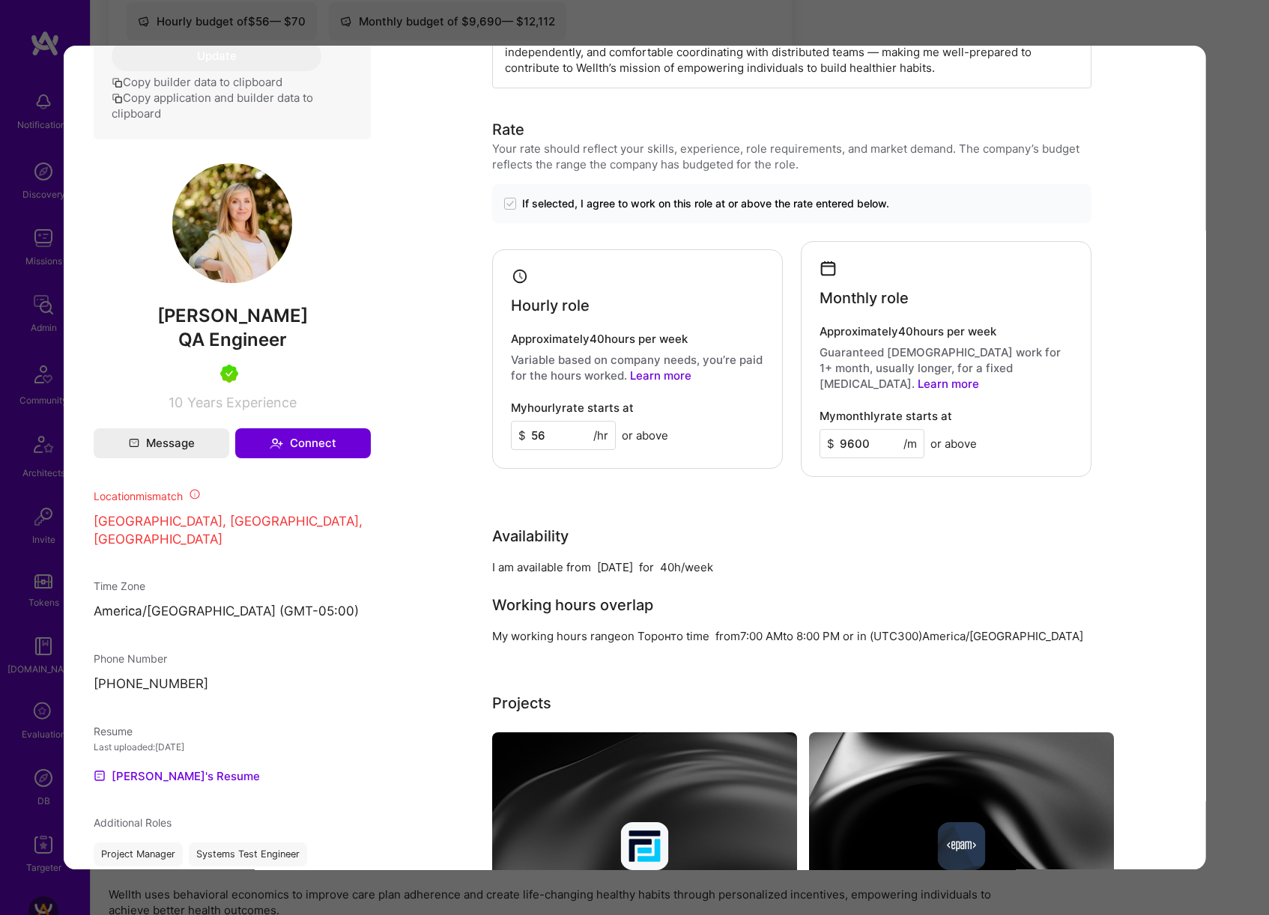
scroll to position [828, 0]
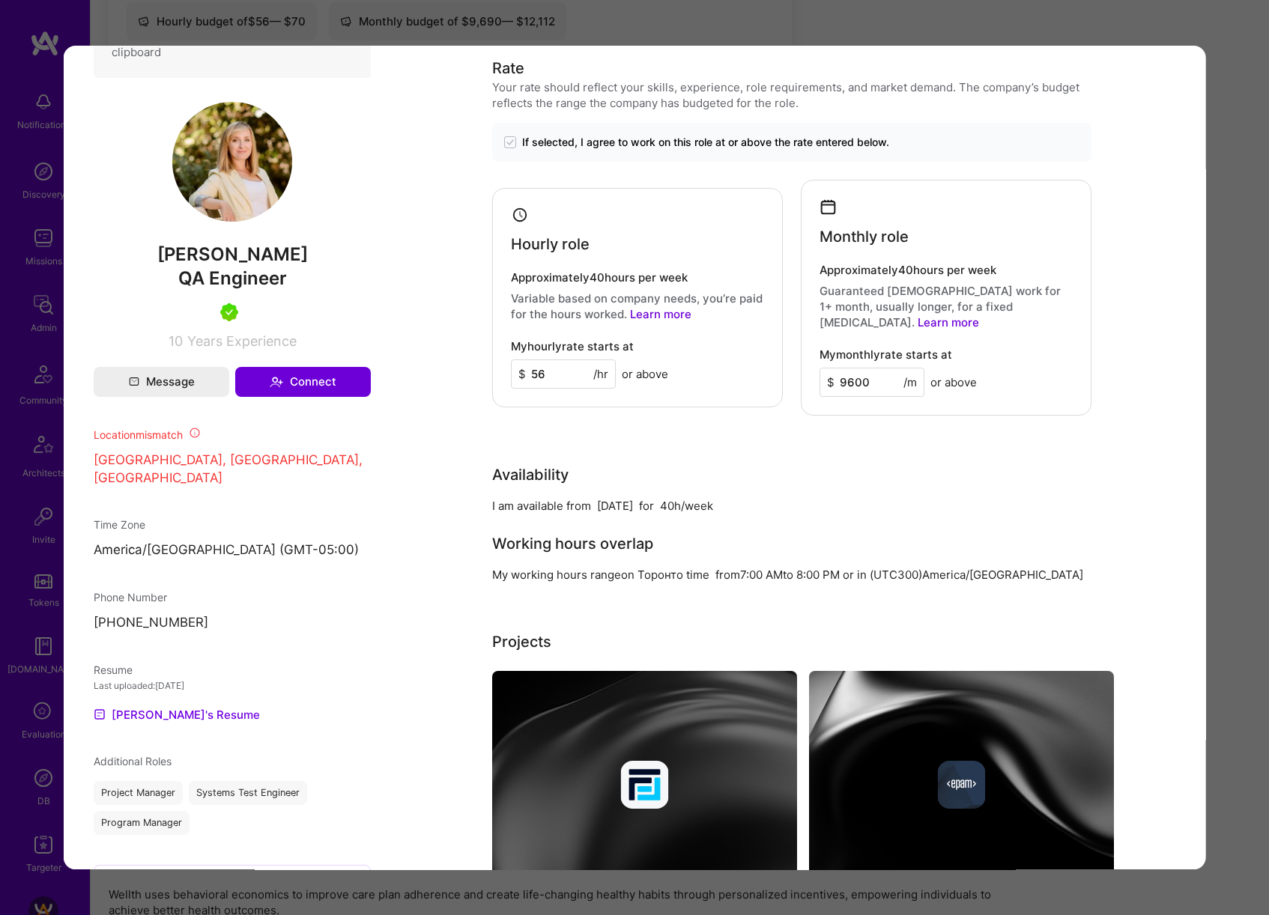
click at [1245, 468] on div "Application 14 of 14 Builder Missing Requirements Required Location See locatio…" at bounding box center [634, 457] width 1269 height 915
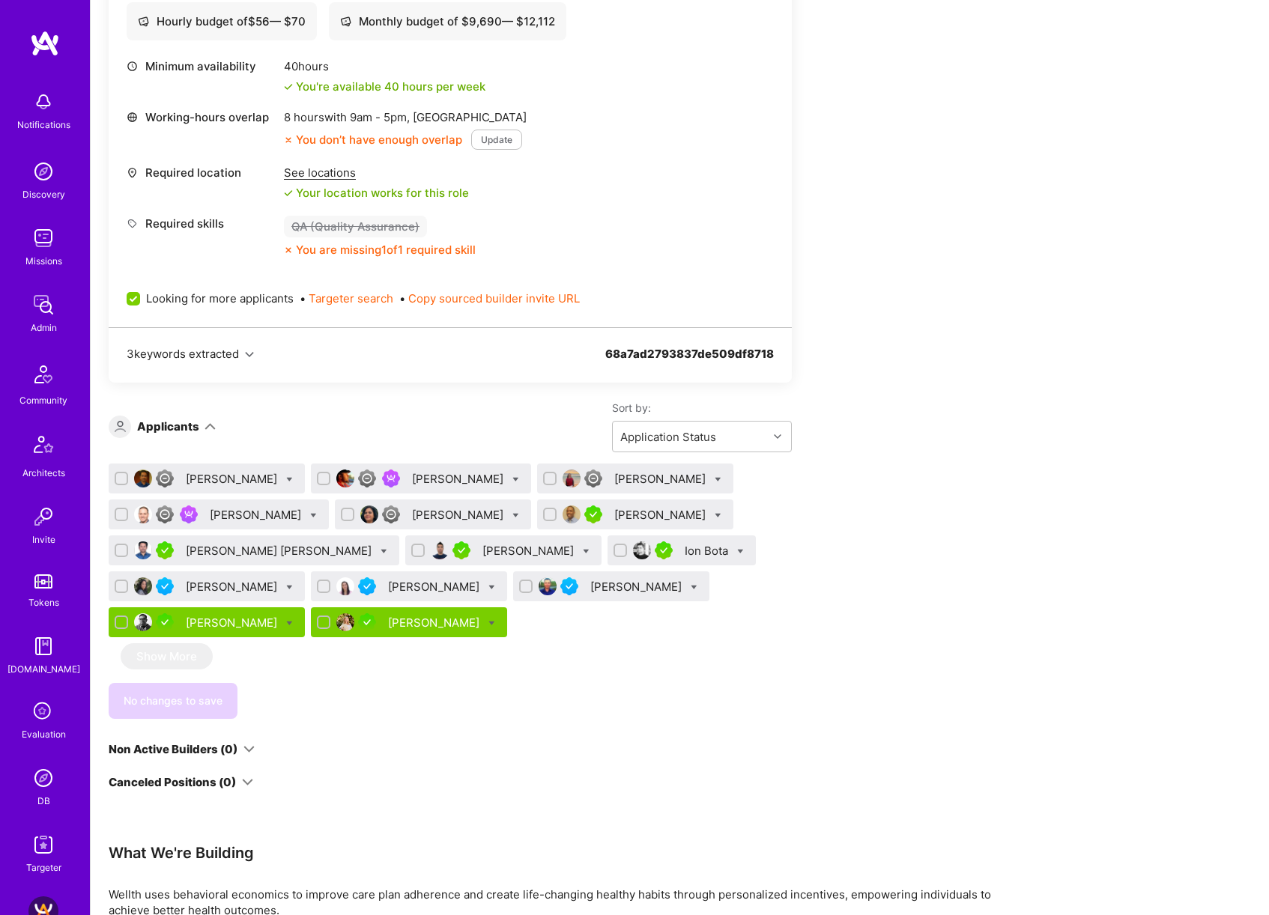
click at [380, 550] on icon at bounding box center [383, 551] width 7 height 7
checkbox input "true"
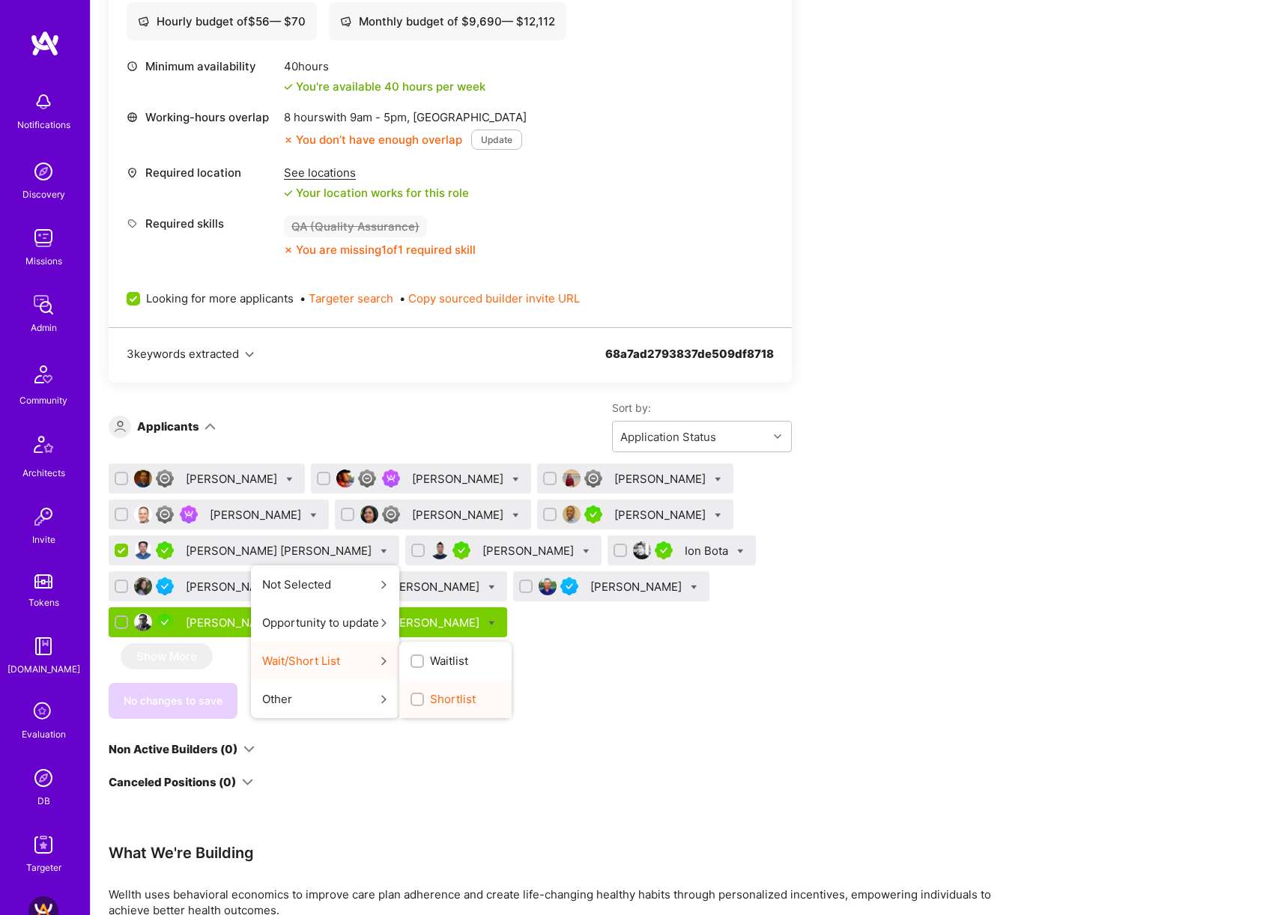
click at [430, 698] on span "Shortlist" at bounding box center [453, 699] width 46 height 16
click at [413, 698] on input "Shortlist" at bounding box center [418, 700] width 10 height 10
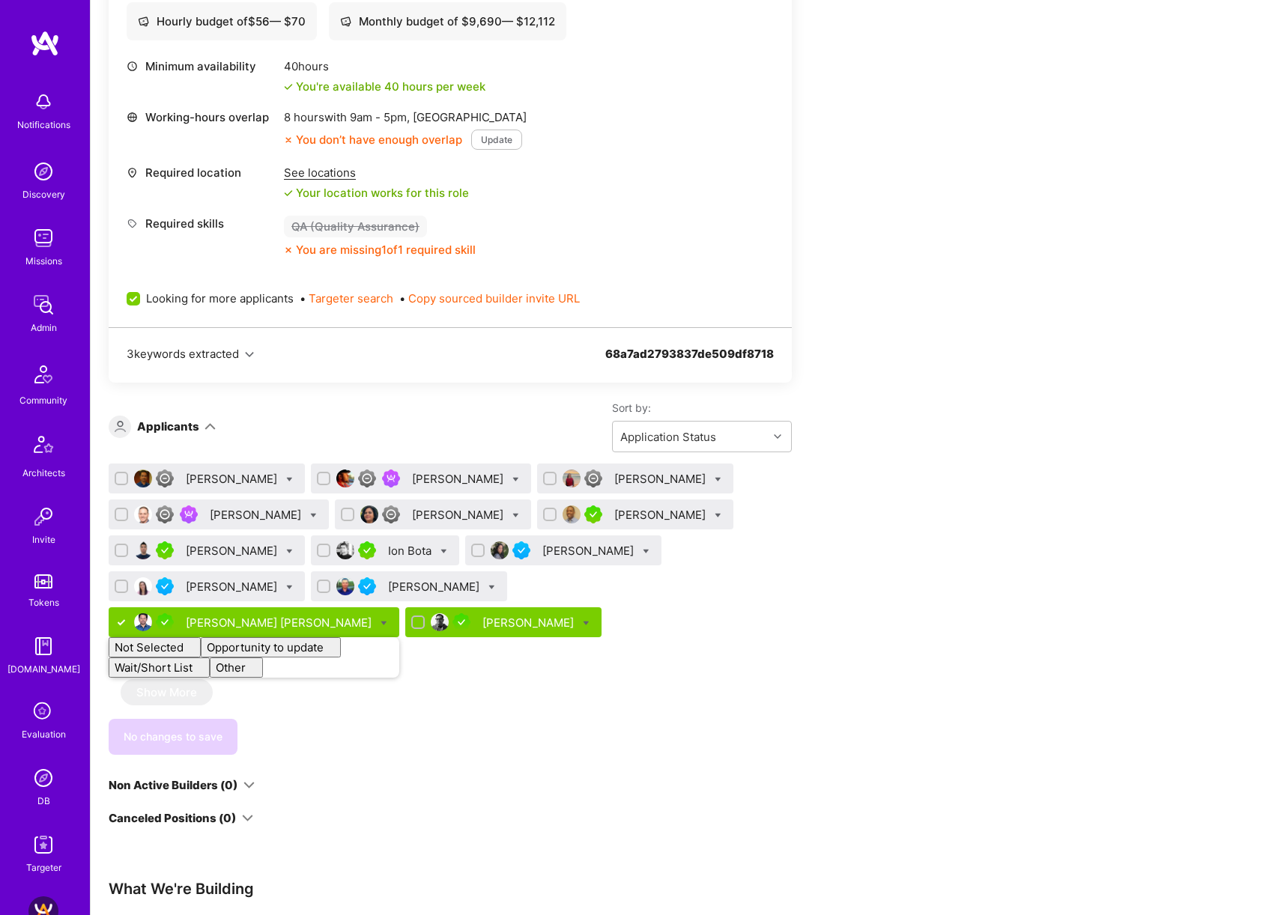
checkbox input "false"
click at [972, 544] on div "Apply for a Mission Role We’re actively looking for builders. This is the best …" at bounding box center [558, 466] width 899 height 1387
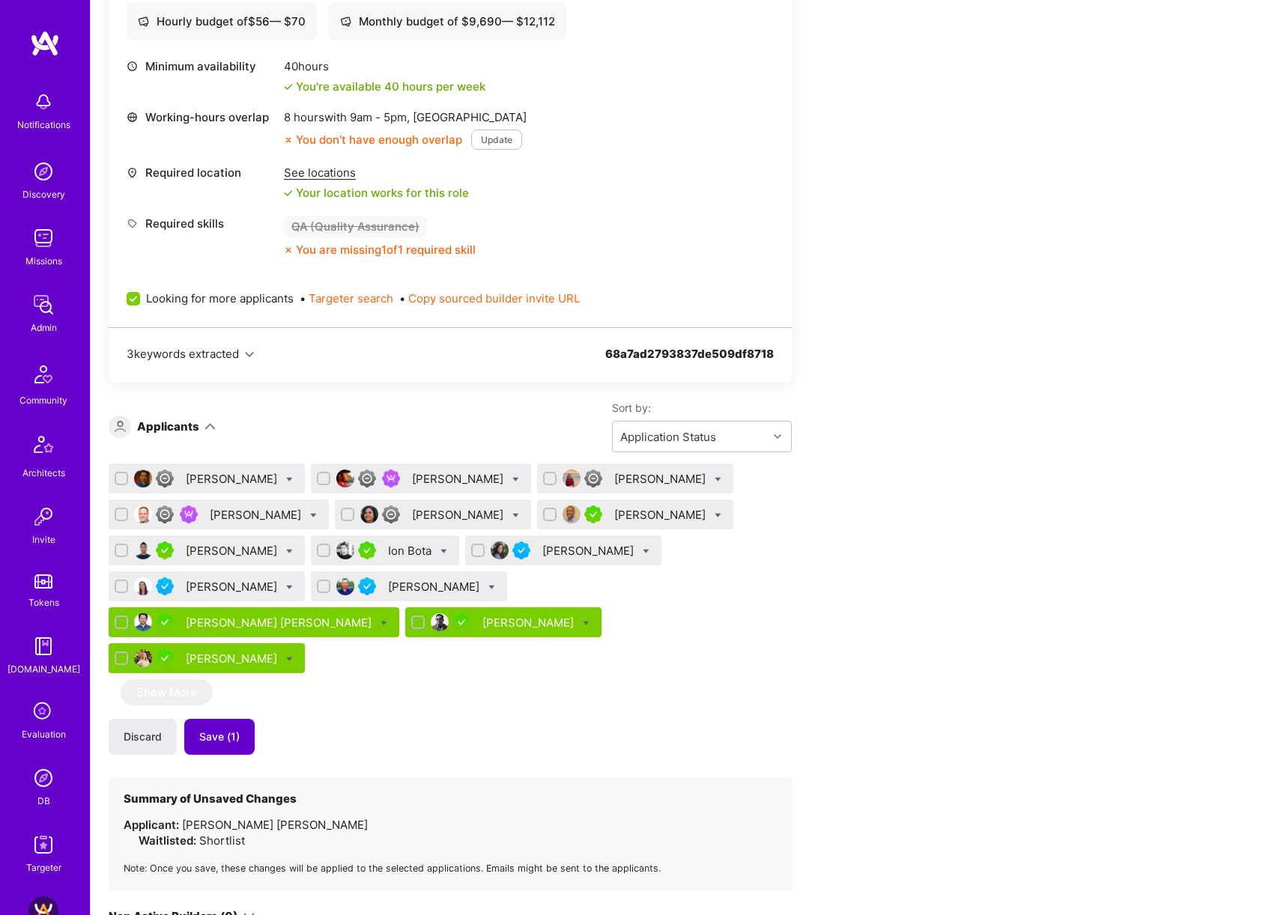
click at [208, 729] on span "Save (1)" at bounding box center [219, 736] width 40 height 15
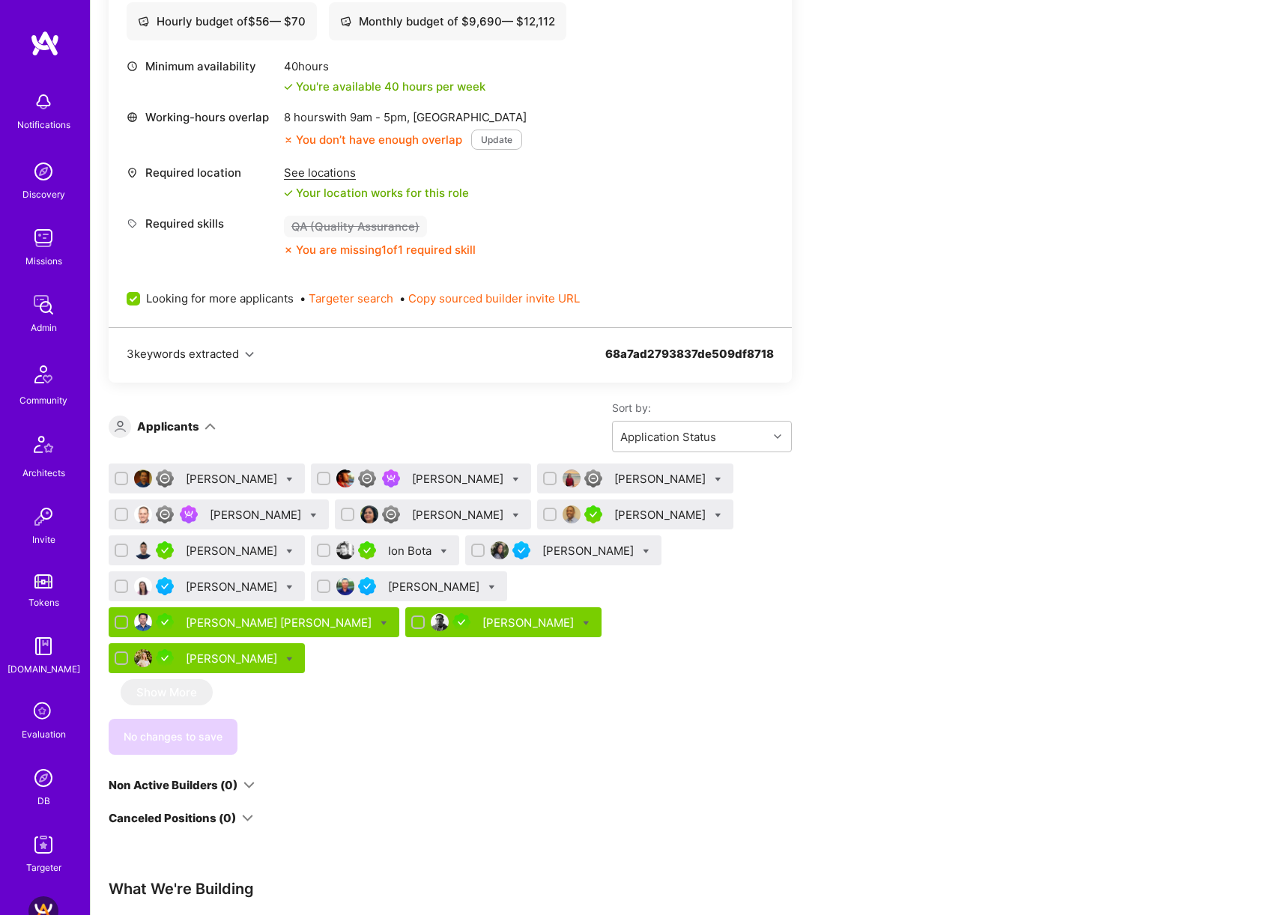
click at [482, 624] on div "Aasim Syed" at bounding box center [529, 623] width 94 height 16
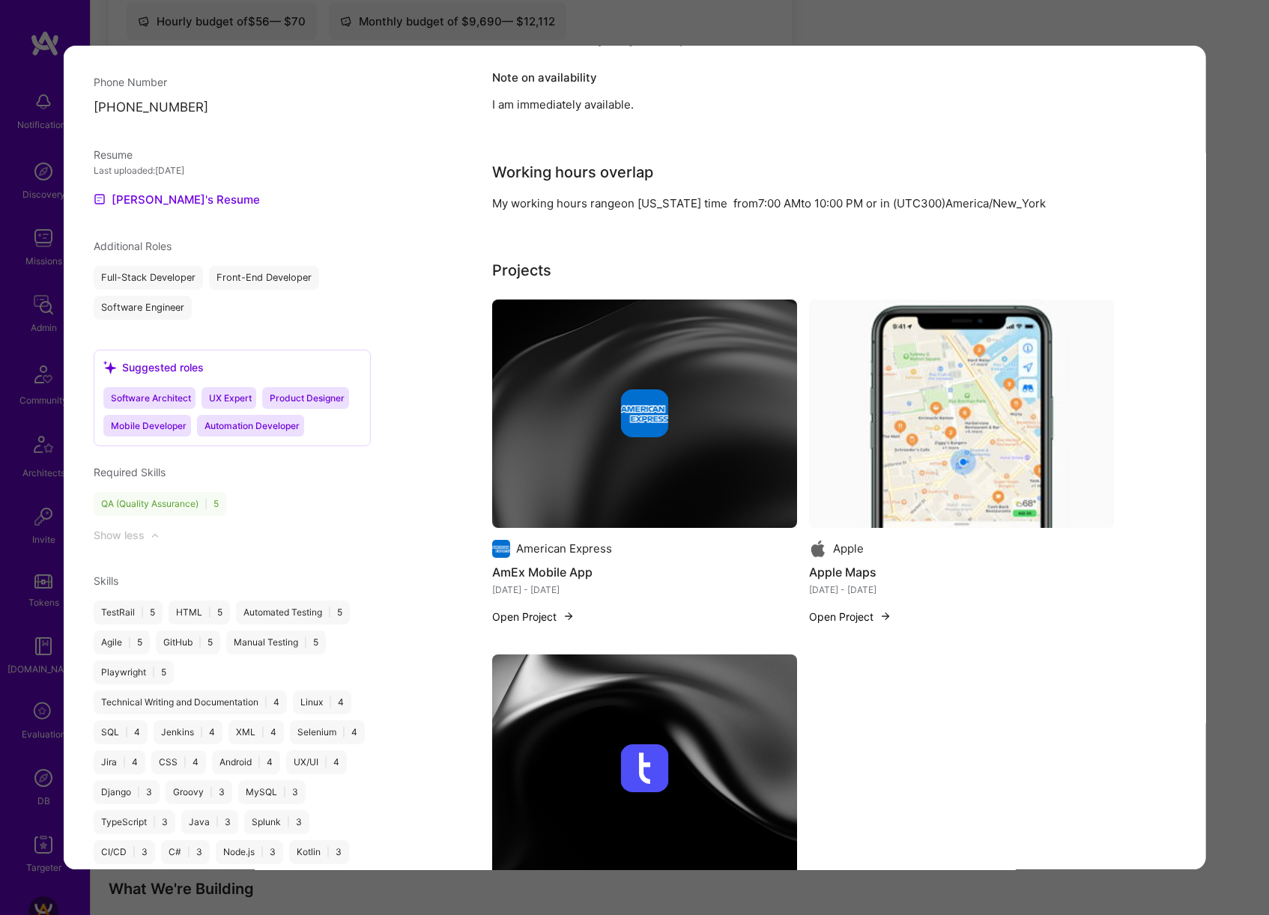
scroll to position [1215, 0]
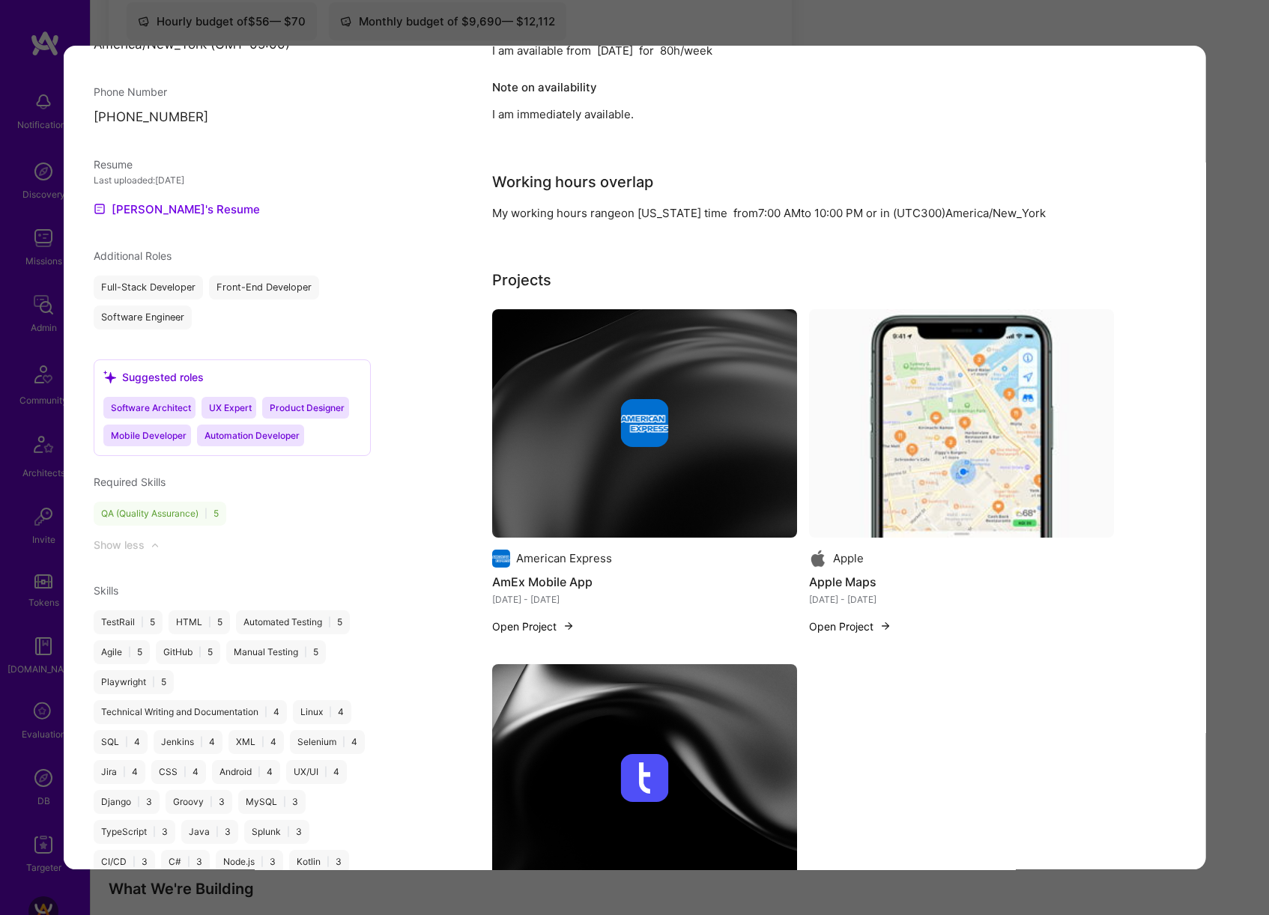
click at [1239, 517] on div "Application 13 of 14 Evaluation scores Expertise level Very good Interpersonal …" at bounding box center [634, 457] width 1269 height 915
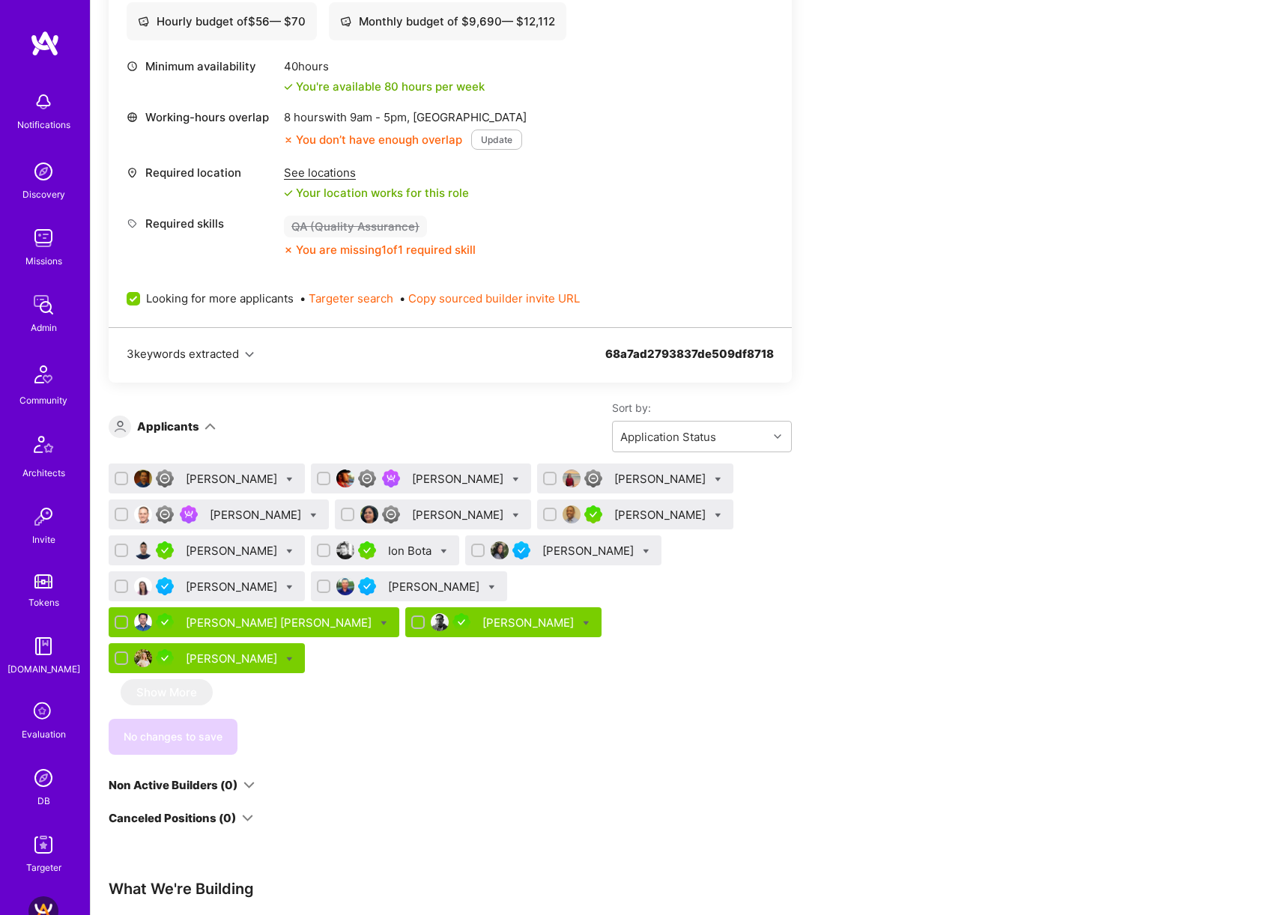
click at [388, 554] on div "Ion Bota" at bounding box center [411, 551] width 46 height 16
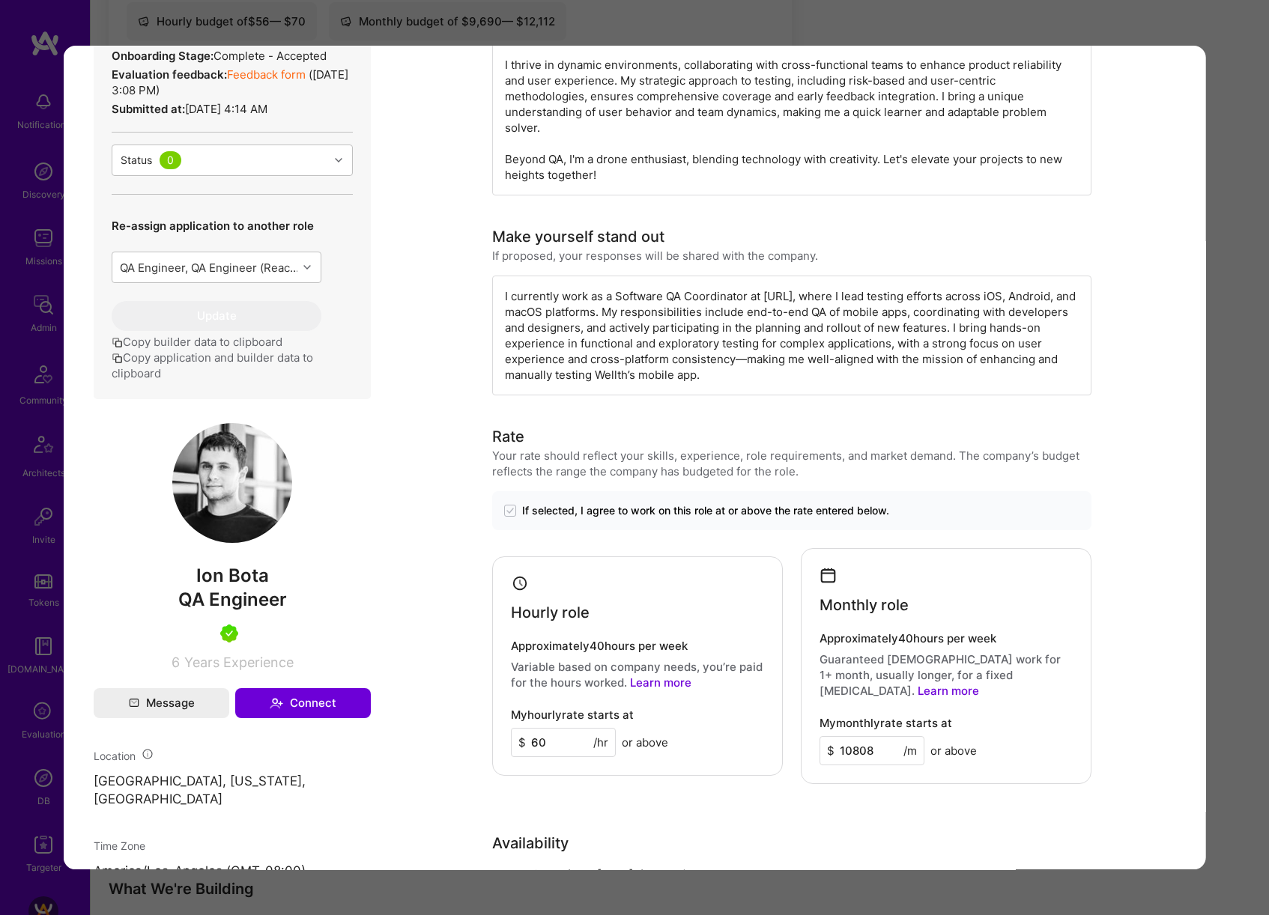
scroll to position [176, 0]
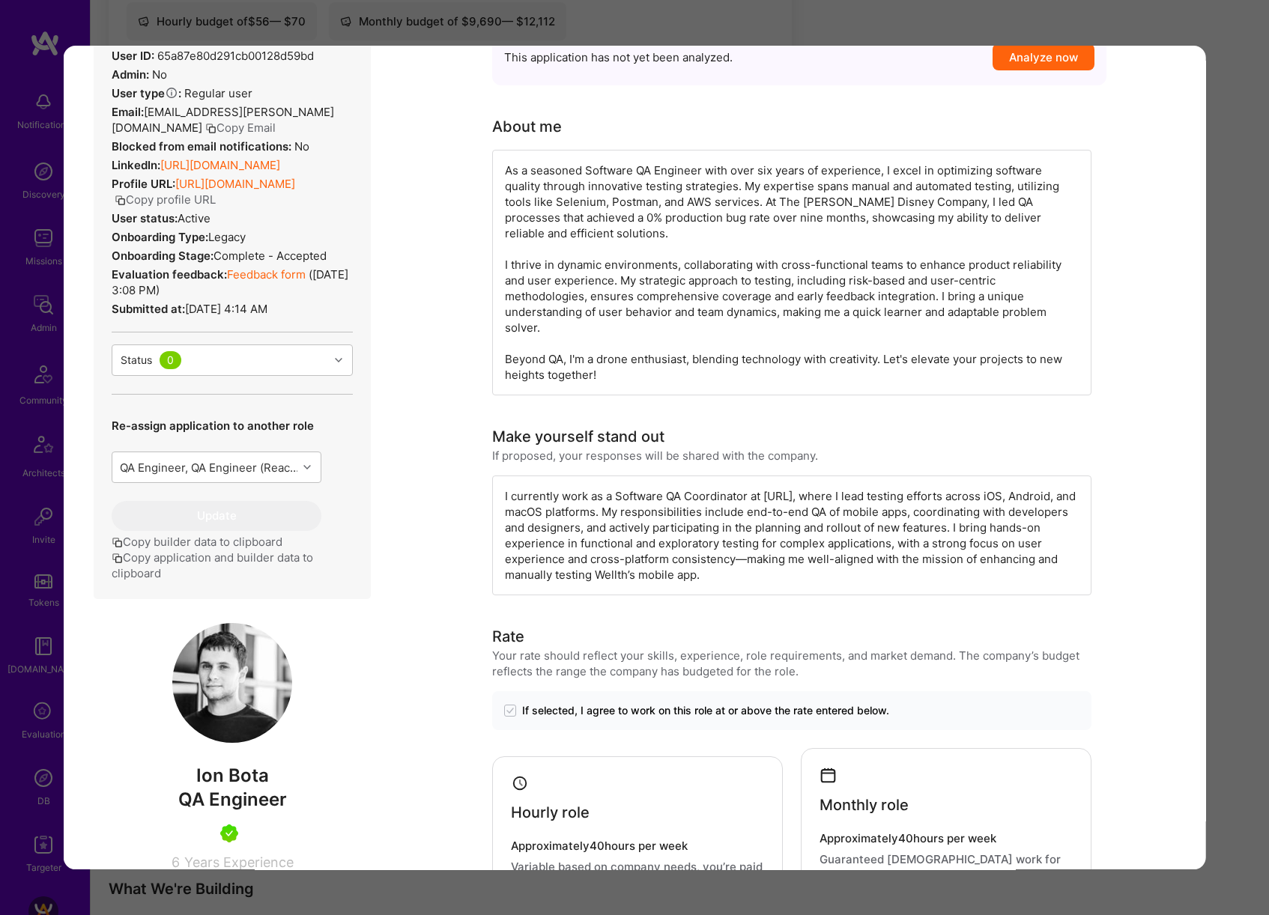
click at [1219, 458] on div "Application 8 of 14 Evaluation scores Expertise level Very good Interpersonal s…" at bounding box center [634, 457] width 1269 height 915
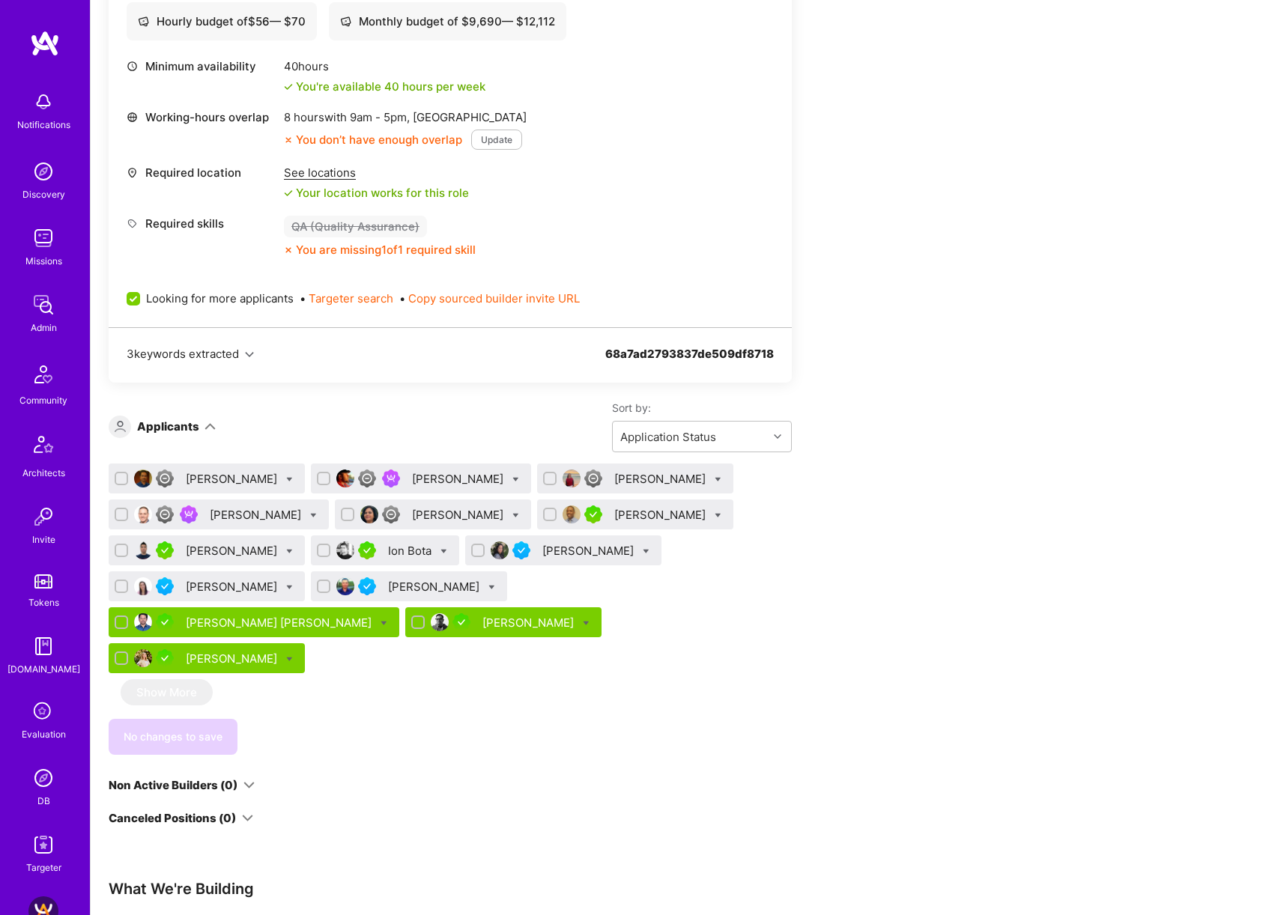
click at [440, 550] on icon at bounding box center [443, 551] width 7 height 7
checkbox input "true"
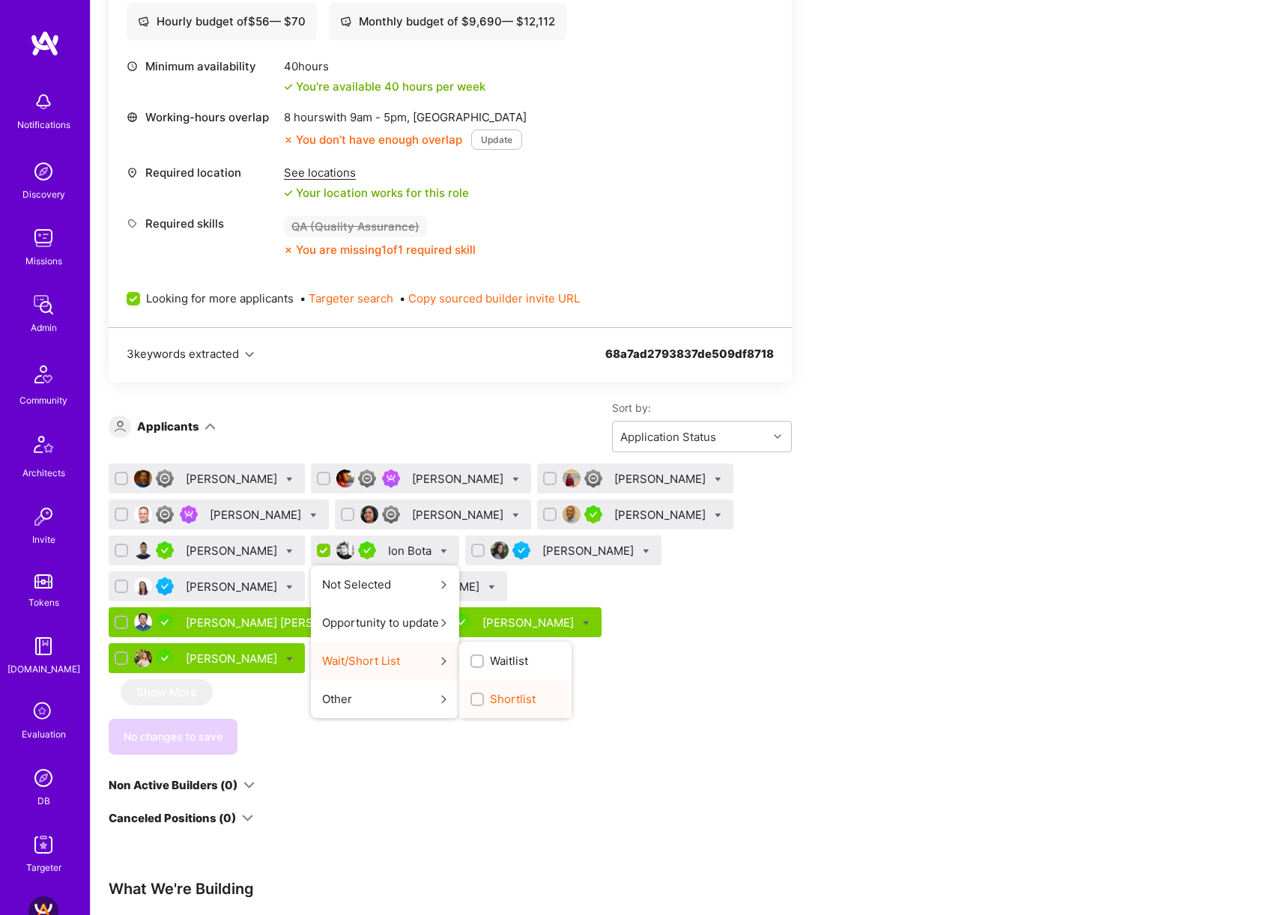
click at [490, 699] on span "Shortlist" at bounding box center [513, 699] width 46 height 16
click at [473, 699] on input "Shortlist" at bounding box center [478, 700] width 10 height 10
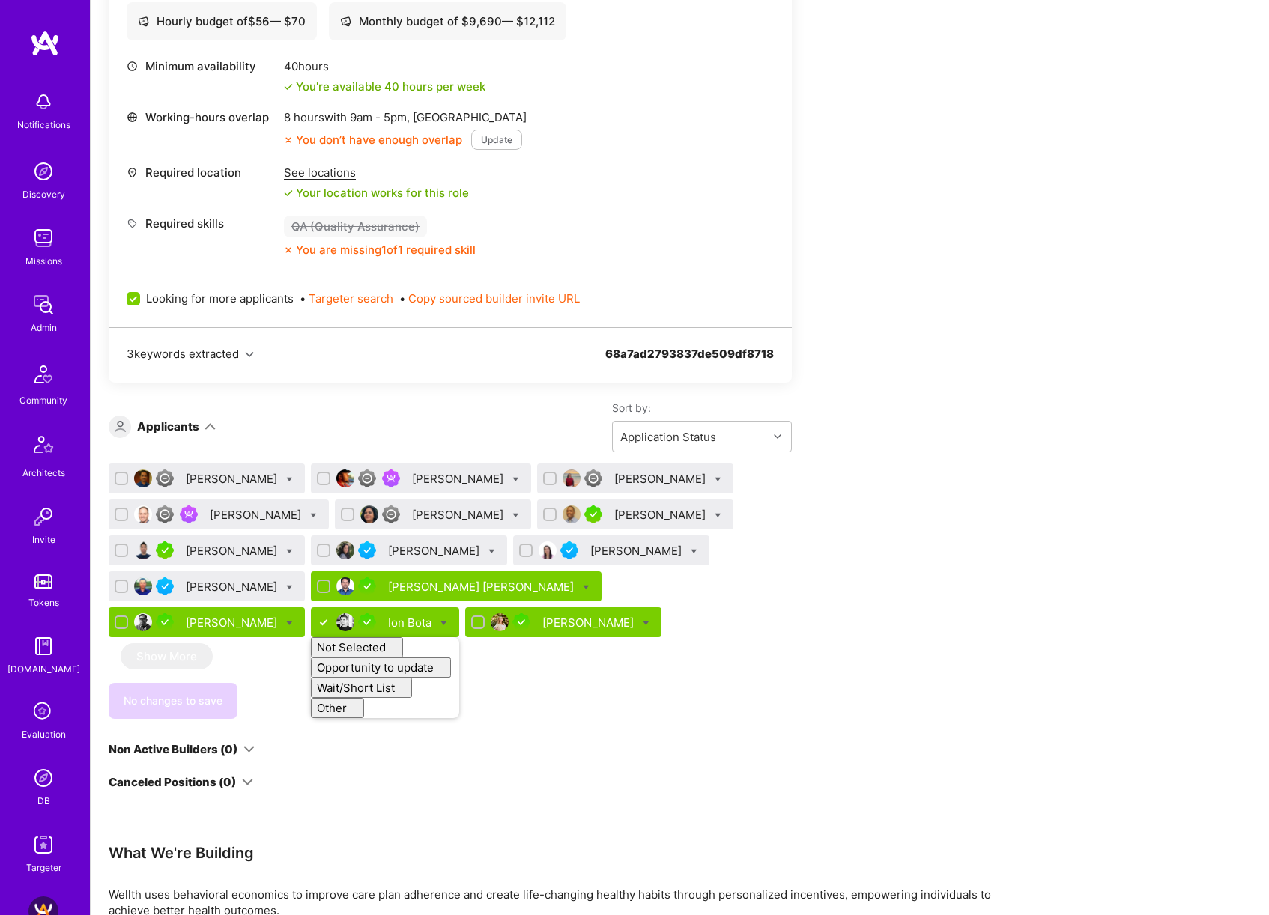
checkbox input "false"
click at [920, 526] on div "Apply for a Mission Role We’re actively looking for builders. This is the best …" at bounding box center [558, 448] width 899 height 1351
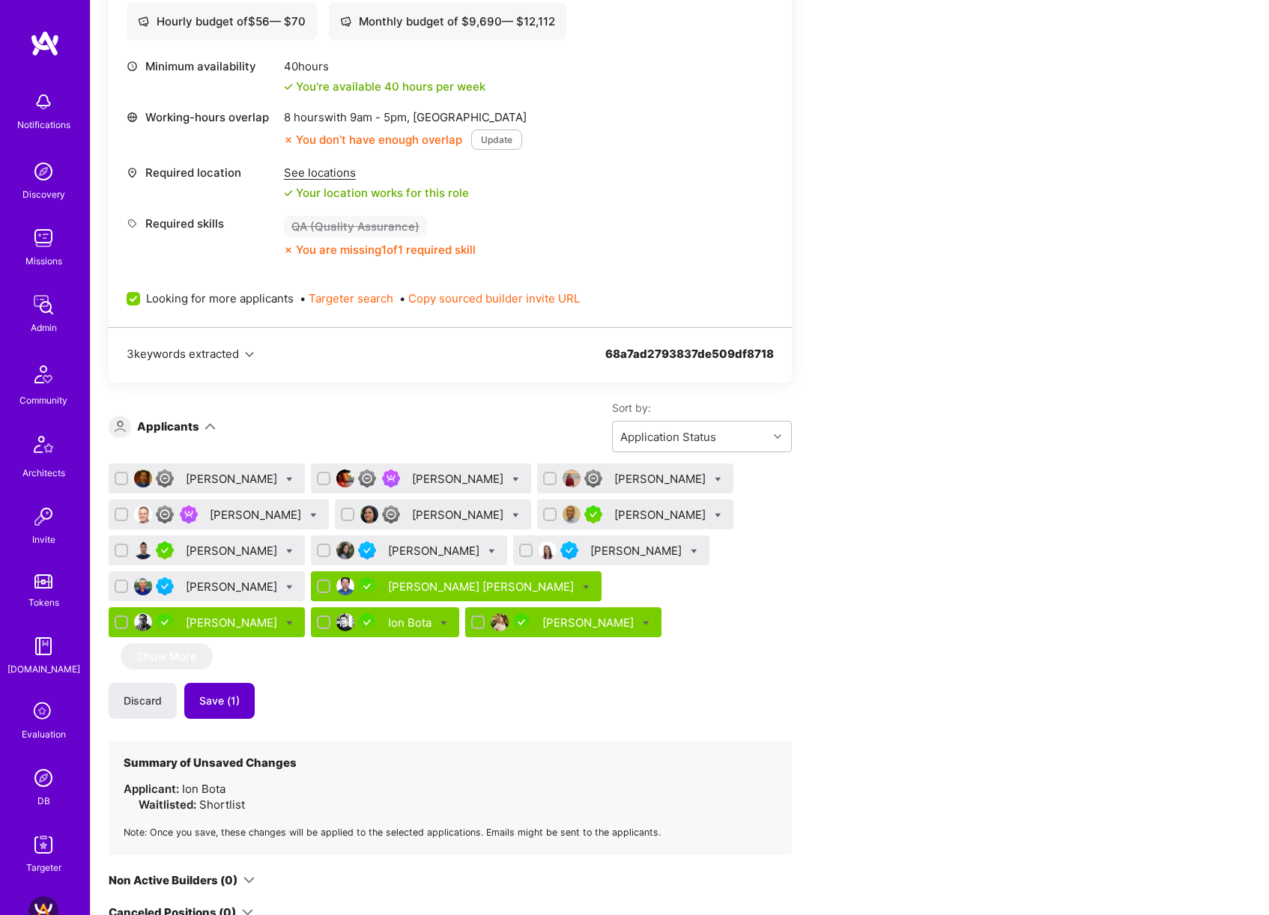
click at [226, 710] on button "Save (1)" at bounding box center [219, 701] width 70 height 36
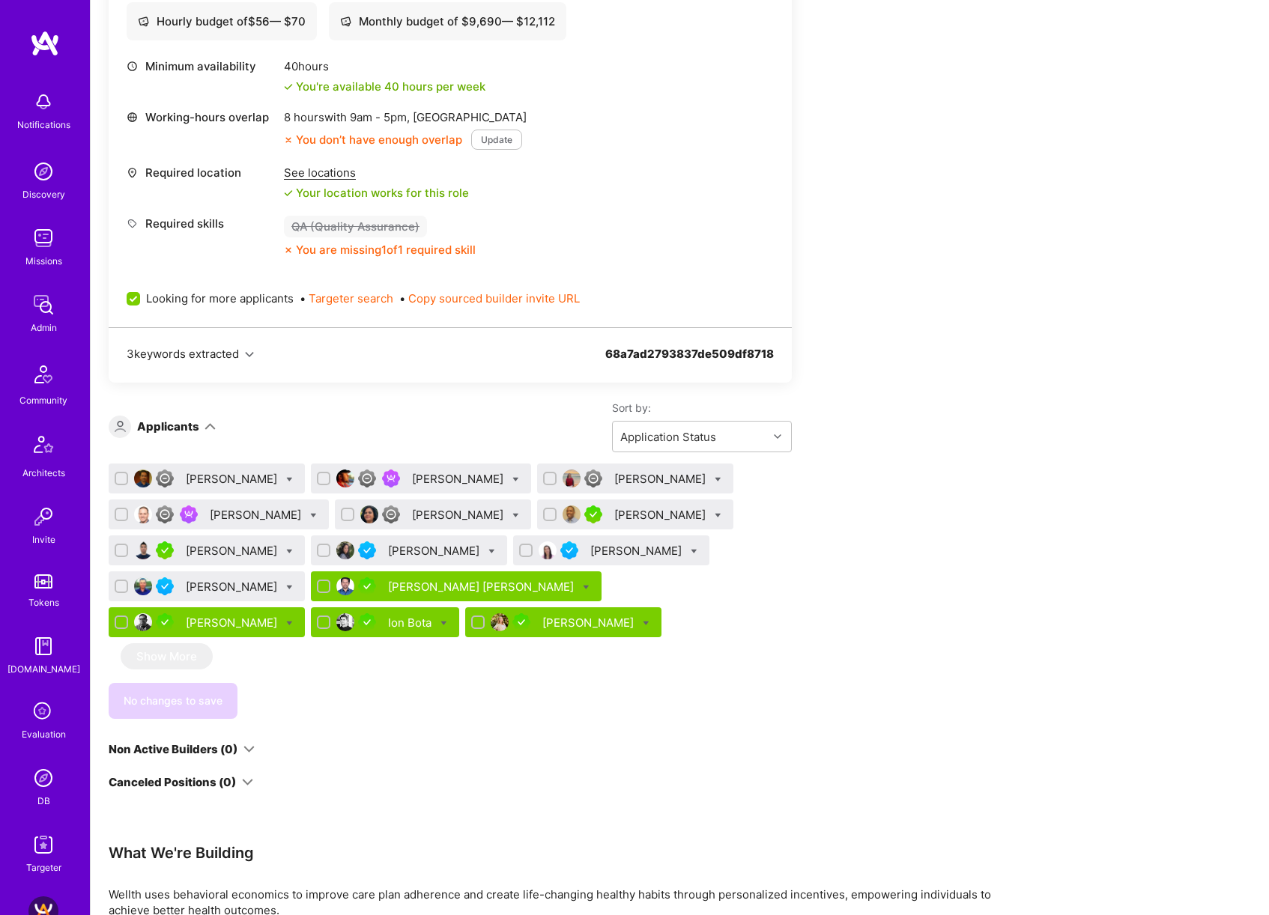
click at [216, 551] on div "Davy Eng" at bounding box center [233, 551] width 94 height 16
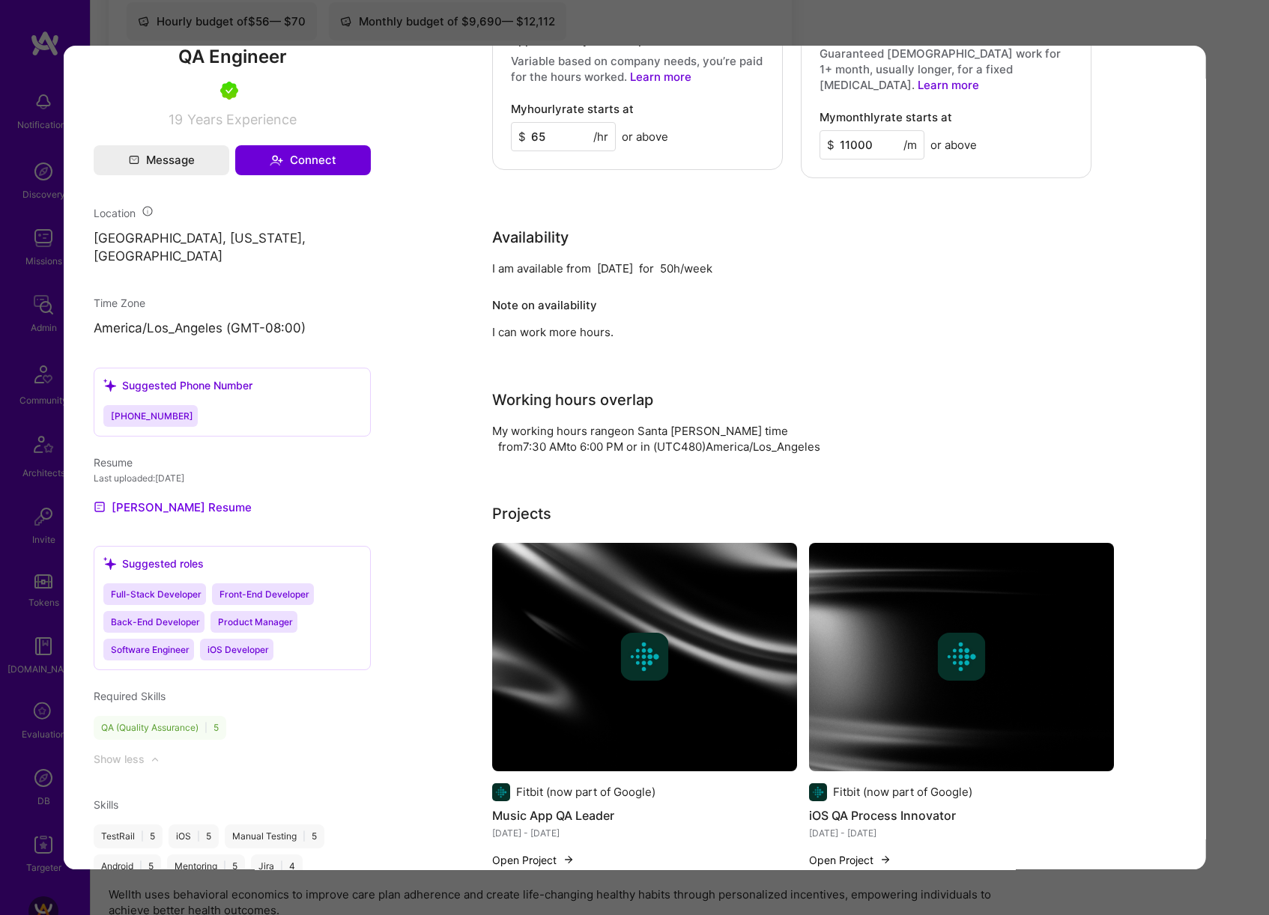
scroll to position [1355, 0]
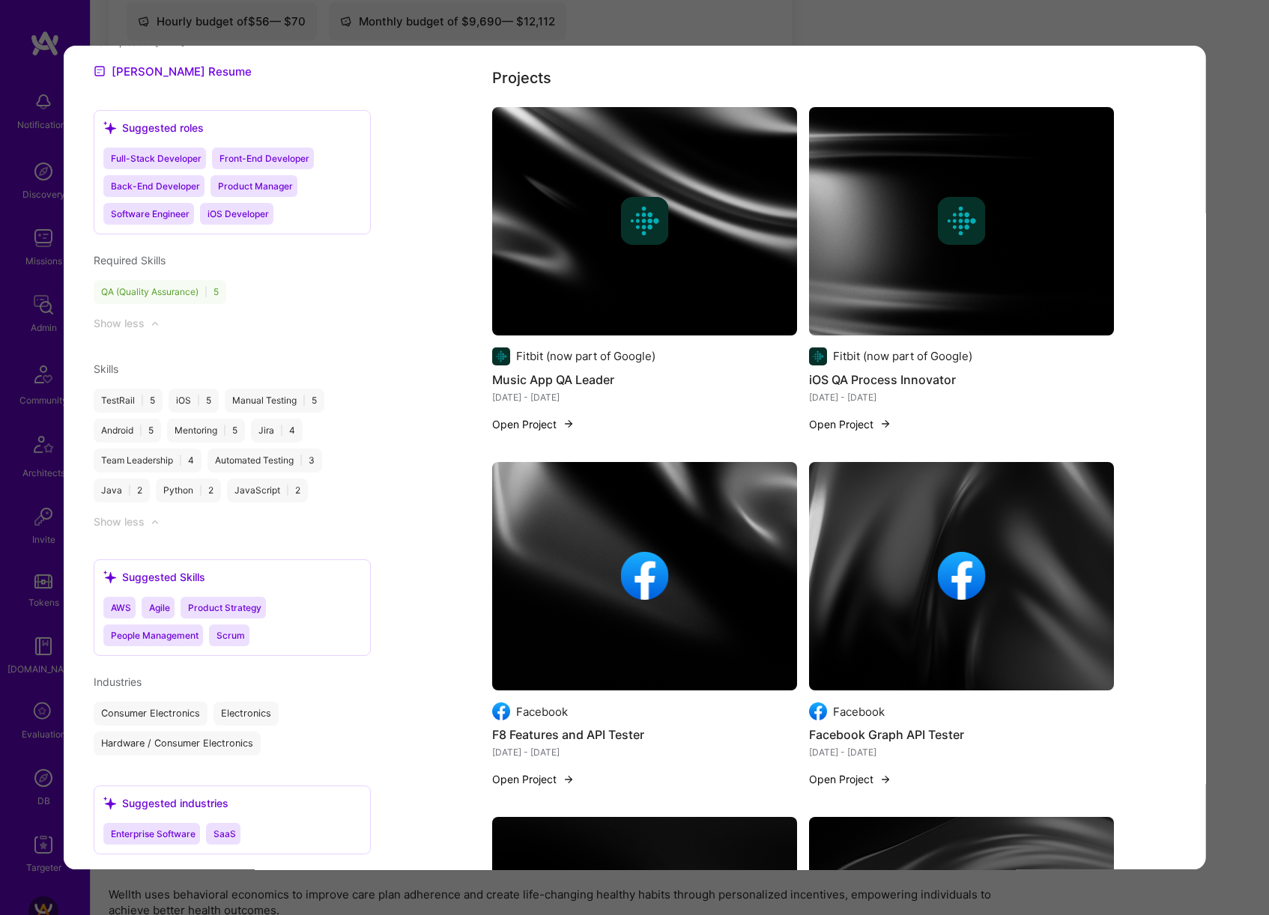
click at [1205, 479] on div "Application 7 of 14 Evaluation scores Expertise level Very good Interpersonal s…" at bounding box center [634, 457] width 1269 height 915
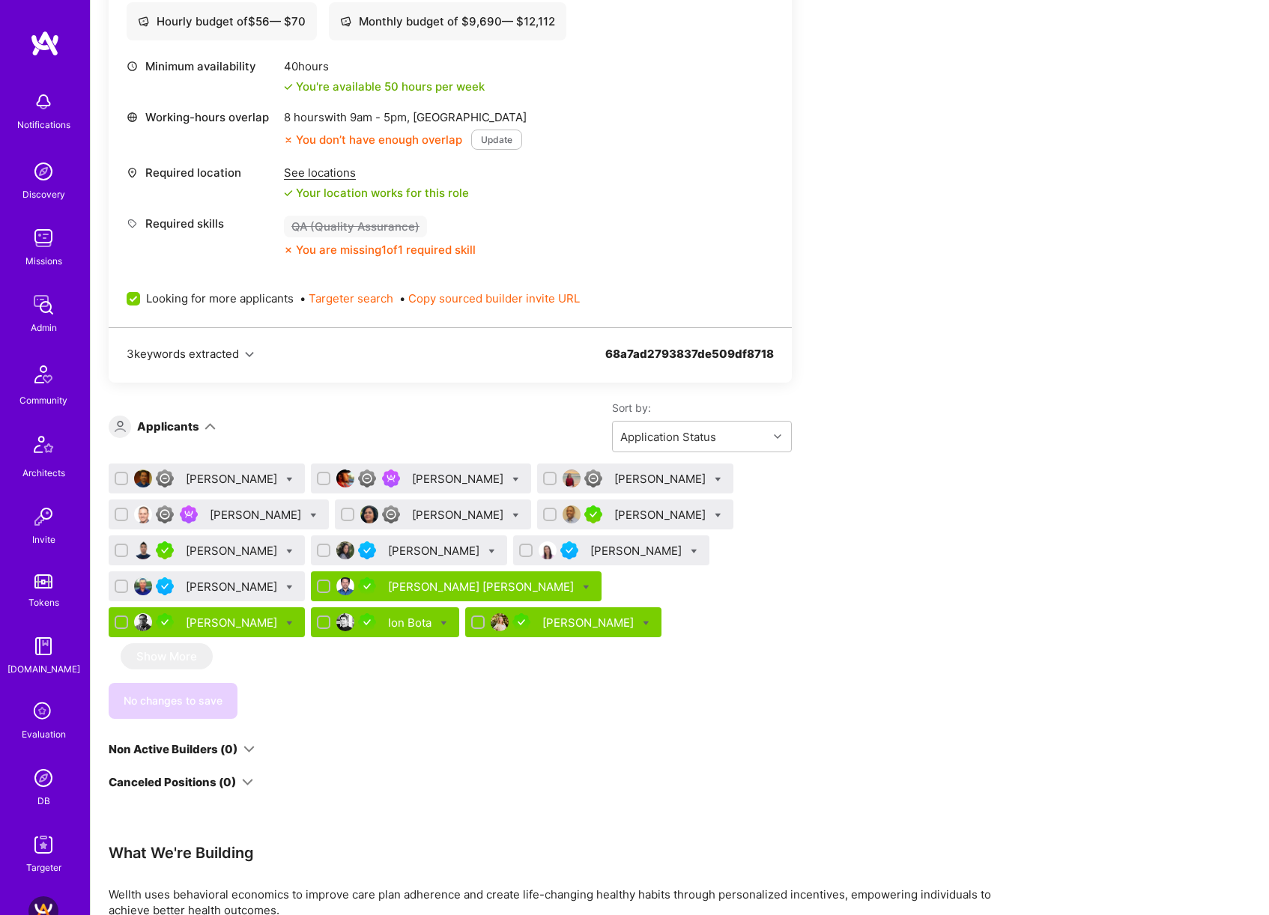
click at [198, 547] on div "Davy Eng" at bounding box center [233, 551] width 94 height 16
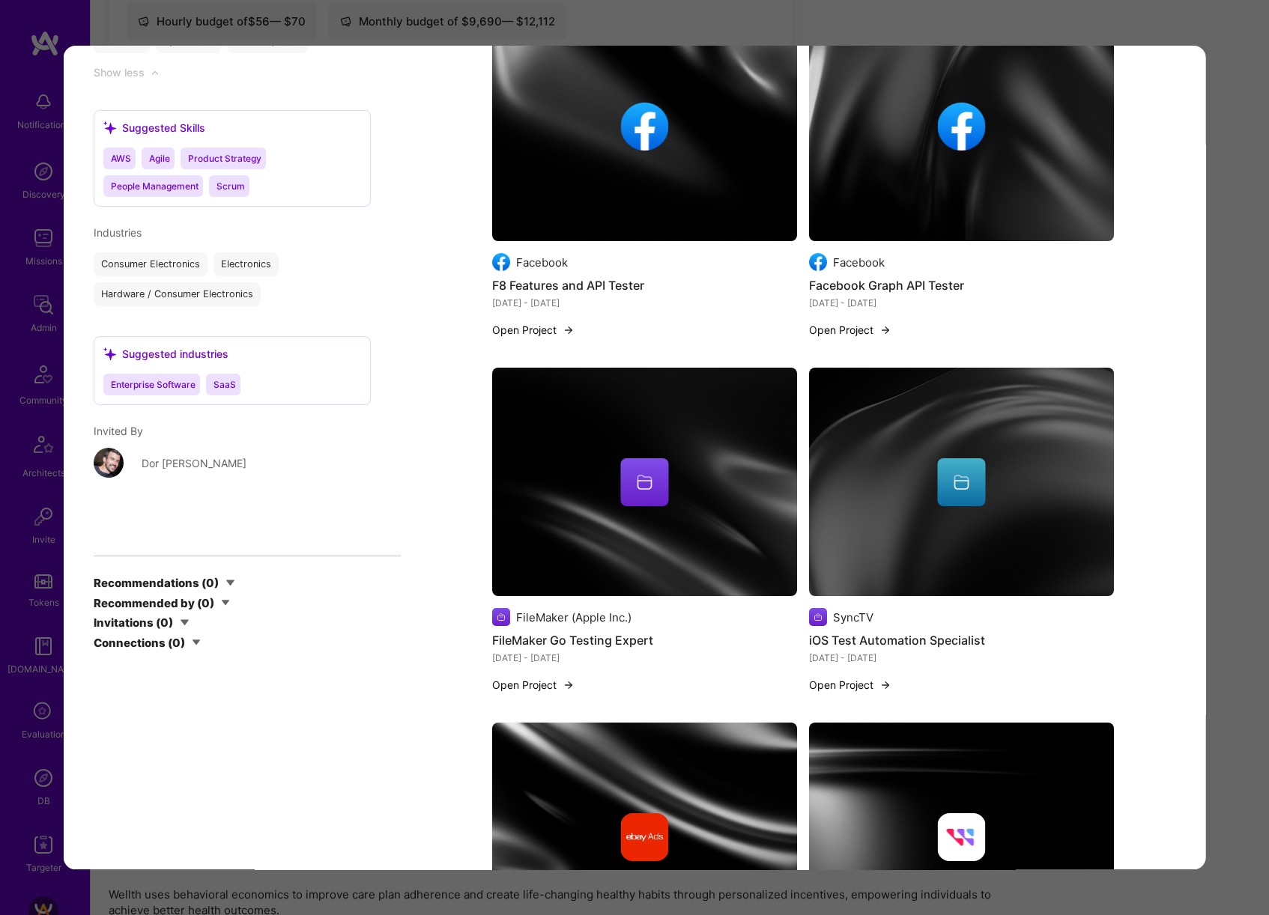
scroll to position [1912, 0]
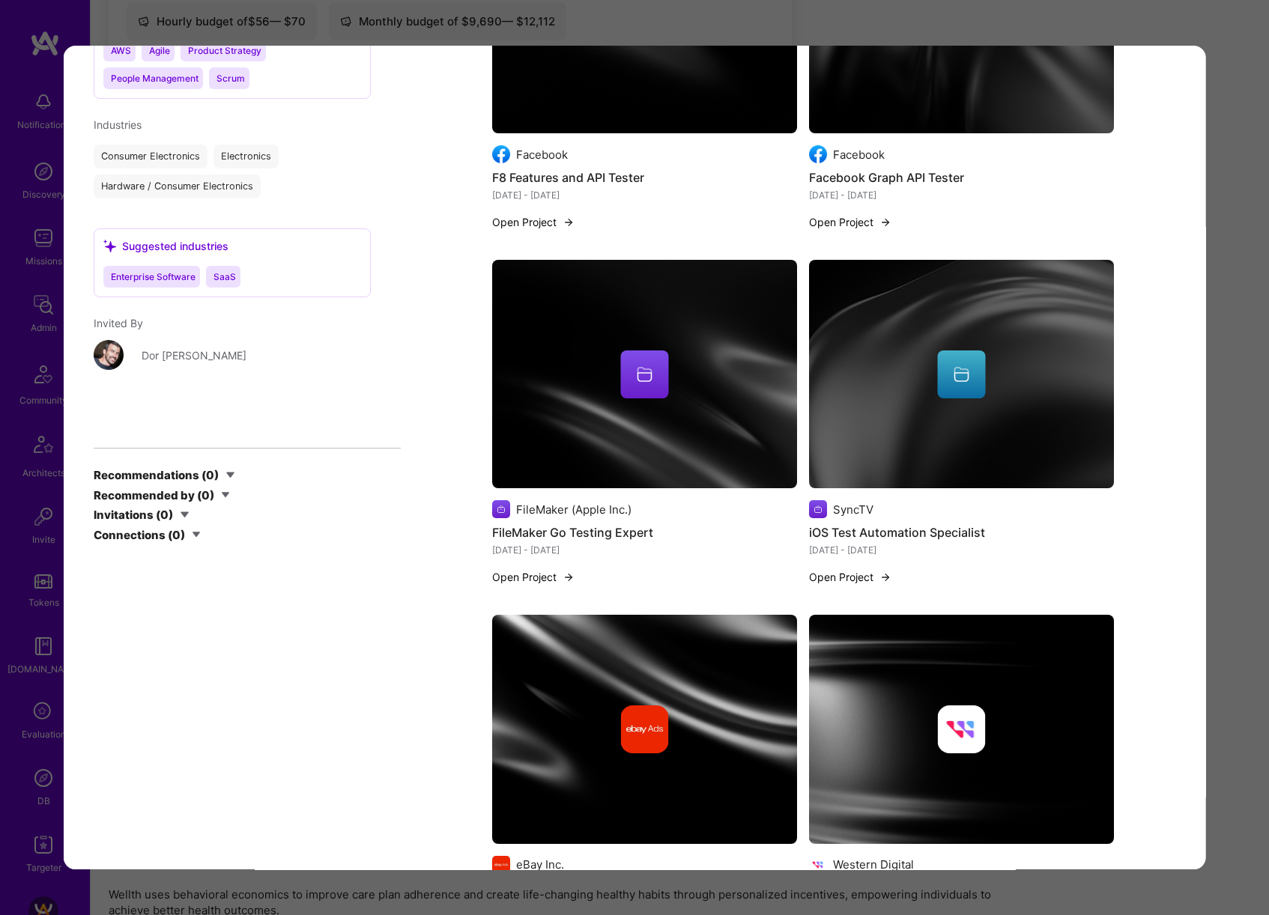
click at [1231, 480] on div "Application 7 of 14 Evaluation scores Expertise level Very good Interpersonal s…" at bounding box center [634, 457] width 1269 height 915
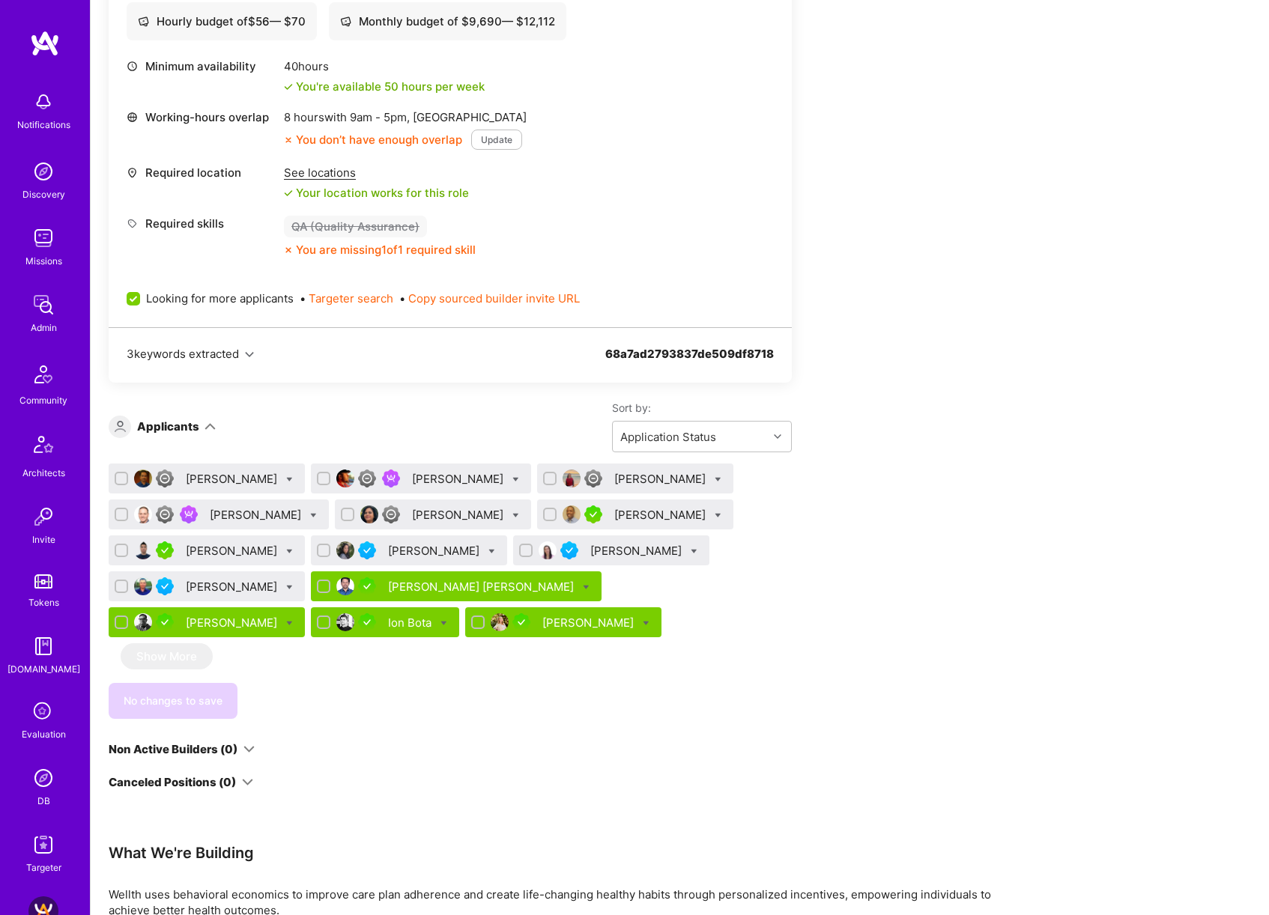
click at [286, 550] on icon at bounding box center [289, 551] width 7 height 7
checkbox input "true"
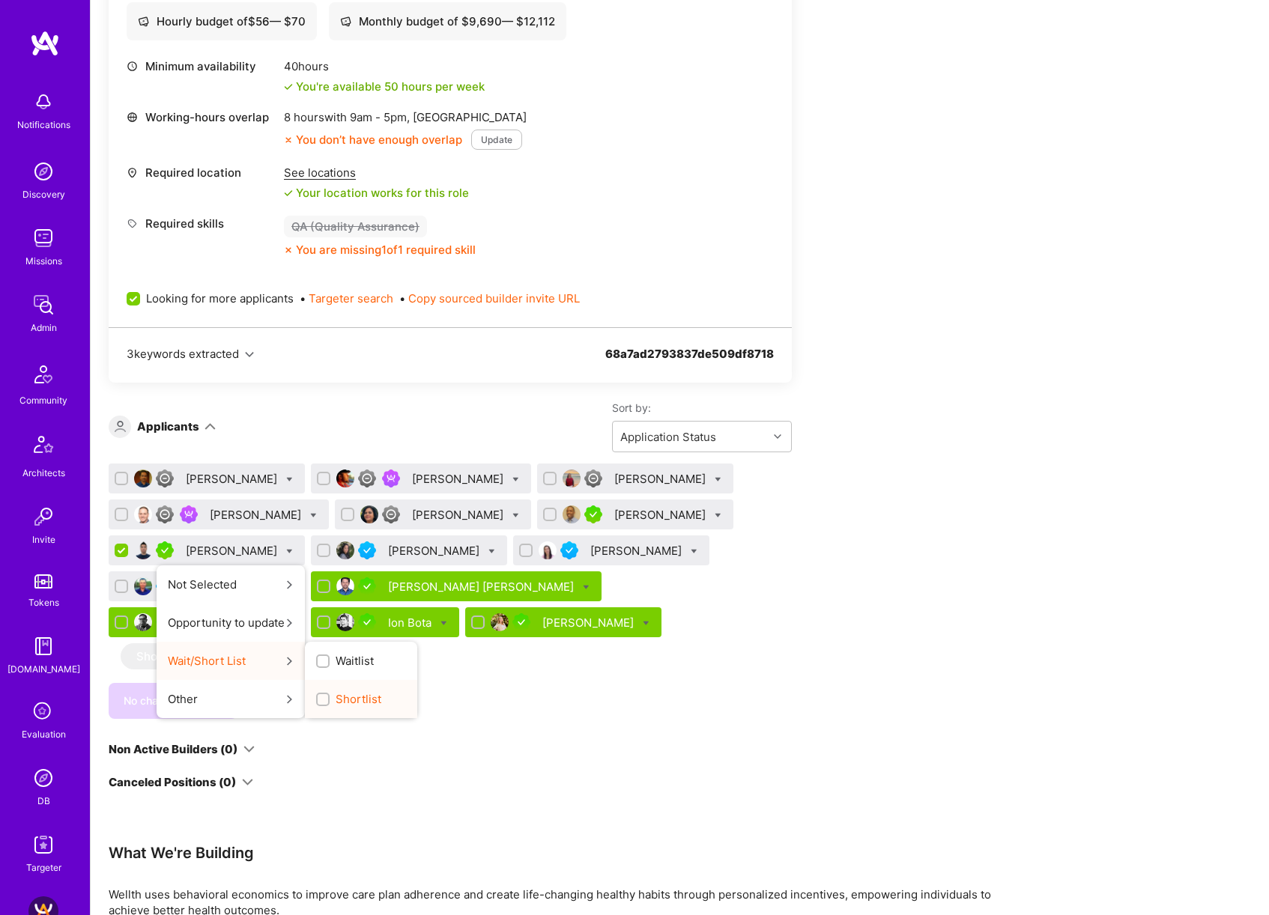
click at [335, 702] on span "Shortlist" at bounding box center [358, 699] width 46 height 16
click at [325, 702] on input "Shortlist" at bounding box center [324, 700] width 10 height 10
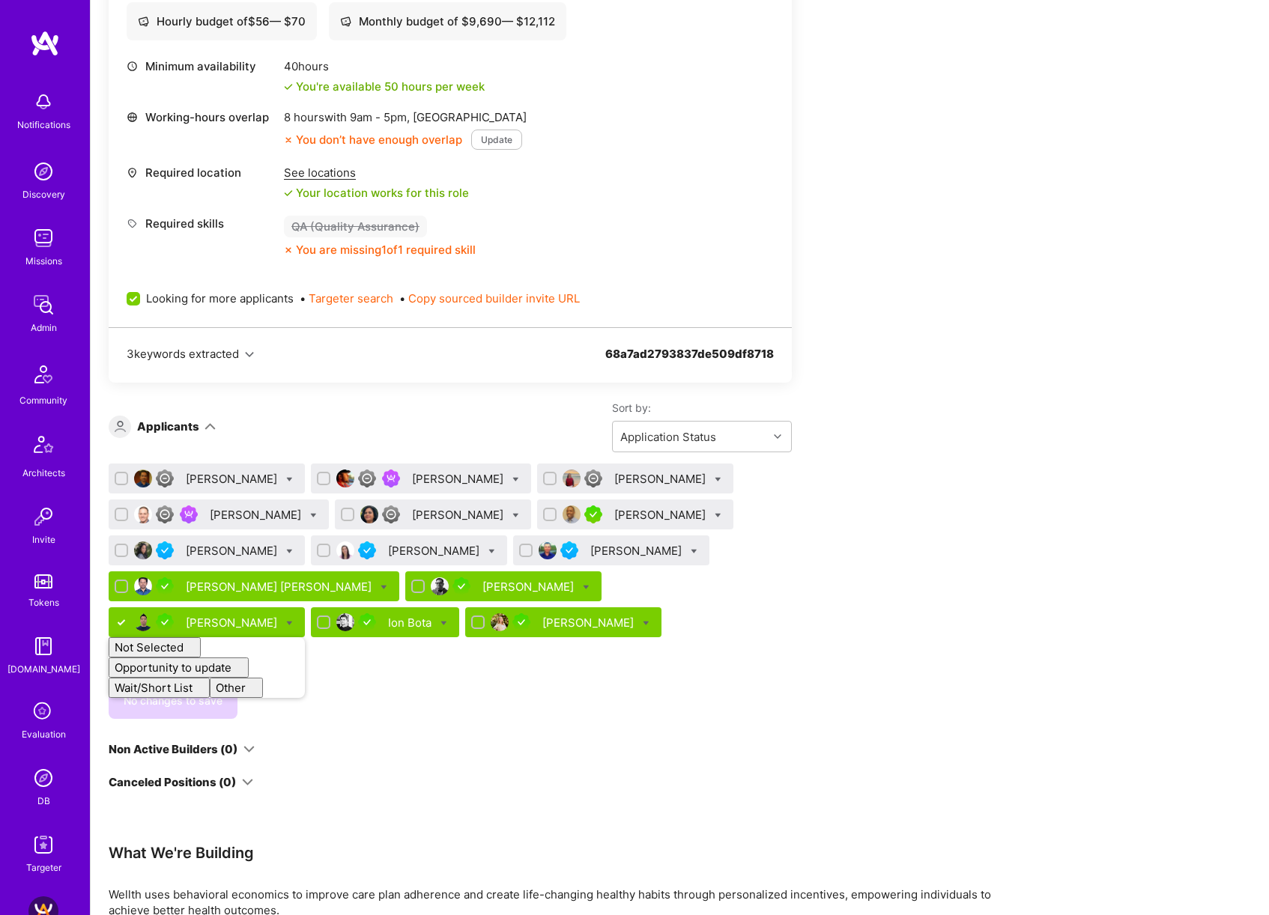
checkbox input "false"
click at [917, 529] on div "Apply for a Mission Role We’re actively looking for builders. This is the best …" at bounding box center [558, 448] width 899 height 1351
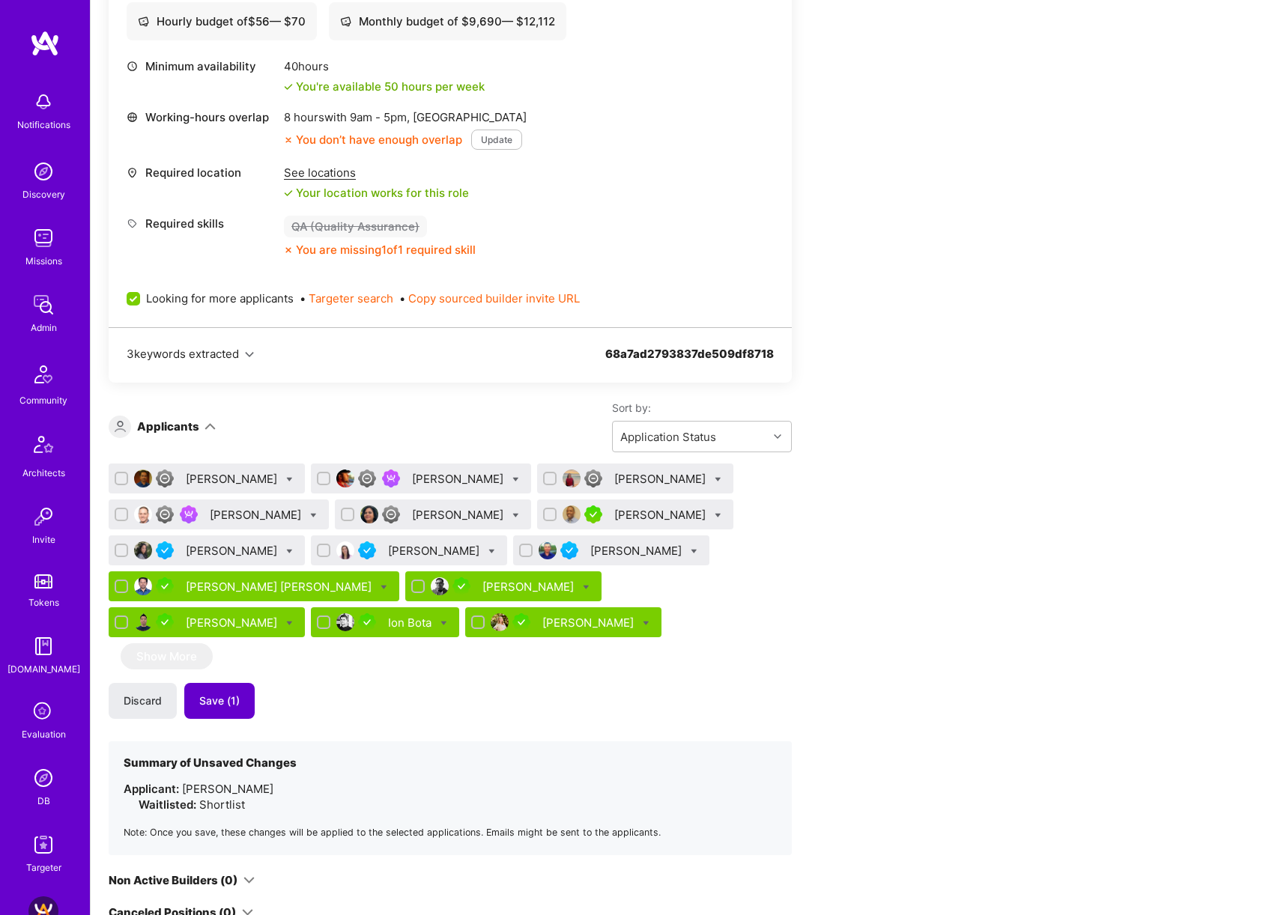
click at [226, 699] on span "Save (1)" at bounding box center [219, 700] width 40 height 15
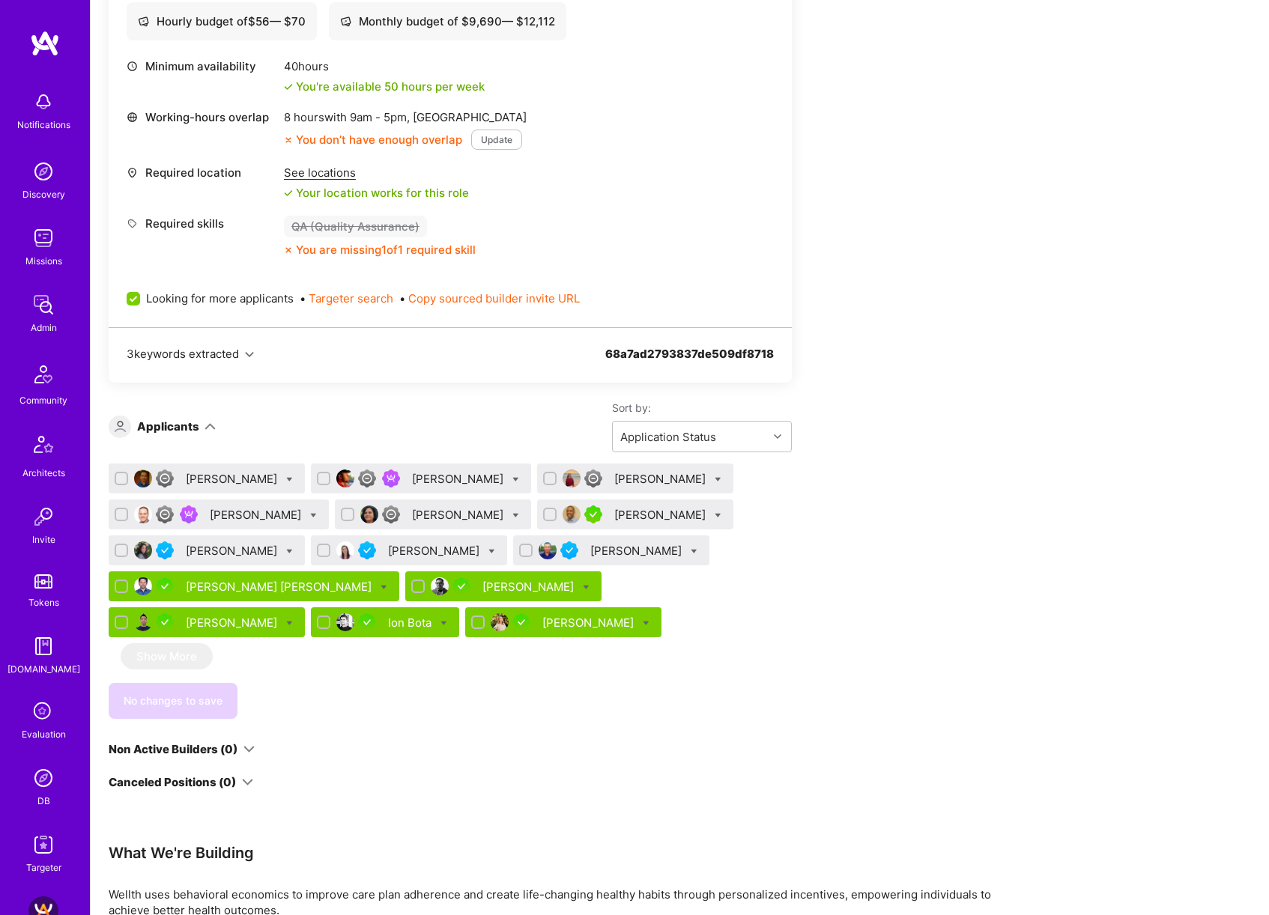
click at [121, 549] on input "checkbox" at bounding box center [123, 551] width 10 height 10
checkbox input "true"
click at [320, 550] on input "checkbox" at bounding box center [325, 551] width 10 height 10
checkbox input "true"
drag, startPoint x: 490, startPoint y: 549, endPoint x: 462, endPoint y: 549, distance: 28.5
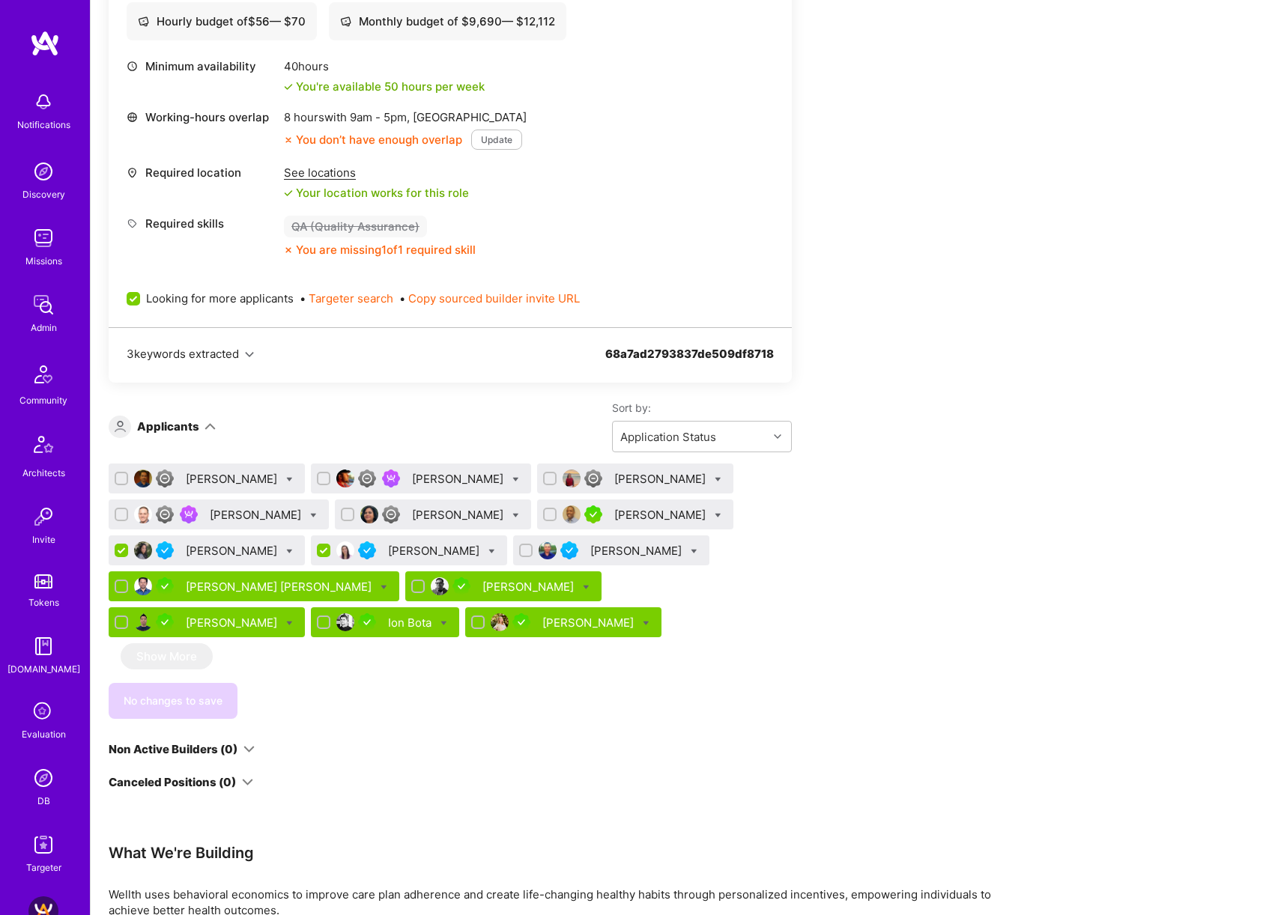
click at [522, 549] on input "checkbox" at bounding box center [527, 551] width 10 height 10
checkbox input "true"
click at [335, 514] on div "Suchitra Vinjamuri" at bounding box center [433, 514] width 196 height 30
click at [124, 515] on input "checkbox" at bounding box center [123, 515] width 10 height 10
checkbox input "true"
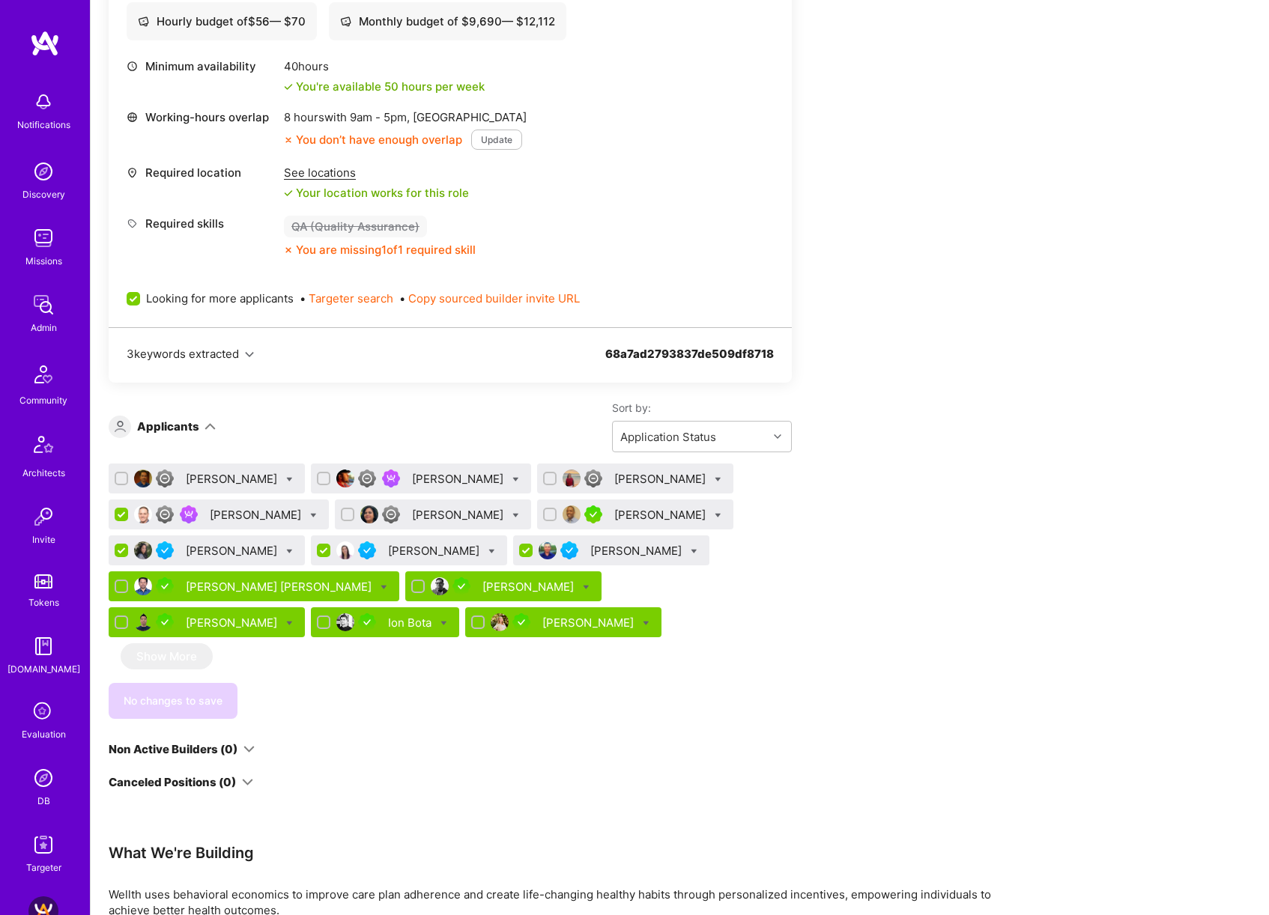
click at [118, 479] on input "checkbox" at bounding box center [123, 479] width 10 height 10
checkbox input "true"
click at [330, 476] on input "checkbox" at bounding box center [325, 479] width 10 height 10
checkbox input "true"
click at [343, 508] on div at bounding box center [347, 514] width 13 height 13
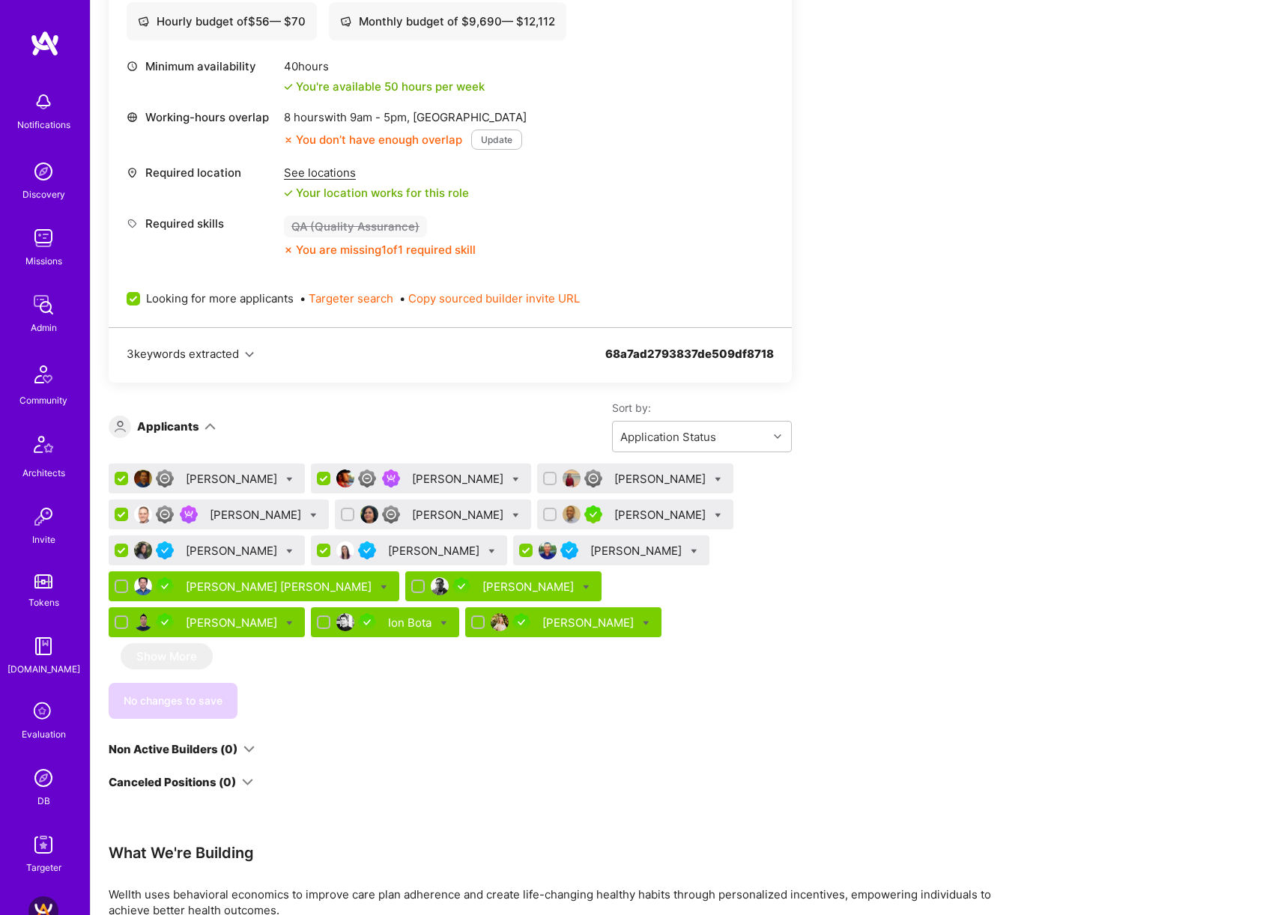
click at [344, 510] on input "checkbox" at bounding box center [349, 515] width 10 height 10
checkbox input "true"
click at [546, 476] on input "checkbox" at bounding box center [551, 479] width 10 height 10
checkbox input "true"
click at [125, 477] on input "checkbox" at bounding box center [122, 479] width 13 height 13
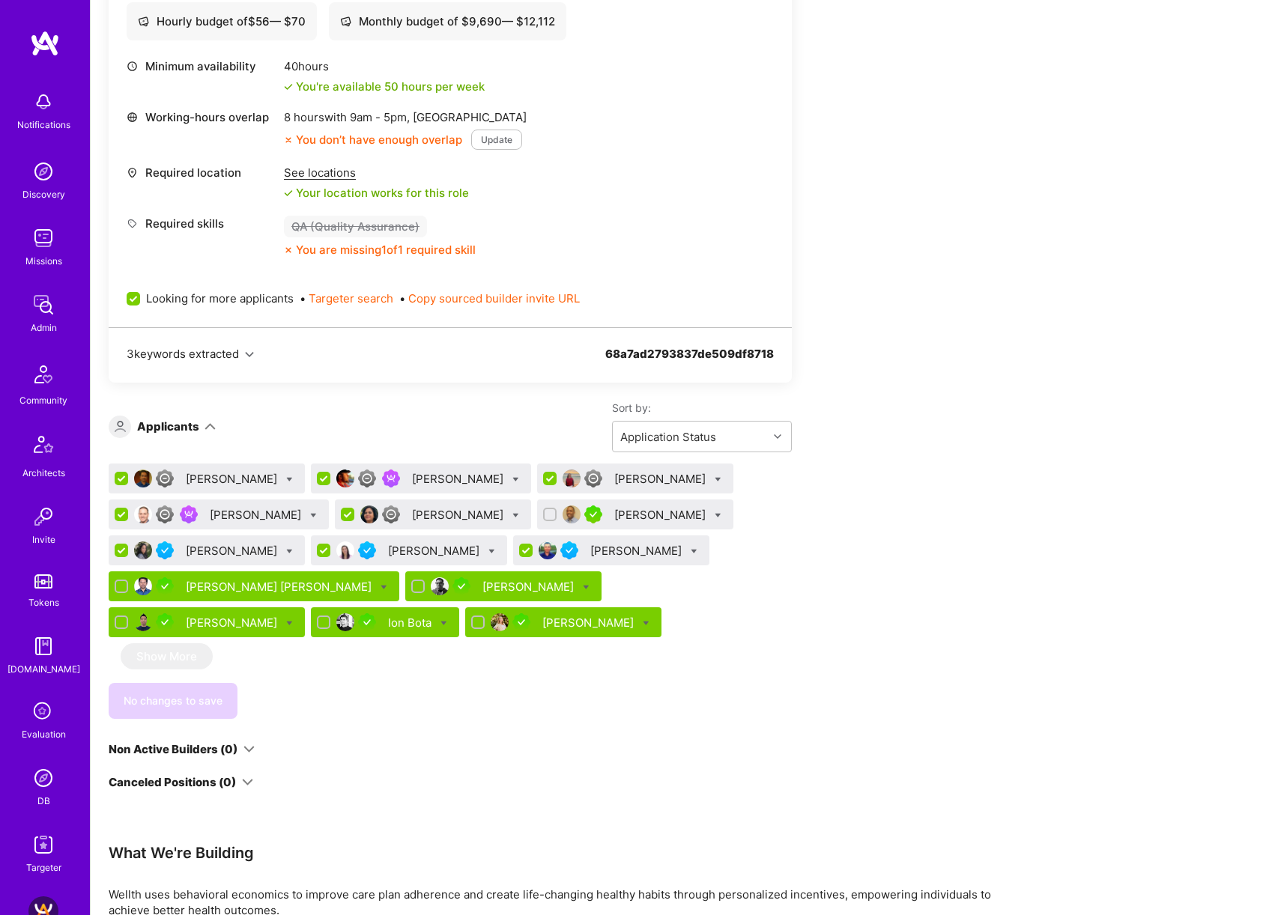
checkbox input "false"
click at [310, 515] on icon at bounding box center [313, 515] width 7 height 7
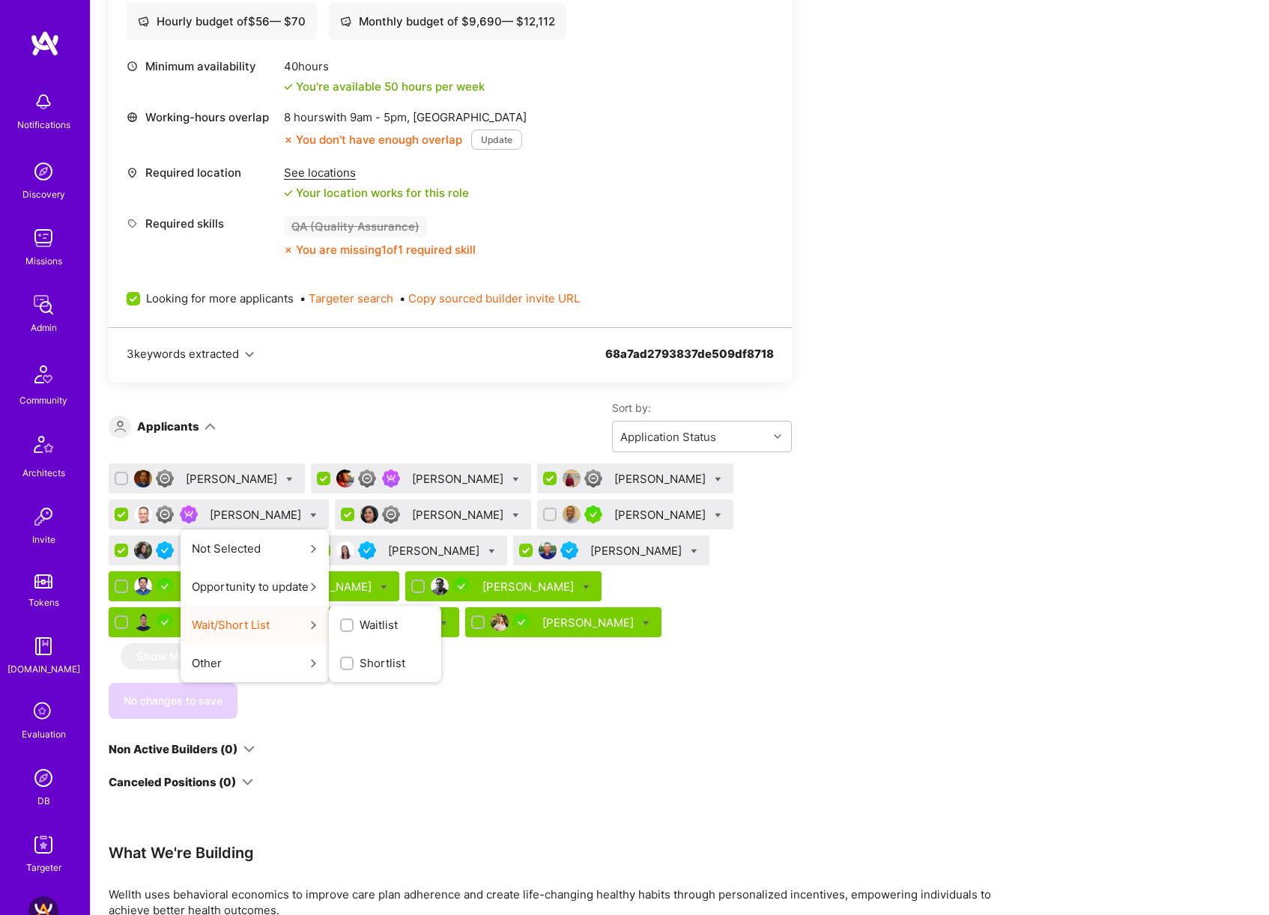
click at [387, 625] on span "Waitlist" at bounding box center [378, 625] width 38 height 16
click at [0, 0] on input "Waitlist" at bounding box center [0, 0] width 0 height 0
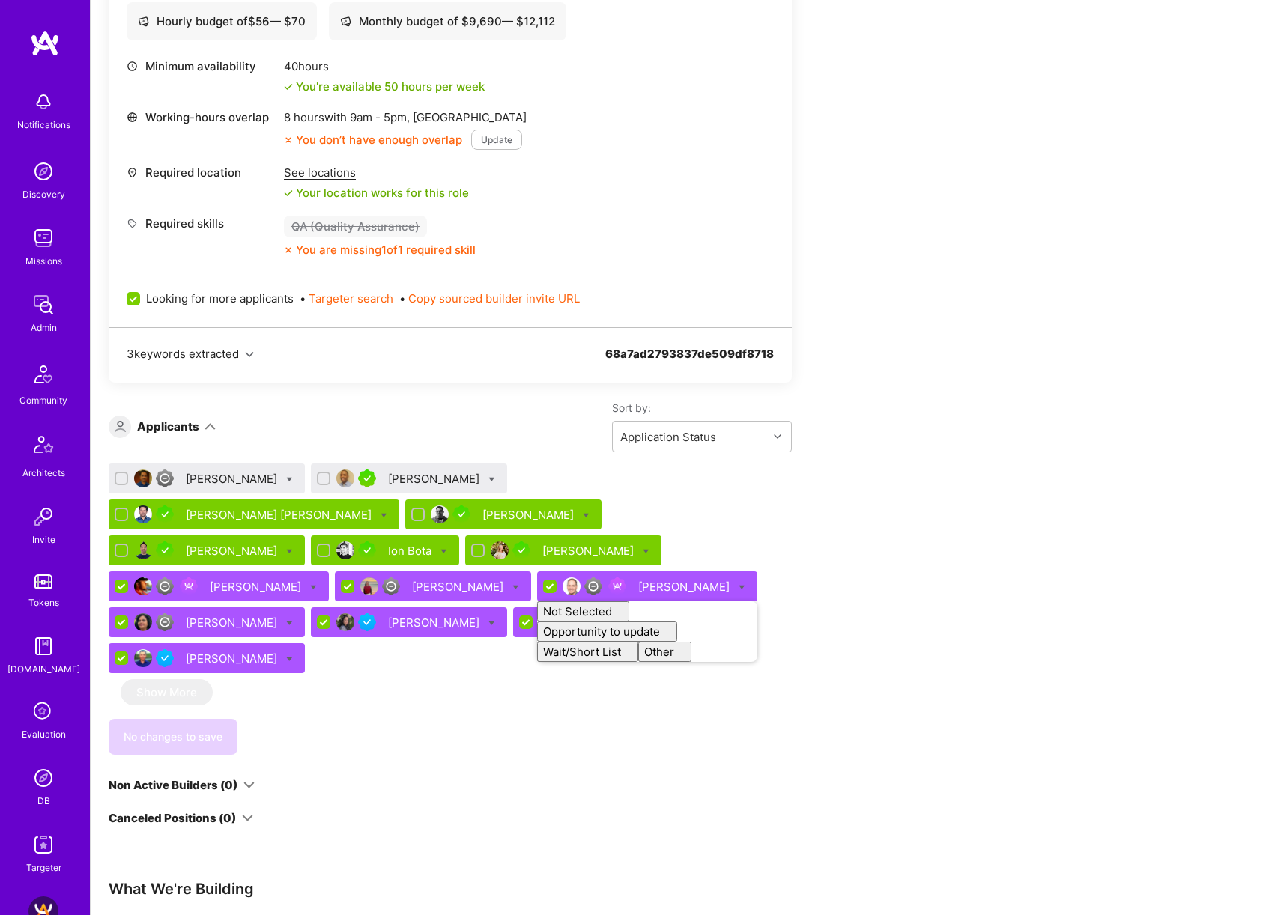
checkbox input "false"
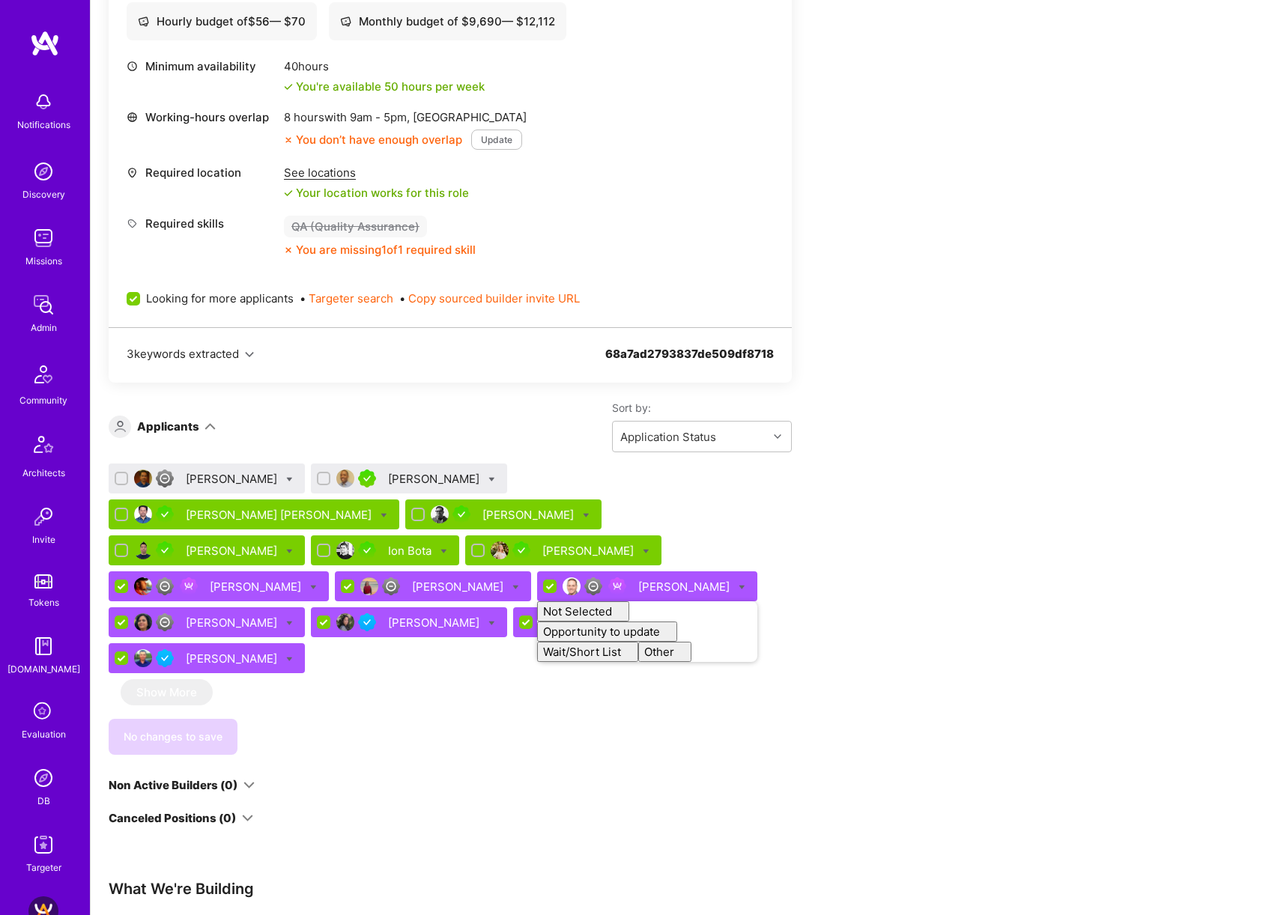
checkbox input "false"
click at [906, 516] on div "Apply for a Mission Role We’re actively looking for builders. This is the best …" at bounding box center [558, 466] width 899 height 1387
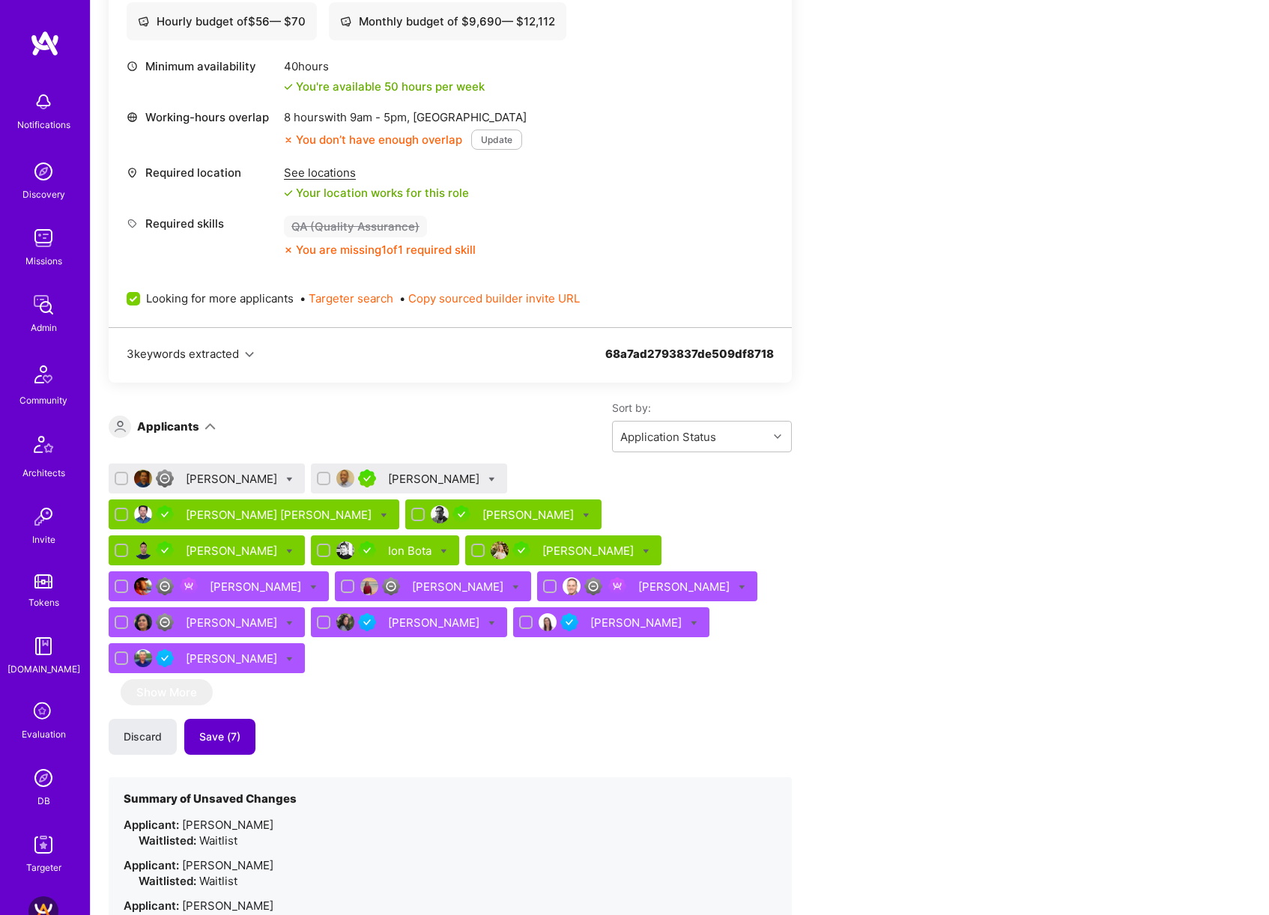
click at [239, 729] on span "Save (7)" at bounding box center [219, 736] width 41 height 15
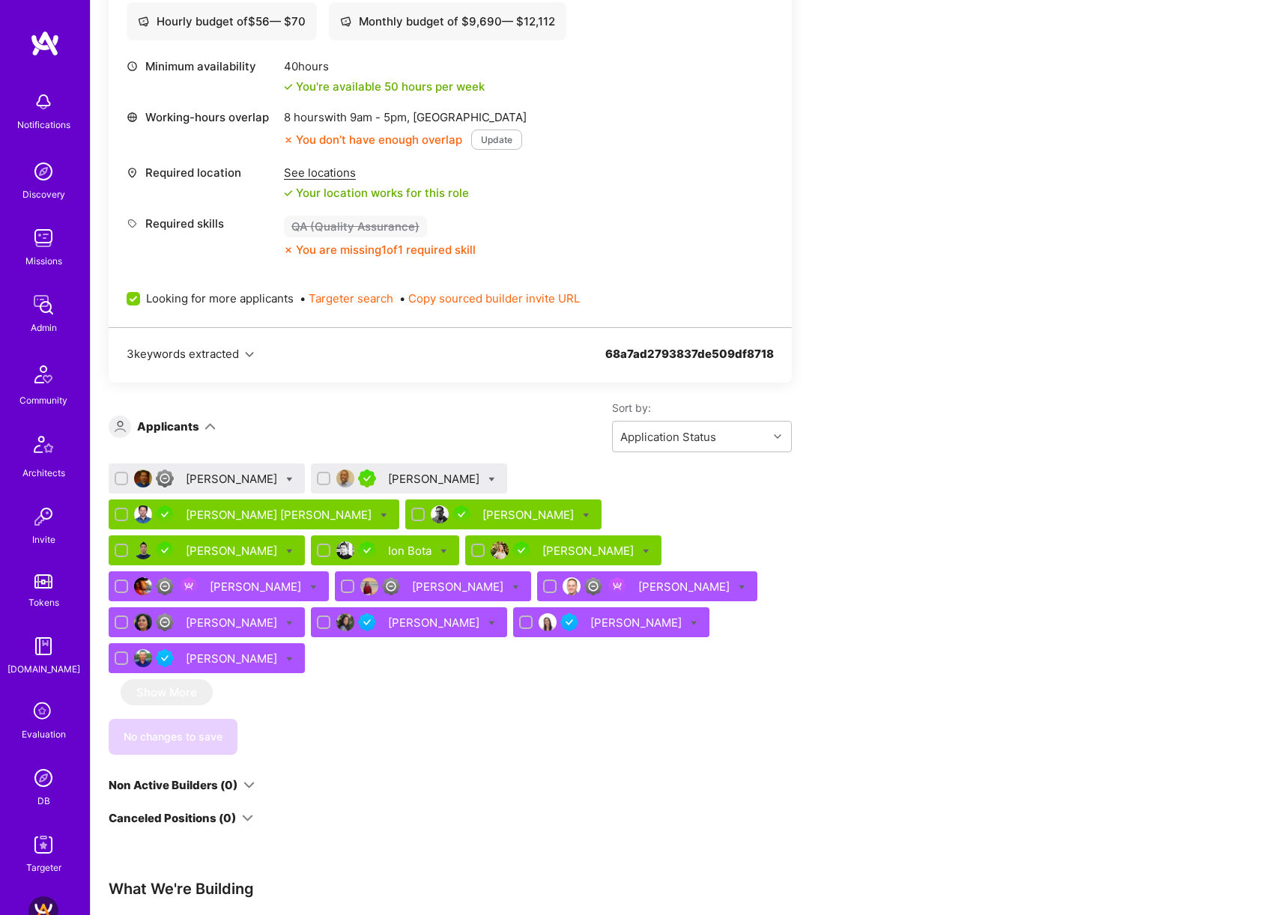
click at [242, 471] on div "Srinivas Bhogavalli" at bounding box center [233, 479] width 94 height 16
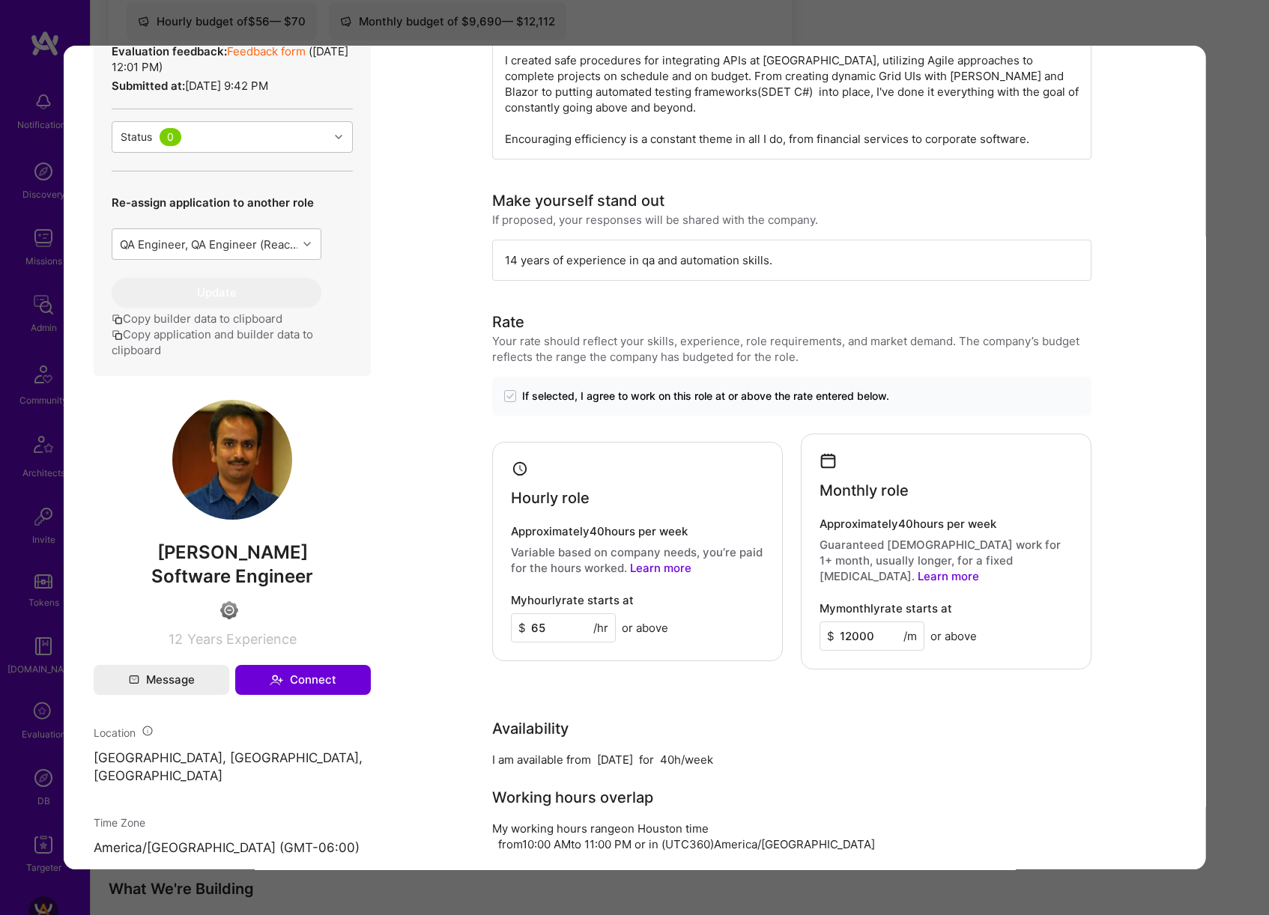
scroll to position [716, 0]
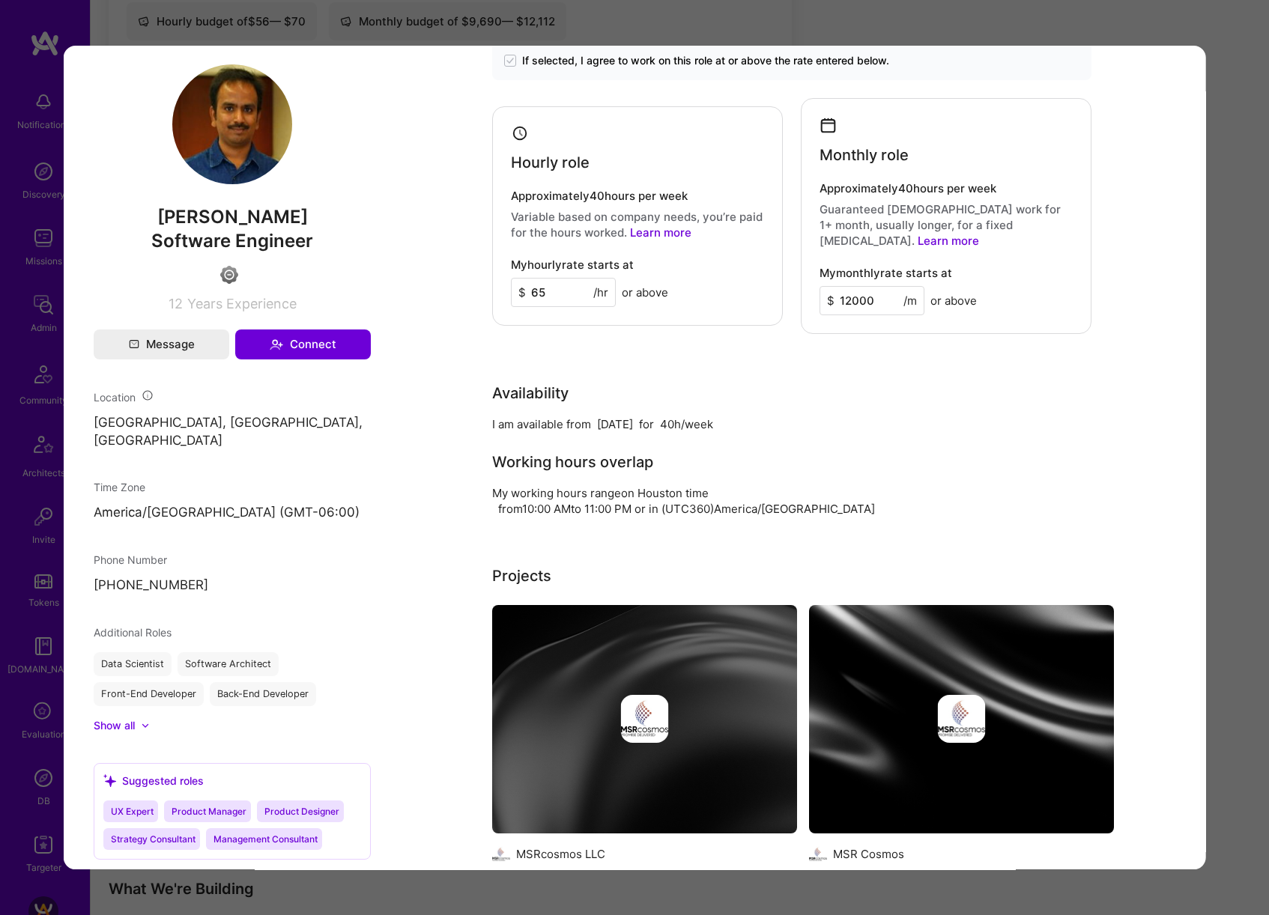
click at [1228, 411] on div "Application 1 of 14 Evaluation scores Expertise level Good Interpersonal skills…" at bounding box center [634, 457] width 1269 height 915
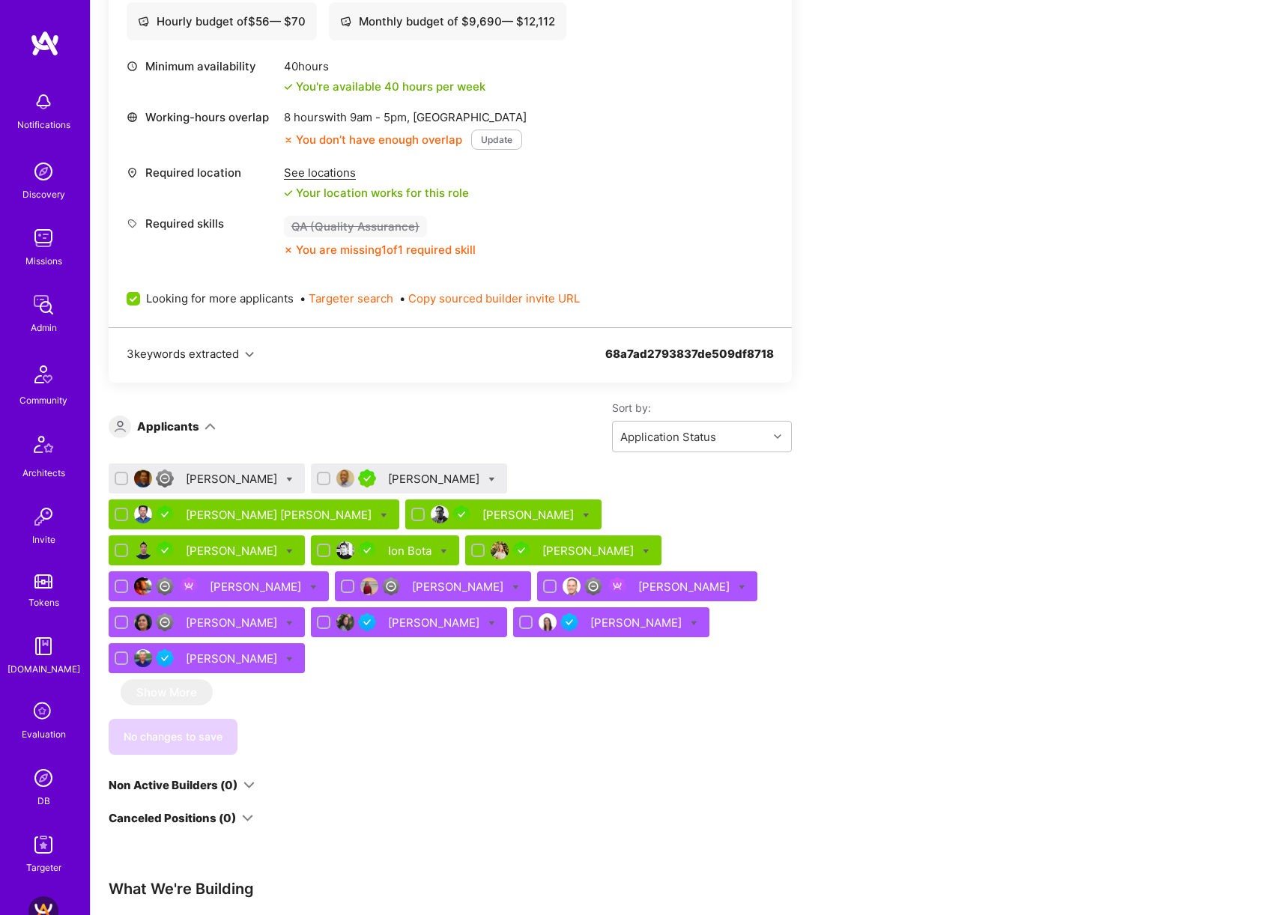
click at [414, 477] on div "Laurence Berry" at bounding box center [435, 479] width 94 height 16
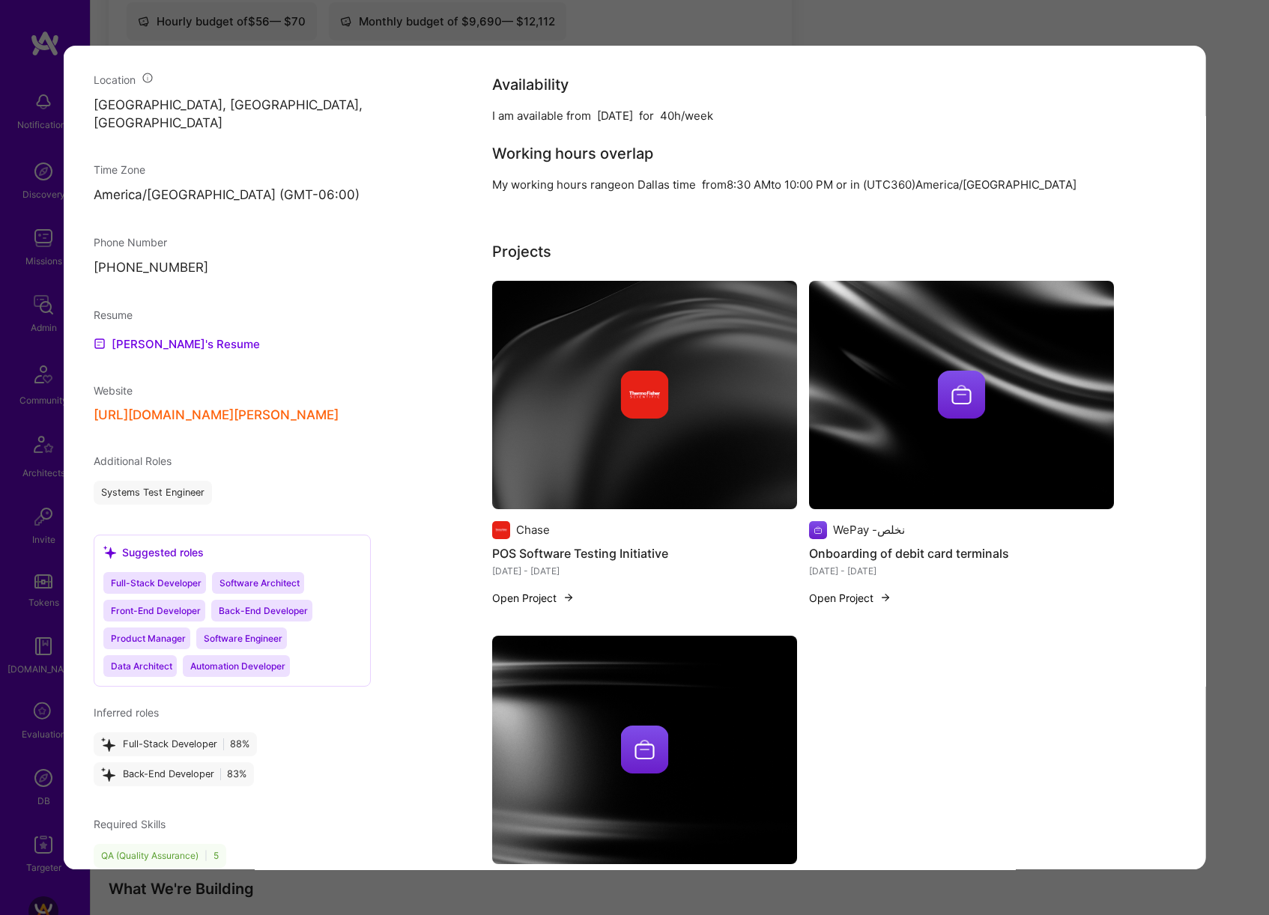
scroll to position [1108, 0]
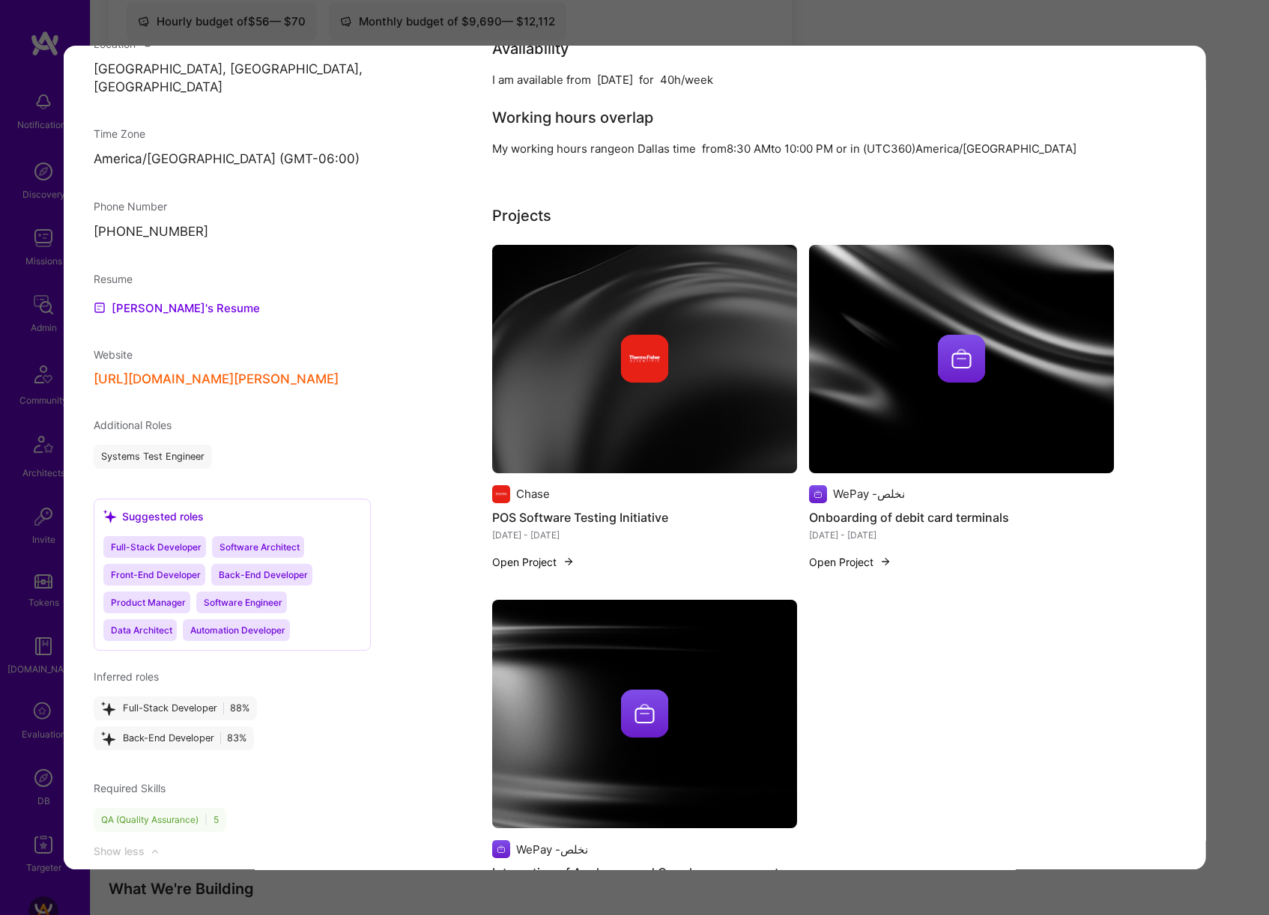
click at [1234, 455] on div "Application 2 of 14 Evaluation scores Expertise level Very good Interpersonal s…" at bounding box center [634, 457] width 1269 height 915
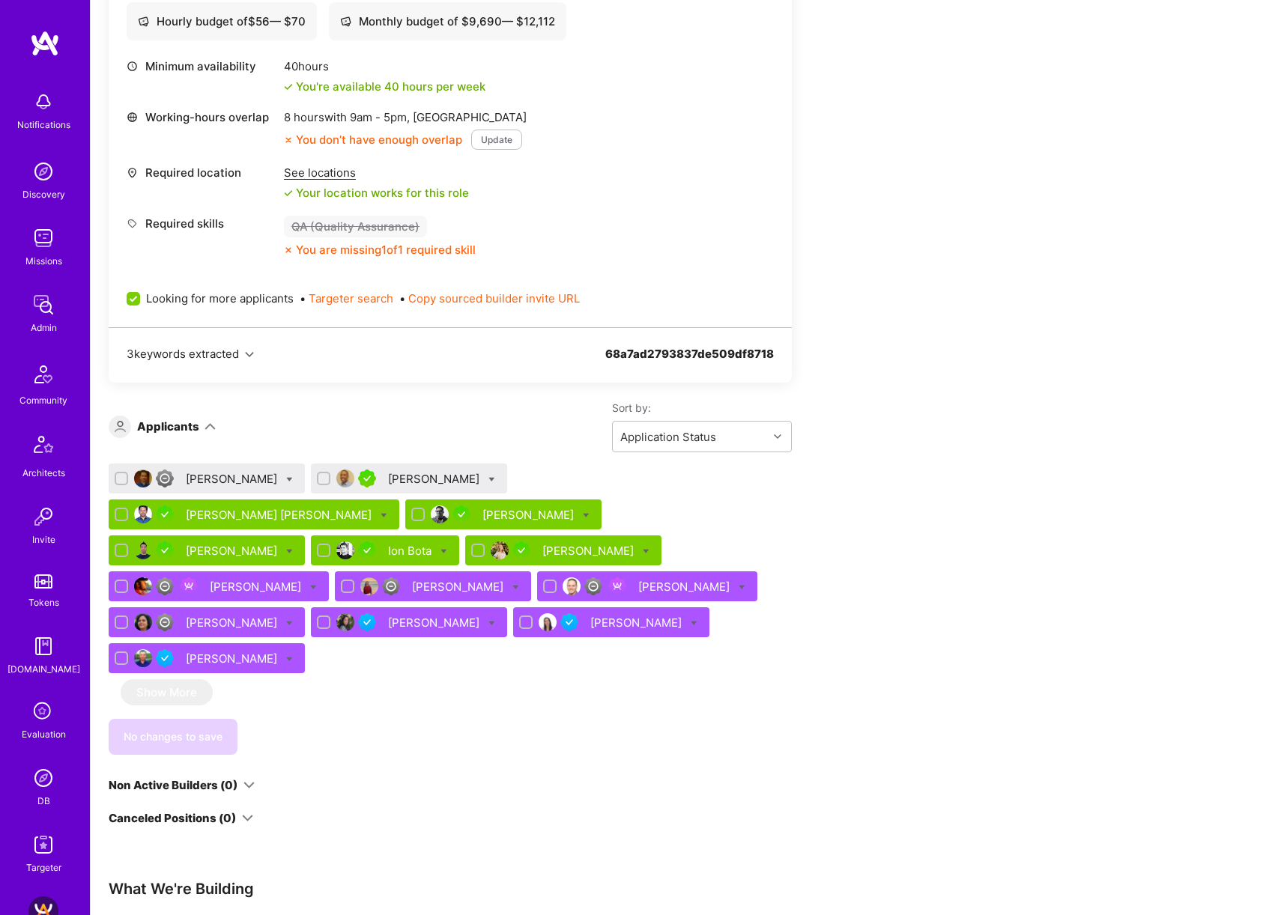
click at [127, 475] on div at bounding box center [121, 478] width 13 height 13
click at [127, 475] on input "checkbox" at bounding box center [123, 479] width 10 height 10
checkbox input "true"
click at [328, 477] on input "checkbox" at bounding box center [325, 479] width 10 height 10
checkbox input "true"
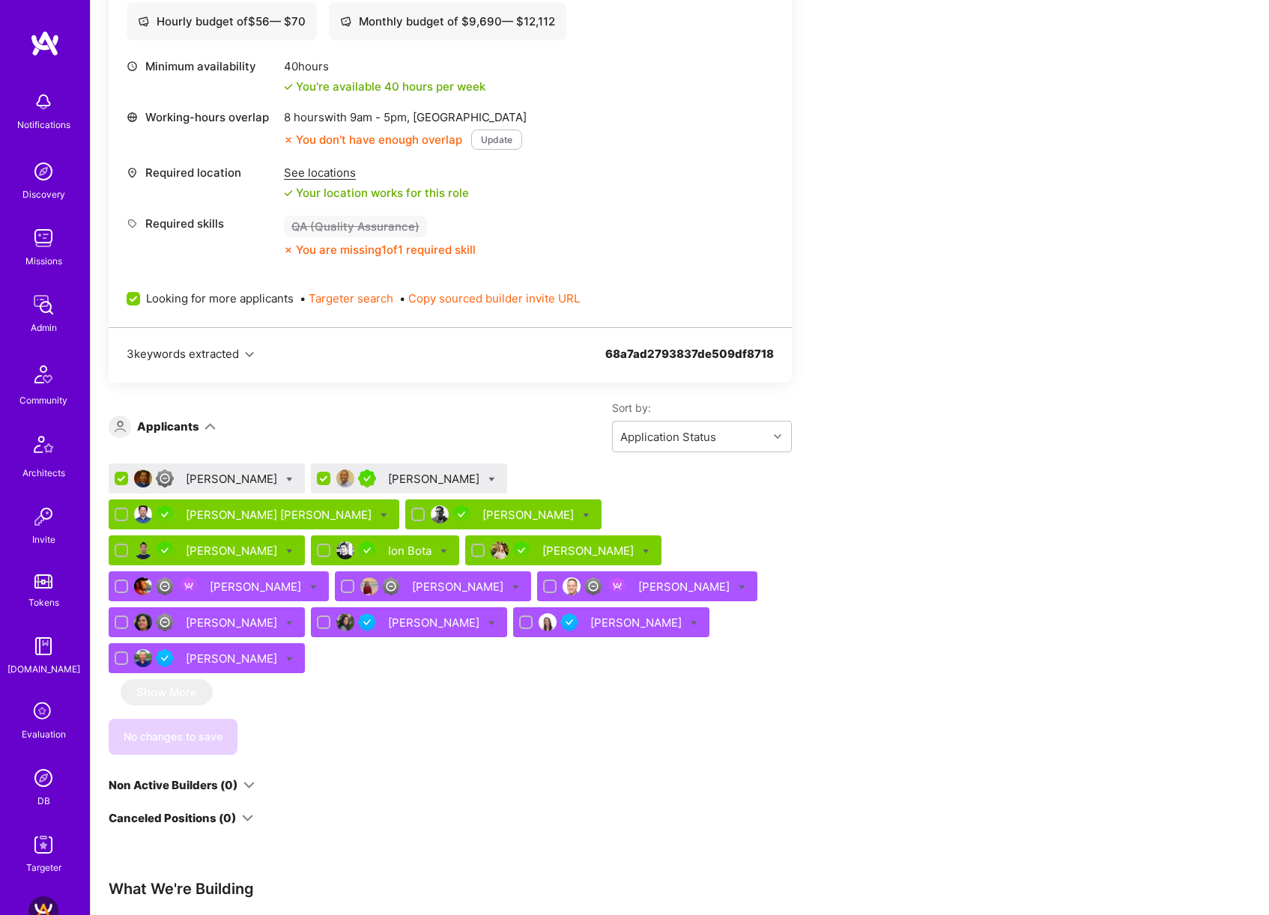
click at [293, 479] on icon at bounding box center [289, 479] width 7 height 7
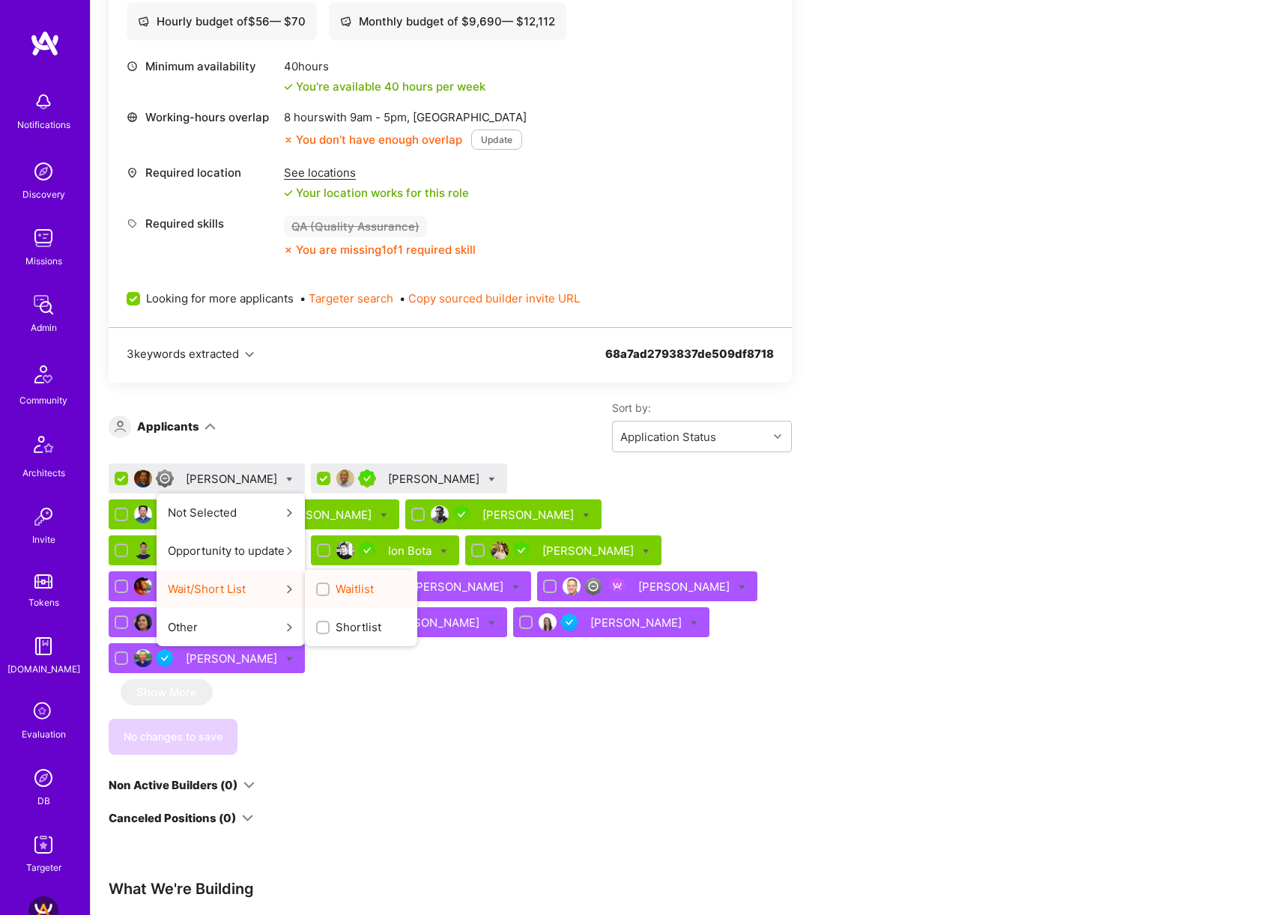
click at [352, 583] on span "Waitlist" at bounding box center [354, 589] width 38 height 16
click at [329, 585] on input "Waitlist" at bounding box center [324, 590] width 10 height 10
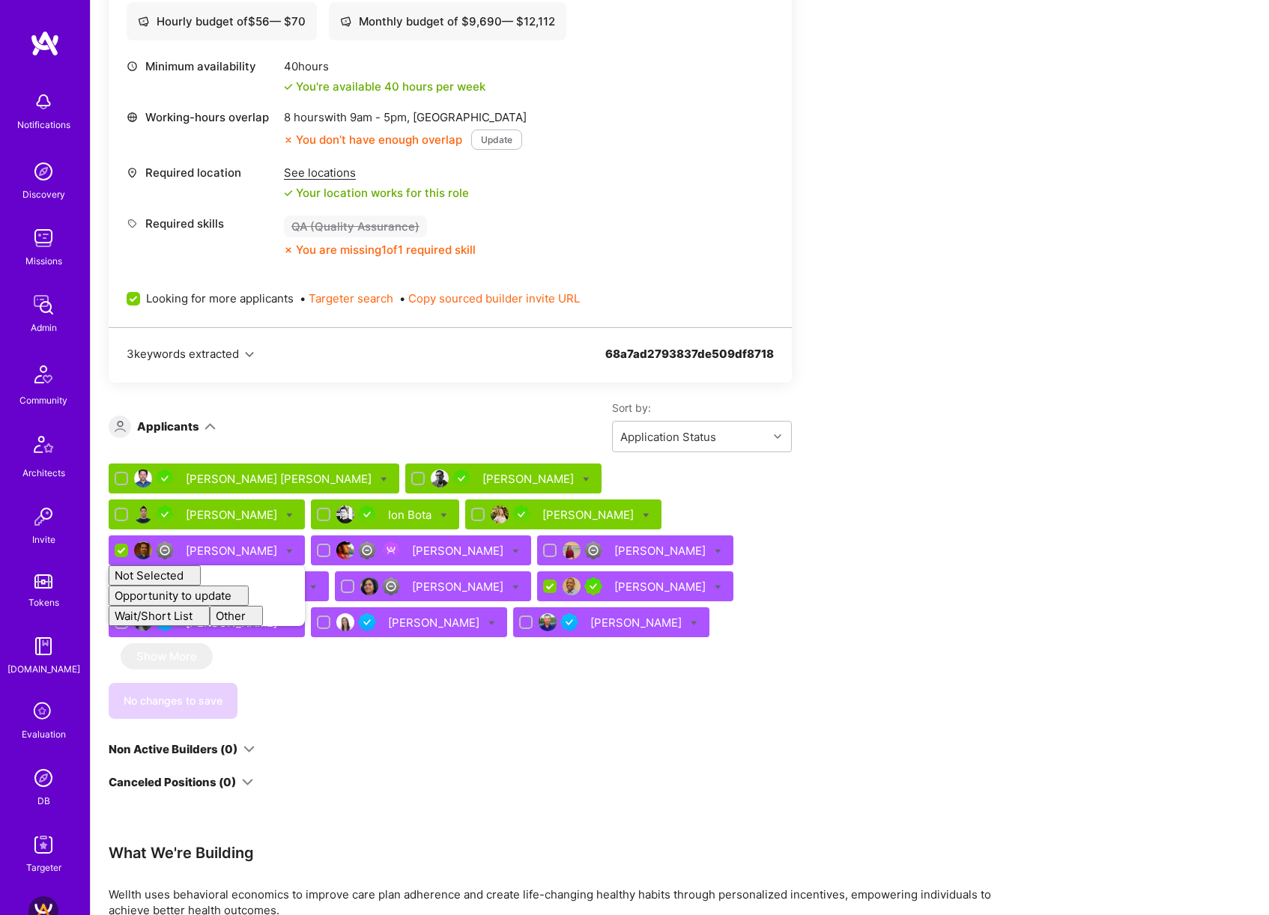
checkbox input "false"
click at [893, 484] on div "Apply for a Mission Role We’re actively looking for builders. This is the best …" at bounding box center [558, 448] width 899 height 1351
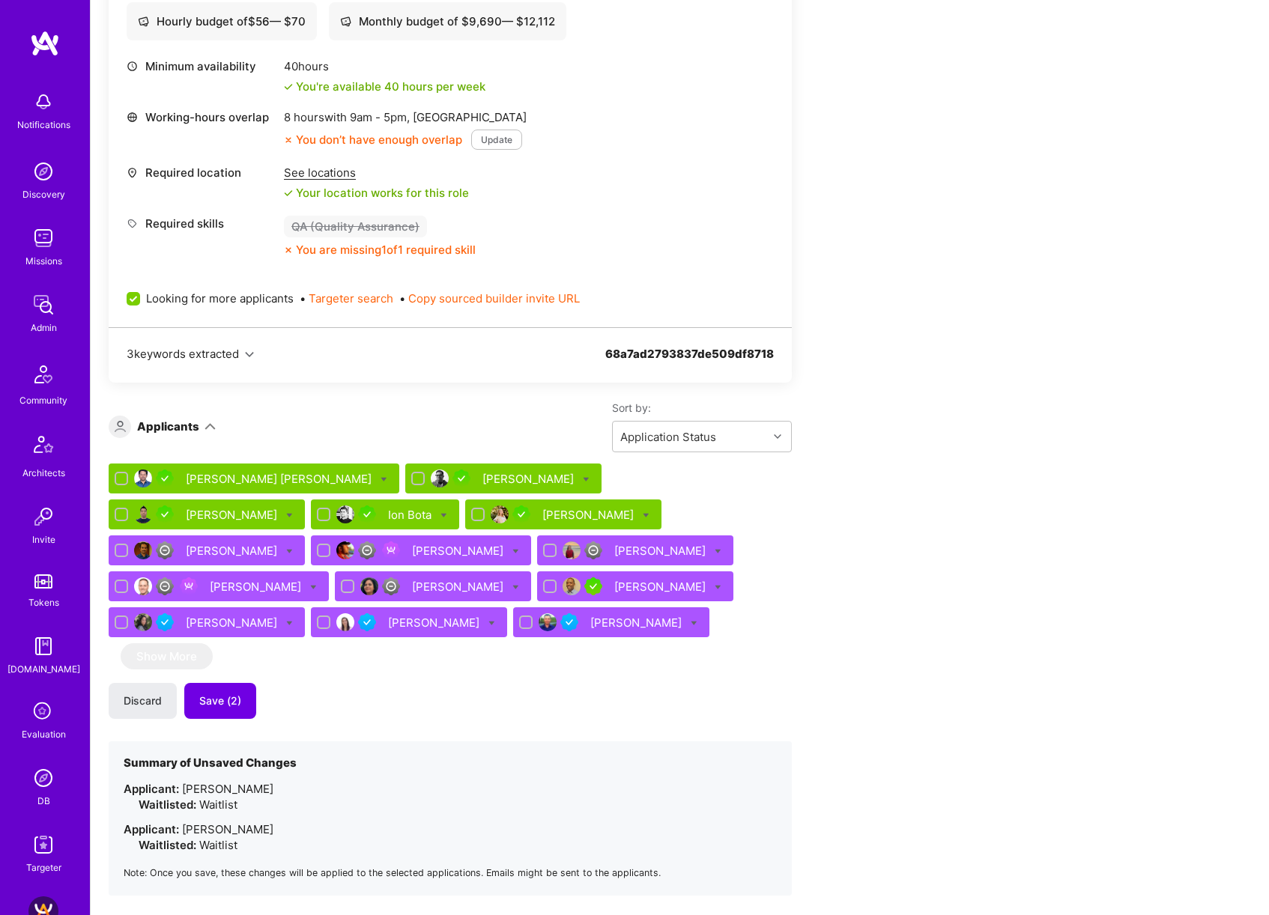
click at [714, 584] on icon at bounding box center [717, 587] width 7 height 7
click at [929, 488] on div "Apply for a Mission Role We’re actively looking for builders. This is the best …" at bounding box center [558, 534] width 899 height 1522
click at [544, 584] on input "checkbox" at bounding box center [550, 586] width 13 height 13
checkbox input "false"
click at [240, 693] on button "Save (2)" at bounding box center [220, 701] width 72 height 36
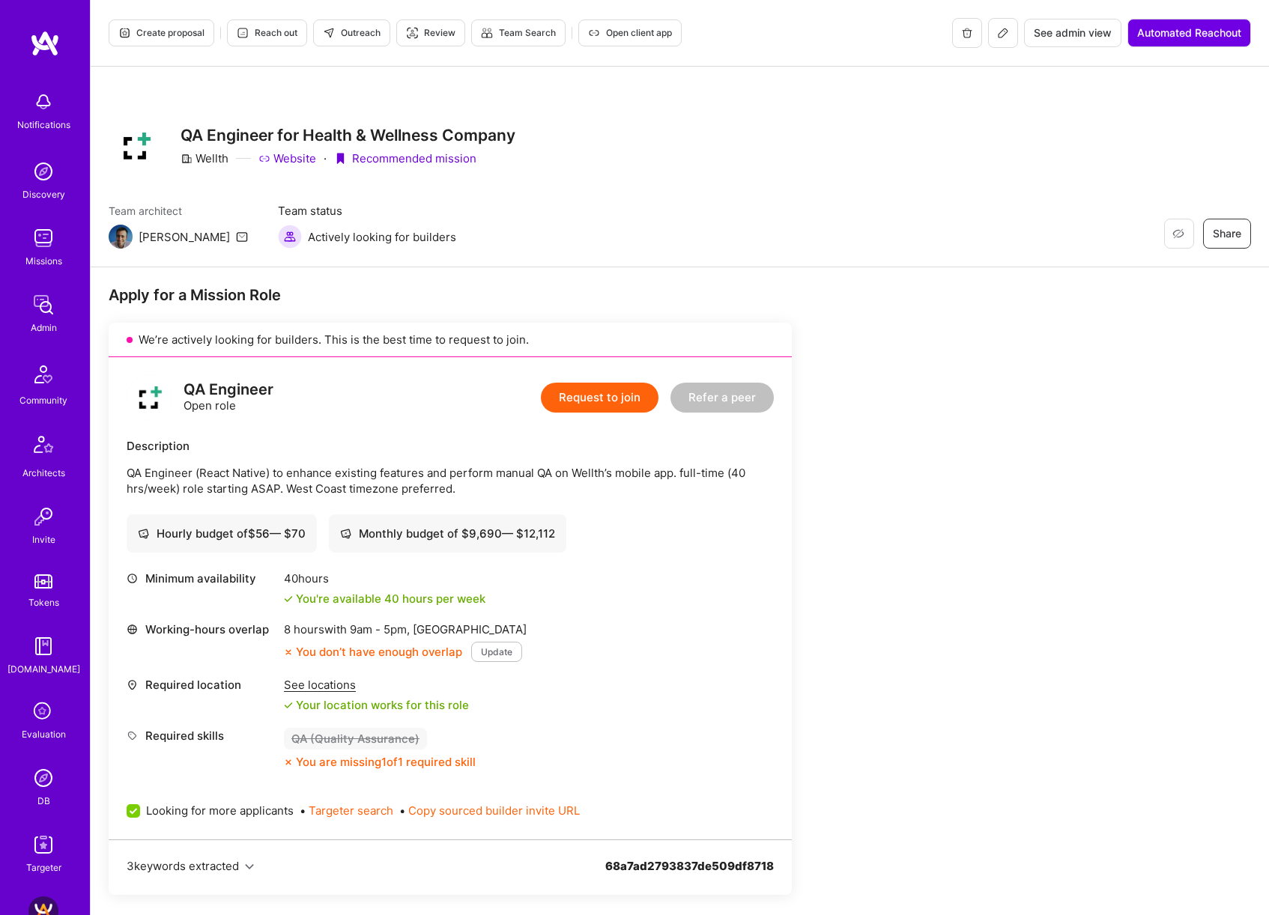
click at [189, 31] on span "Create proposal" at bounding box center [161, 32] width 86 height 13
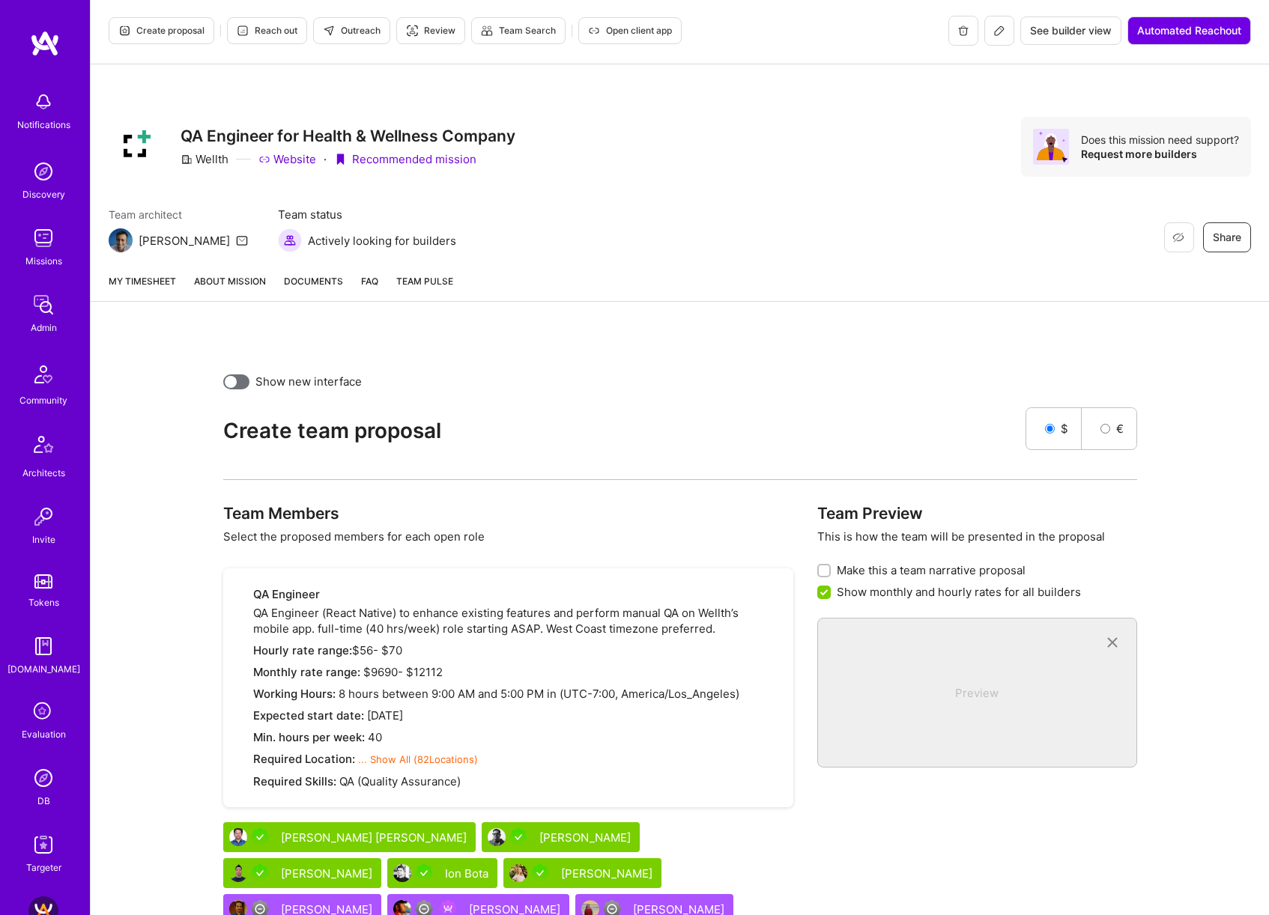
scroll to position [213, 0]
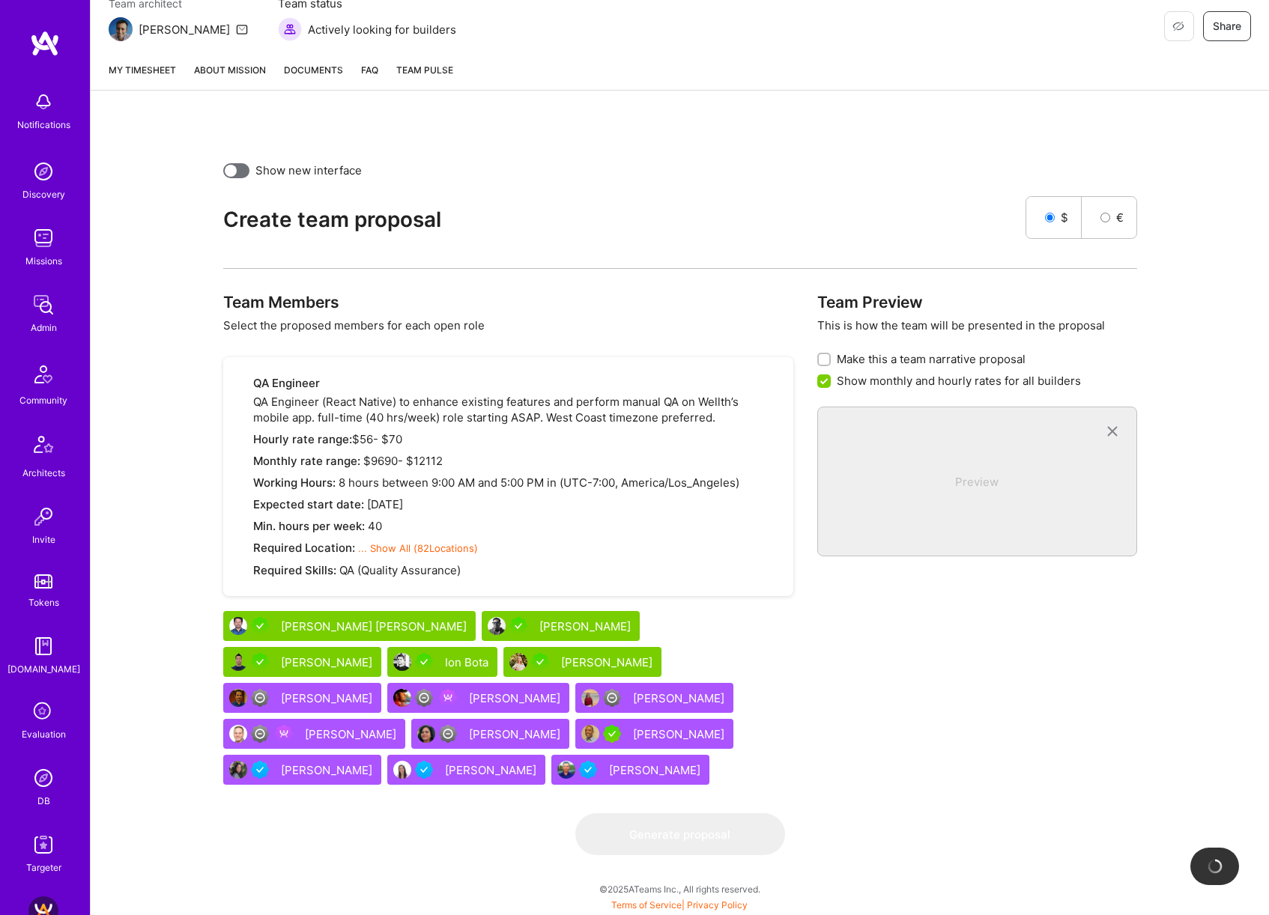
checkbox input "false"
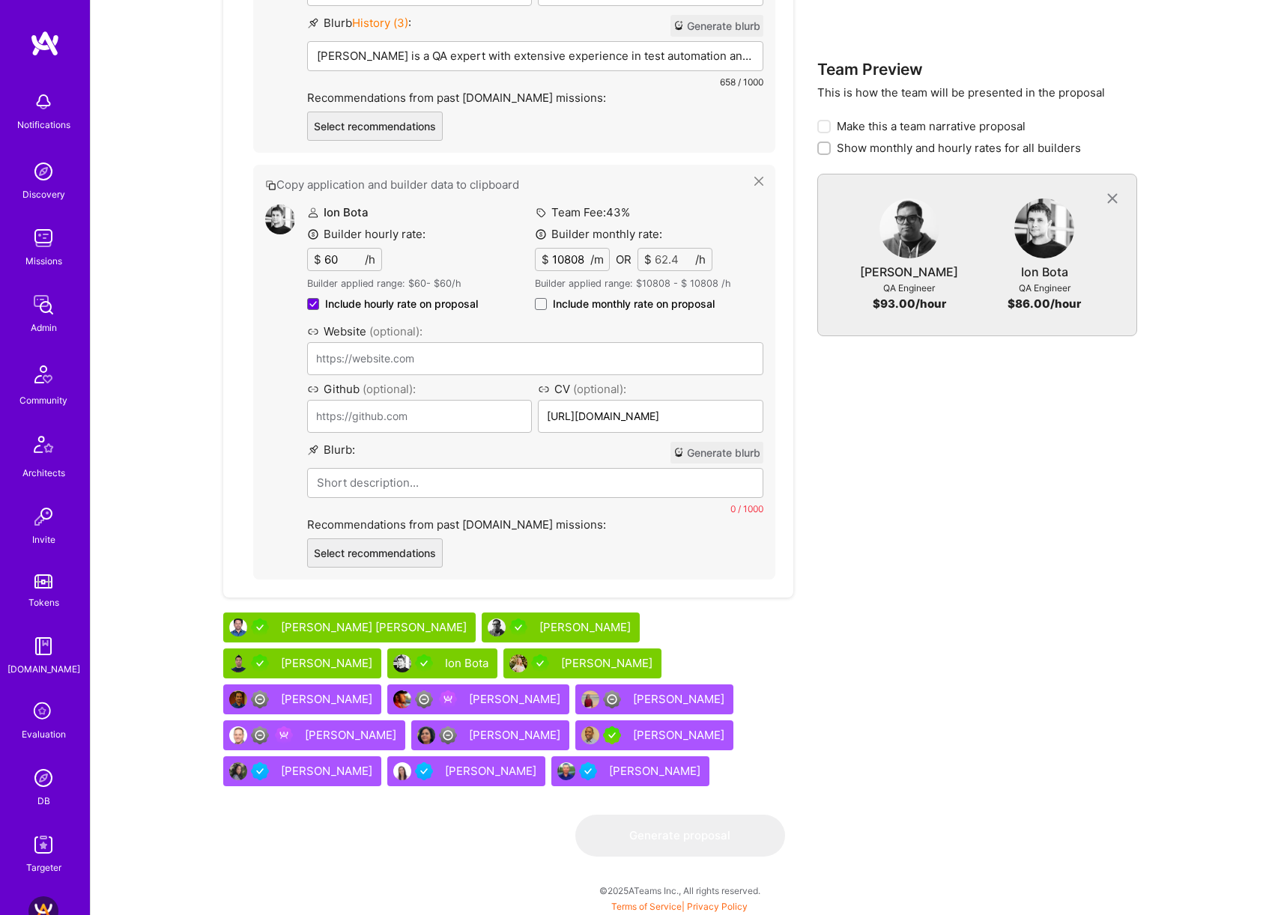
scroll to position [1073, 0]
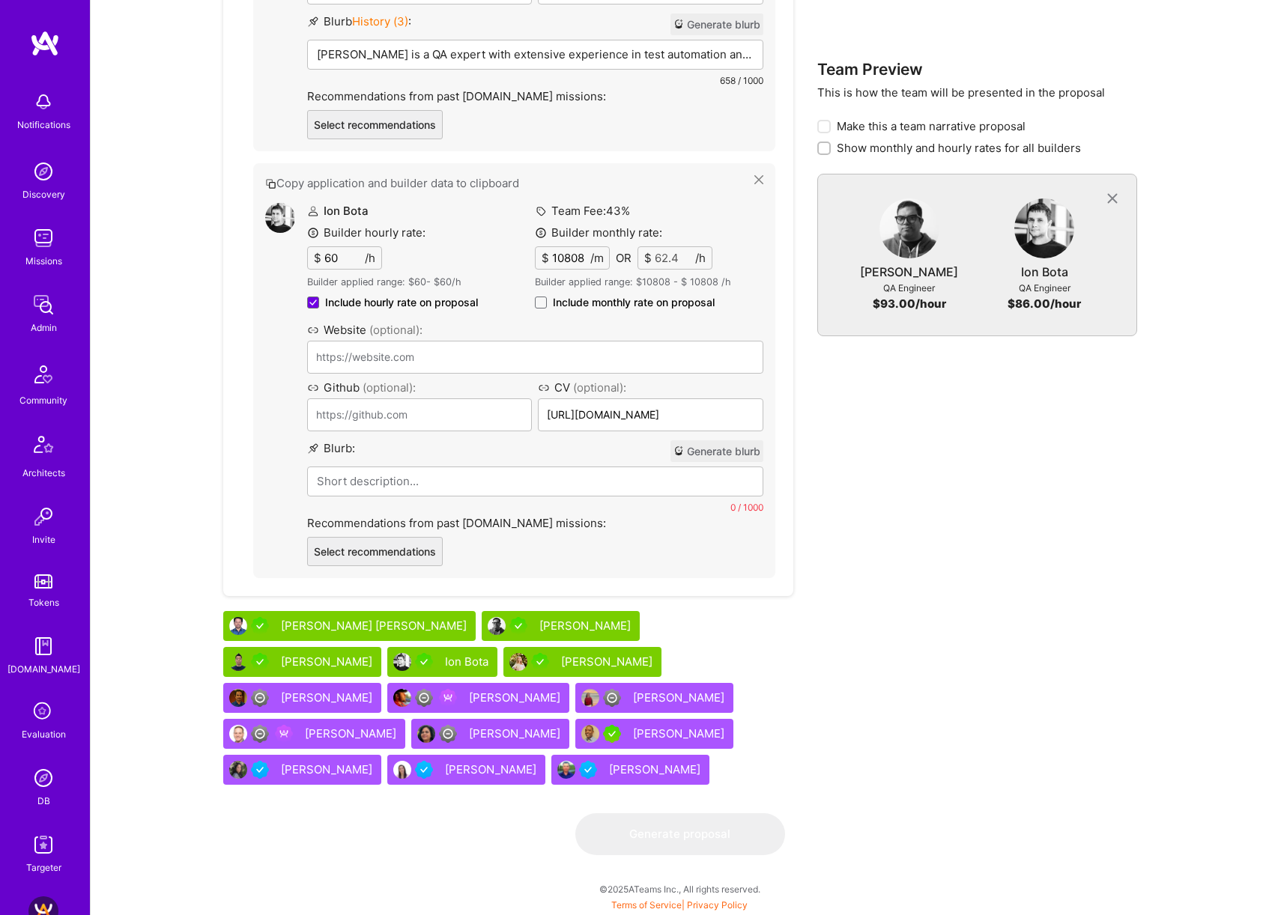
click at [561, 662] on div "Katerina Ostrovskaya" at bounding box center [608, 662] width 94 height 16
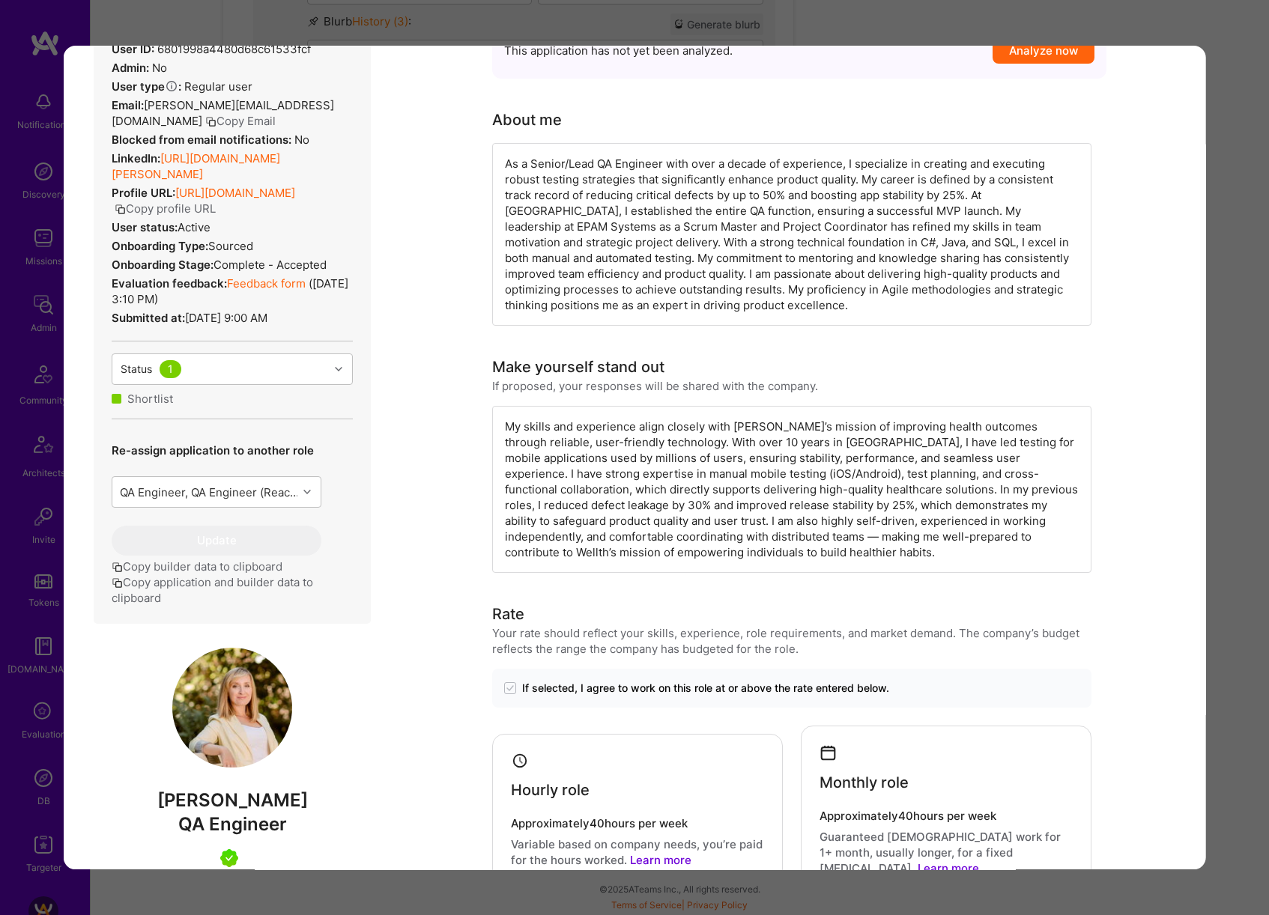
scroll to position [149, 0]
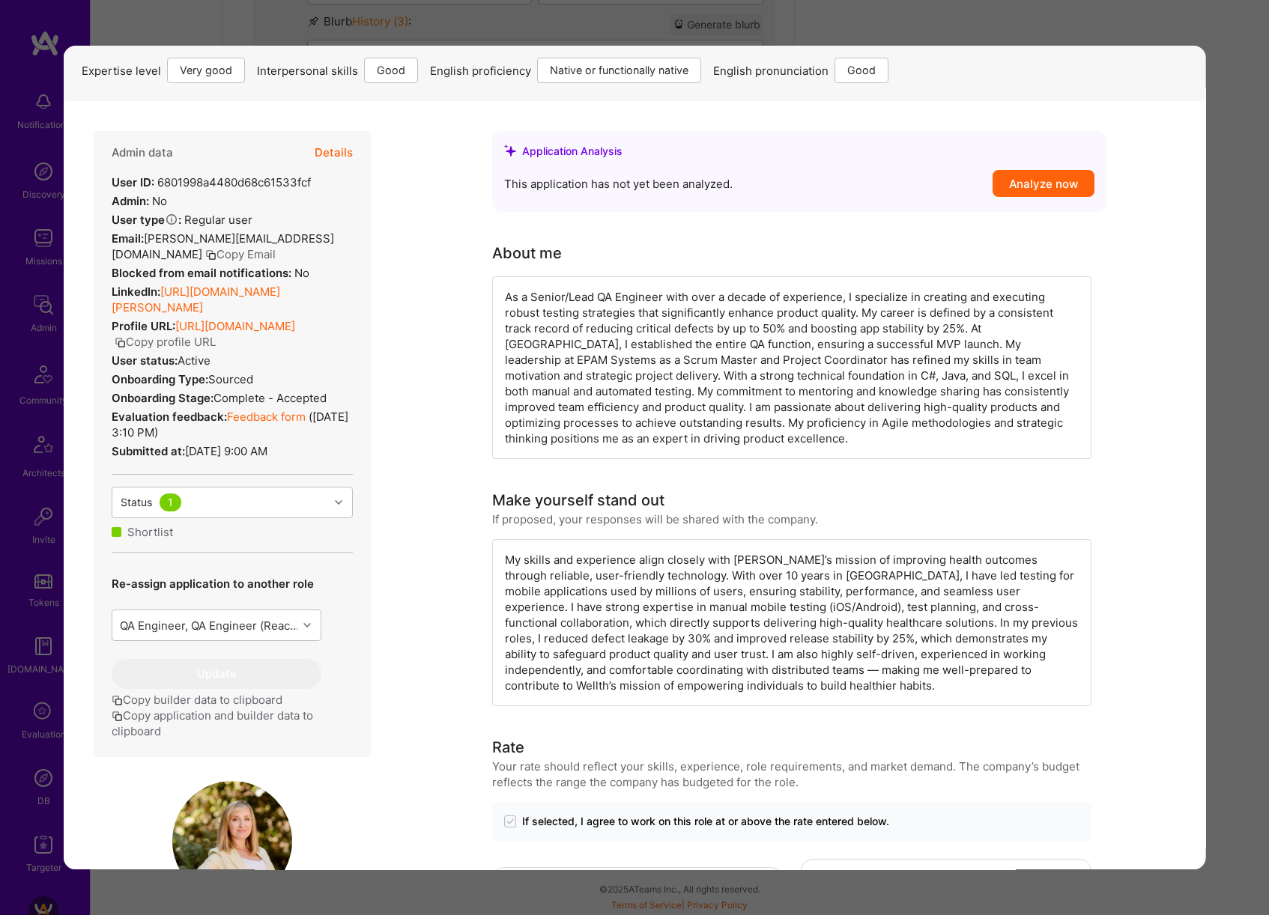
click at [1215, 537] on div "Builder Missing Requirements Required Location See locations Location doesn’t m…" at bounding box center [634, 457] width 1269 height 915
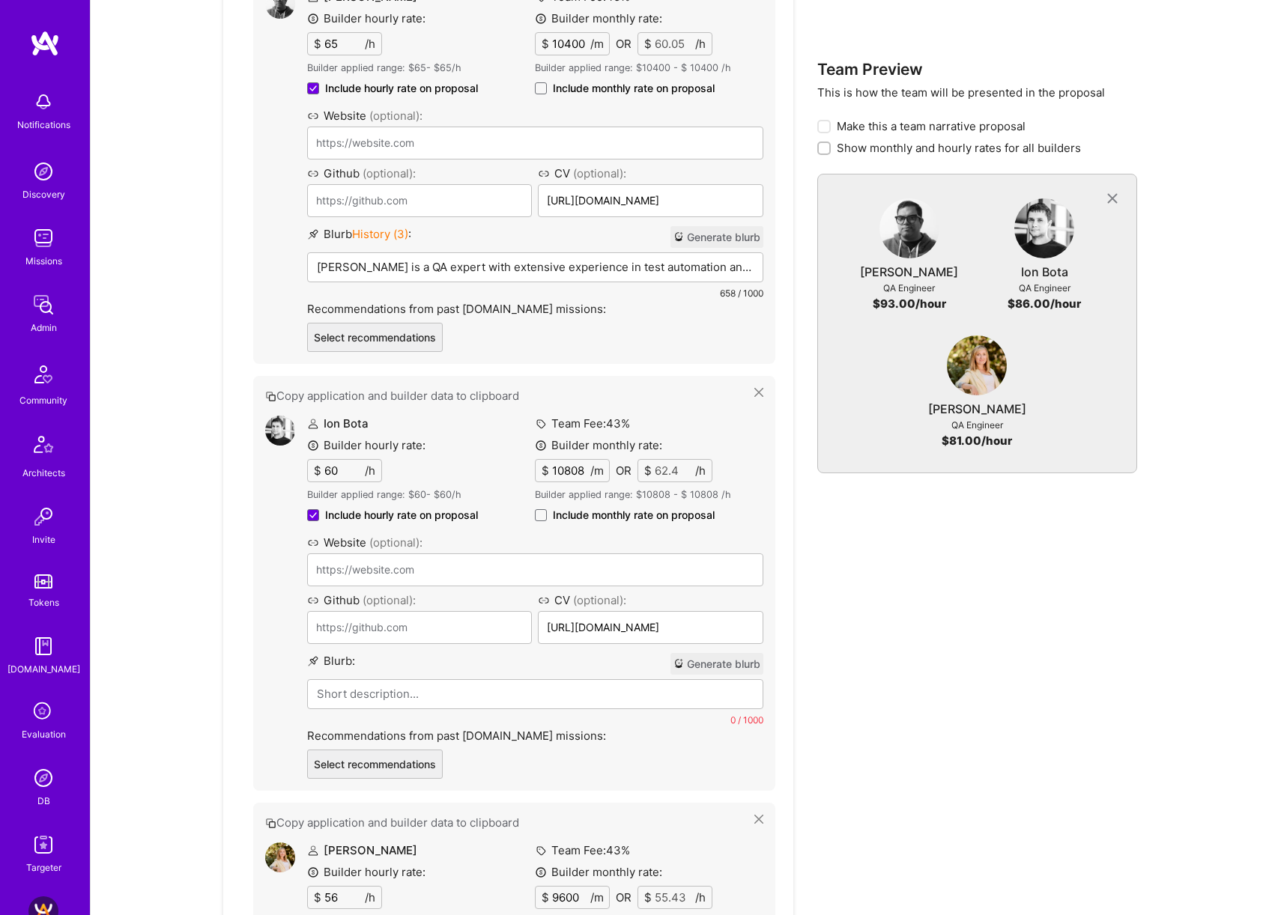
scroll to position [578, 0]
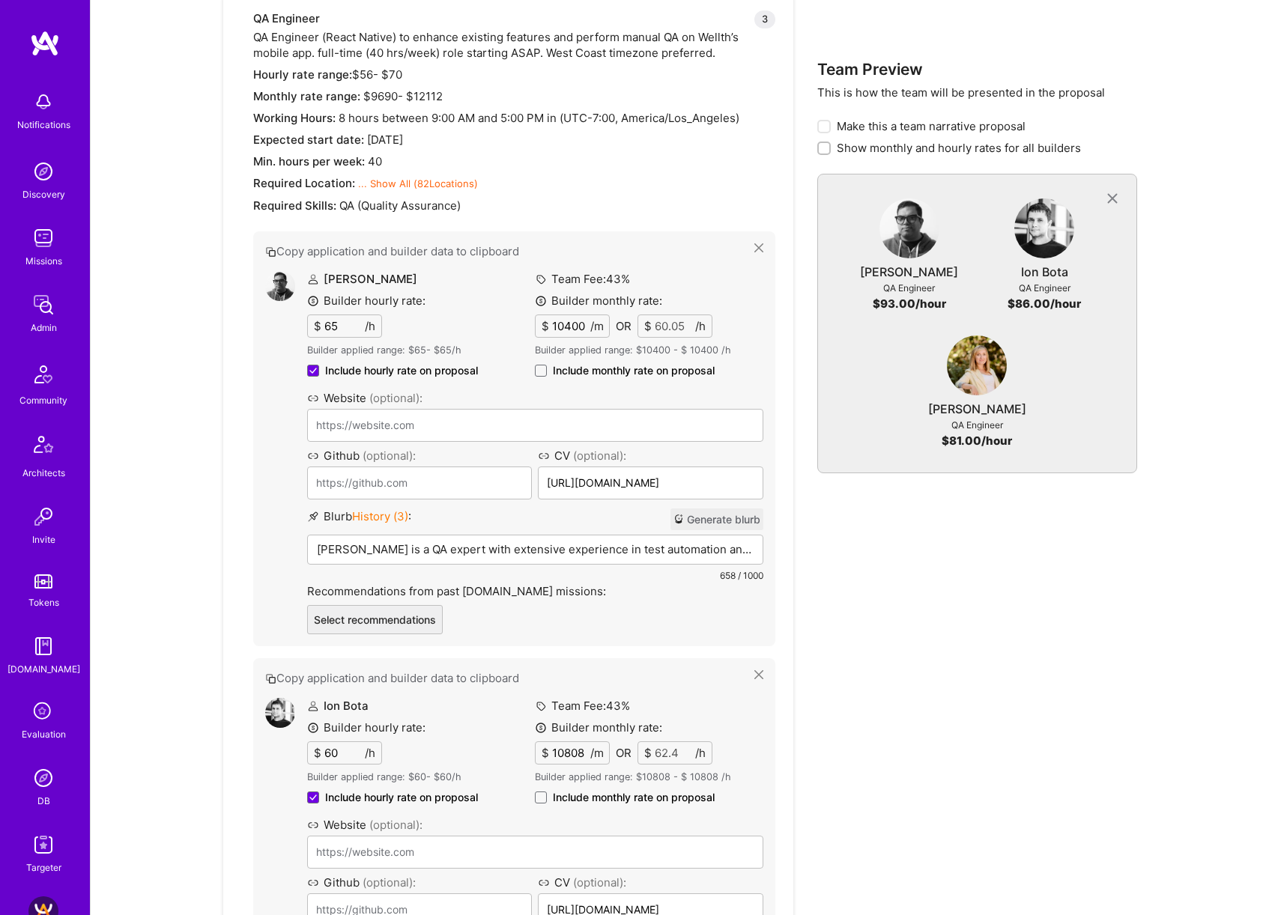
click at [723, 520] on button "Generate blurb" at bounding box center [716, 519] width 93 height 22
click at [340, 328] on input "65" at bounding box center [342, 326] width 43 height 22
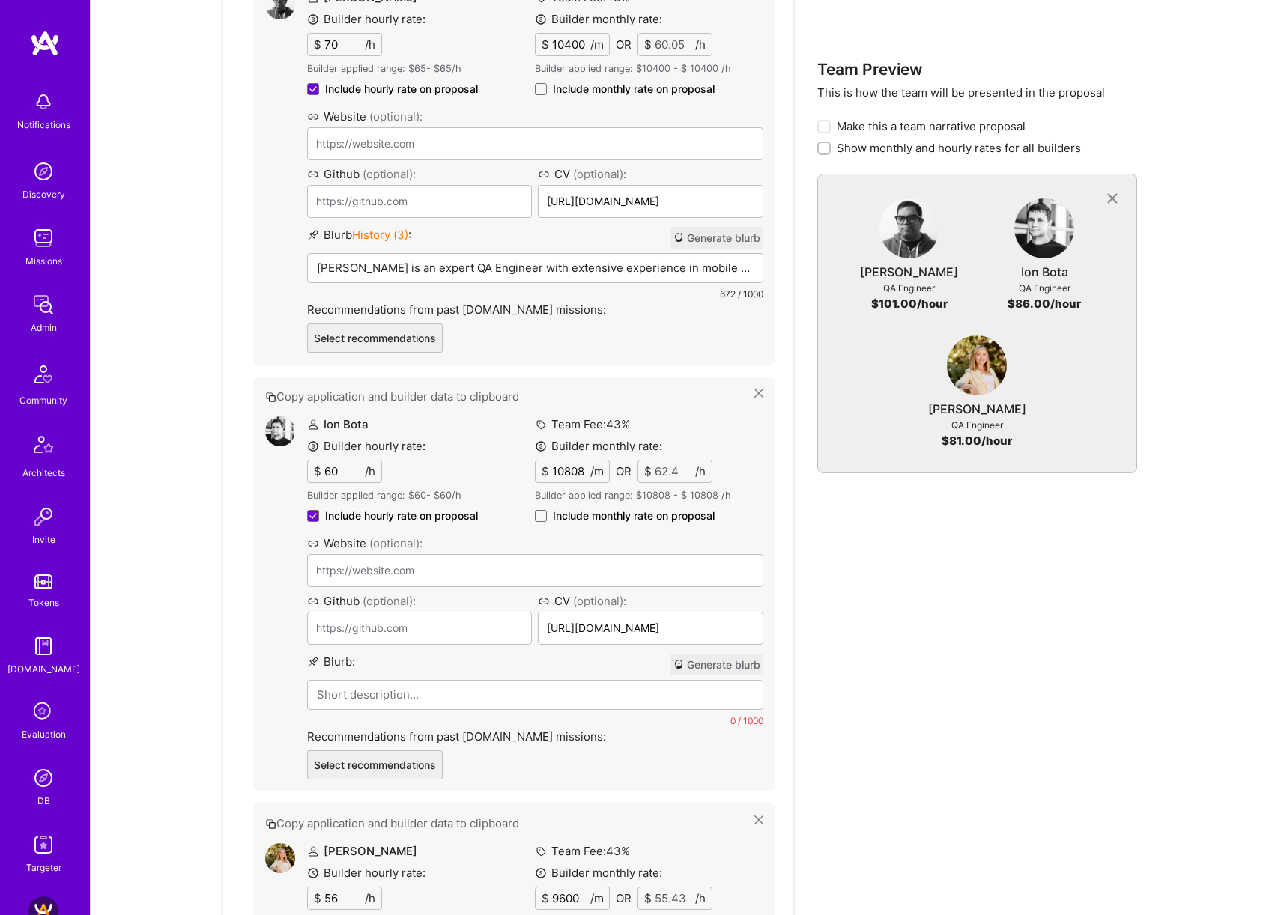
scroll to position [834, 0]
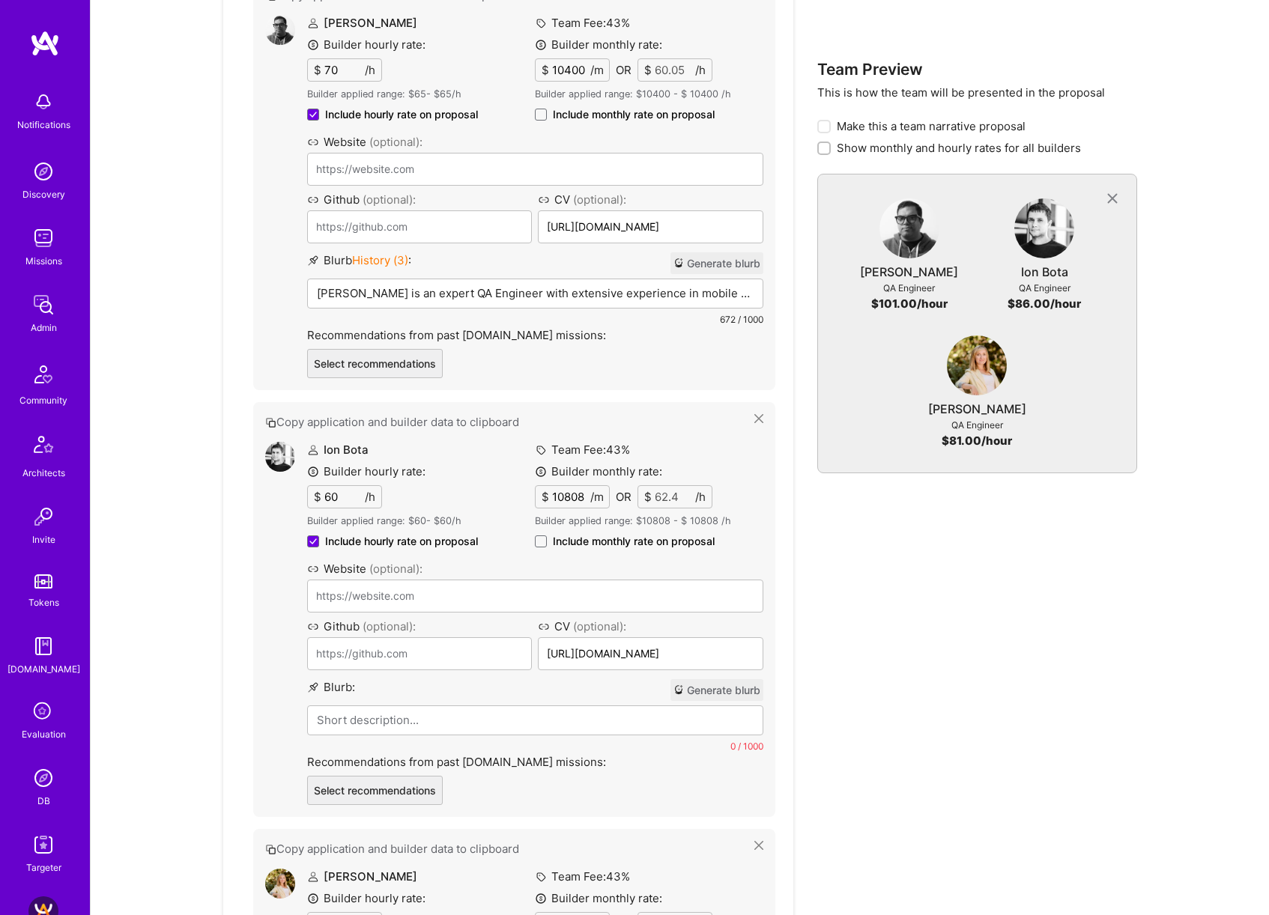
type input "70"
click at [730, 687] on button "Generate blurb" at bounding box center [716, 690] width 93 height 22
click at [324, 497] on input "60" at bounding box center [342, 497] width 43 height 22
type input "65"
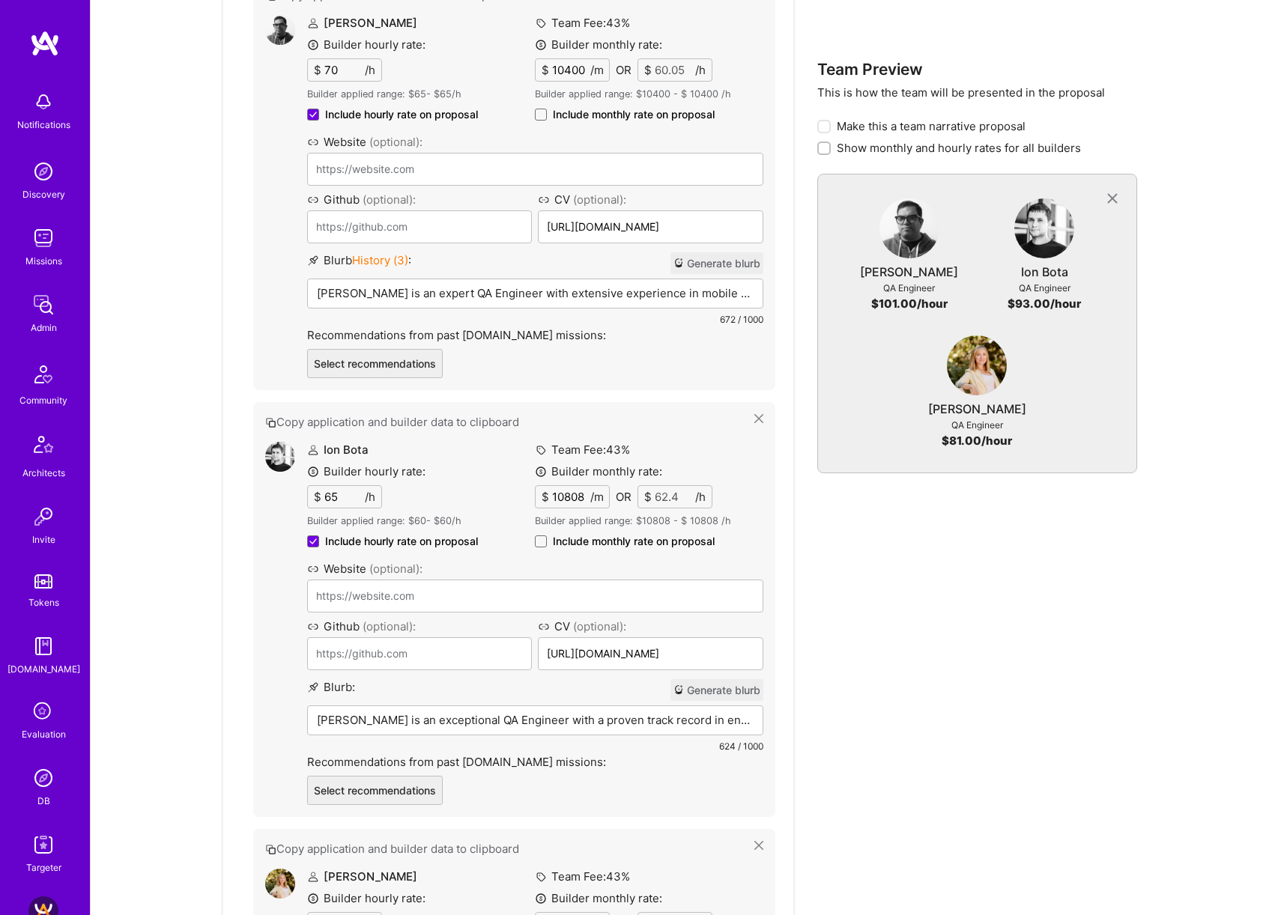
click at [956, 553] on div "Team Preview This is how the team will be presented in the proposal Make this a…" at bounding box center [977, 575] width 320 height 1807
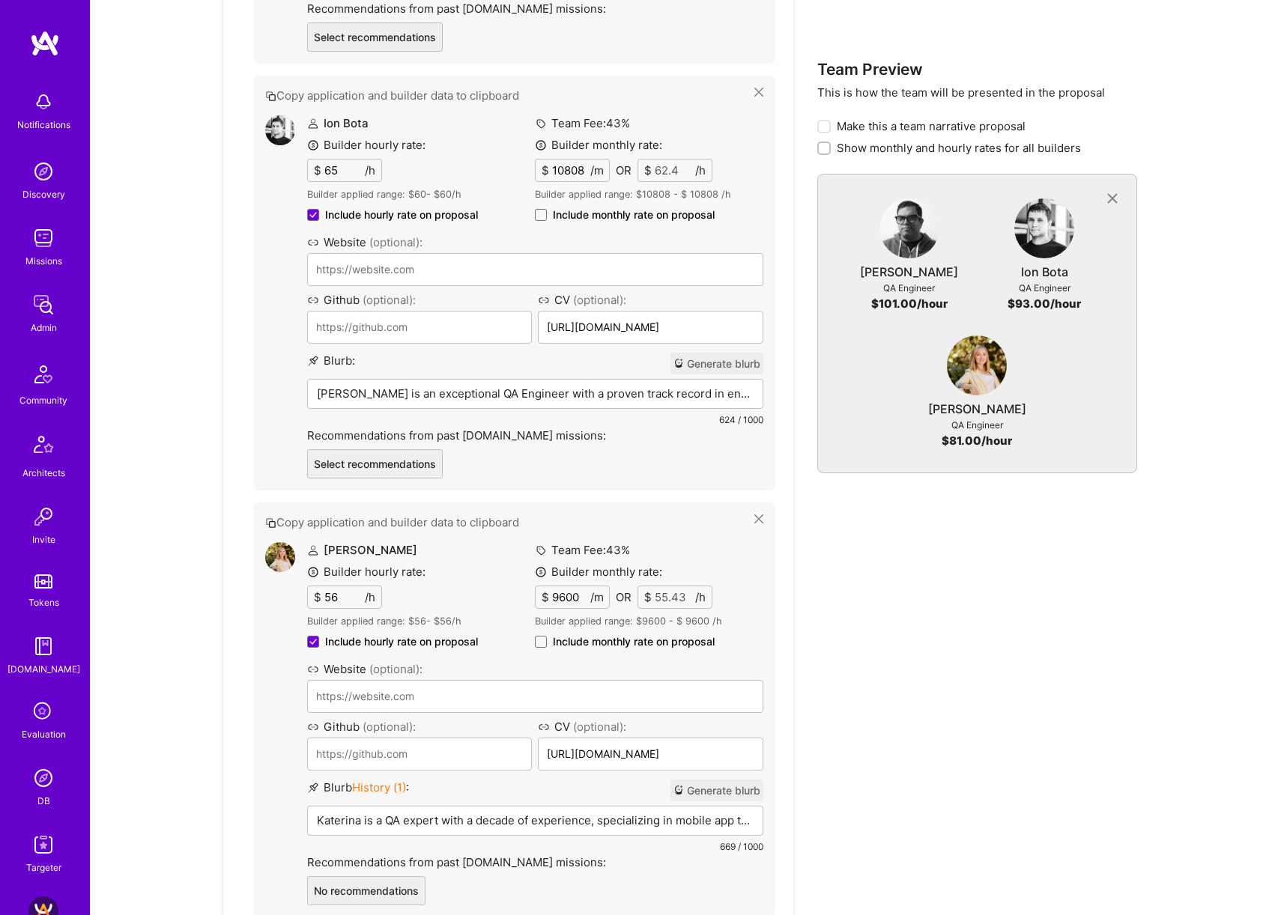
scroll to position [1304, 0]
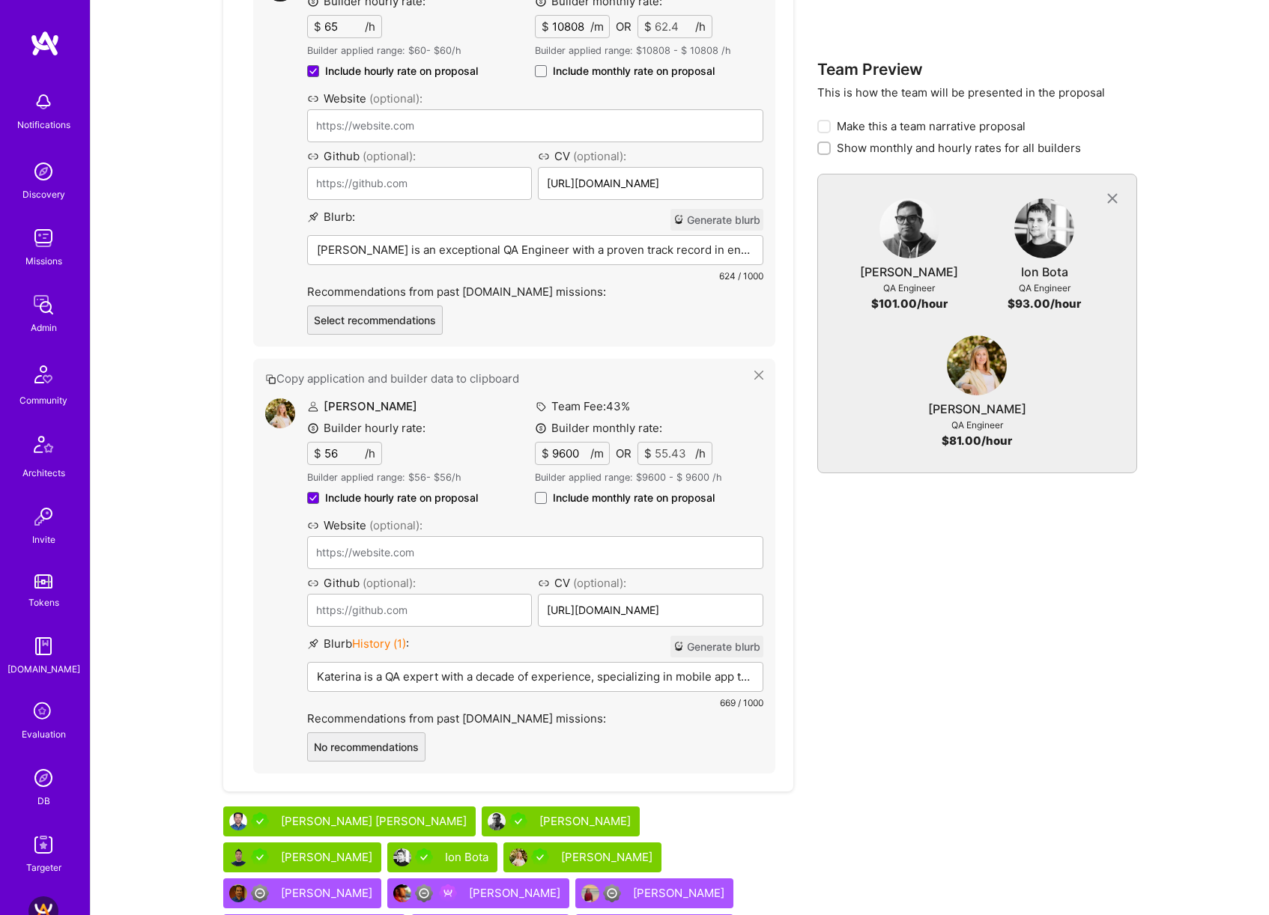
click at [725, 648] on button "Generate blurb" at bounding box center [716, 647] width 93 height 22
click at [334, 452] on input "56" at bounding box center [342, 454] width 43 height 22
type input "65"
click at [988, 653] on div "Team Preview This is how the team will be presented in the proposal Make this a…" at bounding box center [977, 105] width 320 height 1807
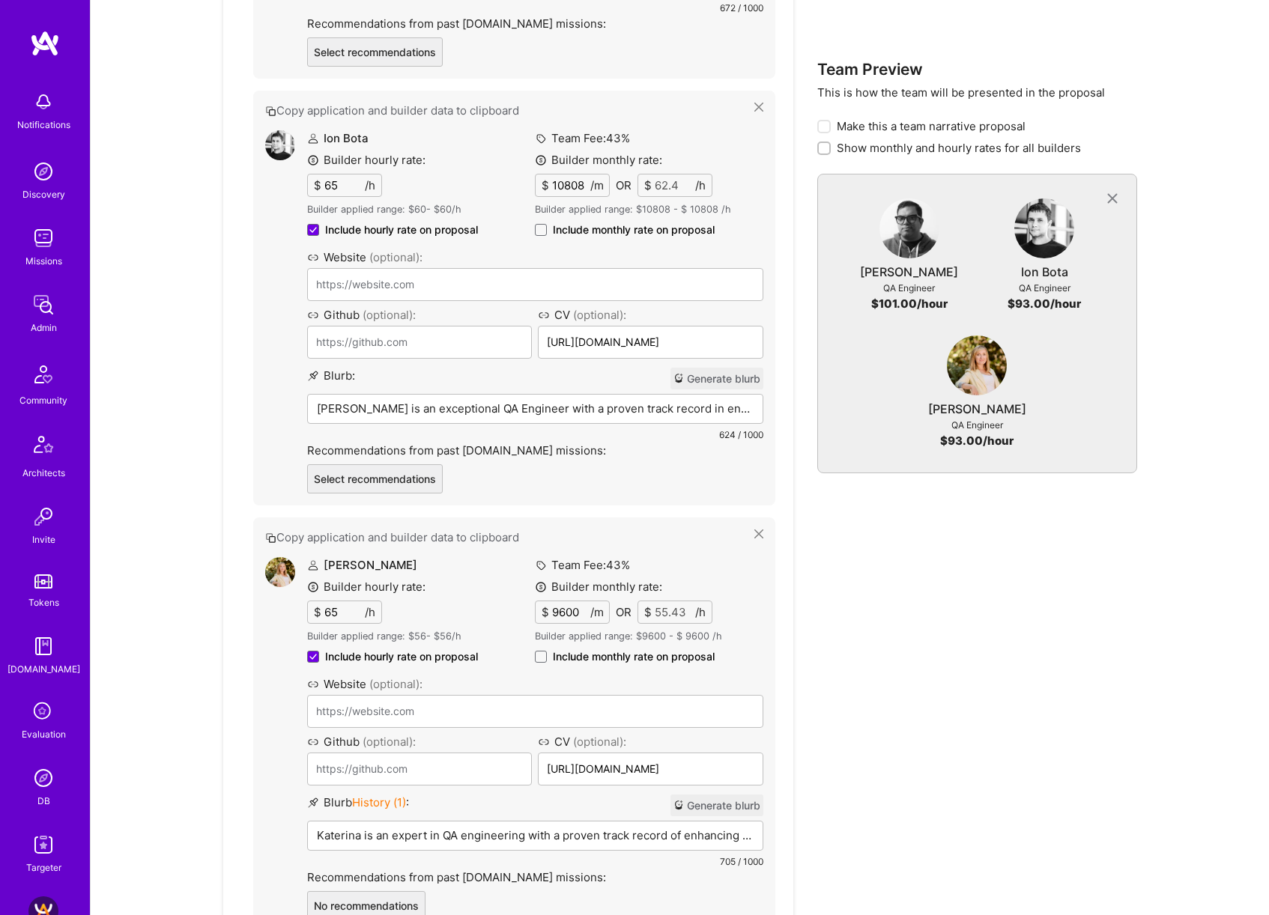
scroll to position [926, 0]
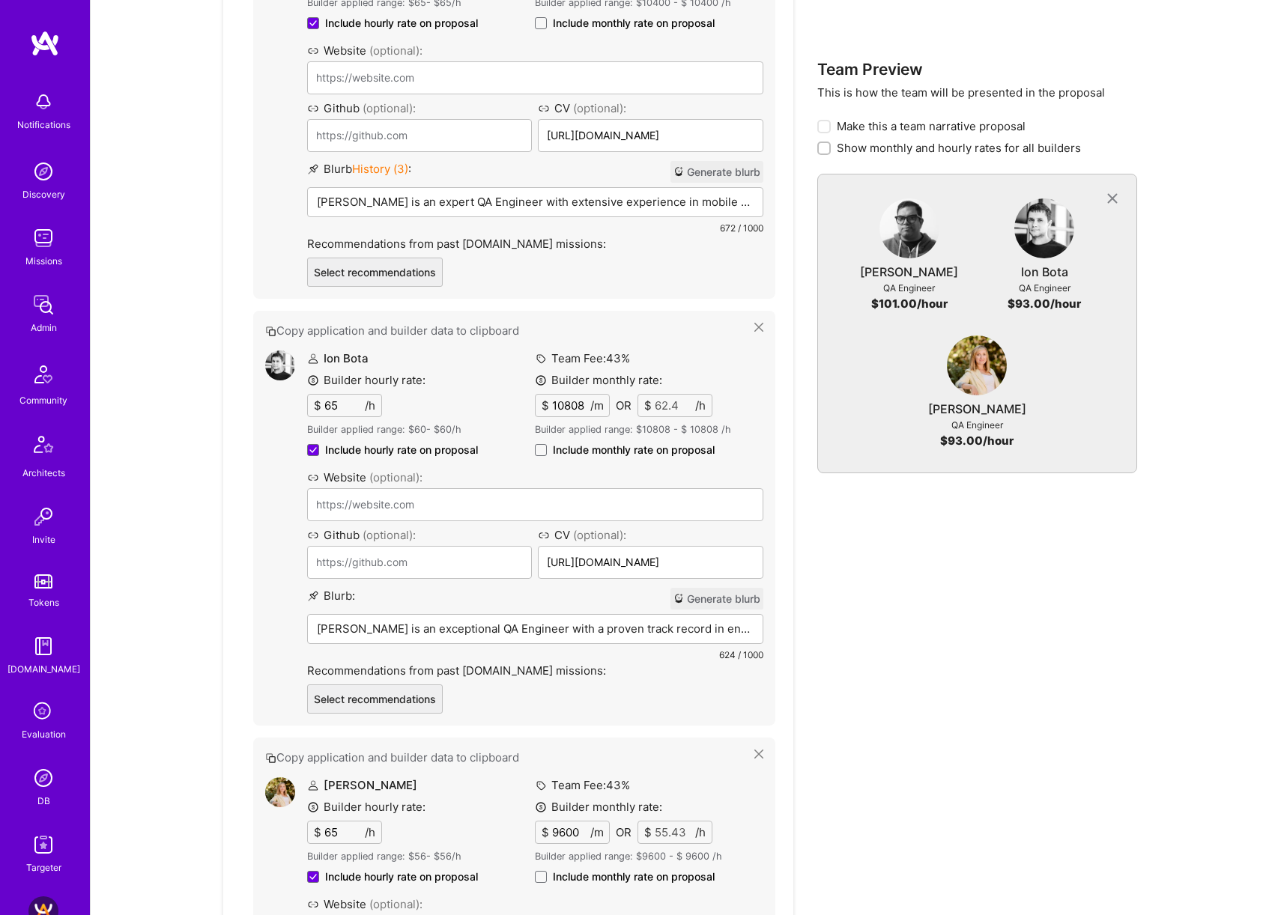
click at [326, 404] on input "65" at bounding box center [342, 406] width 43 height 22
click at [979, 681] on div "Team Preview This is how the team will be presented in the proposal Make this a…" at bounding box center [977, 484] width 320 height 1807
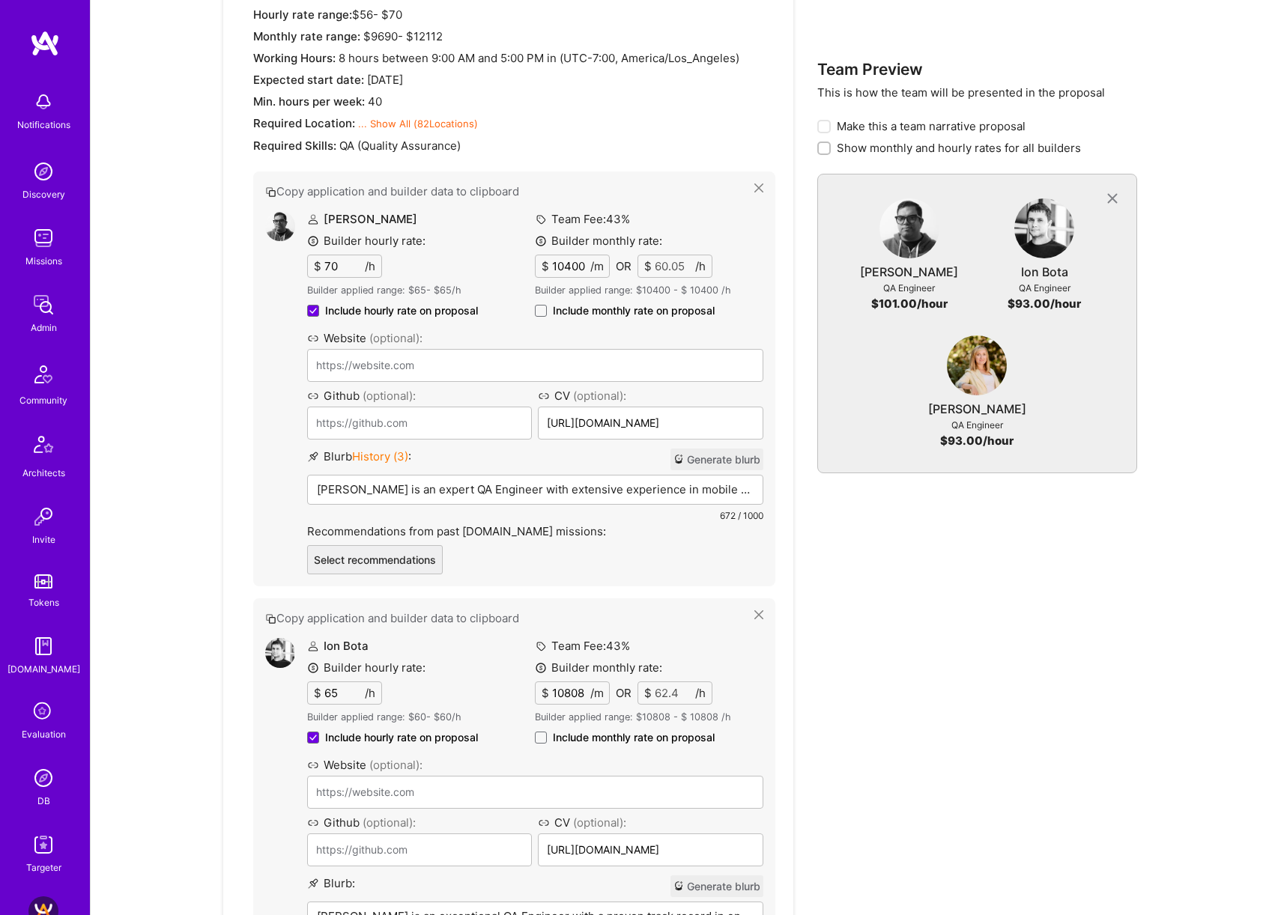
scroll to position [591, 0]
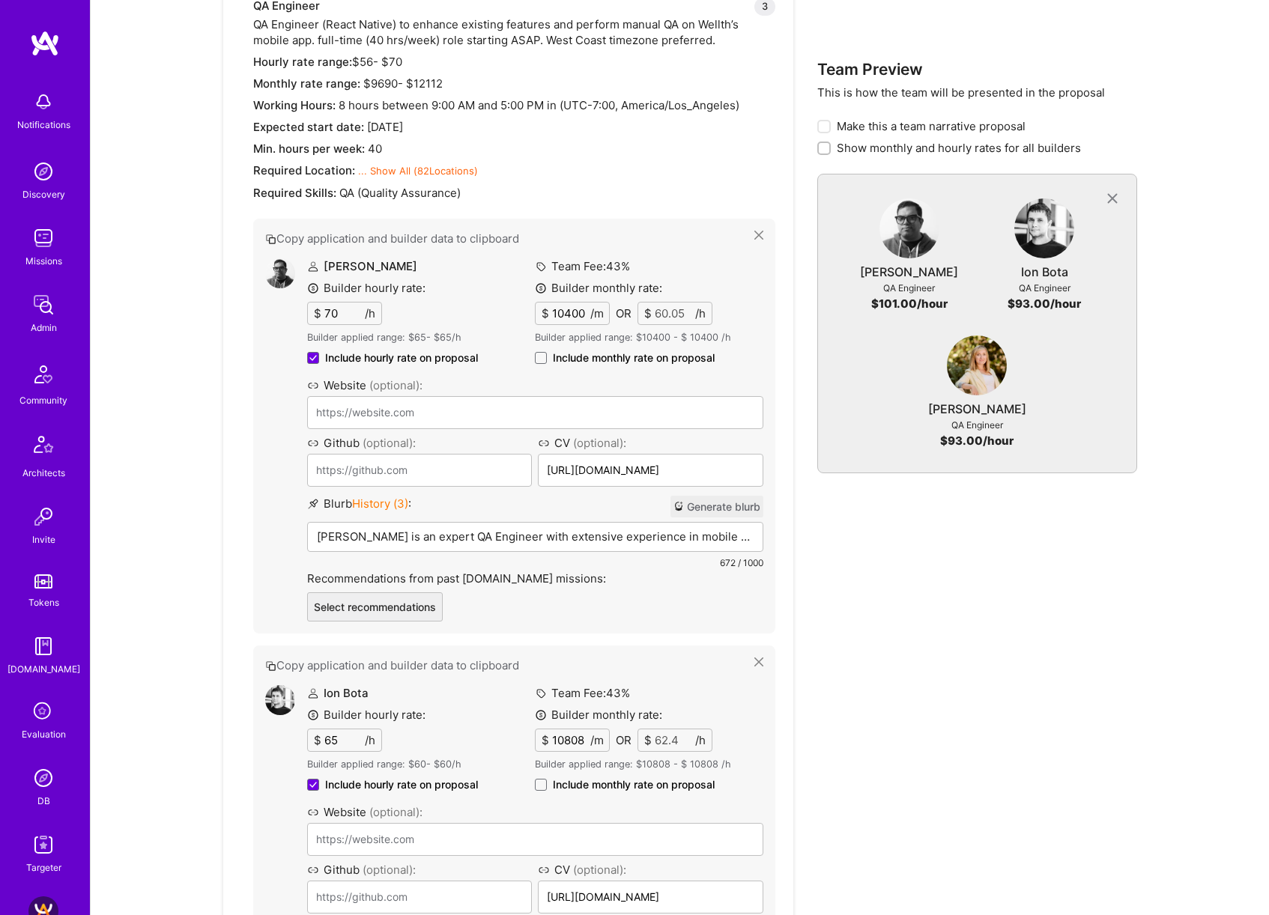
click at [332, 744] on input "65" at bounding box center [342, 740] width 43 height 22
type input "65"
click at [1117, 682] on div "Team Preview This is how the team will be presented in the proposal Make this a…" at bounding box center [977, 818] width 320 height 1807
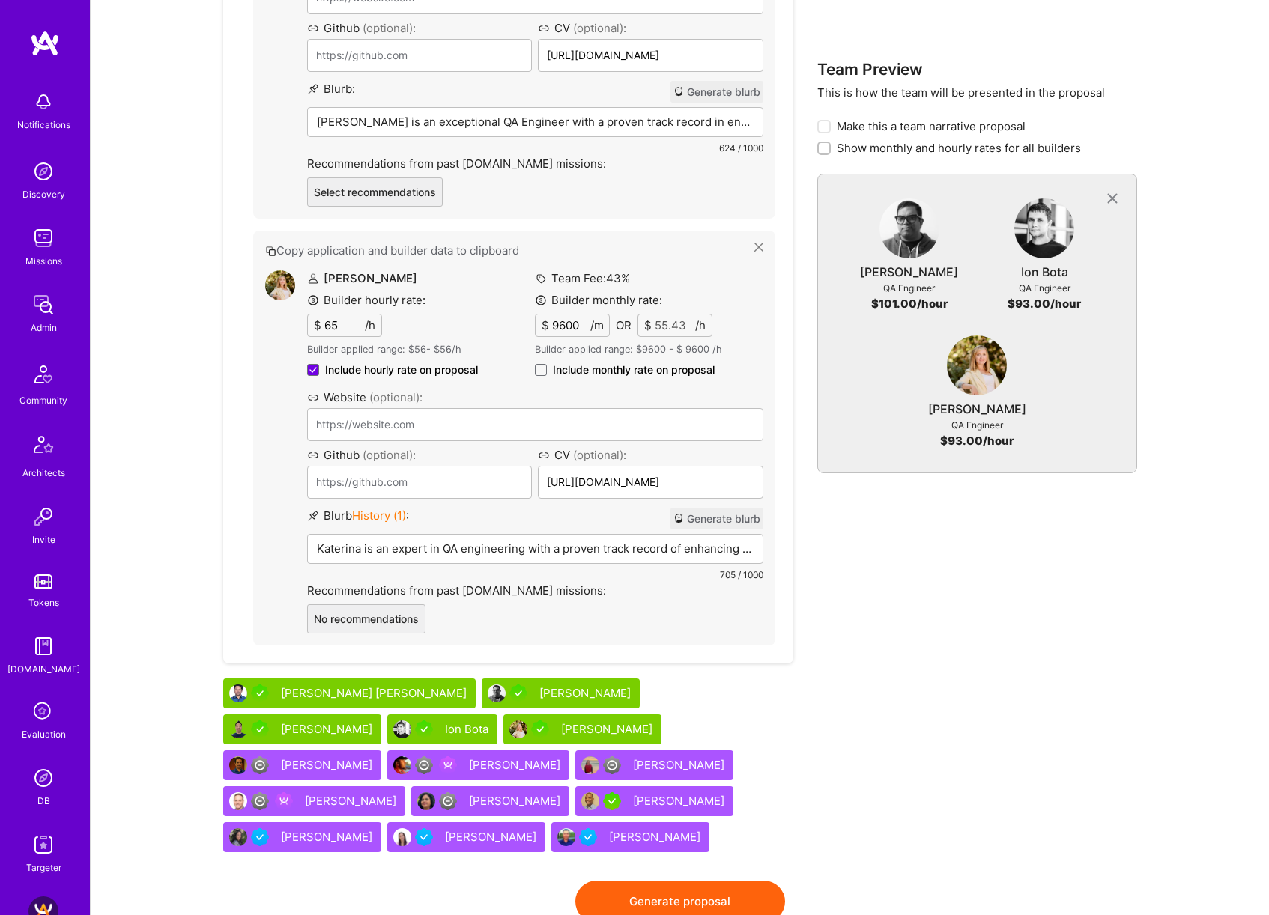
scroll to position [1459, 0]
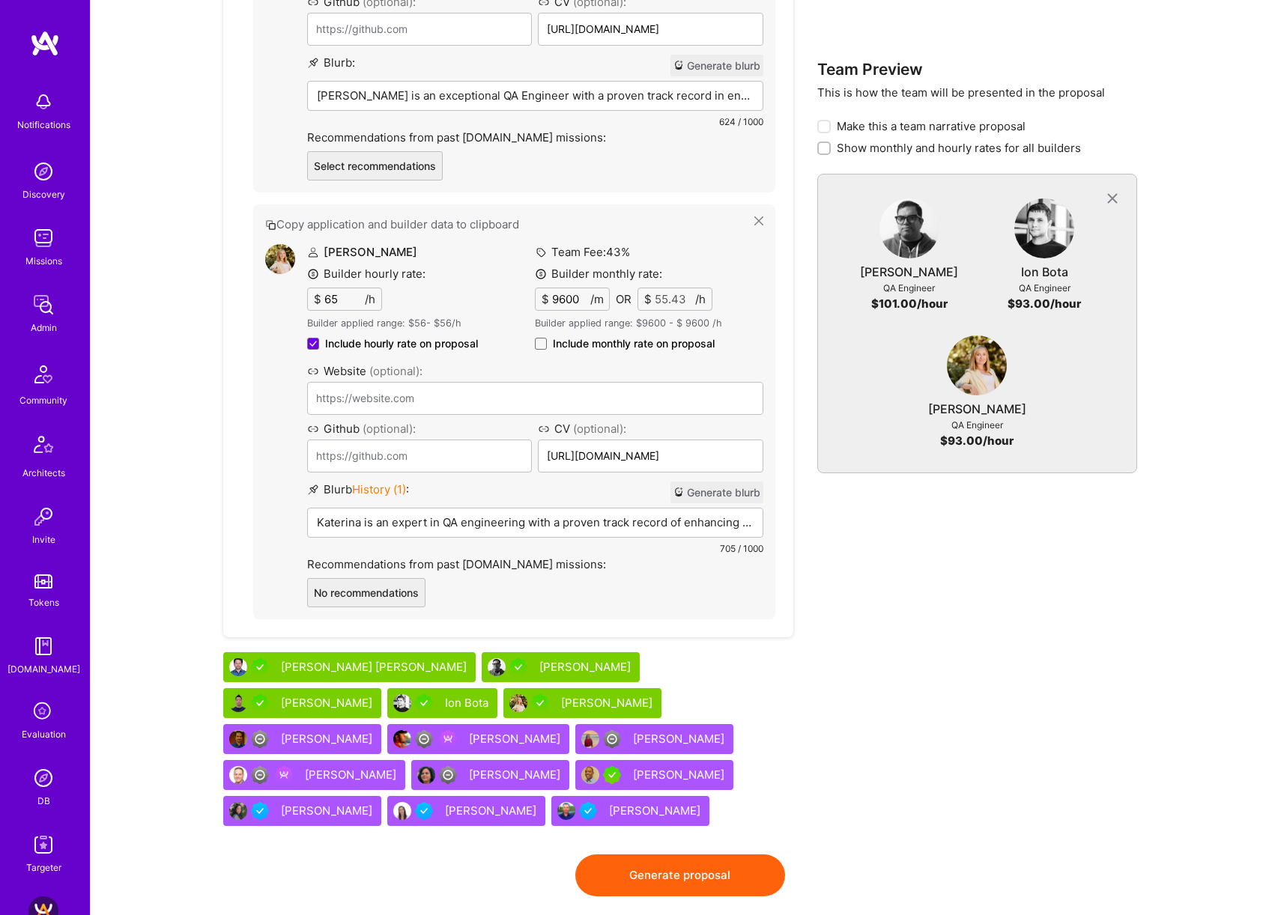
click at [732, 490] on button "Generate blurb" at bounding box center [716, 493] width 93 height 22
click at [391, 525] on p "Katerina is an expert in QA engineering with a decade of experience in manual m…" at bounding box center [535, 522] width 437 height 16
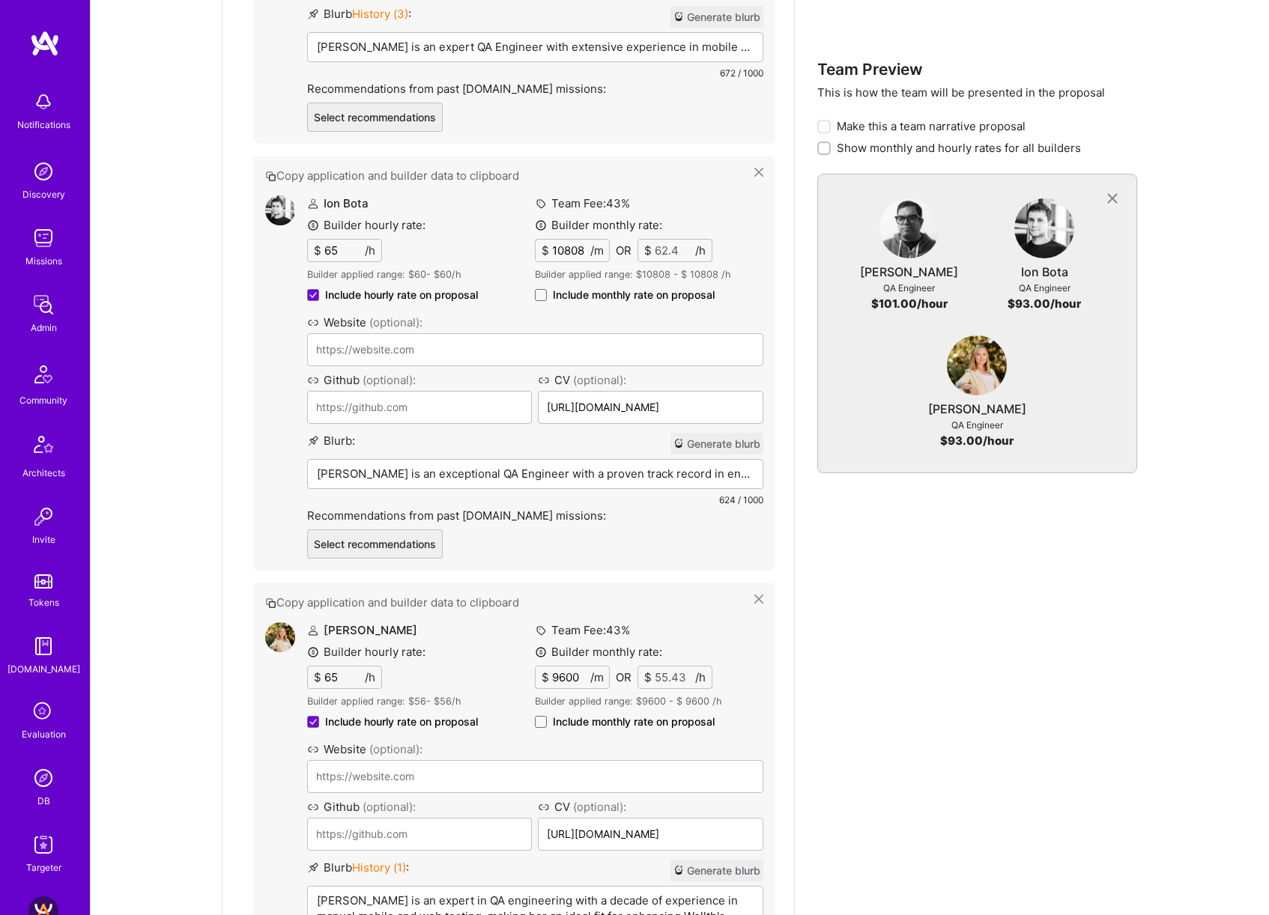
scroll to position [1029, 0]
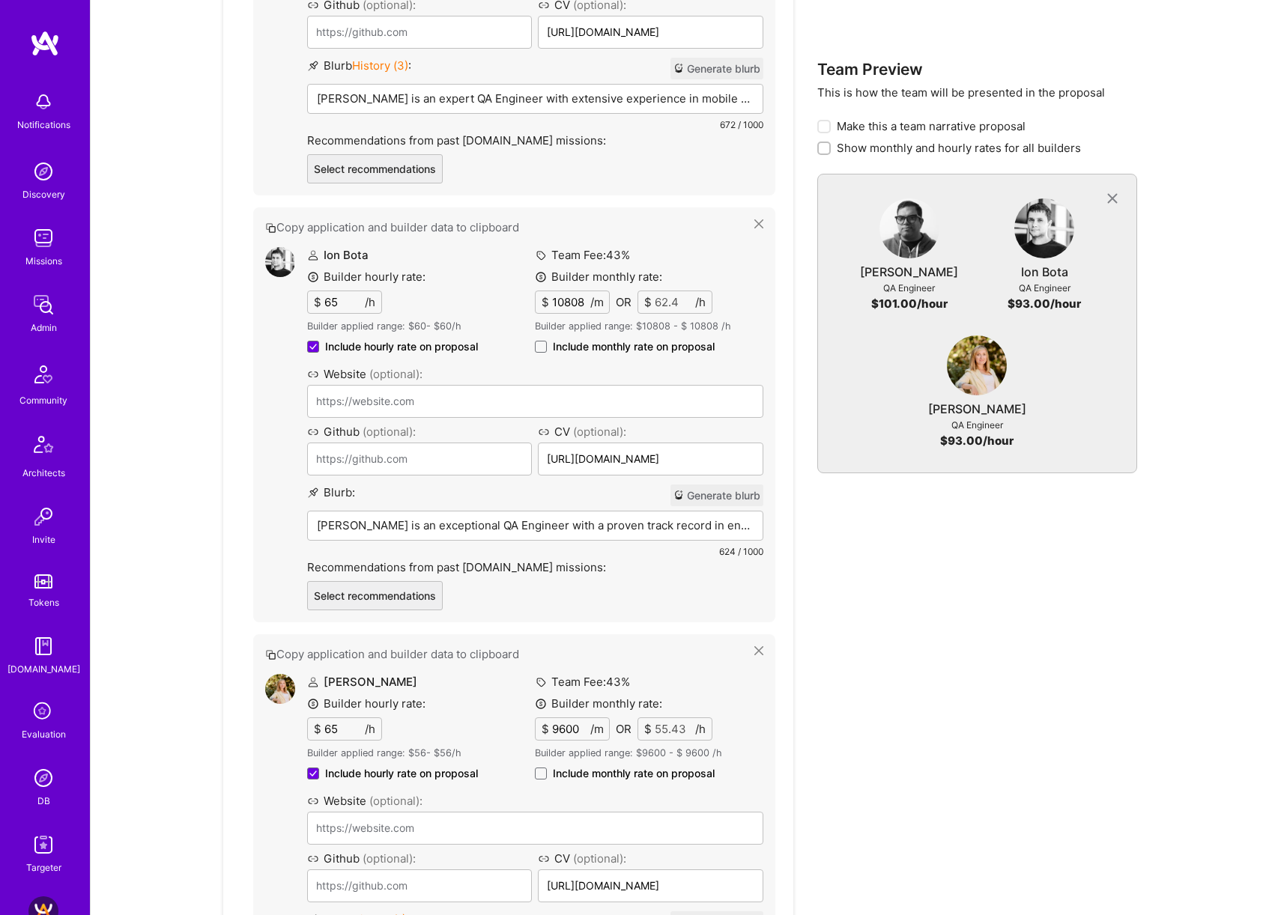
click at [538, 519] on p "Ion Bota is an exceptional QA Engineer with a proven track record in enhancing …" at bounding box center [535, 525] width 437 height 16
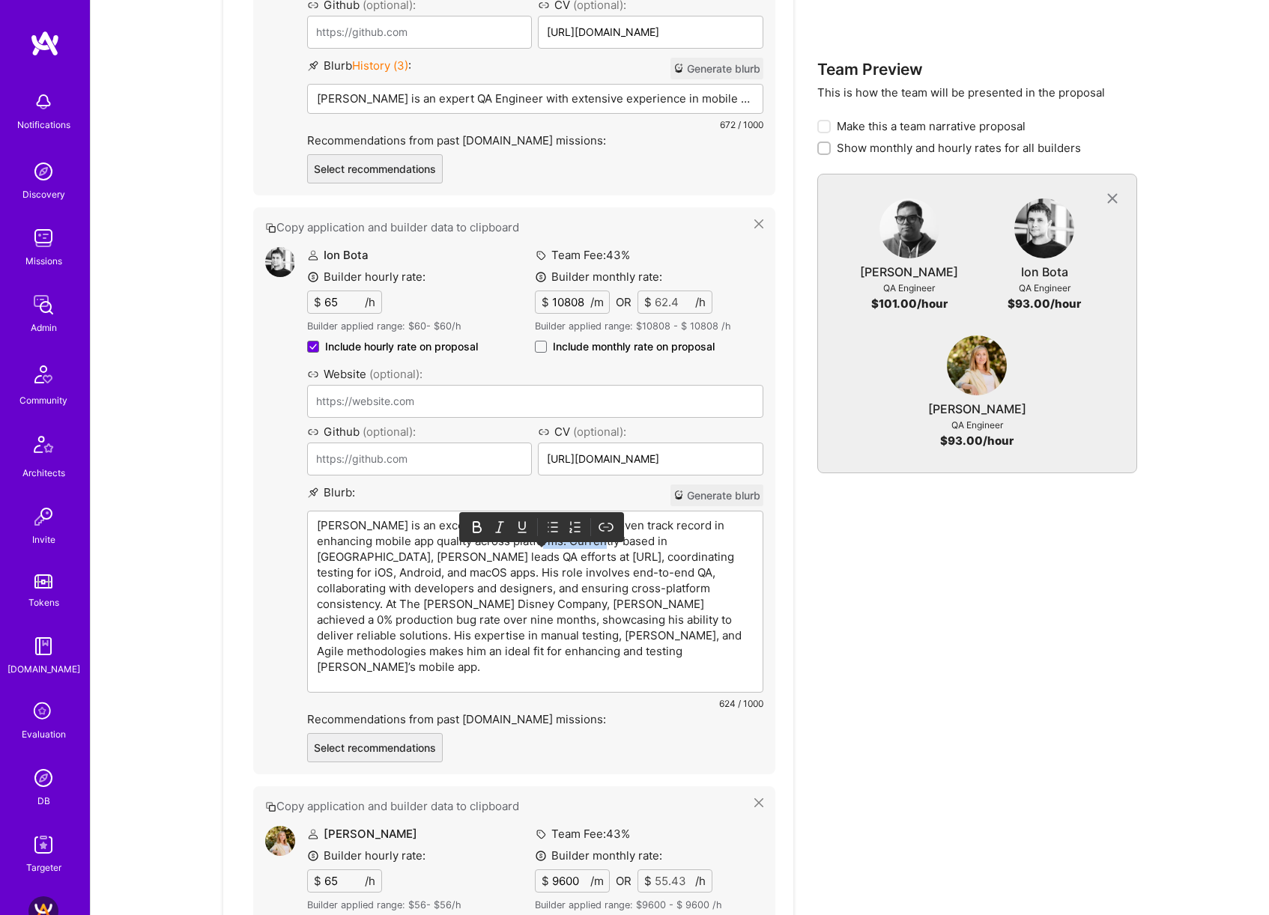
drag, startPoint x: 569, startPoint y: 541, endPoint x: 511, endPoint y: 545, distance: 57.8
click at [511, 545] on p "Ion Bota is an exceptional QA Engineer with a proven track record in enhancing …" at bounding box center [535, 595] width 437 height 157
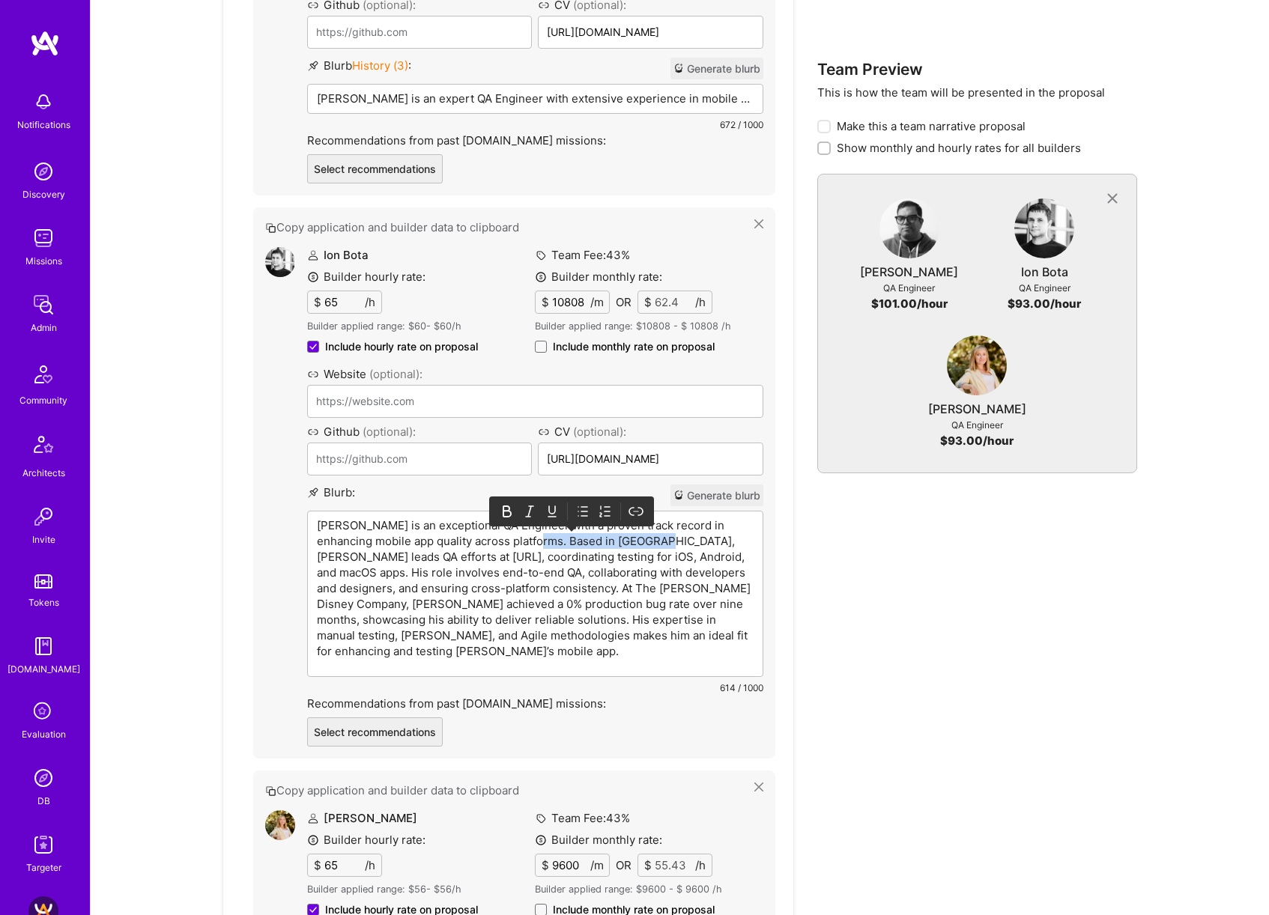
drag, startPoint x: 631, startPoint y: 541, endPoint x: 513, endPoint y: 546, distance: 118.4
click at [513, 546] on p "Ion Bota is an exceptional QA Engineer with a proven track record in enhancing …" at bounding box center [535, 588] width 437 height 142
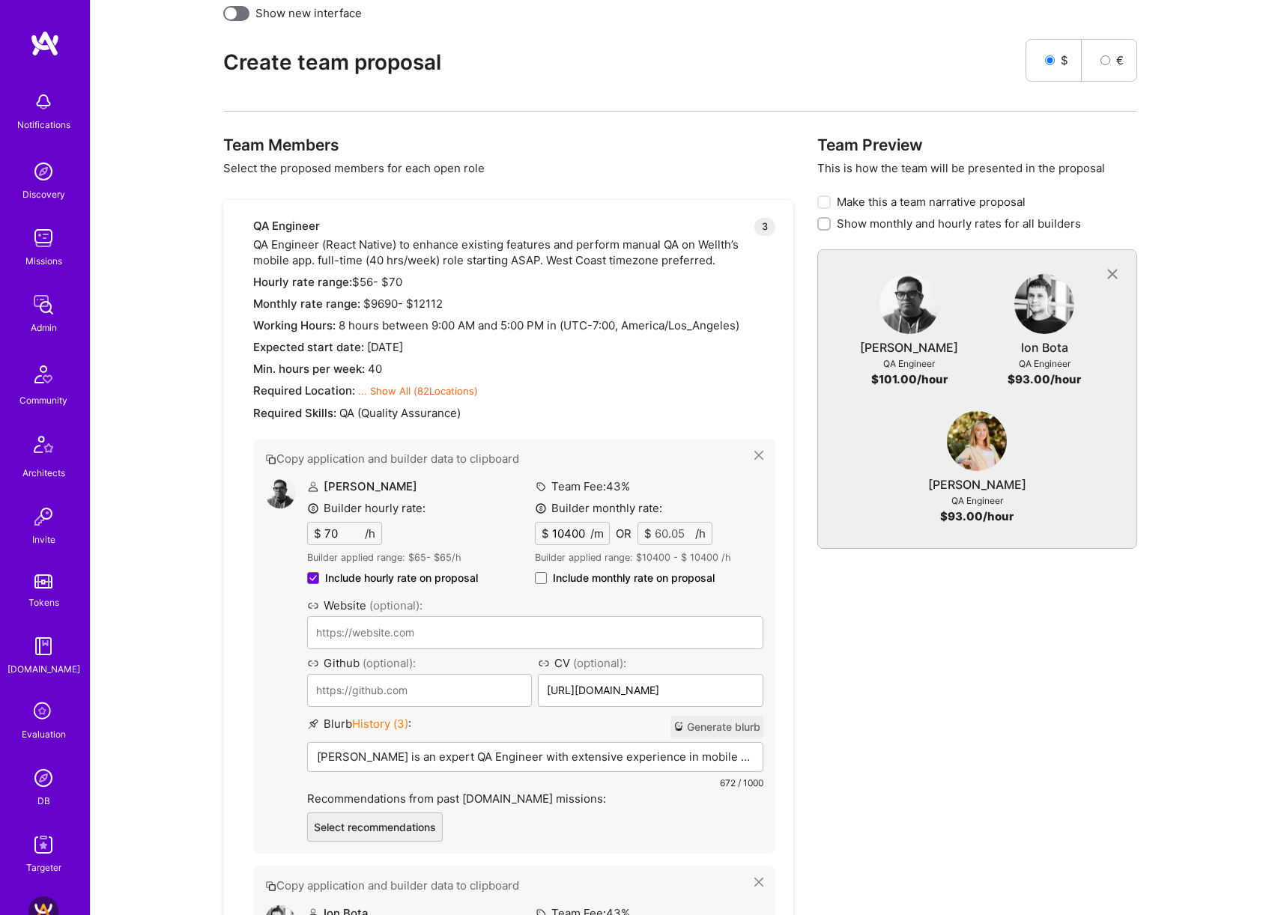
scroll to position [386, 0]
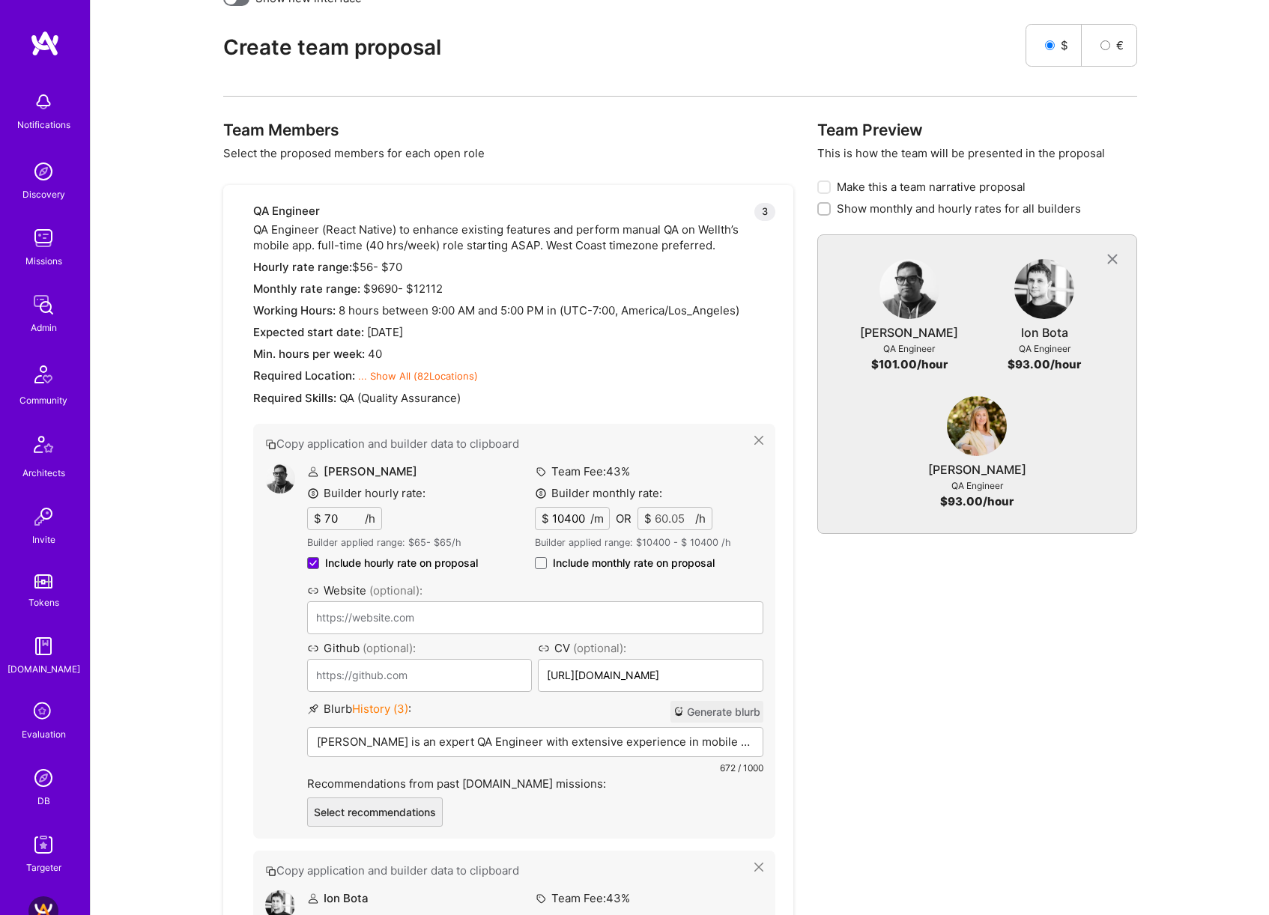
click at [498, 750] on div "Aasim Syed is an expert QA Engineer with extensive experience in mobile app tes…" at bounding box center [535, 765] width 455 height 75
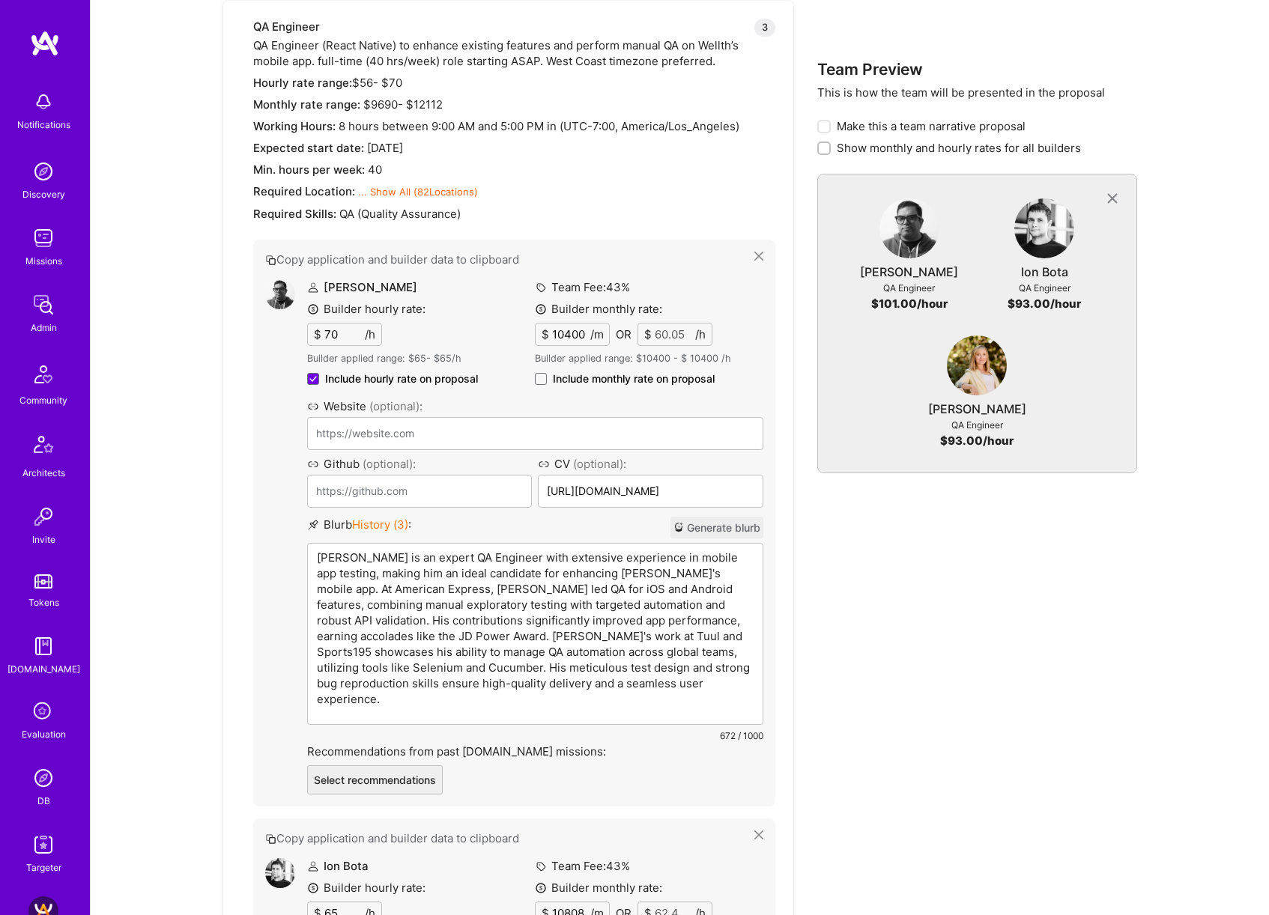
scroll to position [631, 0]
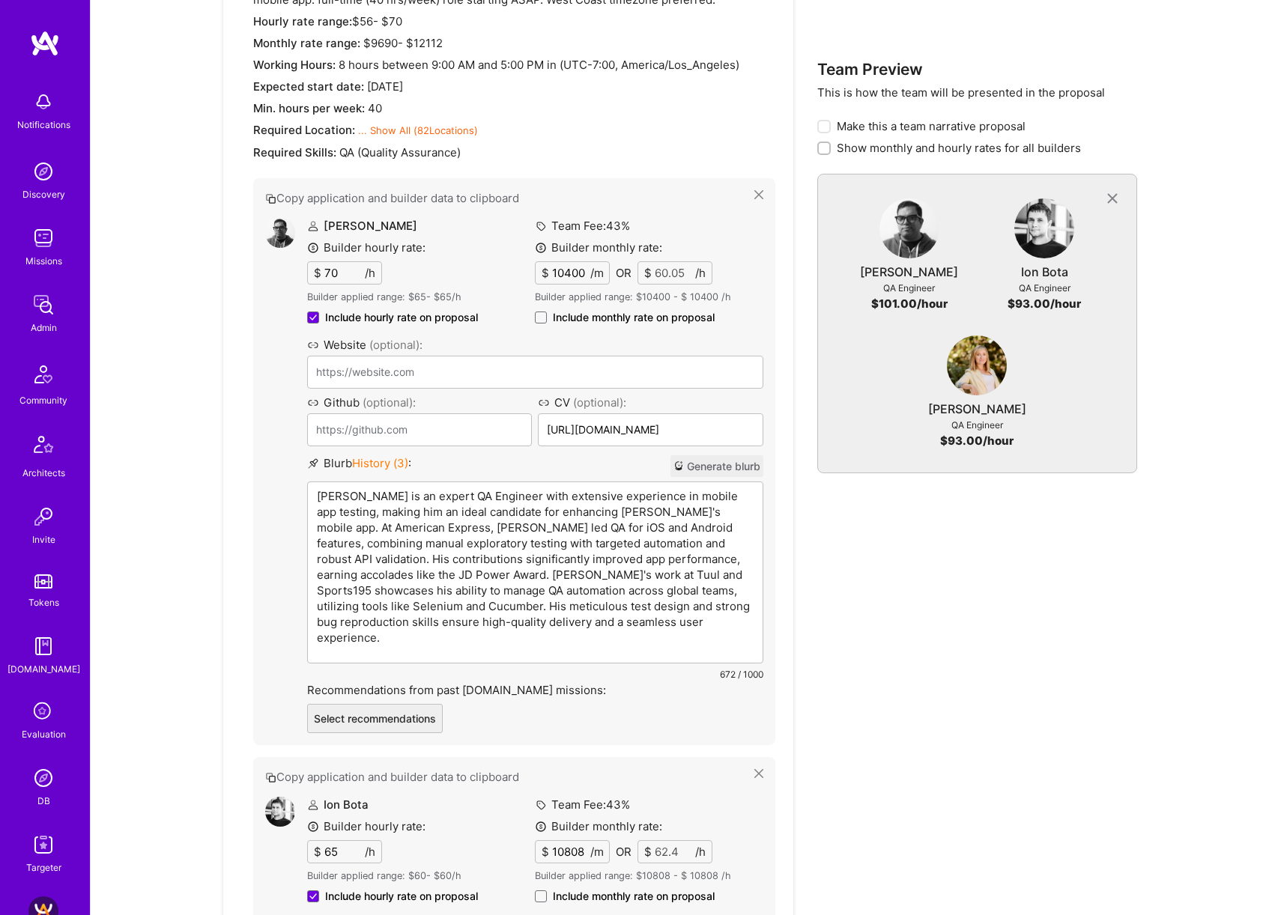
click at [880, 657] on div "Team Preview This is how the team will be presented in the proposal Make this a…" at bounding box center [977, 854] width 320 height 1959
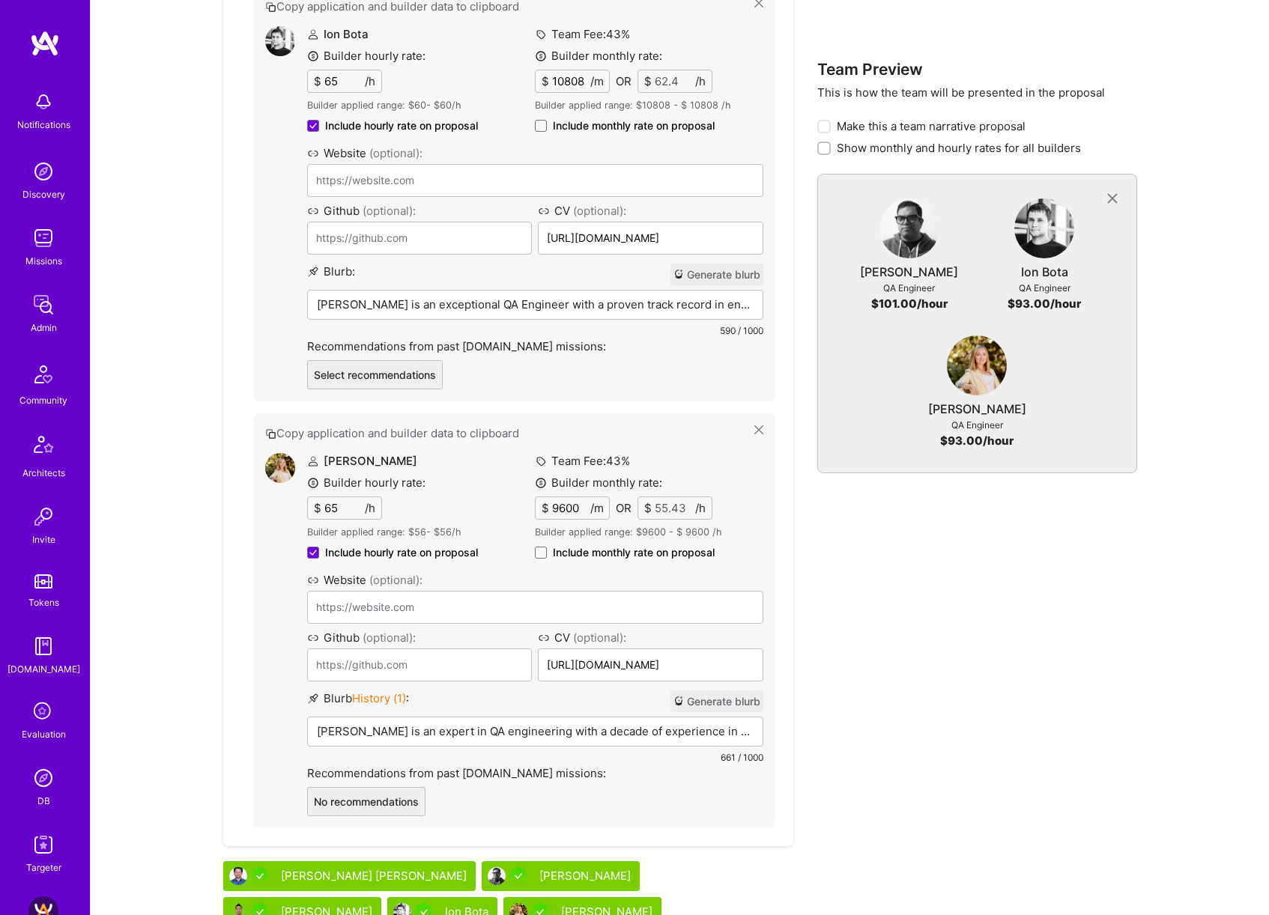
scroll to position [1500, 0]
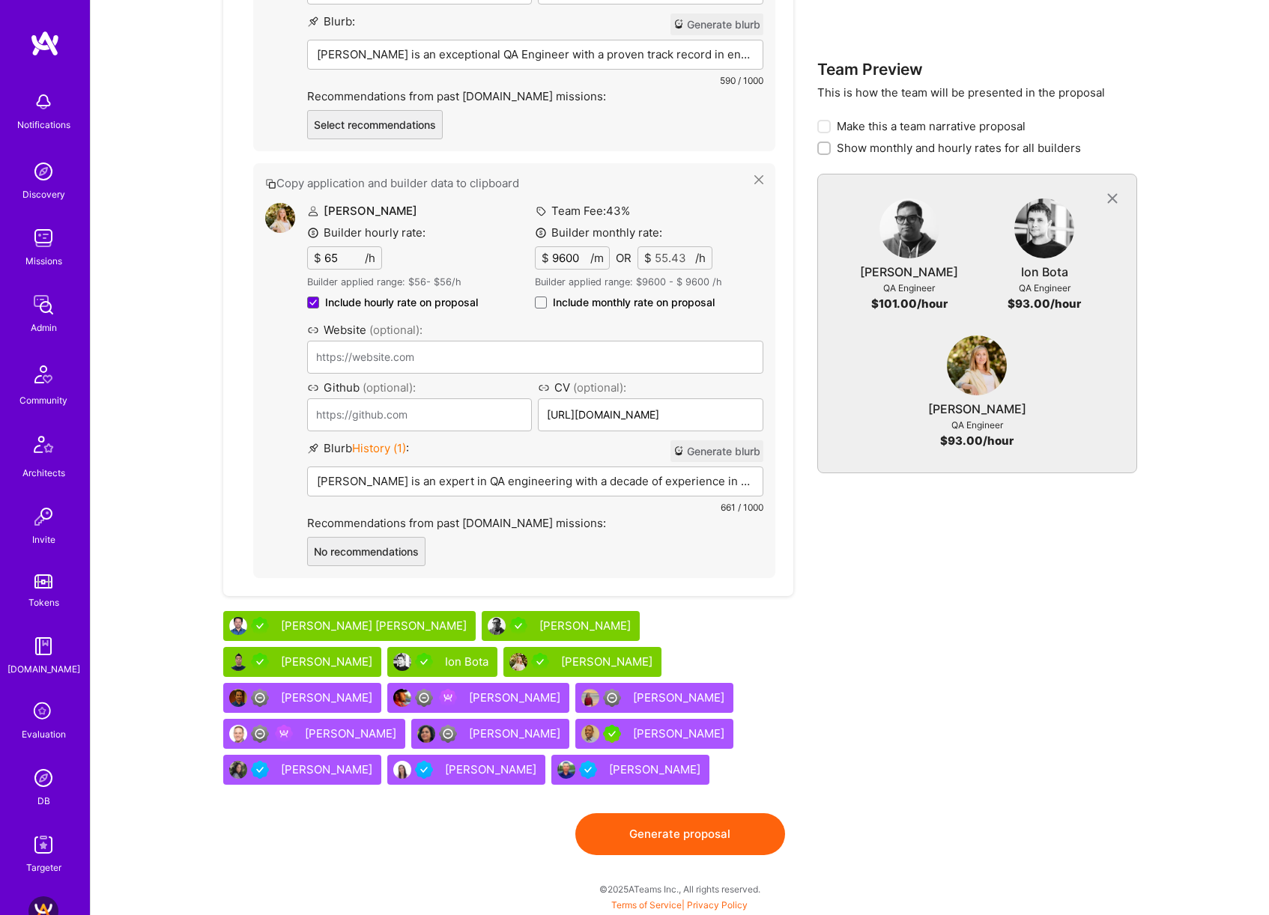
click at [735, 835] on button "Generate proposal" at bounding box center [680, 834] width 210 height 42
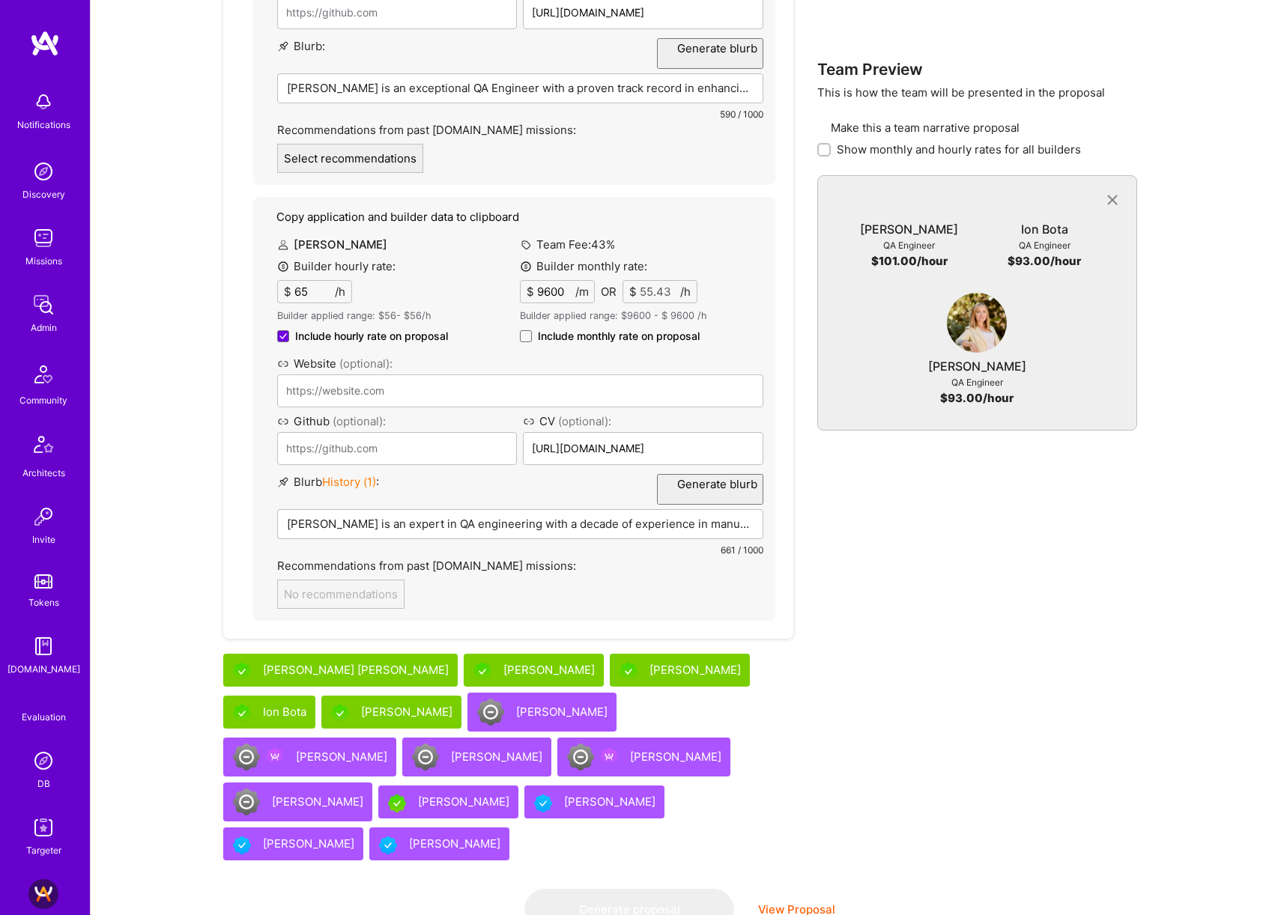
scroll to position [0, 0]
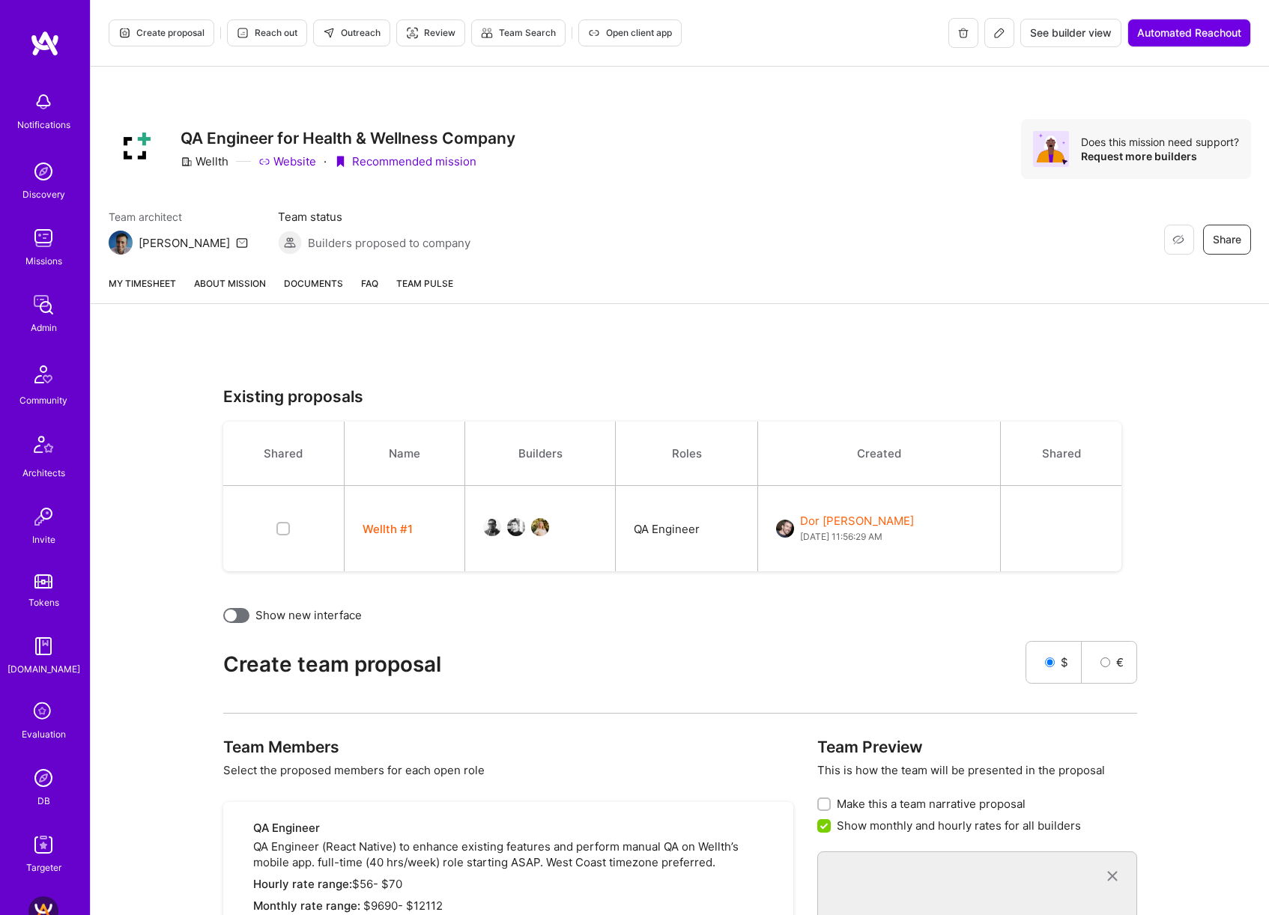
click at [231, 293] on link "About Mission" at bounding box center [230, 290] width 72 height 28
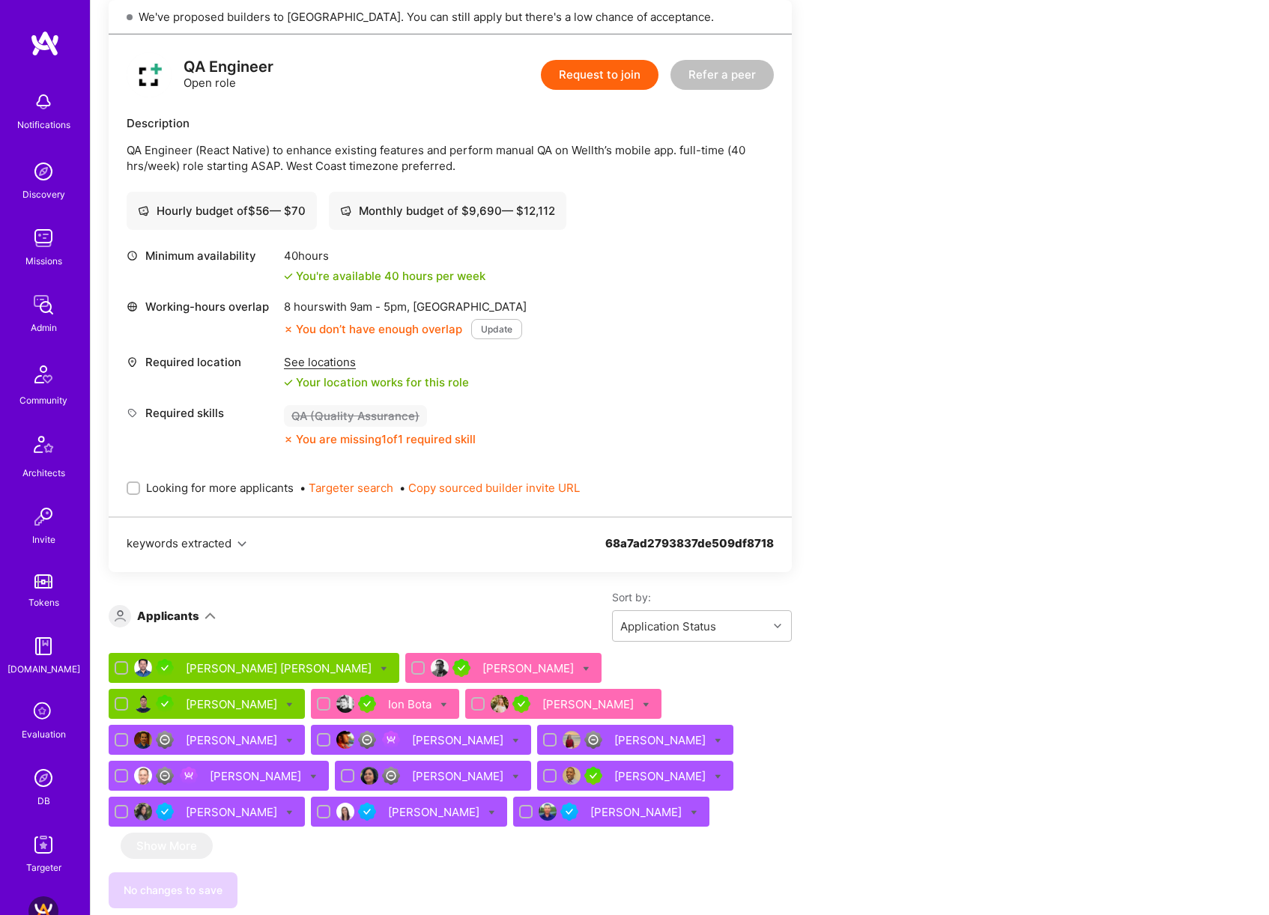
scroll to position [437, 0]
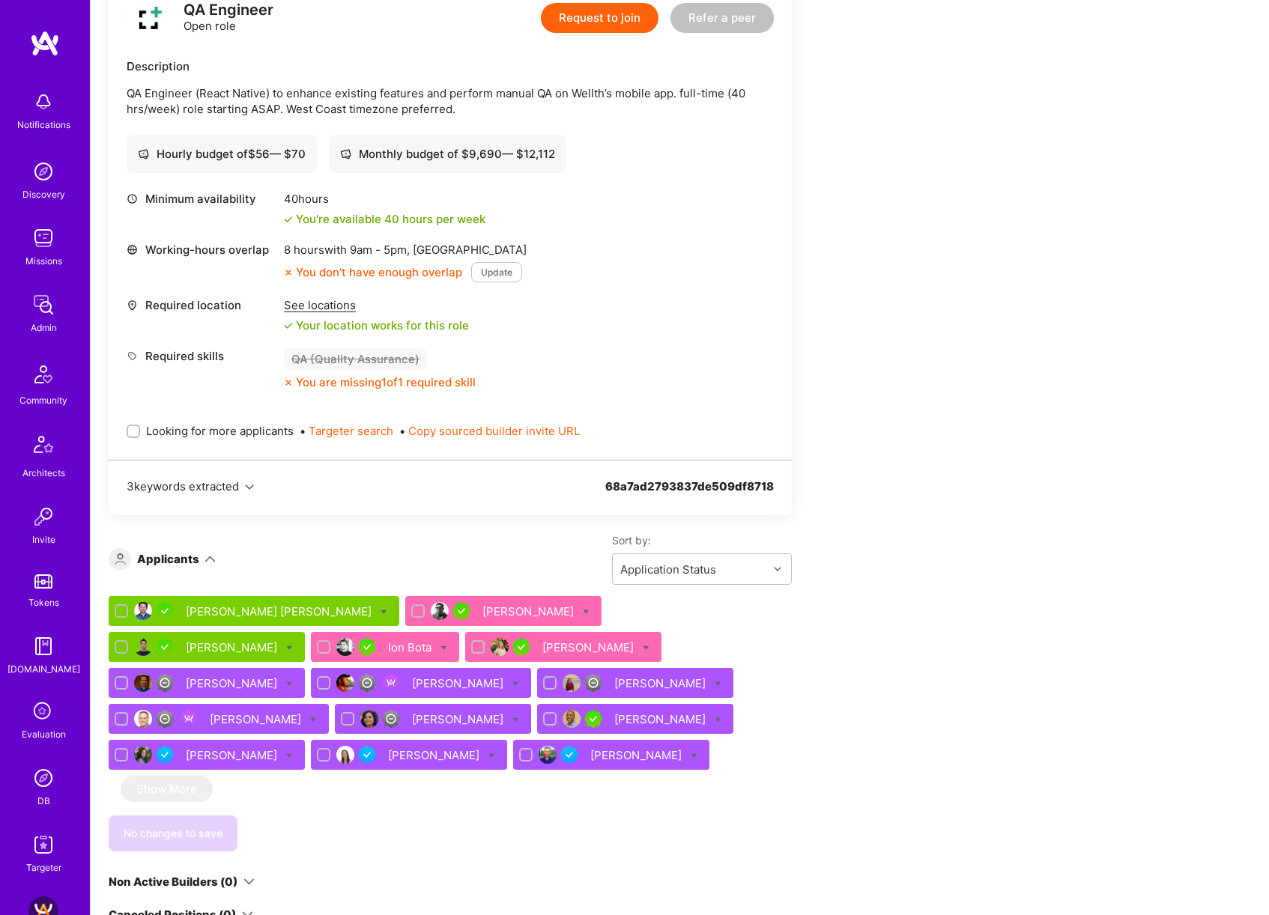
click at [256, 433] on span "Looking for more applicants" at bounding box center [220, 431] width 148 height 16
click at [140, 433] on input "Looking for more applicants" at bounding box center [135, 432] width 10 height 10
checkbox input "true"
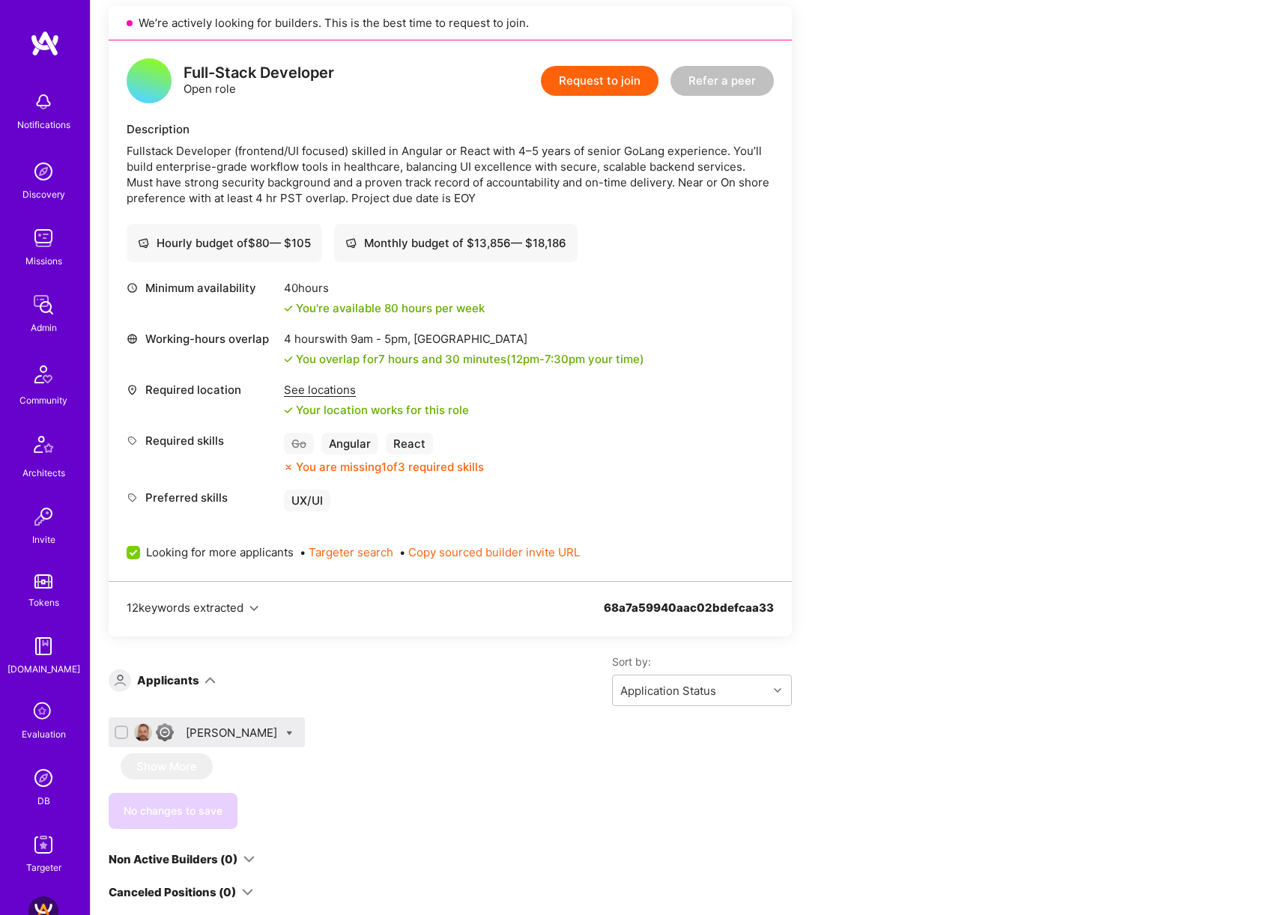
scroll to position [398, 0]
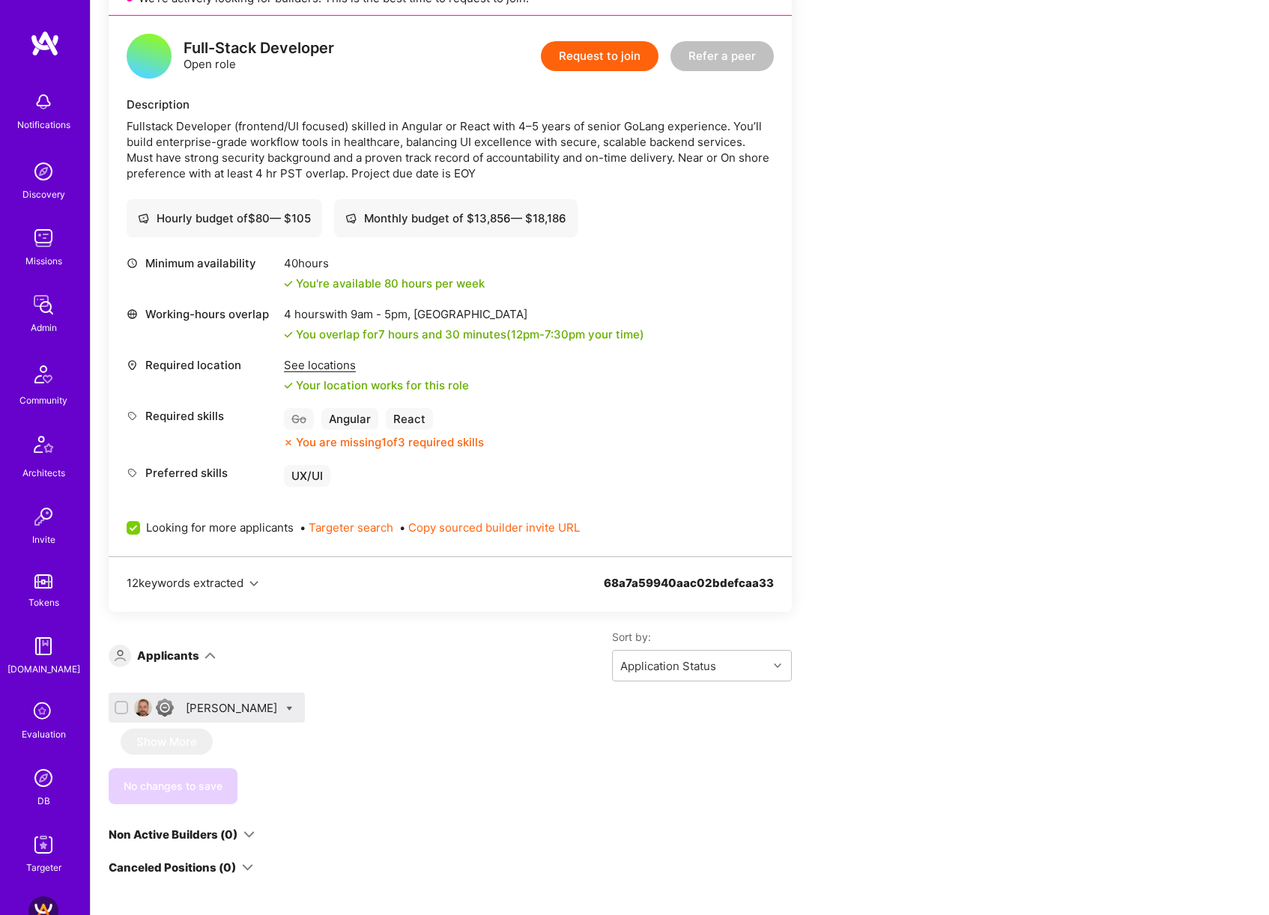
click at [216, 703] on div "[PERSON_NAME]" at bounding box center [233, 708] width 94 height 16
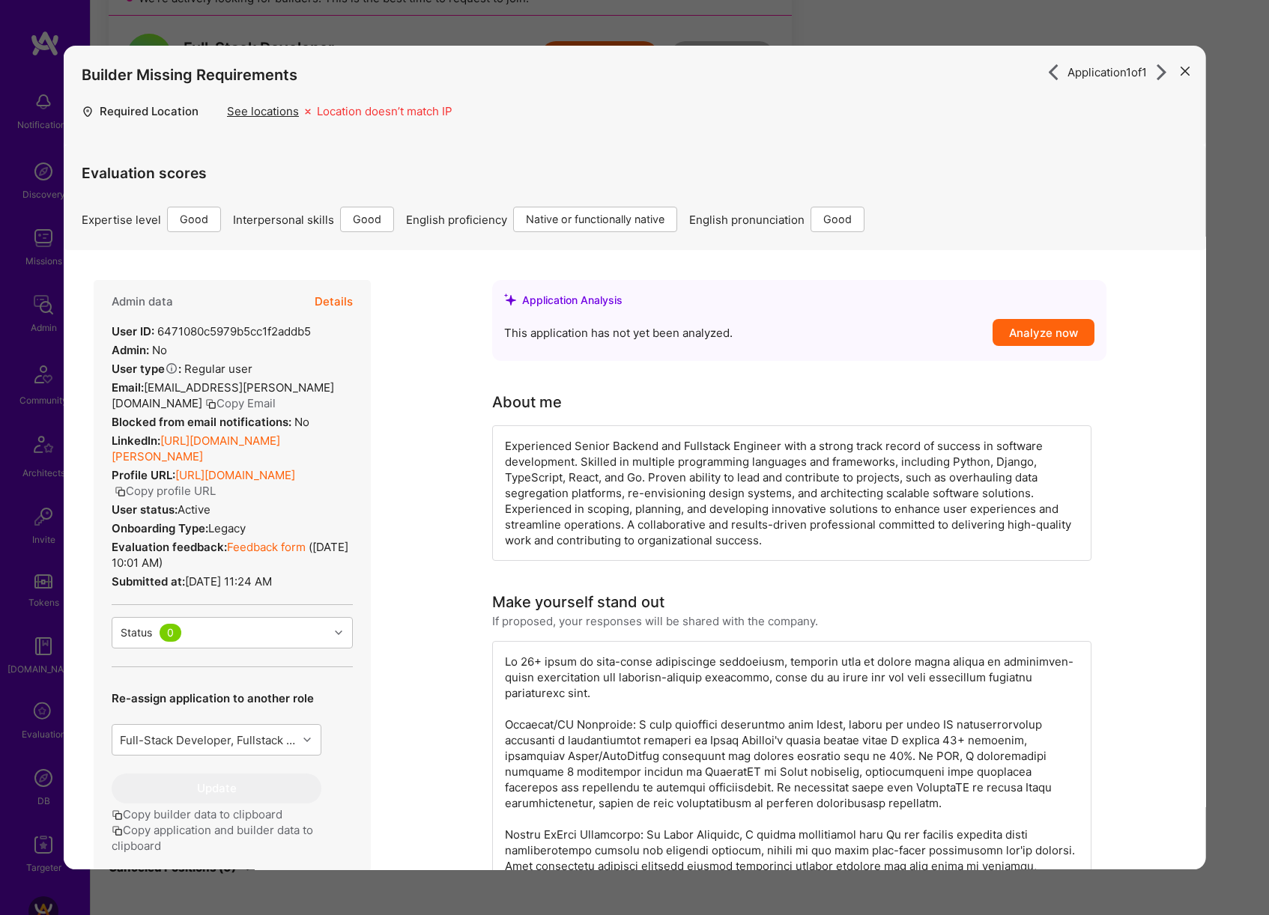
click at [1254, 434] on div "Application 1 of 1 Builder Missing Requirements Required Location See locations…" at bounding box center [634, 457] width 1269 height 915
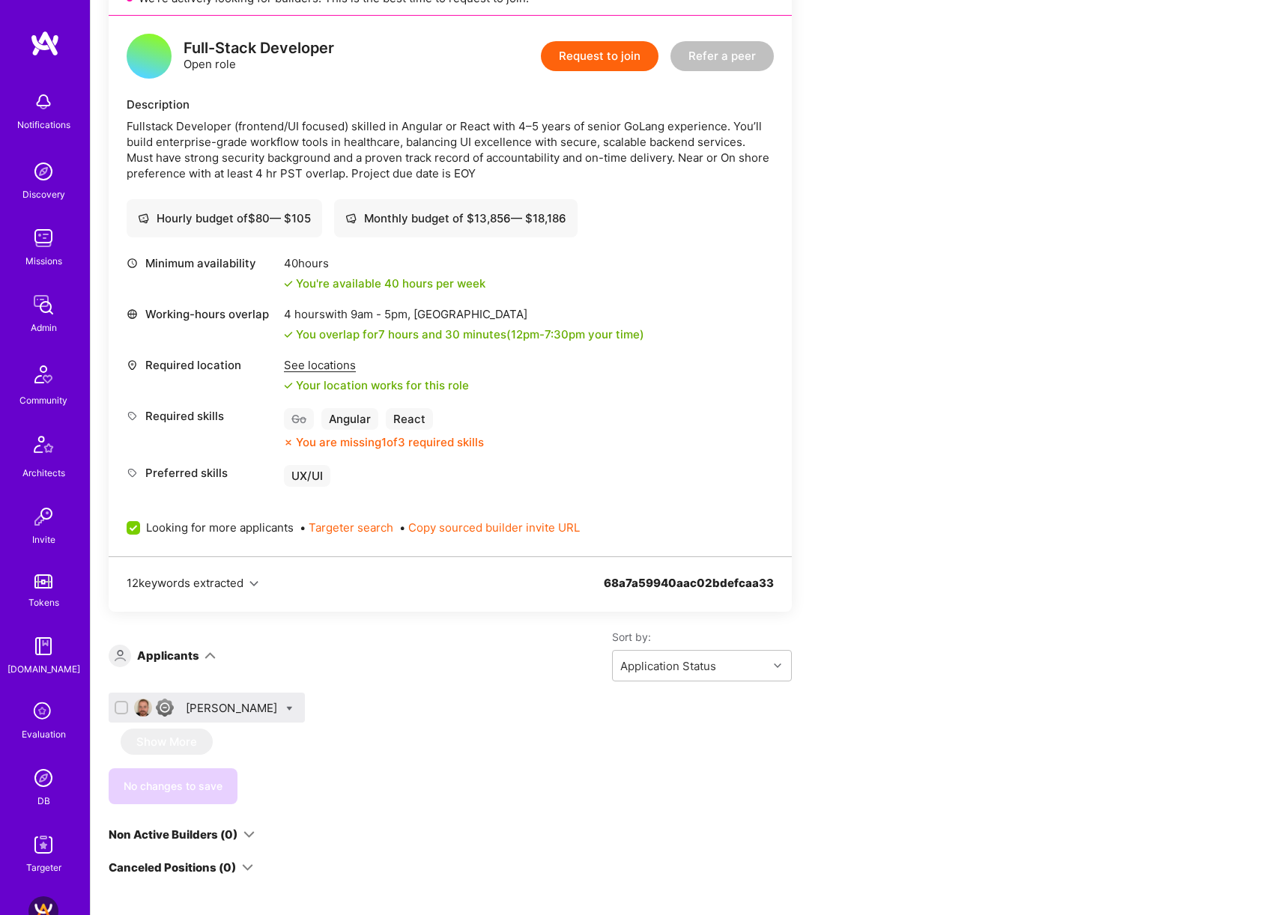
click at [286, 708] on icon at bounding box center [289, 708] width 7 height 7
checkbox input "true"
click at [342, 812] on span "Waitlist" at bounding box center [354, 818] width 38 height 16
click at [329, 814] on input "Waitlist" at bounding box center [324, 819] width 10 height 10
checkbox input "true"
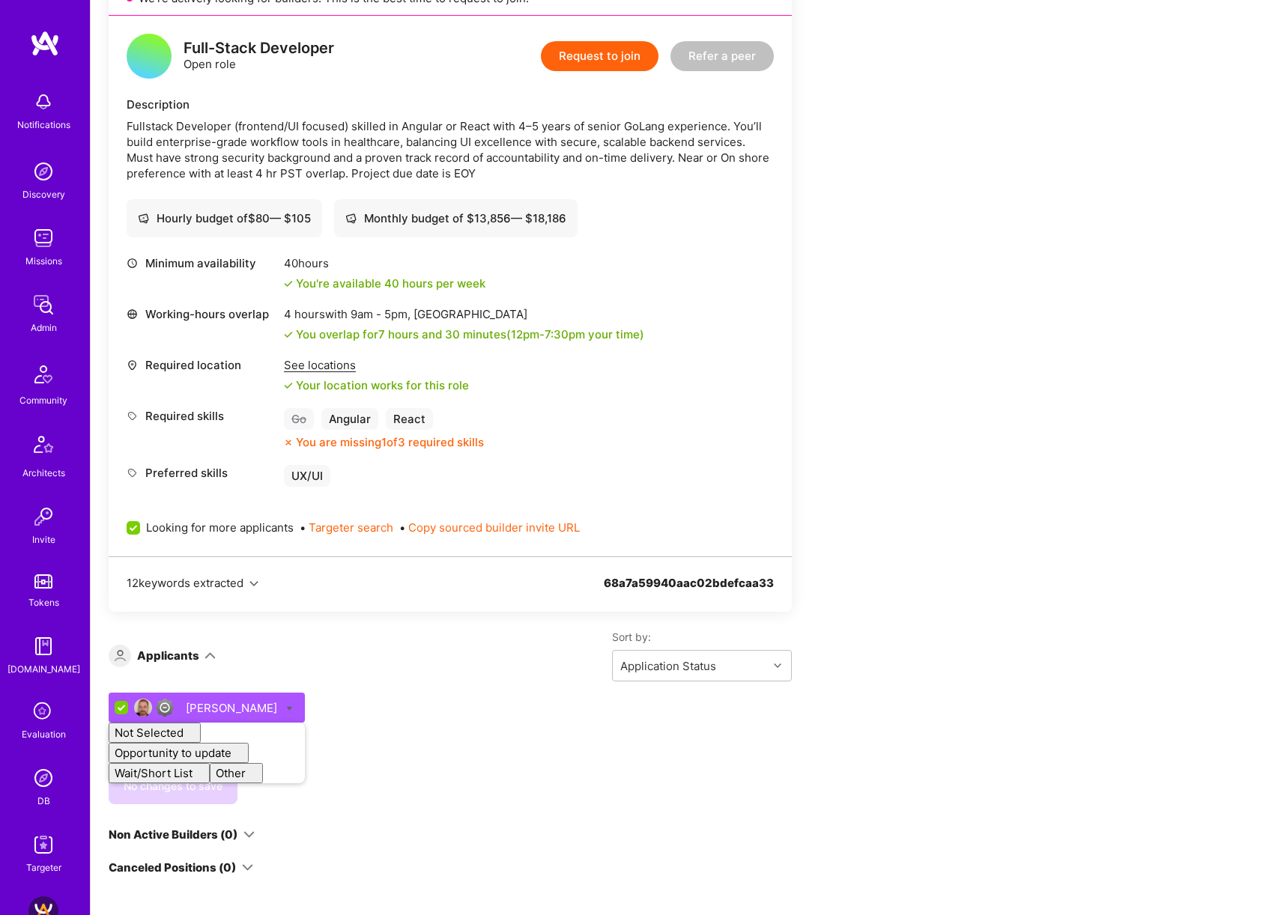
checkbox input "false"
click at [715, 743] on div "[PERSON_NAME] Not Selected Not selected Skills mismatch Location mismatch Avail…" at bounding box center [450, 749] width 683 height 112
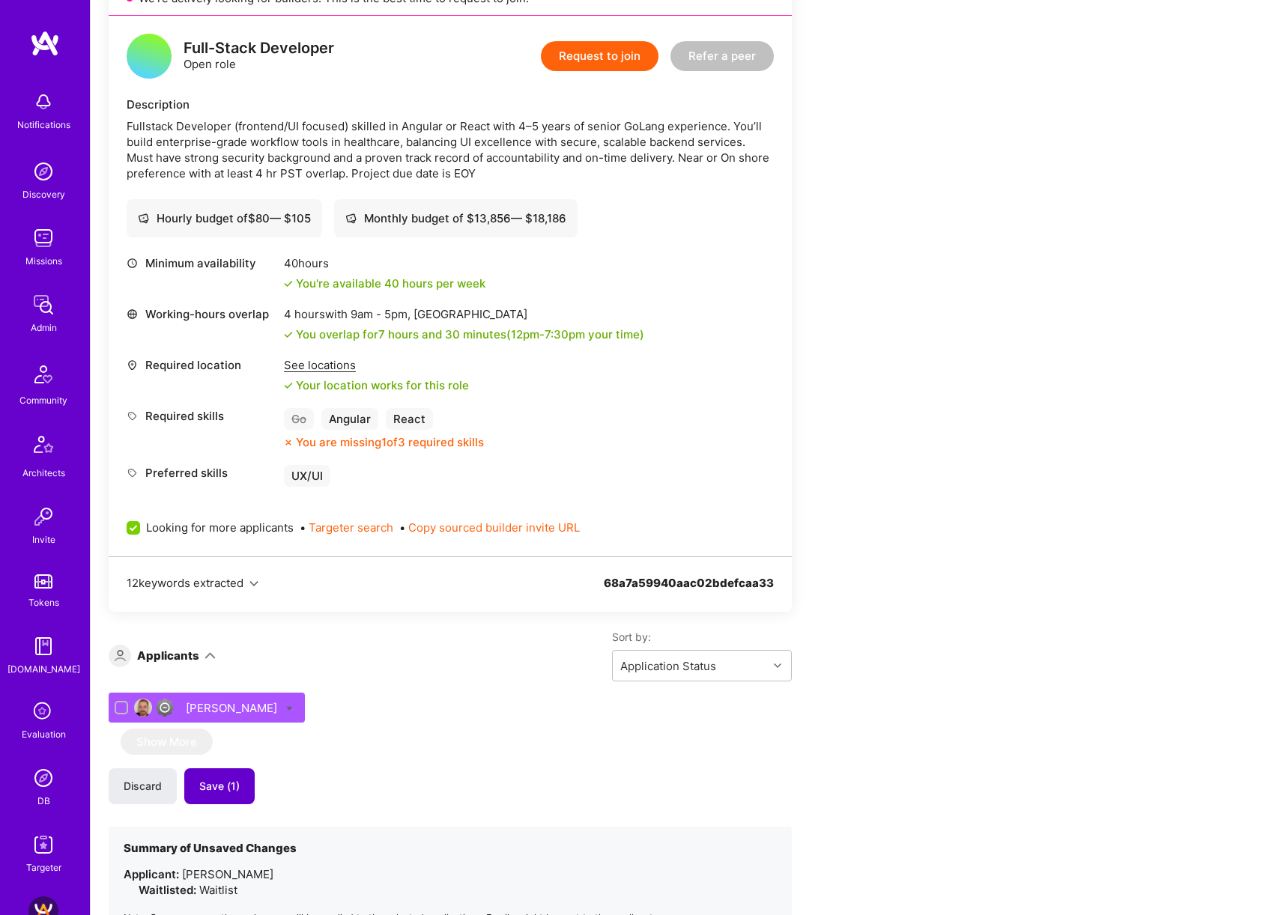
click at [237, 777] on button "Save (1)" at bounding box center [219, 786] width 70 height 36
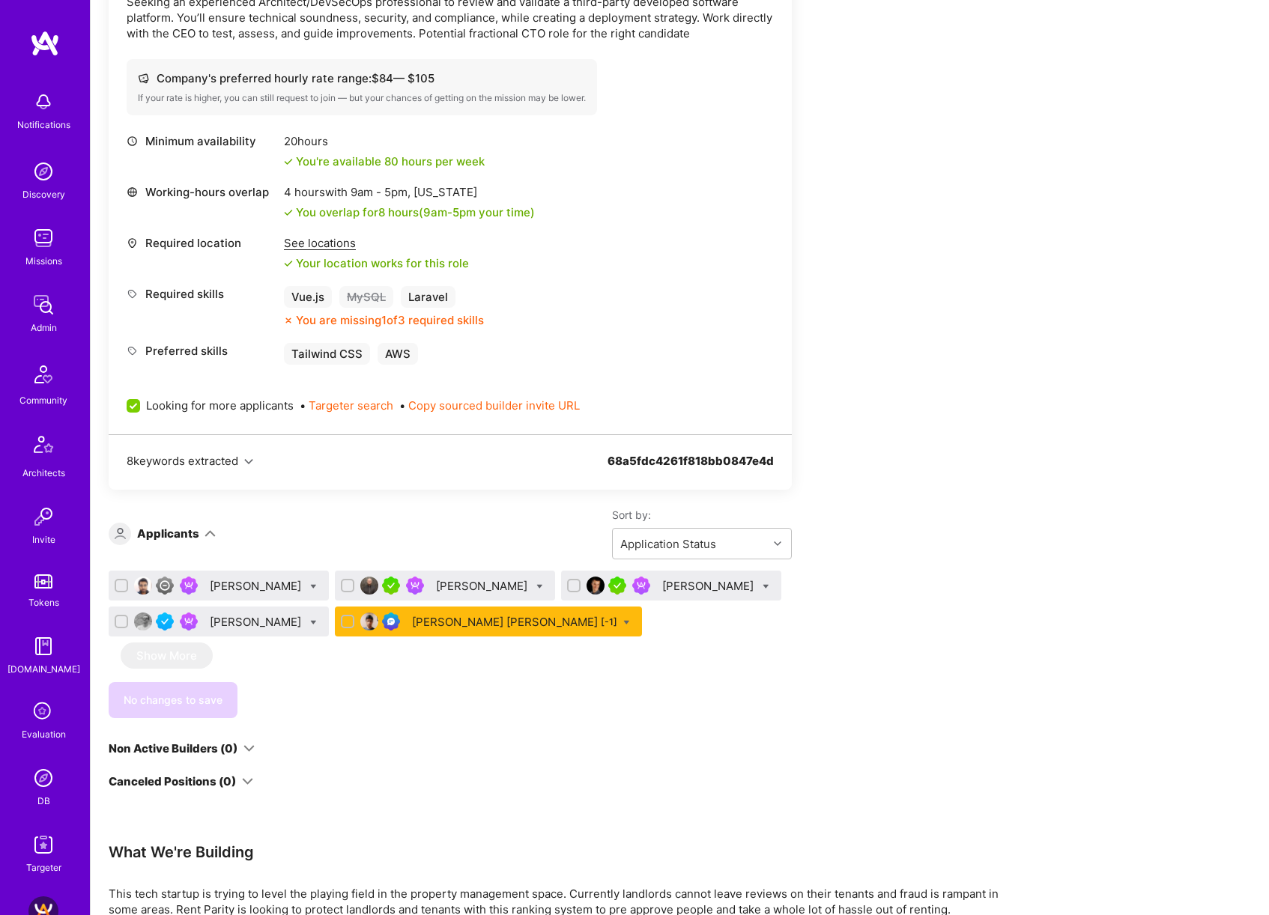
scroll to position [523, 0]
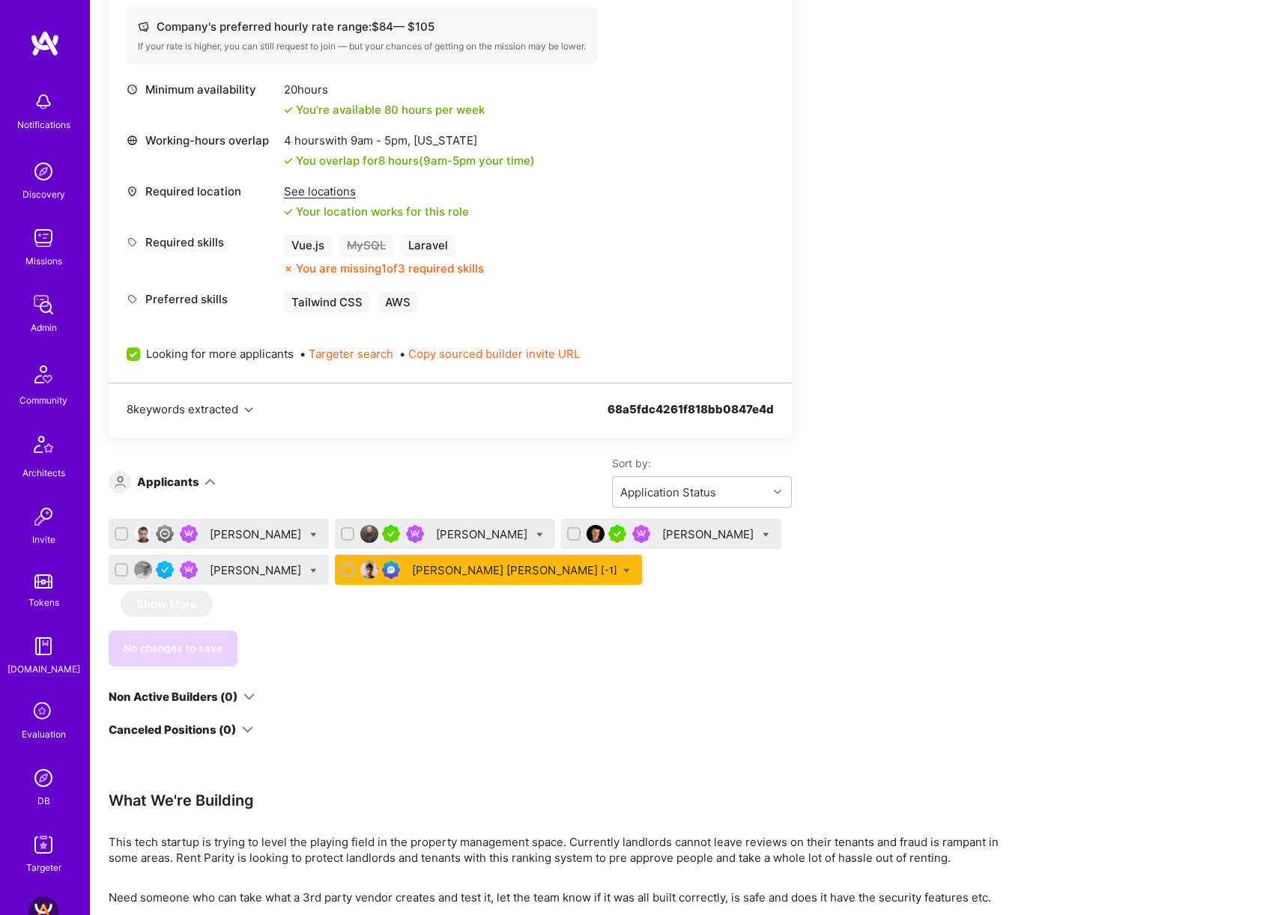
click at [662, 532] on div "[PERSON_NAME]" at bounding box center [709, 534] width 94 height 16
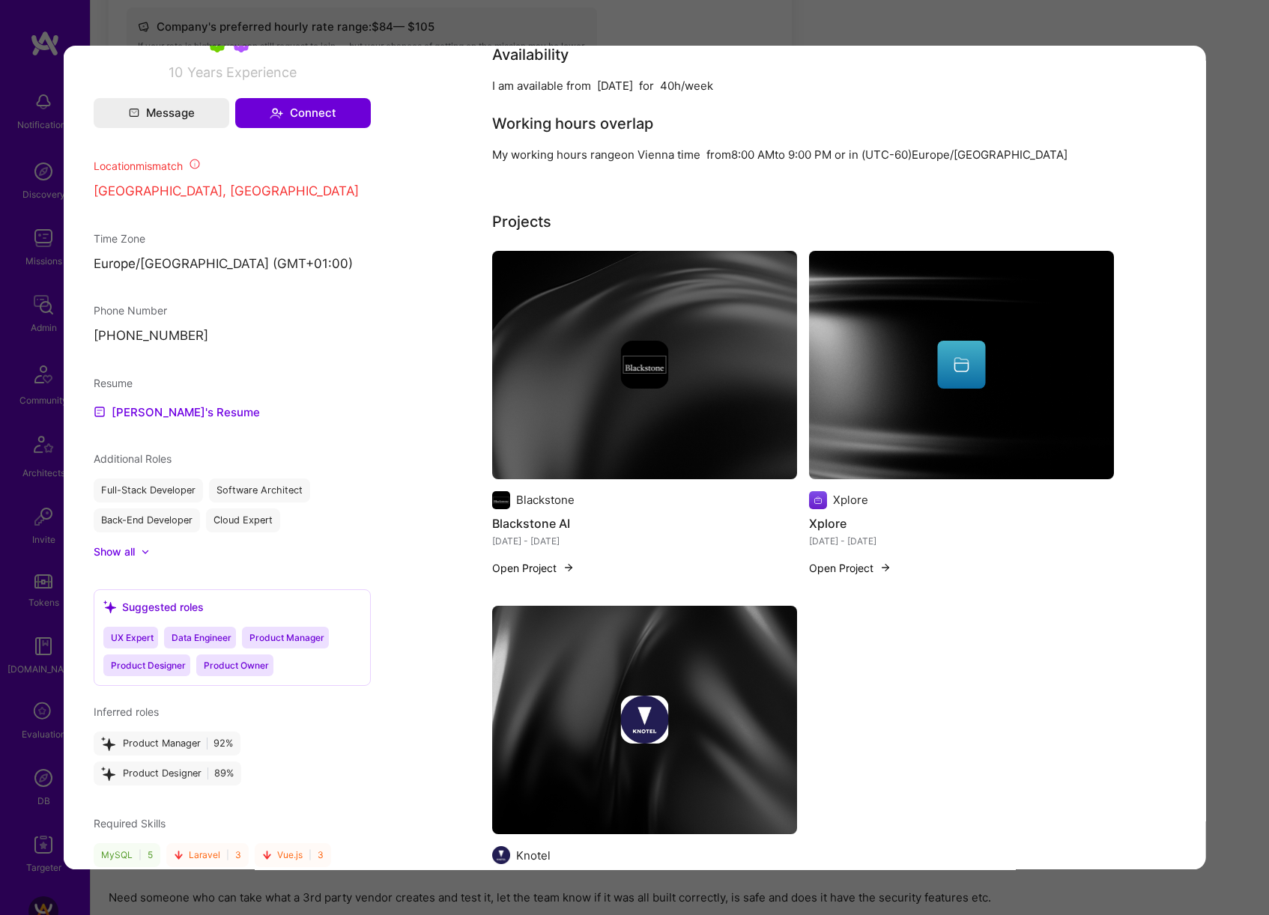
scroll to position [1194, 0]
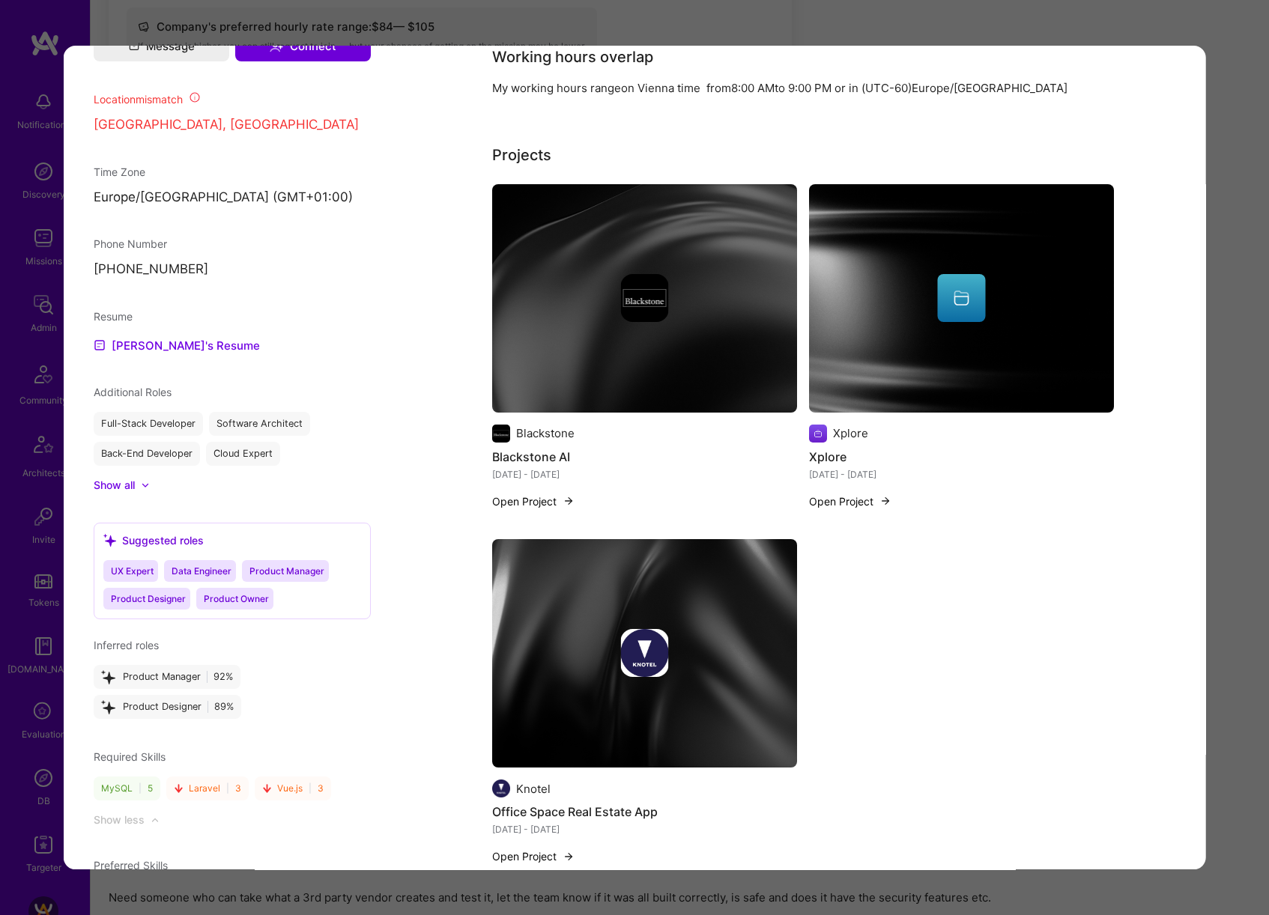
click at [1260, 525] on div "Application 3 of 5 Builder Missing Requirements Required Location See locations…" at bounding box center [634, 457] width 1269 height 915
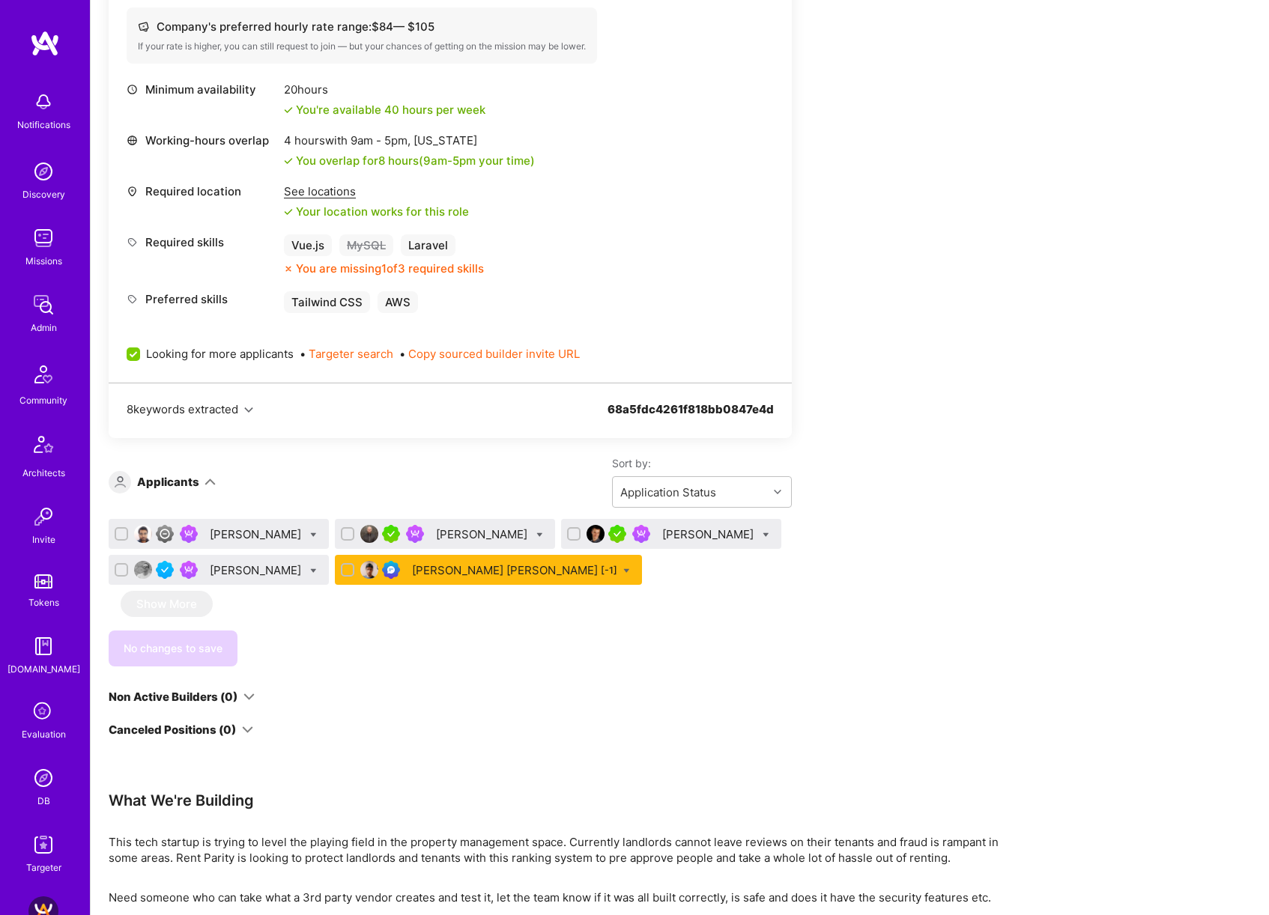
click at [762, 532] on icon at bounding box center [765, 535] width 7 height 7
checkbox input "true"
click at [792, 643] on label "Waitlist" at bounding box center [821, 645] width 58 height 16
click at [795, 643] on input "Waitlist" at bounding box center [800, 645] width 10 height 10
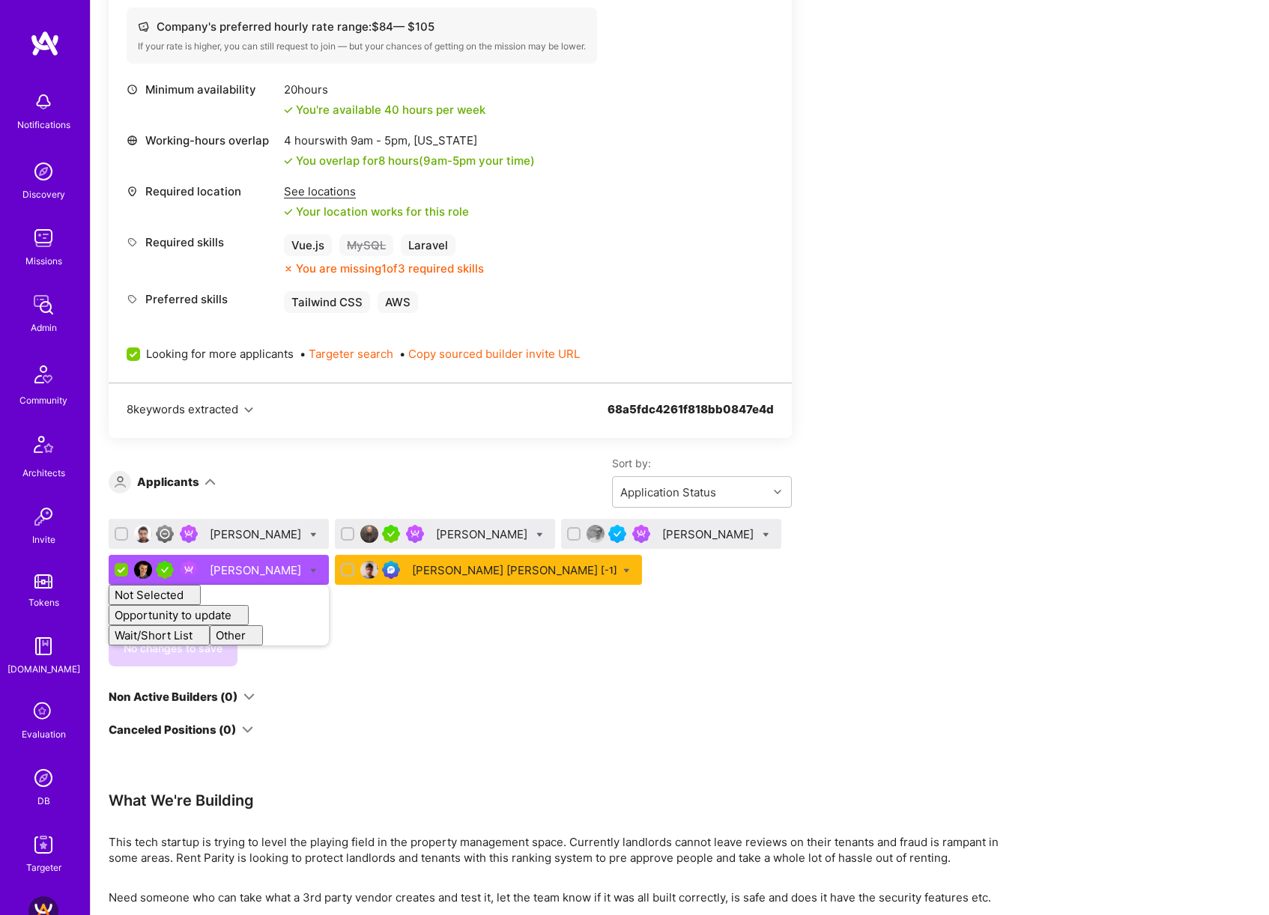
checkbox input "false"
click at [1008, 533] on div "Apply for a Mission Role We’re actively looking for builders. This is the best …" at bounding box center [680, 478] width 1178 height 1466
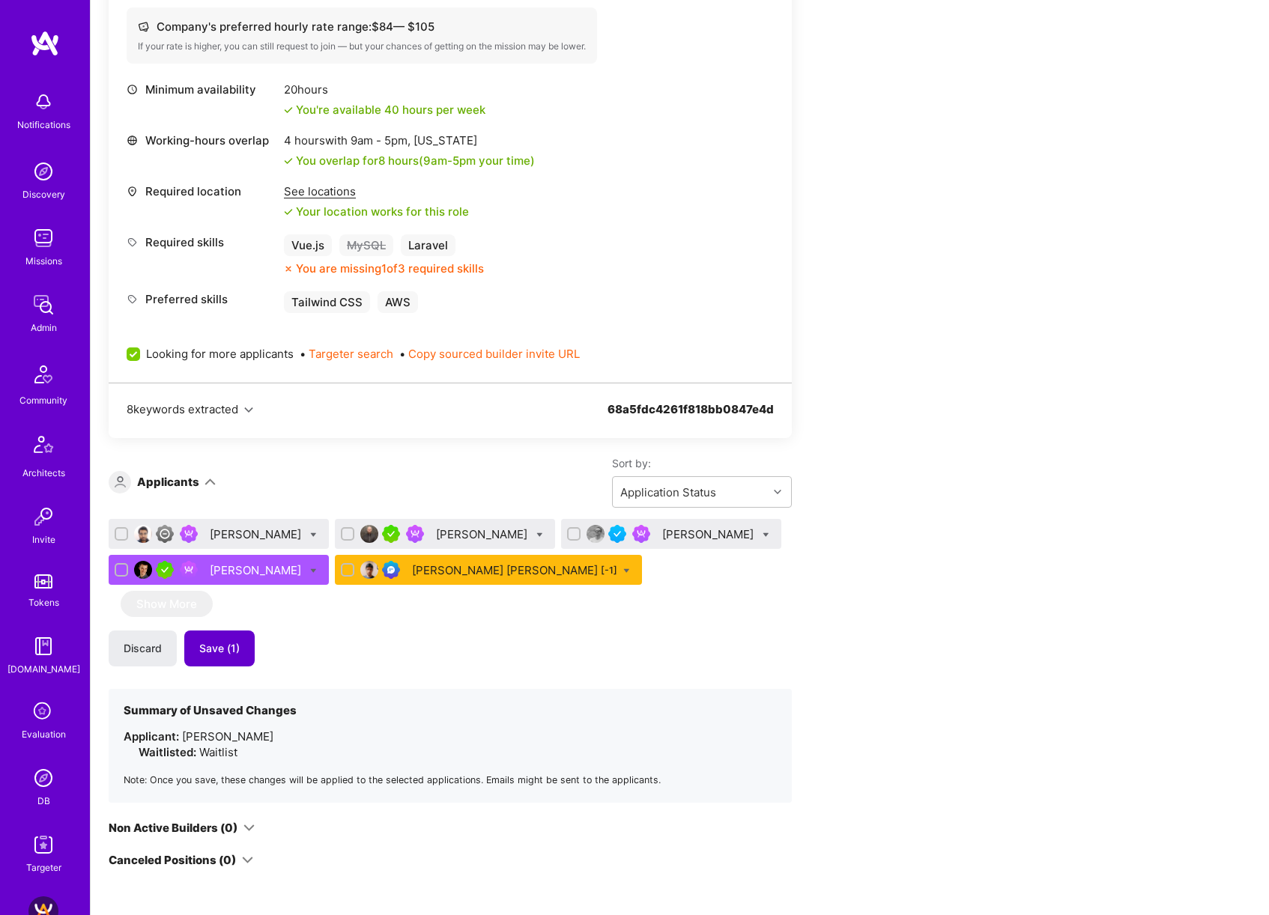
click at [226, 648] on span "Save (1)" at bounding box center [219, 648] width 40 height 15
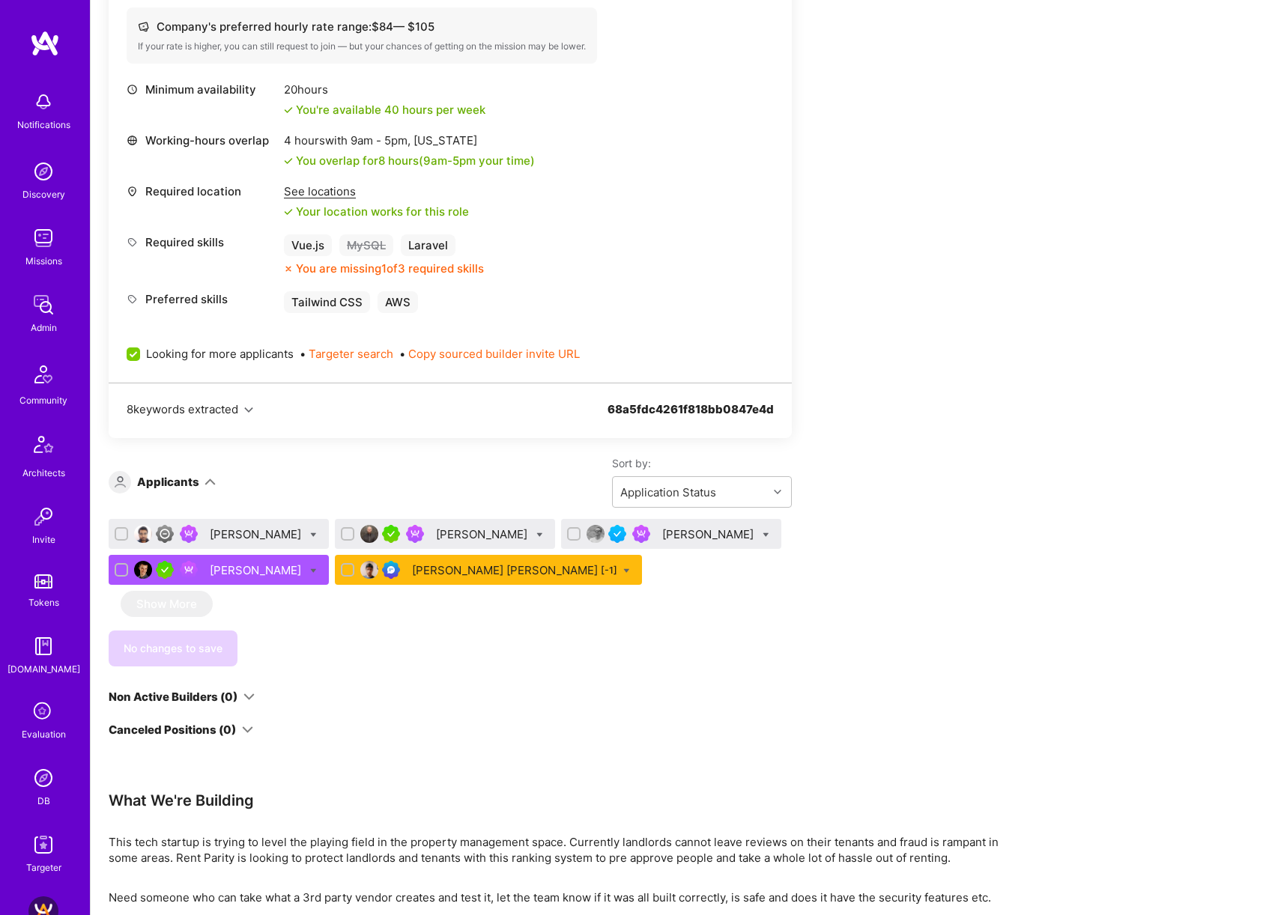
click at [260, 527] on div "[PERSON_NAME]" at bounding box center [257, 534] width 94 height 16
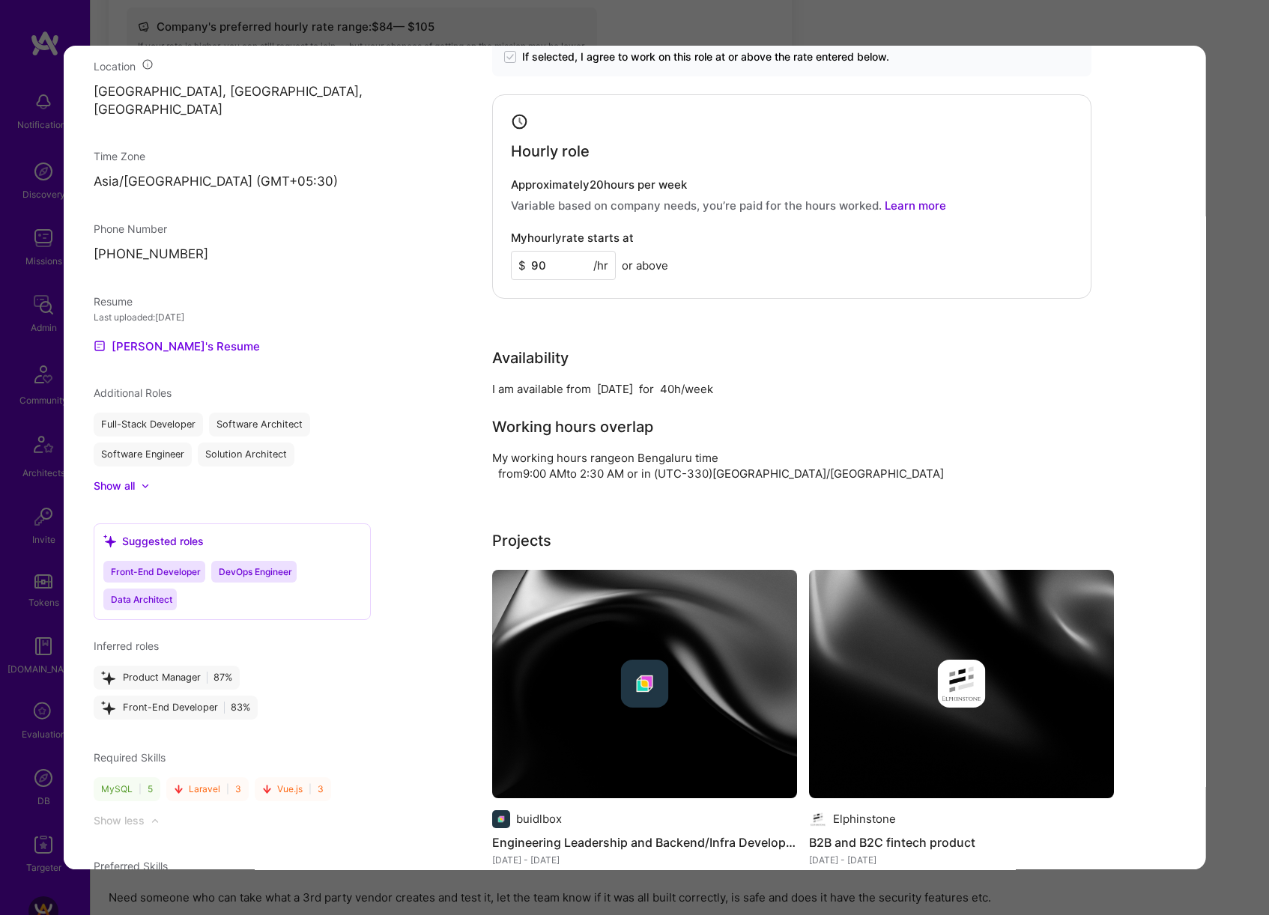
scroll to position [365, 0]
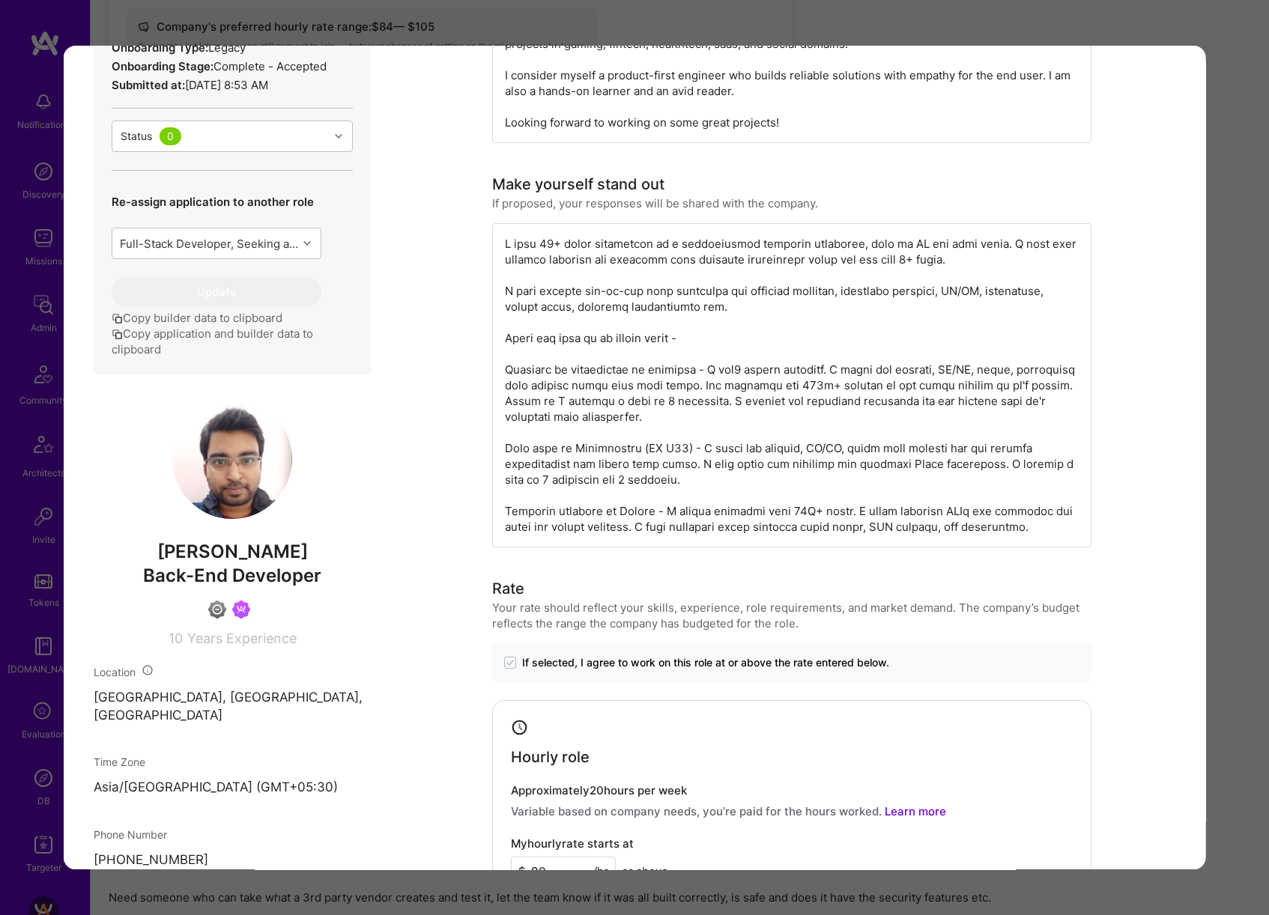
click at [1239, 422] on div "Application 1 of 5 Evaluation scores Expertise level Good Interpersonal skills …" at bounding box center [634, 457] width 1269 height 915
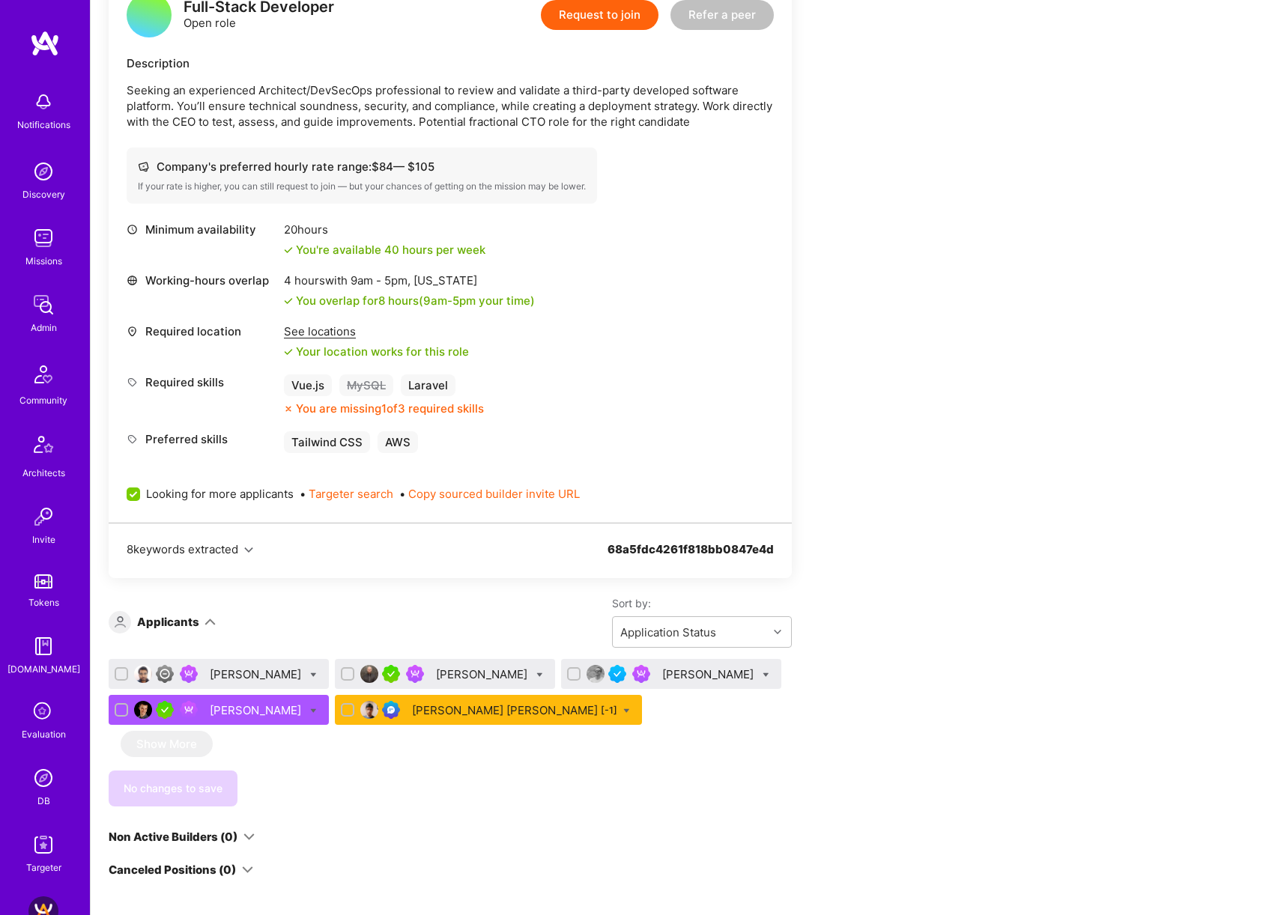
scroll to position [476, 0]
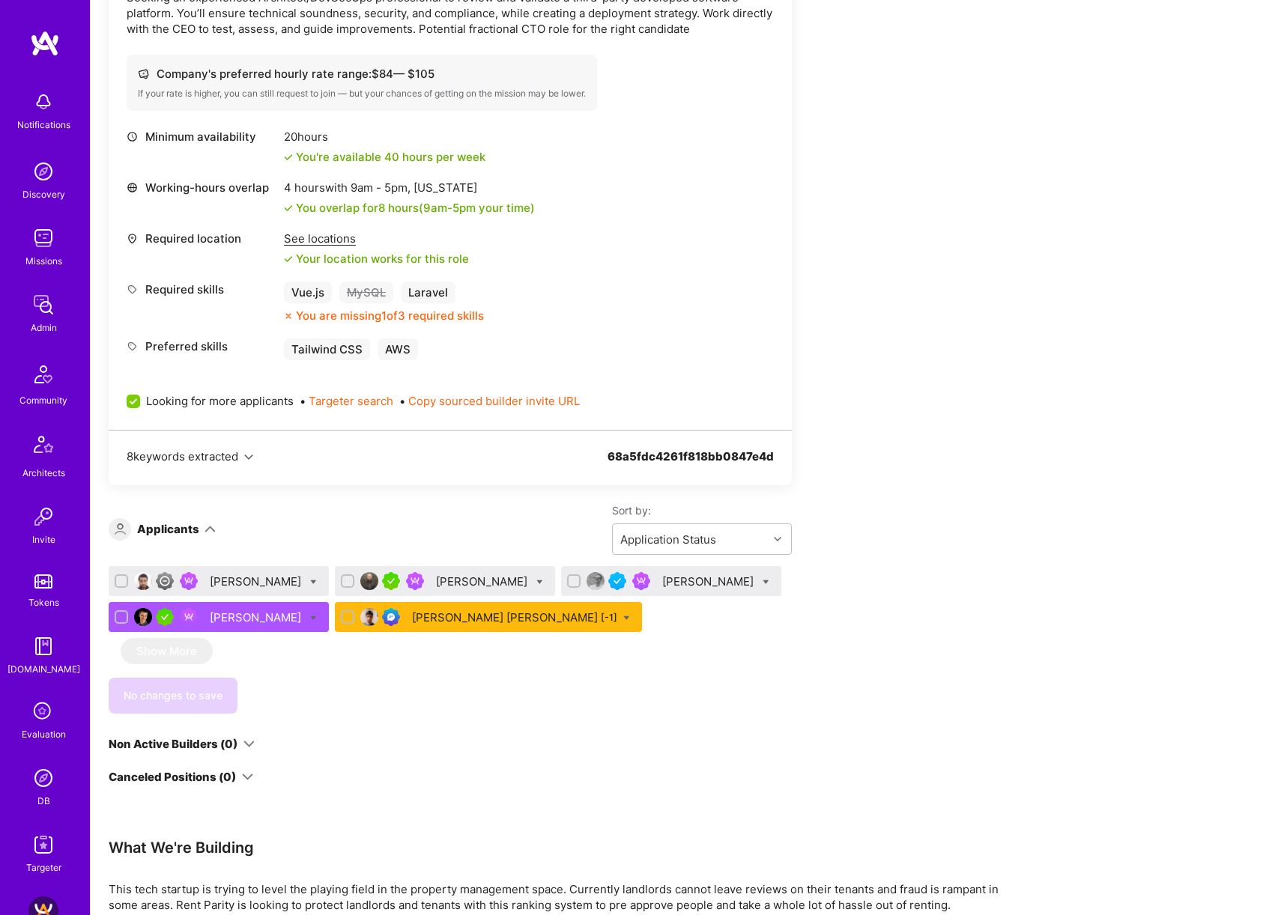
click at [310, 580] on icon at bounding box center [313, 582] width 7 height 7
checkbox input "true"
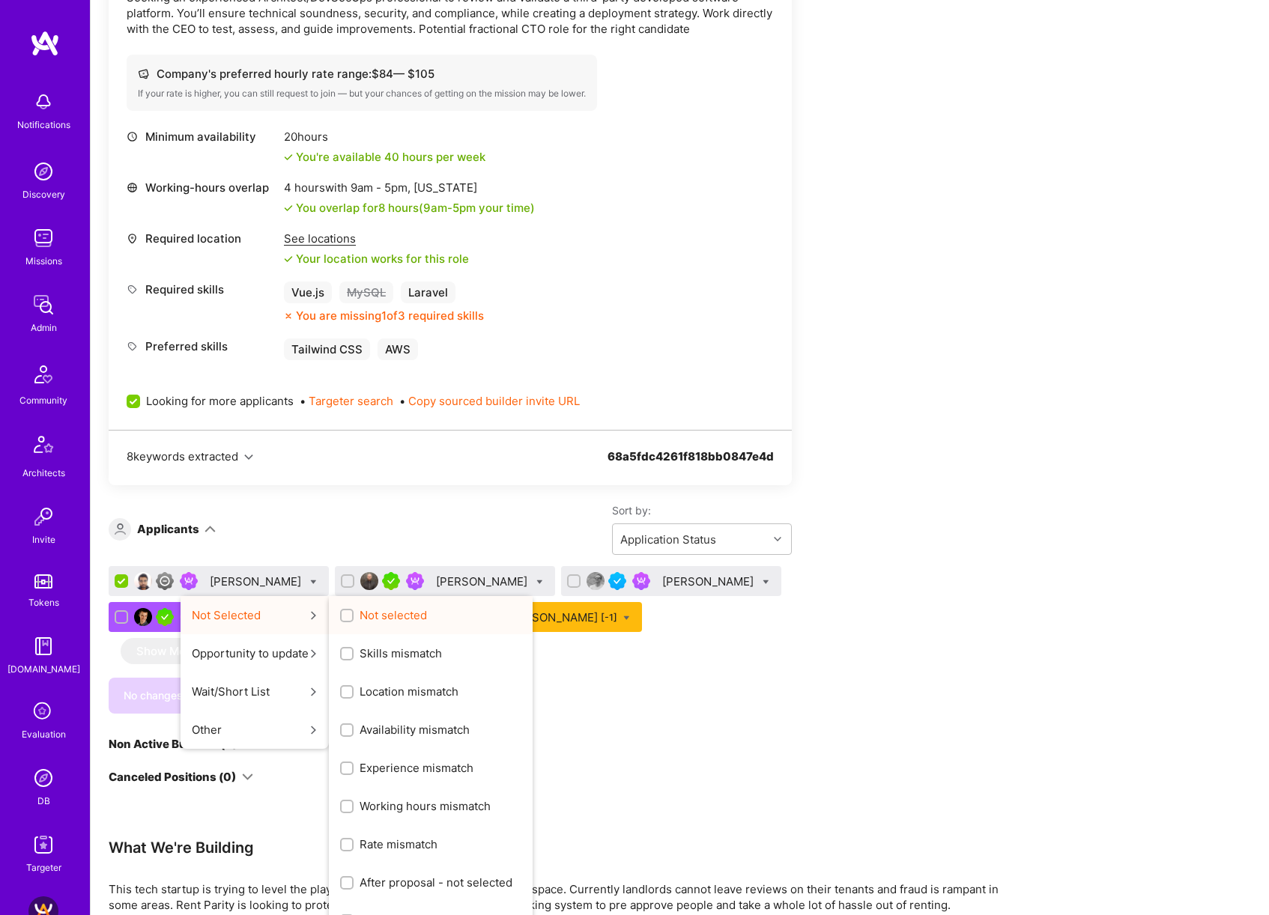
click at [343, 613] on input "Not selected" at bounding box center [348, 616] width 10 height 10
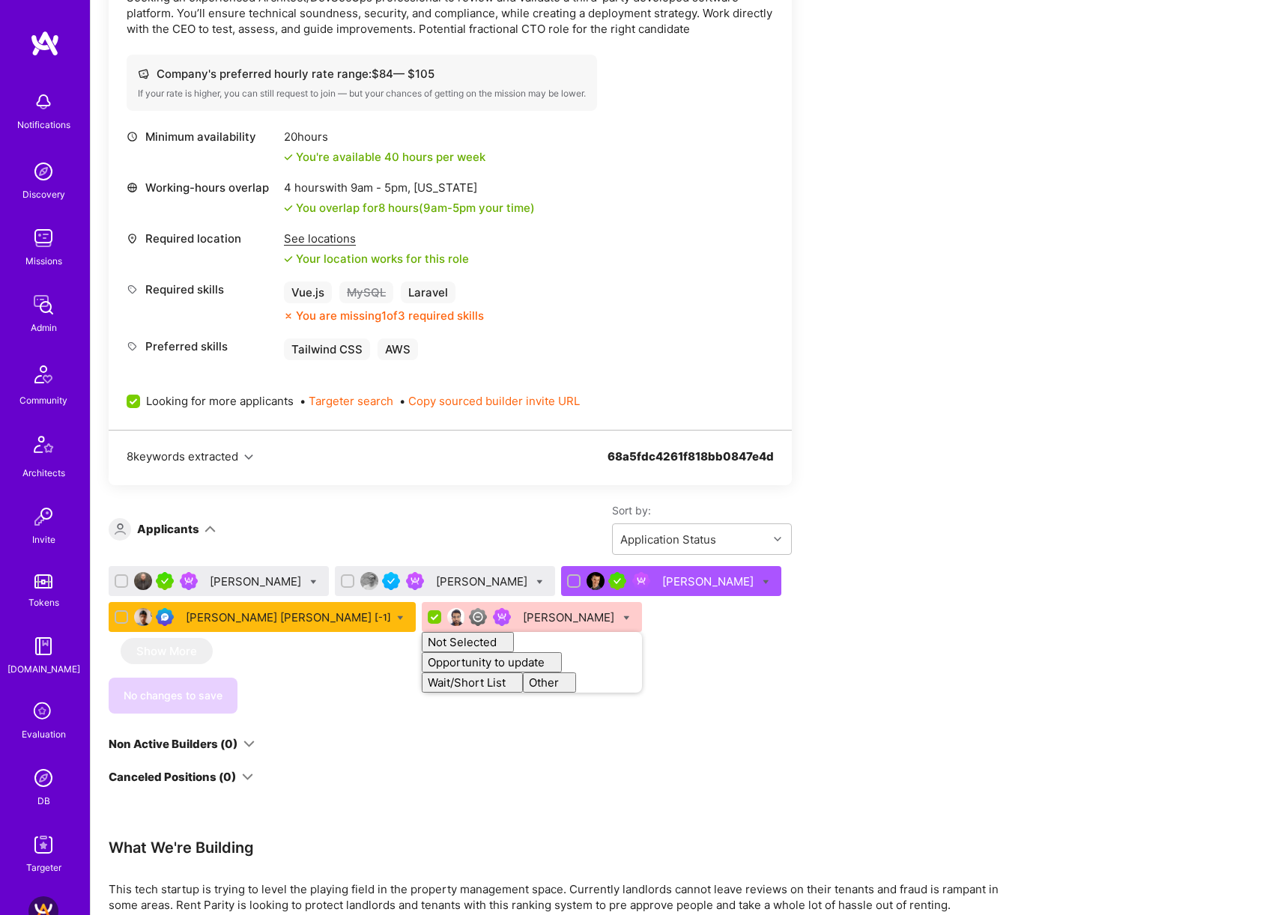
checkbox input "false"
click at [1002, 449] on div "Apply for a Mission Role We’re actively looking for builders. This is the best …" at bounding box center [558, 510] width 899 height 1401
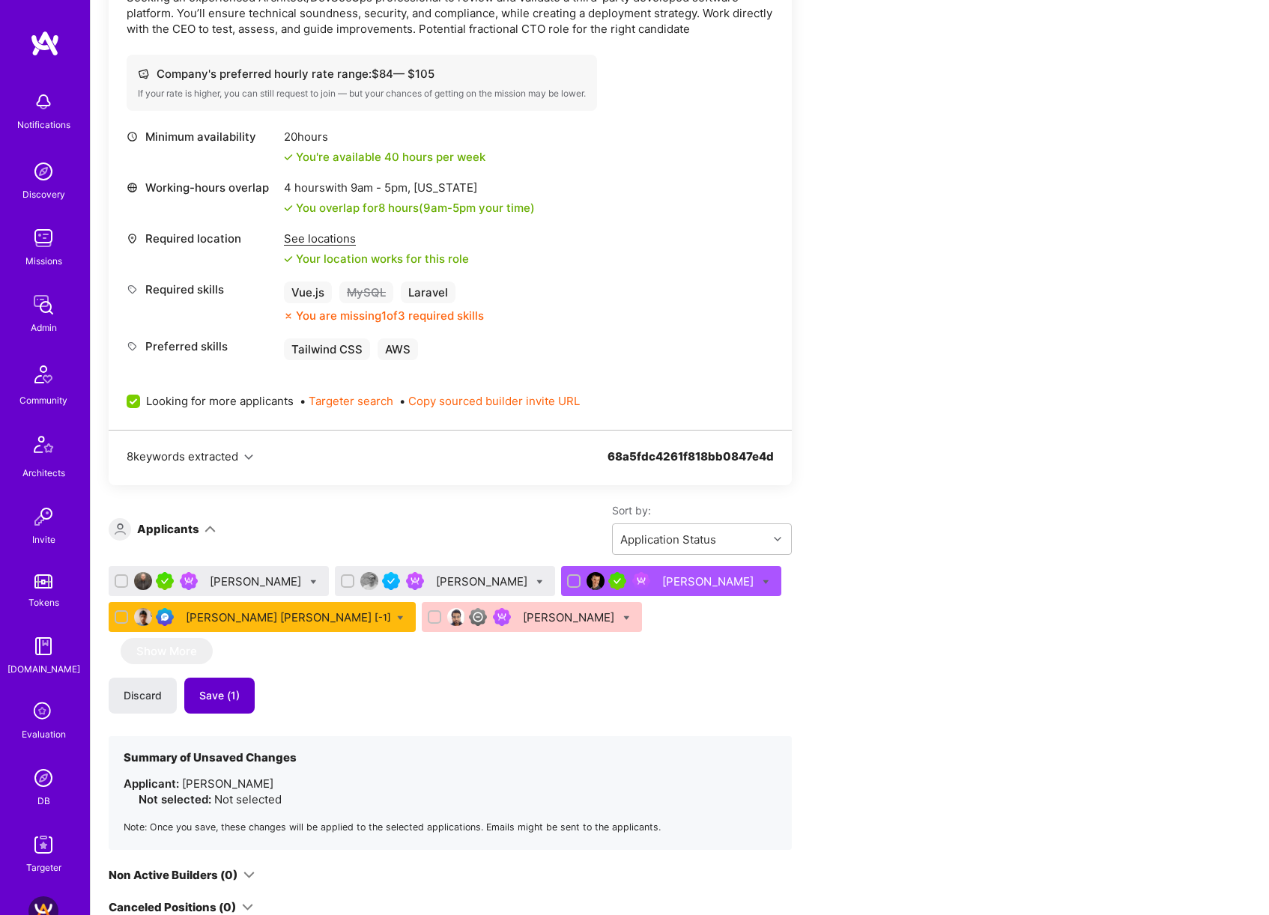
click at [234, 703] on button "Save (1)" at bounding box center [219, 696] width 70 height 36
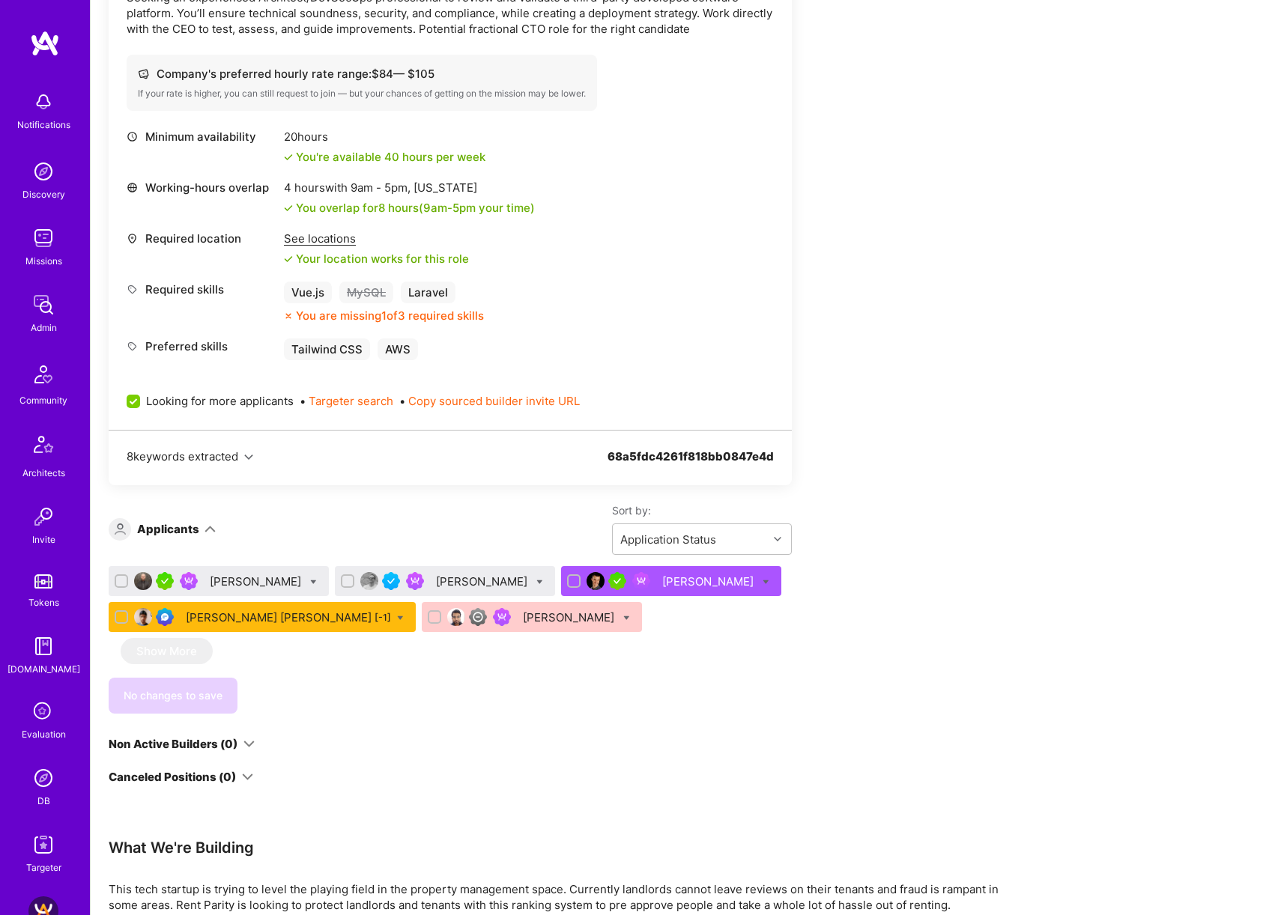
click at [228, 580] on div "[PERSON_NAME]" at bounding box center [257, 582] width 94 height 16
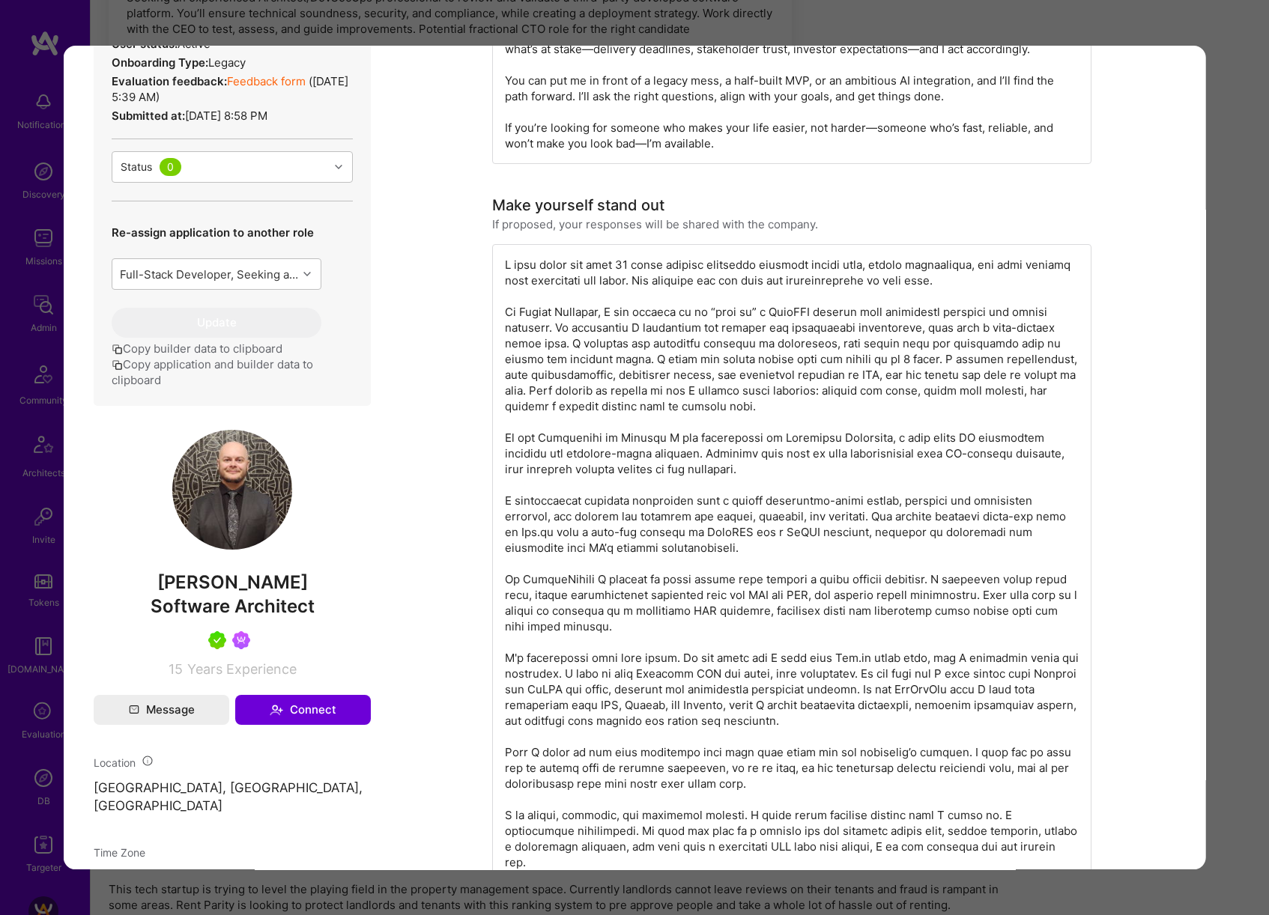
scroll to position [433, 0]
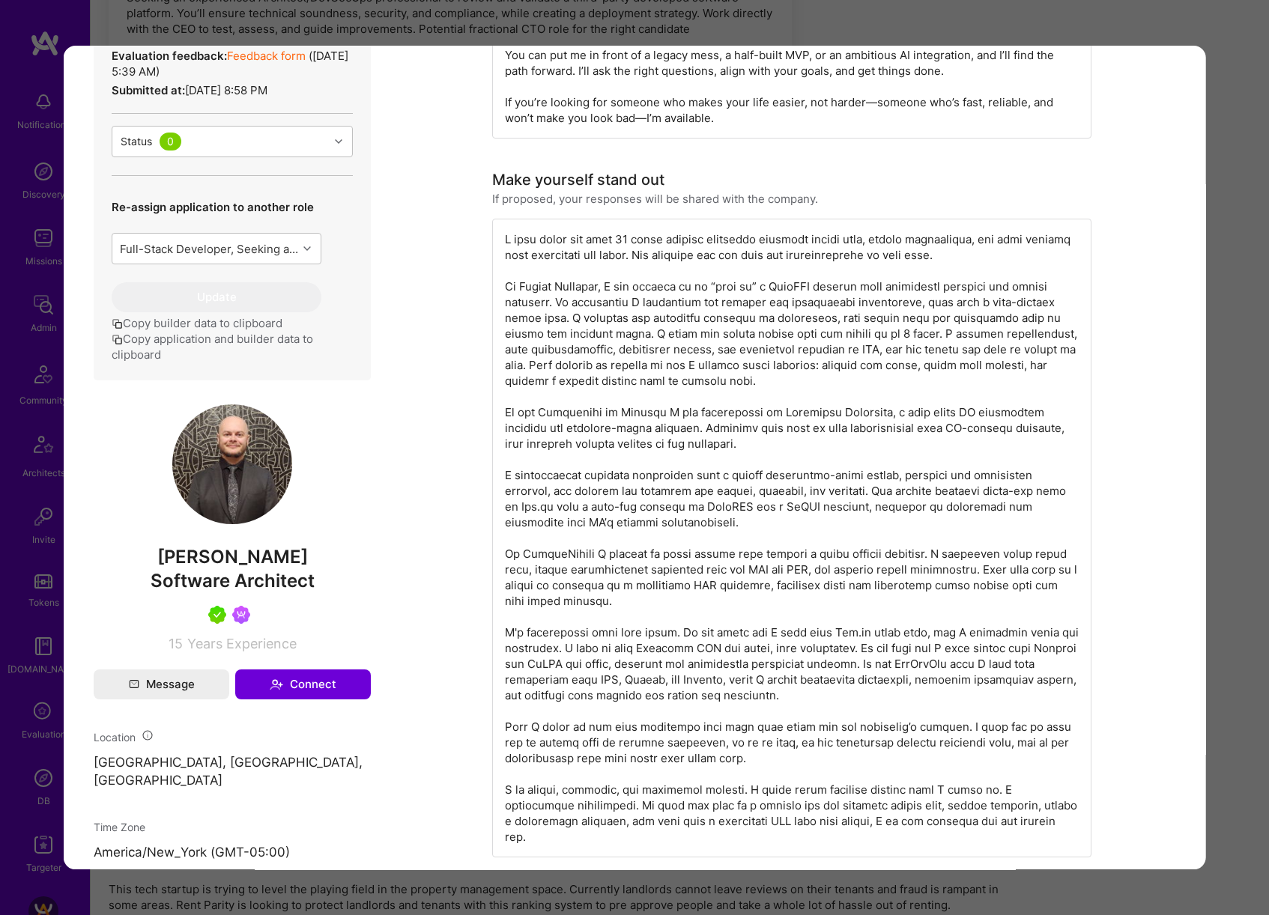
click at [1224, 422] on div "Application 1 of 5 Evaluation scores Expertise level Very good Interpersonal sk…" at bounding box center [634, 457] width 1269 height 915
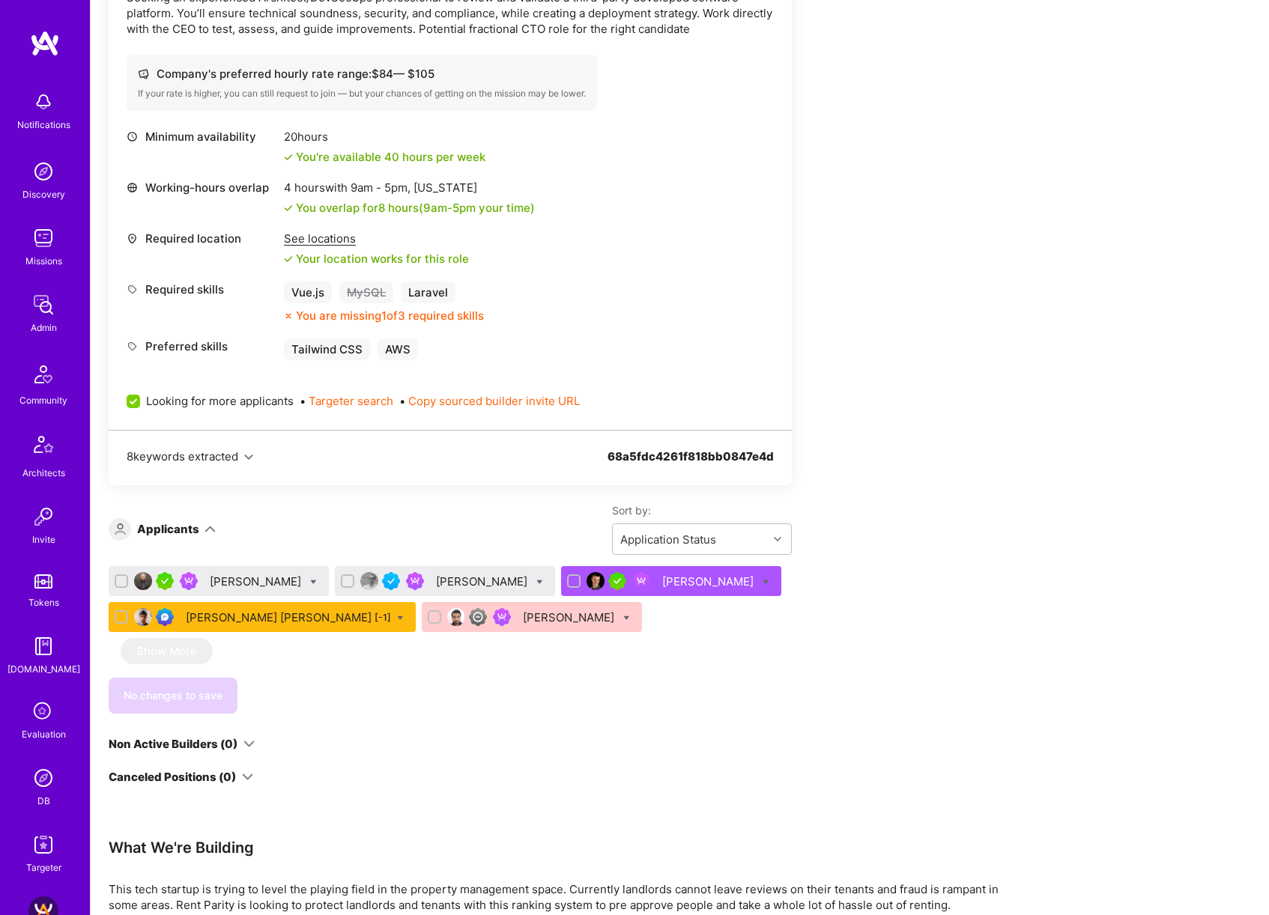
click at [125, 580] on input "checkbox" at bounding box center [123, 582] width 10 height 10
checkbox input "true"
click at [344, 579] on input "checkbox" at bounding box center [349, 582] width 10 height 10
checkbox input "true"
click at [310, 580] on icon at bounding box center [313, 582] width 7 height 7
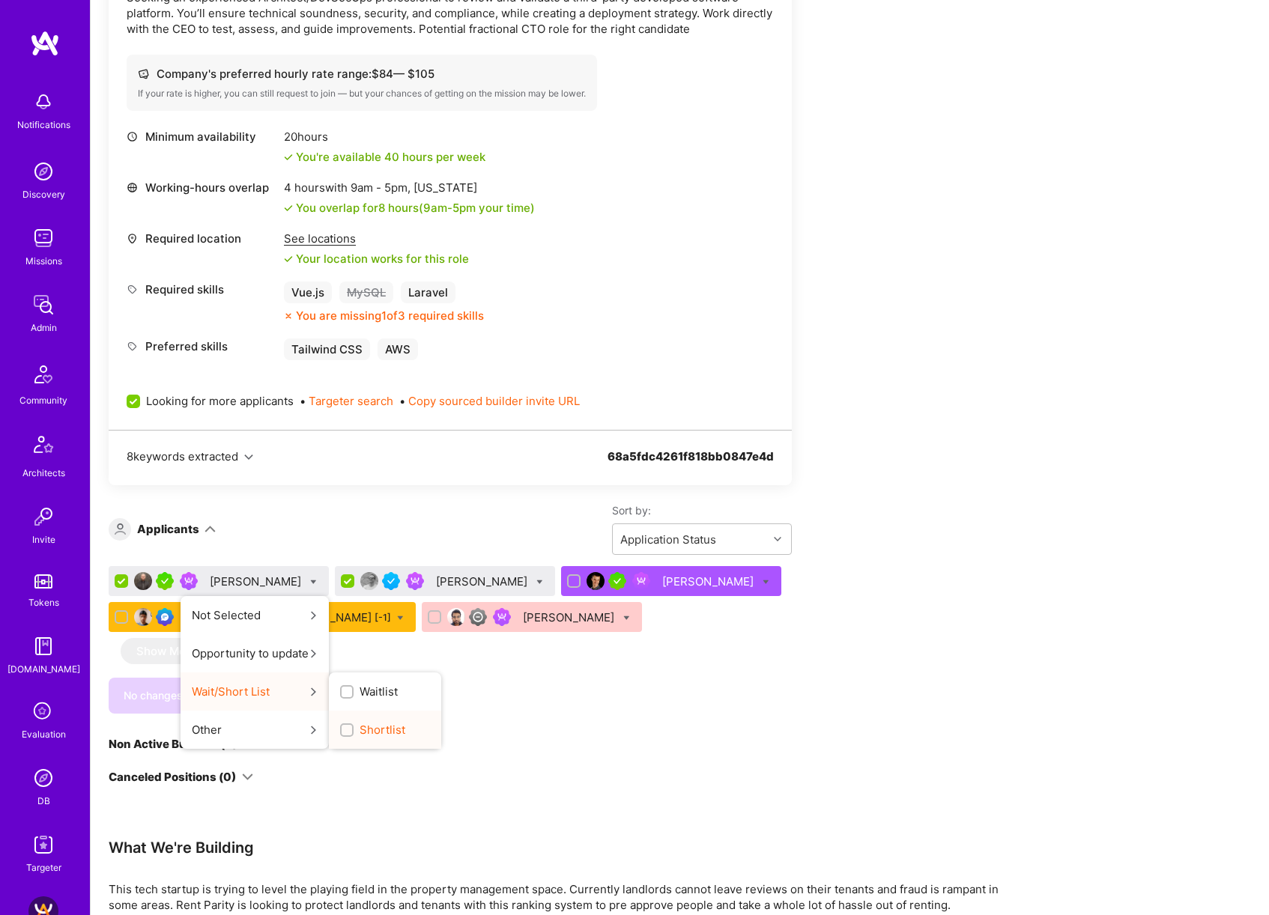
click at [359, 729] on span "Shortlist" at bounding box center [382, 730] width 46 height 16
click at [343, 729] on input "Shortlist" at bounding box center [348, 731] width 10 height 10
checkbox input "true"
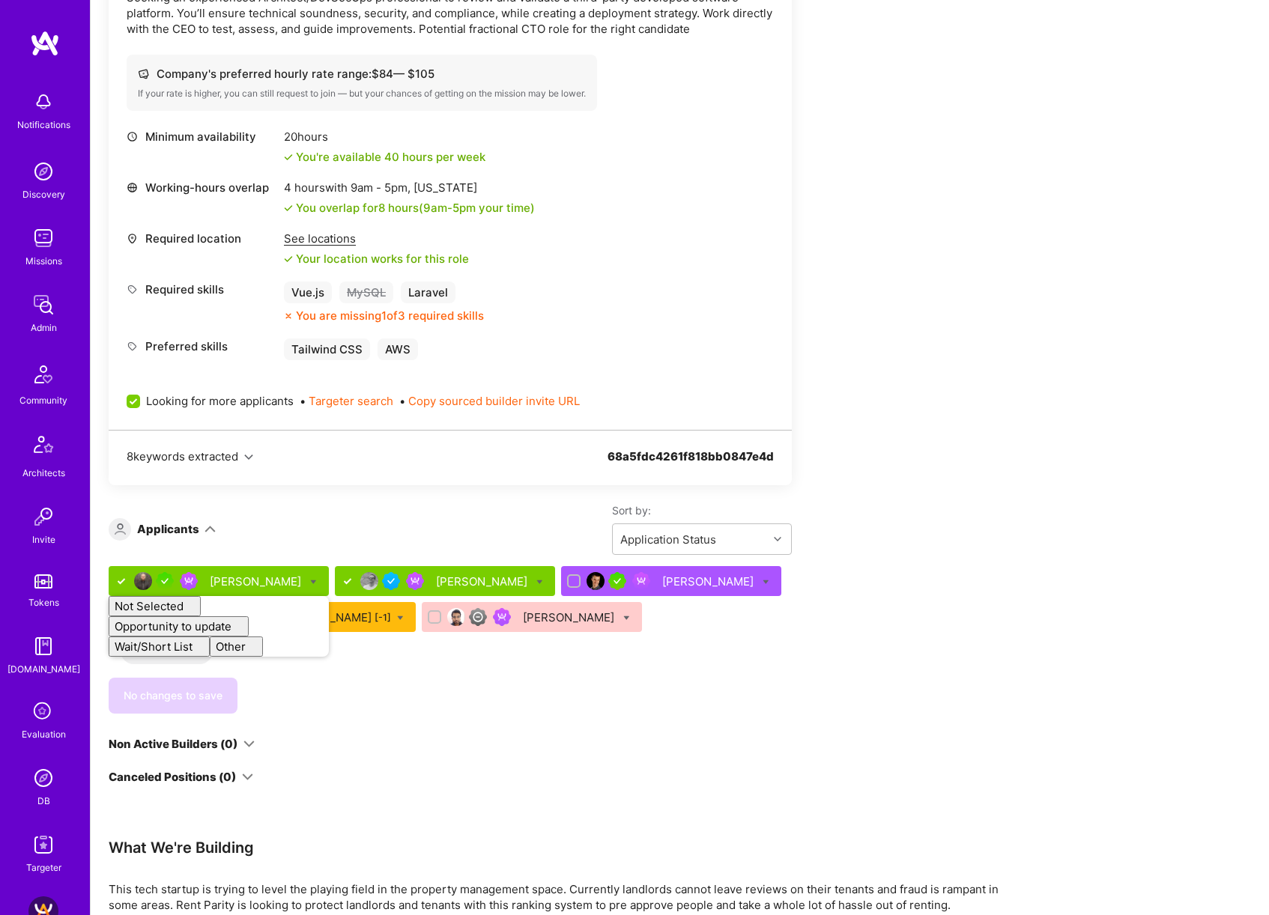
checkbox input "false"
click at [784, 665] on div "[PERSON_NAME] Not Selected Not selected Skills mismatch Location mismatch Avail…" at bounding box center [450, 640] width 683 height 148
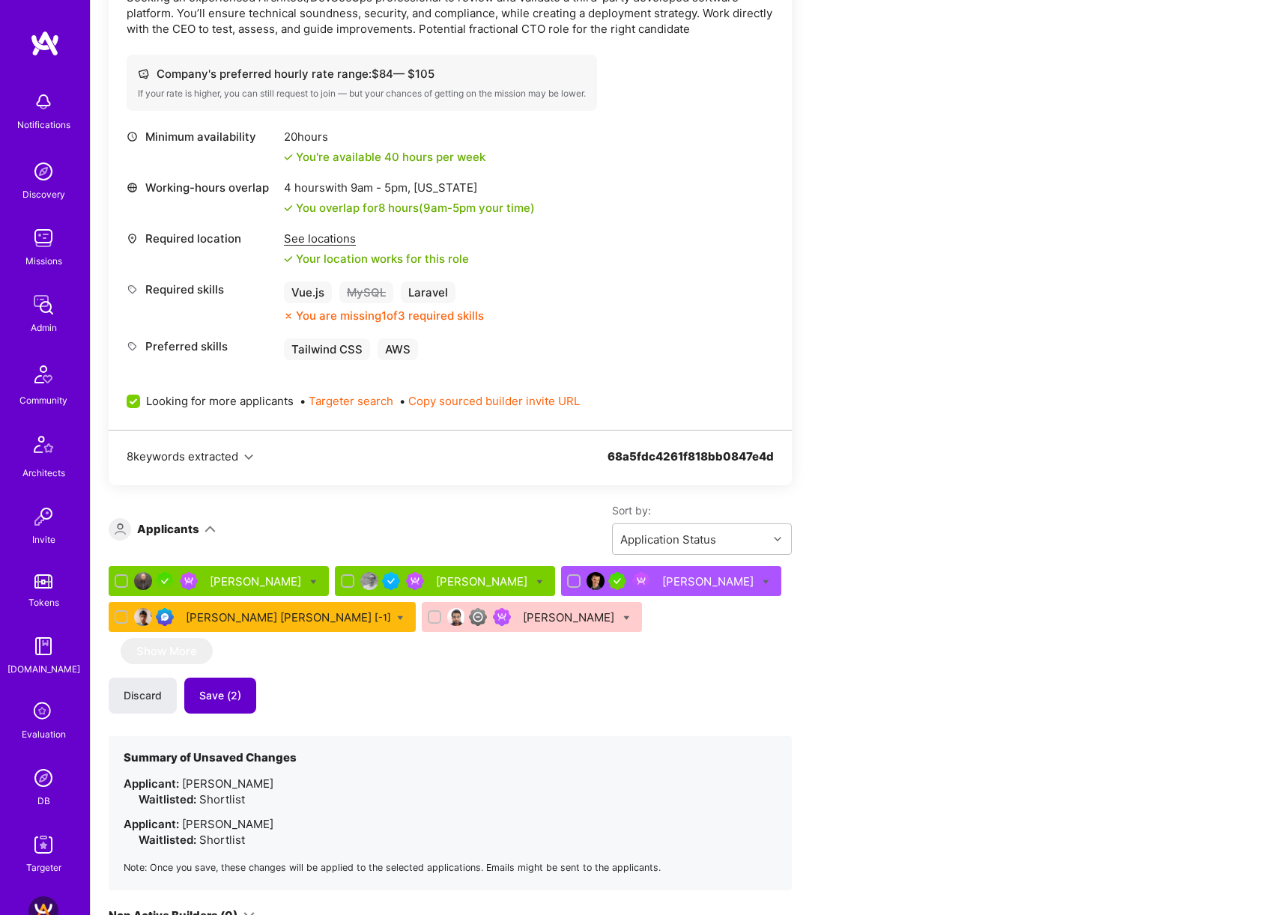
click at [228, 699] on span "Save (2)" at bounding box center [220, 695] width 42 height 15
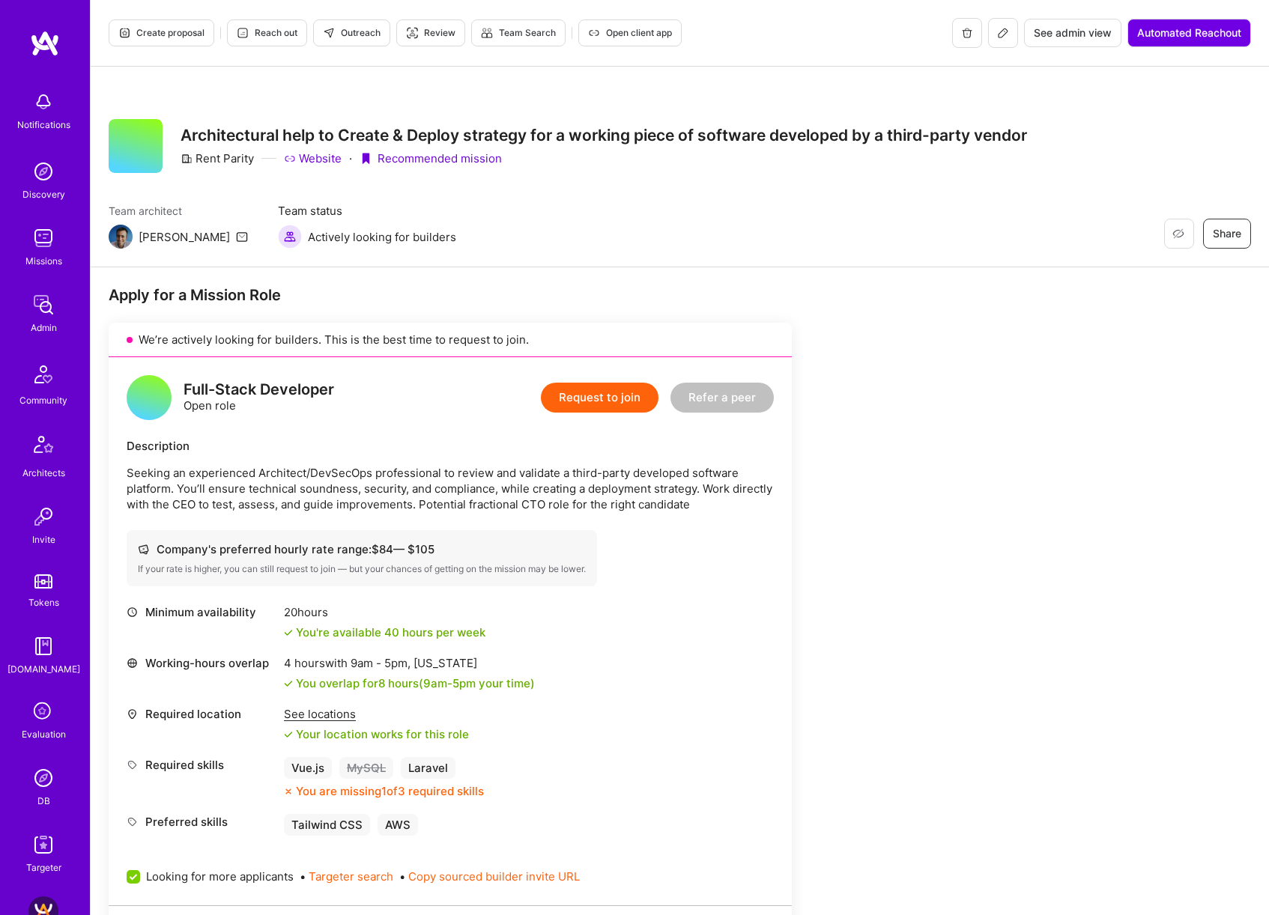
click at [181, 38] on span "Create proposal" at bounding box center [161, 32] width 86 height 13
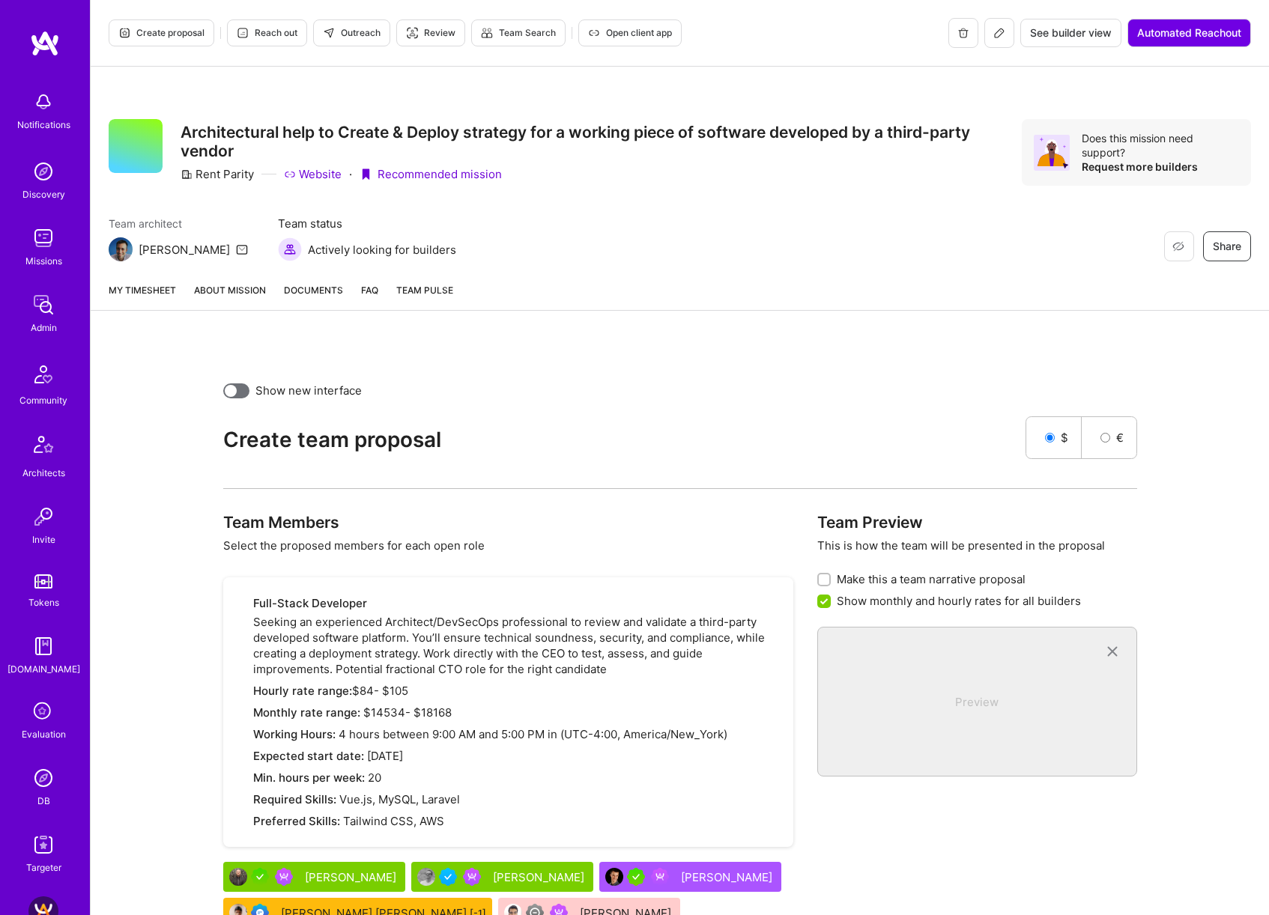
scroll to position [143, 0]
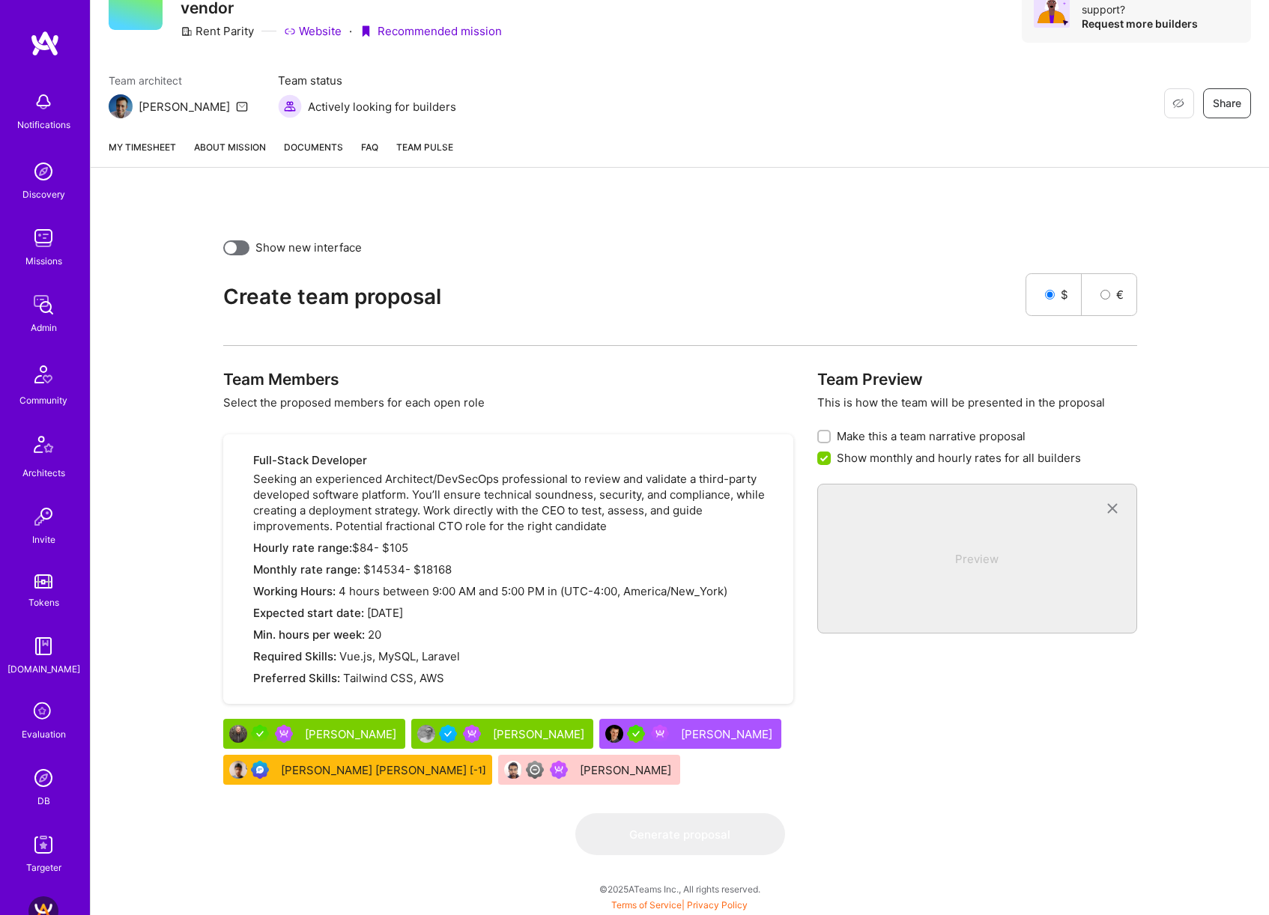
click at [500, 734] on div "Thomas Kane" at bounding box center [540, 734] width 94 height 16
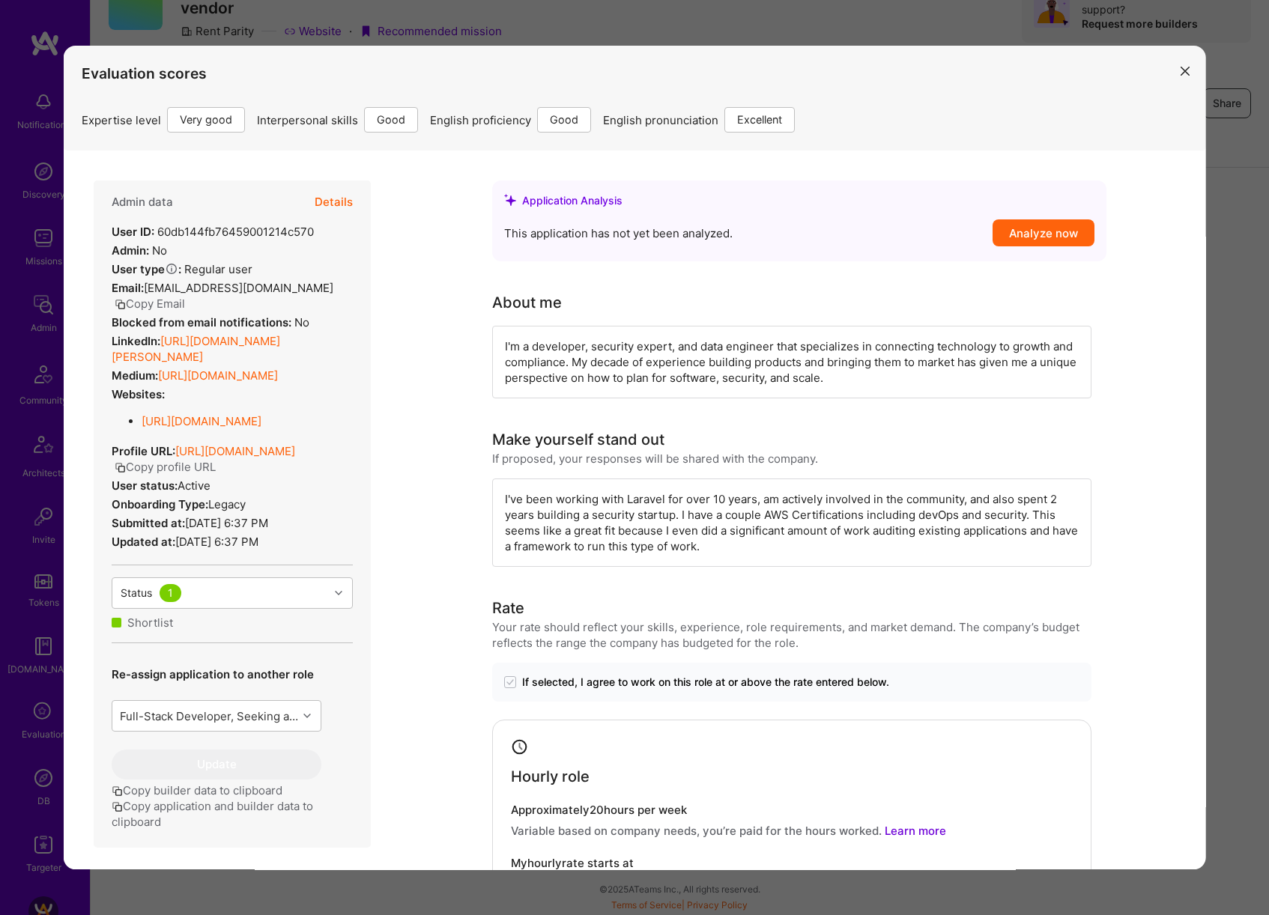
click at [1254, 437] on div "Evaluation scores Expertise level Very good Interpersonal skills Good English p…" at bounding box center [634, 457] width 1269 height 915
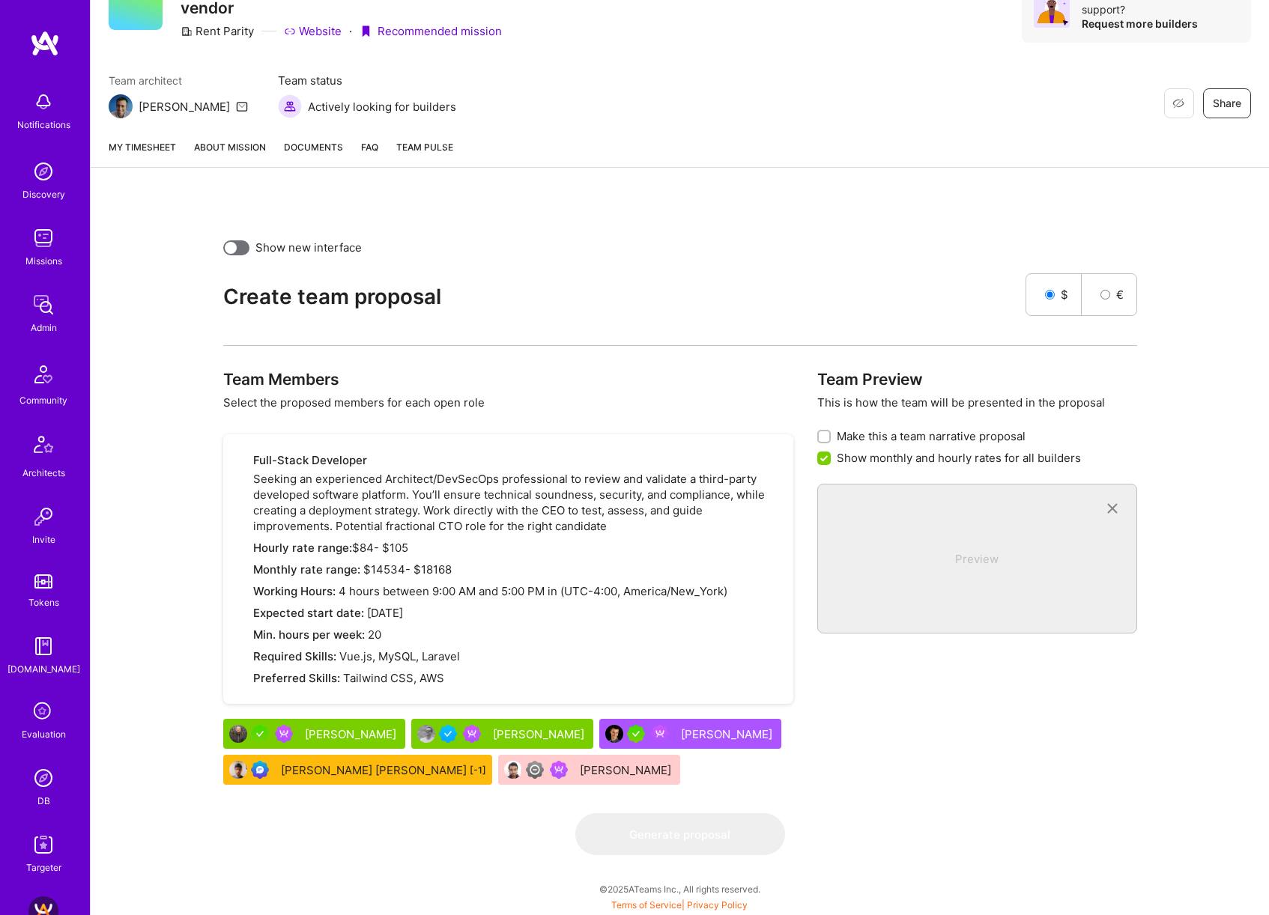
click at [312, 732] on div "Ben Smith" at bounding box center [352, 734] width 94 height 16
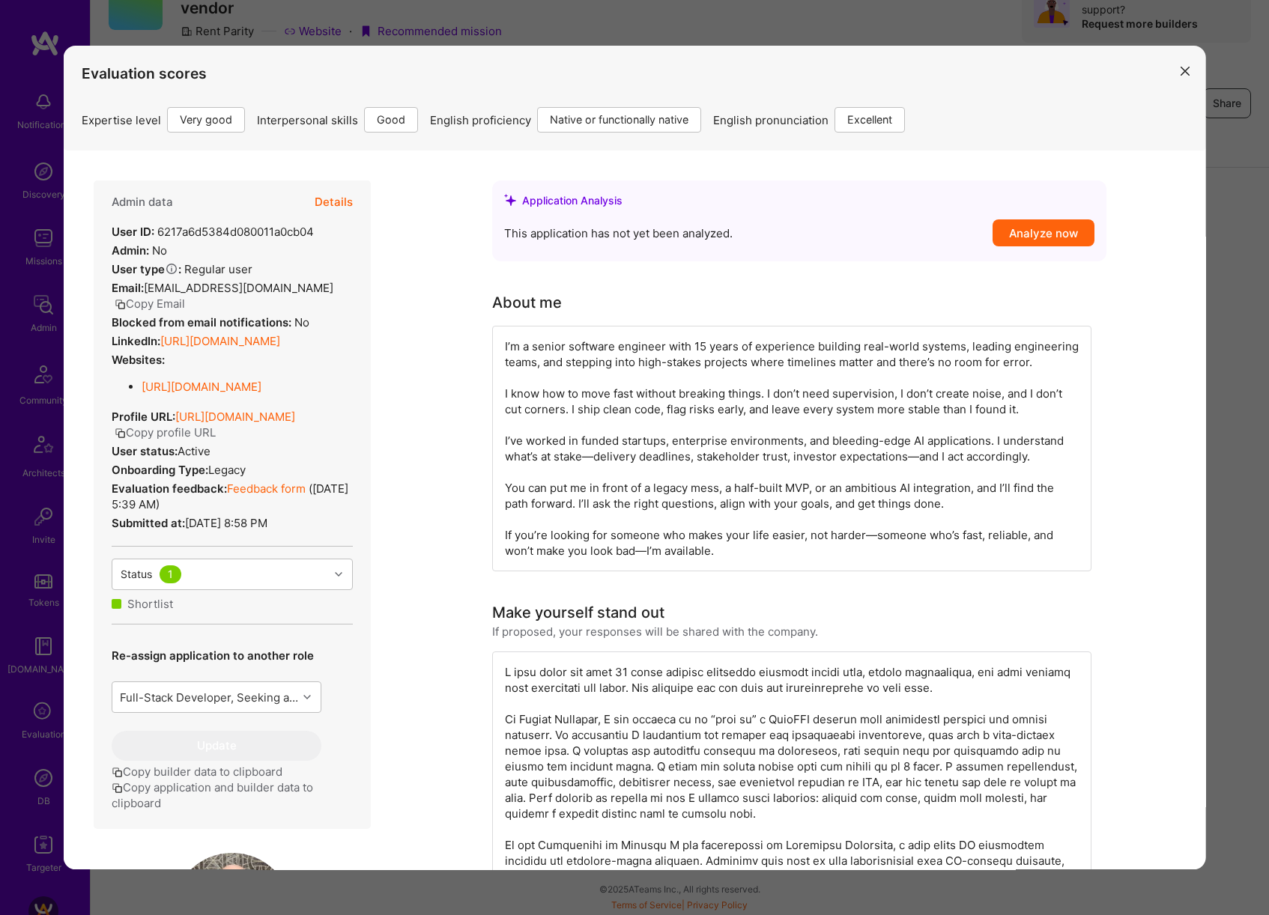
click at [1248, 409] on div "Evaluation scores Expertise level Very good Interpersonal skills Good English p…" at bounding box center [634, 457] width 1269 height 915
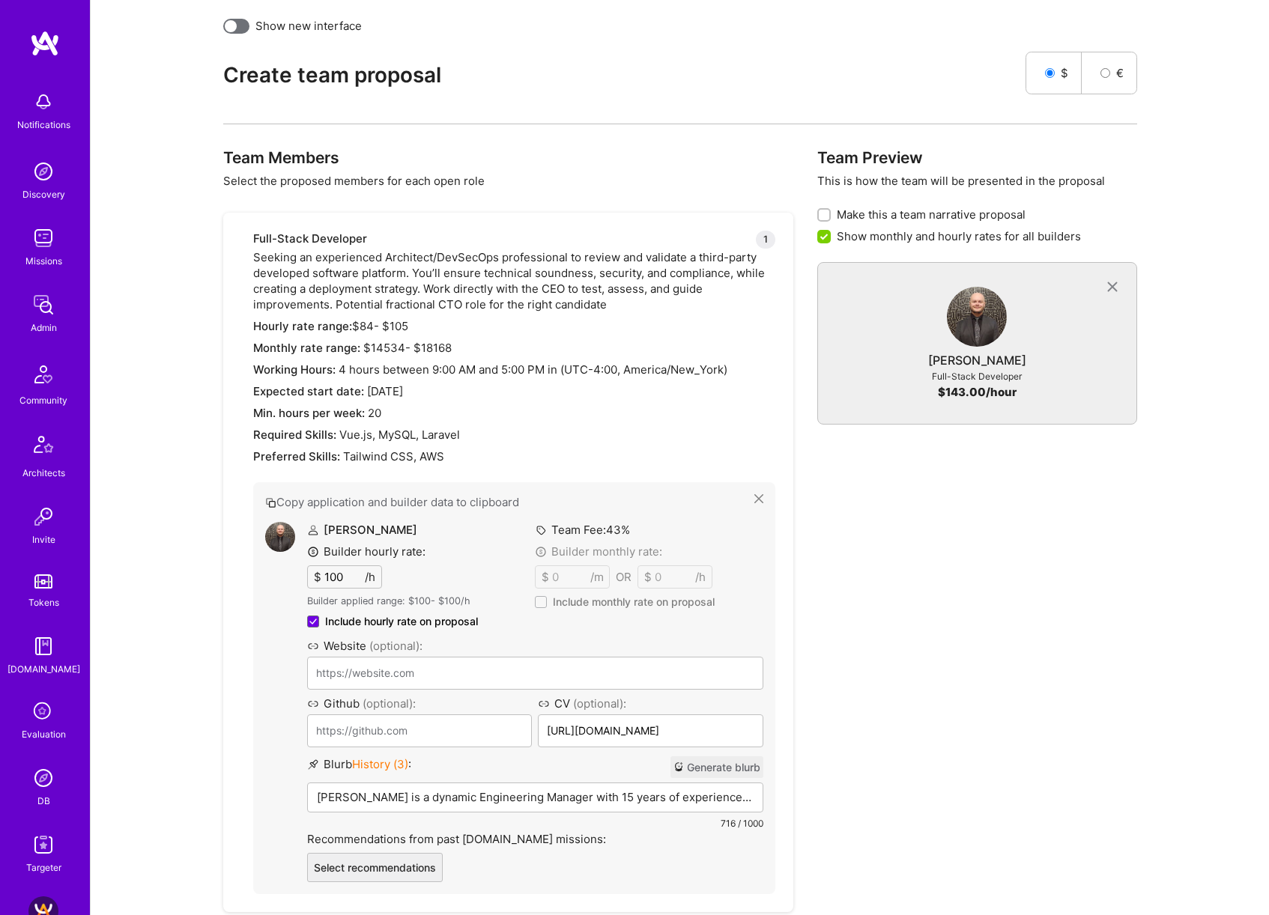
scroll to position [473, 0]
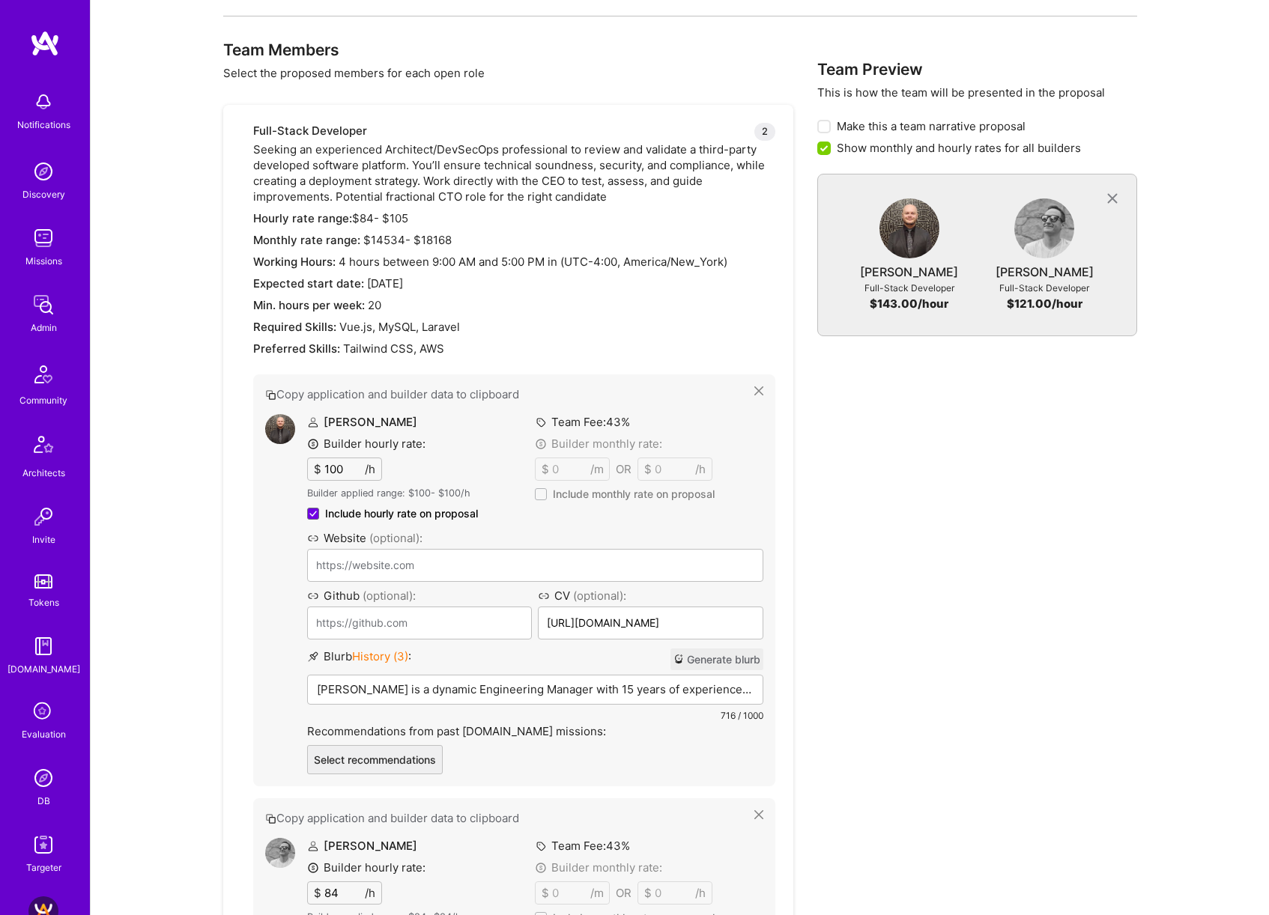
click at [732, 660] on button "Generate blurb" at bounding box center [716, 659] width 93 height 22
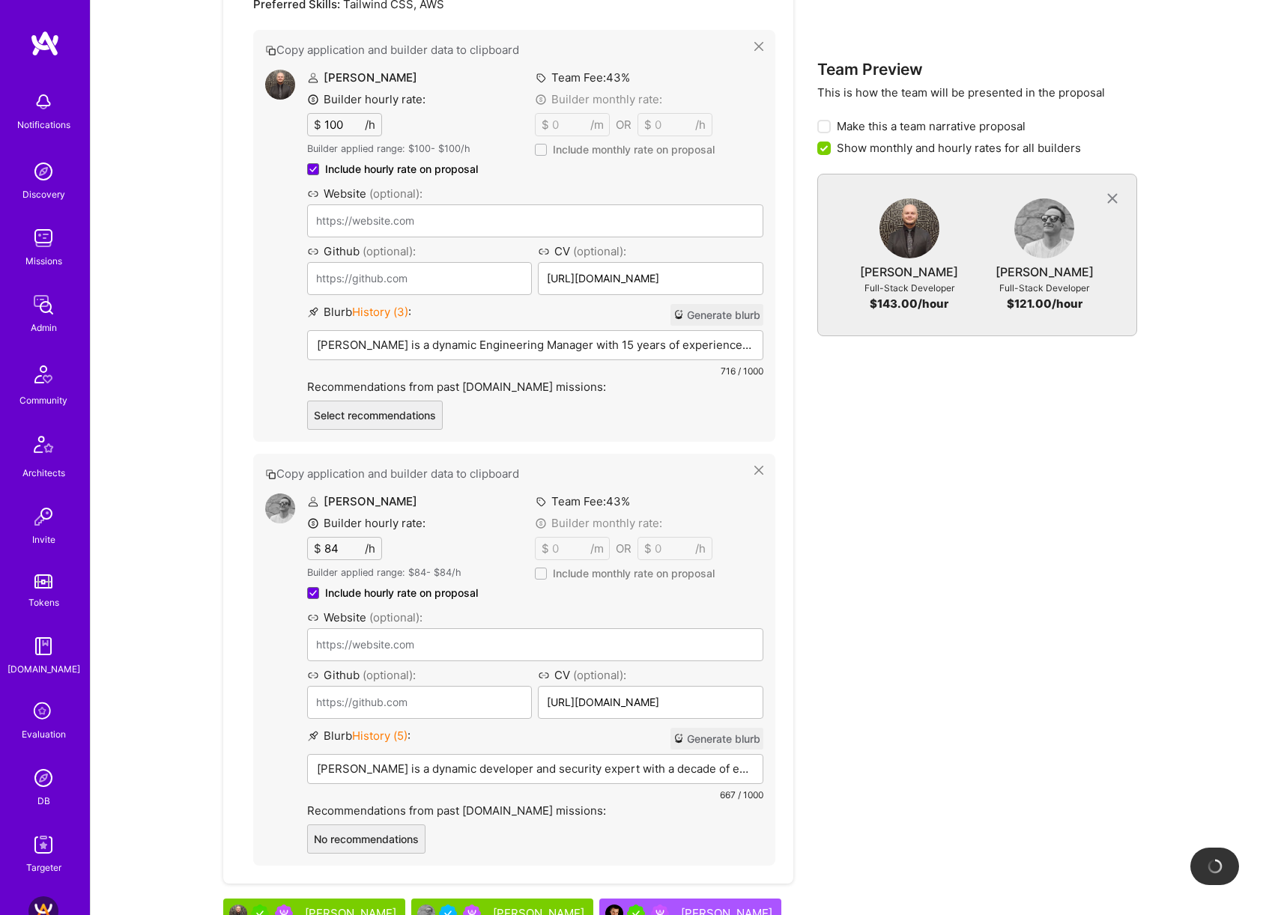
scroll to position [827, 0]
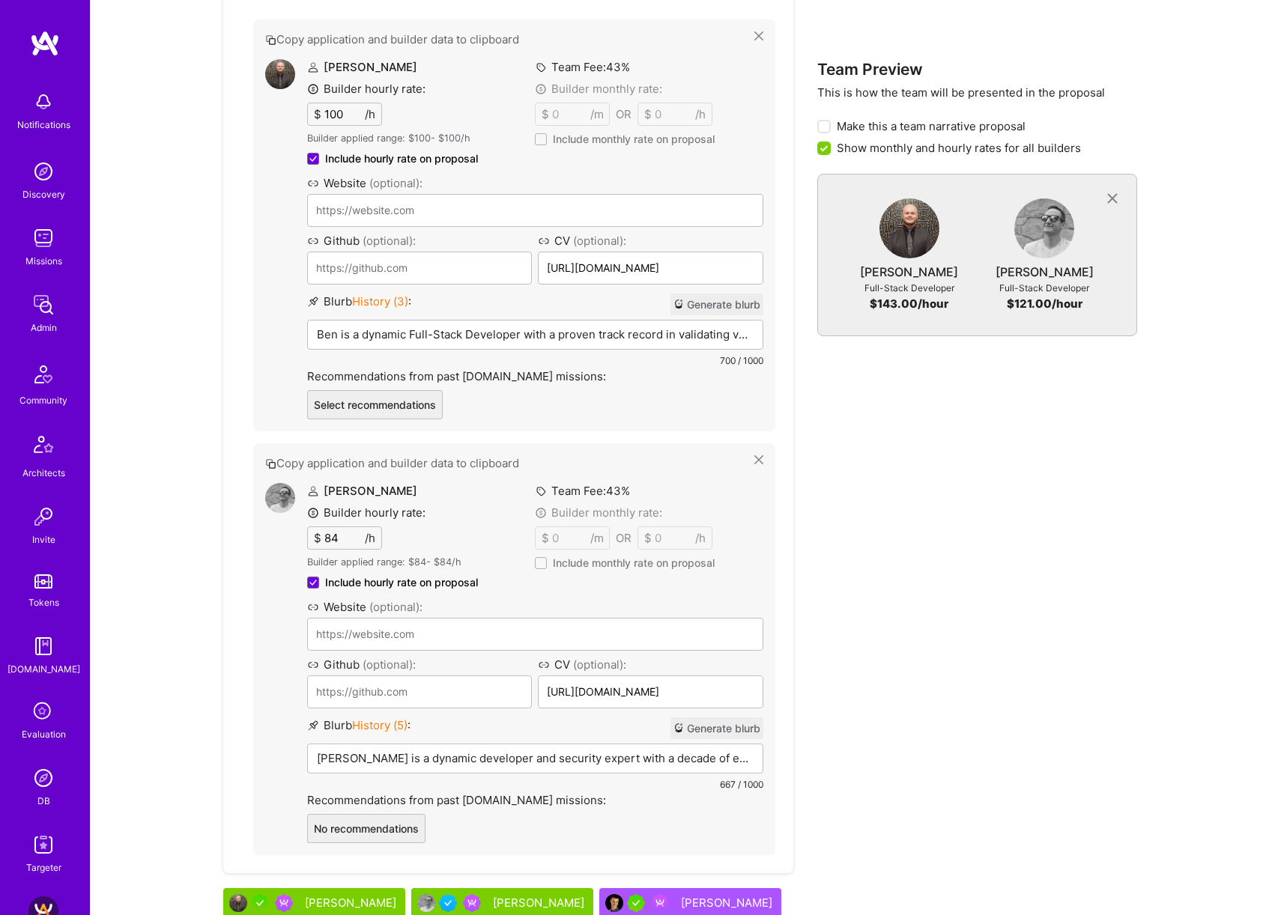
click at [717, 729] on button "Generate blurb" at bounding box center [716, 728] width 93 height 22
click at [331, 541] on input "84" at bounding box center [342, 538] width 43 height 22
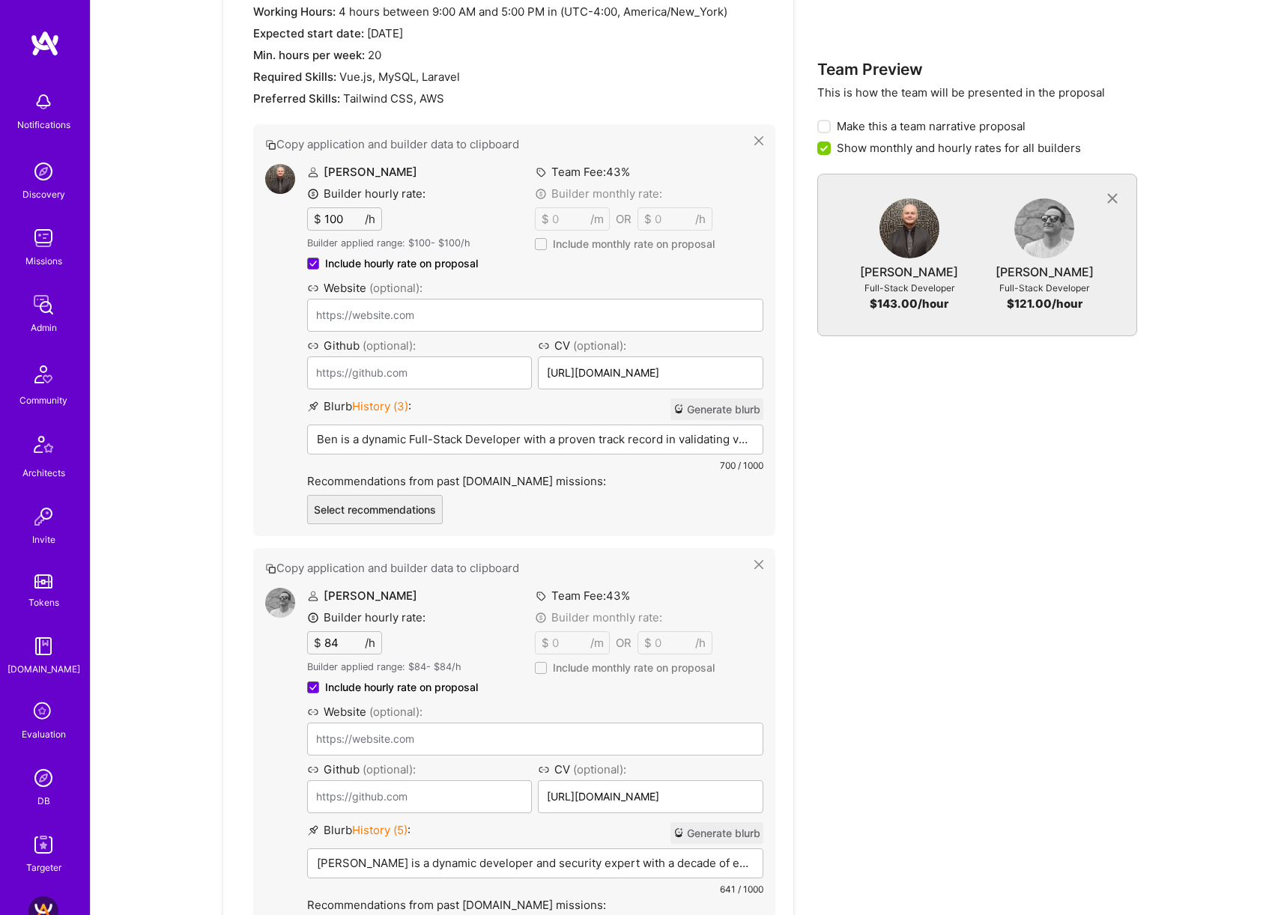
scroll to position [616, 0]
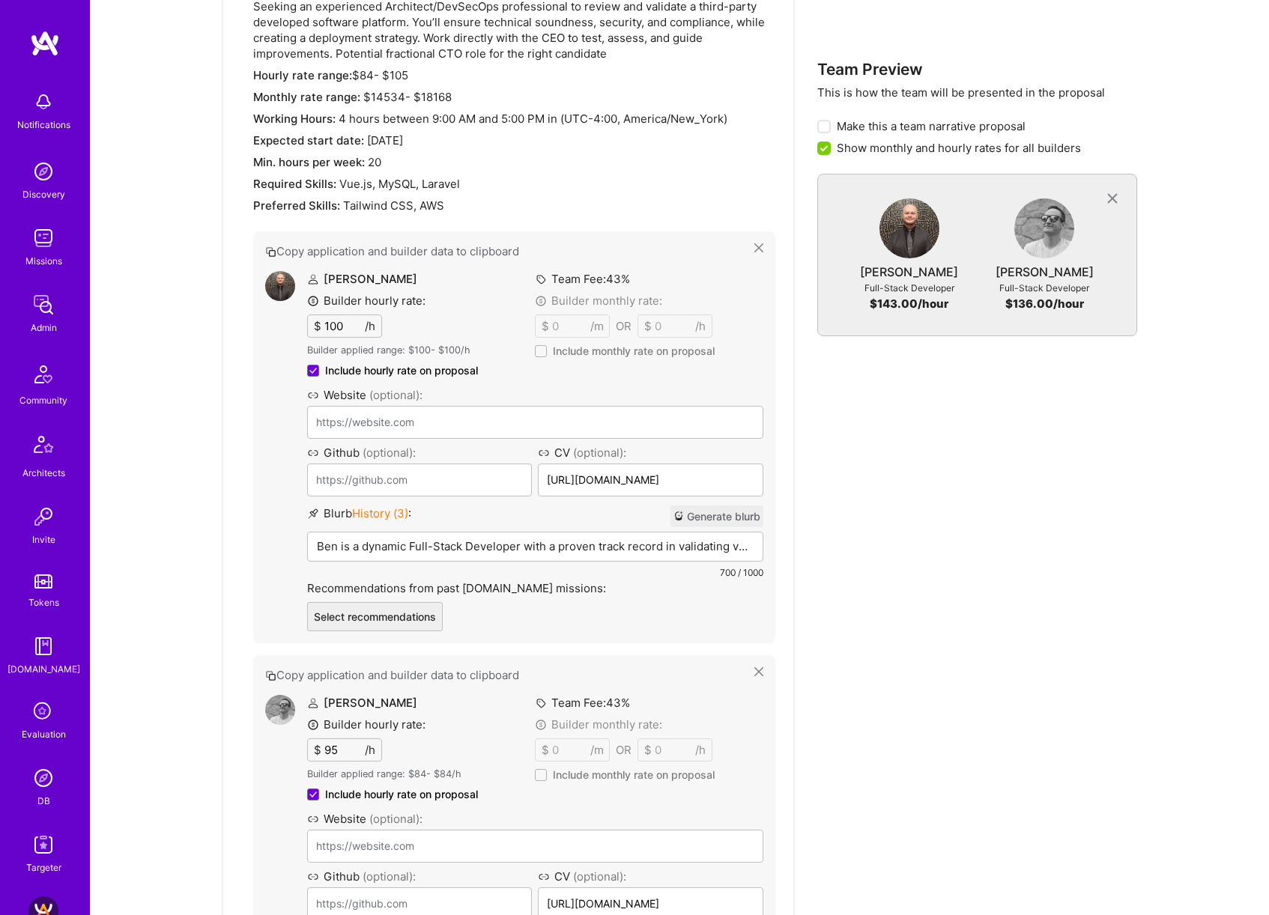
type input "95"
click at [458, 553] on p "Ben is a dynamic Full-Stack Developer with a proven track record in validating …" at bounding box center [535, 546] width 437 height 16
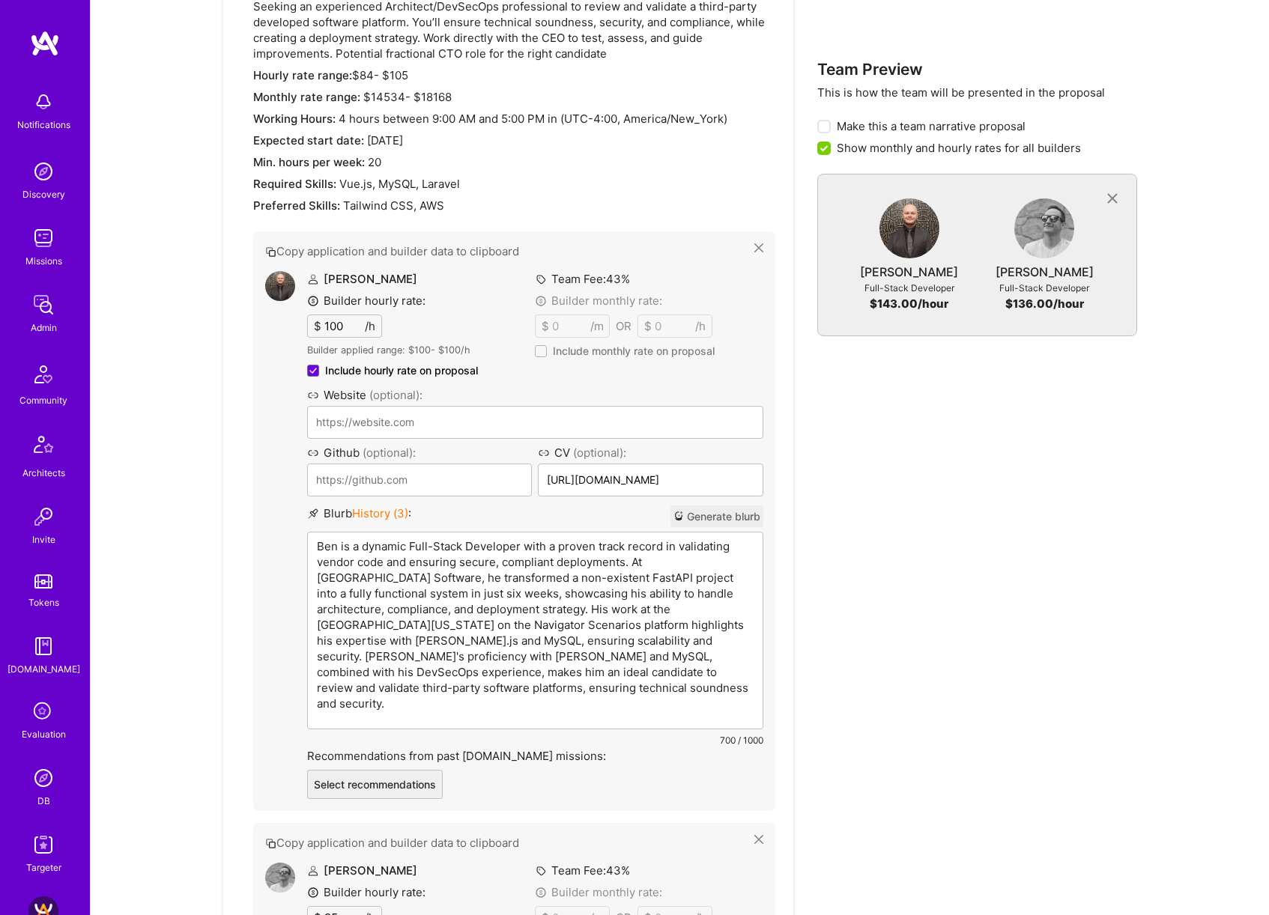
click at [721, 517] on button "Generate blurb" at bounding box center [716, 516] width 93 height 22
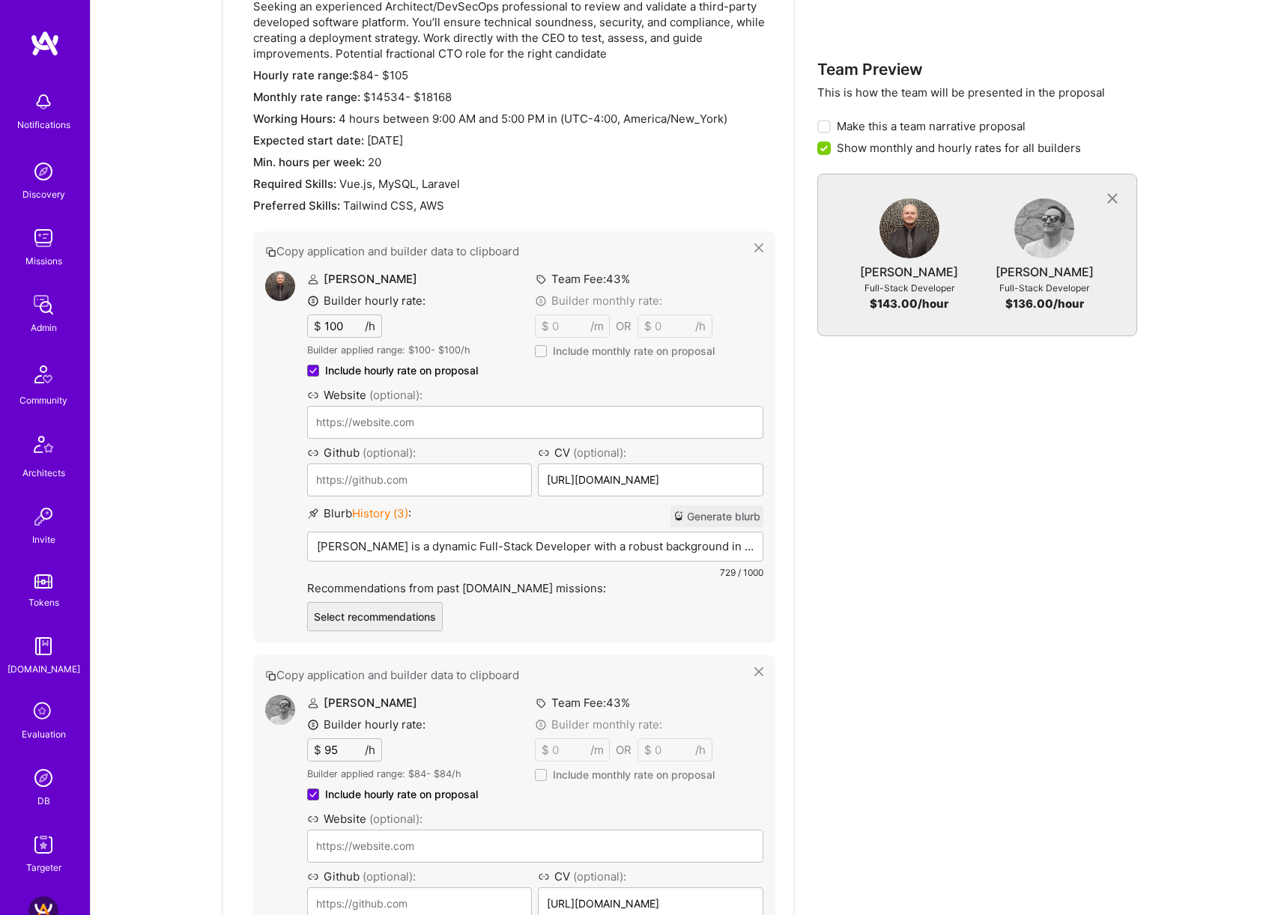
click at [679, 550] on p "Ben is a dynamic Full-Stack Developer with a robust background in architecture …" at bounding box center [535, 546] width 437 height 16
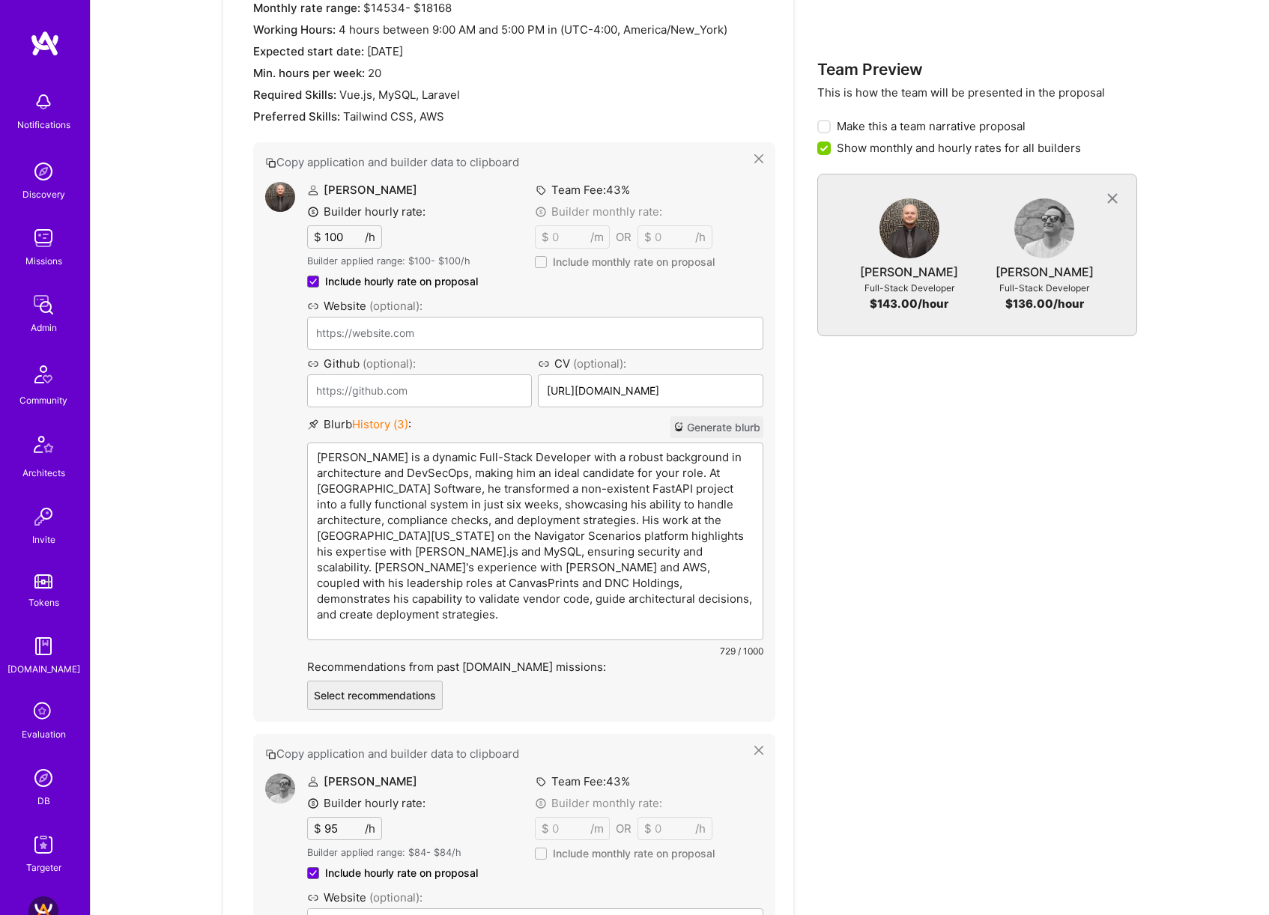
scroll to position [787, 0]
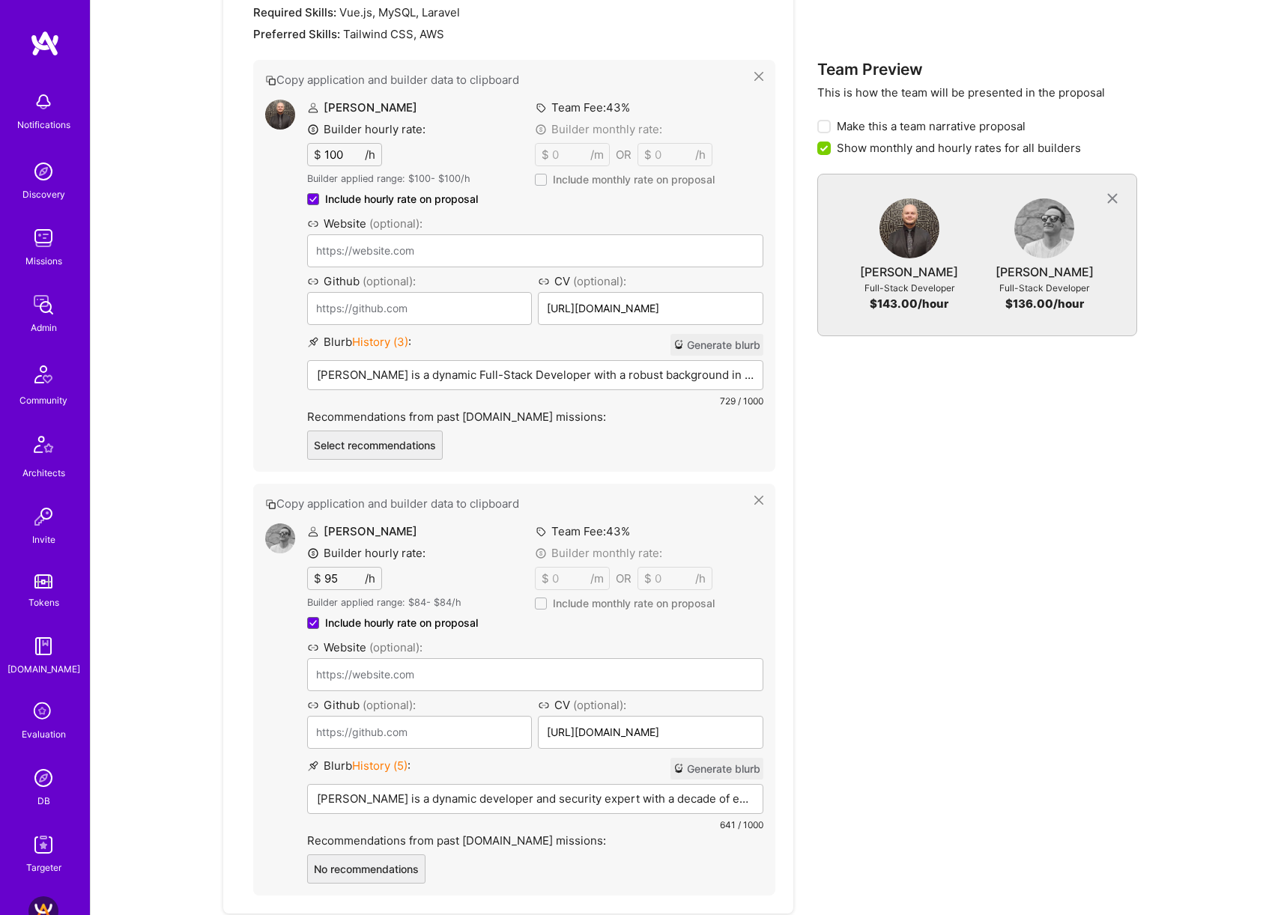
click at [277, 118] on img at bounding box center [280, 115] width 30 height 30
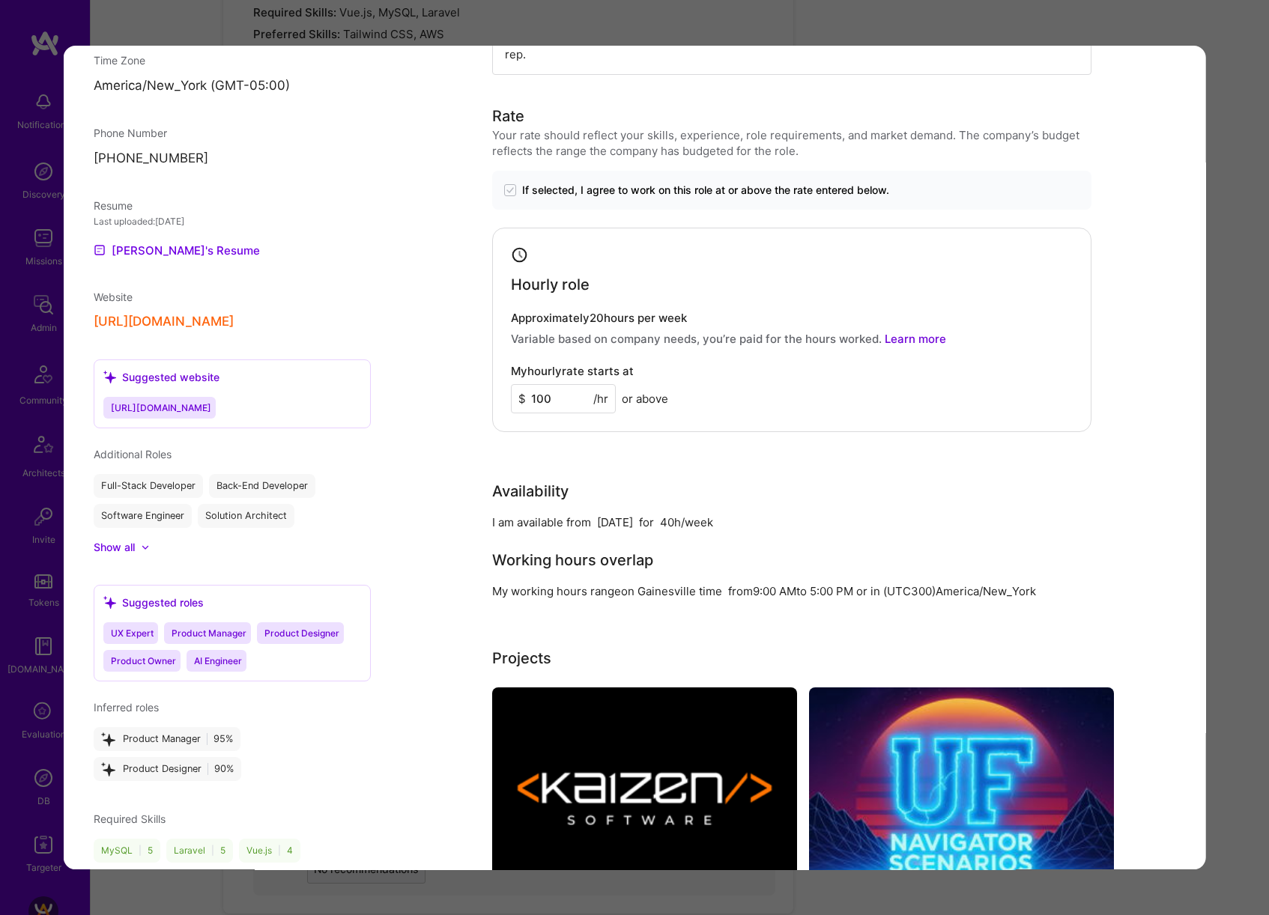
scroll to position [1245, 0]
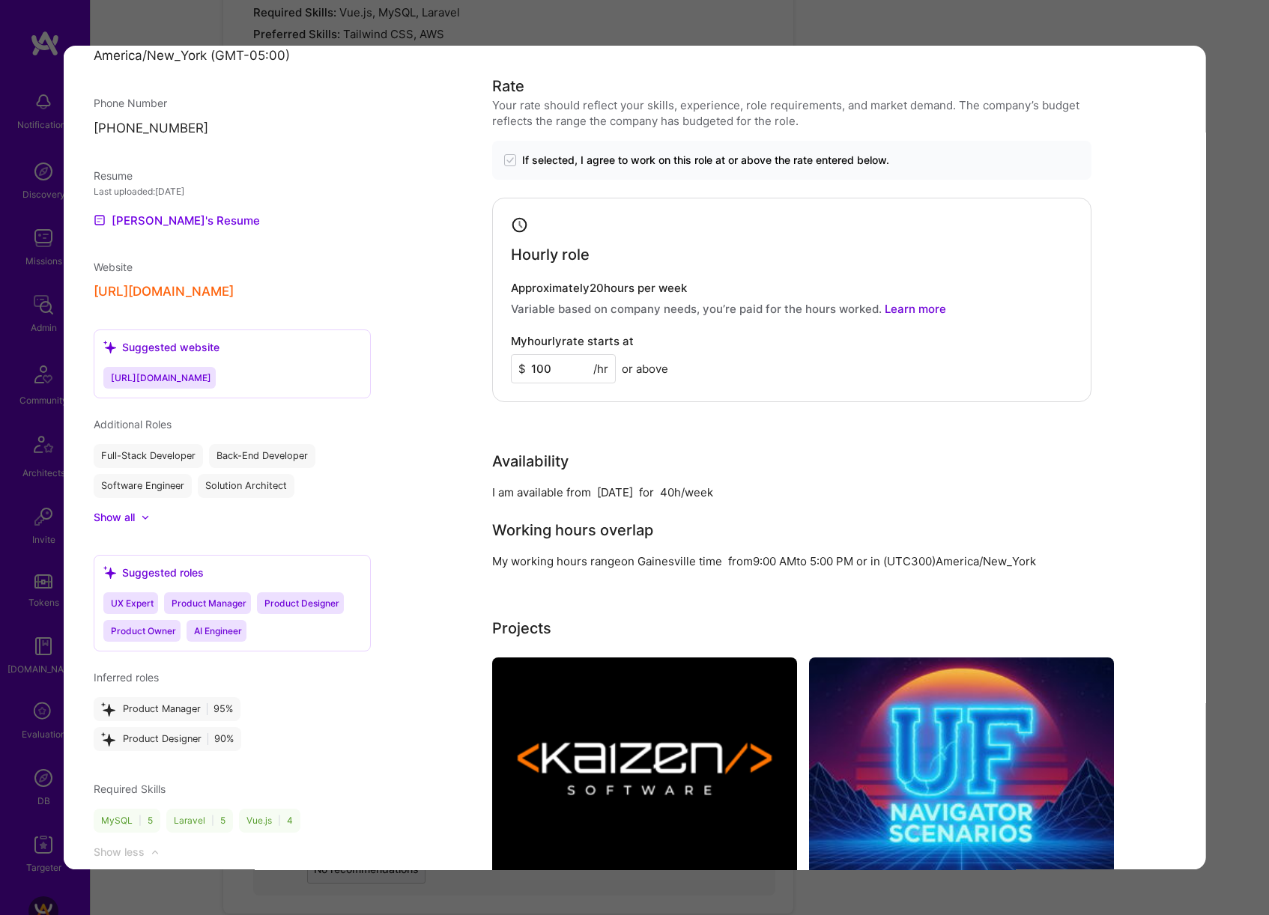
click at [1240, 442] on div "Evaluation scores Expertise level Very good Interpersonal skills Good English p…" at bounding box center [634, 457] width 1269 height 915
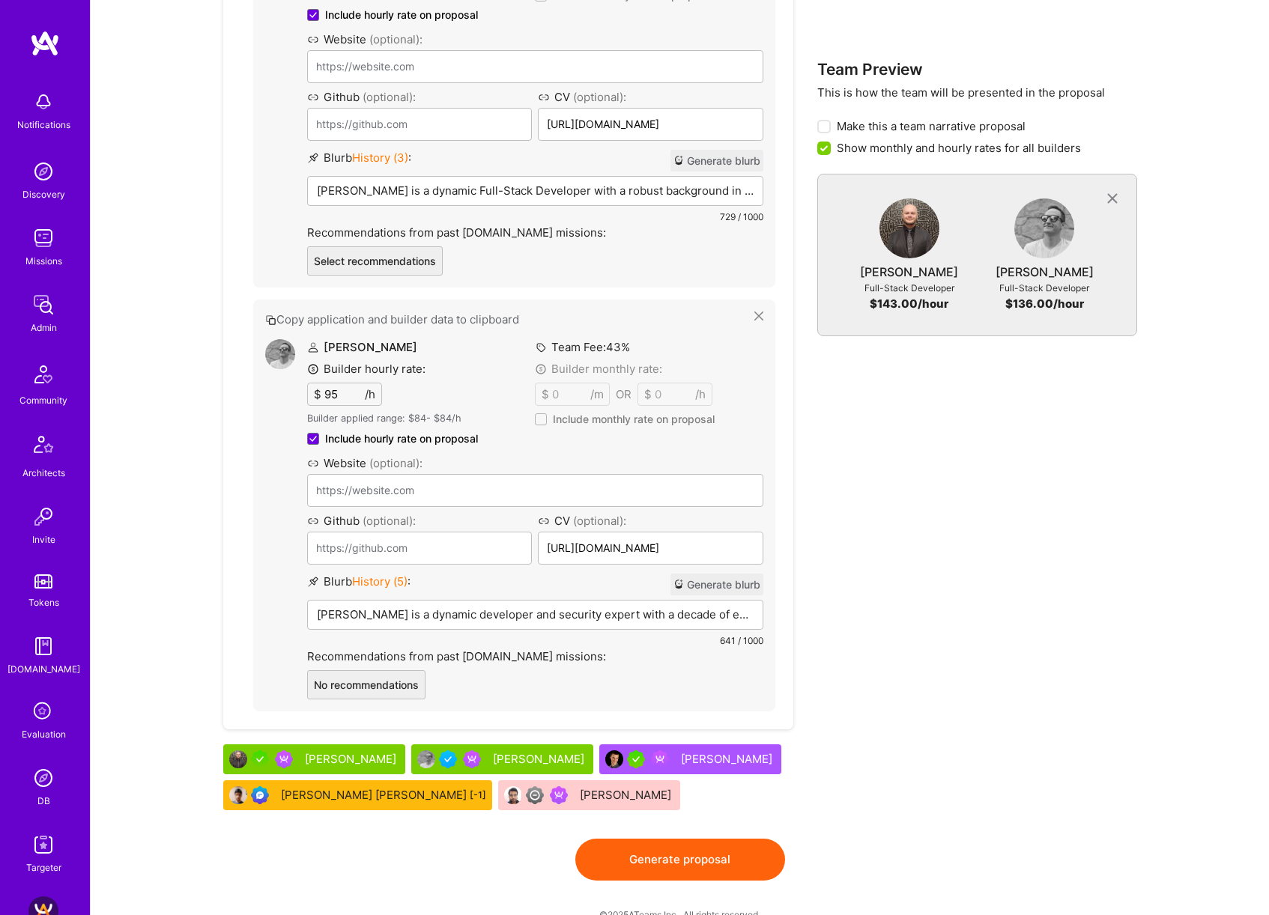
scroll to position [997, 0]
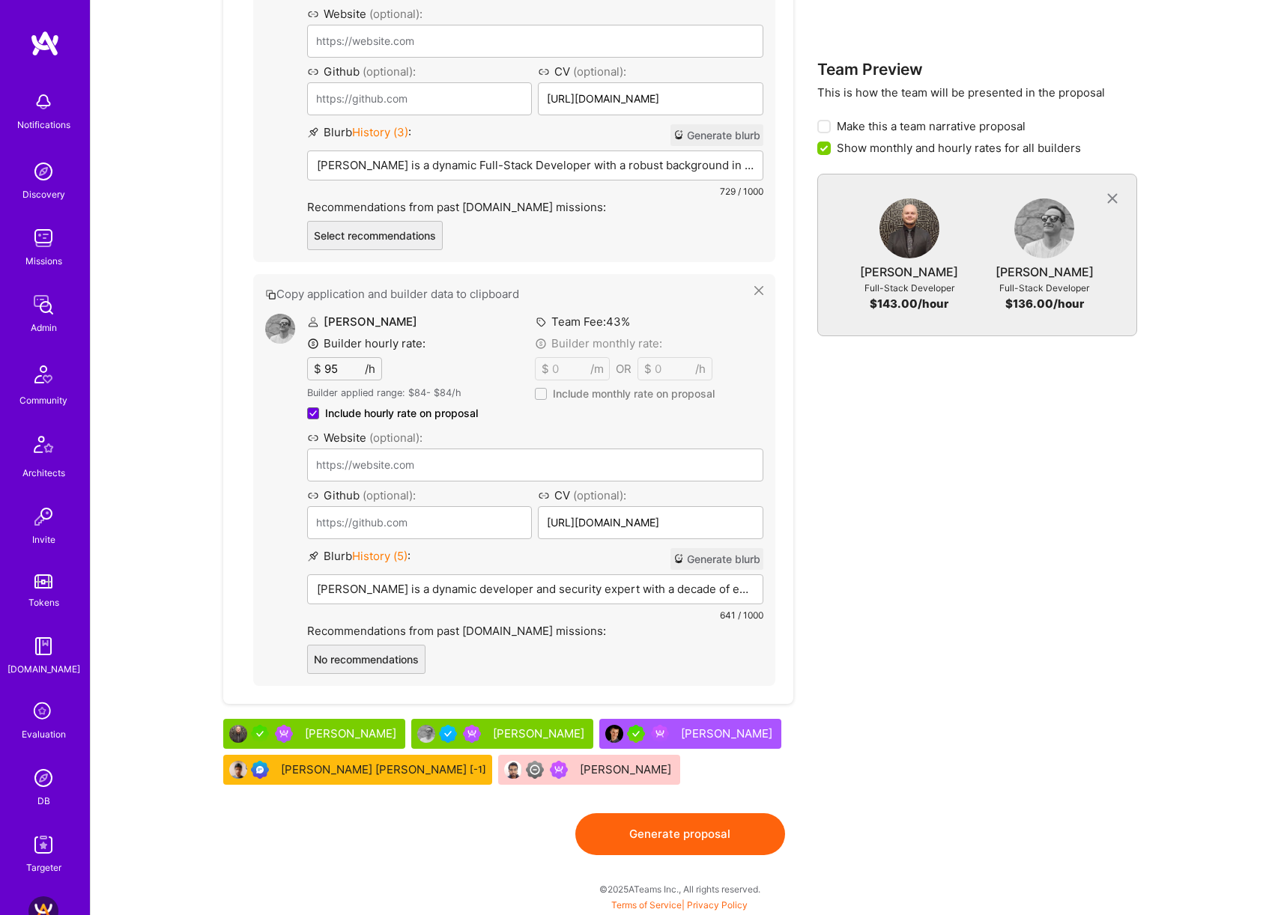
click at [645, 591] on p "Thomas Kane is a dynamic developer and security expert with a decade of experie…" at bounding box center [535, 589] width 437 height 16
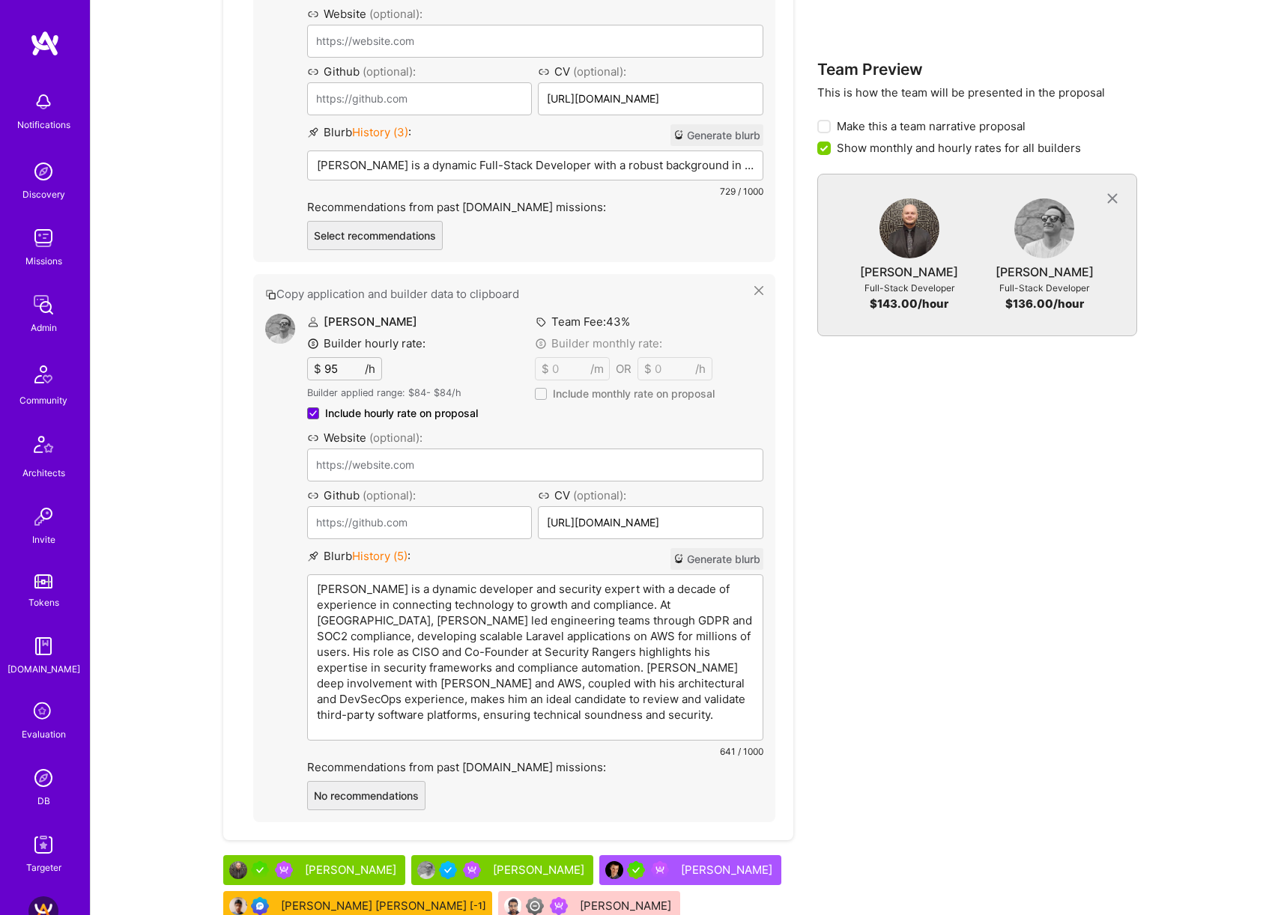
click at [272, 321] on img at bounding box center [280, 329] width 30 height 30
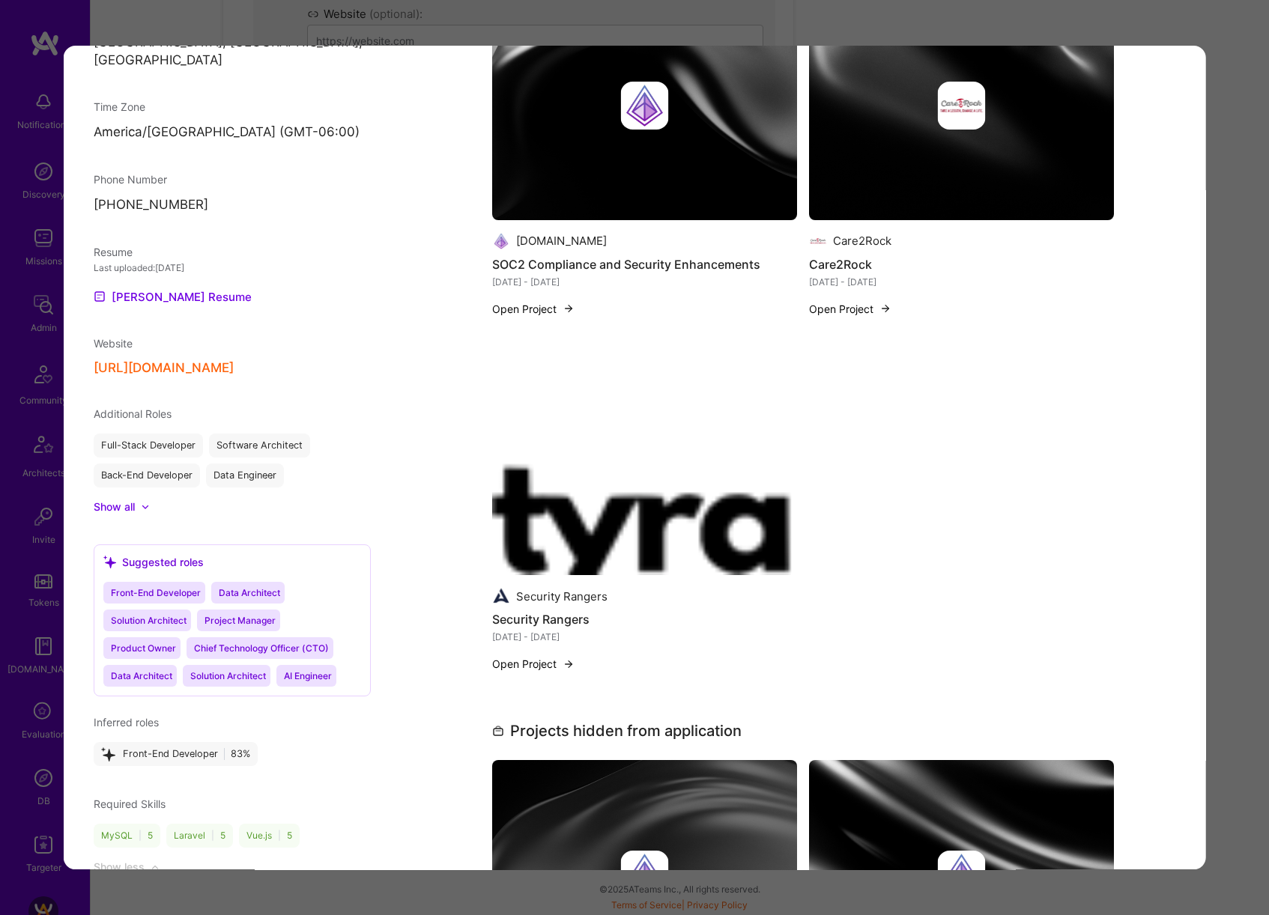
scroll to position [1540, 0]
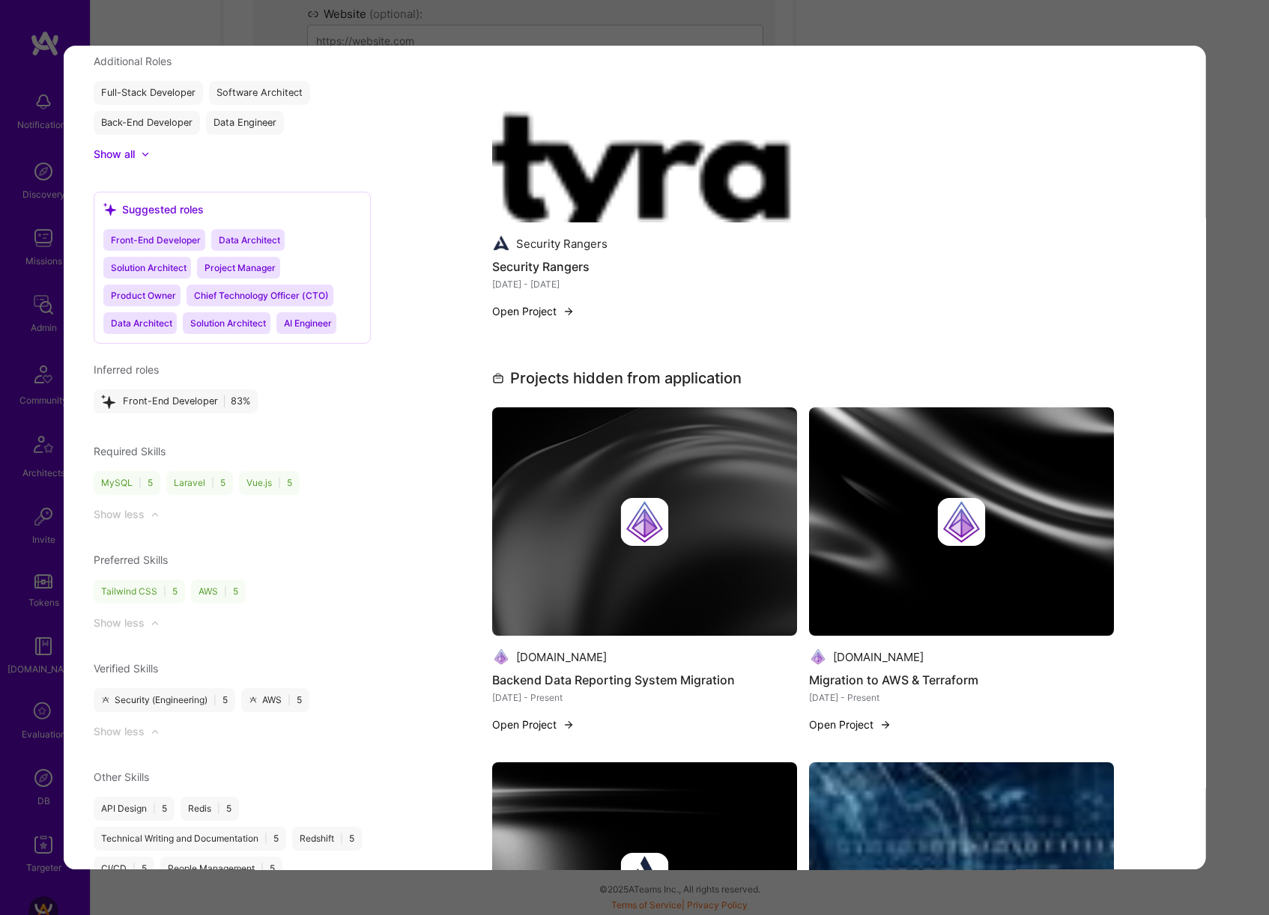
click at [1227, 481] on div "Evaluation scores Expertise level Very good Interpersonal skills Good English p…" at bounding box center [634, 457] width 1269 height 915
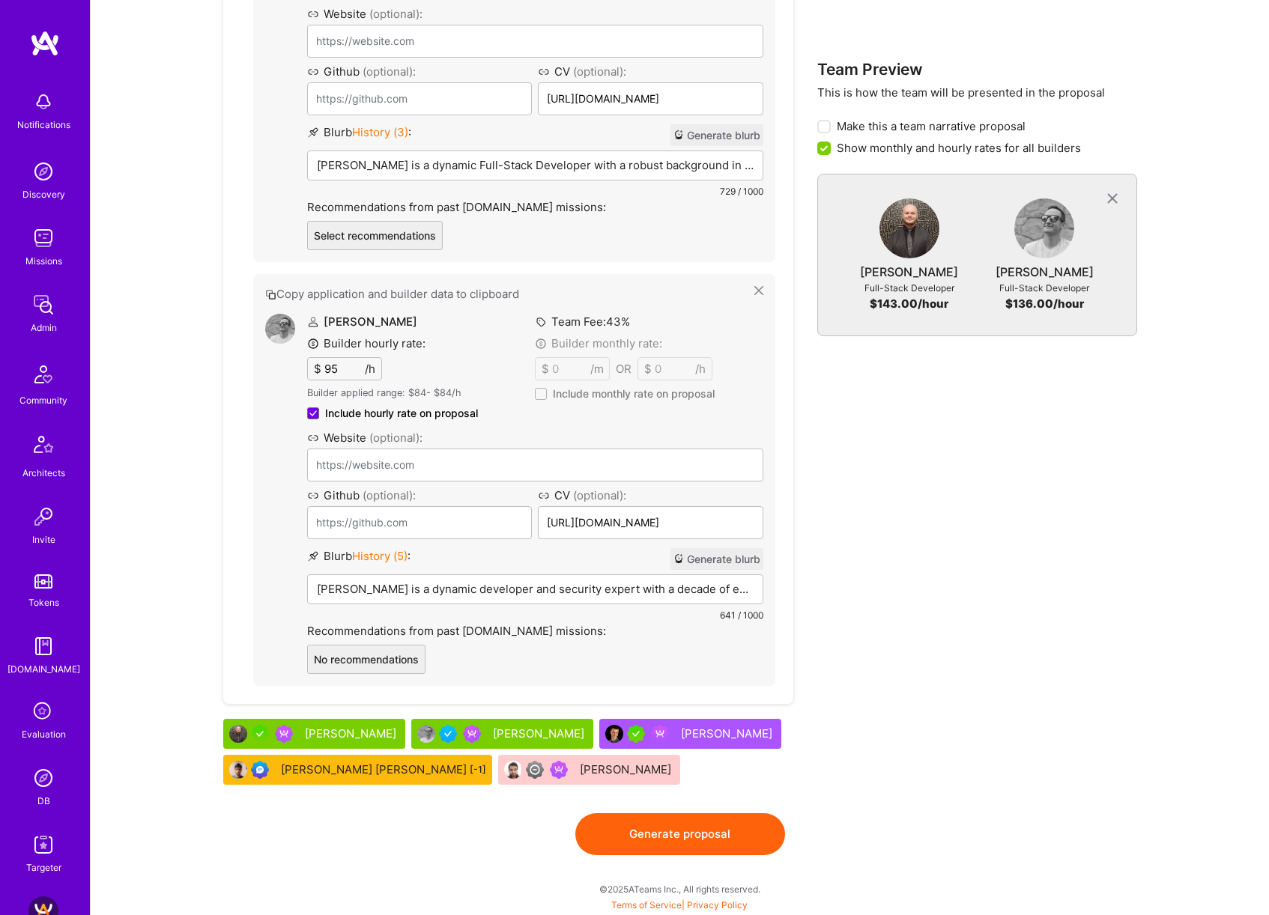
click at [705, 837] on button "Generate proposal" at bounding box center [680, 834] width 210 height 42
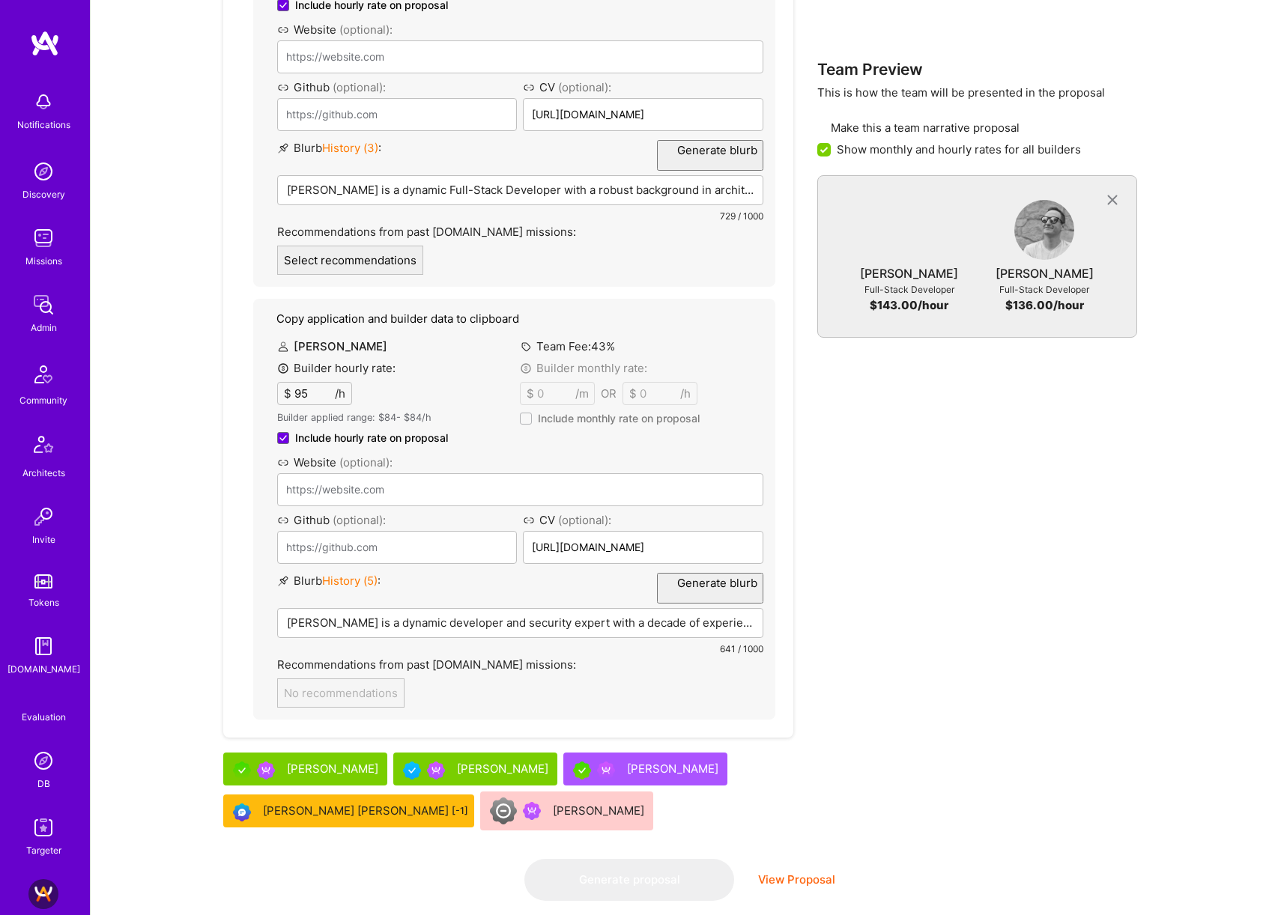
scroll to position [0, 0]
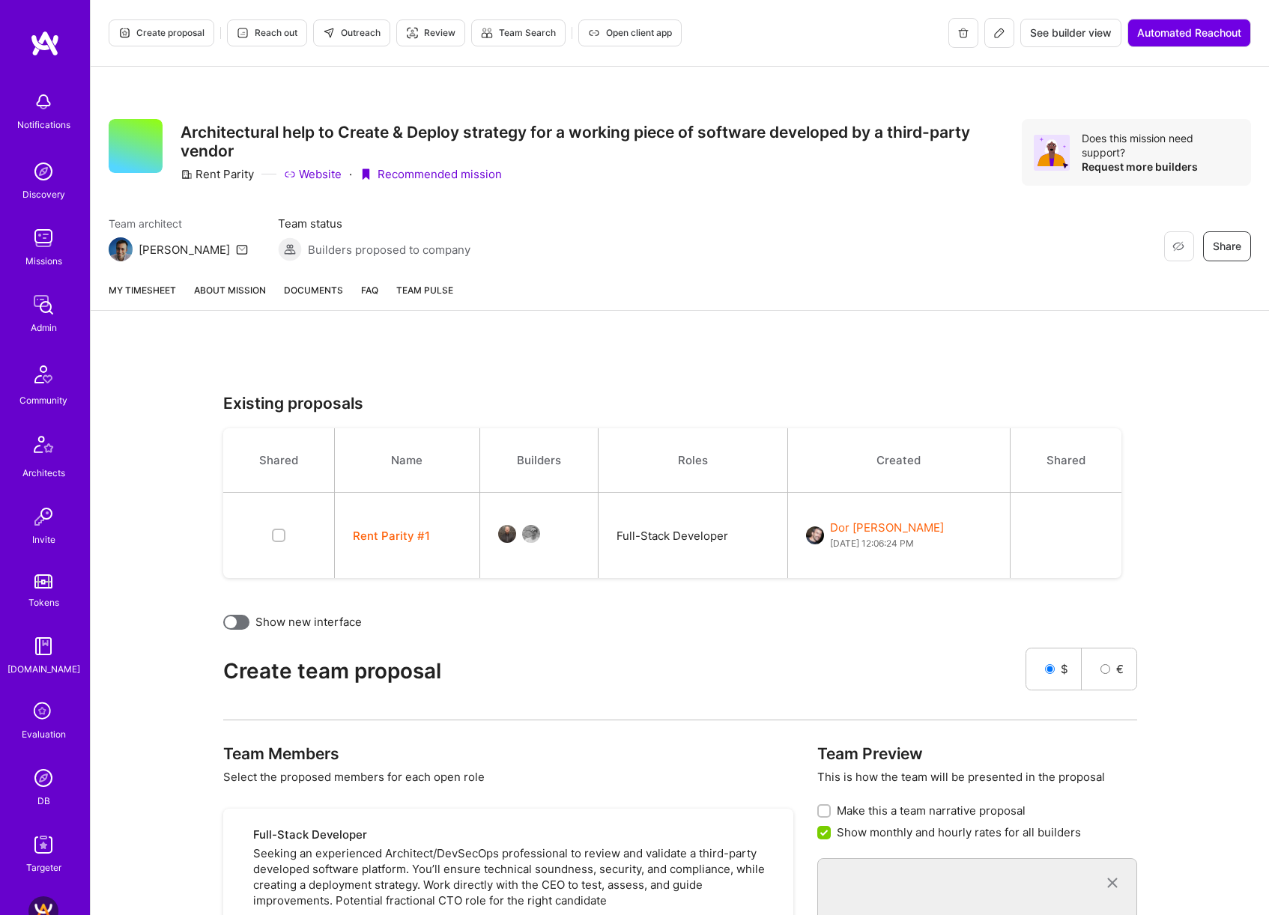
click at [213, 291] on link "About Mission" at bounding box center [230, 296] width 72 height 28
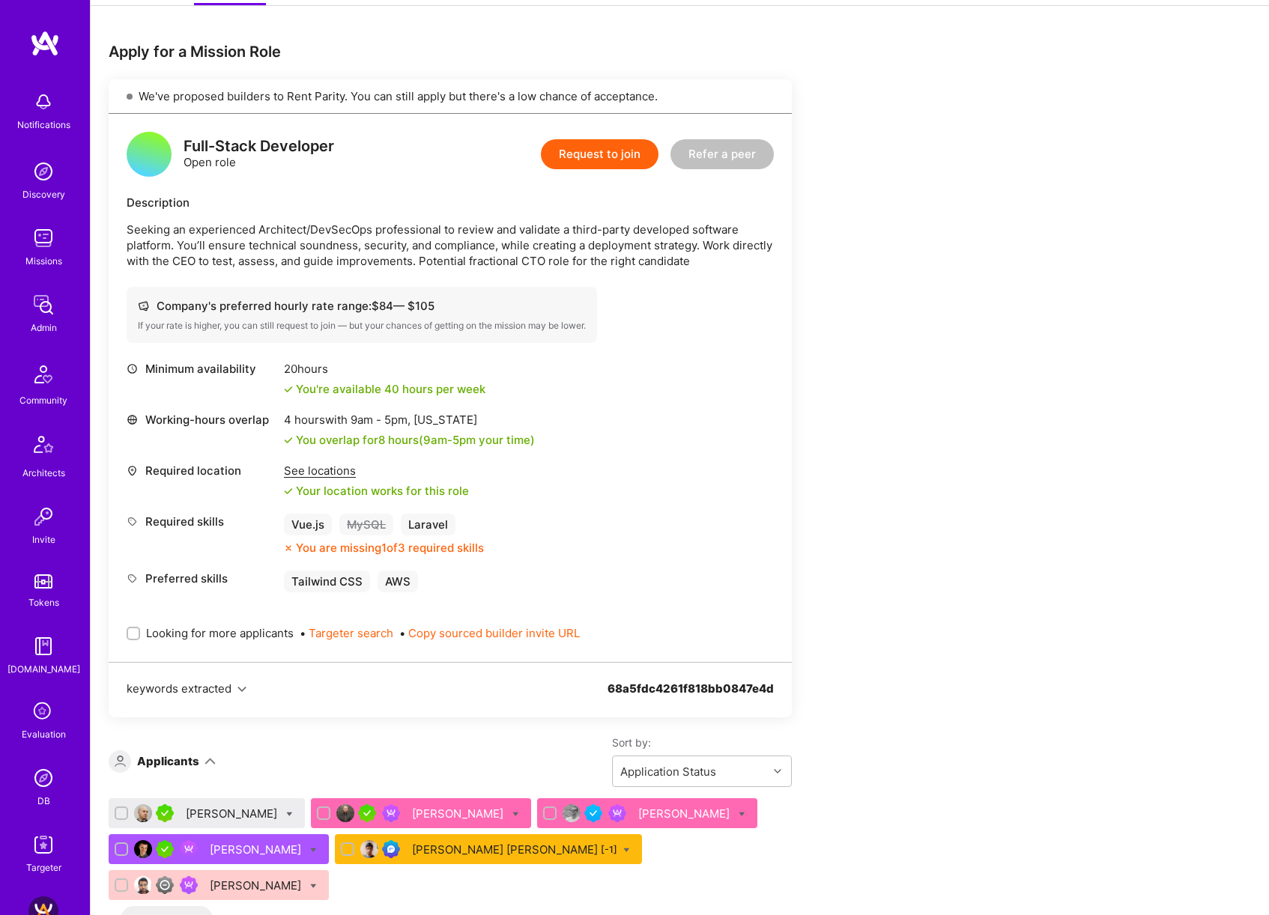
scroll to position [425, 0]
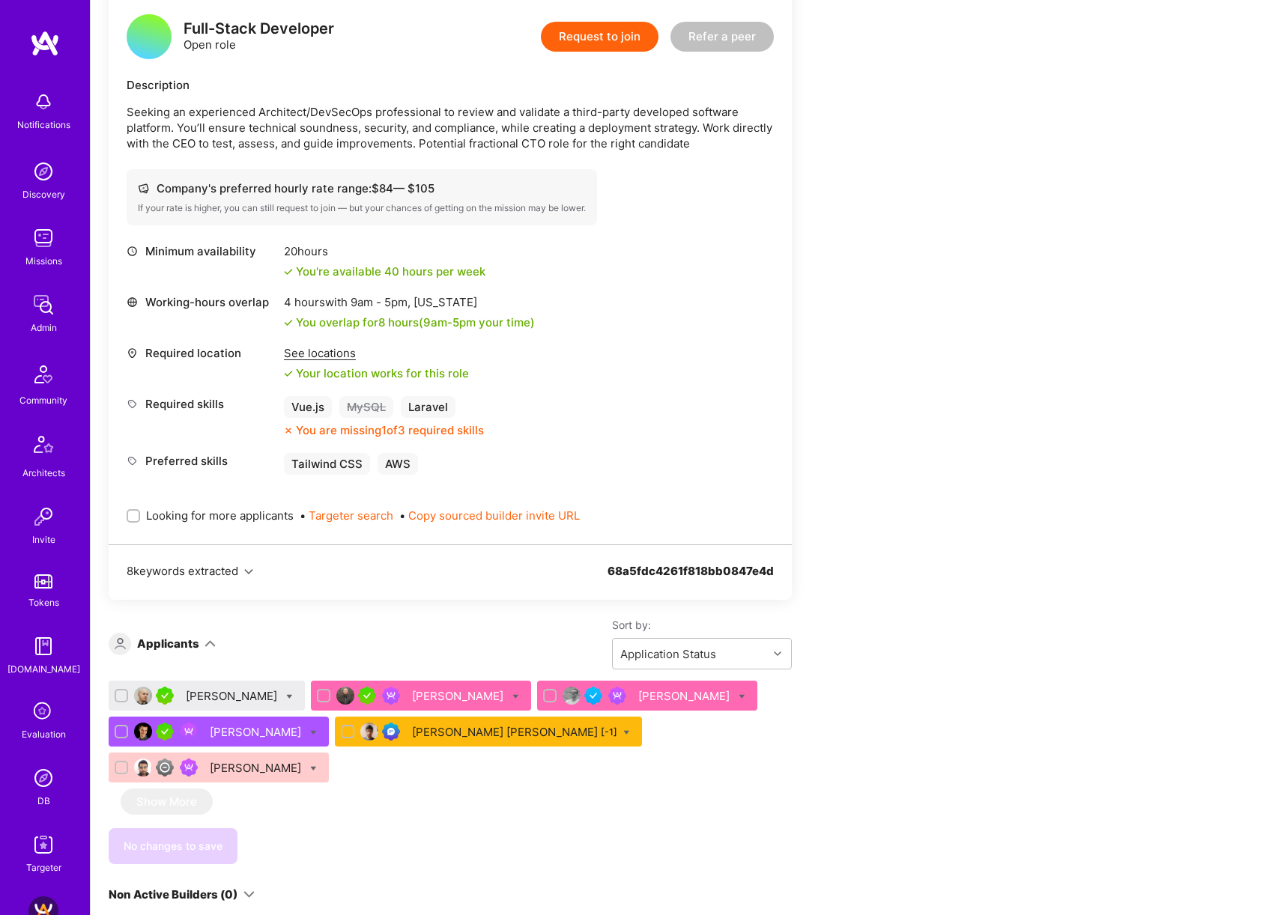
click at [206, 697] on div "Sergiu Petrica" at bounding box center [233, 696] width 94 height 16
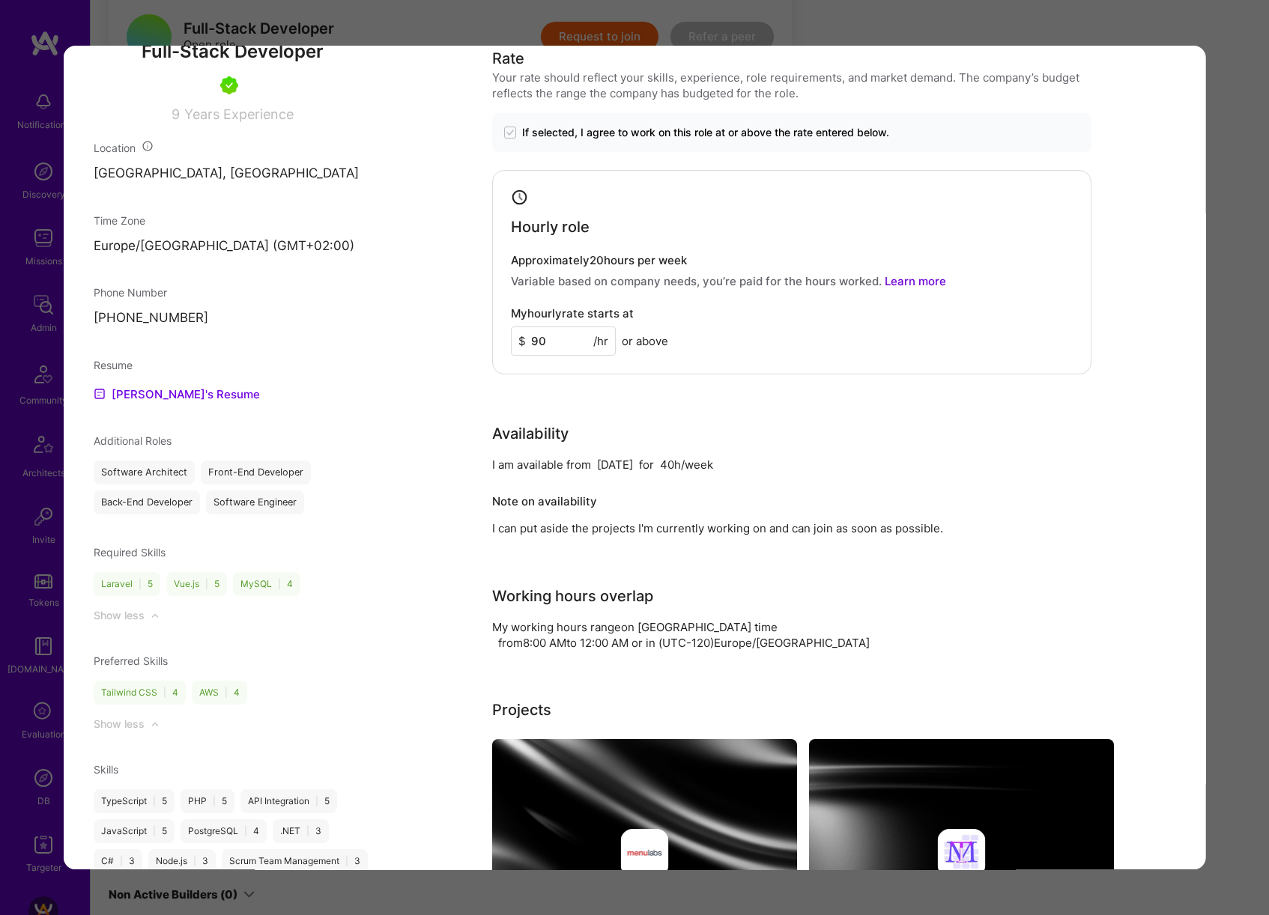
scroll to position [1051, 0]
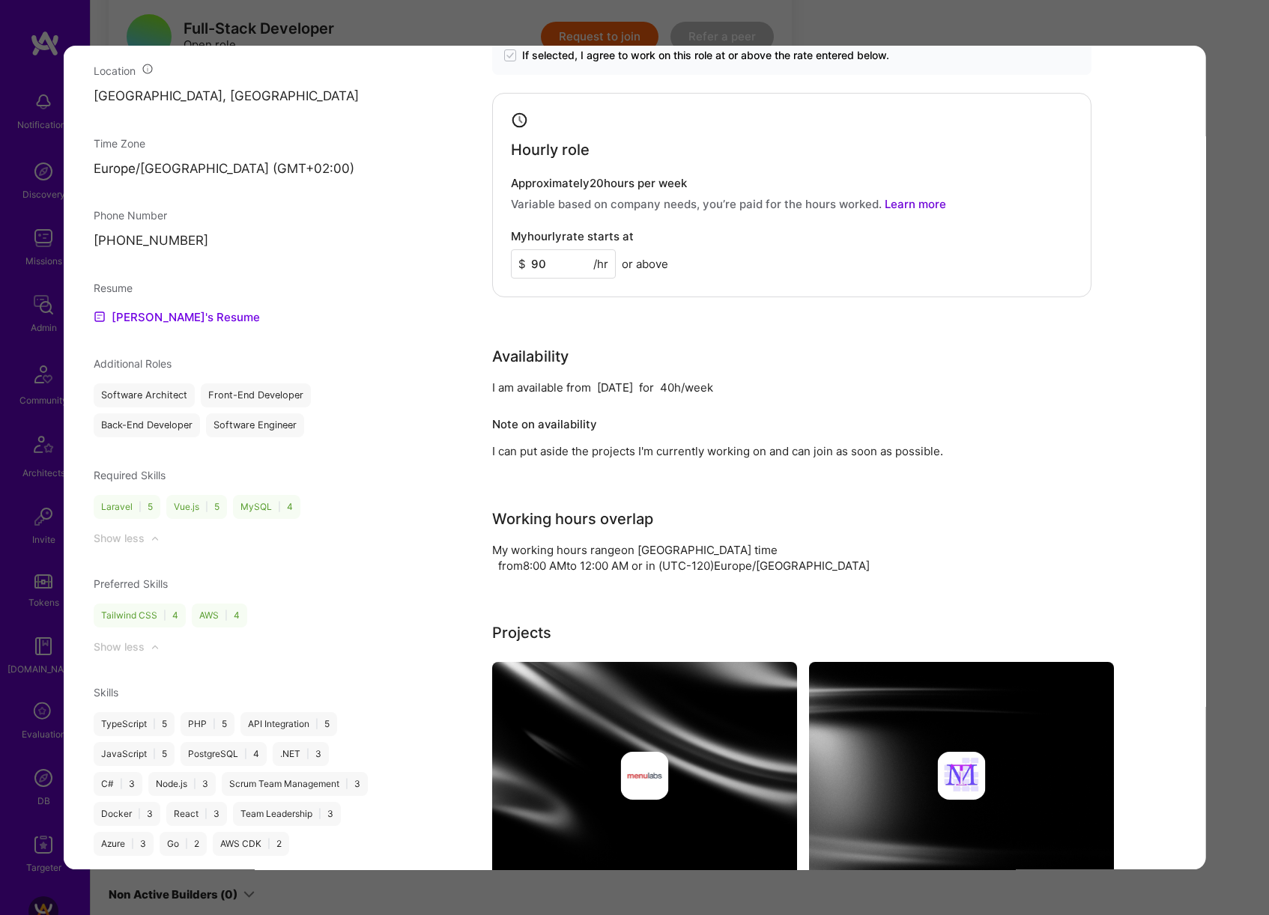
click at [1230, 466] on div "Application 1 of 6 Evaluation scores Expertise level Very good Interpersonal sk…" at bounding box center [634, 457] width 1269 height 915
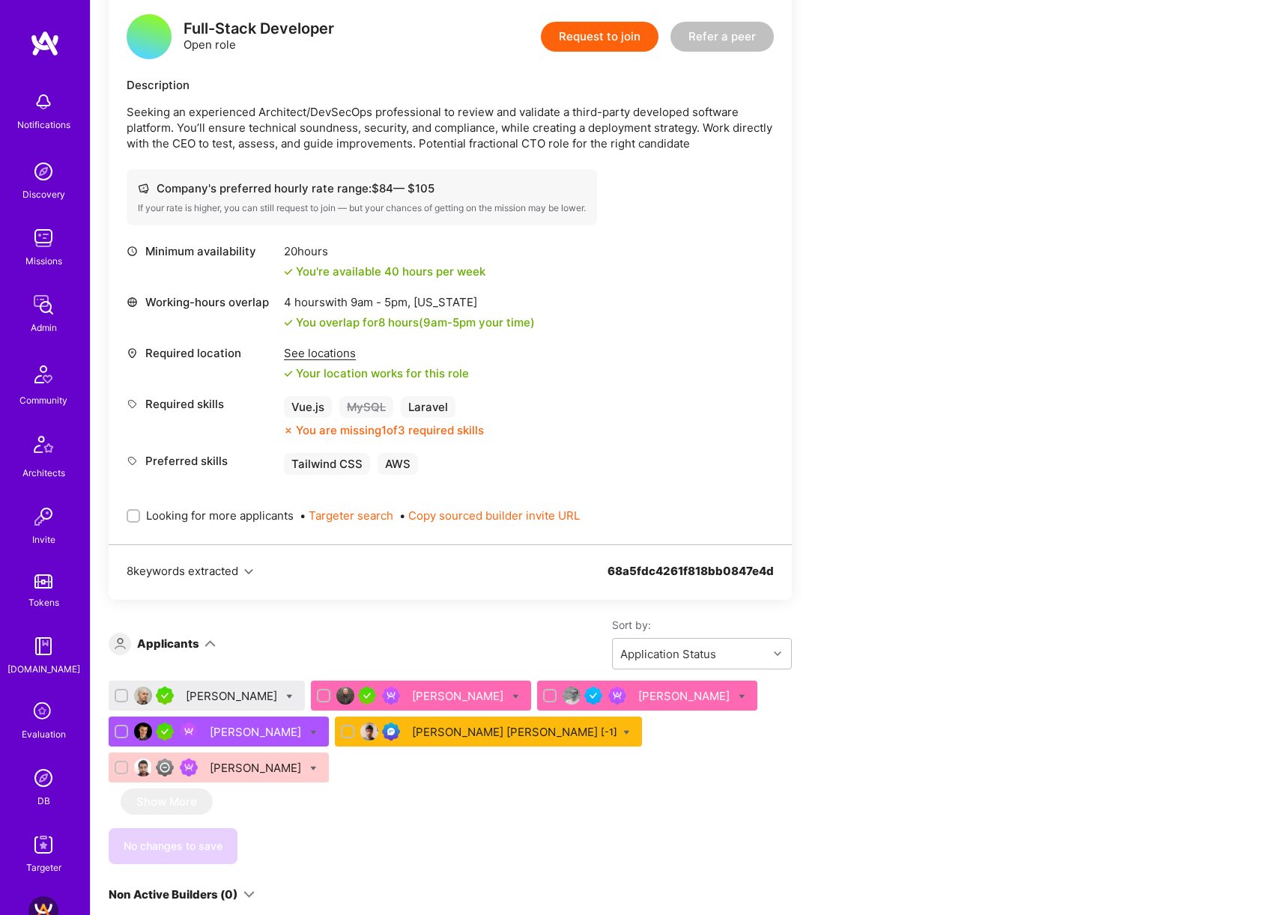
click at [234, 517] on span "Looking for more applicants" at bounding box center [220, 516] width 148 height 16
click at [140, 517] on input "Looking for more applicants" at bounding box center [135, 516] width 10 height 10
checkbox input "true"
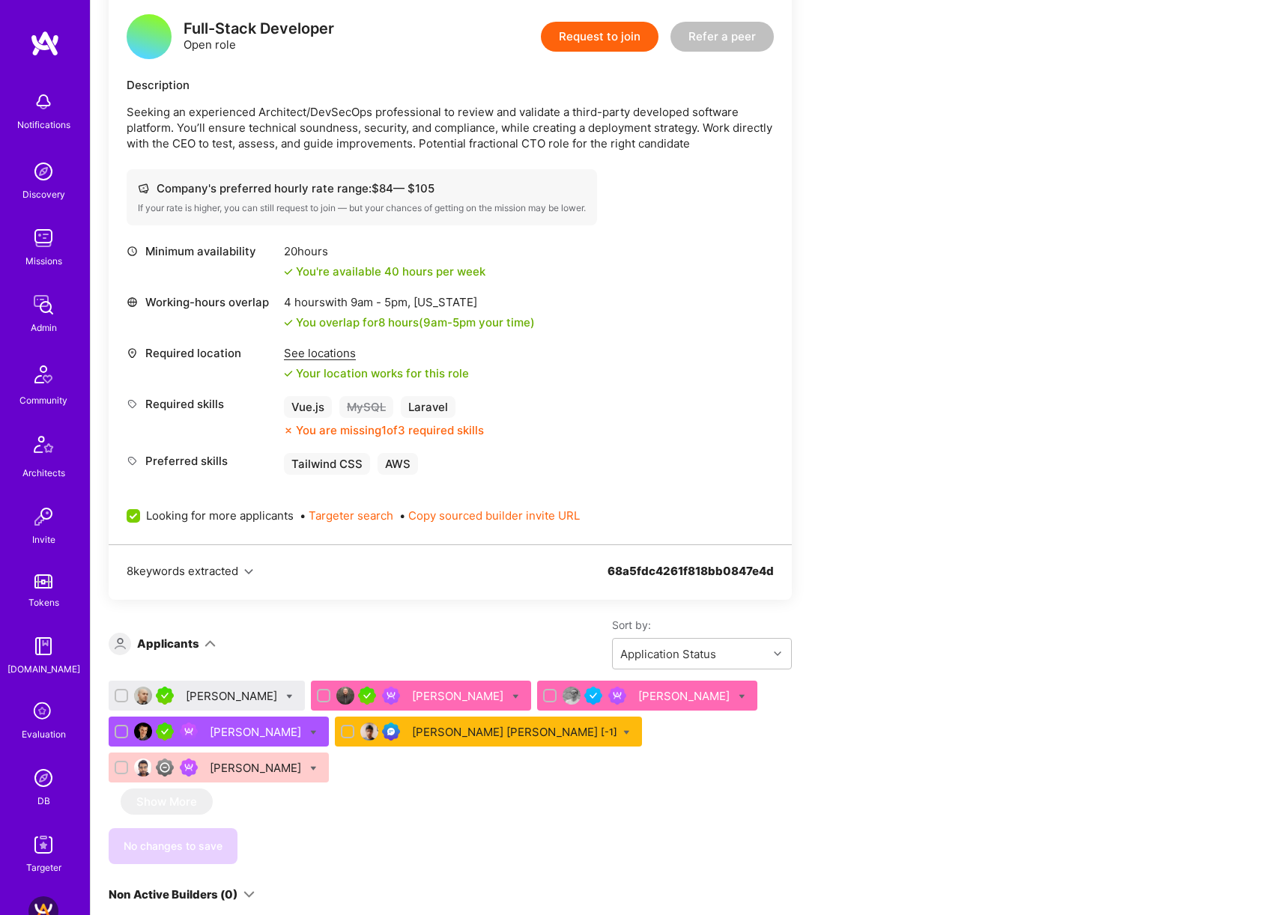
click at [286, 696] on icon at bounding box center [289, 696] width 7 height 7
checkbox input "true"
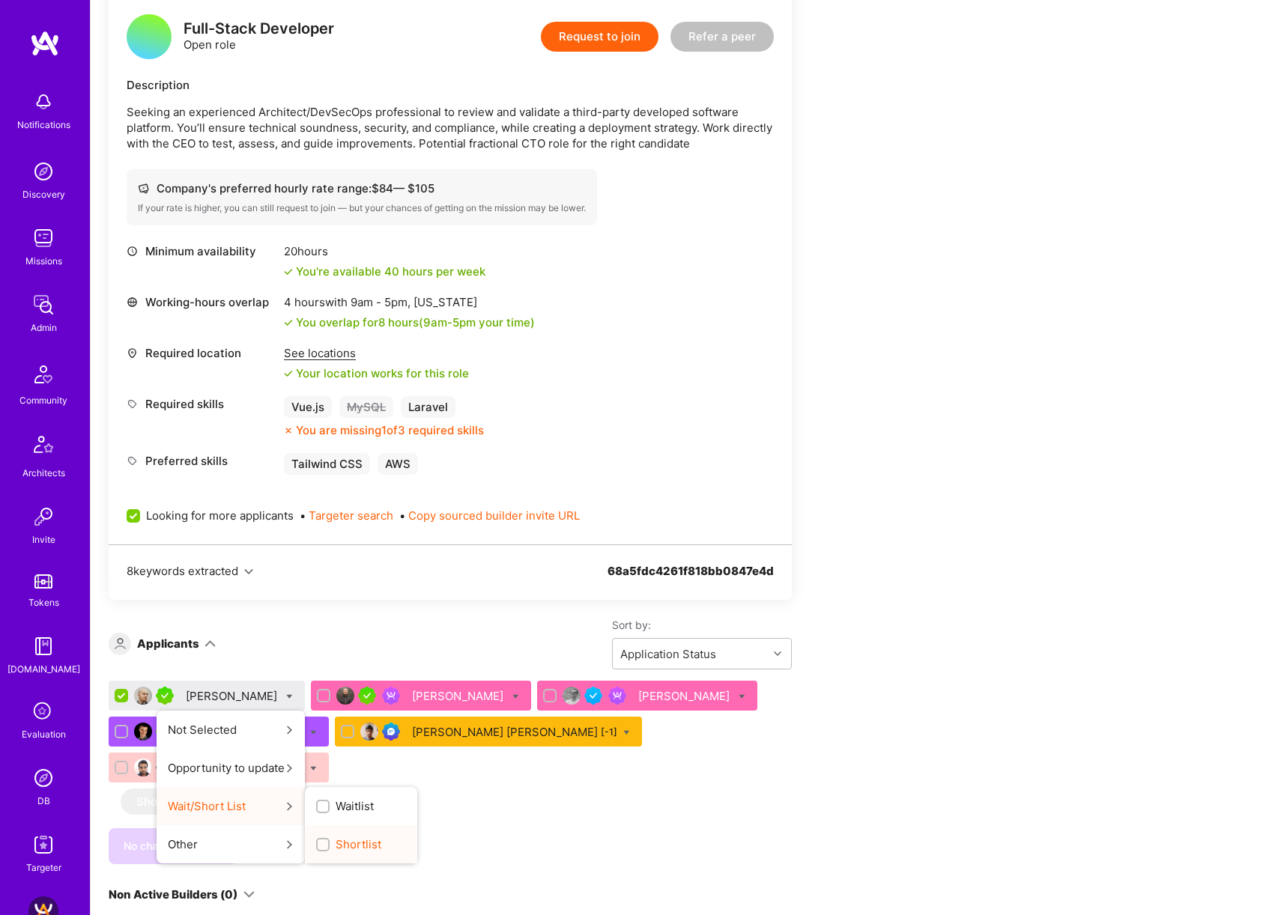
click at [335, 841] on span "Shortlist" at bounding box center [358, 844] width 46 height 16
click at [320, 841] on input "Shortlist" at bounding box center [324, 845] width 10 height 10
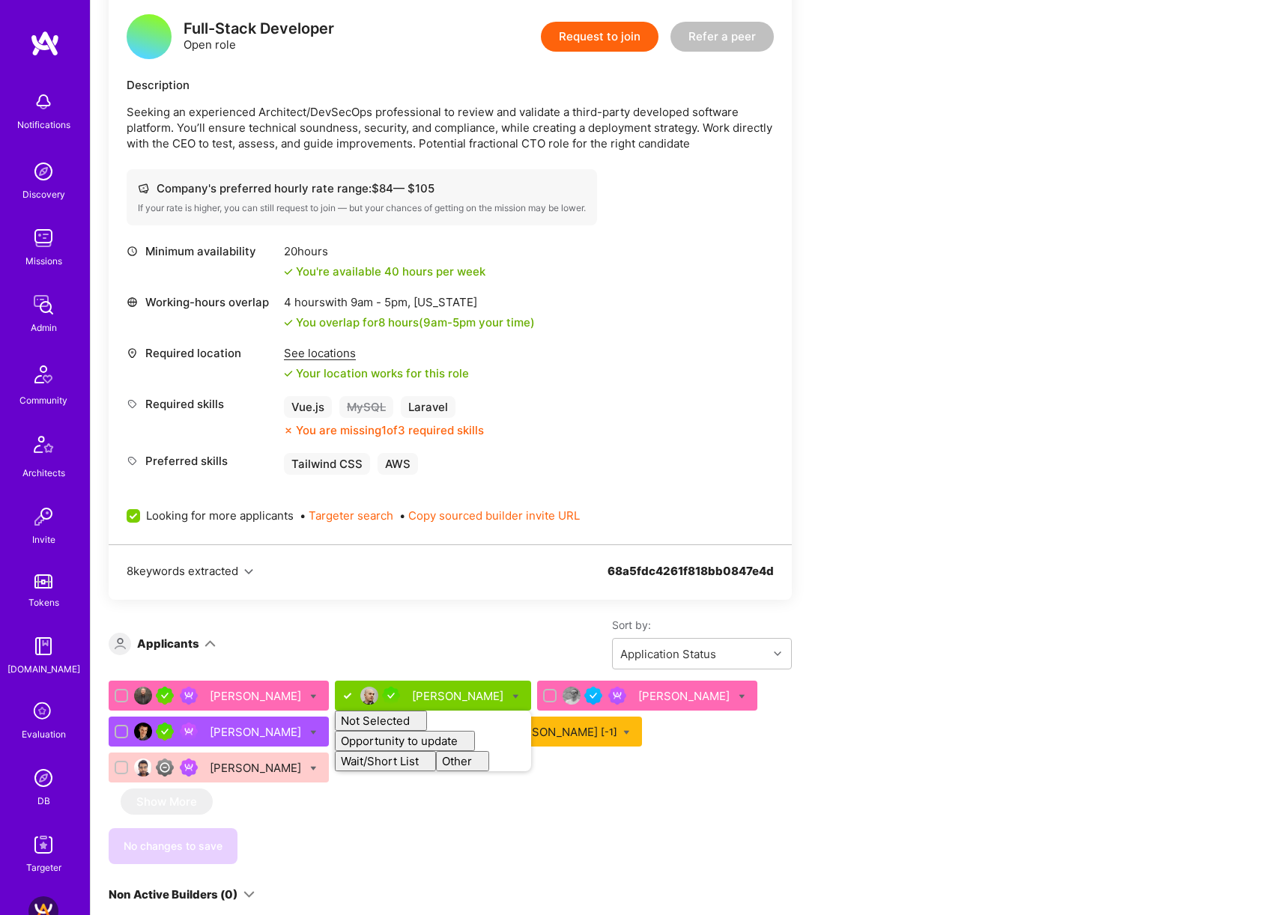
checkbox input "false"
click at [964, 601] on div "Apply for a Mission Role We’re actively looking for builders. This is the best …" at bounding box center [558, 642] width 899 height 1437
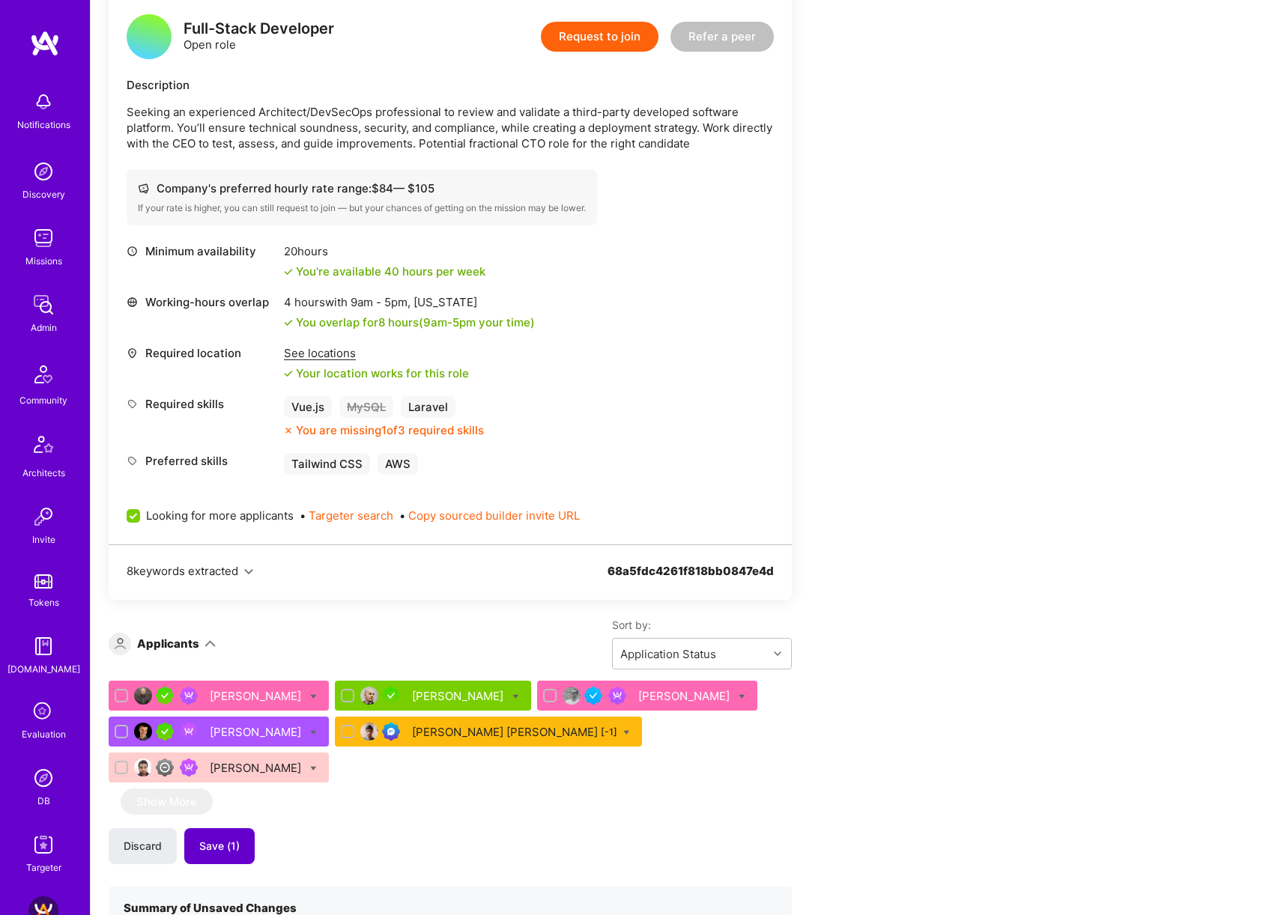
click at [228, 839] on span "Save (1)" at bounding box center [219, 846] width 40 height 15
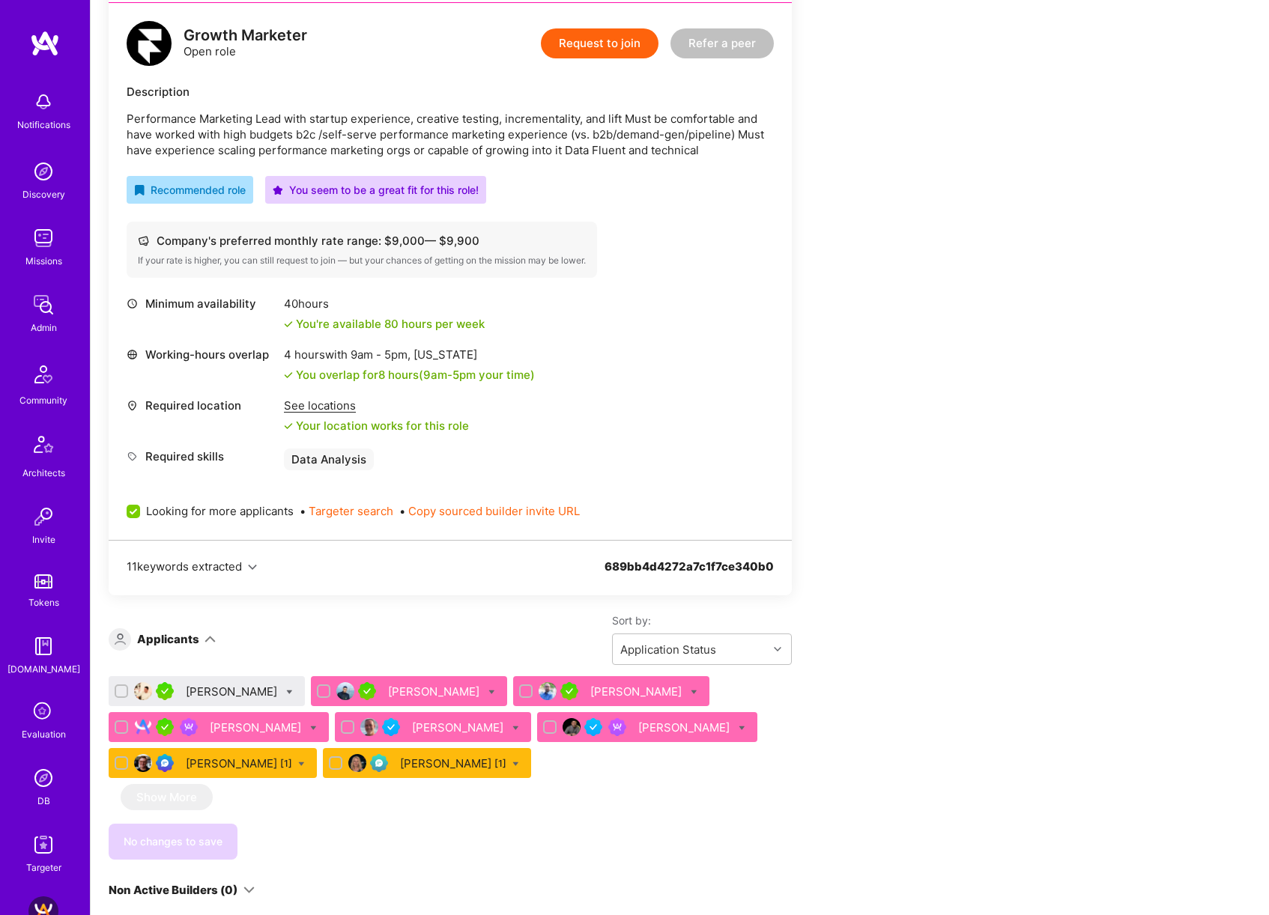
scroll to position [425, 0]
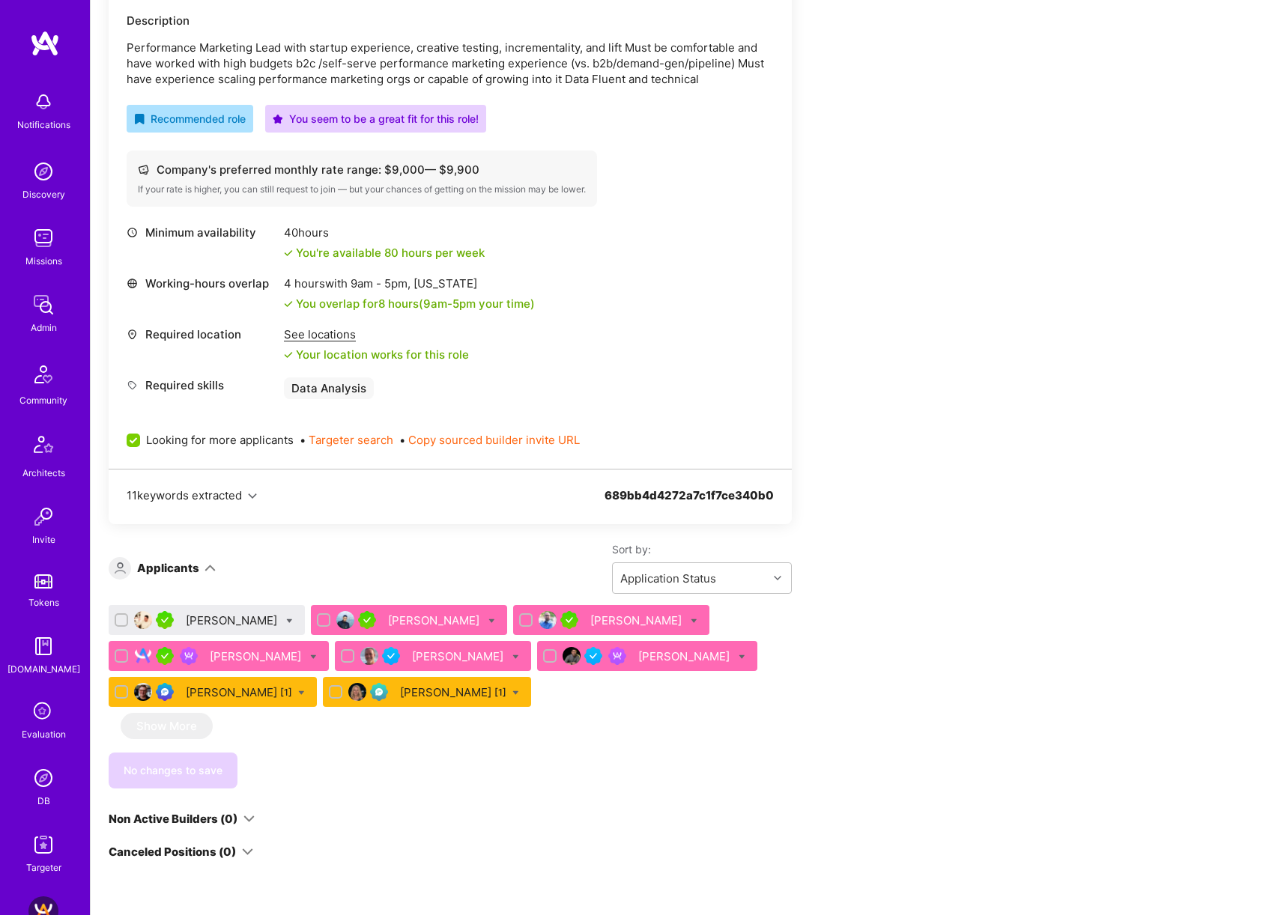
click at [213, 622] on div "[PERSON_NAME]" at bounding box center [233, 621] width 94 height 16
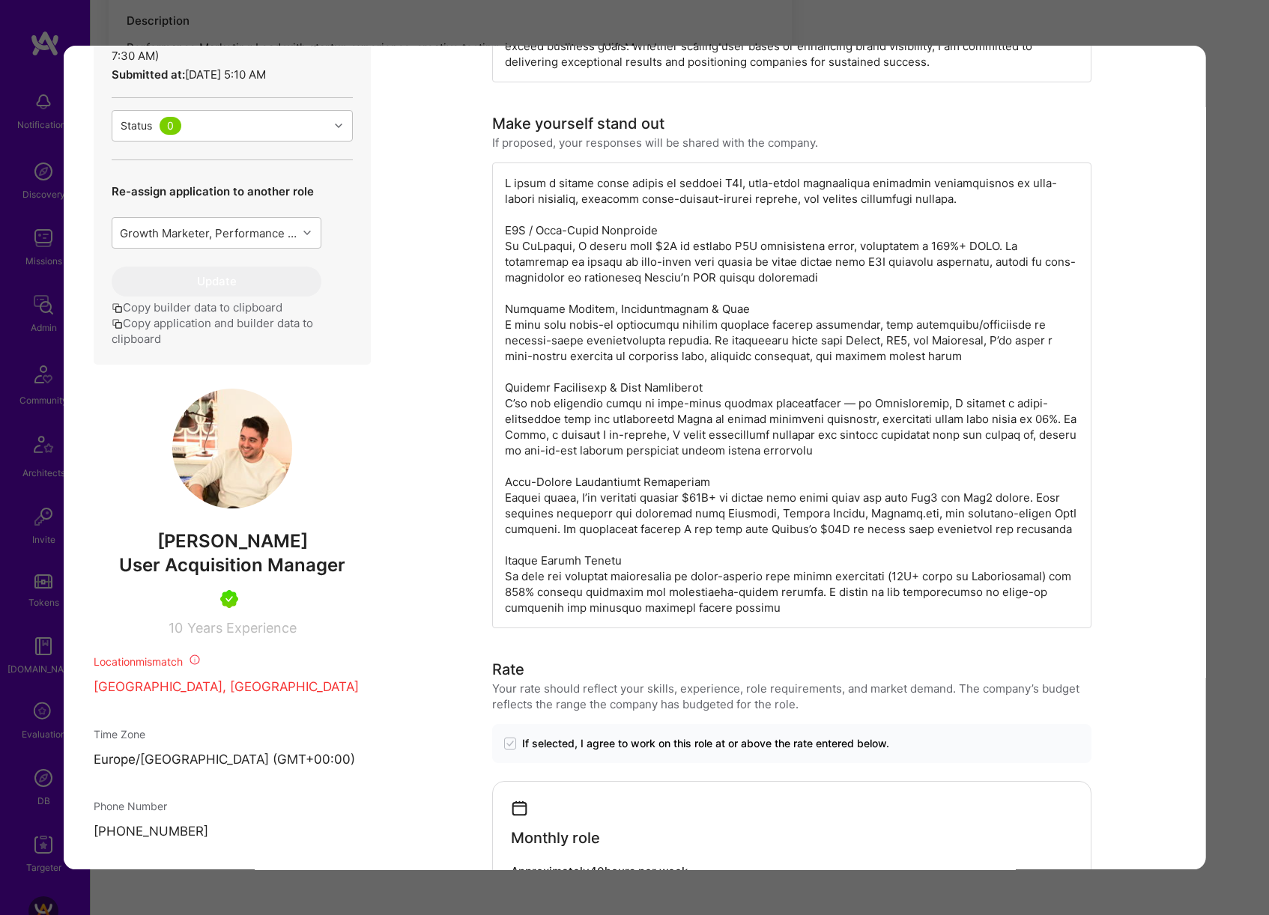
scroll to position [535, 0]
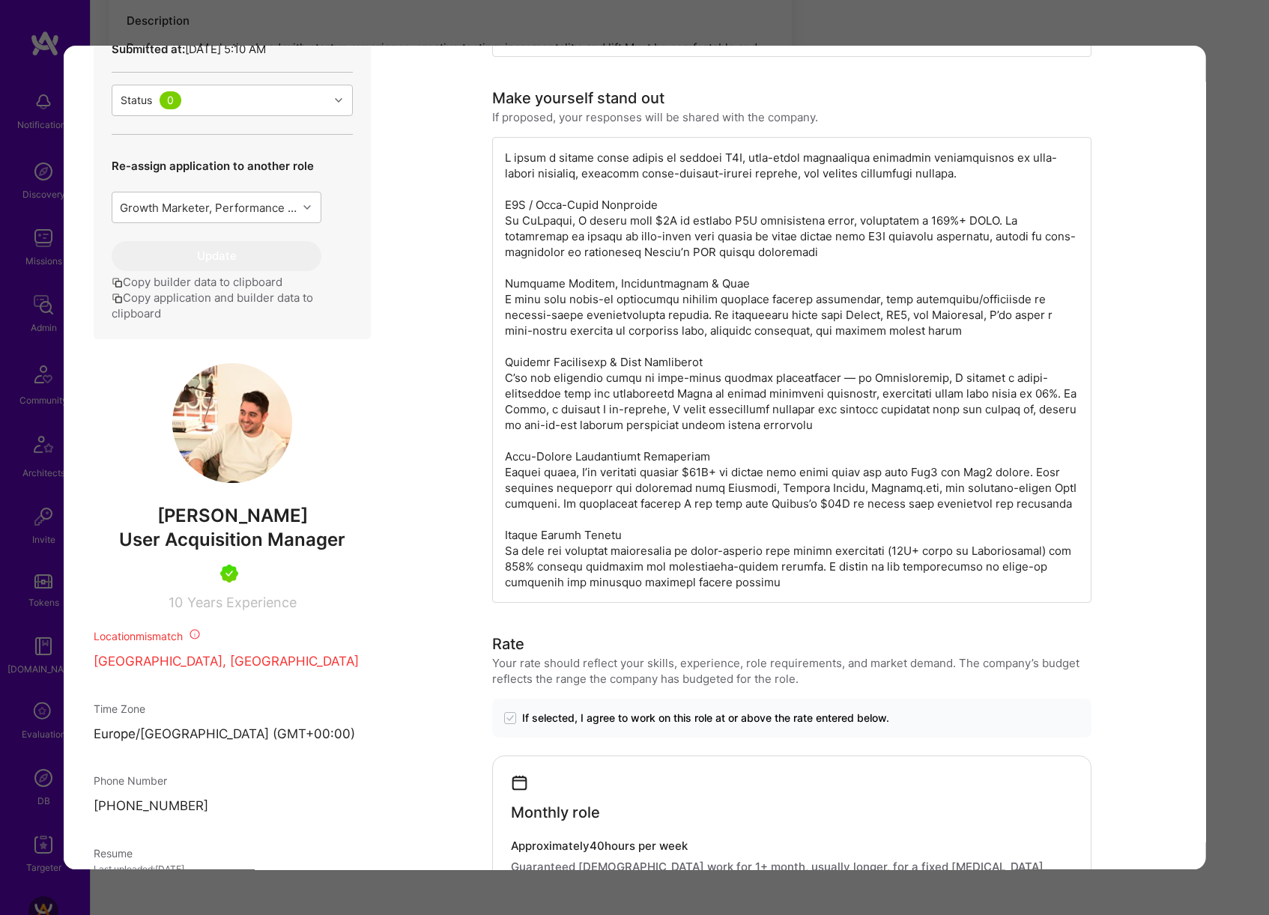
click at [1230, 487] on div "Application 1 of 8 Builder Missing Requirements Required Location See locations…" at bounding box center [634, 457] width 1269 height 915
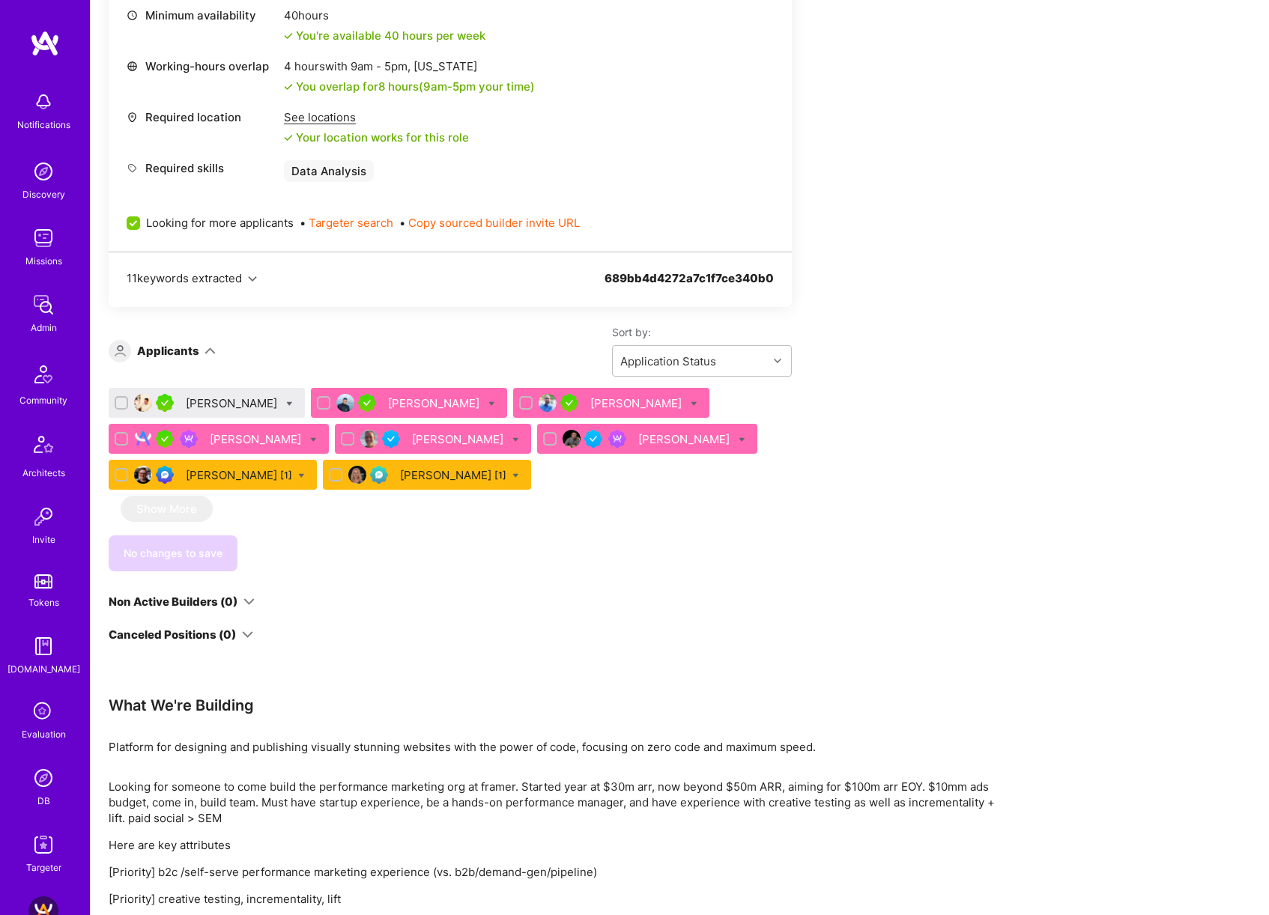
scroll to position [714, 0]
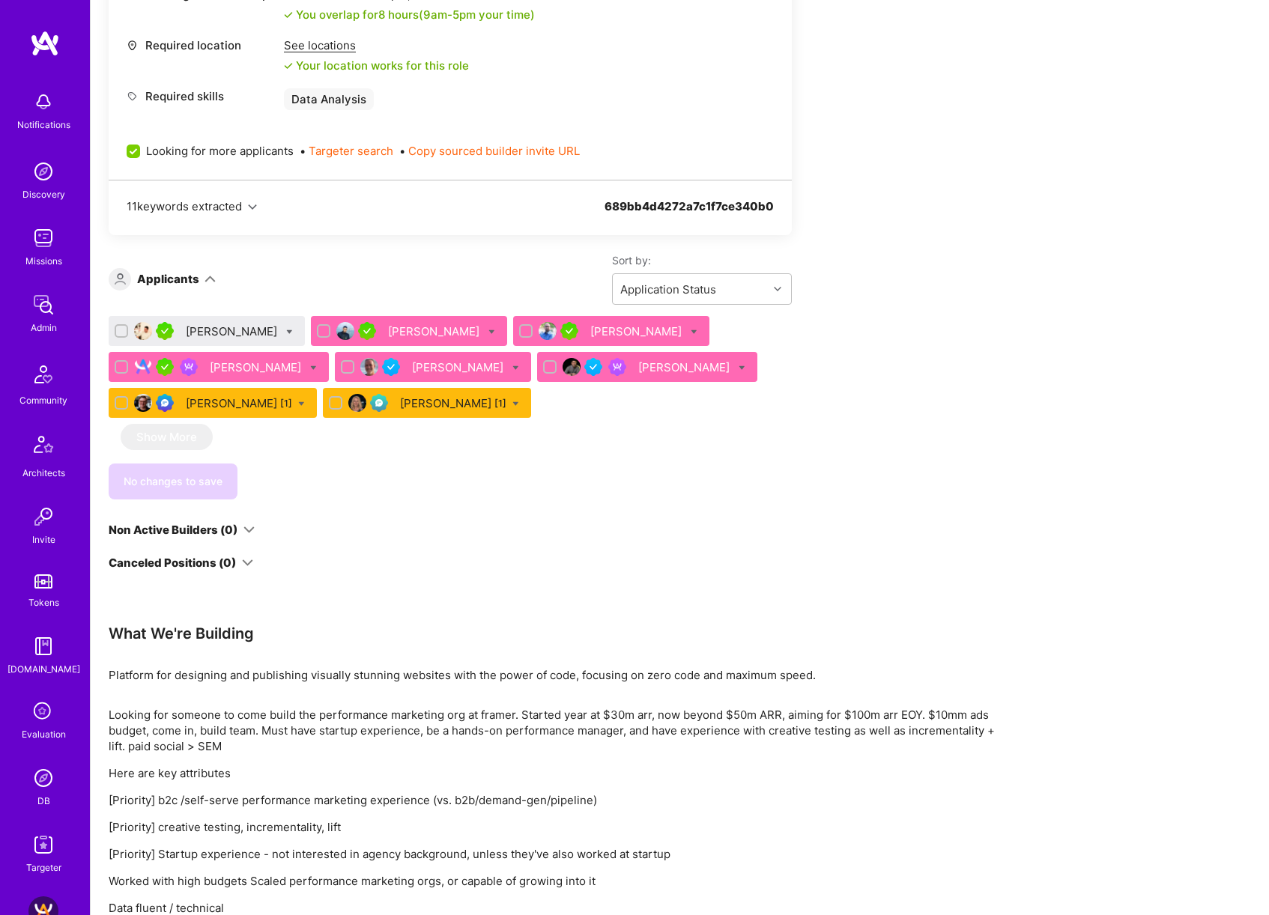
click at [247, 333] on div "[PERSON_NAME]" at bounding box center [233, 331] width 94 height 16
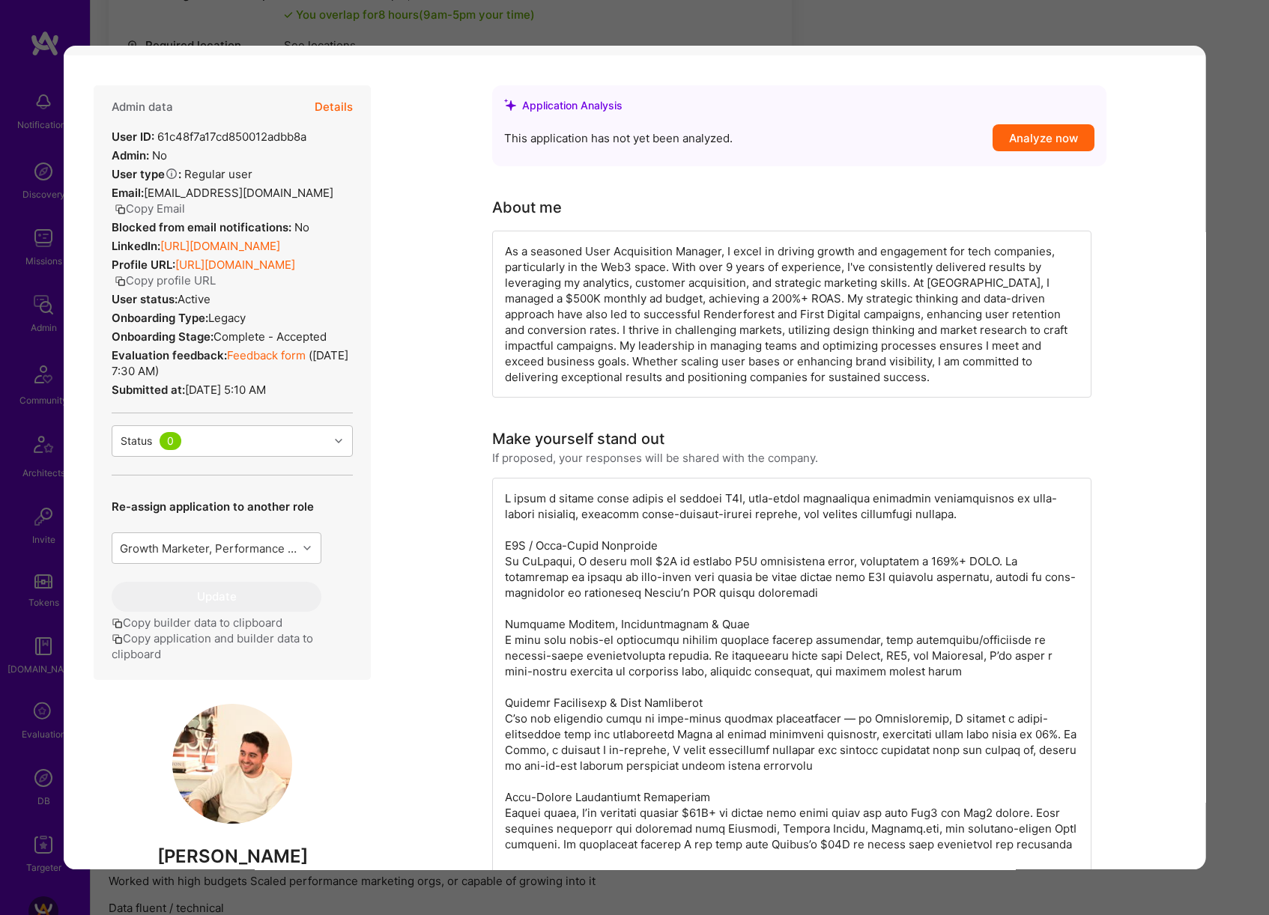
scroll to position [333, 0]
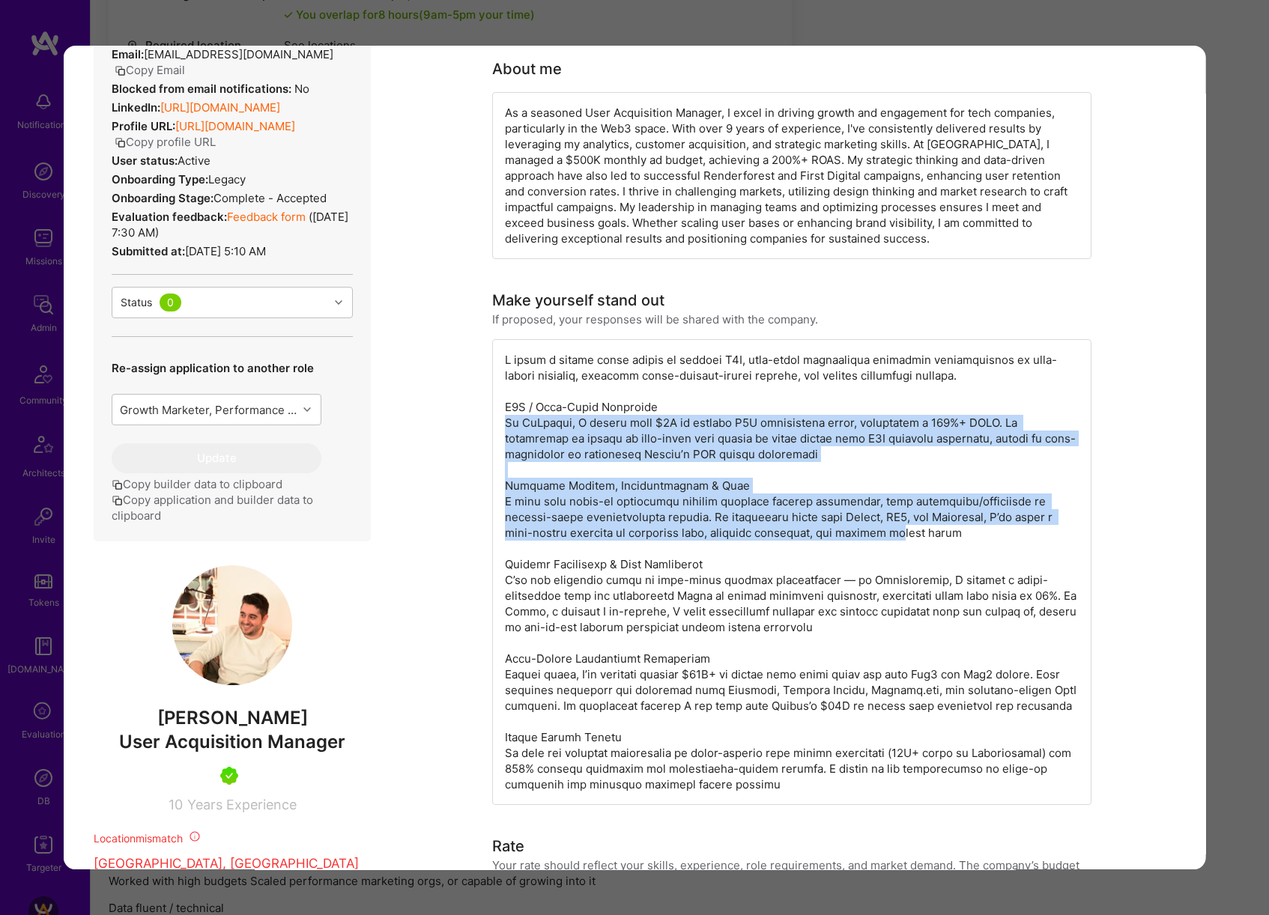
drag, startPoint x: 501, startPoint y: 426, endPoint x: 820, endPoint y: 532, distance: 336.3
click at [820, 532] on div "modal" at bounding box center [791, 572] width 599 height 466
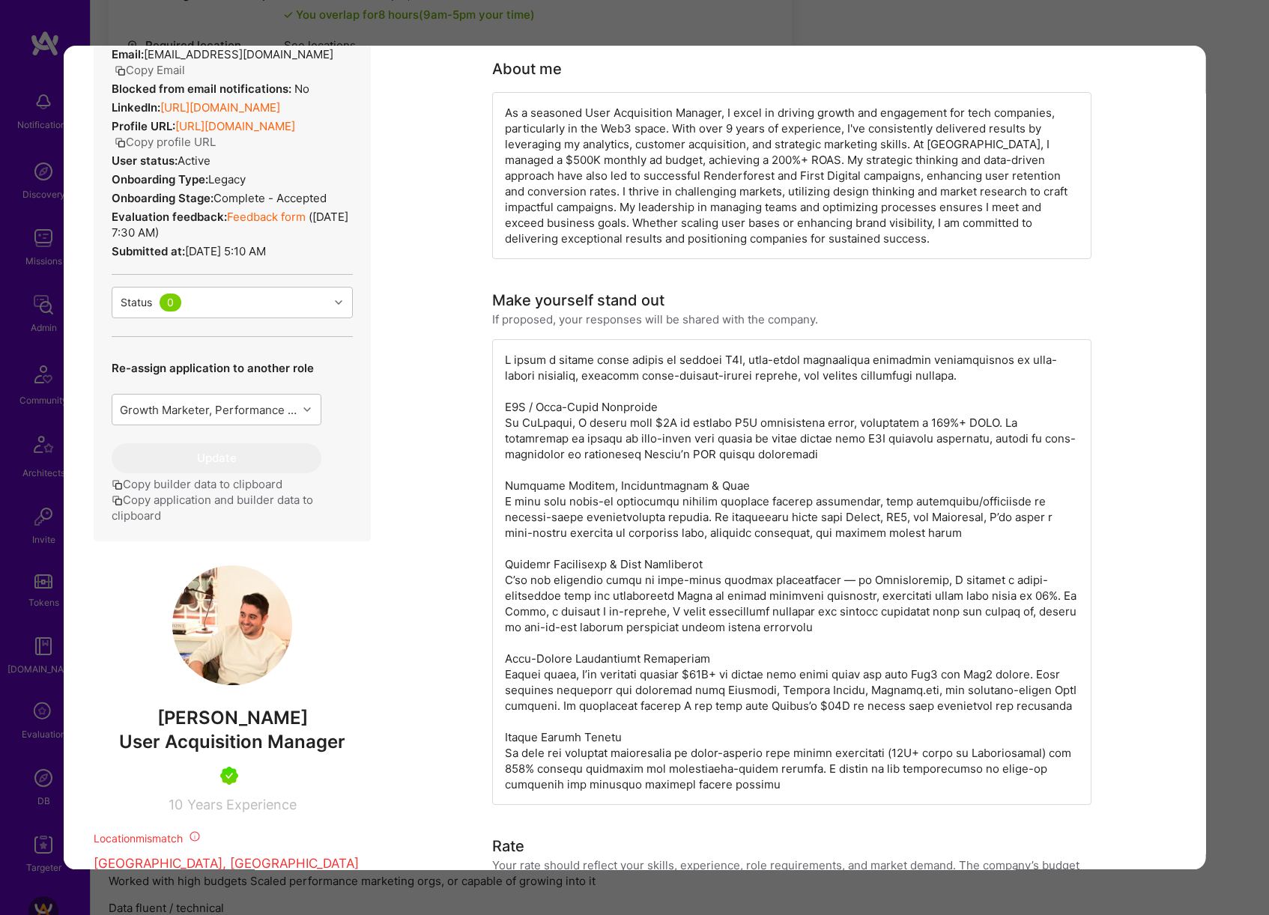
click at [816, 531] on div "modal" at bounding box center [791, 572] width 599 height 466
click at [1233, 442] on div "Application 1 of 8 Builder Missing Requirements Required Location See locations…" at bounding box center [634, 457] width 1269 height 915
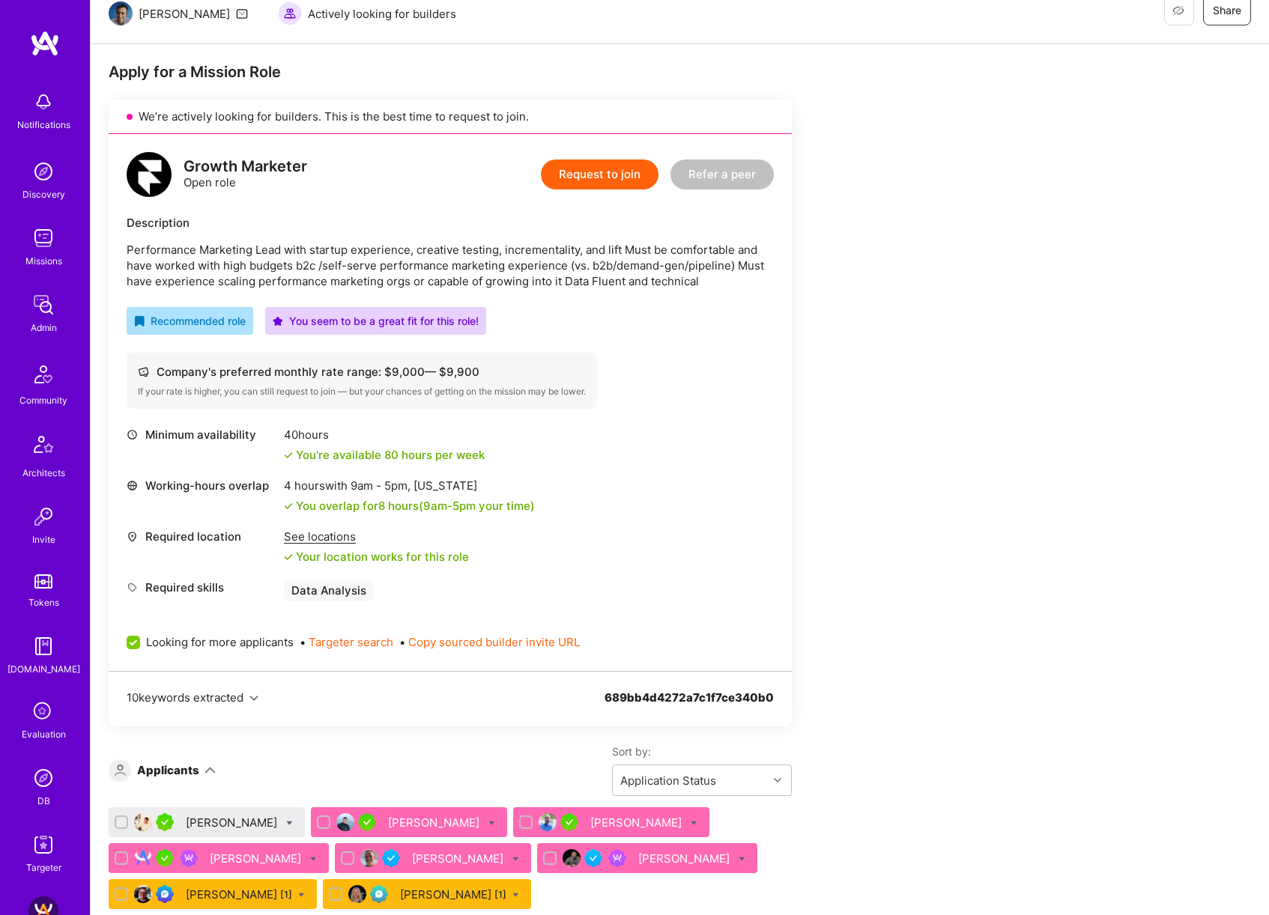
scroll to position [283, 0]
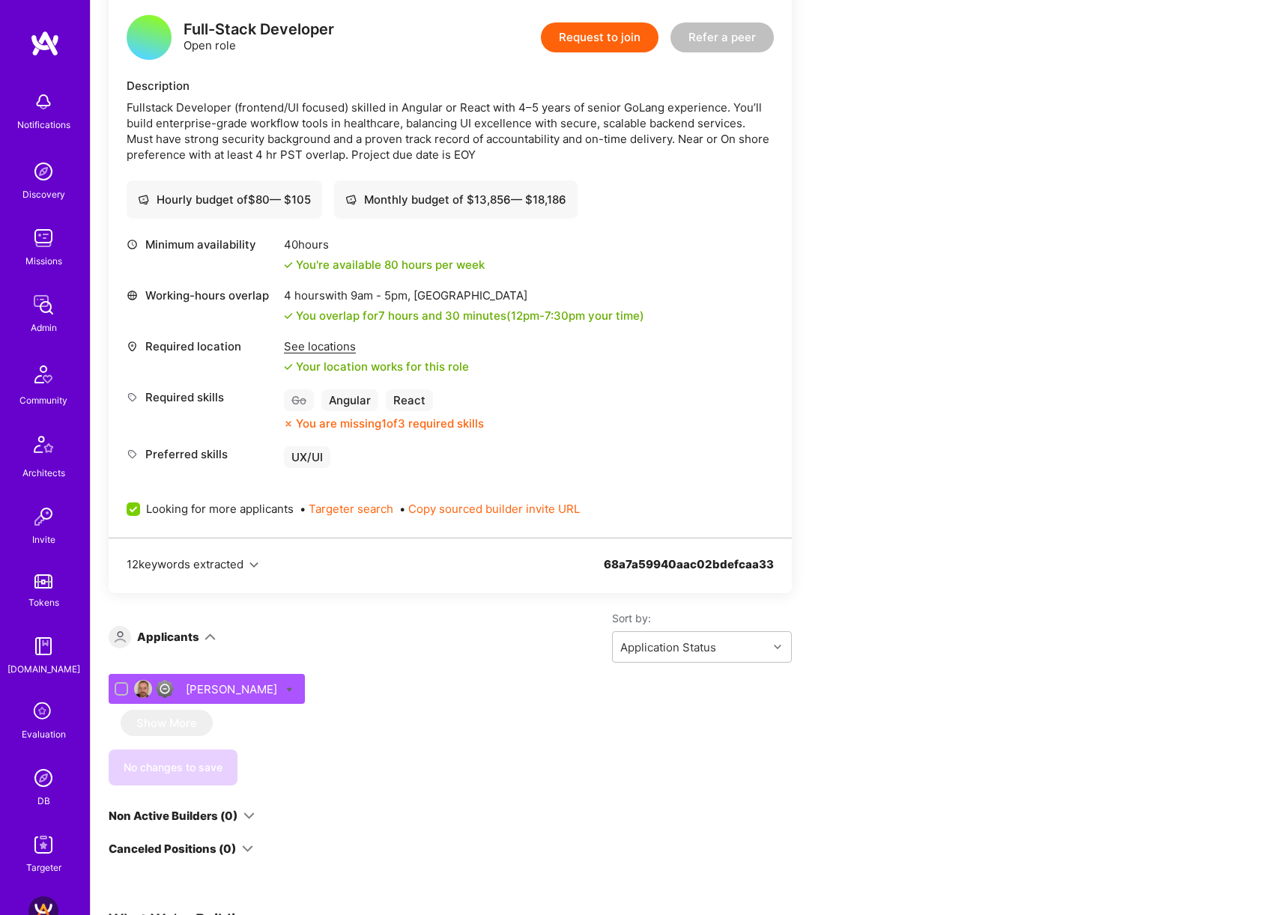
scroll to position [427, 0]
